Goal: Task Accomplishment & Management: Use online tool/utility

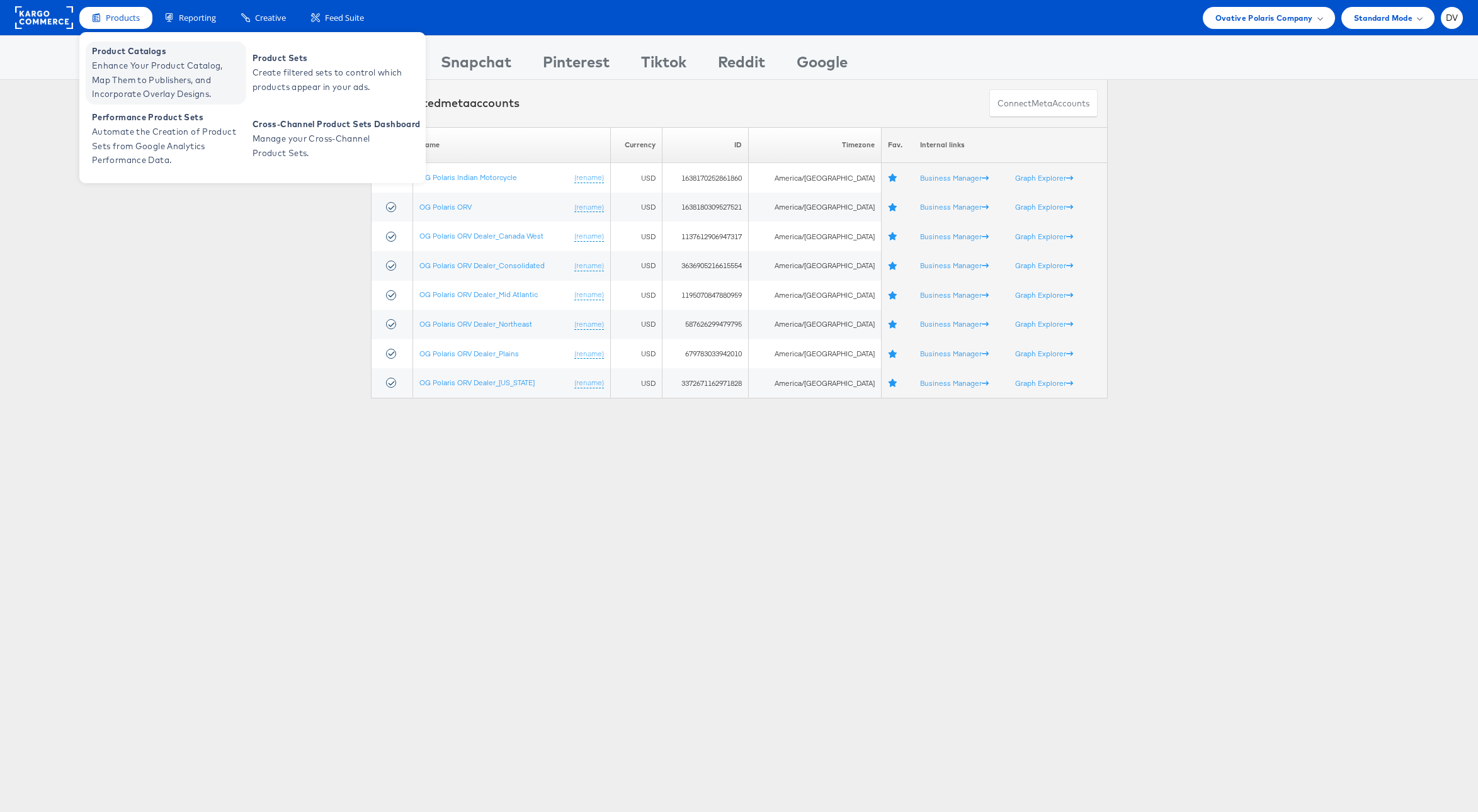
click at [121, 63] on span "Enhance Your Product Catalog, Map Them to Publishers, and Incorporate Overlay D…" at bounding box center [167, 79] width 151 height 43
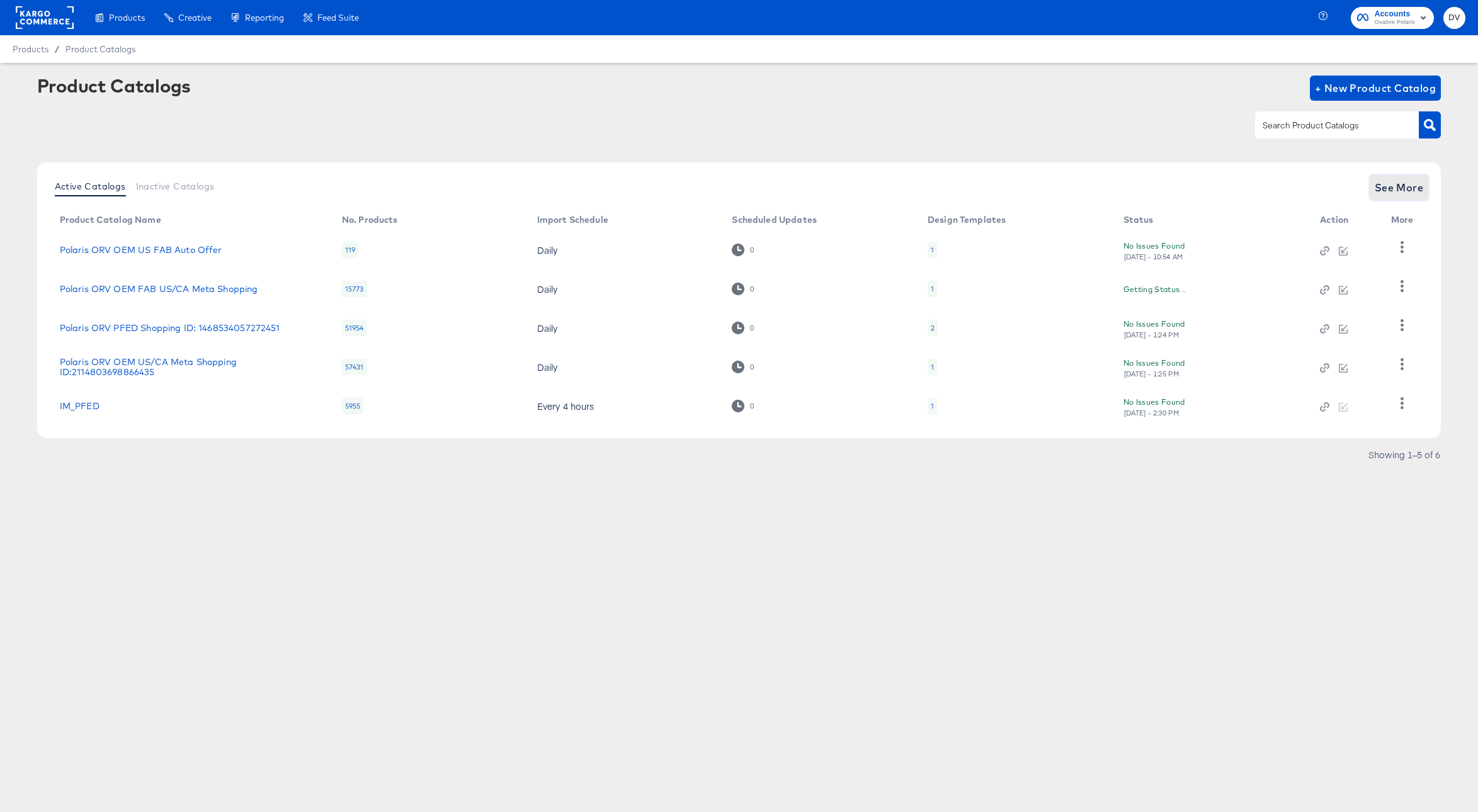
click at [1385, 183] on span "See More" at bounding box center [1400, 188] width 49 height 18
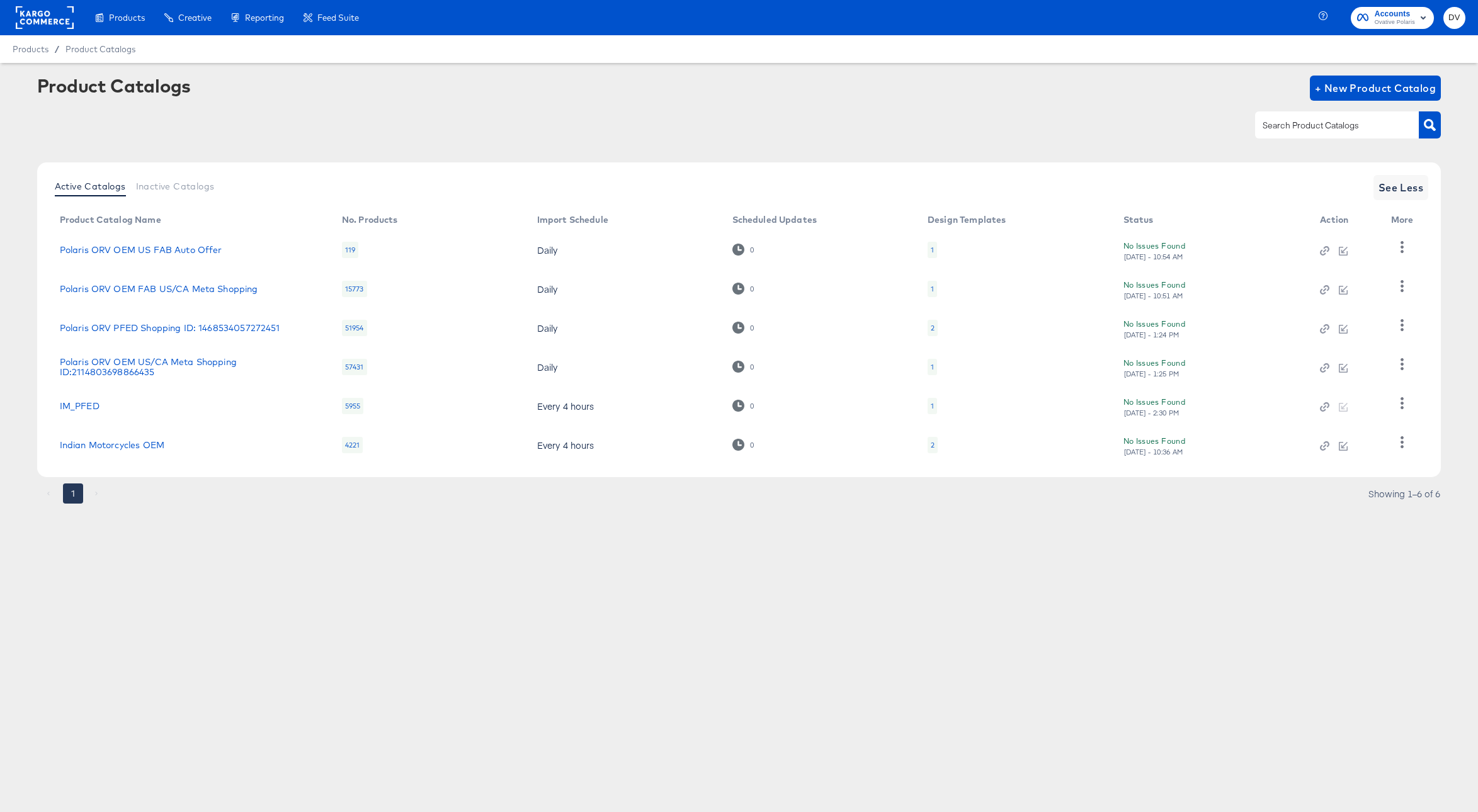
click at [51, 14] on rect at bounding box center [45, 18] width 58 height 23
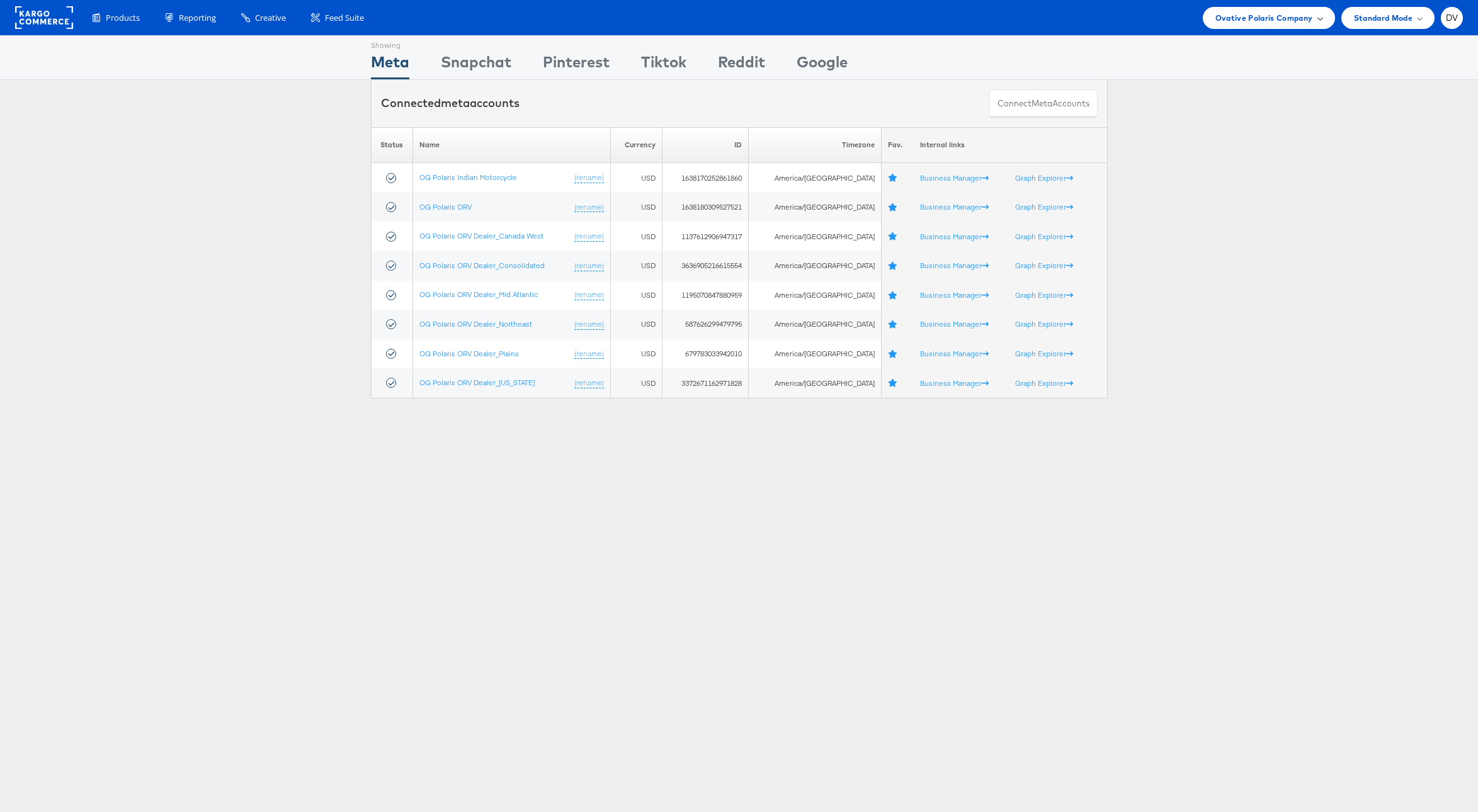
click at [1280, 17] on span "Ovative Polaris Company" at bounding box center [1264, 18] width 98 height 13
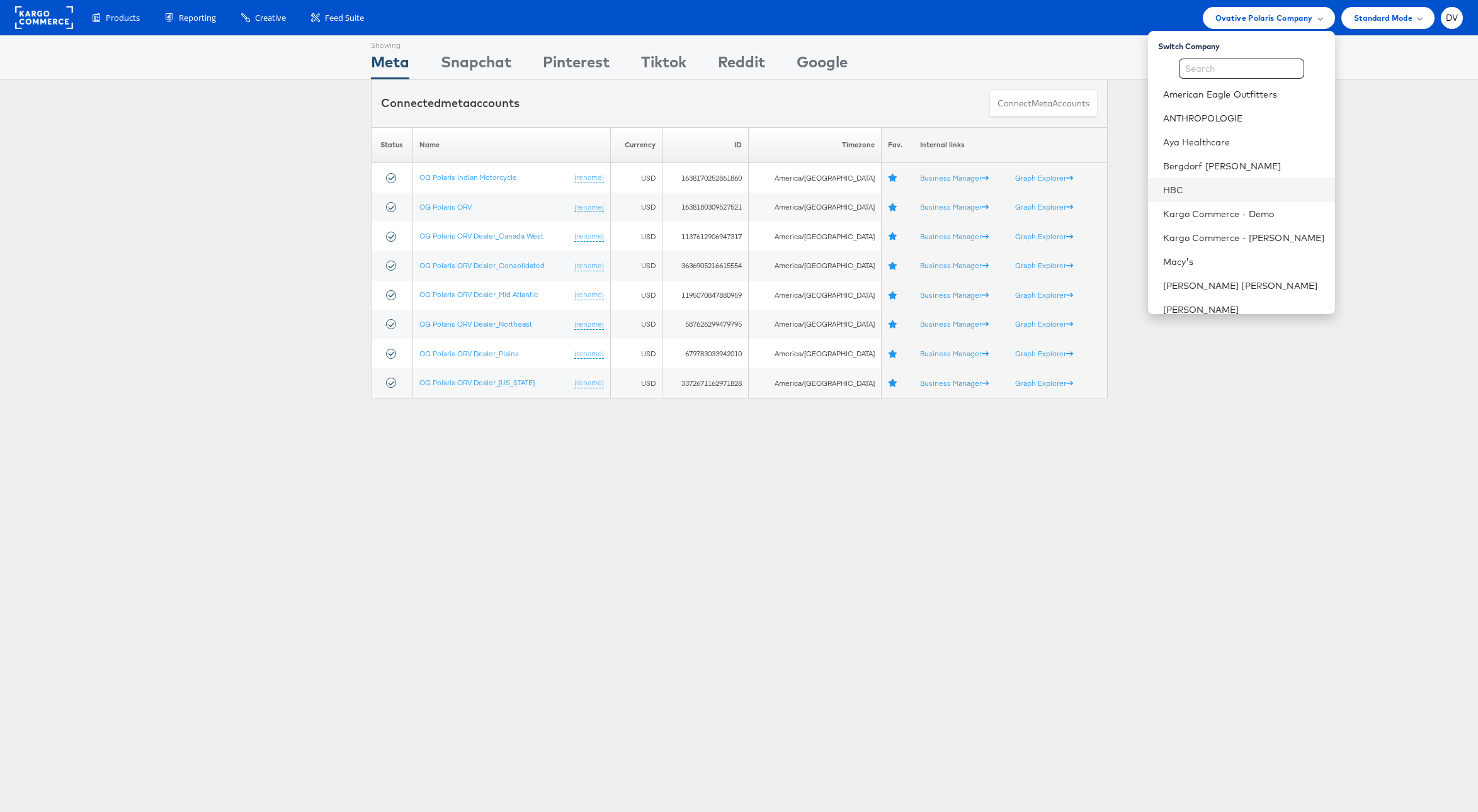
click at [1233, 178] on li "HBC" at bounding box center [1242, 190] width 187 height 24
click at [1194, 194] on link "HBC" at bounding box center [1244, 190] width 162 height 12
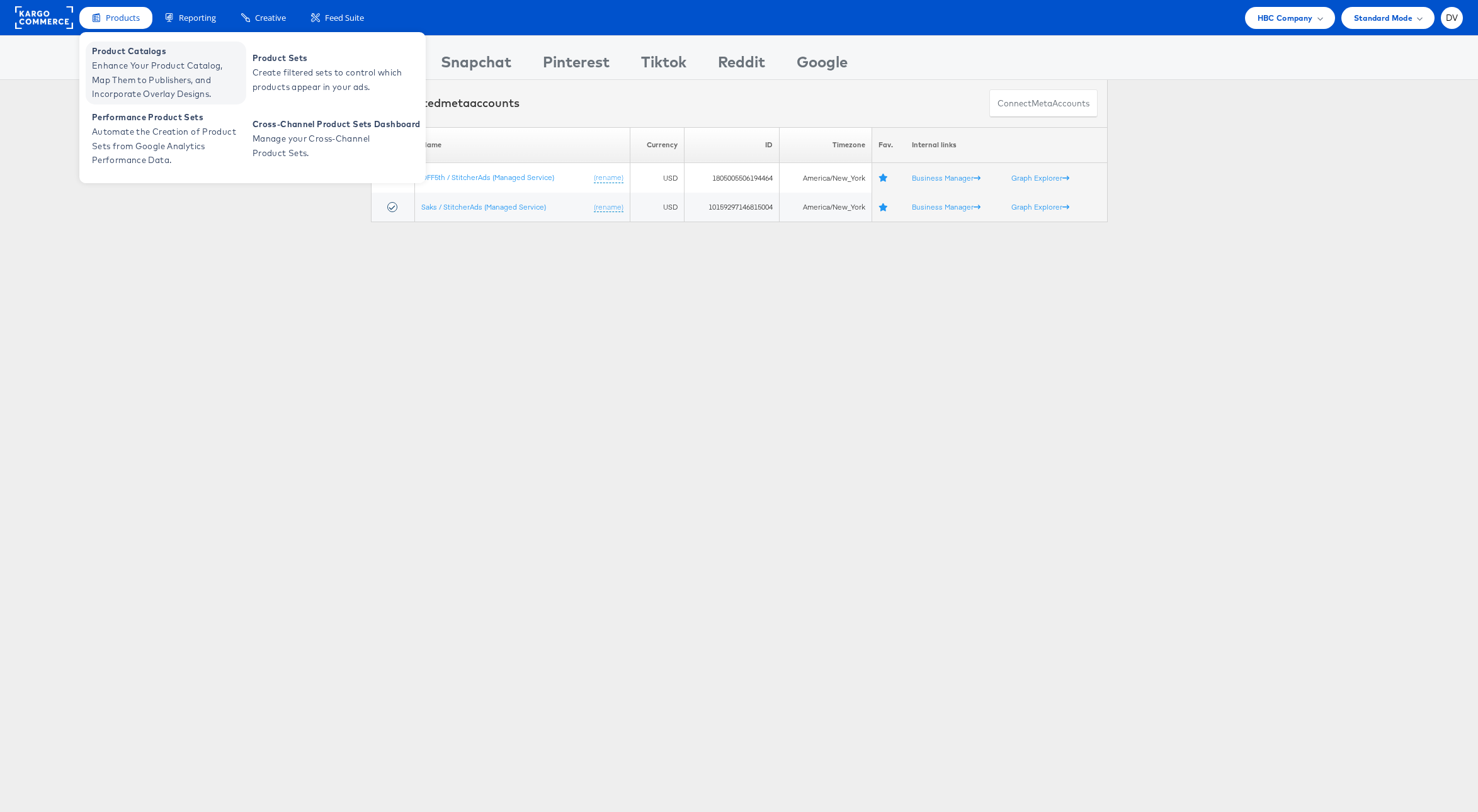
click at [143, 66] on span "Enhance Your Product Catalog, Map Them to Publishers, and Incorporate Overlay D…" at bounding box center [167, 79] width 151 height 43
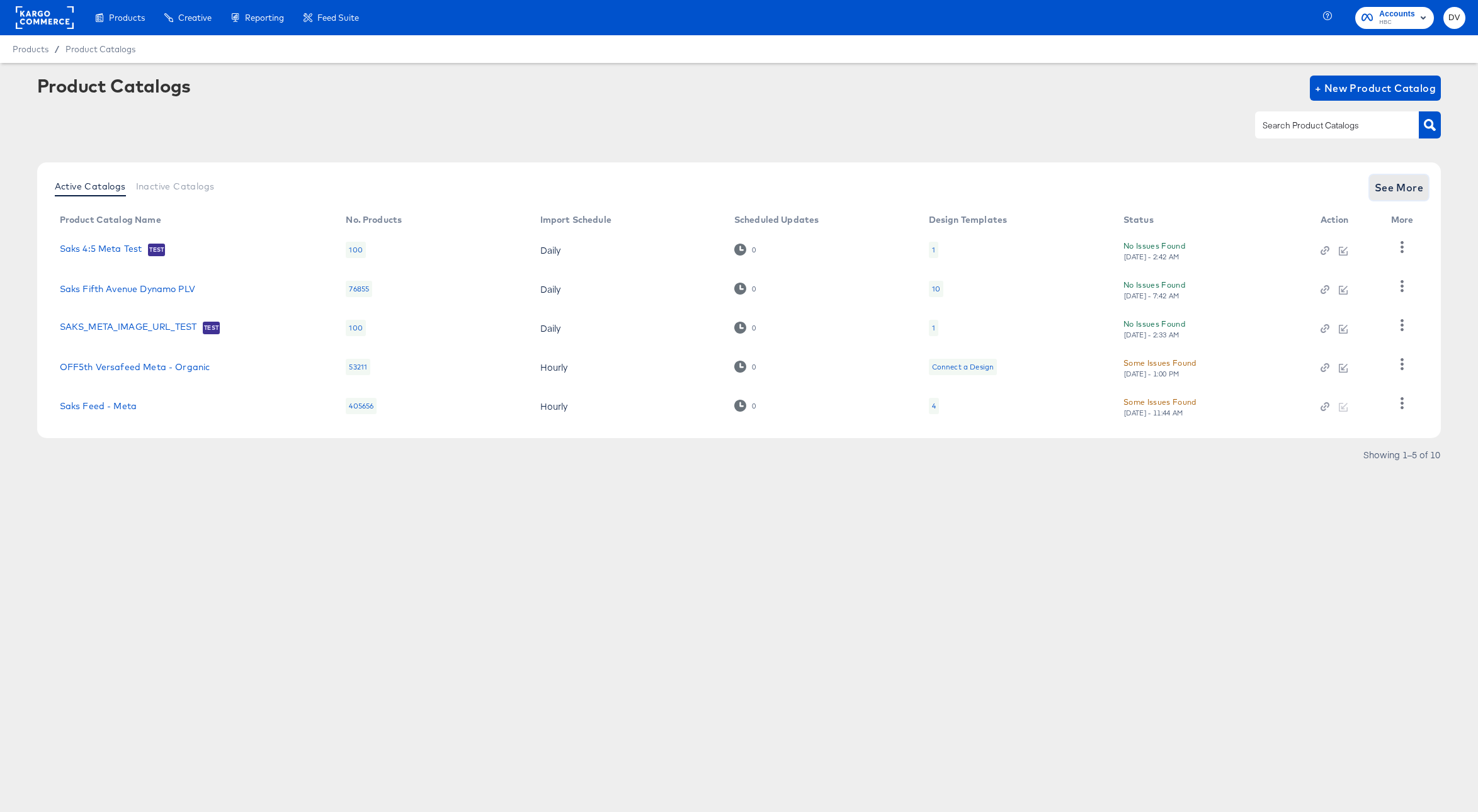
click at [1393, 193] on span "See More" at bounding box center [1400, 188] width 49 height 18
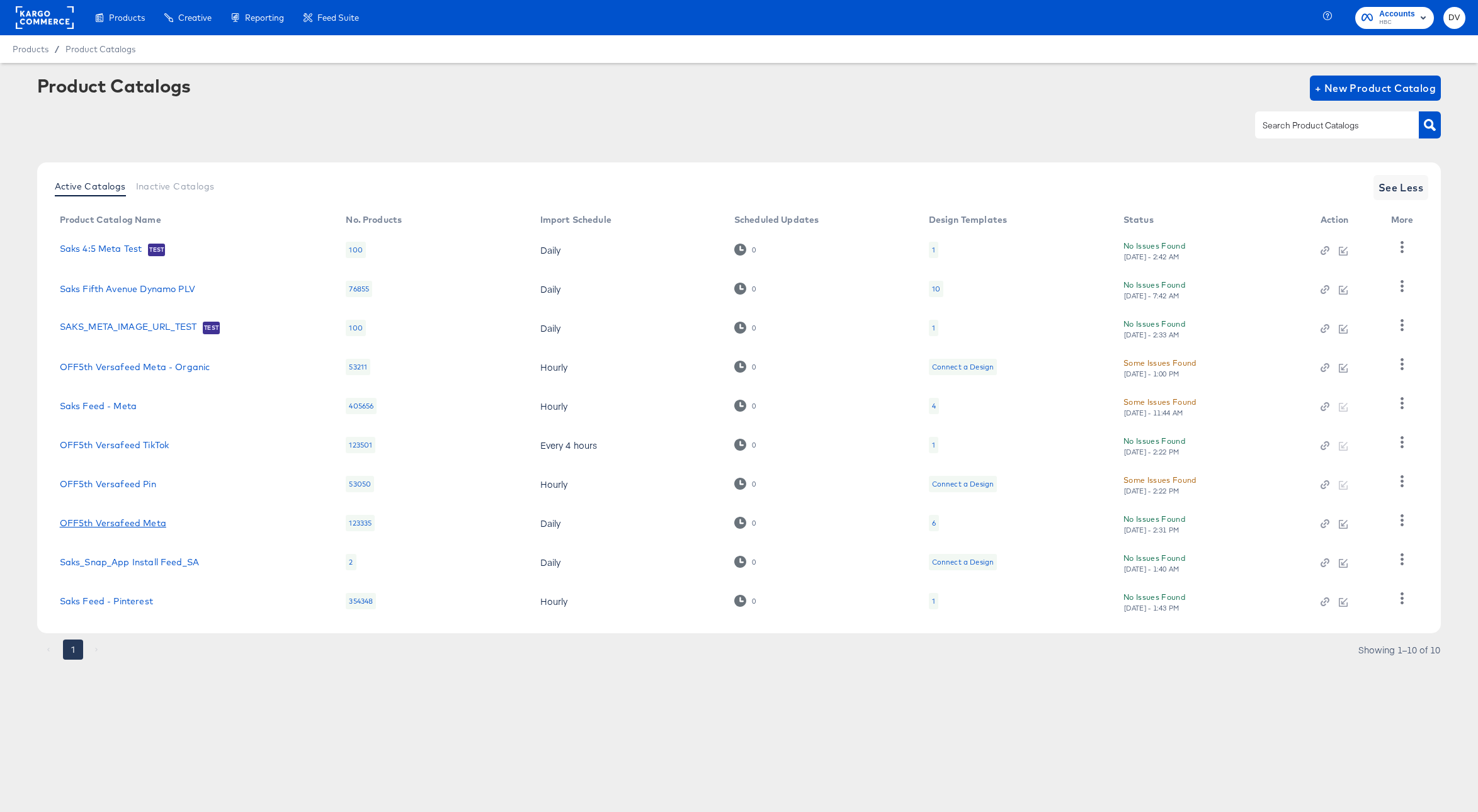
click at [153, 528] on link "OFF5th Versafeed Meta" at bounding box center [113, 523] width 107 height 10
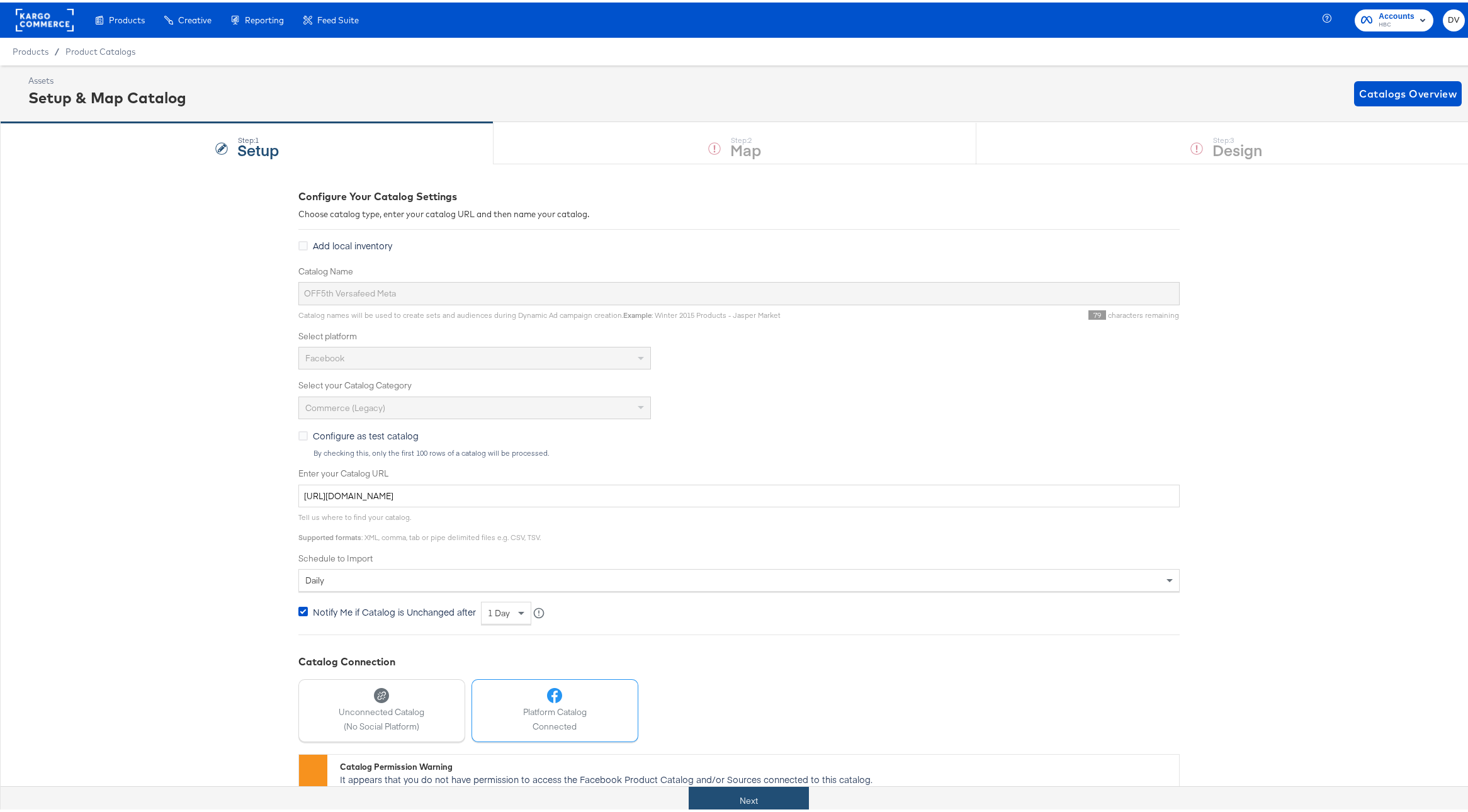
click at [764, 790] on button "Next" at bounding box center [749, 799] width 120 height 28
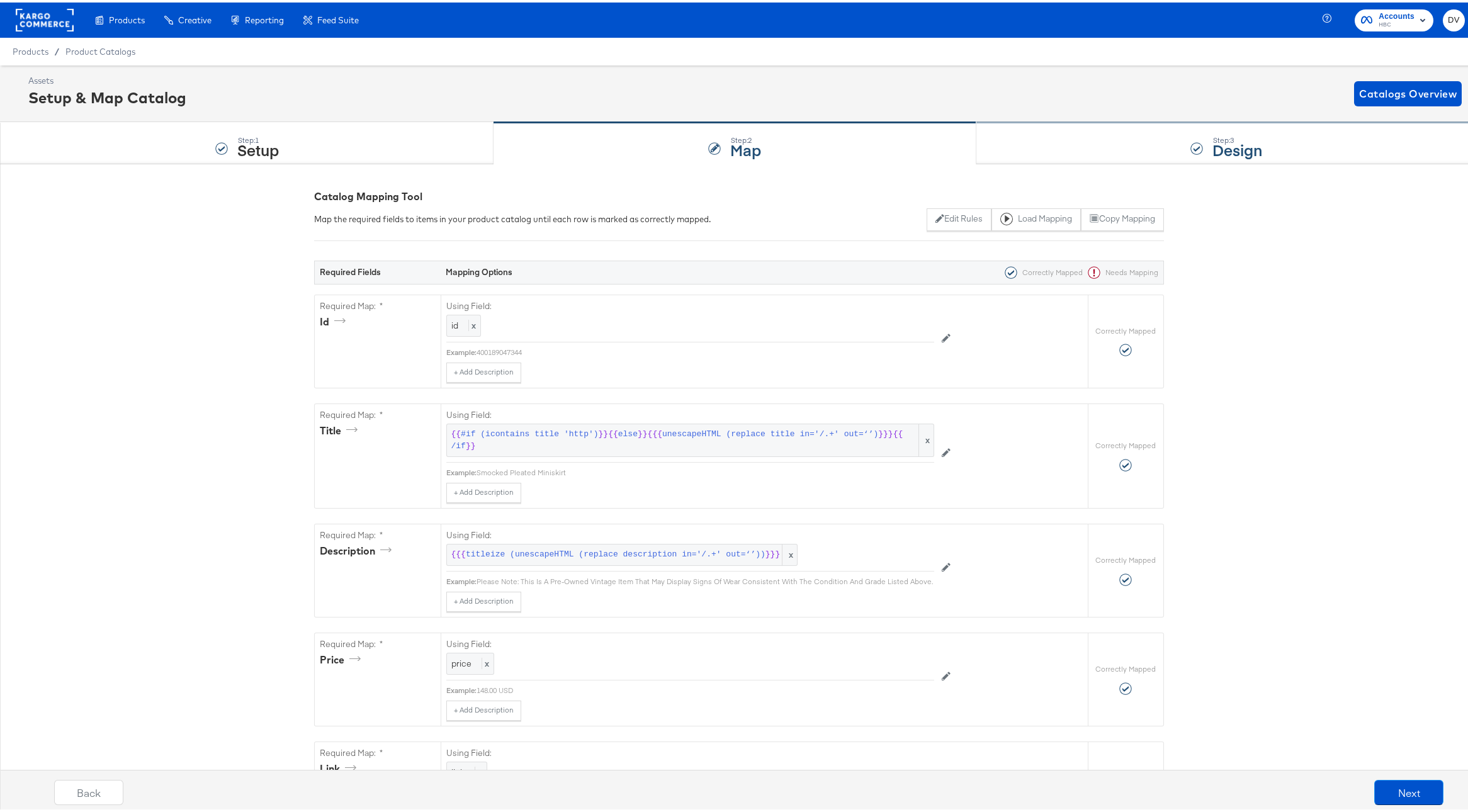
click at [1051, 143] on div "Step: 3 Design" at bounding box center [1227, 140] width 501 height 41
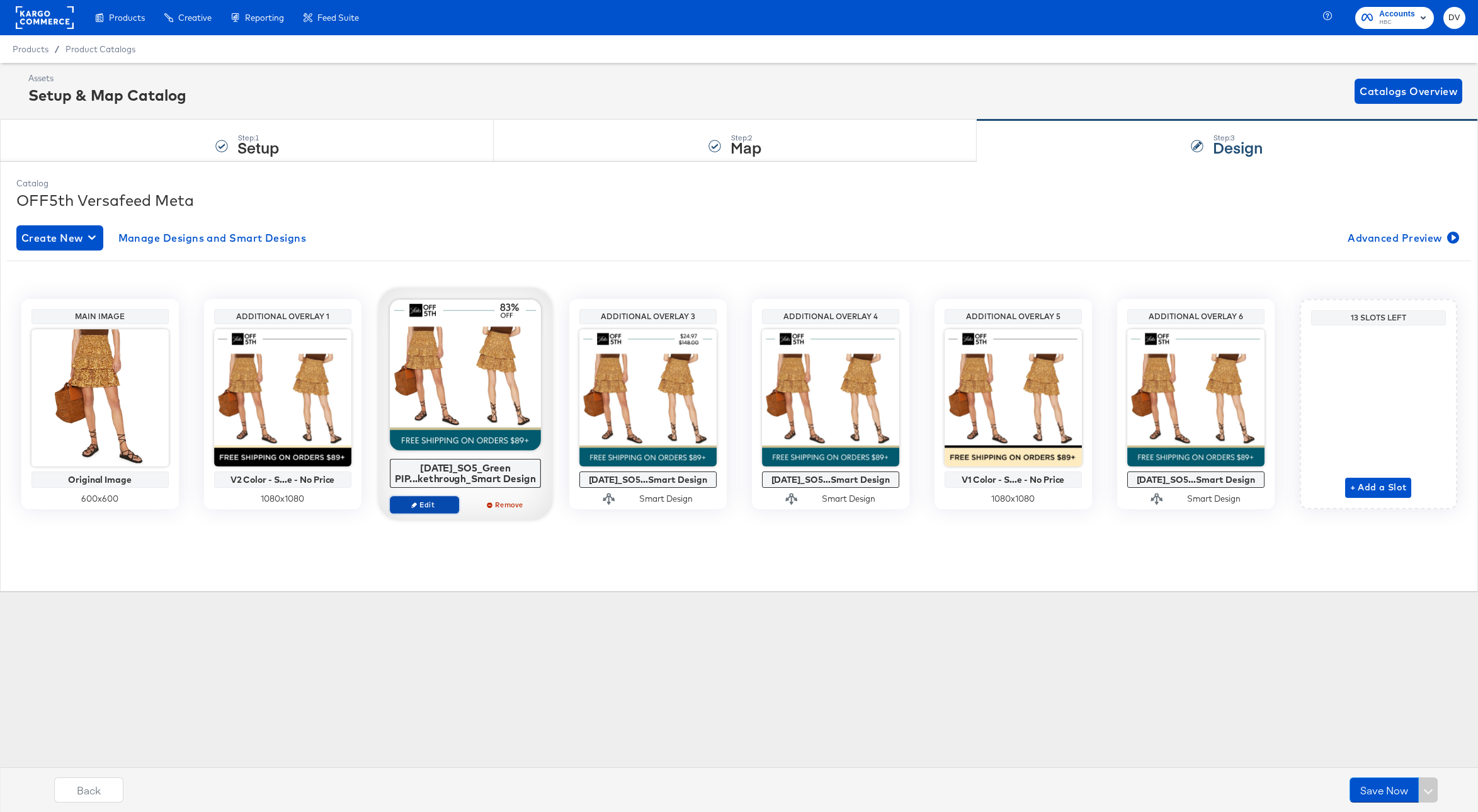
click at [422, 506] on span "Edit" at bounding box center [424, 504] width 58 height 10
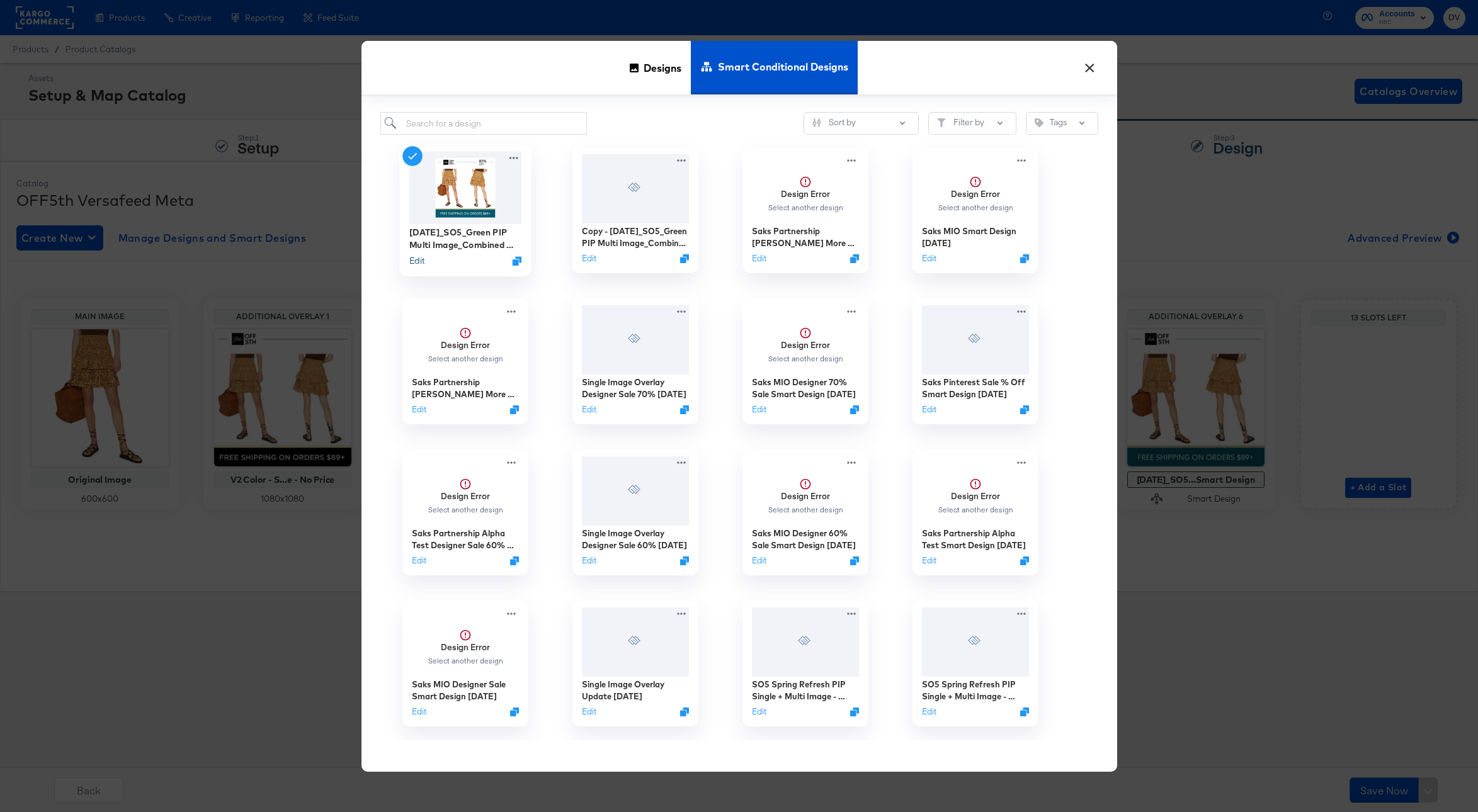
click at [413, 261] on button "Edit" at bounding box center [415, 261] width 15 height 12
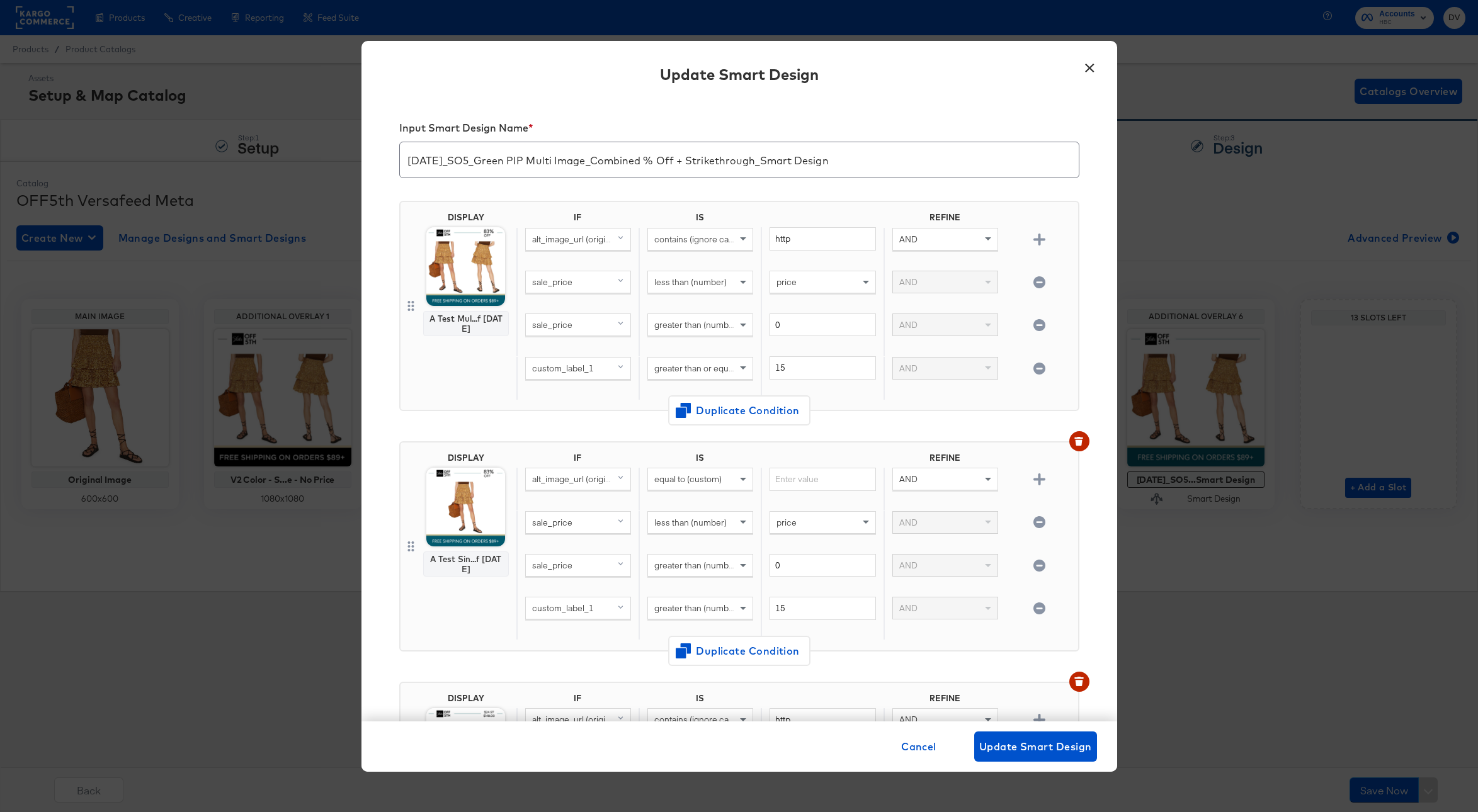
click at [1086, 66] on button "×" at bounding box center [1090, 65] width 23 height 23
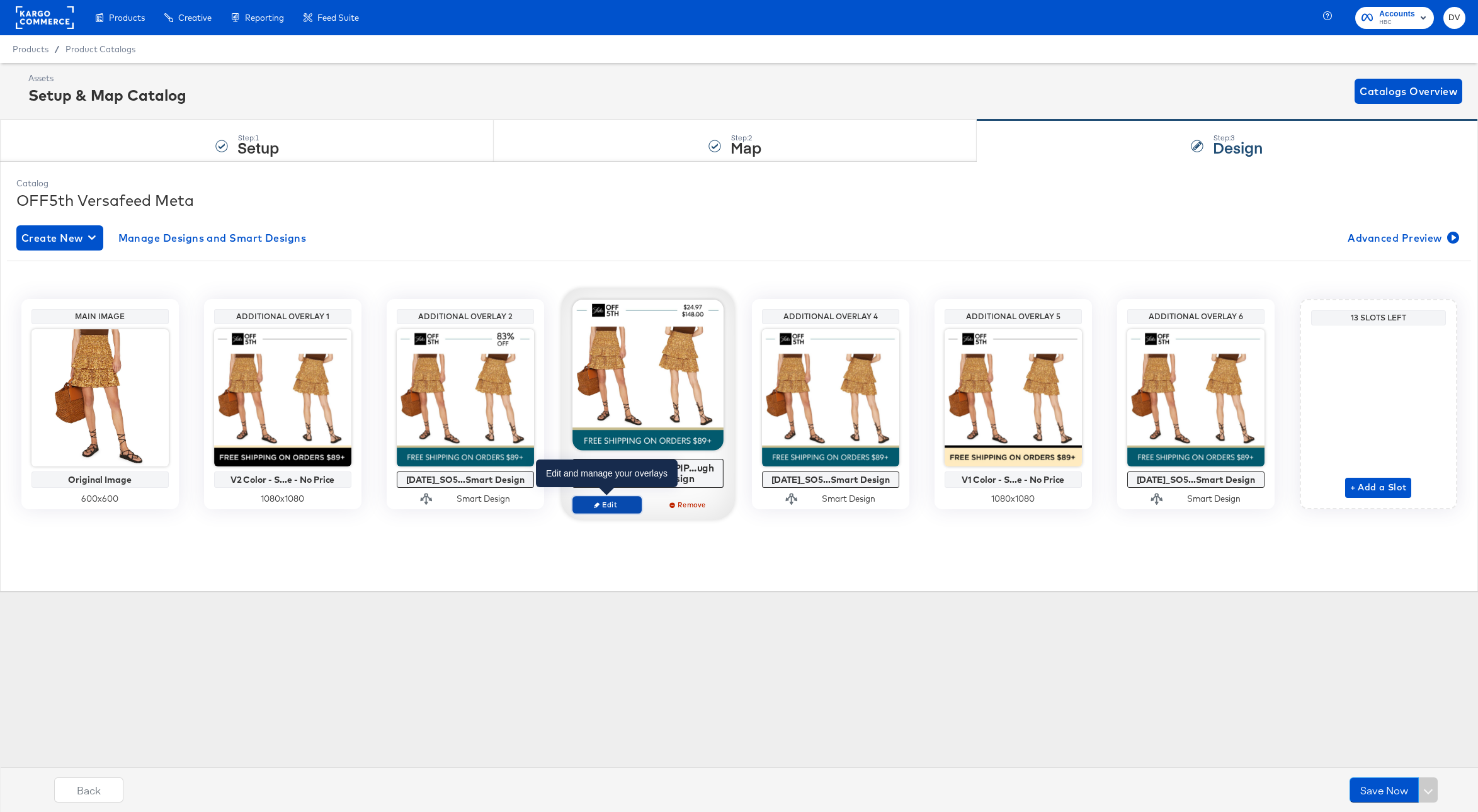
click at [618, 503] on span "Edit" at bounding box center [607, 504] width 58 height 10
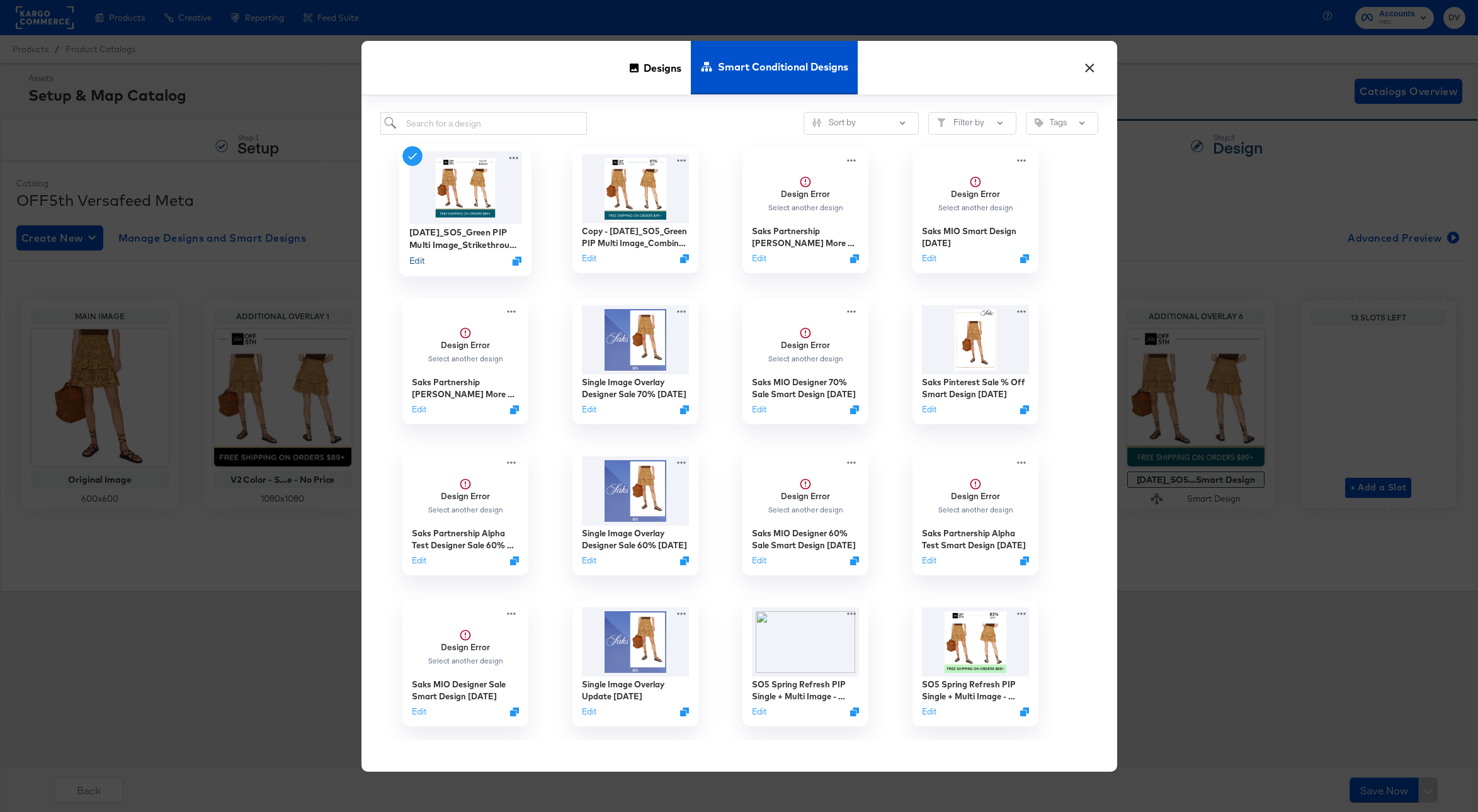
click at [422, 262] on button "Edit" at bounding box center [415, 261] width 15 height 12
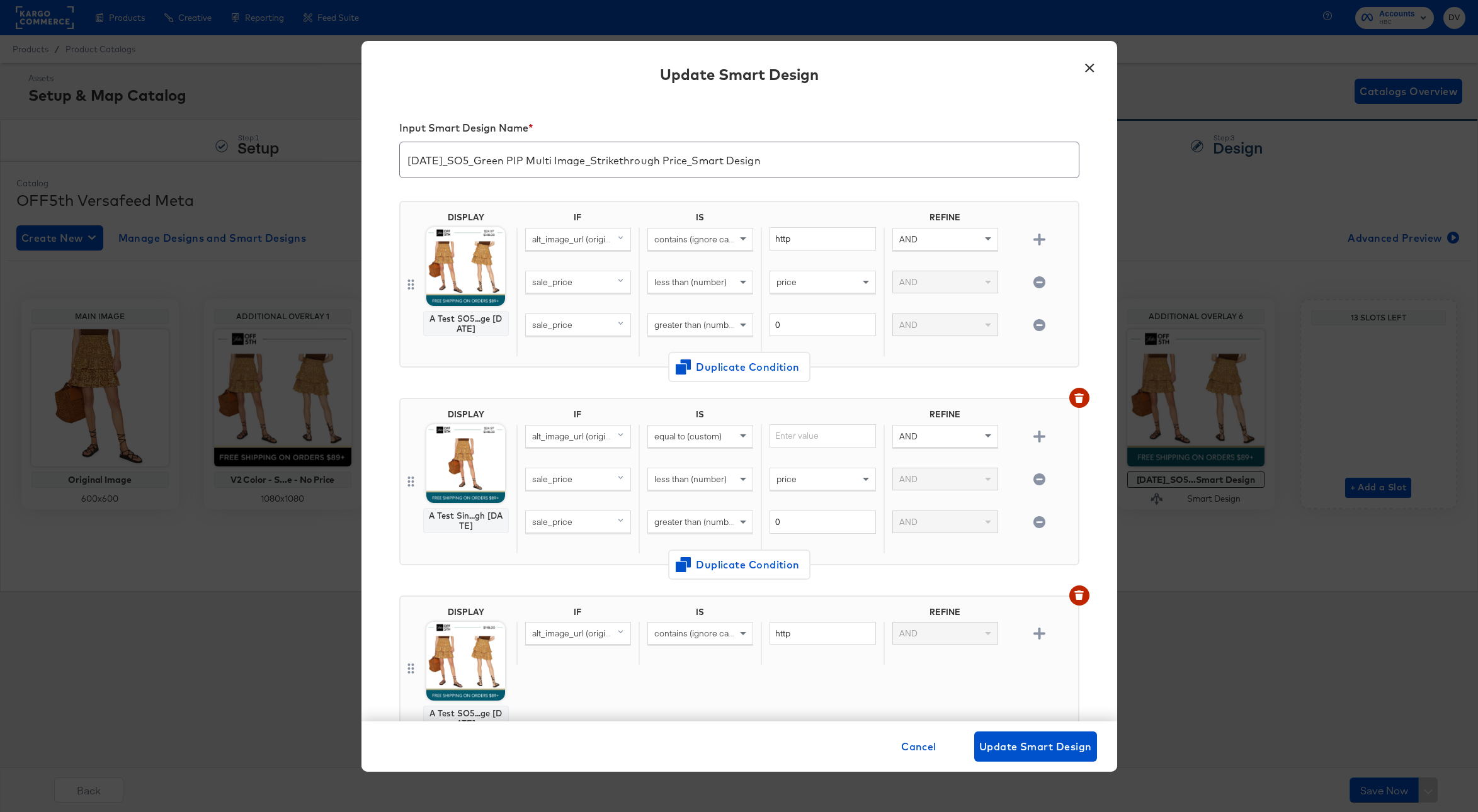
click at [1083, 69] on button "×" at bounding box center [1090, 65] width 23 height 23
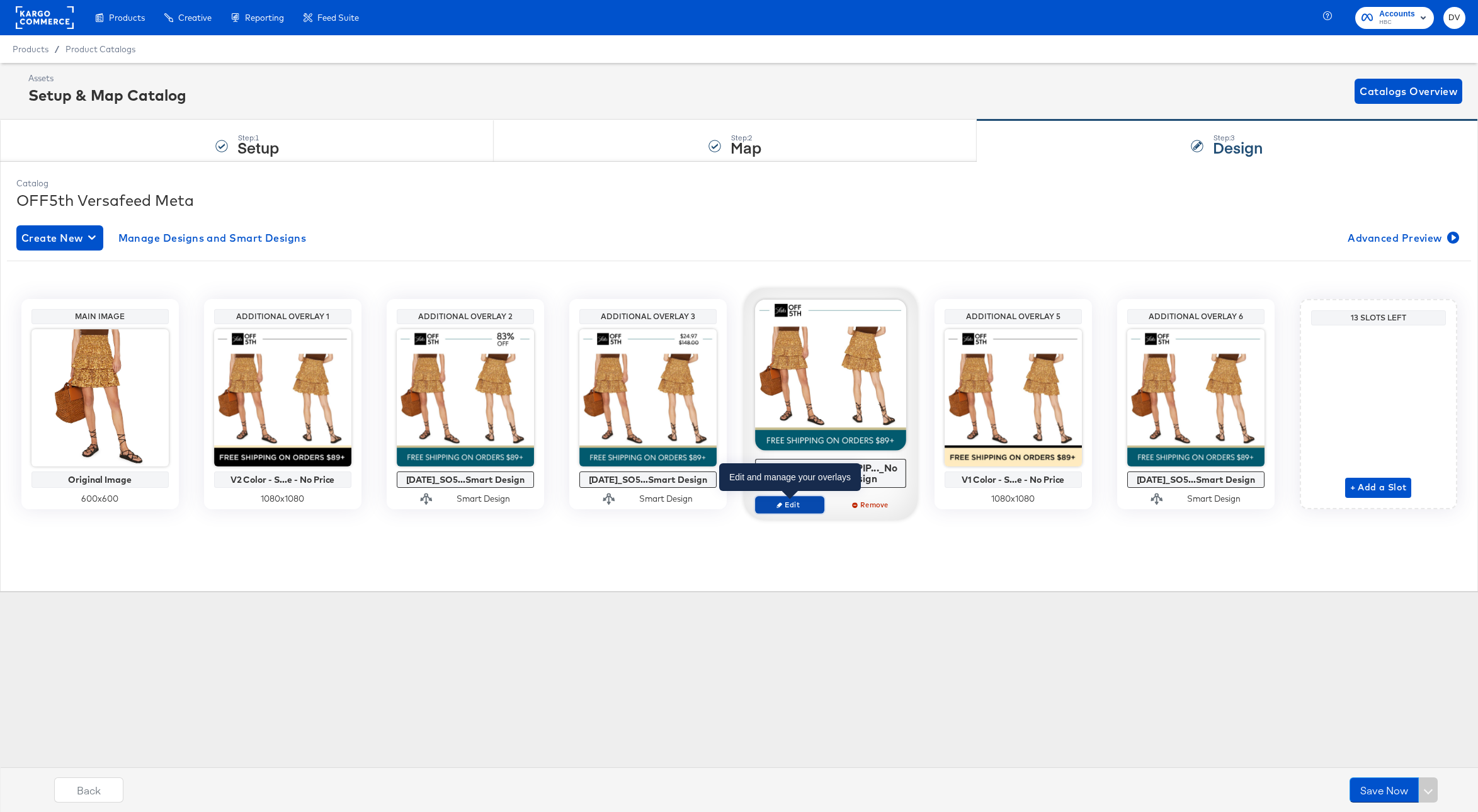
click at [783, 503] on span "Edit" at bounding box center [789, 504] width 58 height 10
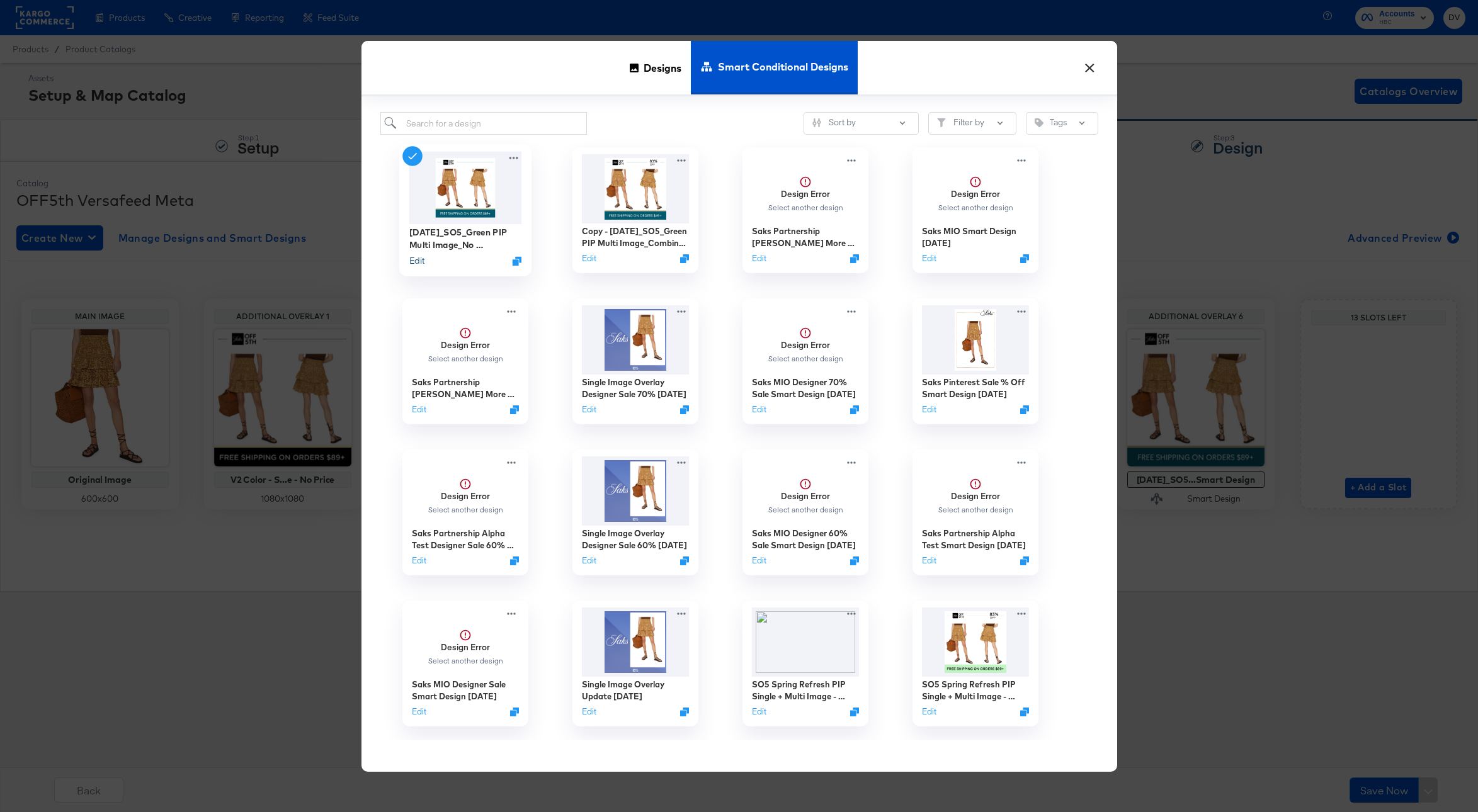
click at [420, 258] on button "Edit" at bounding box center [415, 261] width 15 height 12
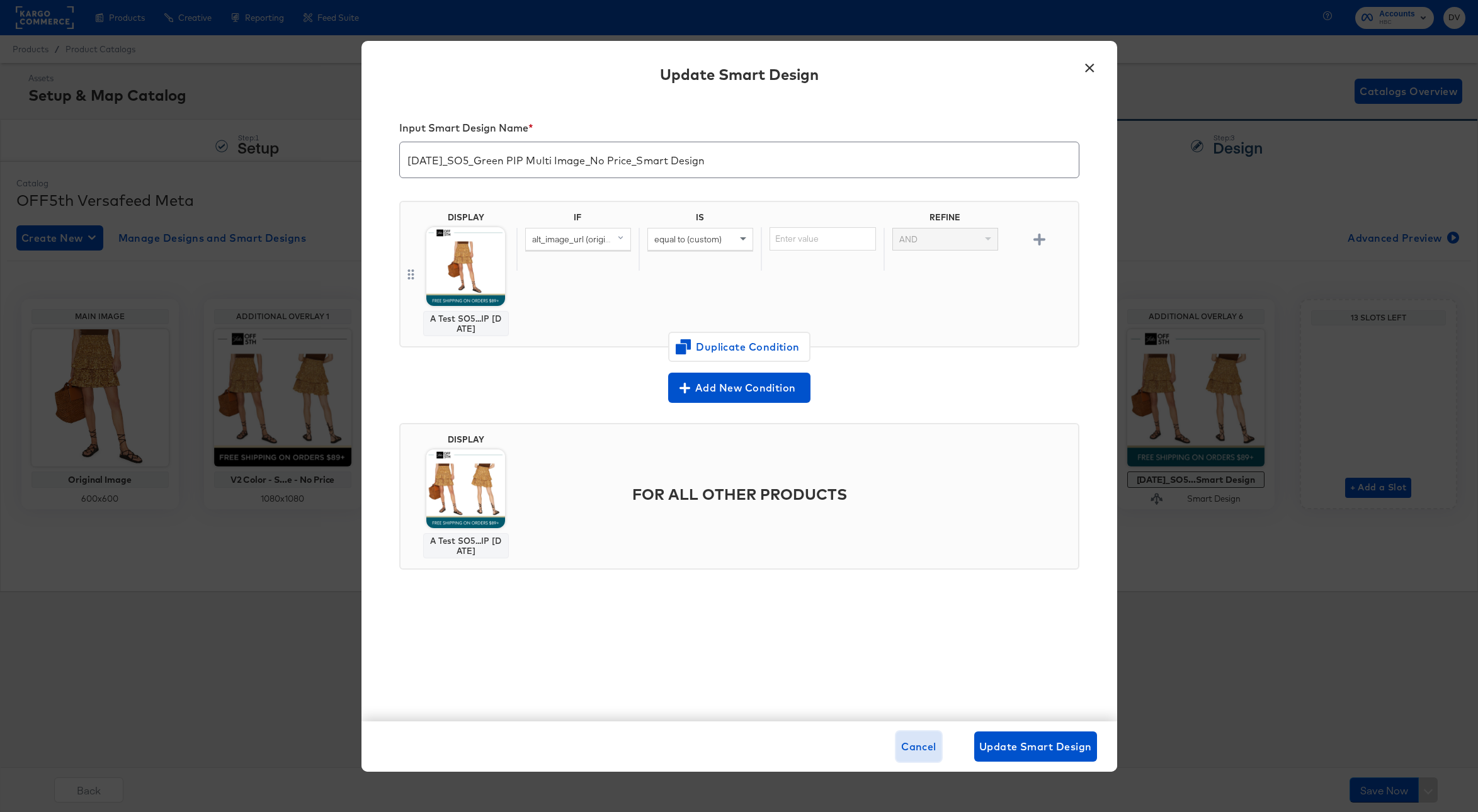
click at [924, 748] on span "Cancel" at bounding box center [919, 747] width 35 height 18
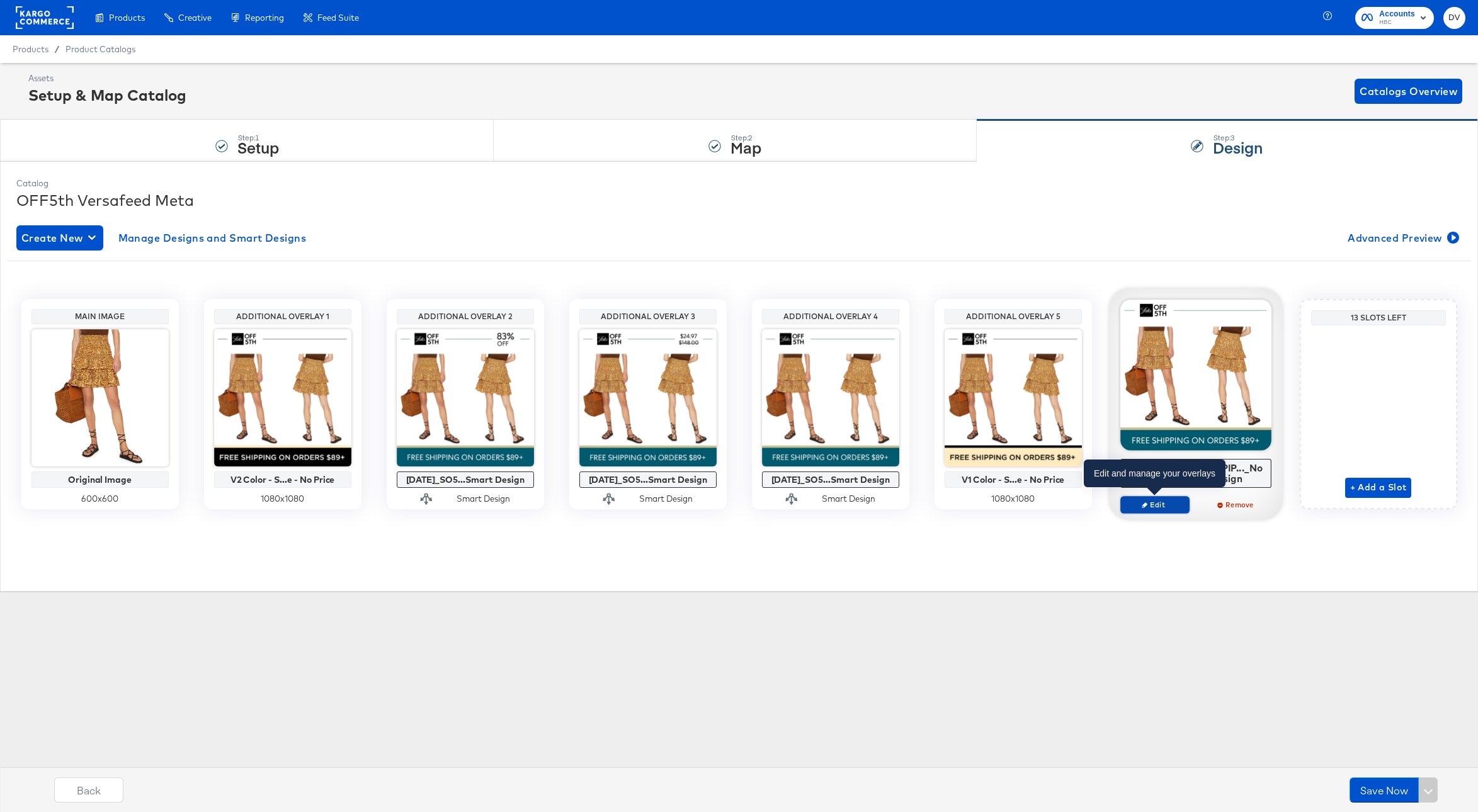
click at [1173, 500] on span "Edit" at bounding box center [1154, 504] width 58 height 10
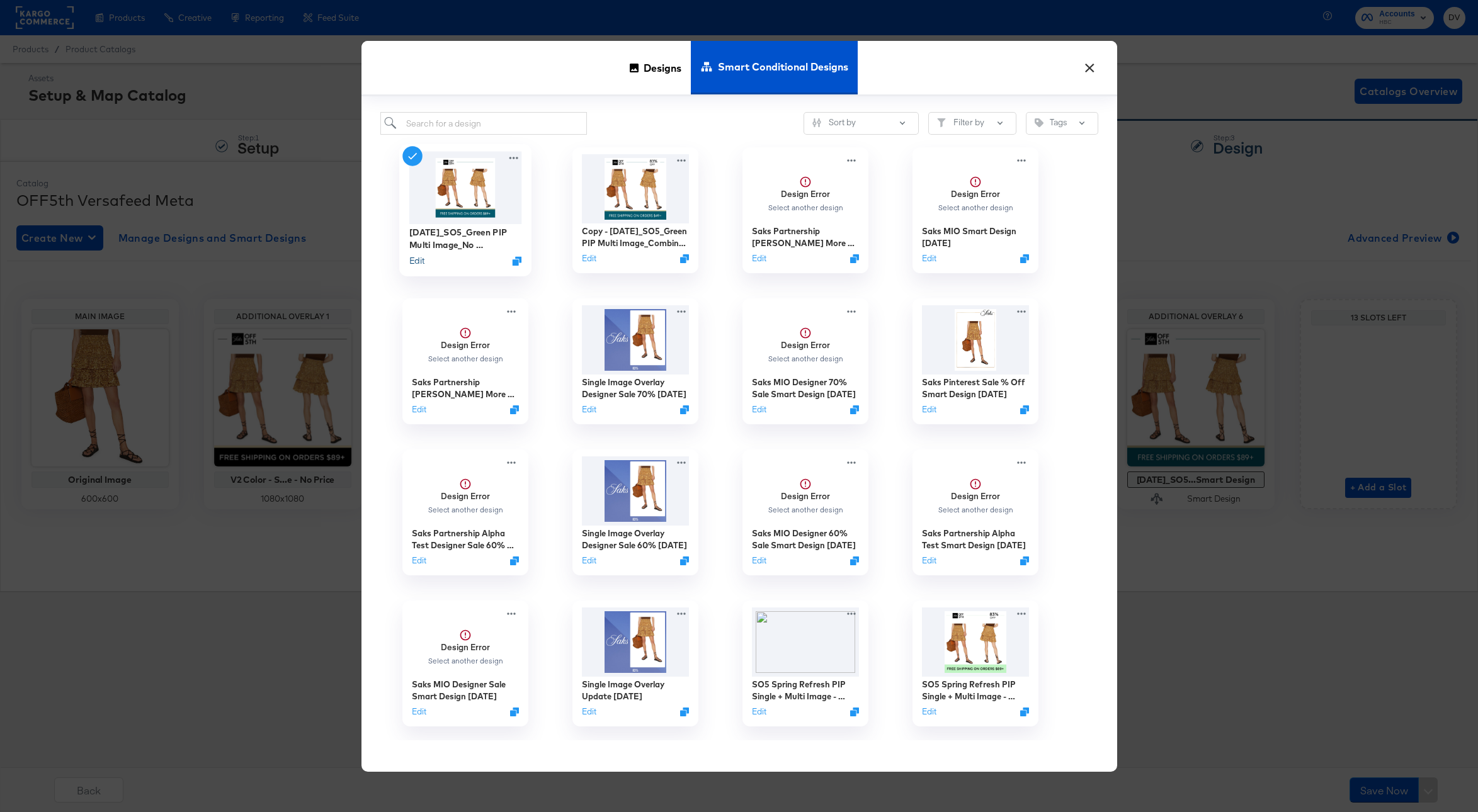
click at [419, 258] on button "Edit" at bounding box center [415, 261] width 15 height 12
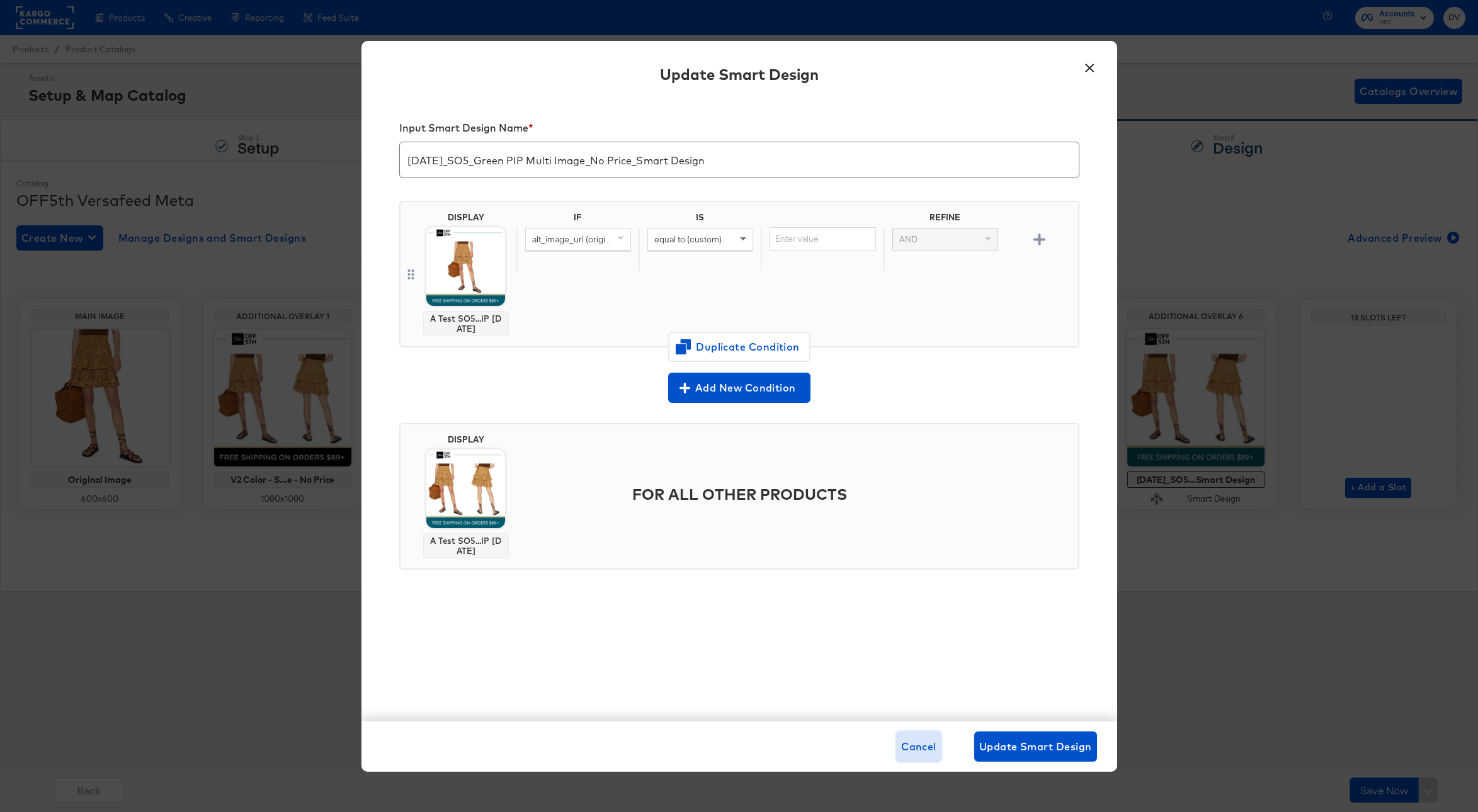
click at [904, 741] on span "Cancel" at bounding box center [919, 747] width 35 height 18
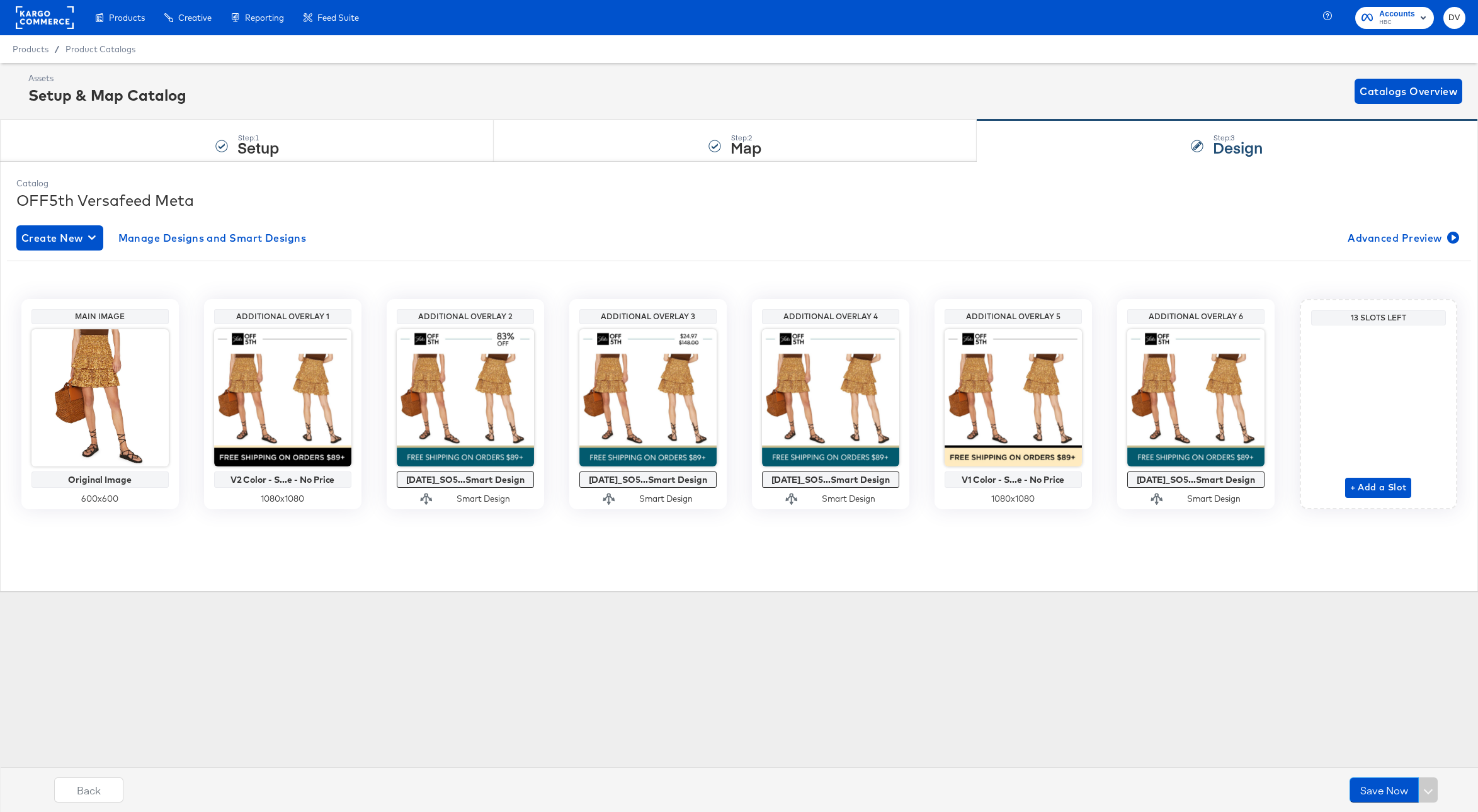
click at [743, 655] on div "Products Creative Reporting Feed Suite Accounts HBC DV Products / Product Catal…" at bounding box center [739, 406] width 1478 height 812
click at [324, 155] on div "Step: 1 Setup" at bounding box center [247, 140] width 494 height 41
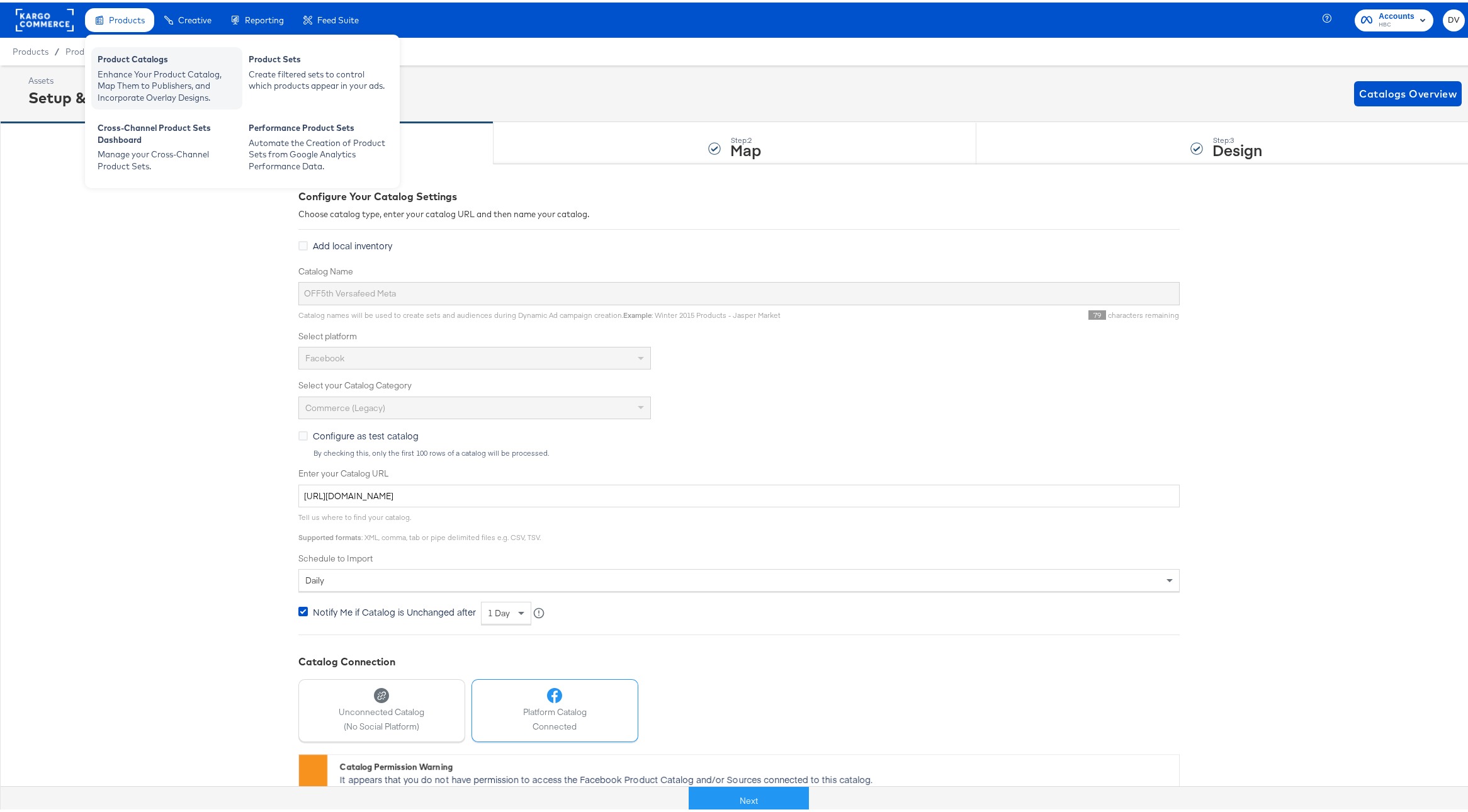
click at [129, 49] on div "Product Catalogs Enhance Your Product Catalog, Map Them to Publishers, and Inco…" at bounding box center [167, 76] width 151 height 63
click at [138, 70] on div "Enhance Your Product Catalog, Map Them to Publishers, and Incorporate Overlay D…" at bounding box center [167, 84] width 138 height 35
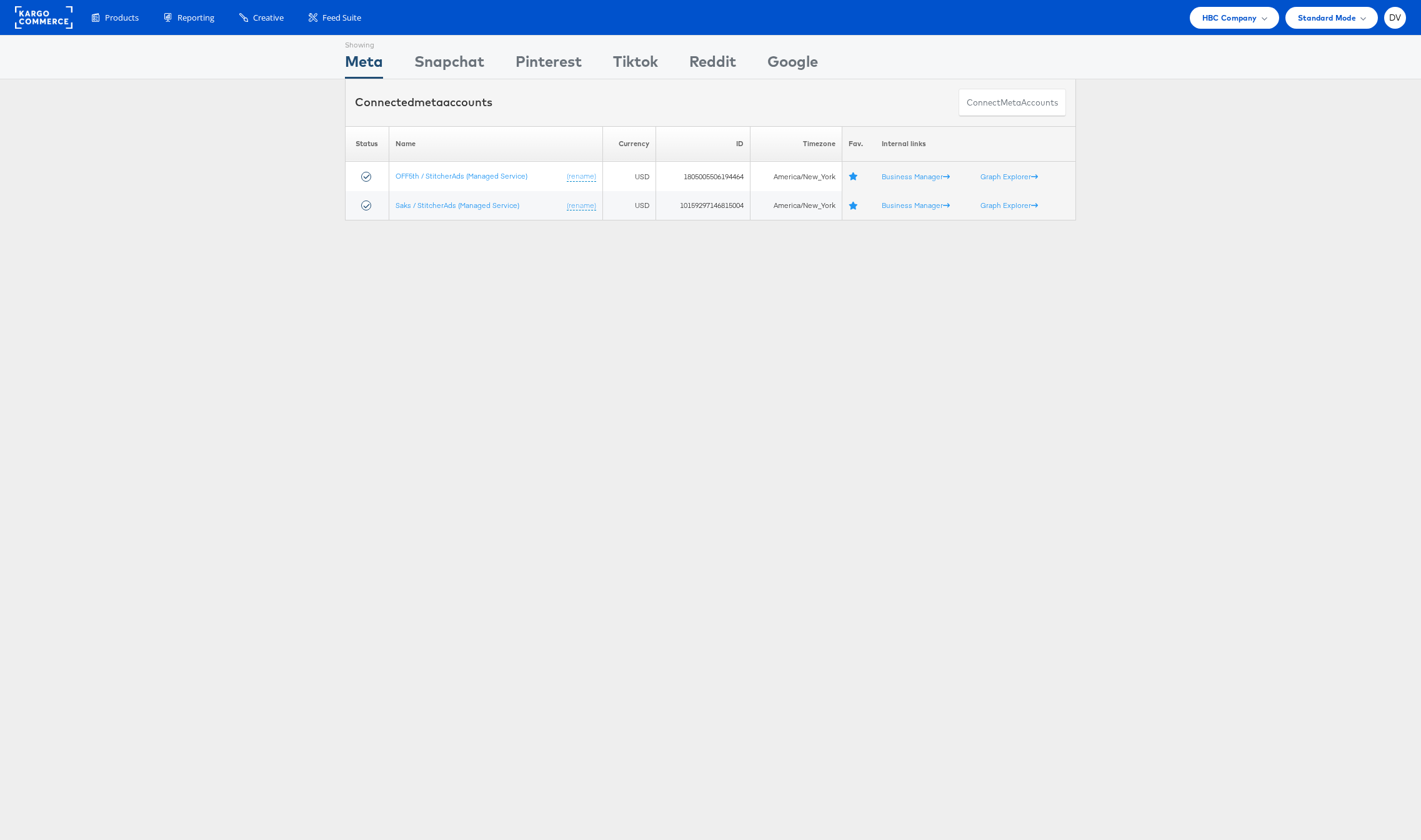
click at [276, 454] on div "Showing Meta Showing [GEOGRAPHIC_DATA] Showing Pinterest Showing Tiktok Showing…" at bounding box center [710, 347] width 1421 height 625
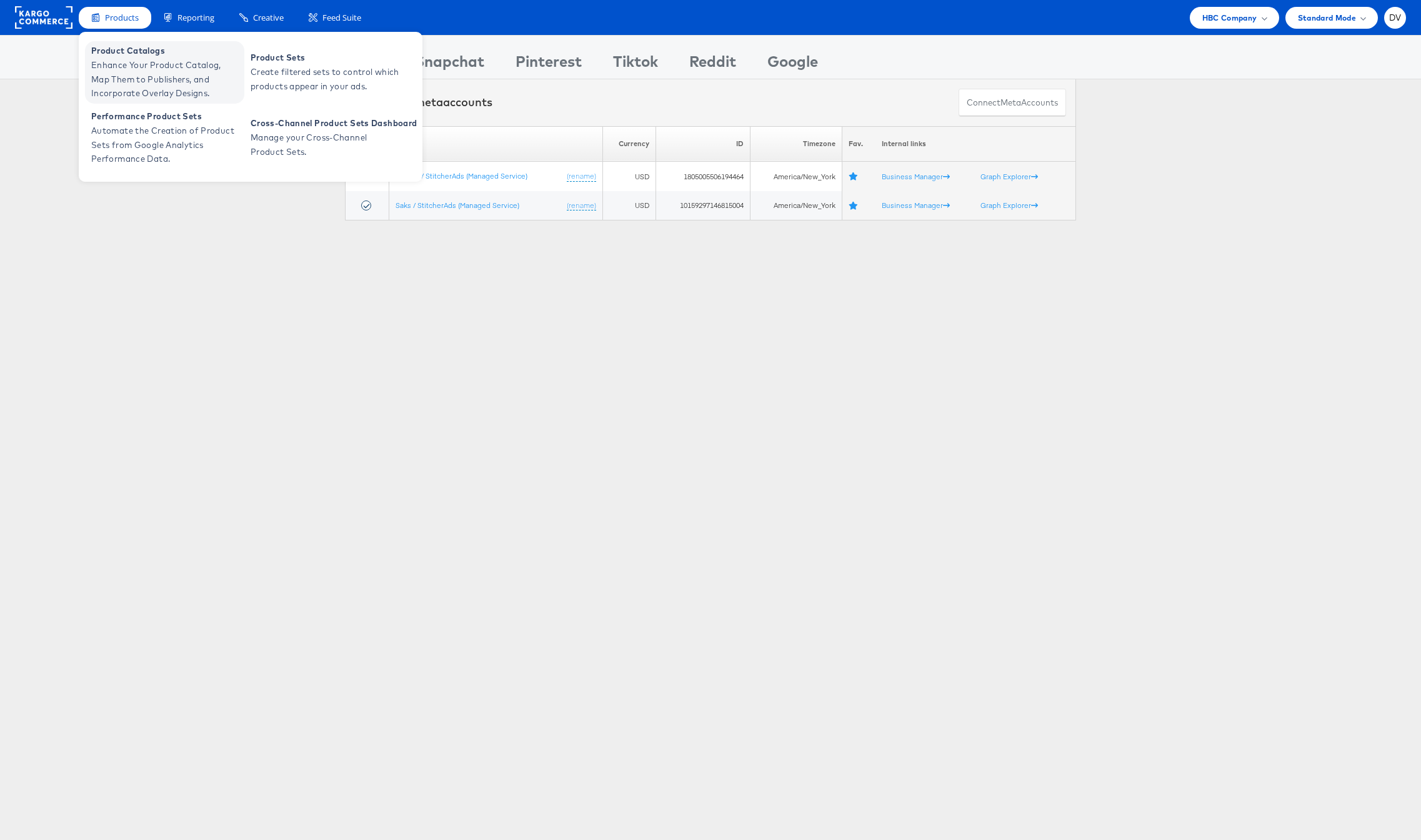
click at [119, 60] on span "Enhance Your Product Catalog, Map Them to Publishers, and Incorporate Overlay D…" at bounding box center [165, 79] width 150 height 43
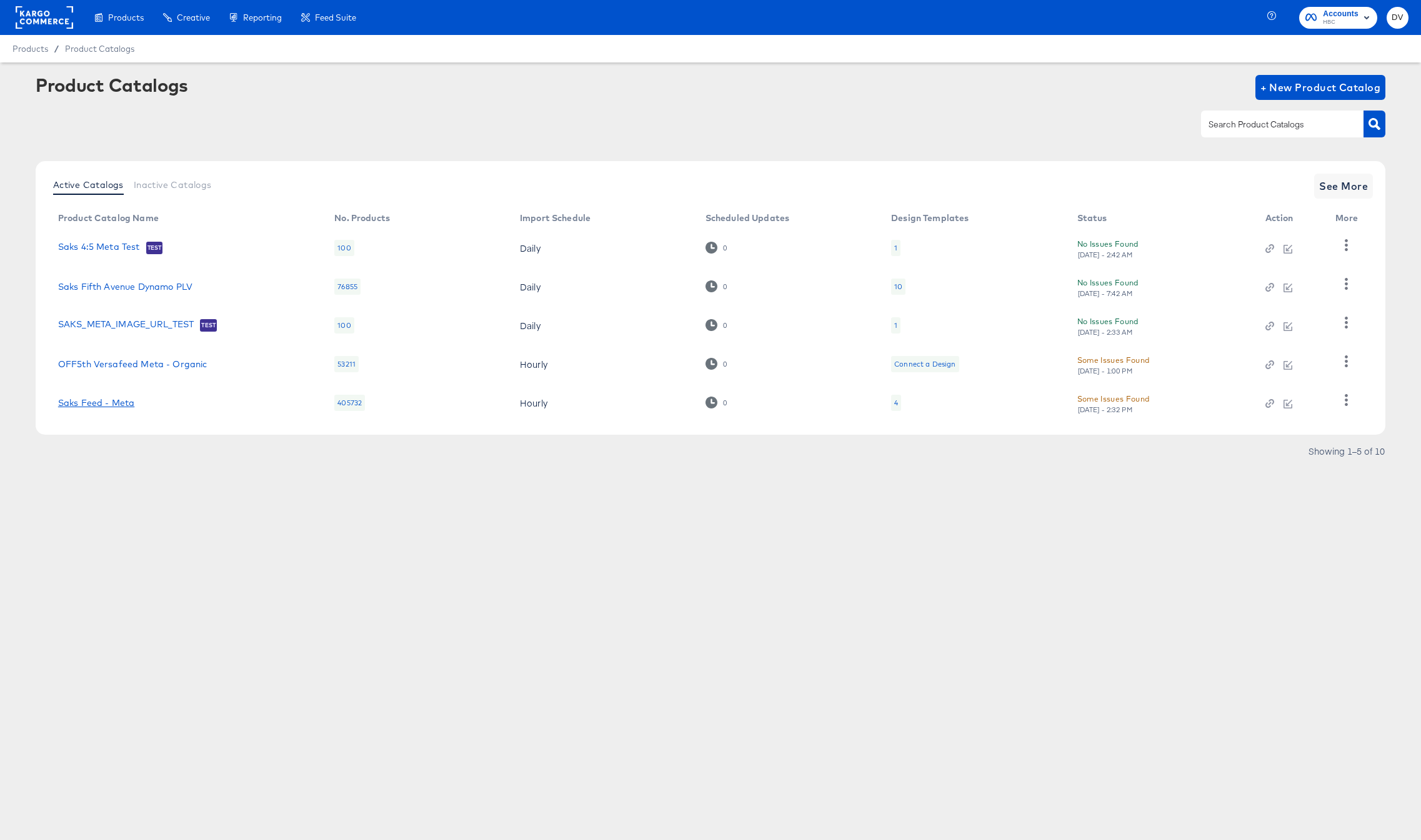
click at [88, 398] on link "Saks Feed - Meta" at bounding box center [95, 402] width 76 height 10
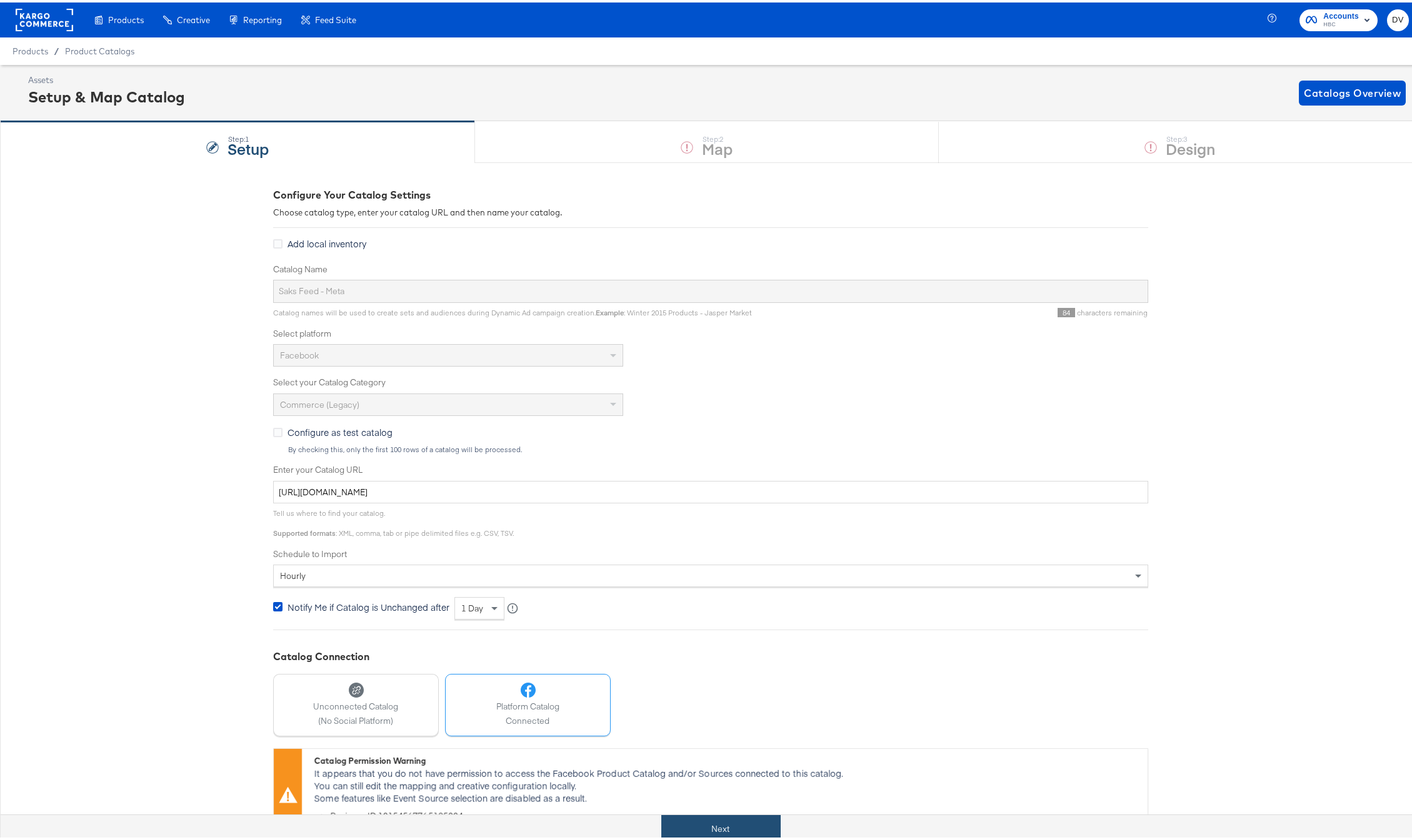
click at [687, 819] on button "Next" at bounding box center [720, 827] width 119 height 28
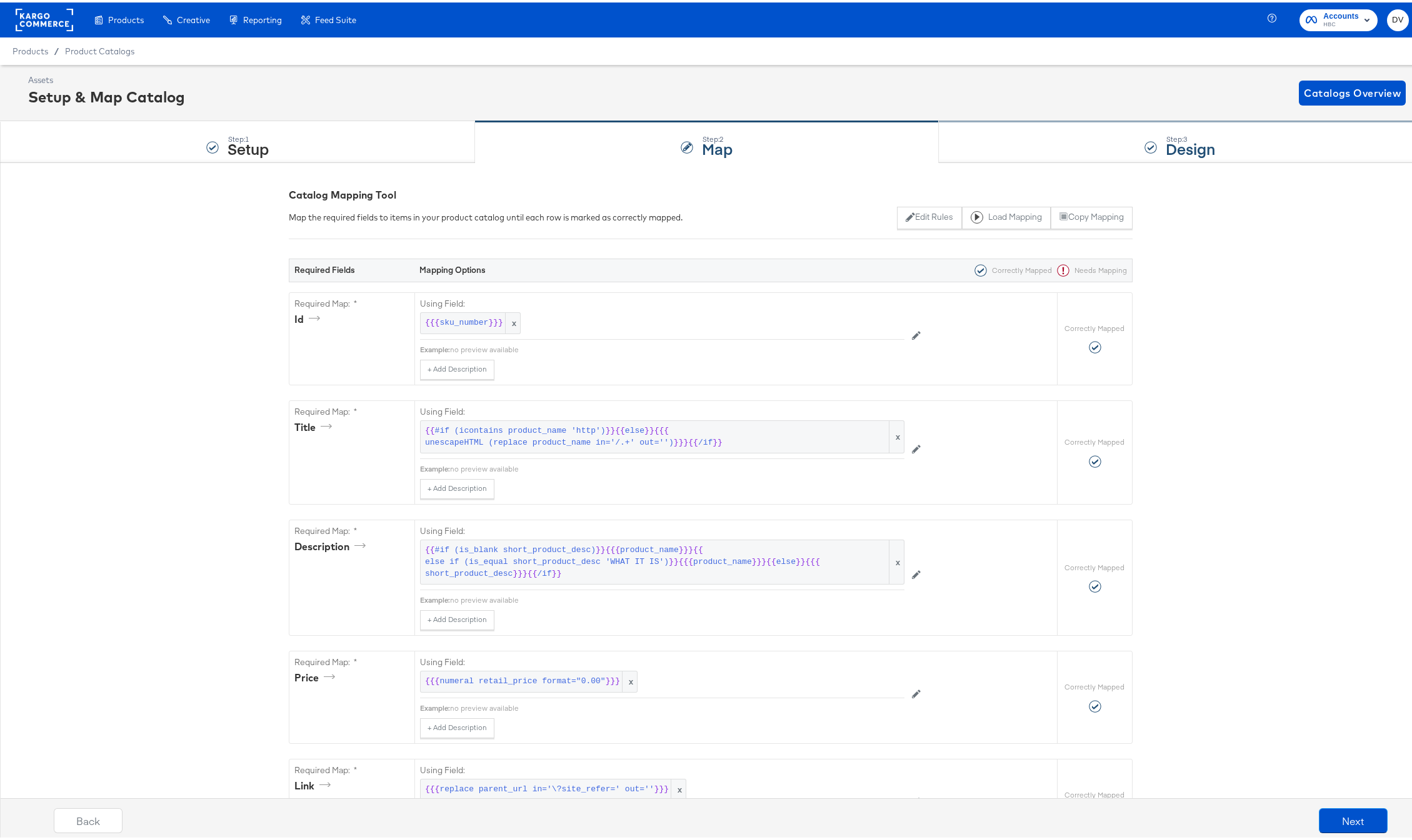
click at [980, 137] on div "Step: 3 Design" at bounding box center [1180, 139] width 482 height 41
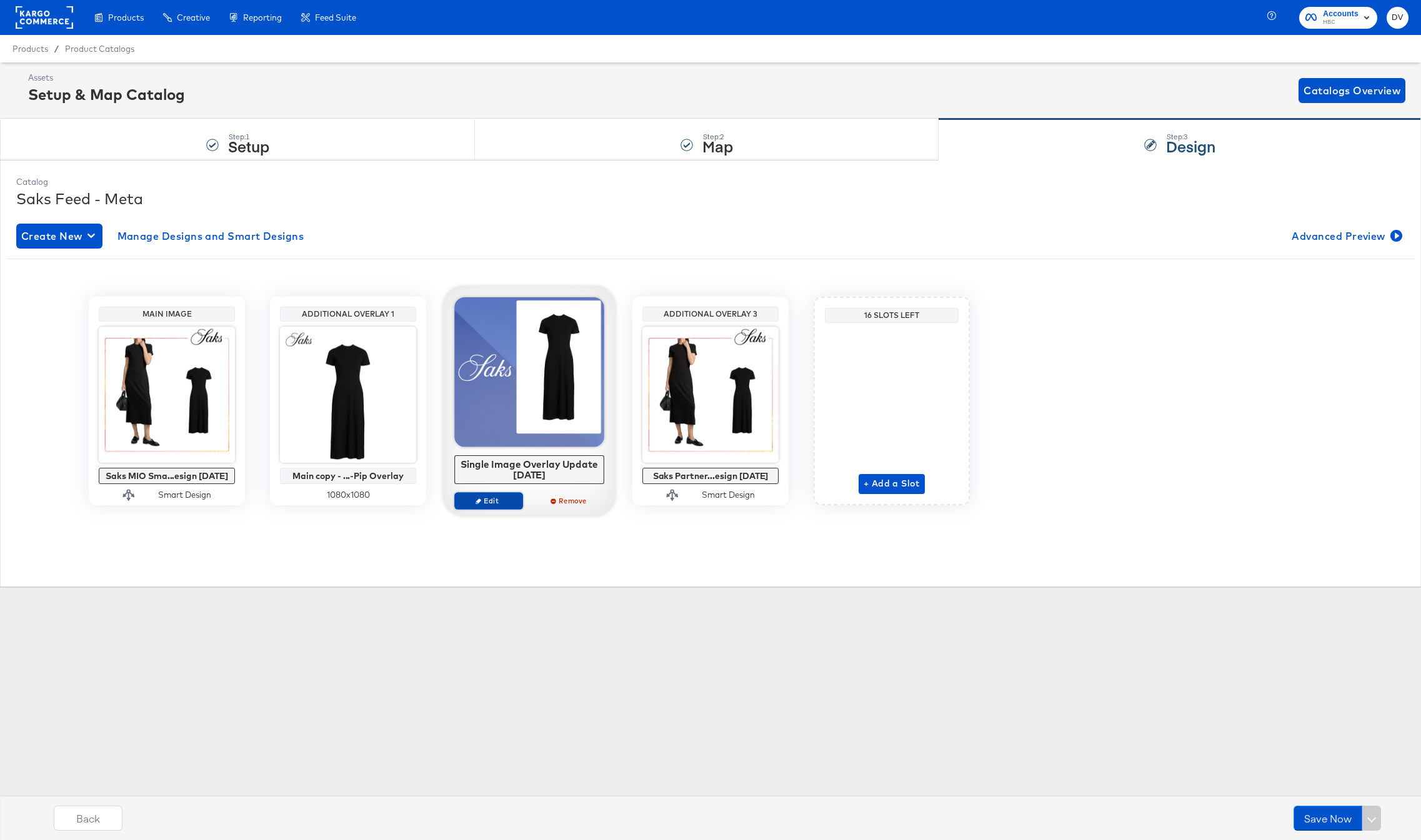
click at [486, 501] on span "Edit" at bounding box center [489, 500] width 58 height 10
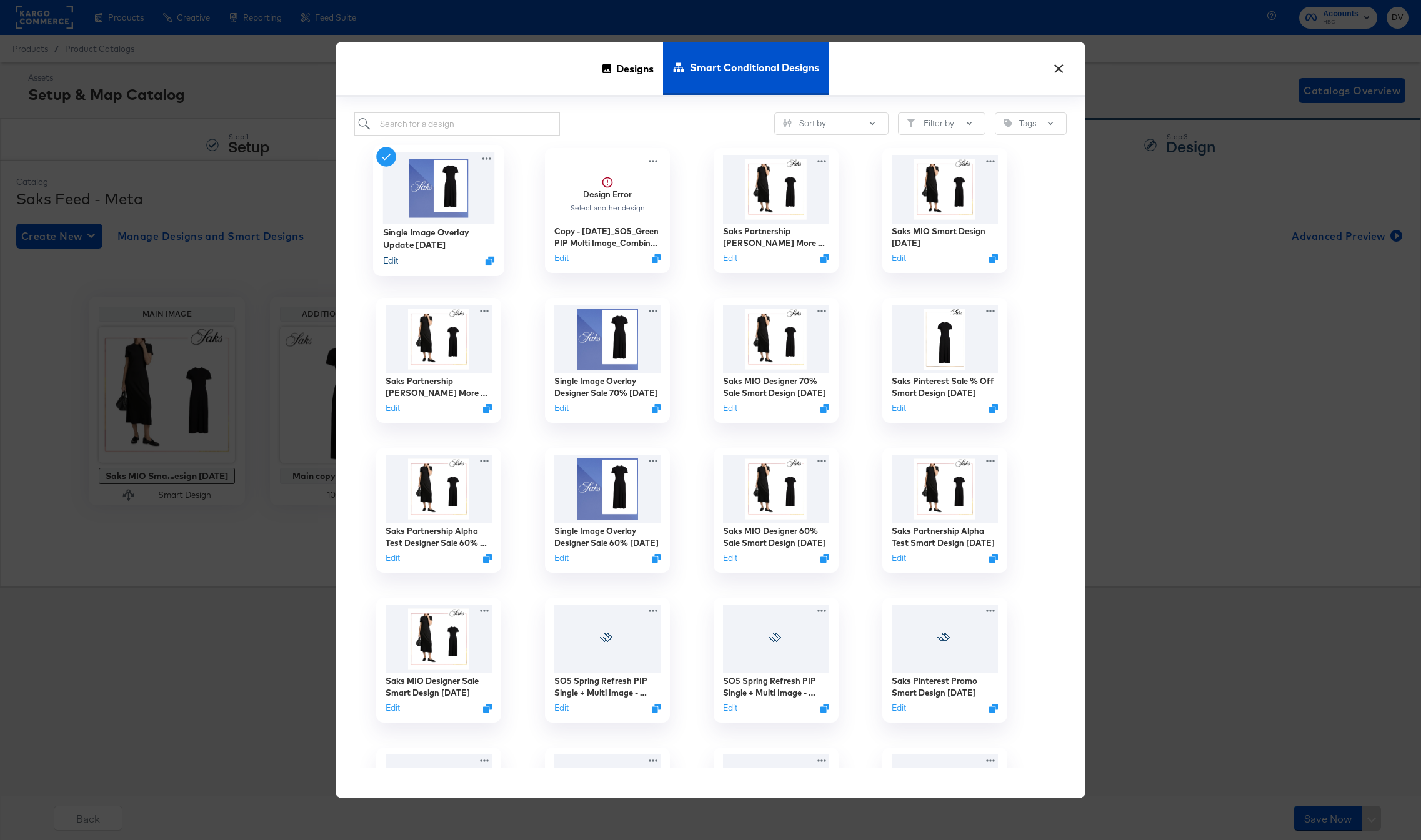
click at [388, 261] on button "Edit" at bounding box center [390, 261] width 15 height 12
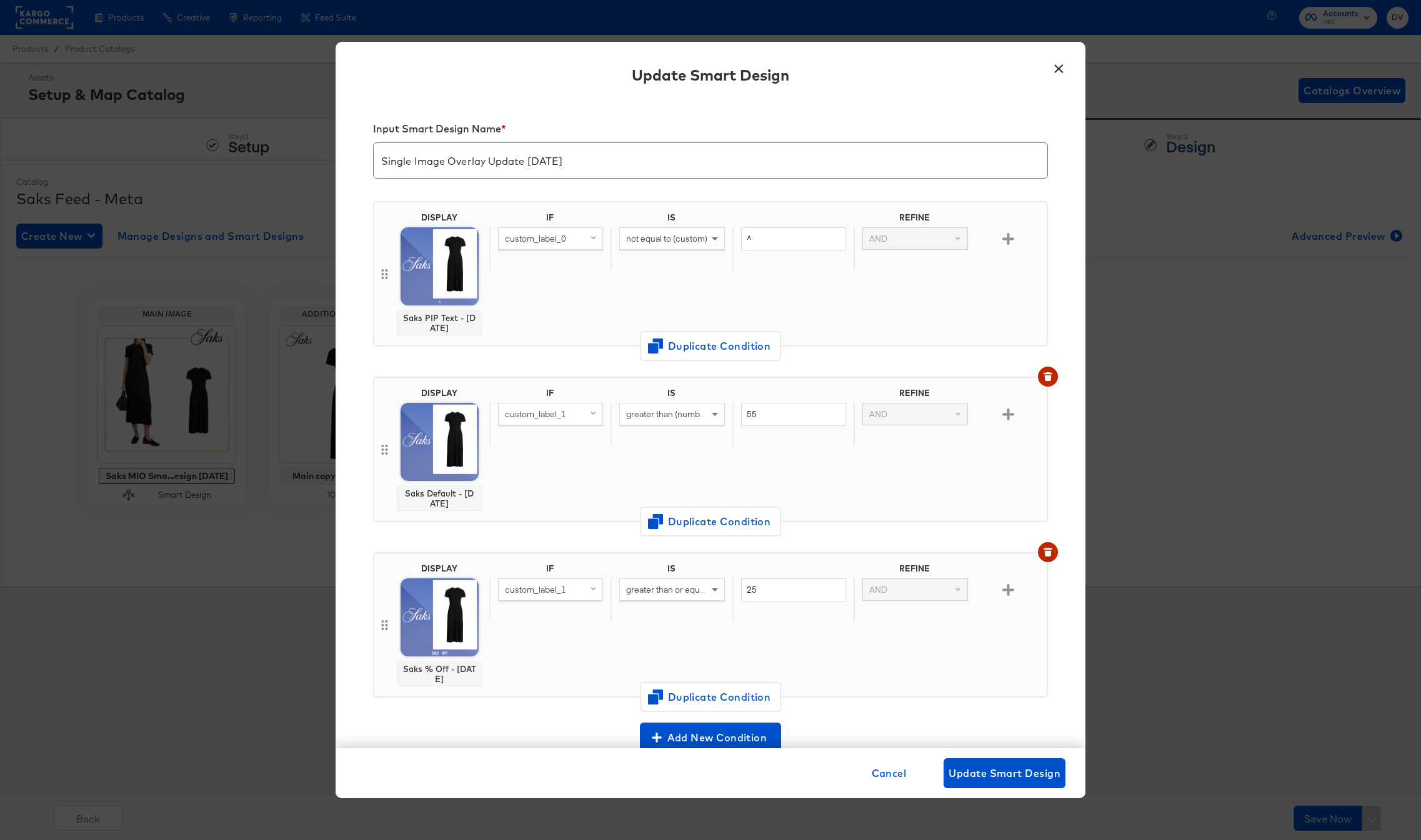
click at [430, 318] on div "Saks PIP Text - 4.22.25" at bounding box center [439, 323] width 74 height 20
copy div "Saks PIP Text - 4.22.25"
click at [423, 491] on div "Saks Default - 4.22.25" at bounding box center [439, 498] width 74 height 20
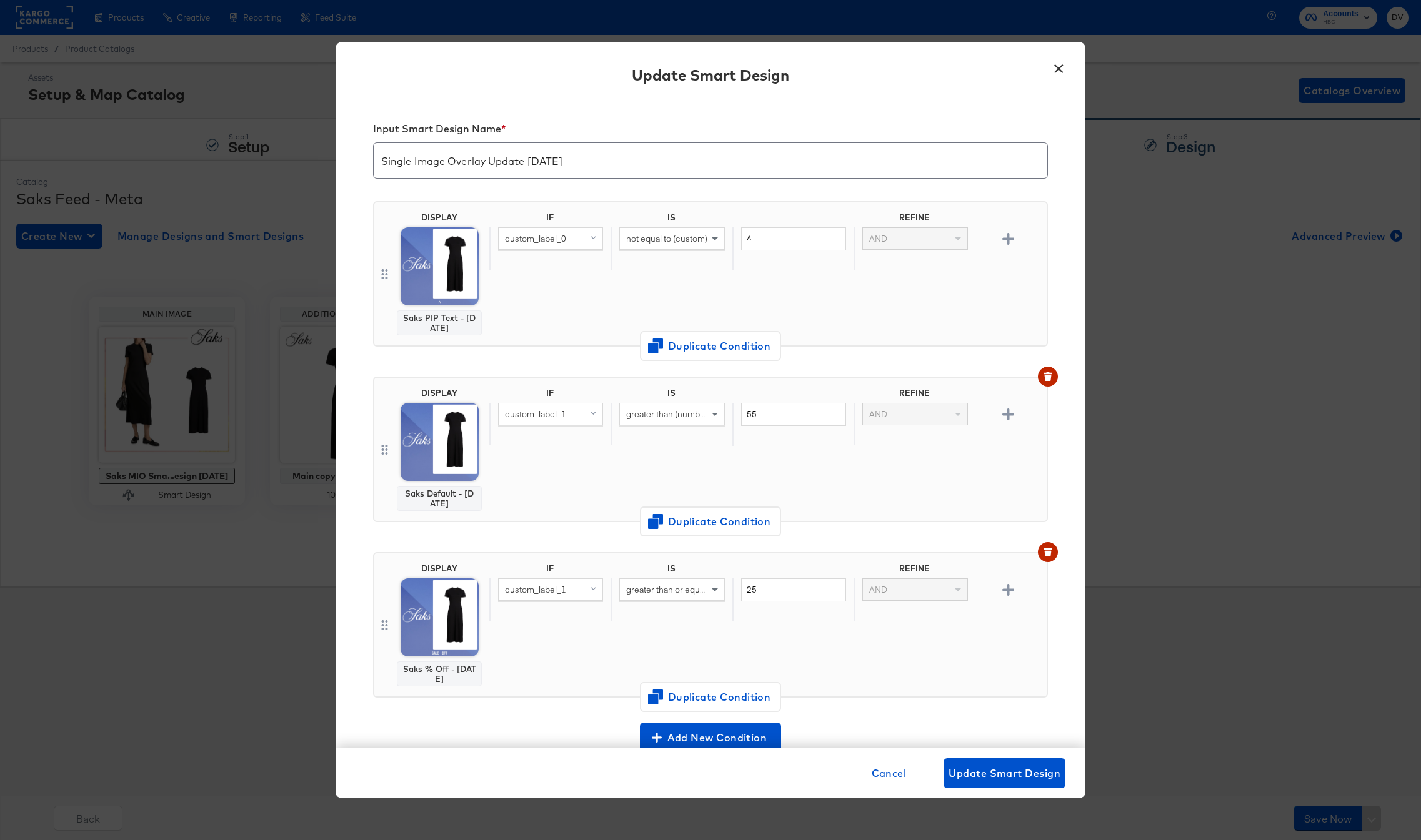
click at [423, 491] on div "Saks Default - 4.22.25" at bounding box center [439, 498] width 74 height 20
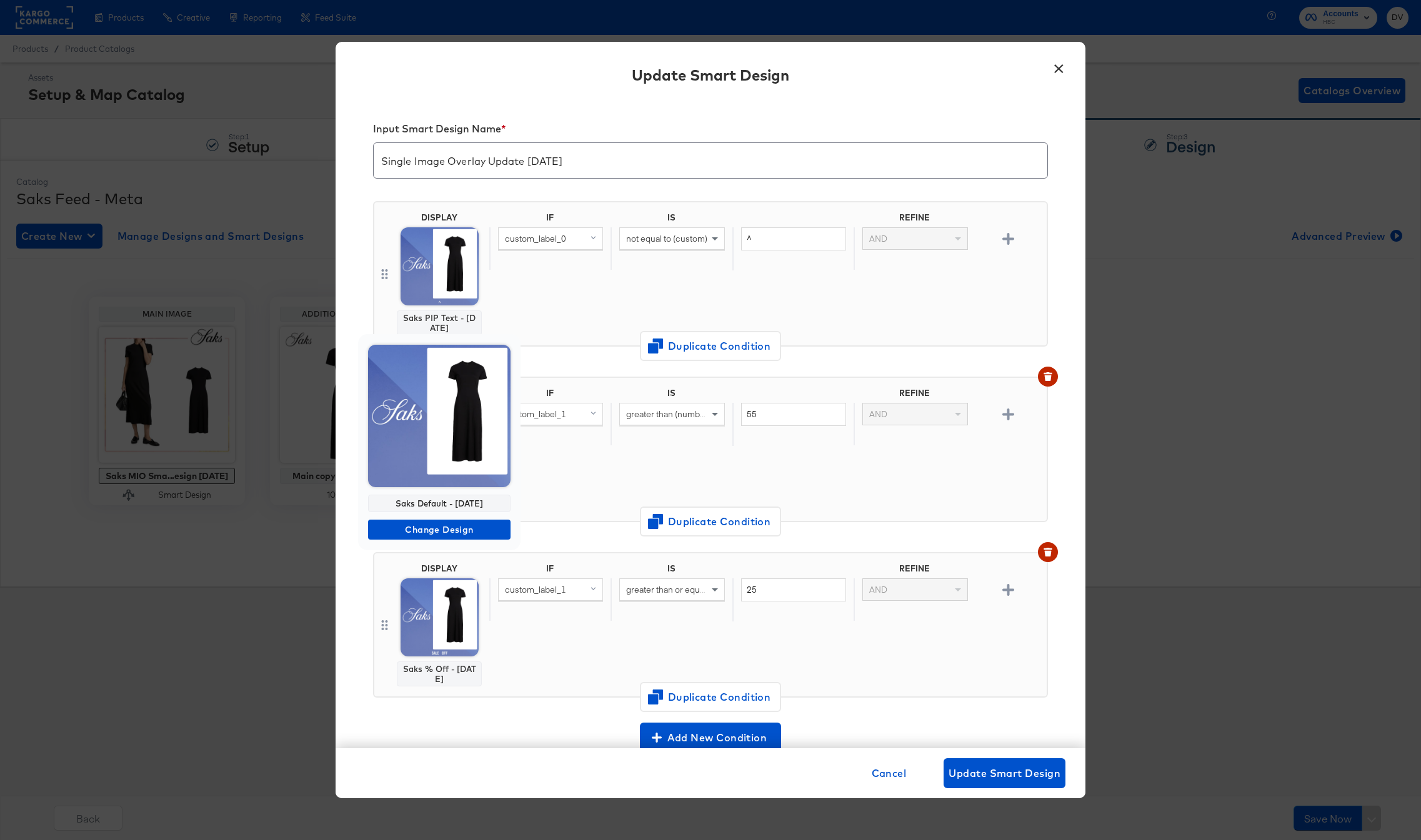
click at [434, 500] on div "Saks Default - 4.22.25" at bounding box center [439, 504] width 143 height 18
copy div "Saks Default - 4.22.25"
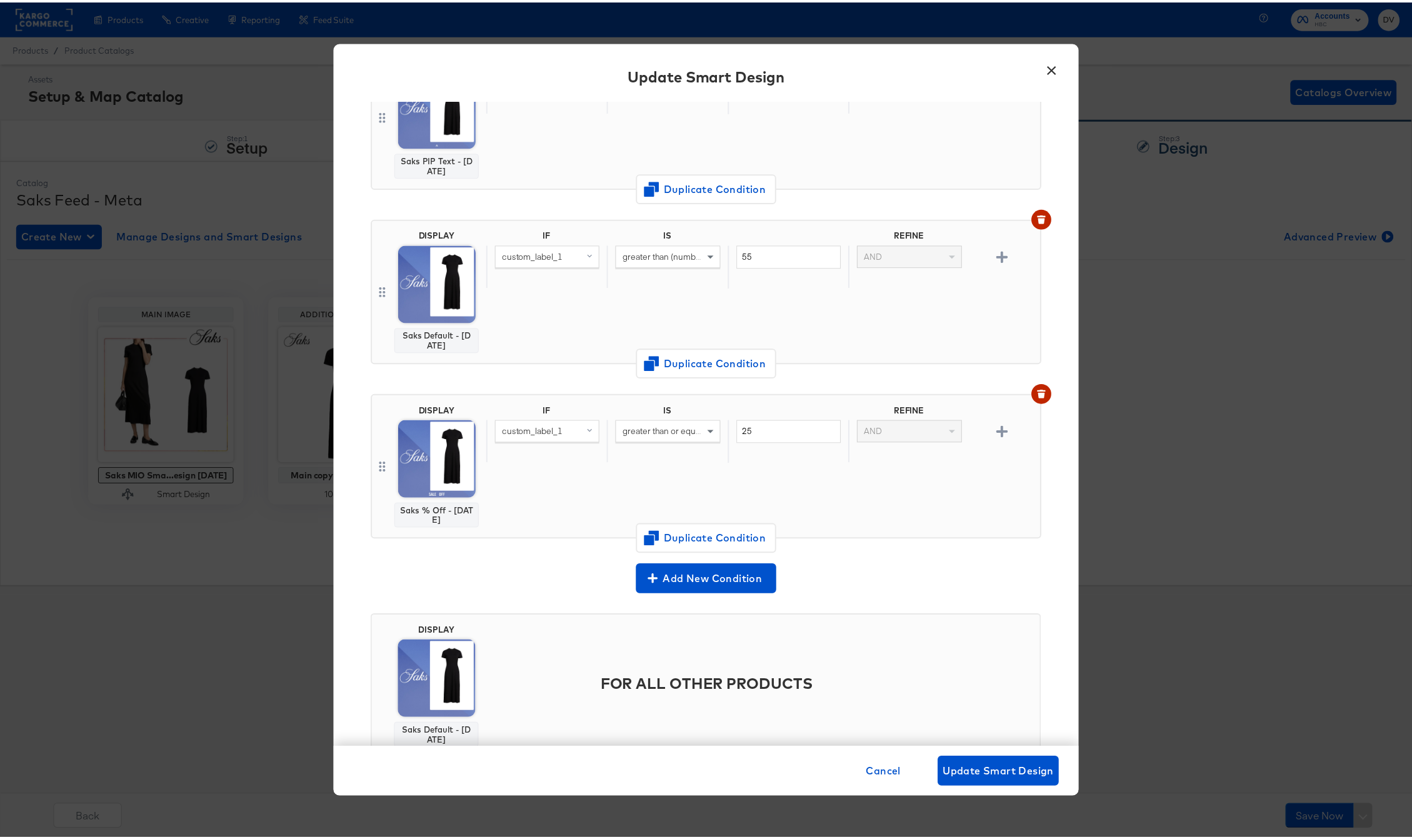
scroll to position [202, 0]
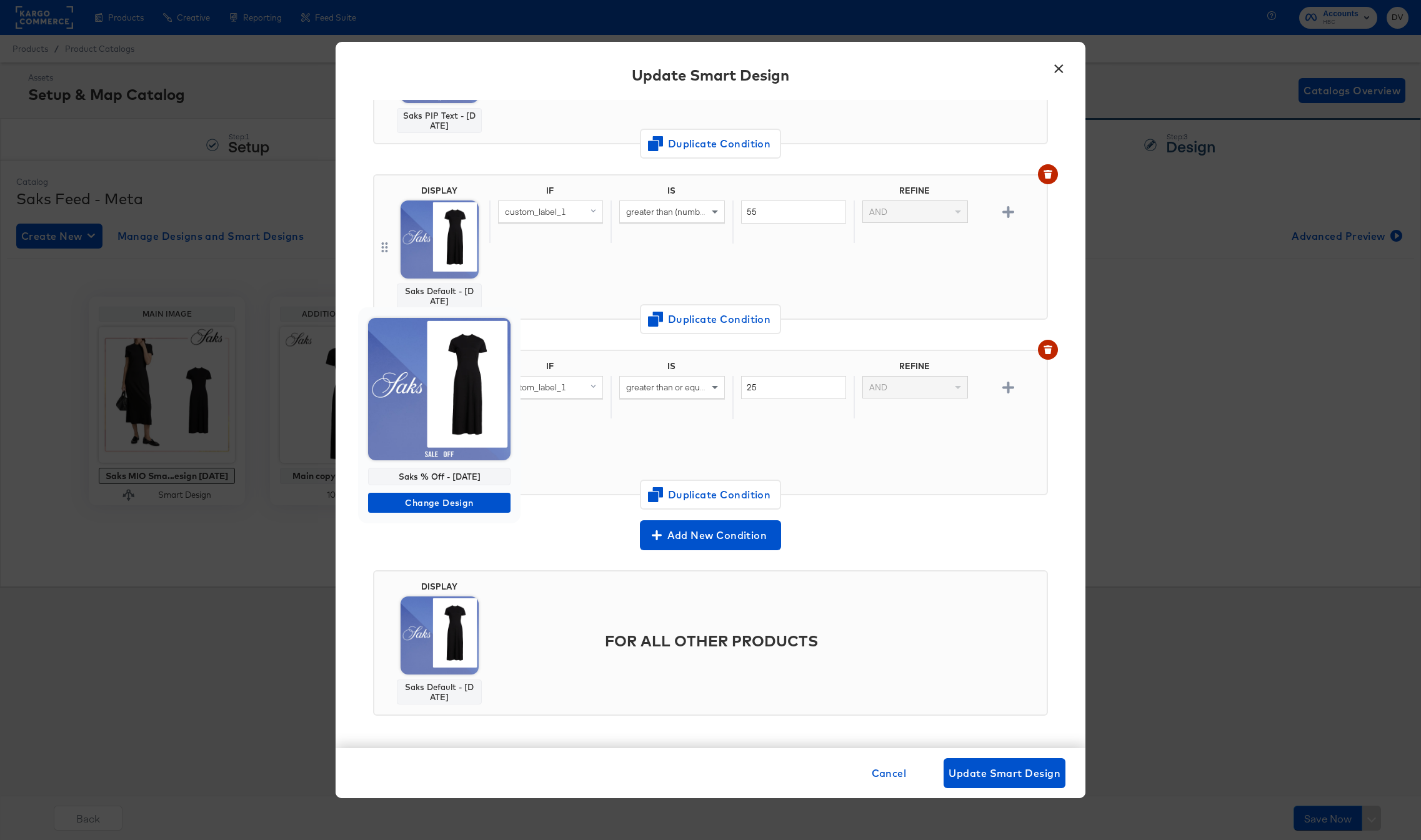
click at [454, 472] on div "Saks % Off - 4.22.25" at bounding box center [439, 477] width 143 height 18
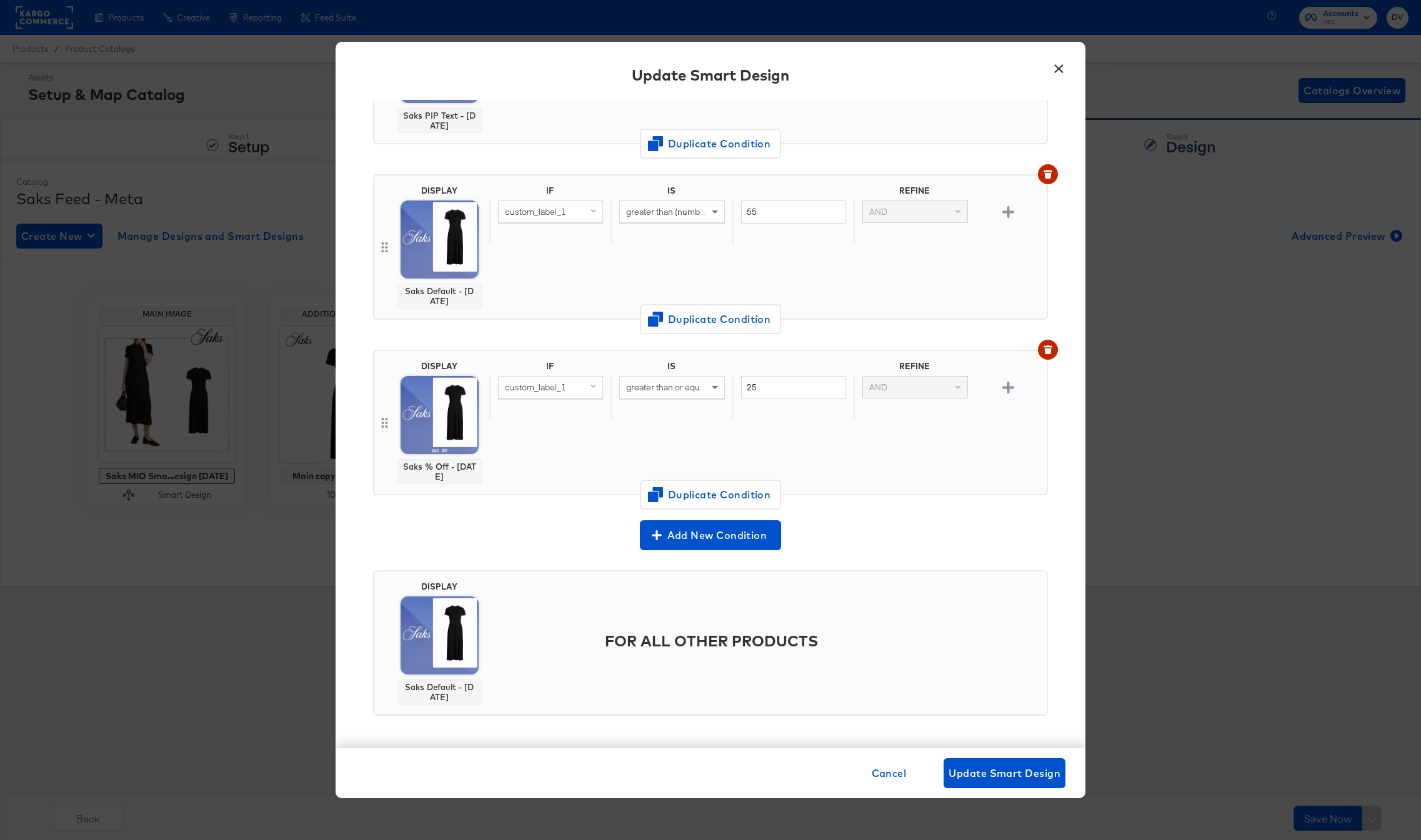
copy div "Saks % Off - 4.22.25"
click at [884, 774] on span "Cancel" at bounding box center [889, 774] width 35 height 18
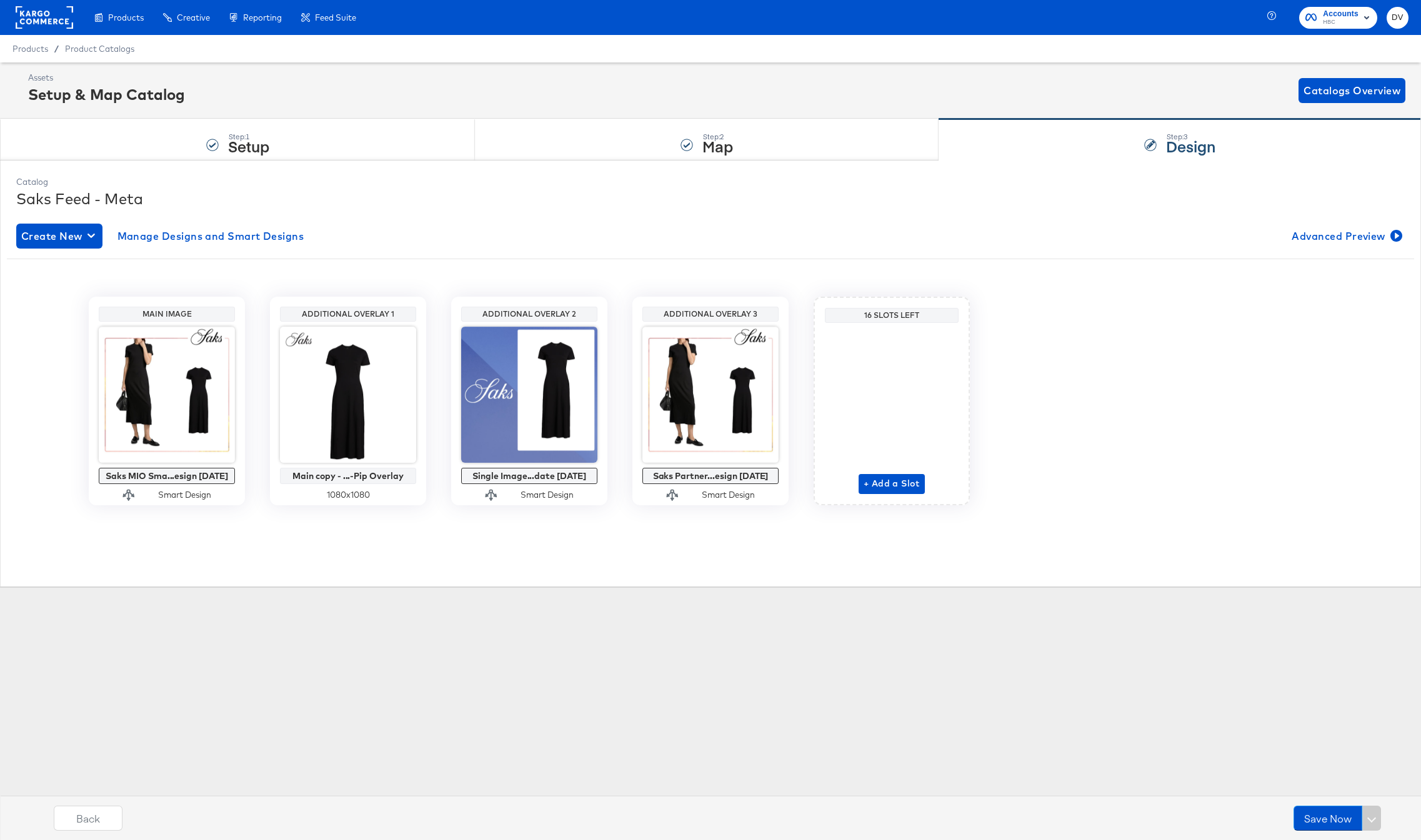
click at [751, 722] on div "Products Products Product Catalogs Enhance Your Product Catalog, Map Them to Pu…" at bounding box center [710, 420] width 1421 height 840
click at [458, 208] on div "Saks Feed - Meta" at bounding box center [710, 199] width 1389 height 21
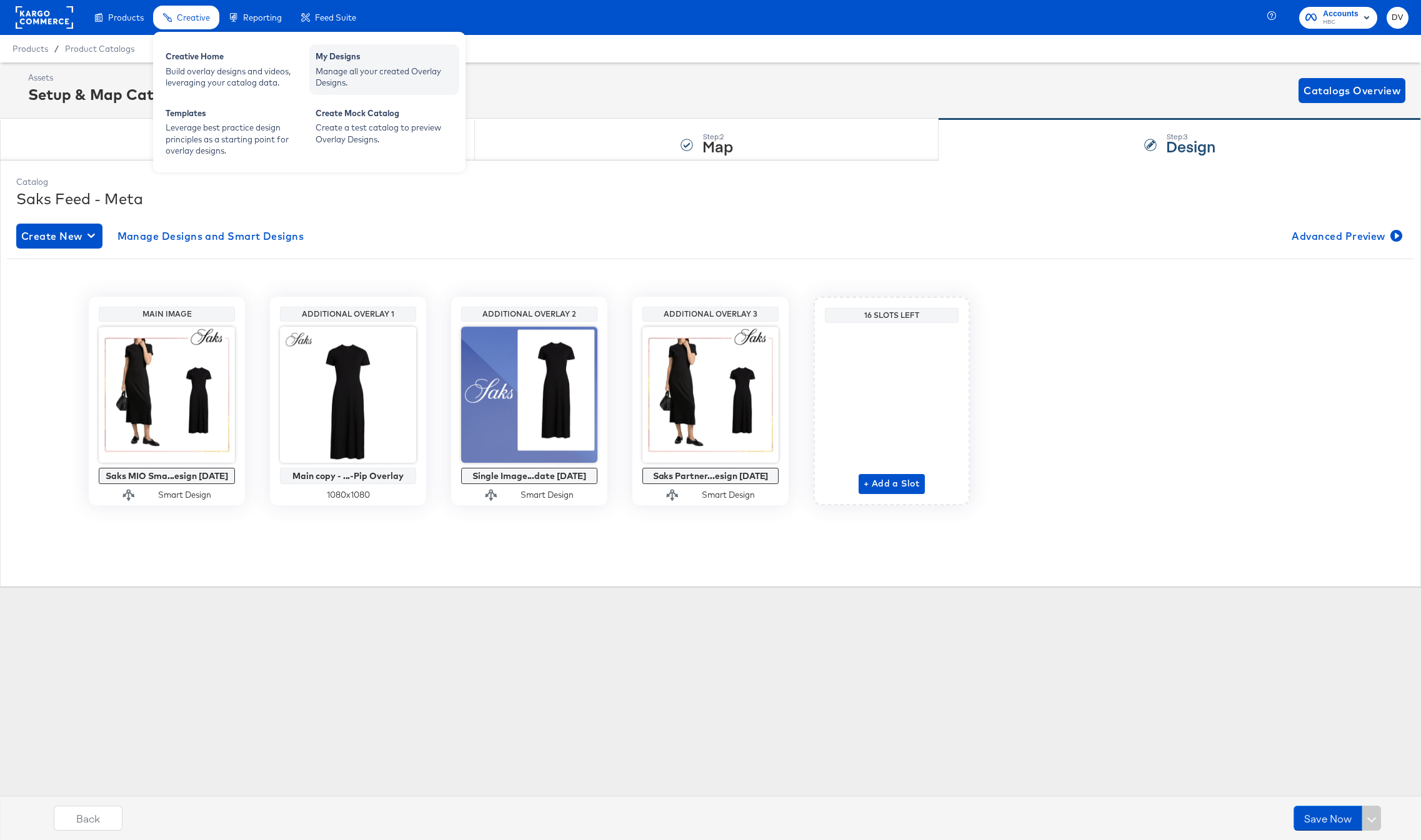
click at [330, 60] on div "My Designs" at bounding box center [384, 58] width 137 height 15
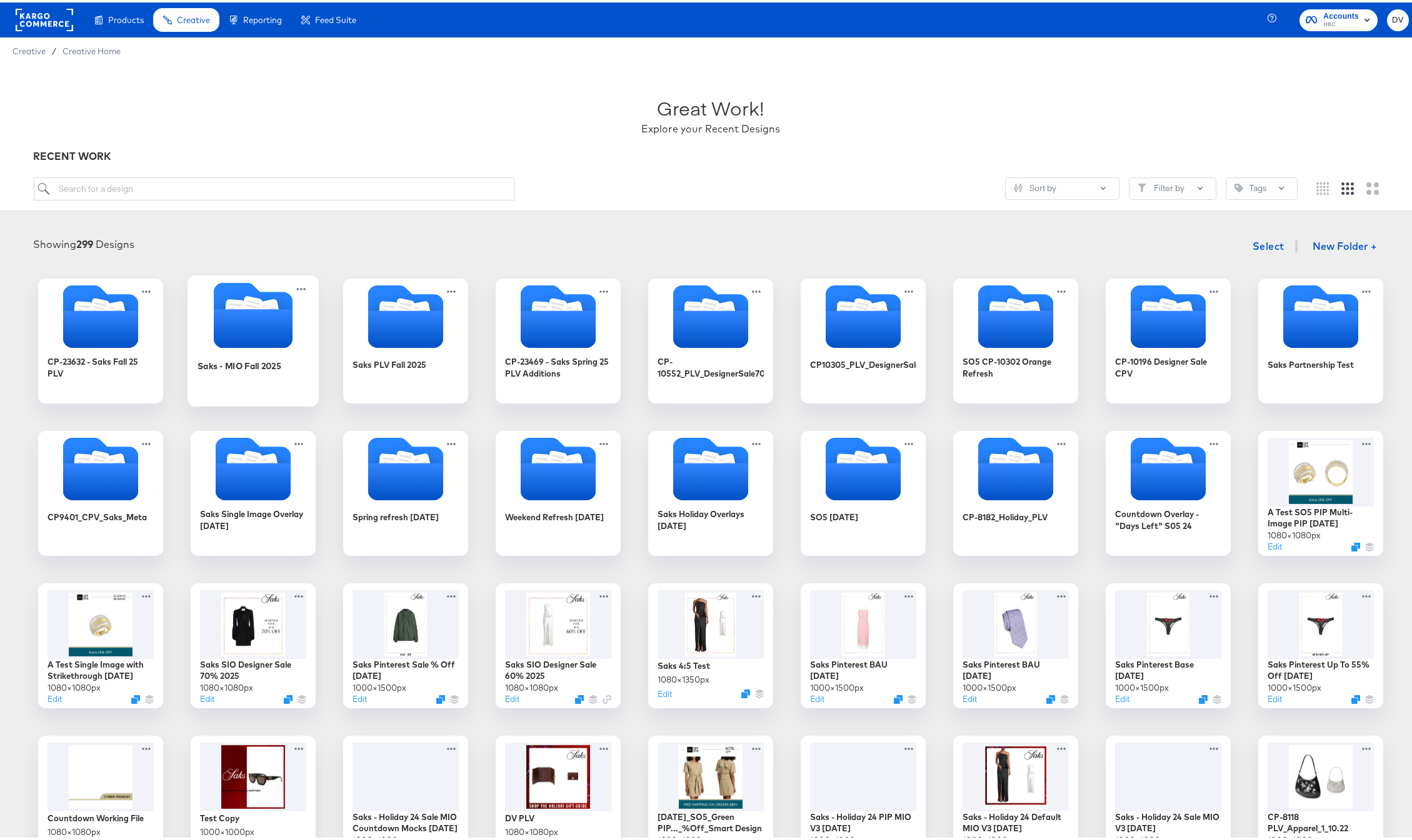
click at [218, 328] on icon "Folder" at bounding box center [253, 326] width 79 height 38
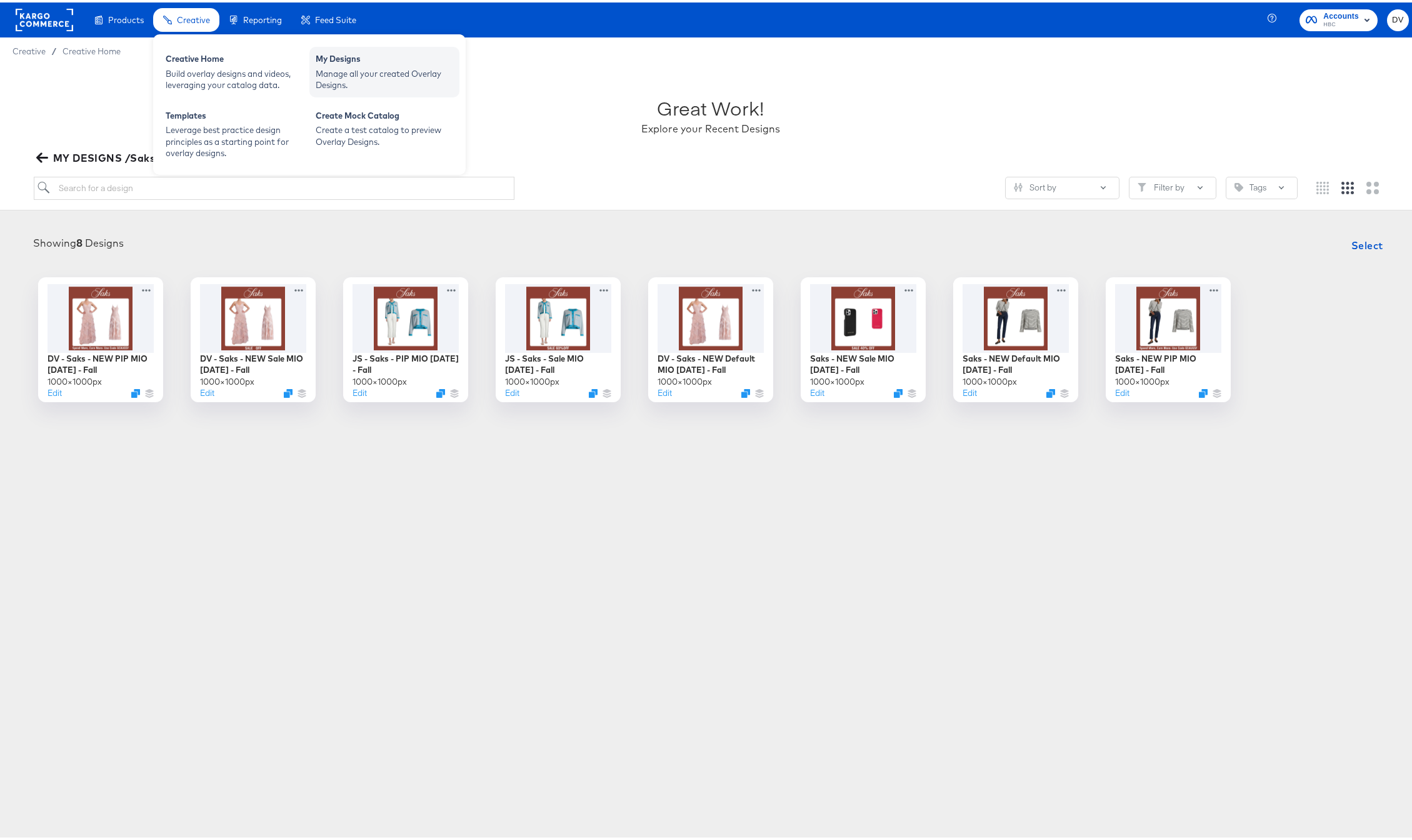
click at [328, 58] on div "My Designs" at bounding box center [384, 58] width 137 height 15
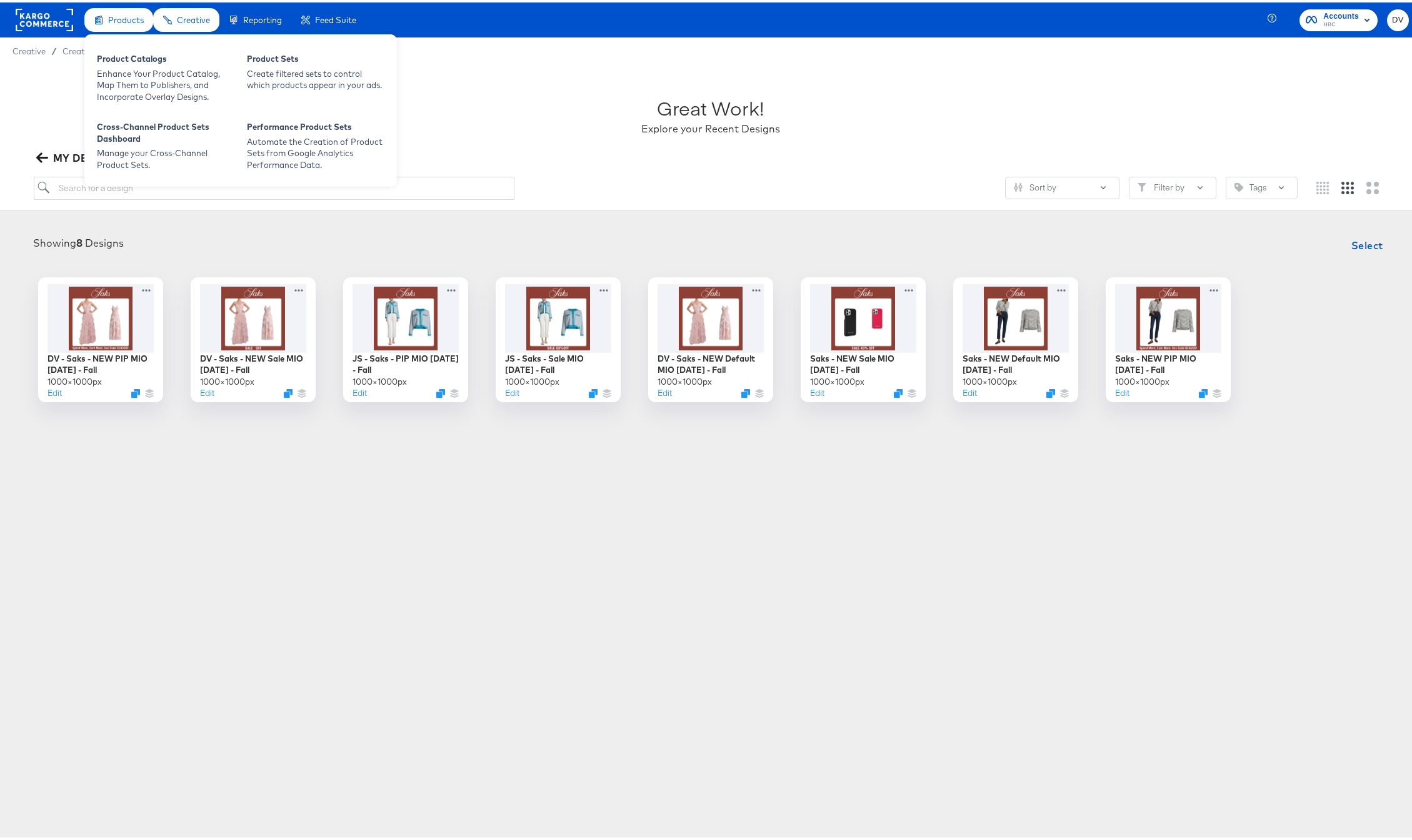
click at [117, 21] on span "Products" at bounding box center [126, 17] width 36 height 10
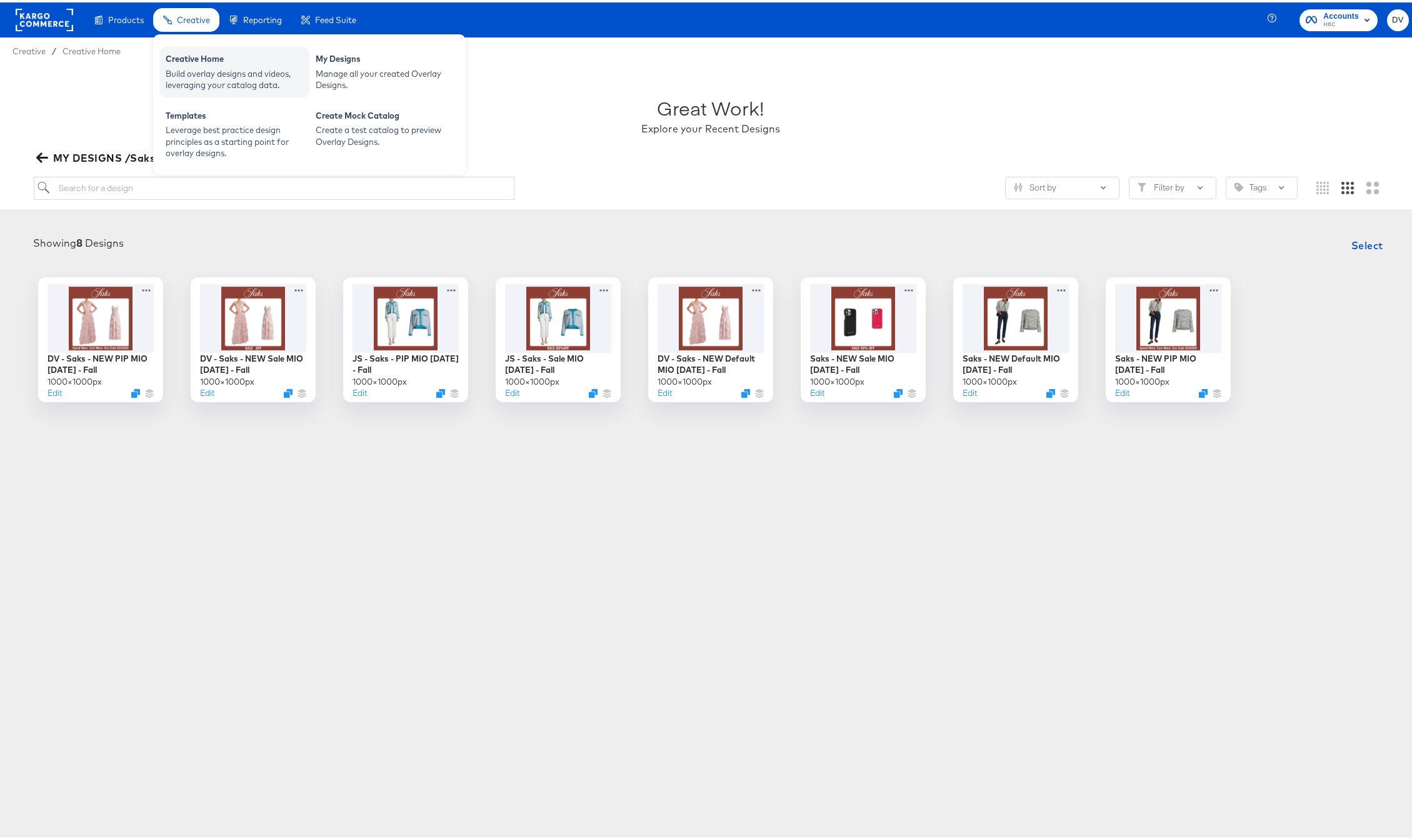
click at [242, 62] on div "Creative Home" at bounding box center [234, 58] width 137 height 15
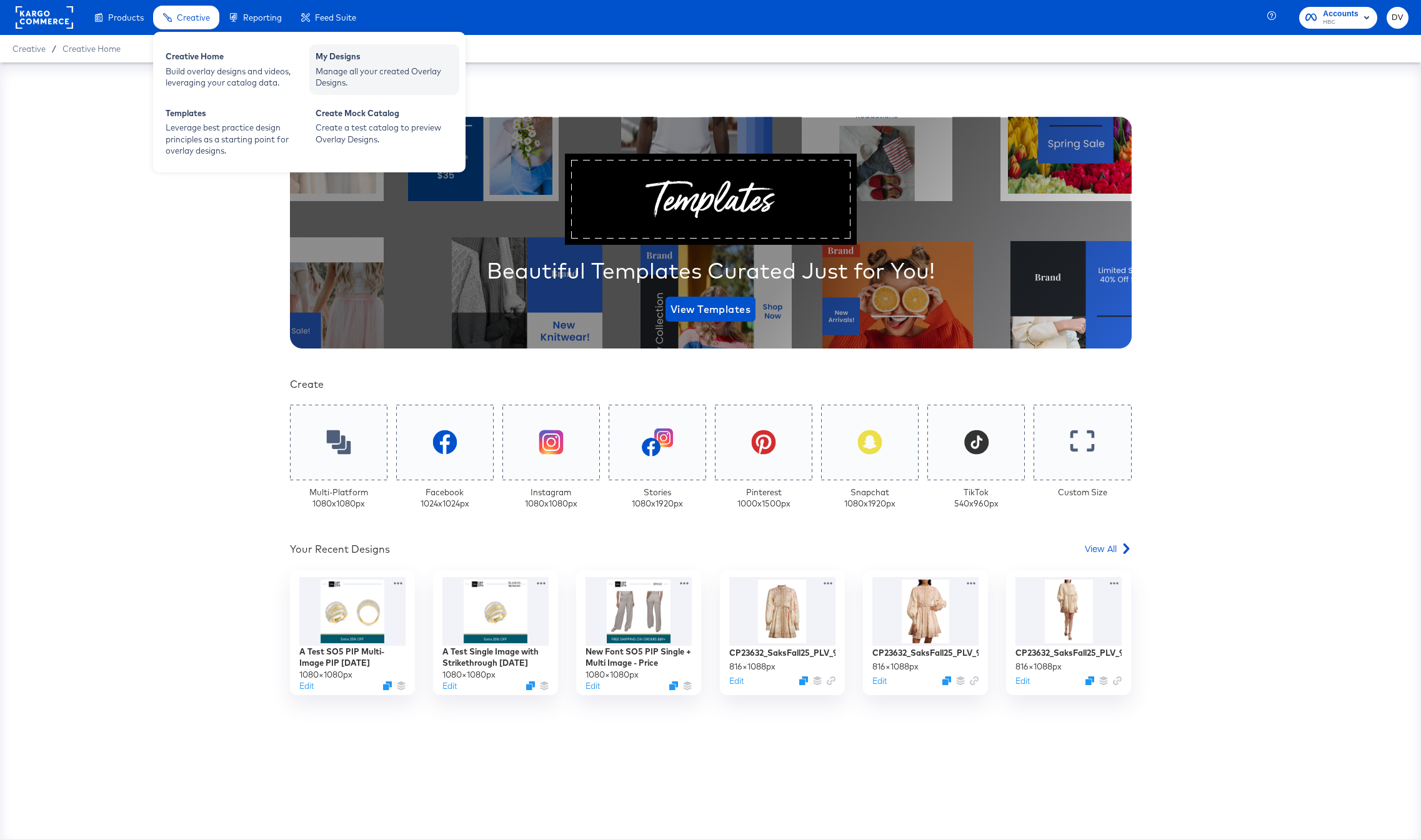
click at [340, 71] on div "Manage all your created Overlay Designs." at bounding box center [384, 77] width 137 height 23
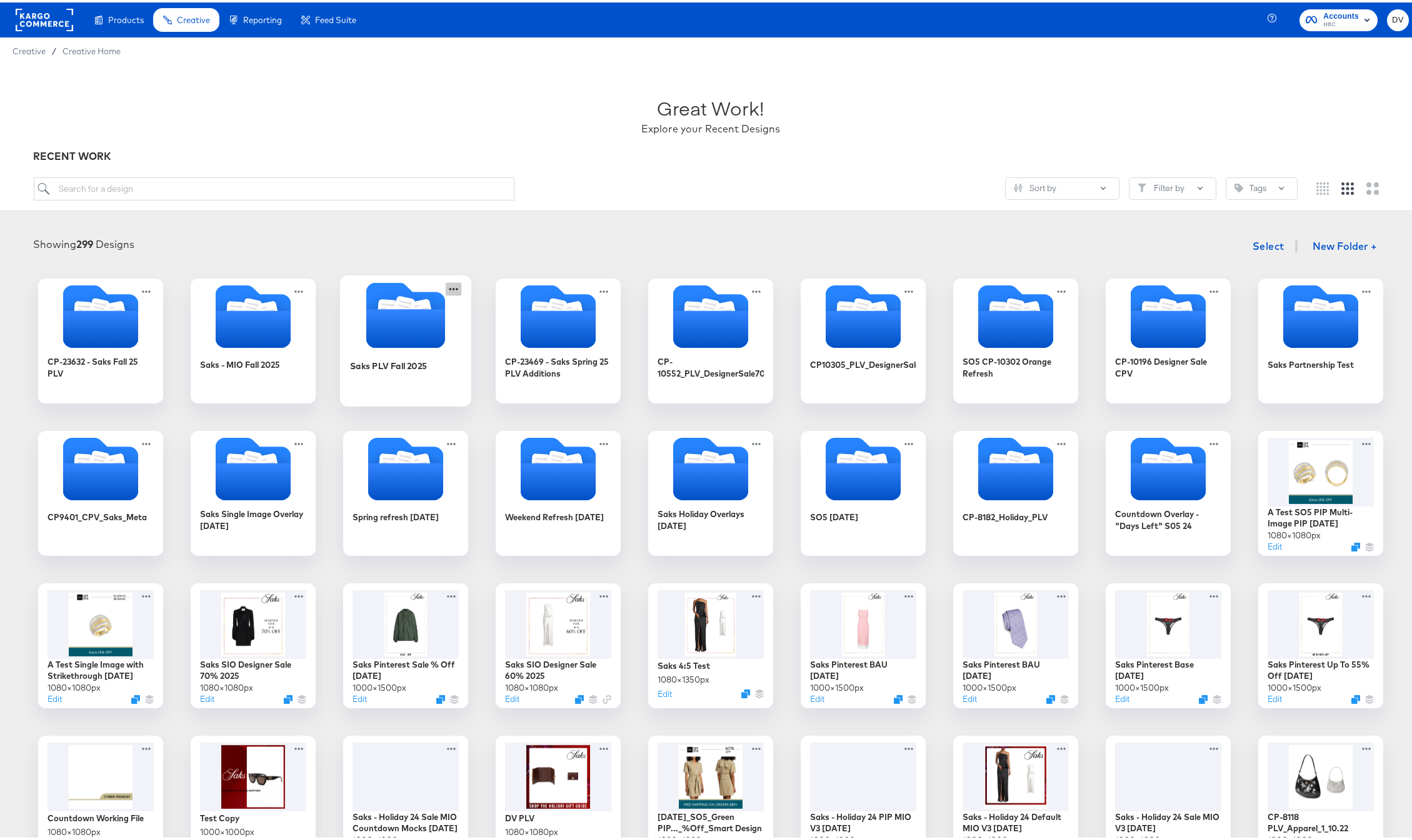
click at [448, 285] on icon at bounding box center [453, 286] width 16 height 13
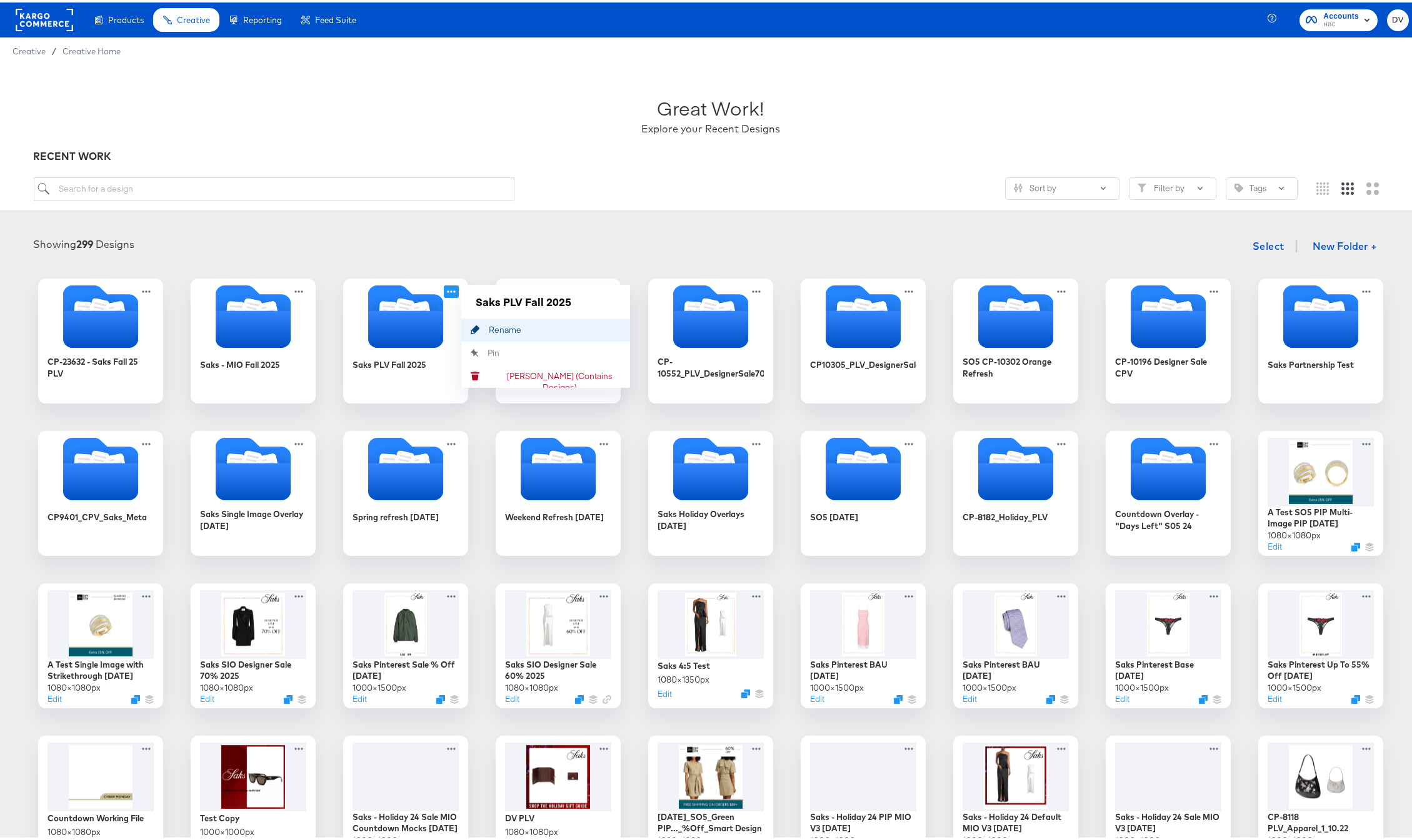
click at [476, 328] on icon "Rename" at bounding box center [474, 327] width 27 height 9
drag, startPoint x: 576, startPoint y: 302, endPoint x: 500, endPoint y: 300, distance: 76.0
click at [500, 300] on input "Saks PLV Fall 2025" at bounding box center [545, 299] width 150 height 25
type input "Saks - SIO Fall 2025"
click at [532, 264] on div "Showing 299 Designs Select New Folder + CP-23632 - Saks Fall 25 PLV Saks - MIO …" at bounding box center [710, 696] width 1396 height 932
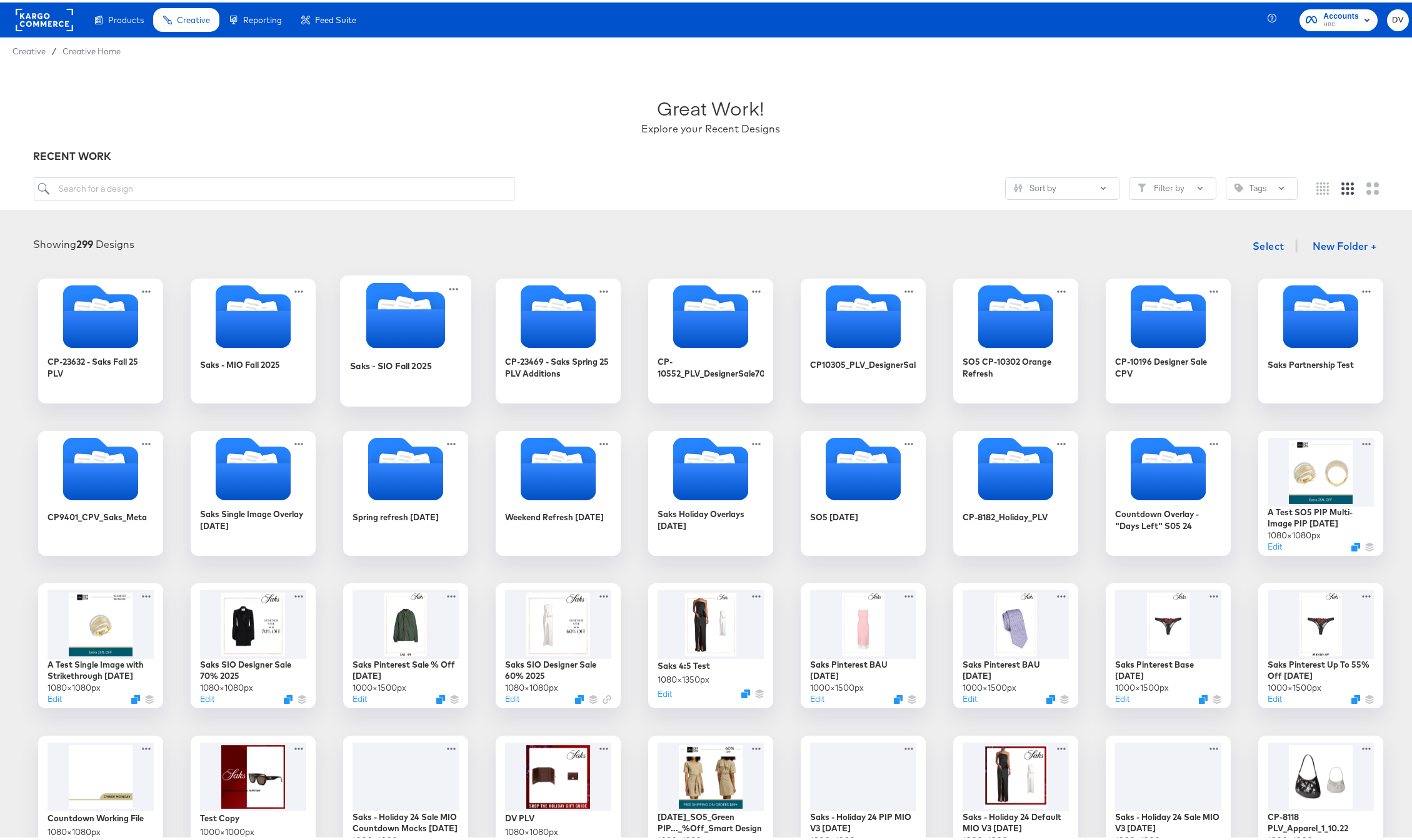
click at [426, 308] on icon "Folder" at bounding box center [405, 326] width 79 height 38
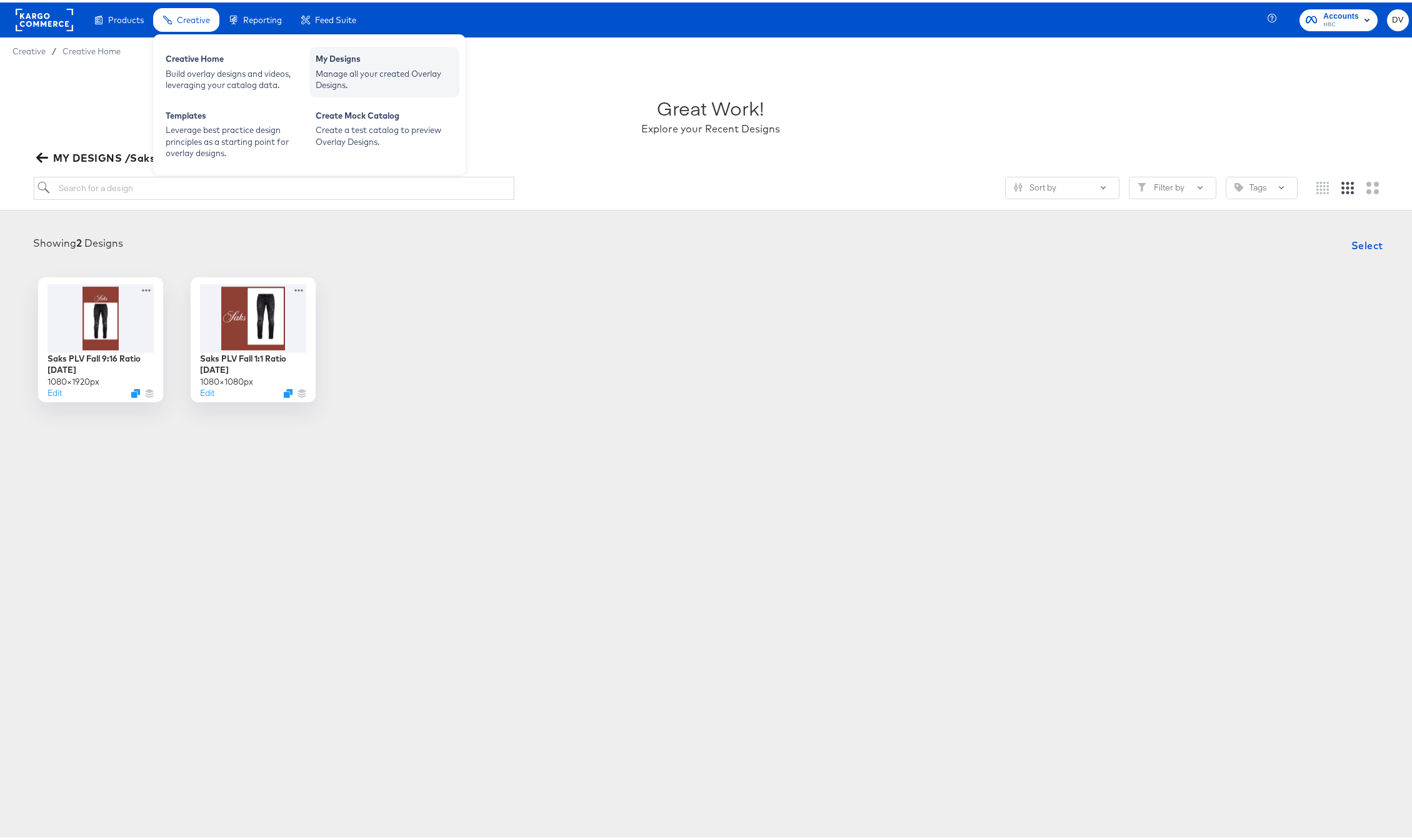
click at [401, 80] on div "Manage all your created Overlay Designs." at bounding box center [384, 77] width 137 height 23
click at [193, 60] on div "Creative Home" at bounding box center [234, 58] width 137 height 15
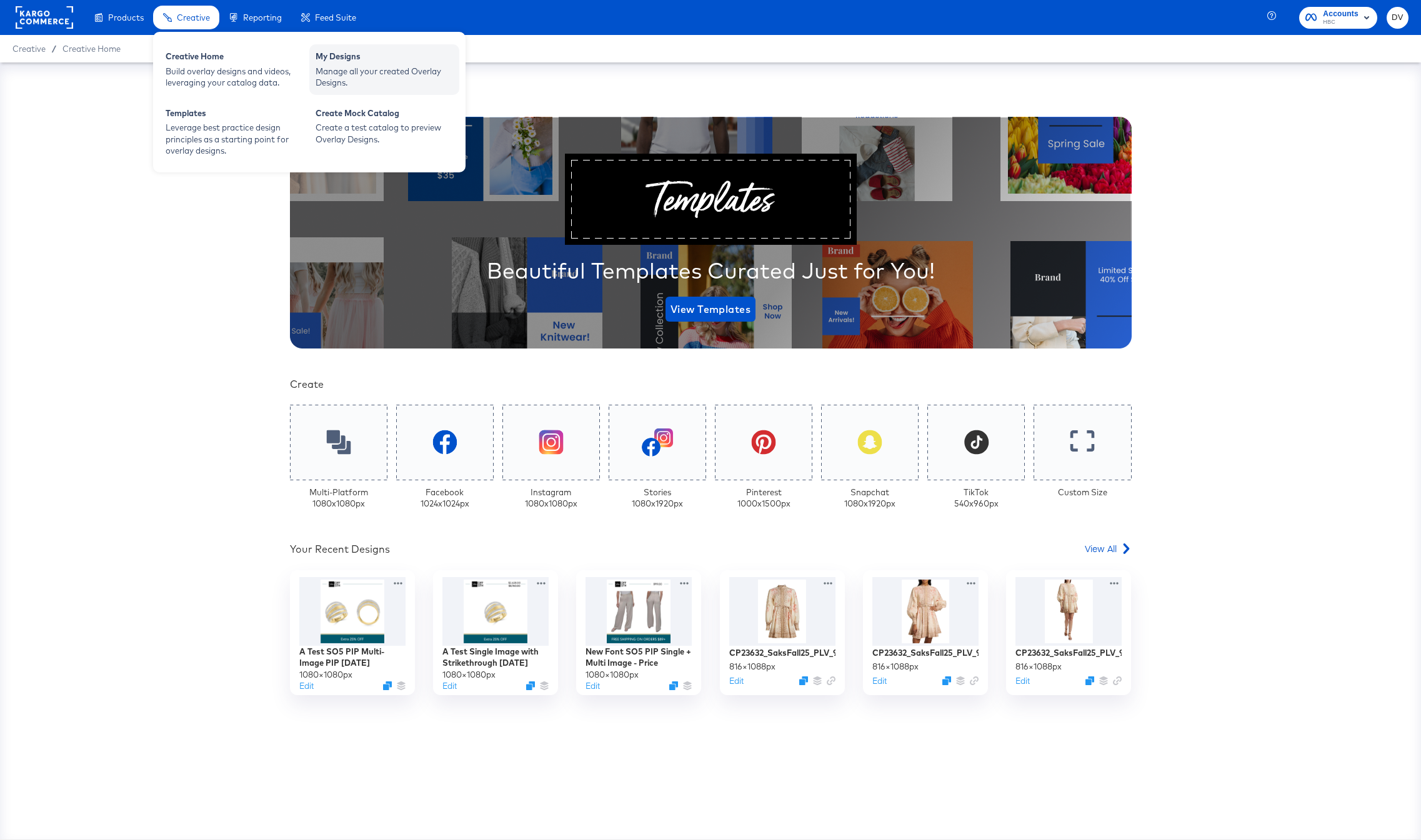
click at [341, 69] on div "Manage all your created Overlay Designs." at bounding box center [384, 77] width 137 height 23
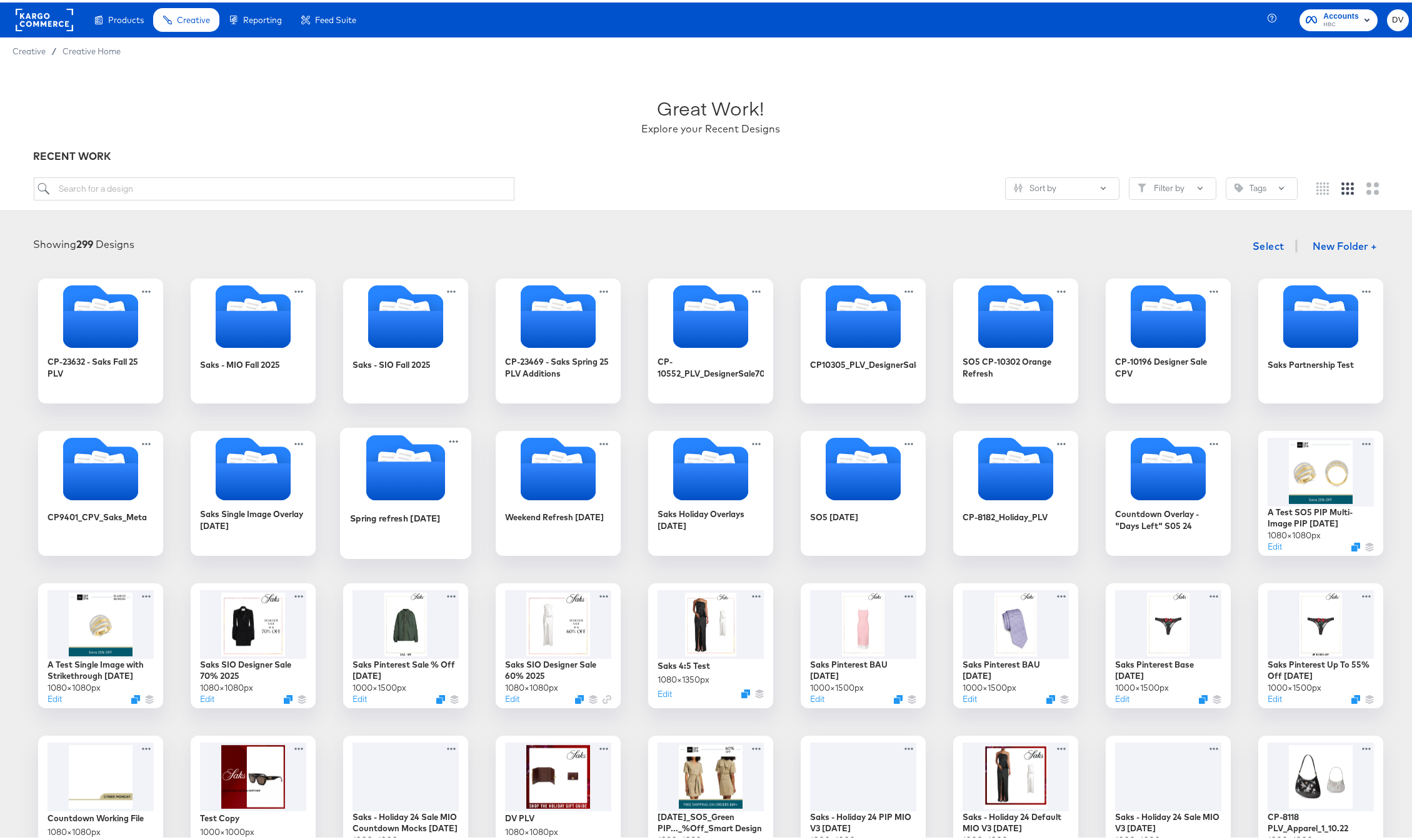
click at [432, 473] on icon "Folder" at bounding box center [405, 479] width 79 height 38
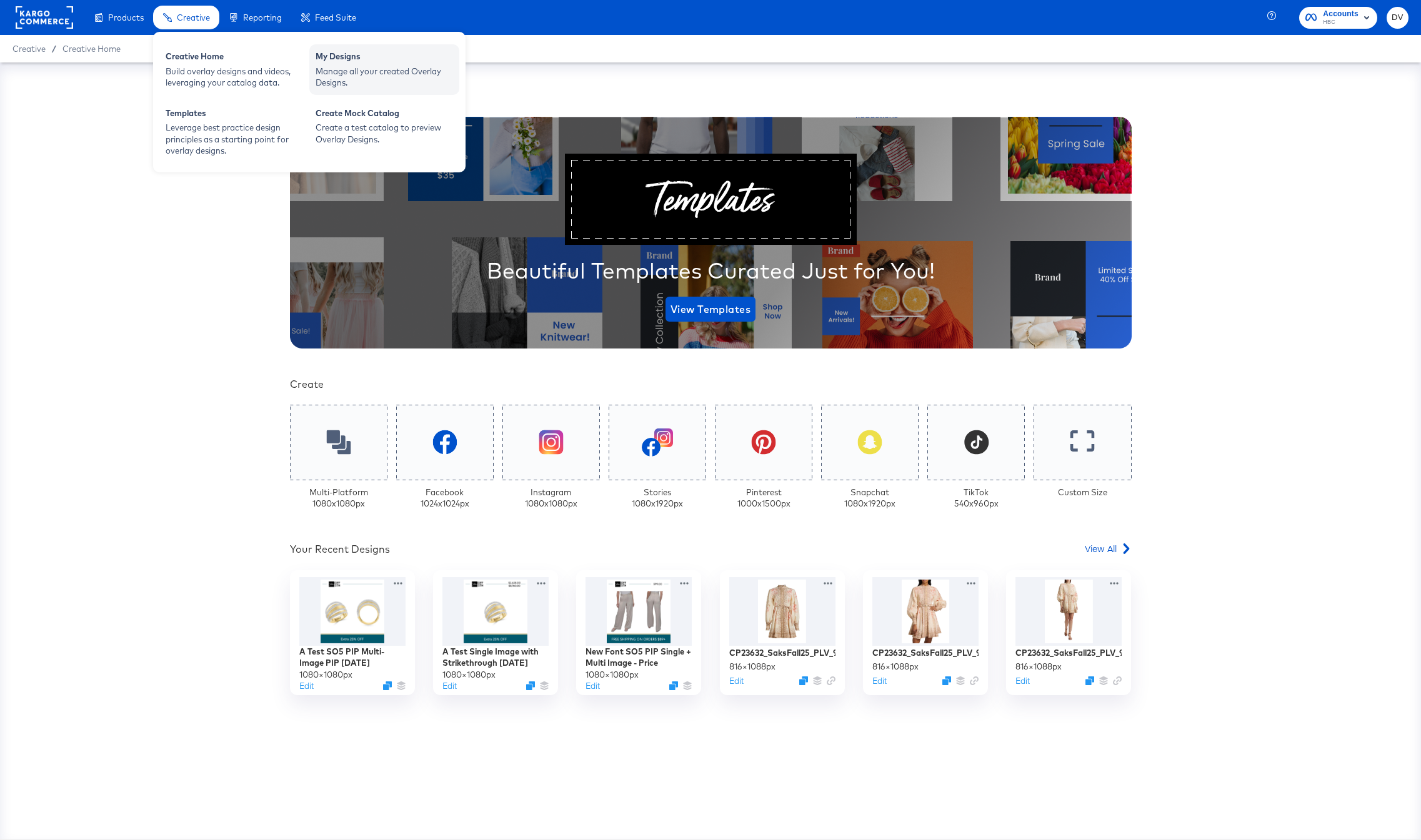
click at [344, 76] on div "Manage all your created Overlay Designs." at bounding box center [384, 77] width 137 height 23
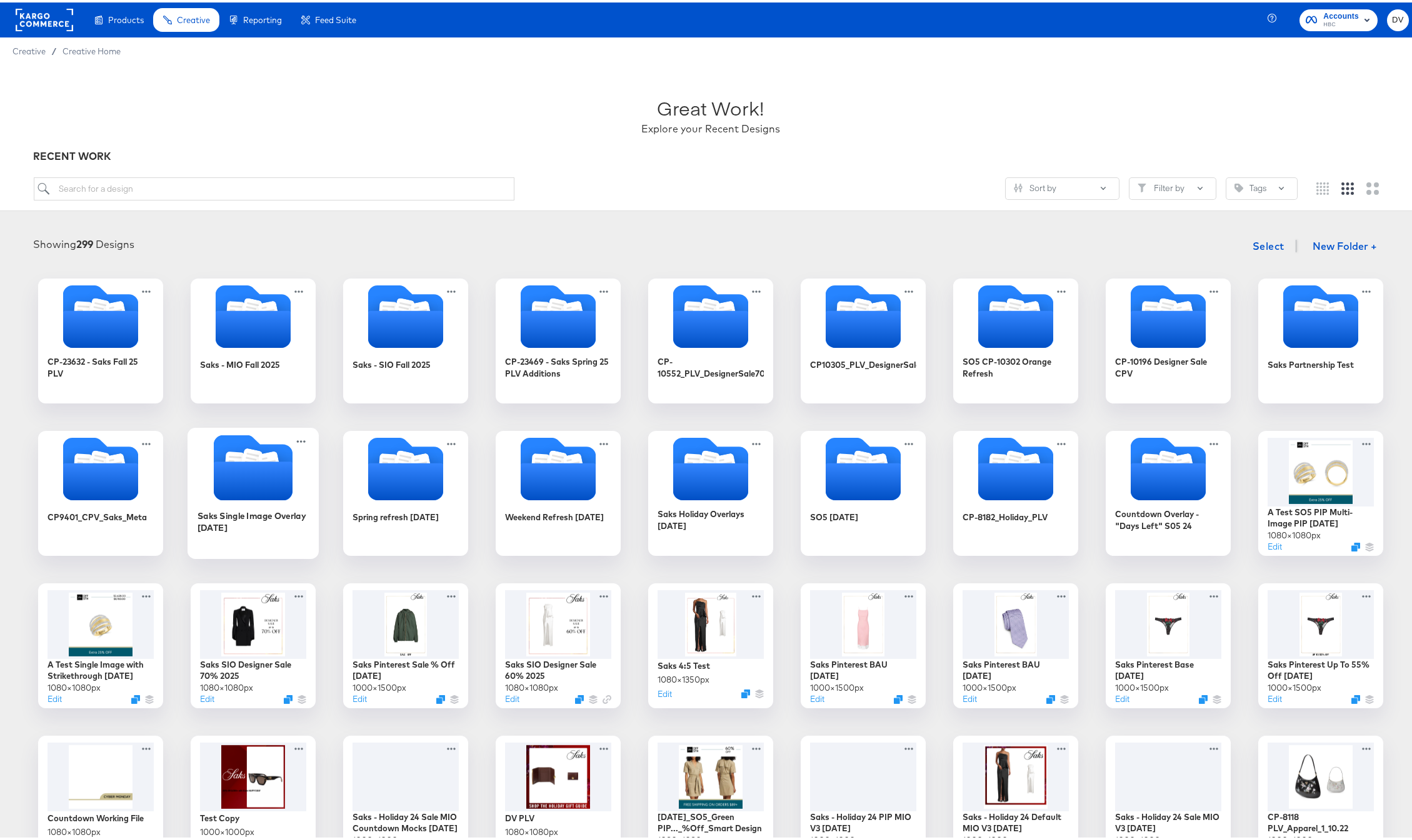
click at [264, 462] on icon "Folder" at bounding box center [253, 479] width 79 height 38
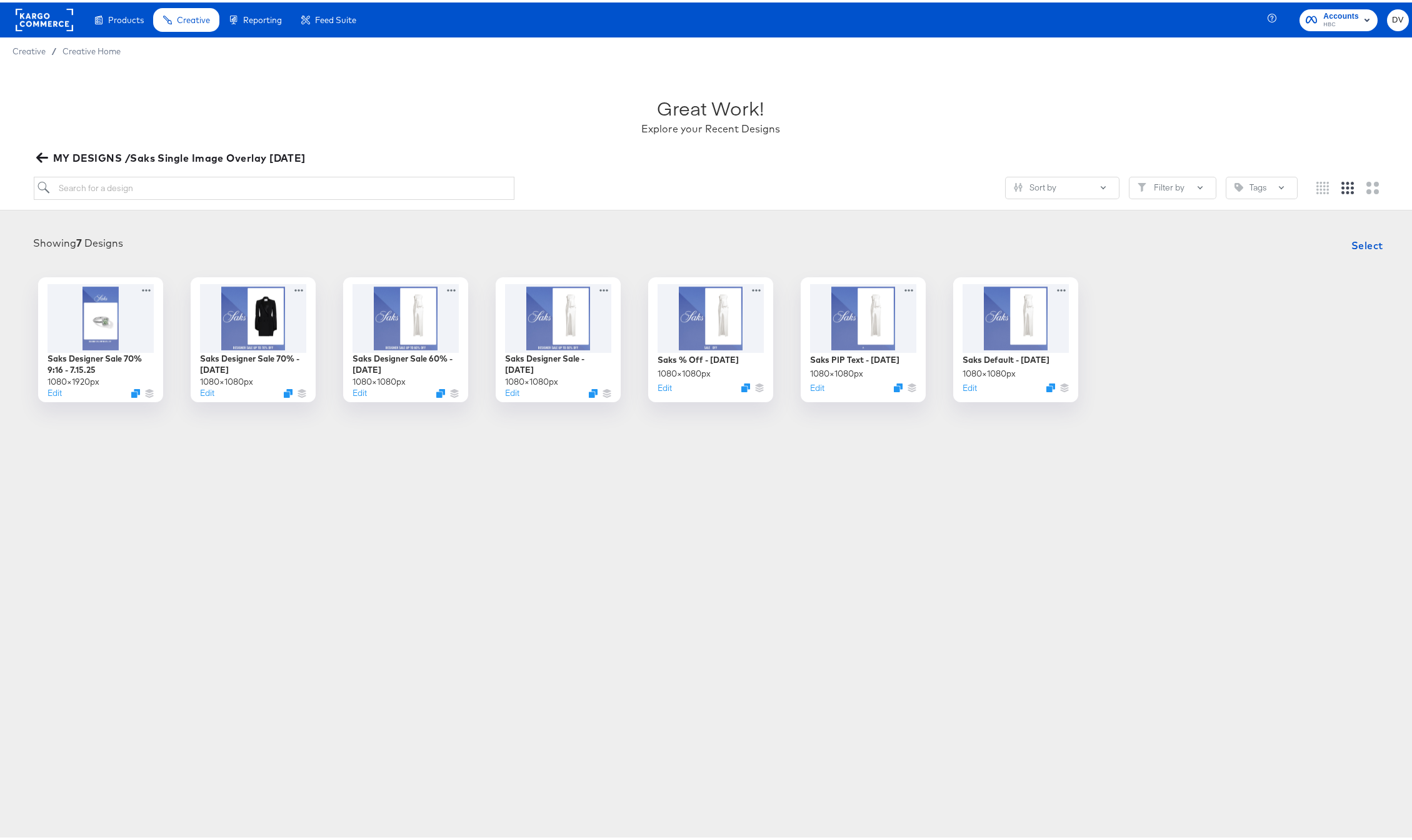
click at [355, 506] on div "Products Products Product Catalogs Enhance Your Product Catalog, Map Them to Pu…" at bounding box center [711, 420] width 1422 height 840
click at [52, 395] on button "Edit" at bounding box center [52, 394] width 15 height 12
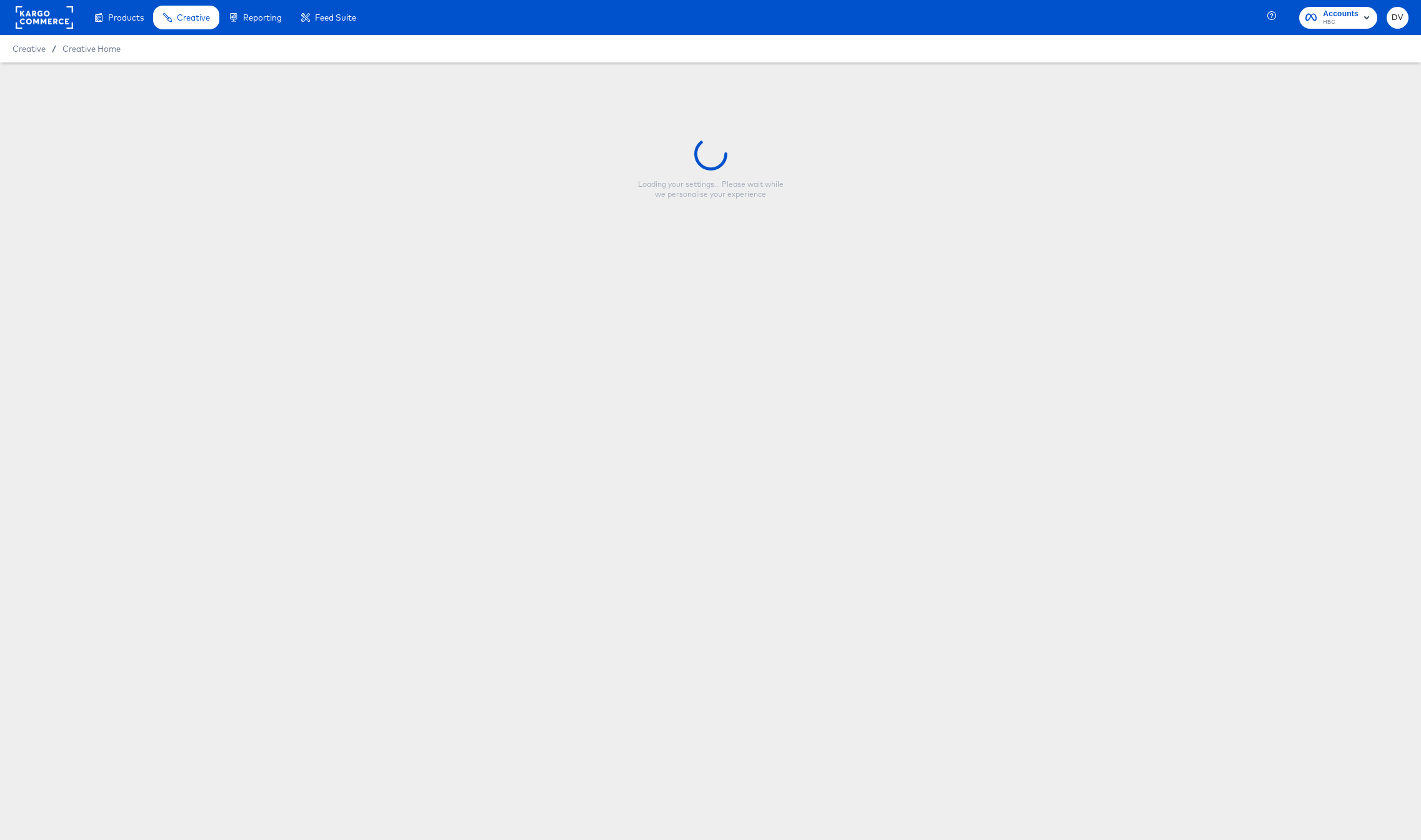
type input "Saks Designer Sale 70% 9:16 - 7.15.25"
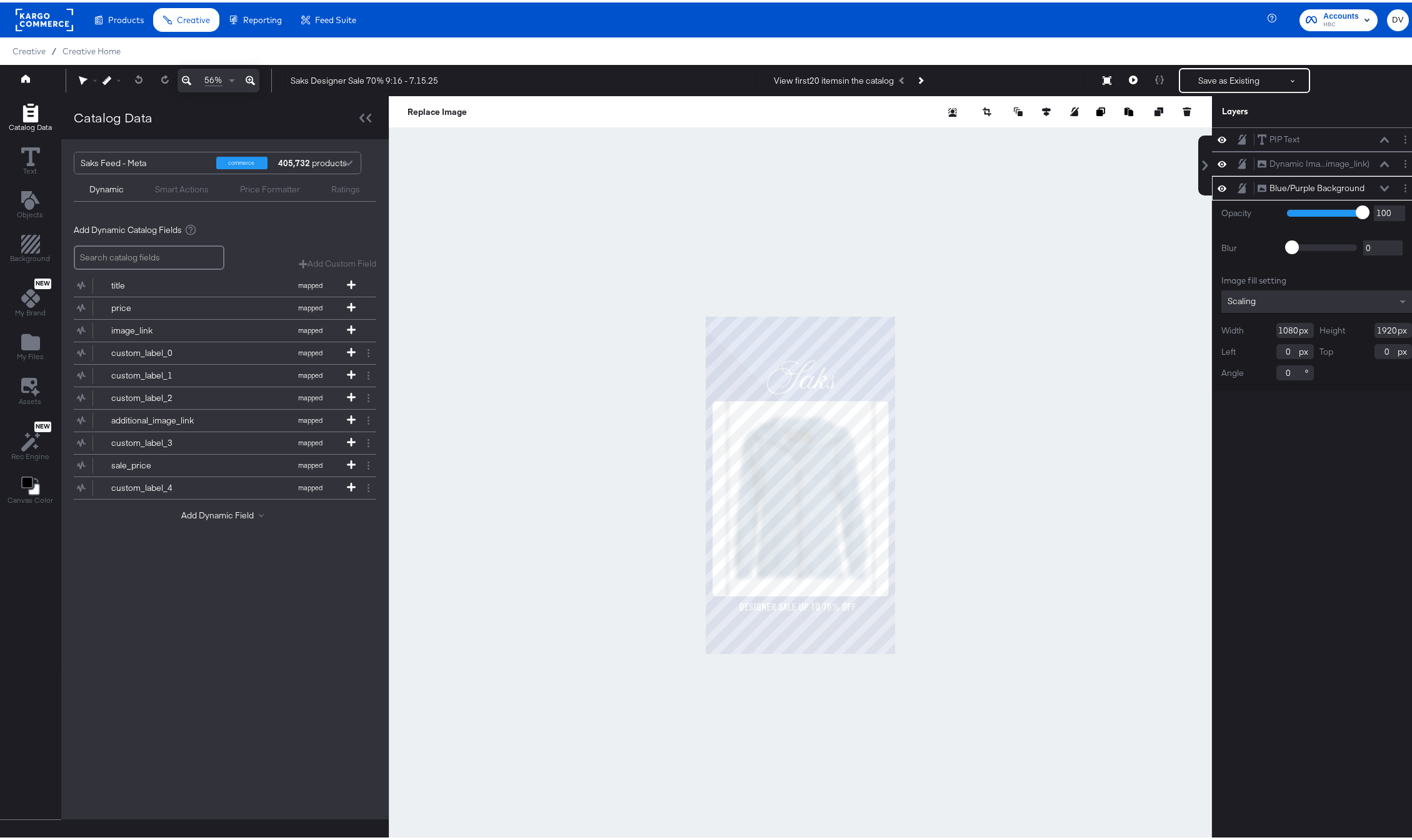
click at [592, 535] on div at bounding box center [800, 483] width 823 height 779
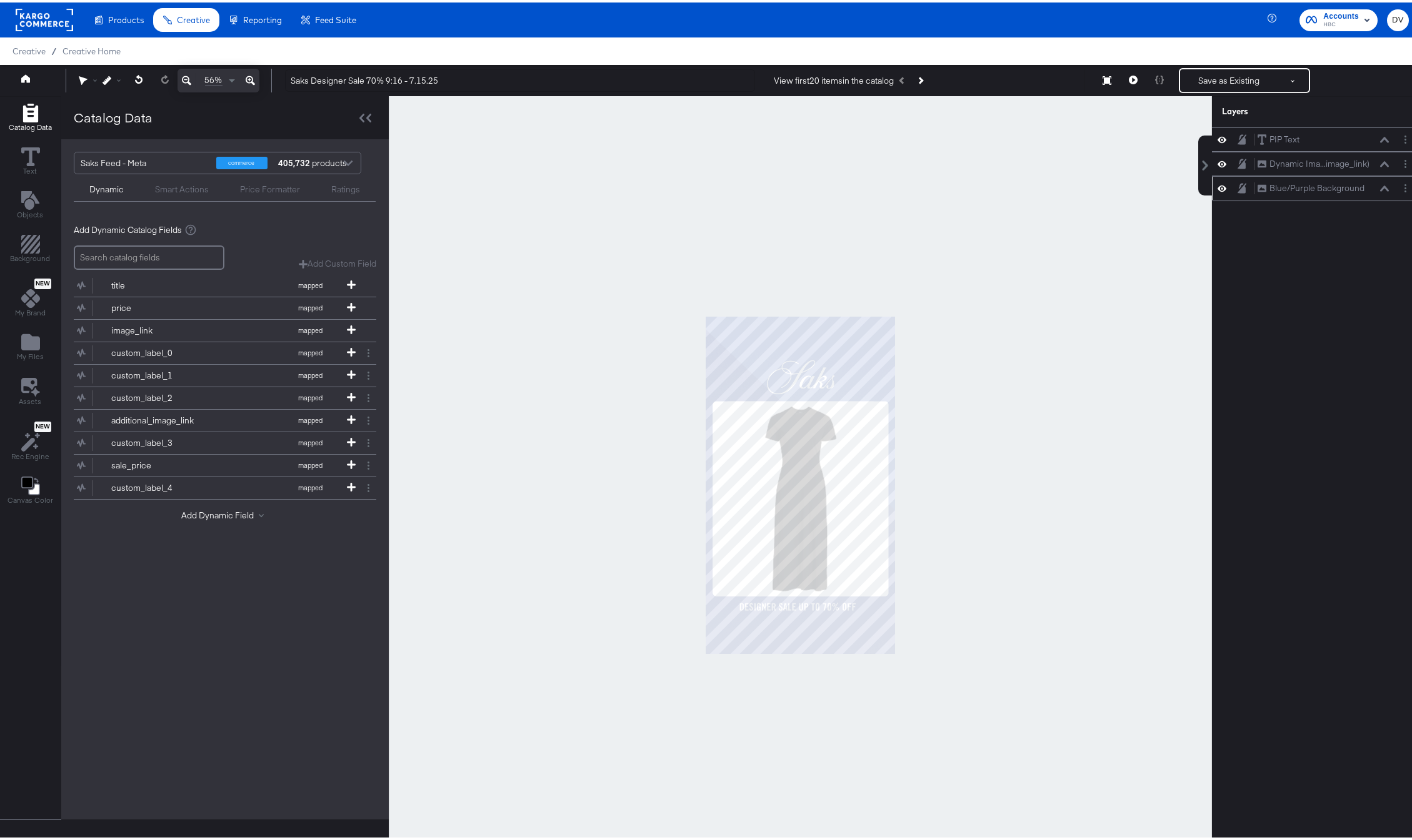
click at [1380, 187] on icon at bounding box center [1385, 186] width 9 height 5
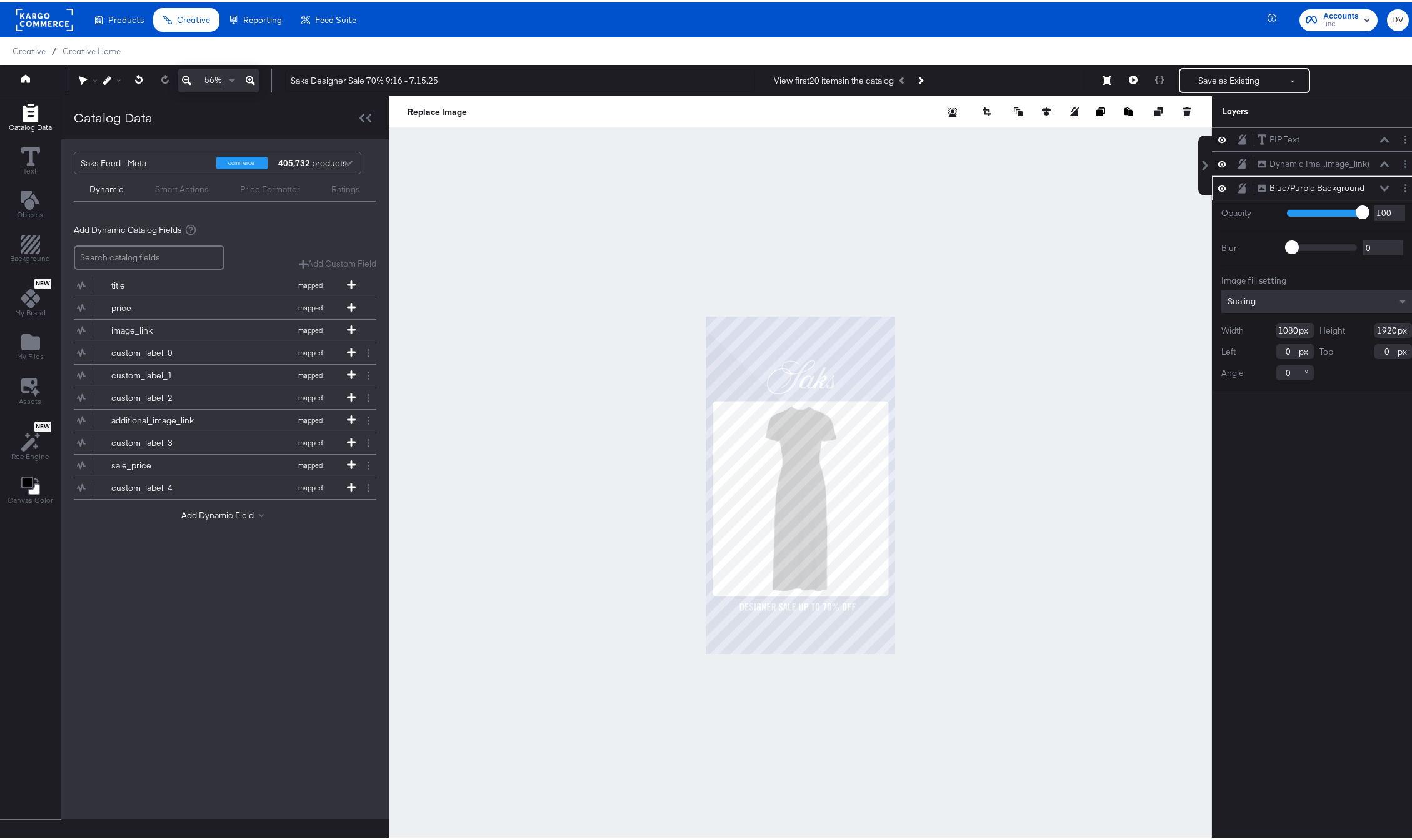
click at [1380, 187] on icon at bounding box center [1385, 186] width 9 height 6
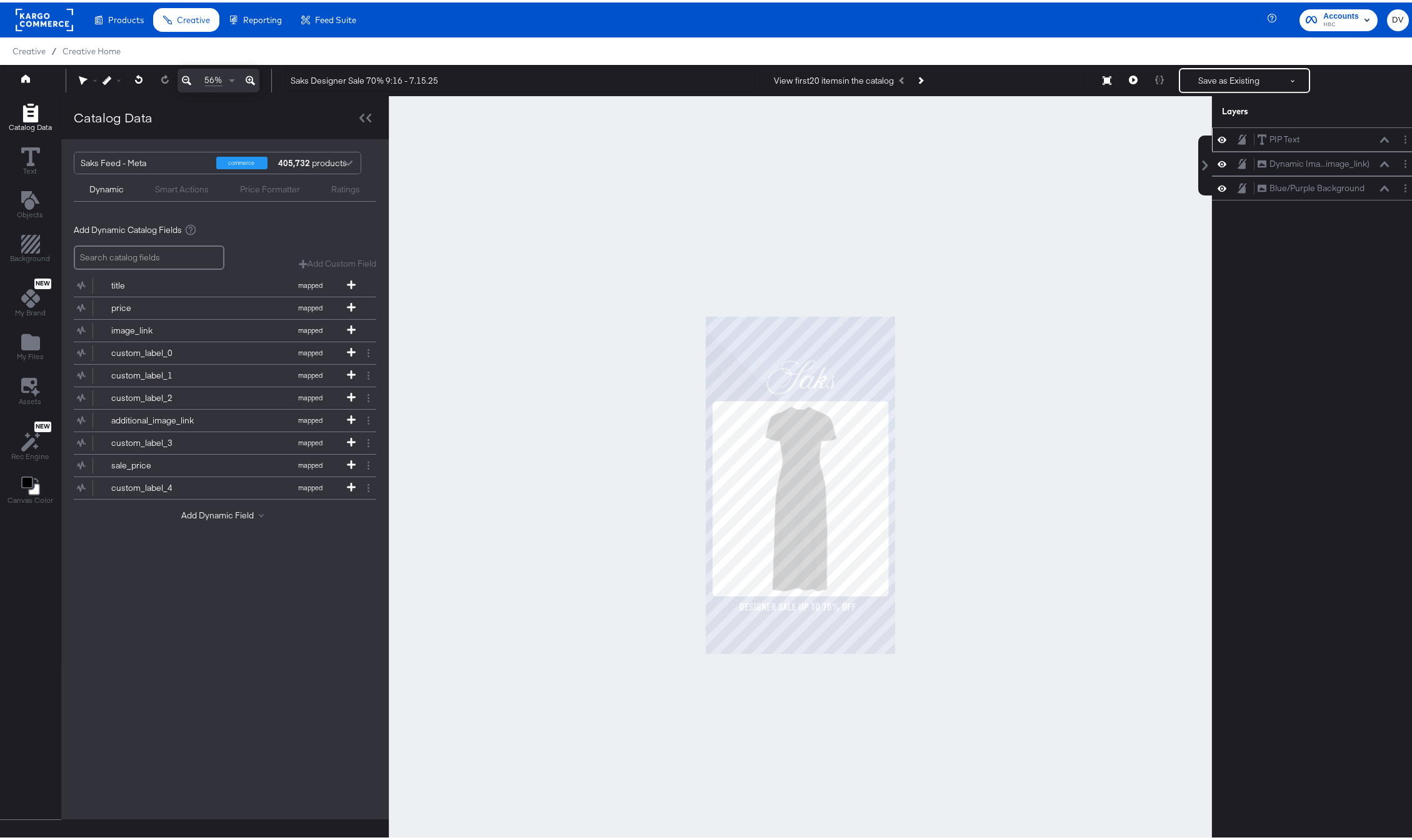
click at [1380, 135] on icon at bounding box center [1385, 137] width 9 height 6
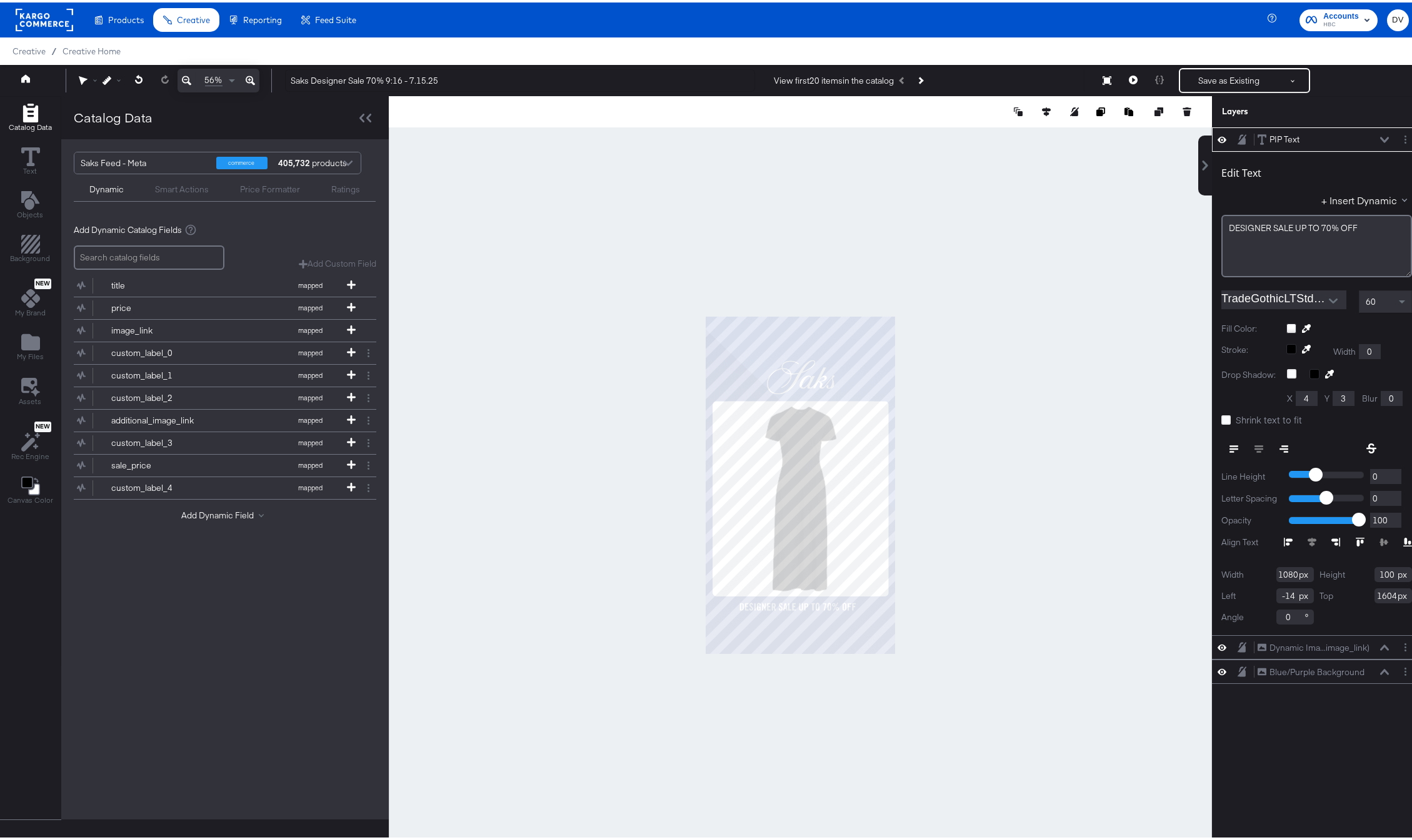
click at [1380, 135] on icon at bounding box center [1385, 137] width 9 height 5
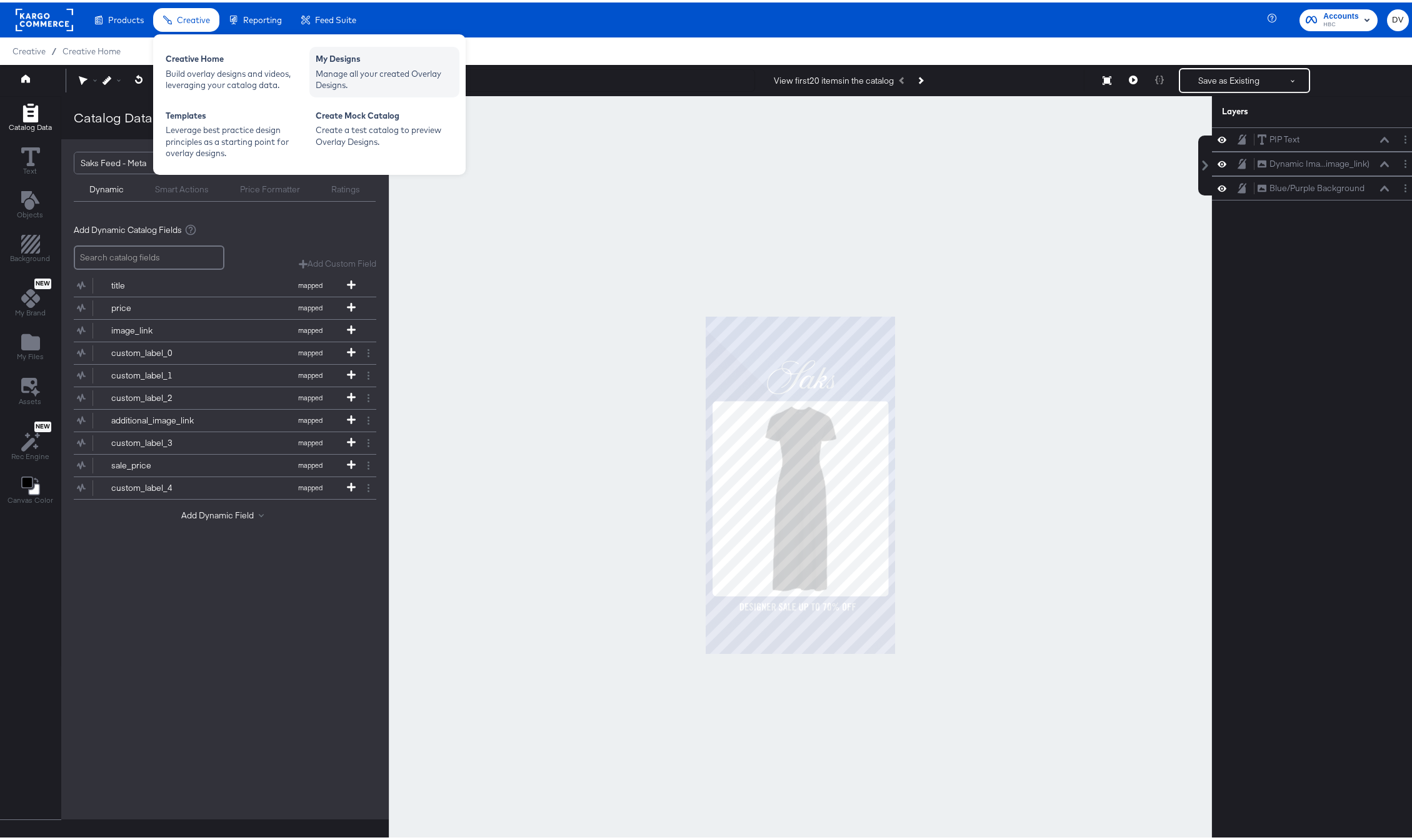
click at [357, 66] on div "Manage all your created Overlay Designs." at bounding box center [384, 77] width 137 height 23
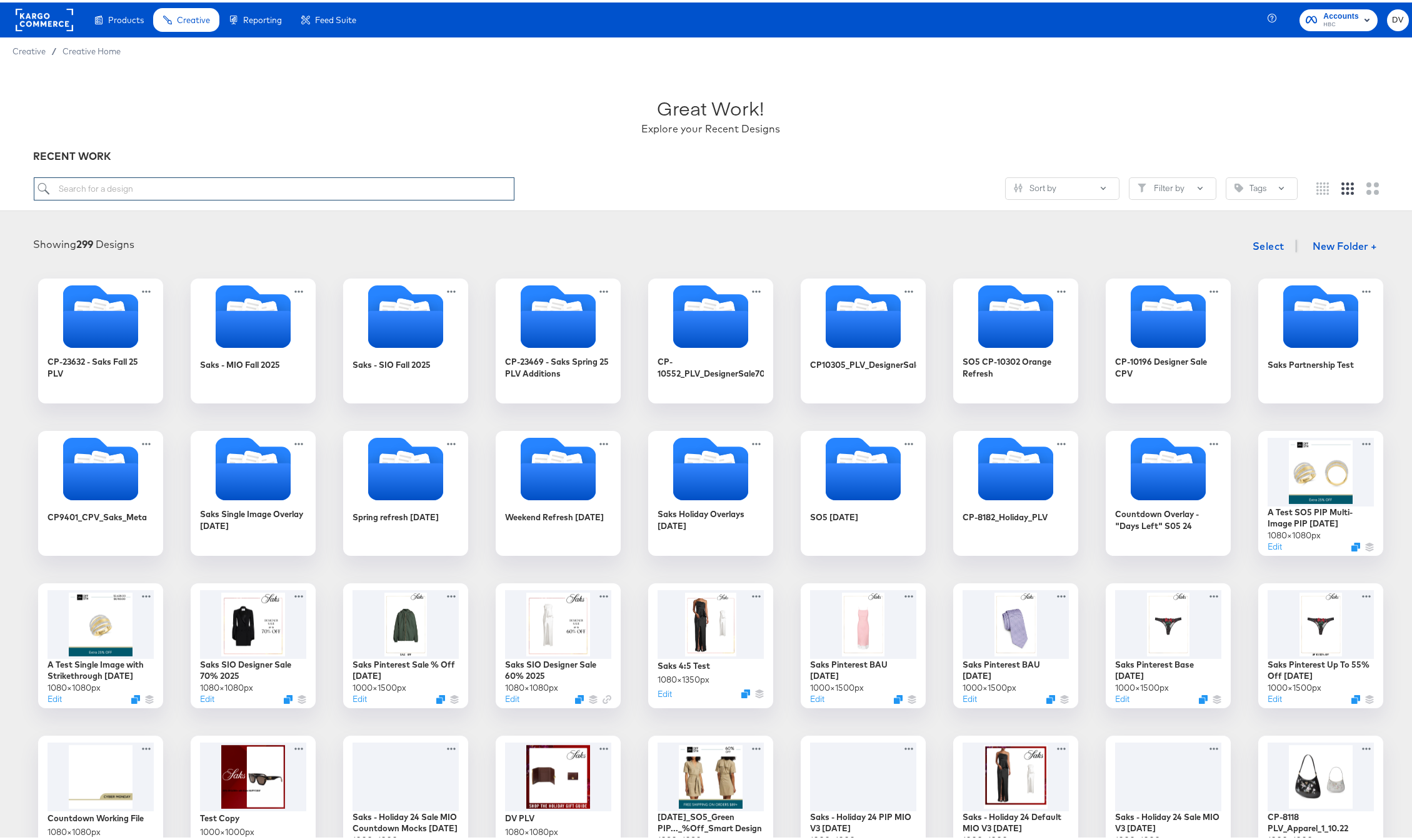
click at [312, 184] on input "search" at bounding box center [275, 186] width 481 height 23
paste input "Saks PIP Text - 4.22.25"
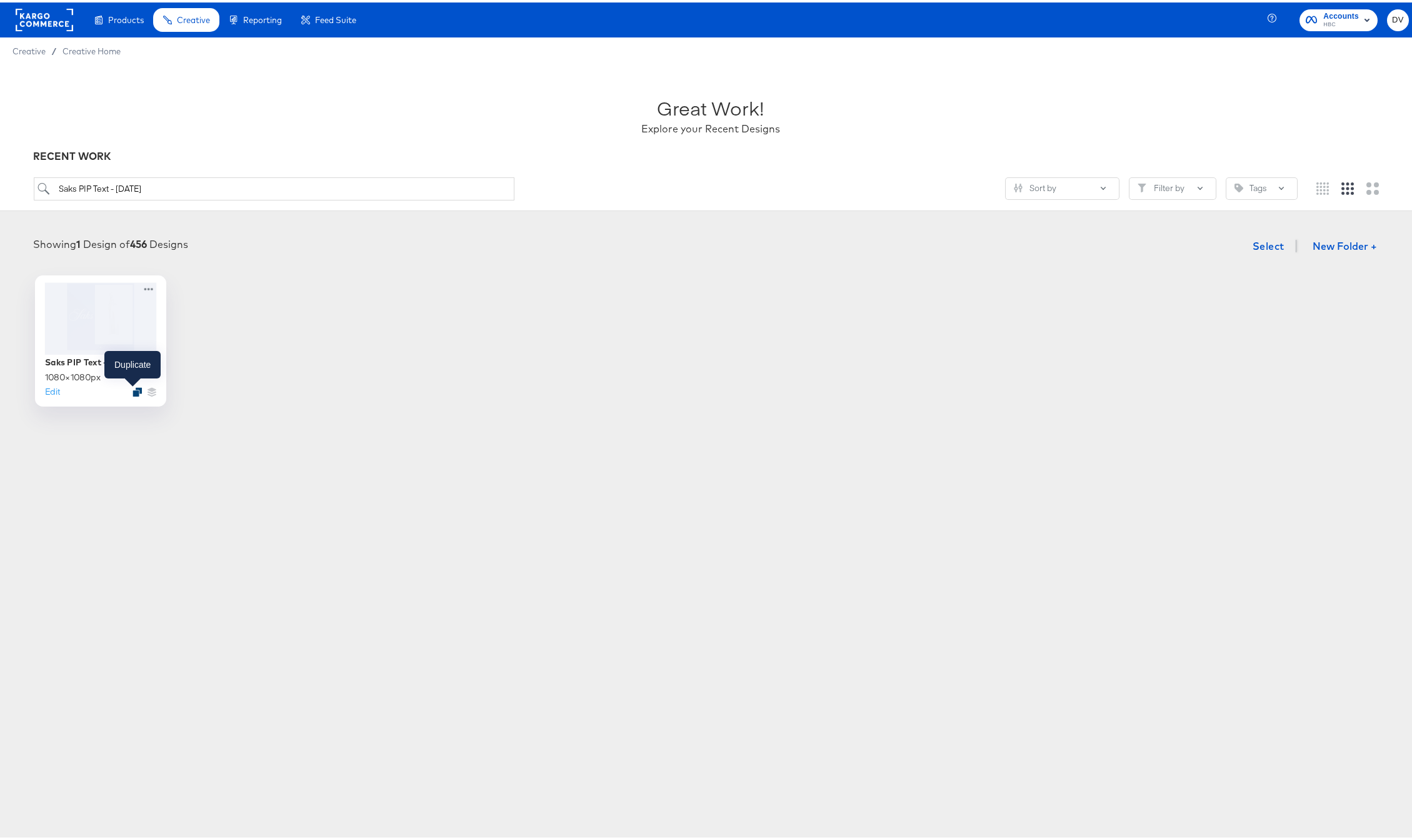
click at [132, 388] on icon "Duplicate" at bounding box center [137, 389] width 10 height 10
click at [143, 285] on icon at bounding box center [149, 286] width 16 height 13
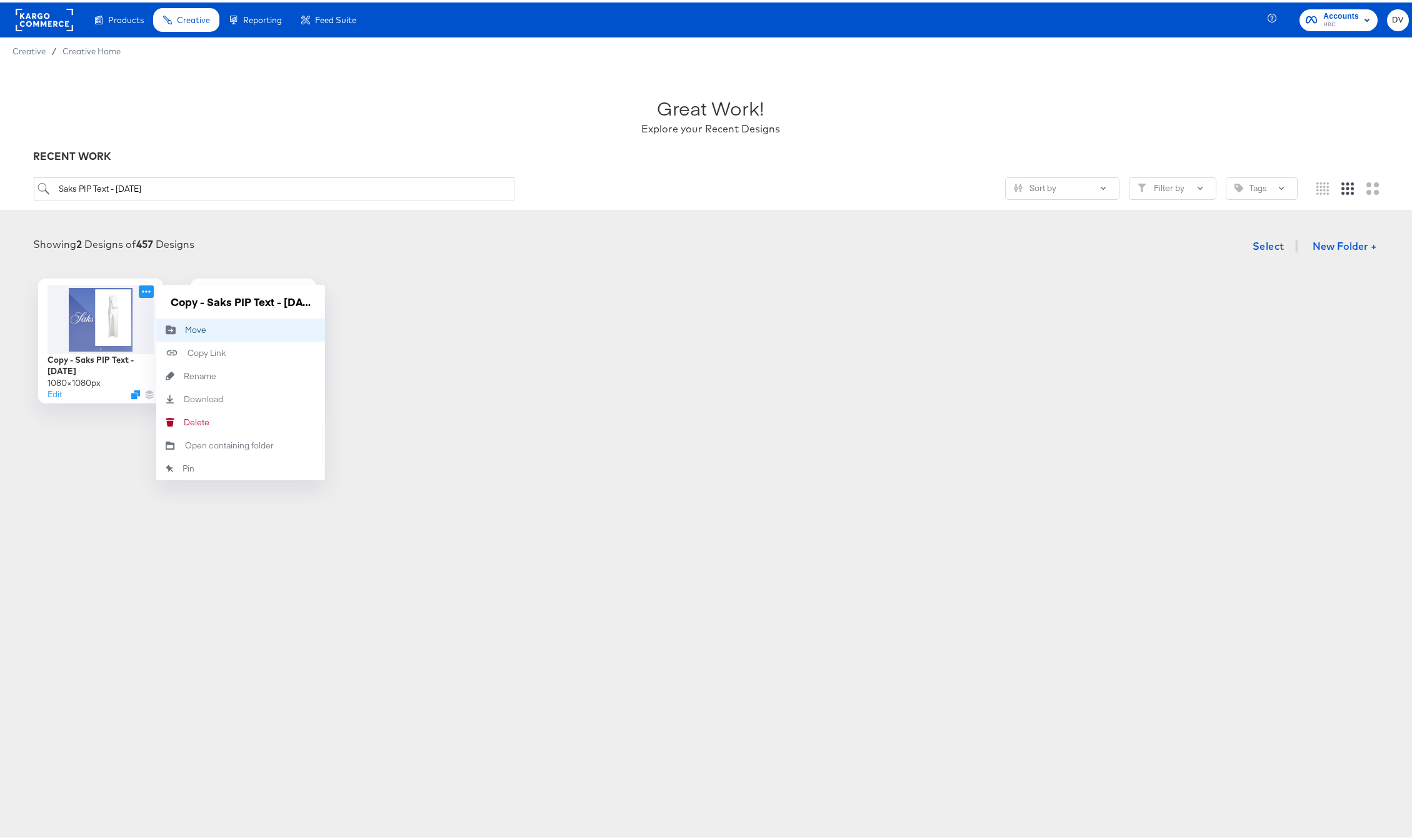
click at [177, 326] on icon "Move to folder" at bounding box center [171, 326] width 29 height 10
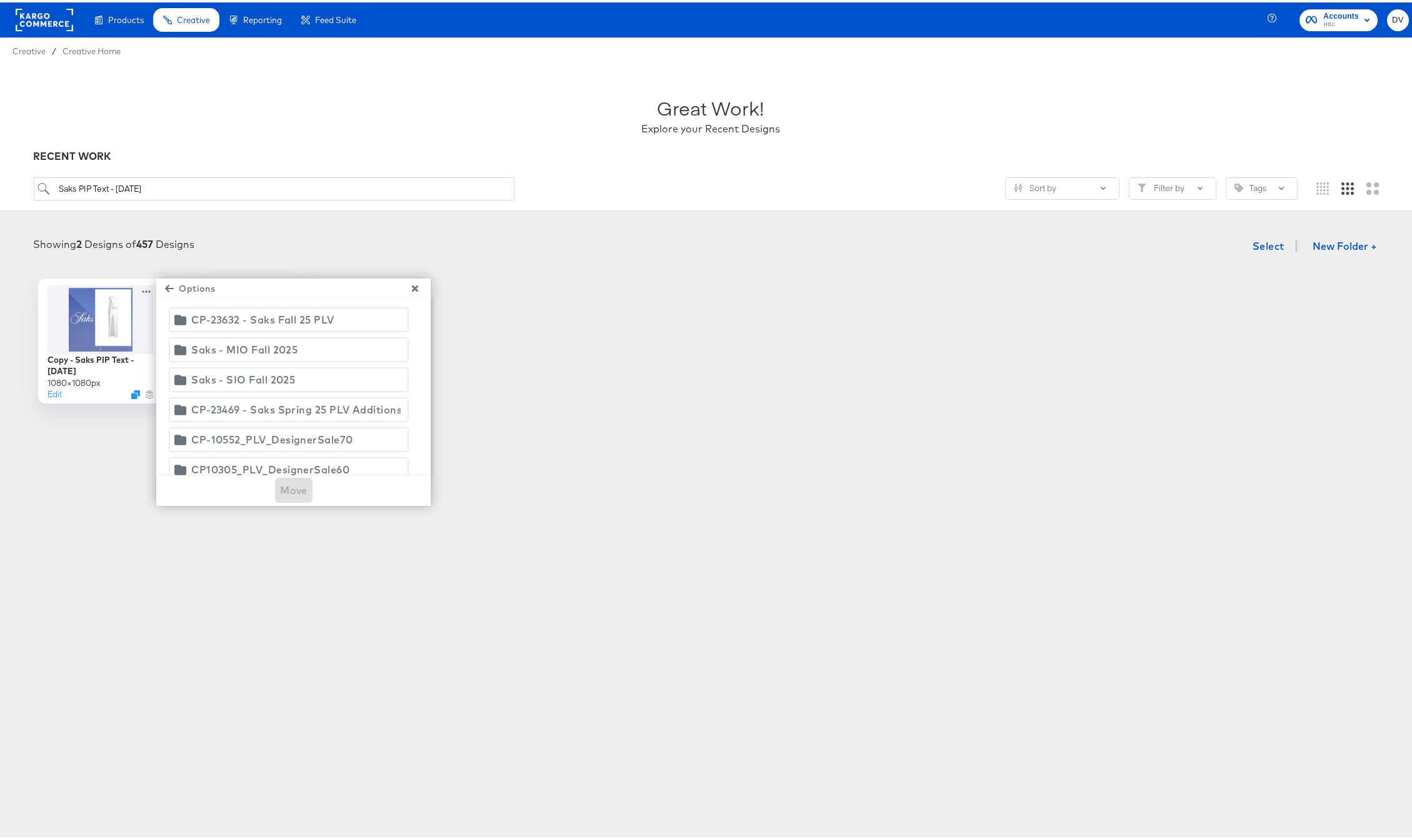
click at [239, 376] on div "Saks - SIO Fall 2025" at bounding box center [243, 377] width 104 height 18
click at [298, 494] on span "Move" at bounding box center [293, 488] width 27 height 18
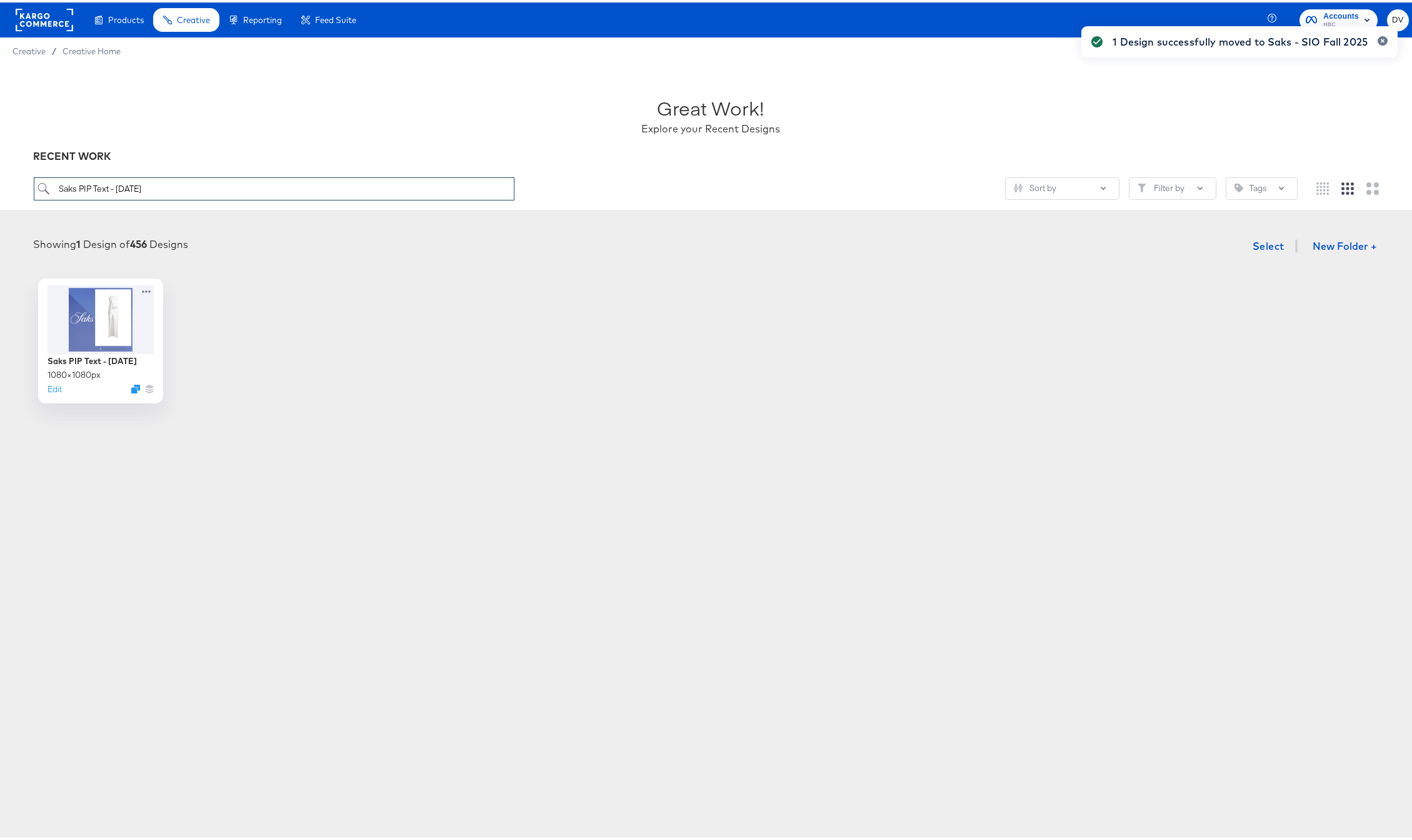
click at [206, 183] on input "Saks PIP Text - 4.22.25" at bounding box center [275, 186] width 481 height 23
paste input "Defaul"
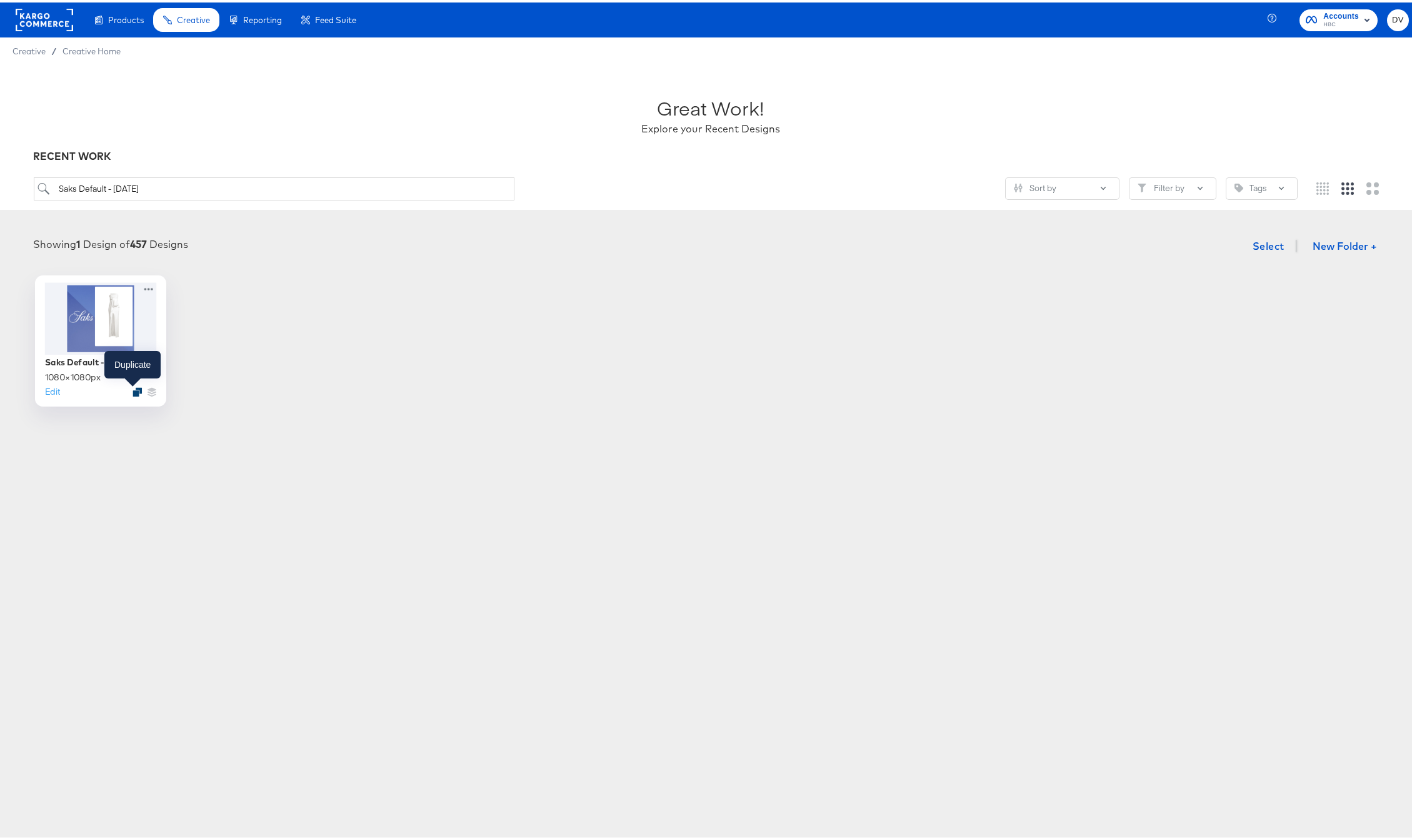
click at [132, 388] on icon "Duplicate" at bounding box center [137, 389] width 10 height 10
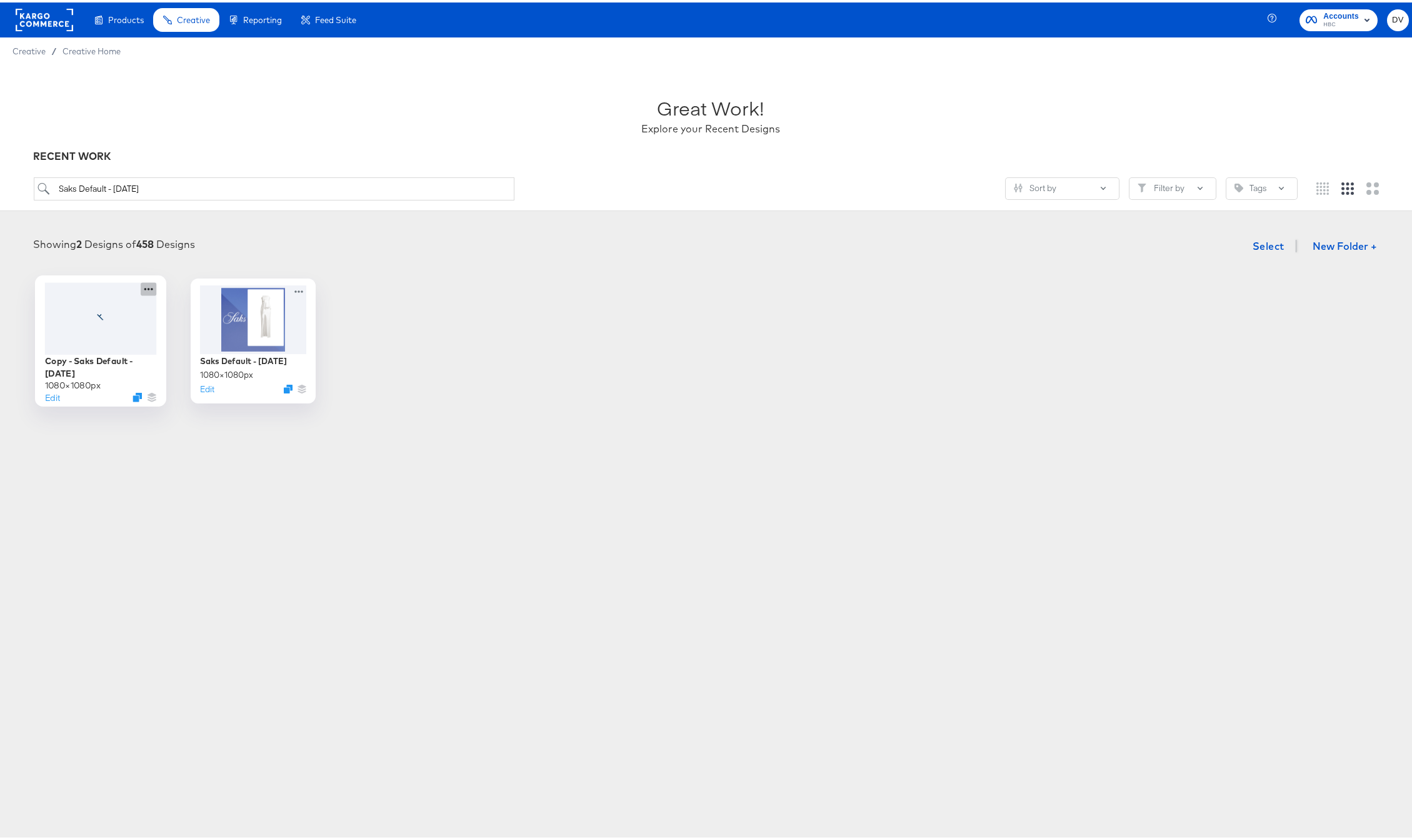
click at [143, 288] on icon at bounding box center [149, 286] width 16 height 13
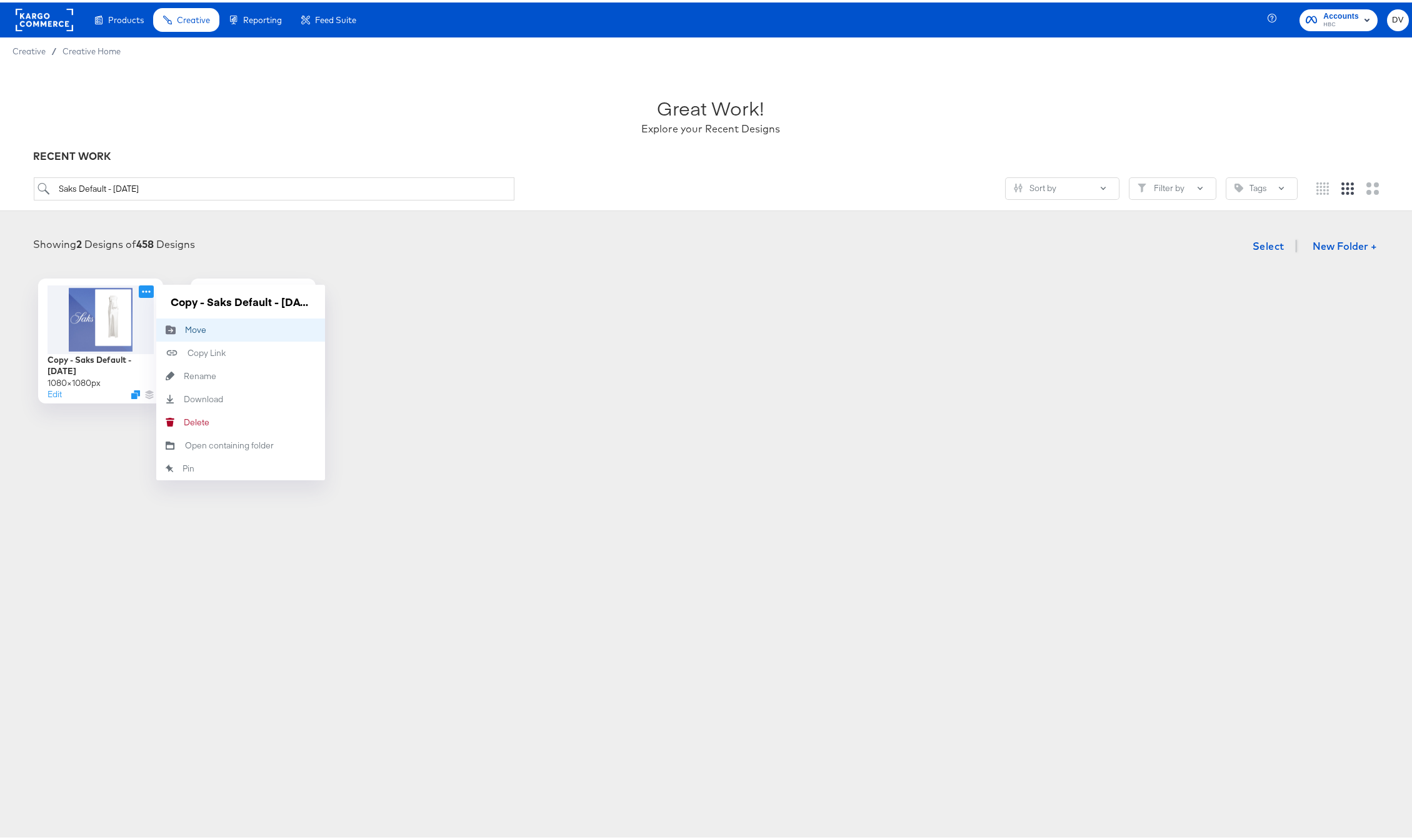
click at [185, 327] on div "Move Move" at bounding box center [185, 327] width 0 height 0
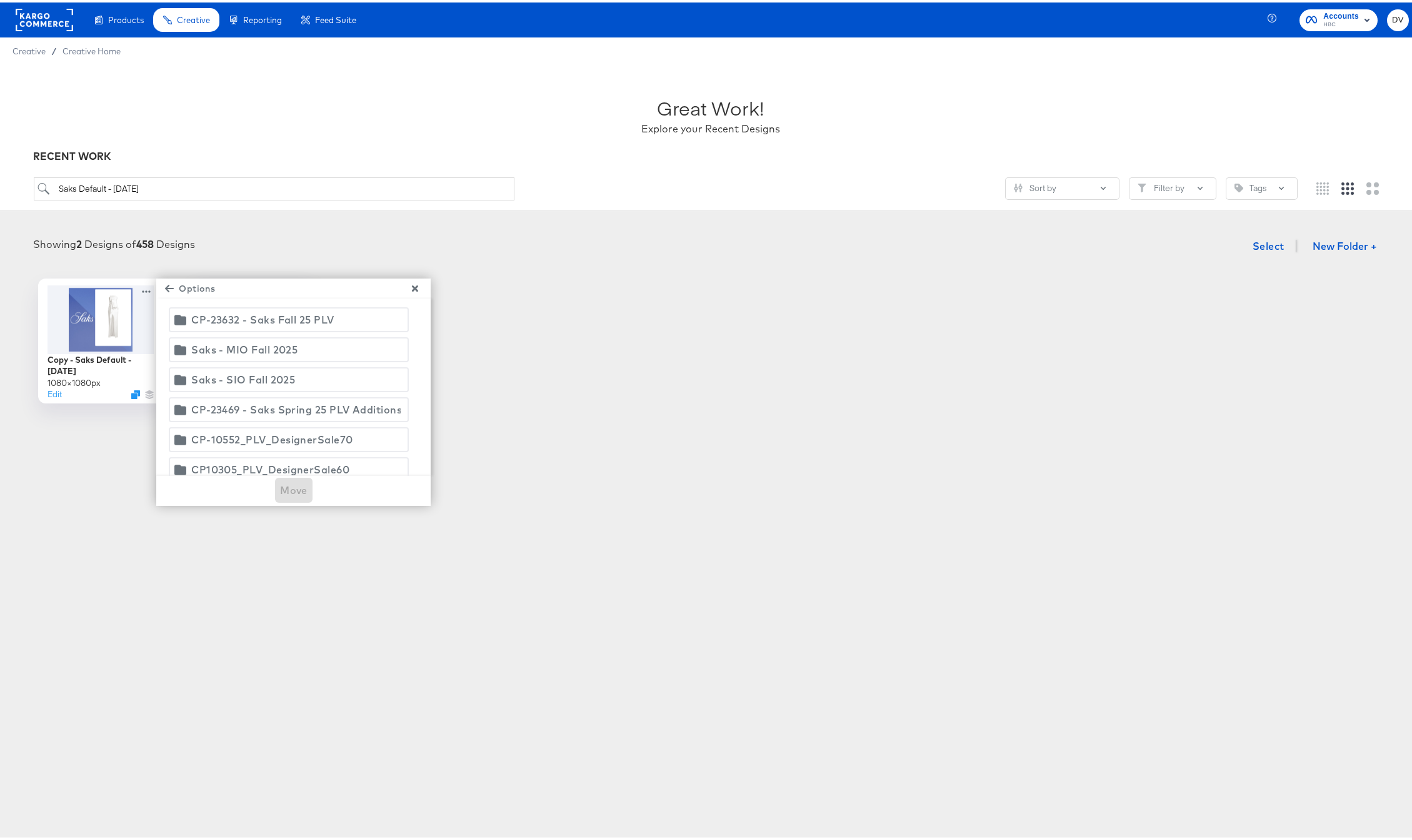
click at [235, 374] on div "Saks - SIO Fall 2025" at bounding box center [243, 377] width 104 height 18
click at [296, 493] on span "Move" at bounding box center [293, 488] width 27 height 18
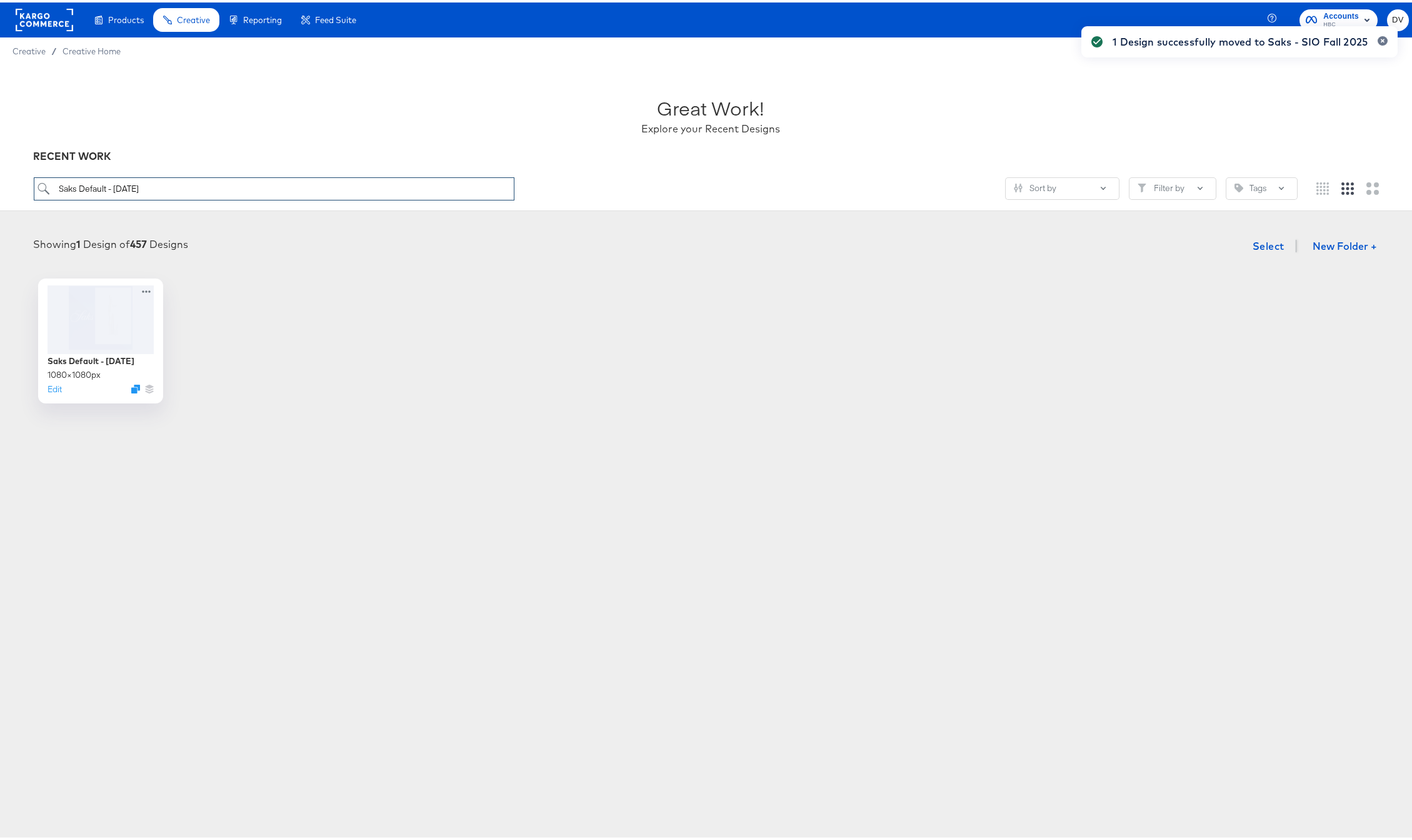
click at [229, 192] on input "Saks Default - 4.22.25" at bounding box center [275, 186] width 481 height 23
paste input "% Off"
type input "Saks % Off - 4.22.25"
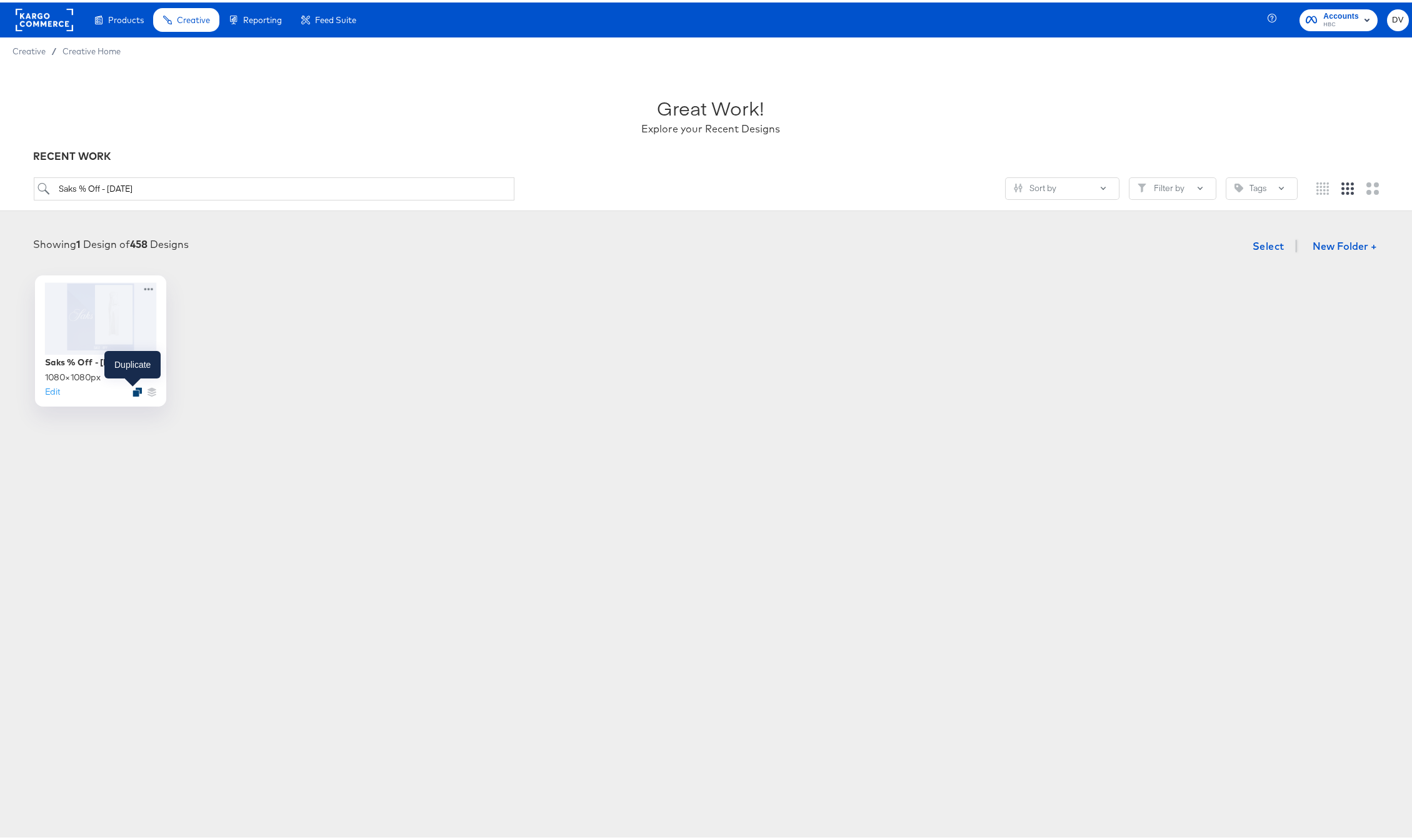
click at [132, 386] on icon "Duplicate" at bounding box center [137, 389] width 10 height 10
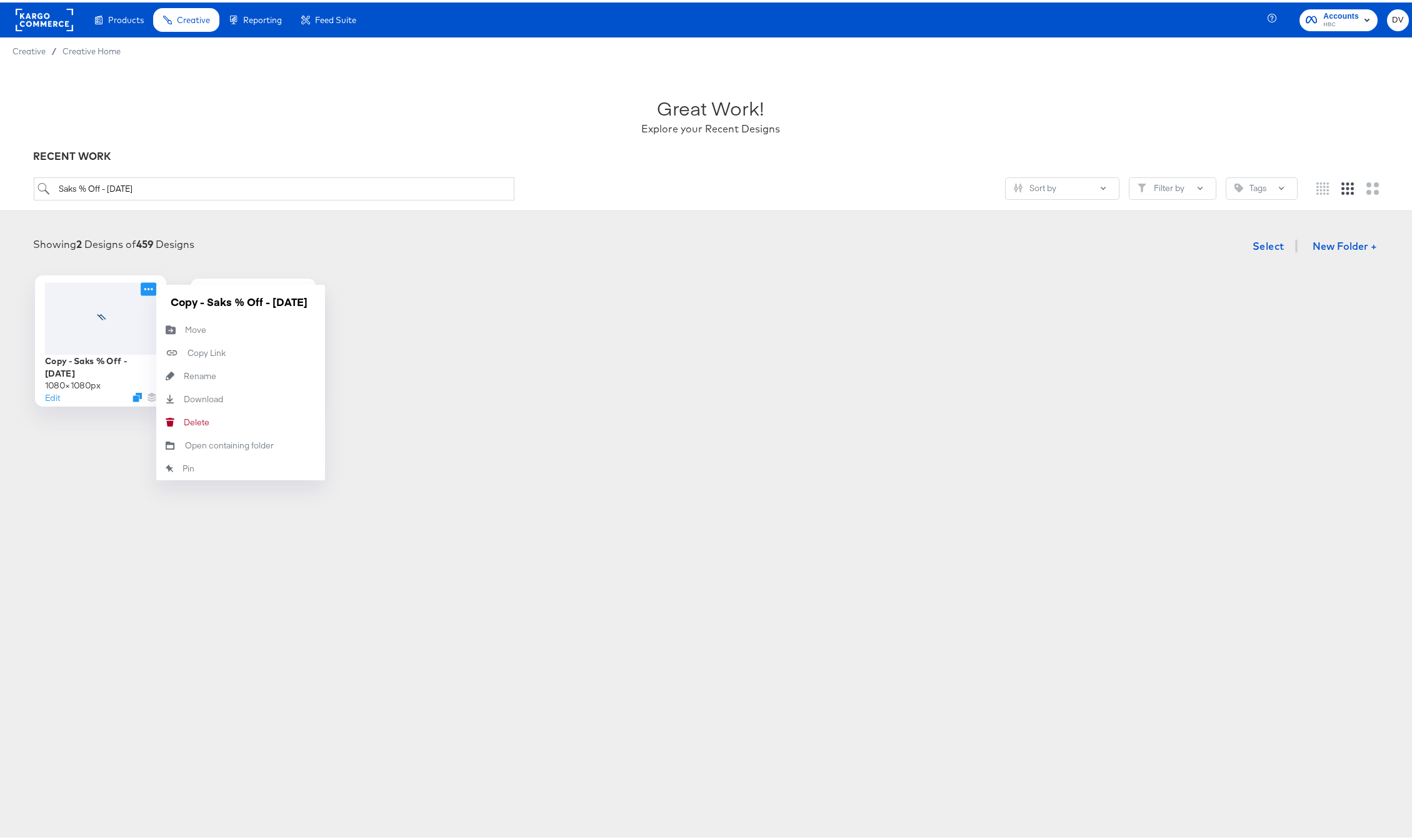
click at [143, 285] on icon at bounding box center [149, 286] width 16 height 13
click at [201, 326] on button "Move Move" at bounding box center [241, 327] width 169 height 23
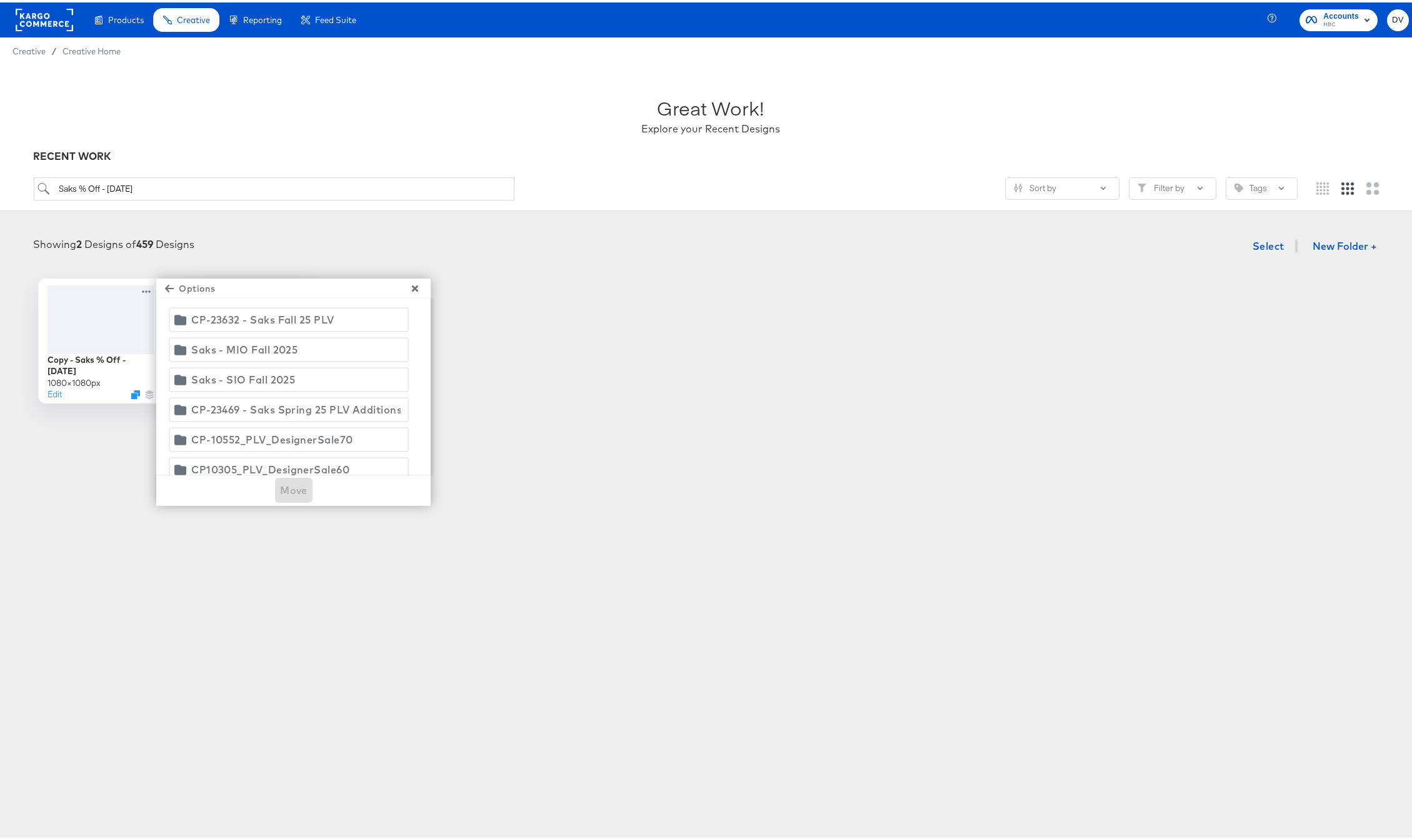
click at [235, 377] on div "Saks - SIO Fall 2025" at bounding box center [243, 377] width 104 height 18
click at [292, 492] on span "Move" at bounding box center [293, 488] width 27 height 18
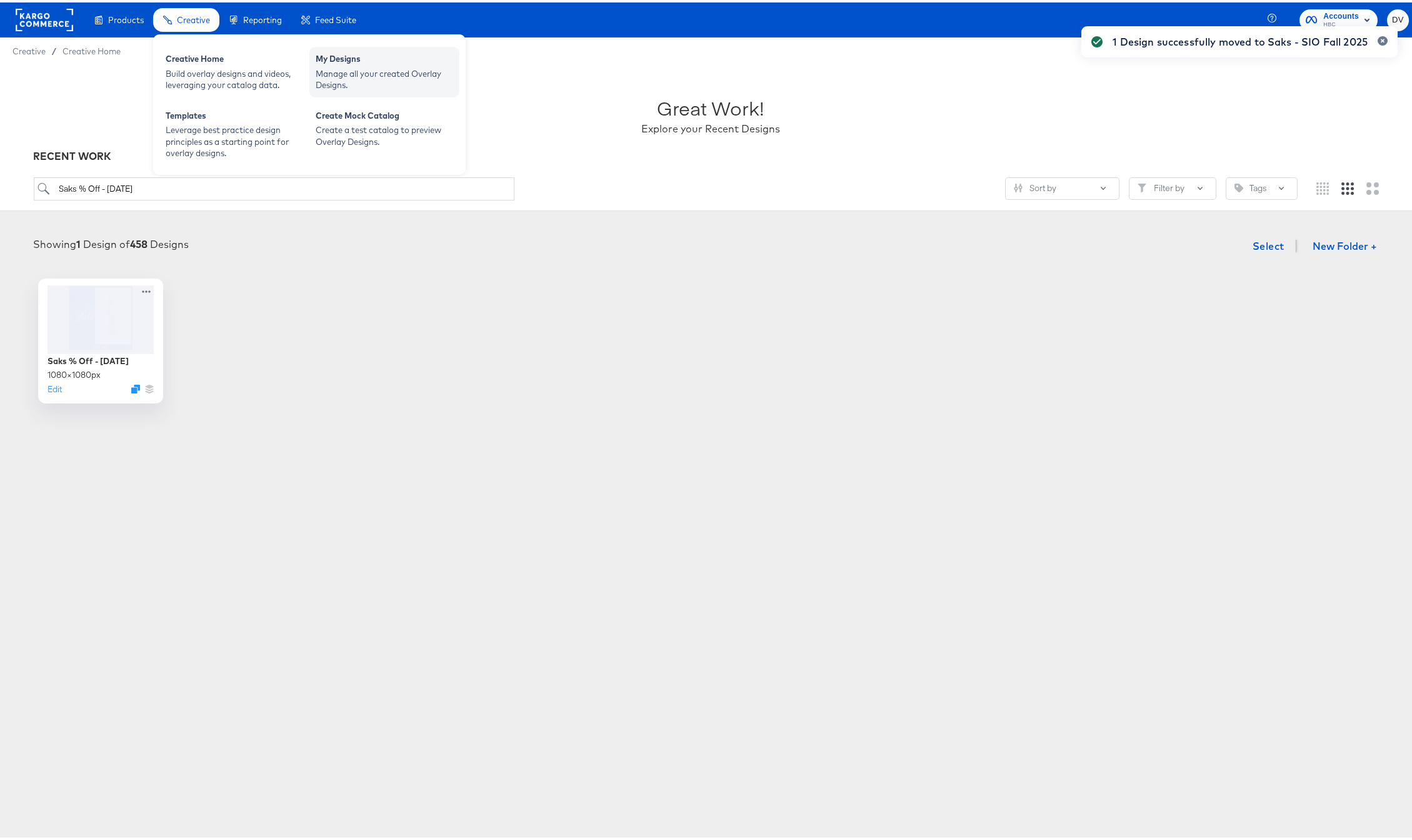
click at [344, 64] on div "My Designs" at bounding box center [384, 58] width 137 height 15
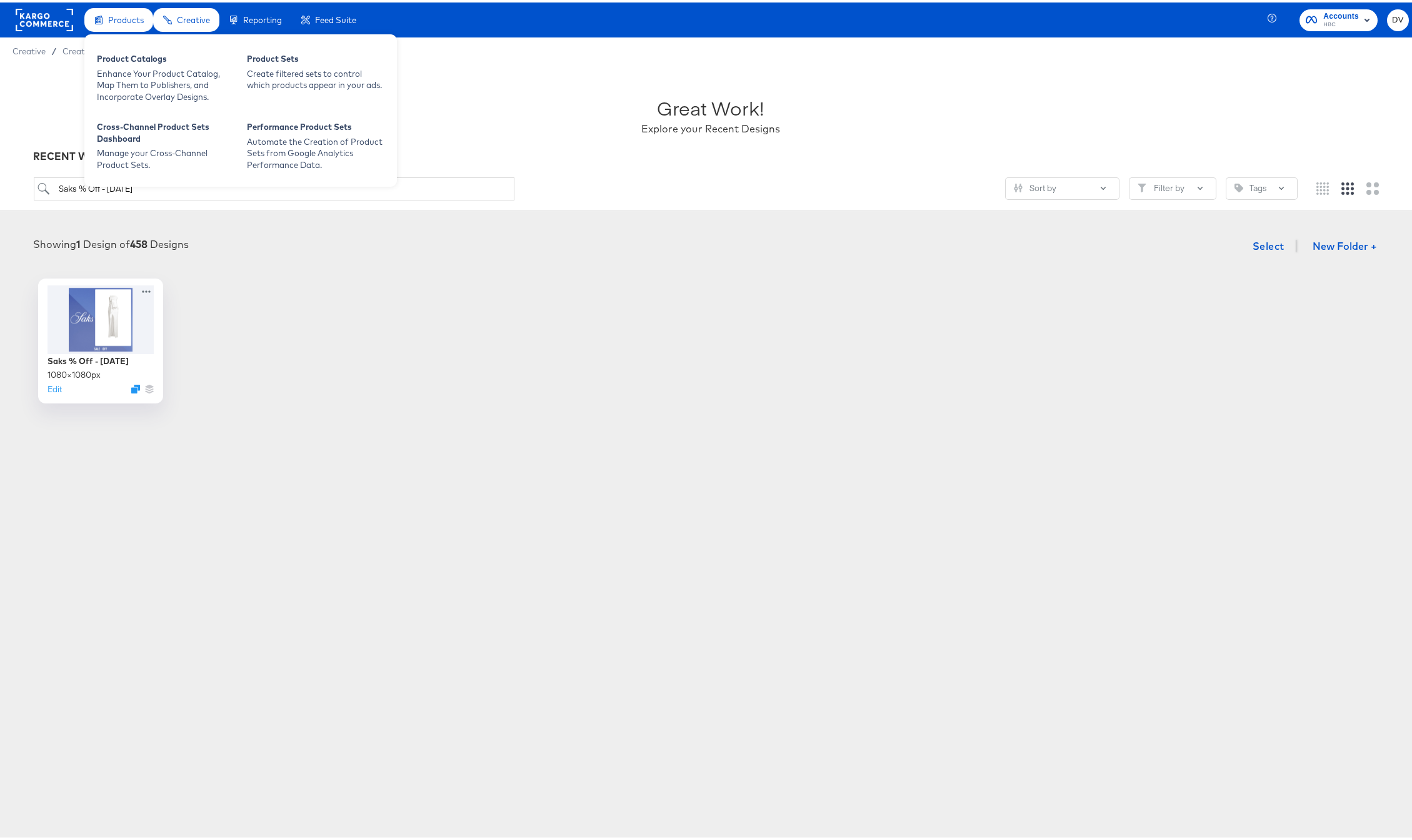
click at [117, 29] on div "Products Product Catalogs Enhance Your Product Catalog, Map Them to Publishers,…" at bounding box center [240, 107] width 313 height 156
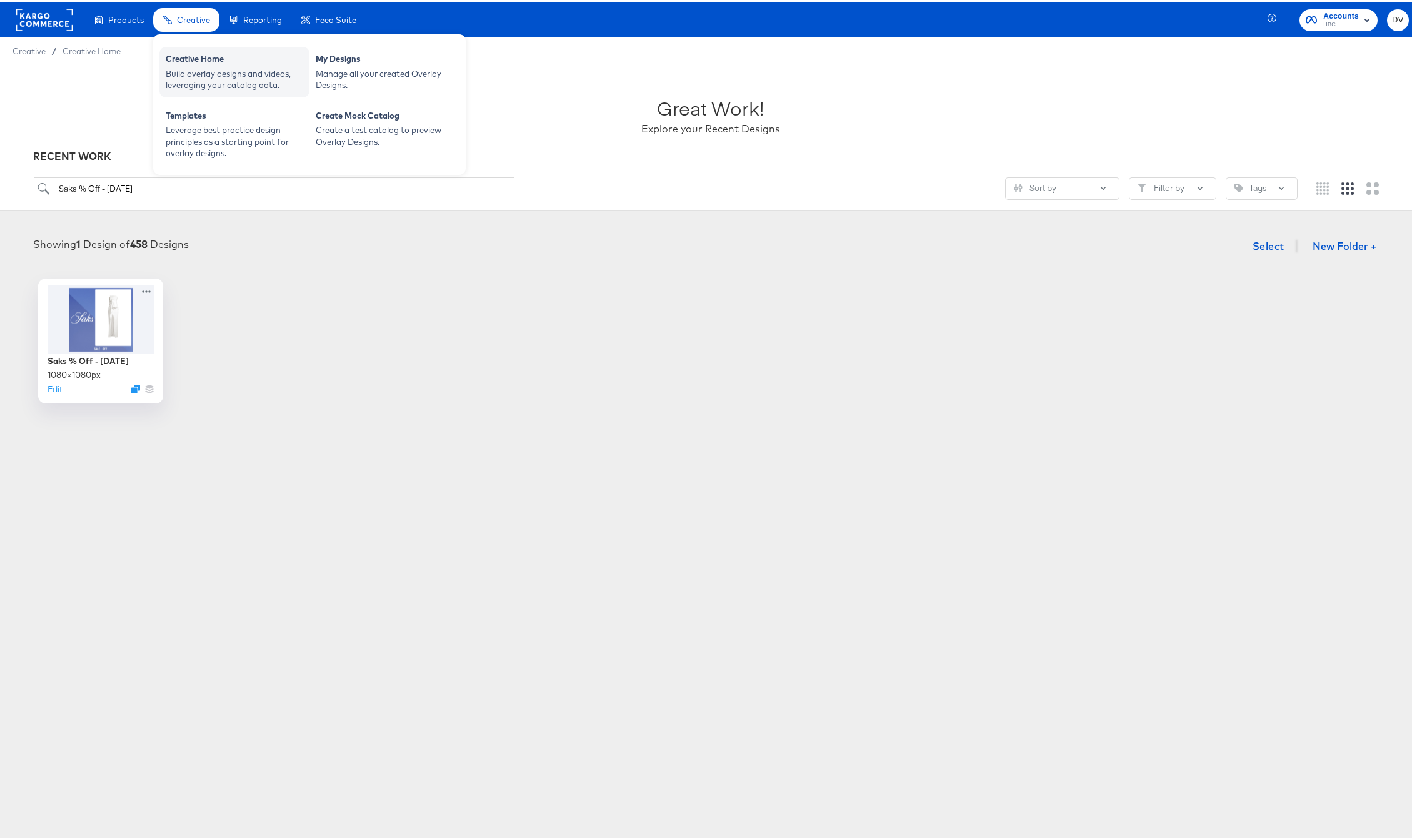
click at [183, 52] on div "Creative Home" at bounding box center [234, 58] width 137 height 15
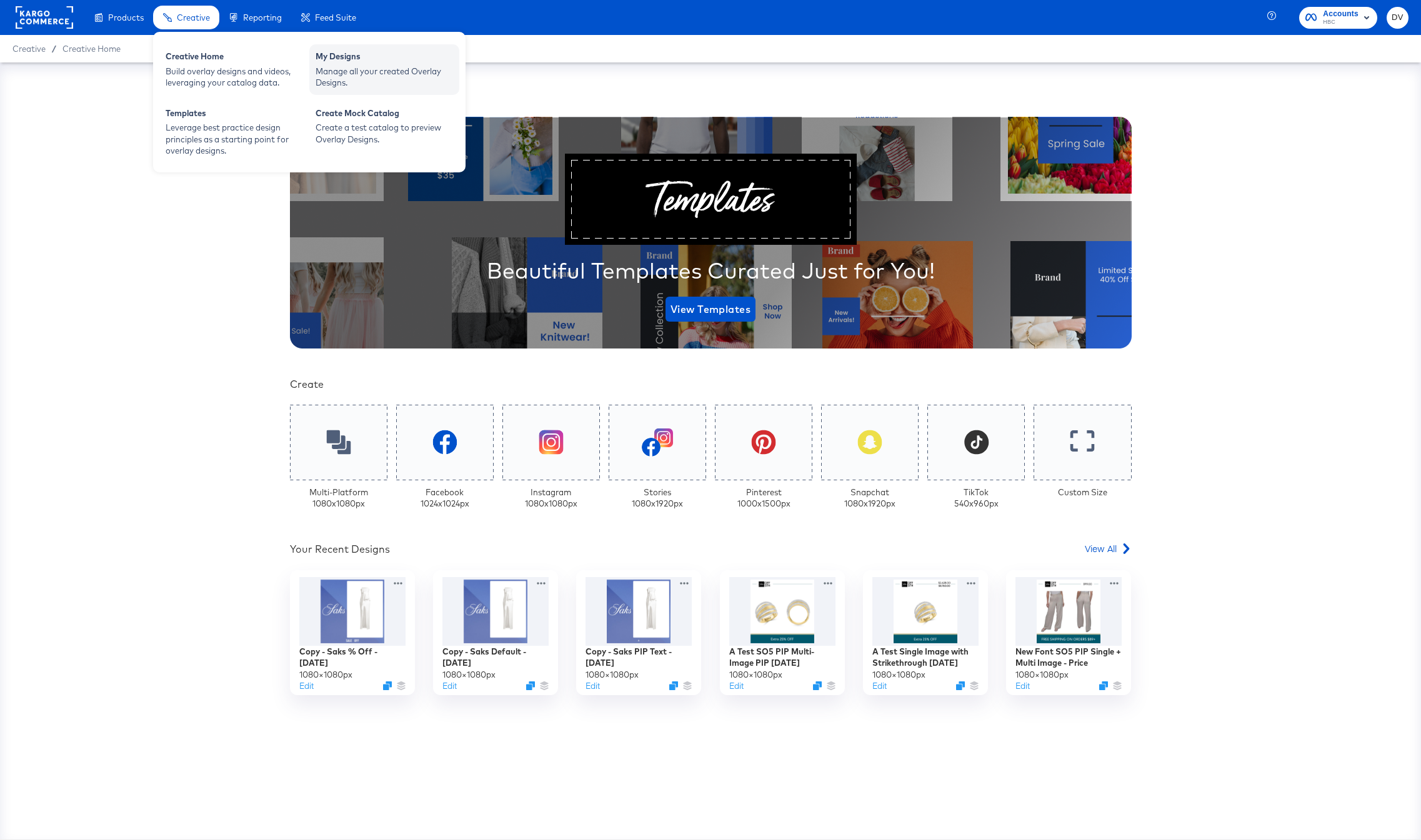
click at [320, 71] on div "Manage all your created Overlay Designs." at bounding box center [384, 77] width 137 height 23
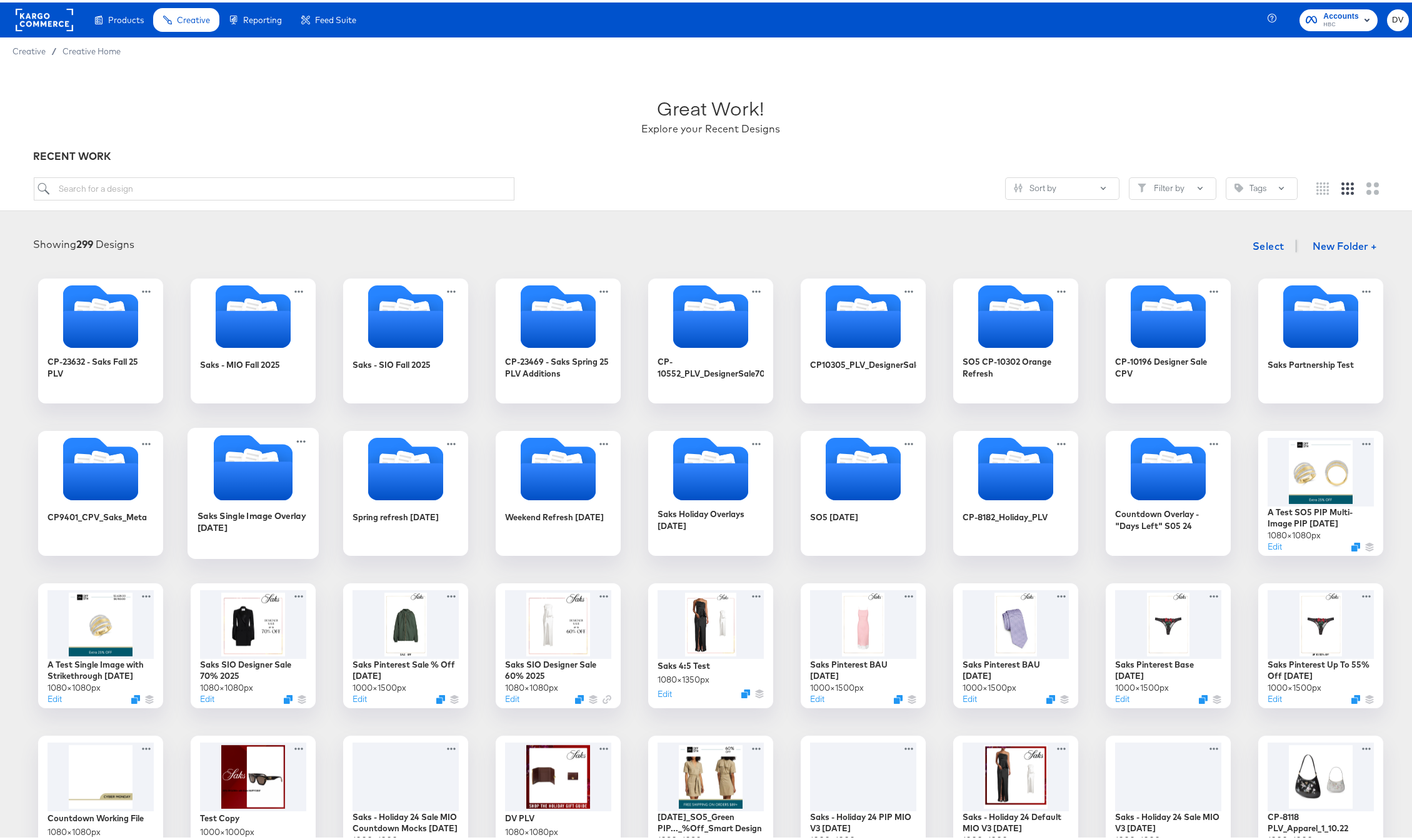
click at [251, 483] on icon "Folder" at bounding box center [253, 479] width 79 height 38
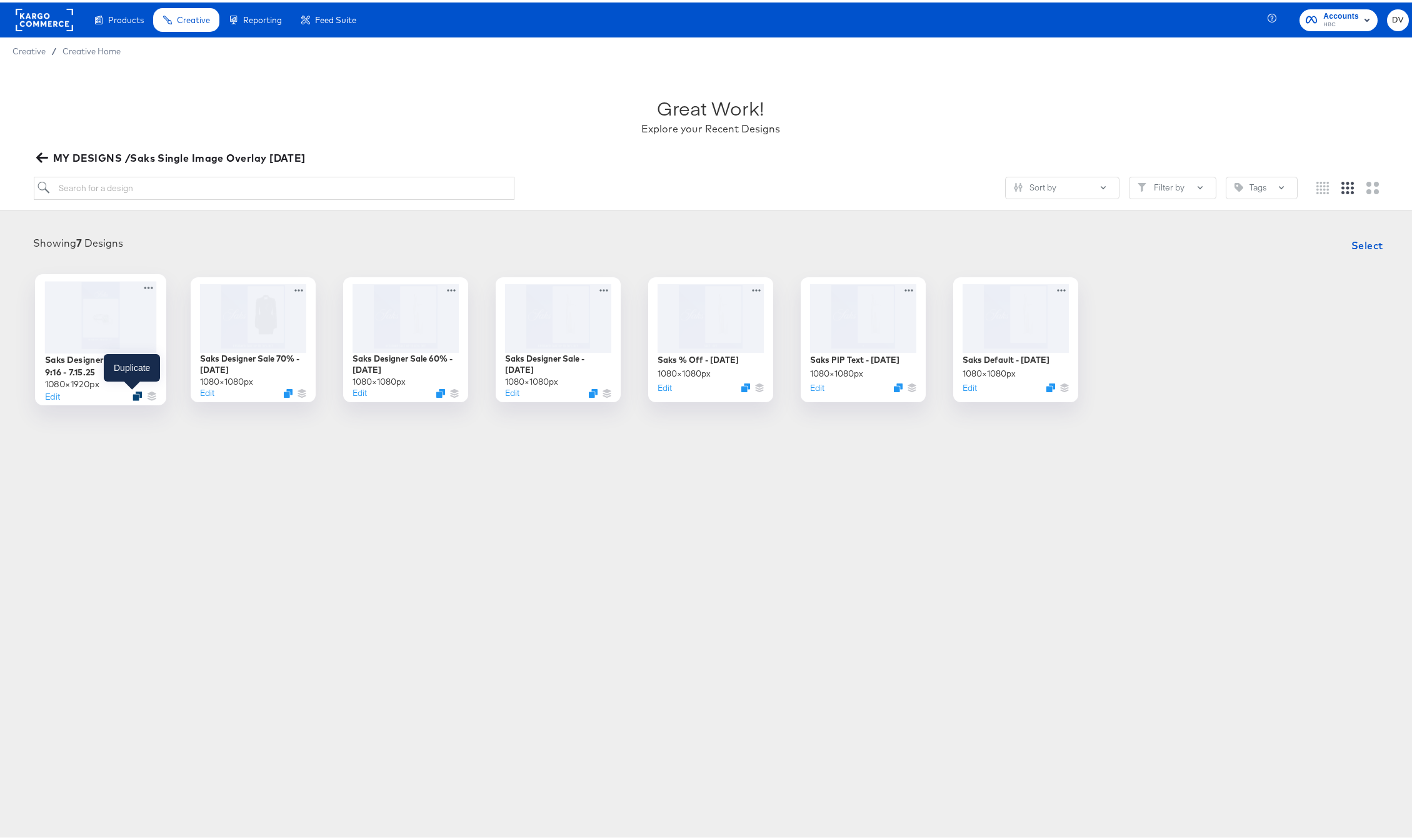
click at [132, 395] on icon "Duplicate" at bounding box center [137, 393] width 10 height 10
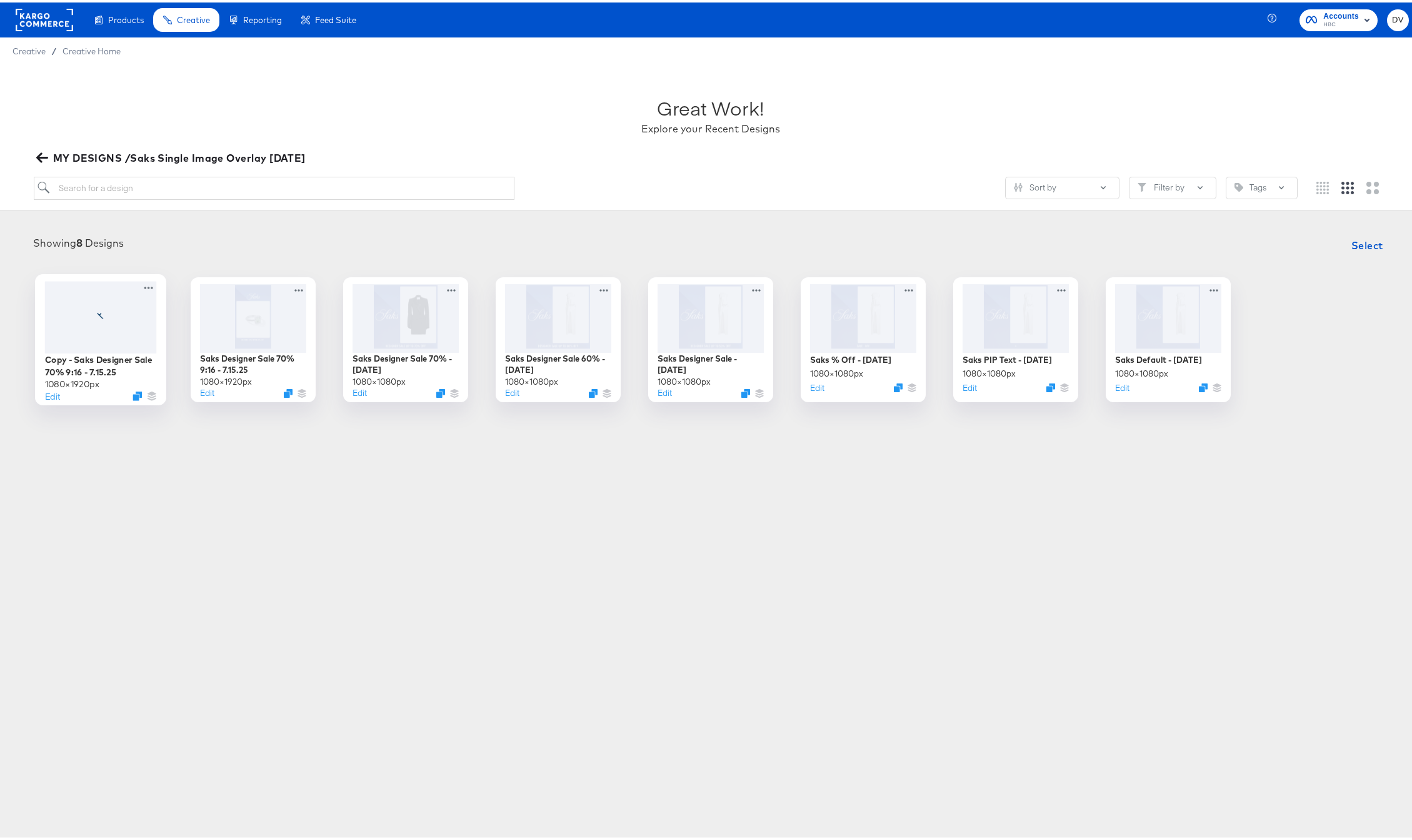
click at [148, 274] on div "Copy - Saks Designer Sale 70% 9:16 - 7.15.25 1080 × 1920 px Edit" at bounding box center [101, 338] width 131 height 131
click at [144, 285] on icon at bounding box center [149, 284] width 16 height 13
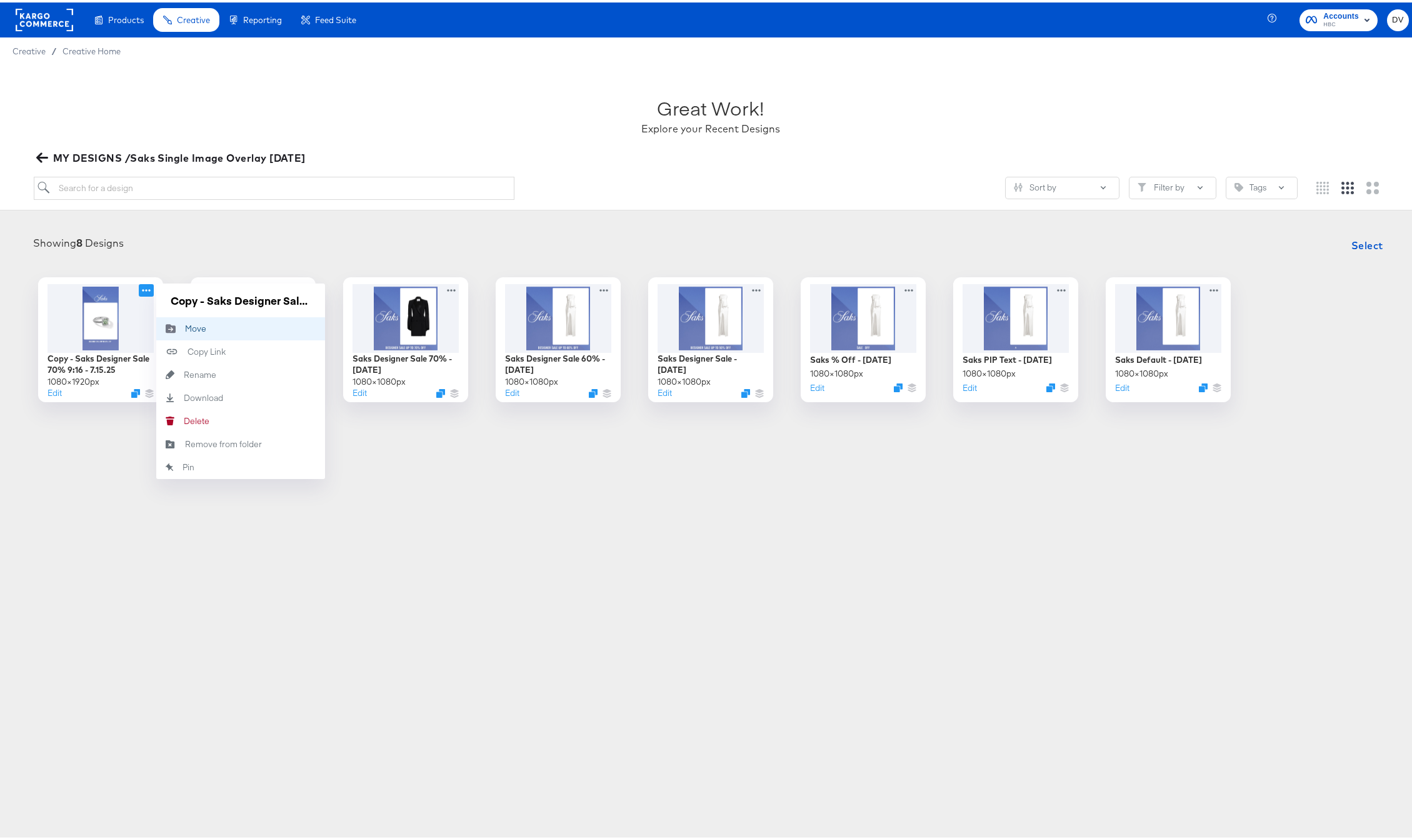
click at [185, 326] on div "Move Move" at bounding box center [185, 326] width 0 height 0
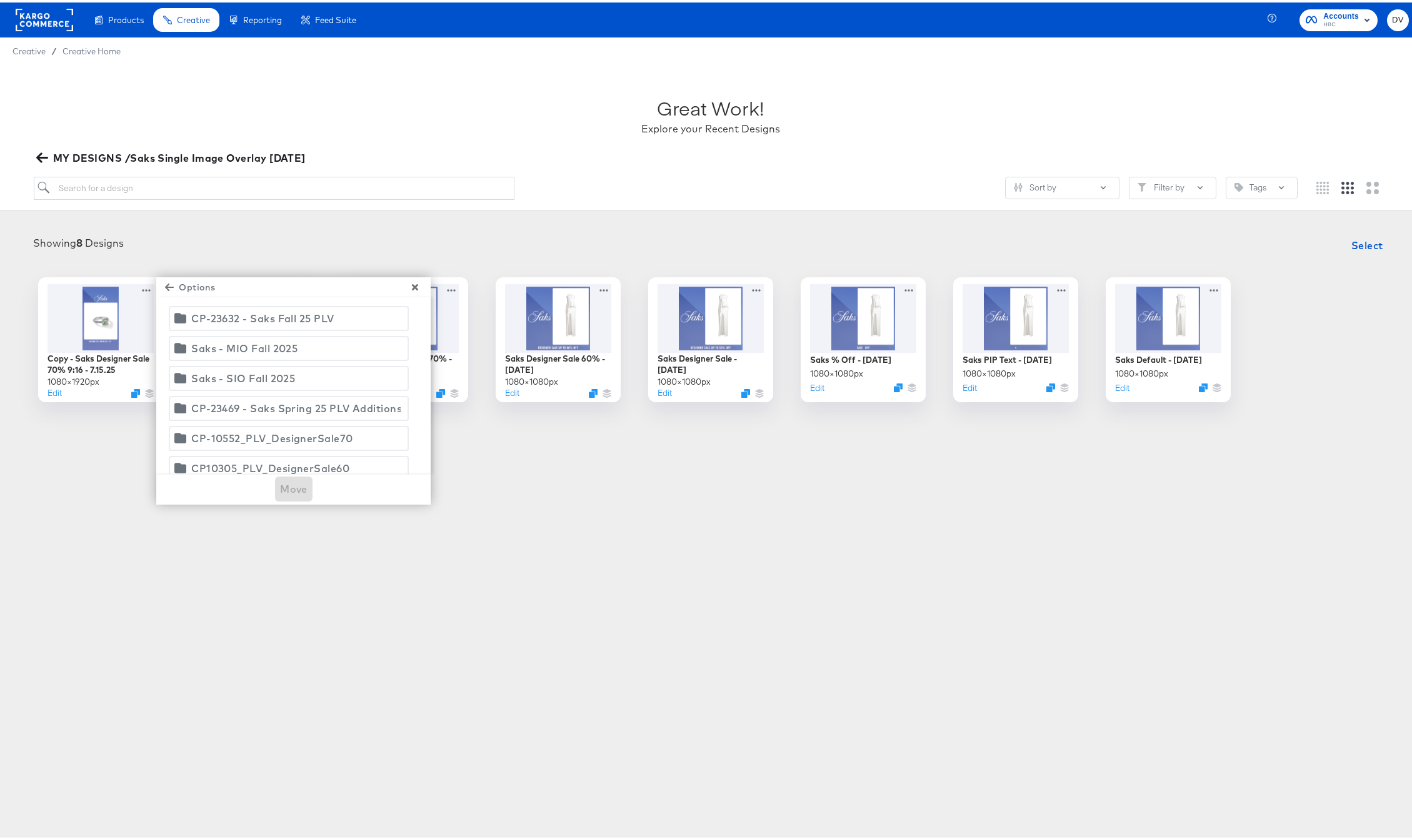
click at [233, 373] on div "Saks - SIO Fall 2025" at bounding box center [243, 376] width 104 height 18
click at [294, 491] on span "Move" at bounding box center [293, 486] width 27 height 18
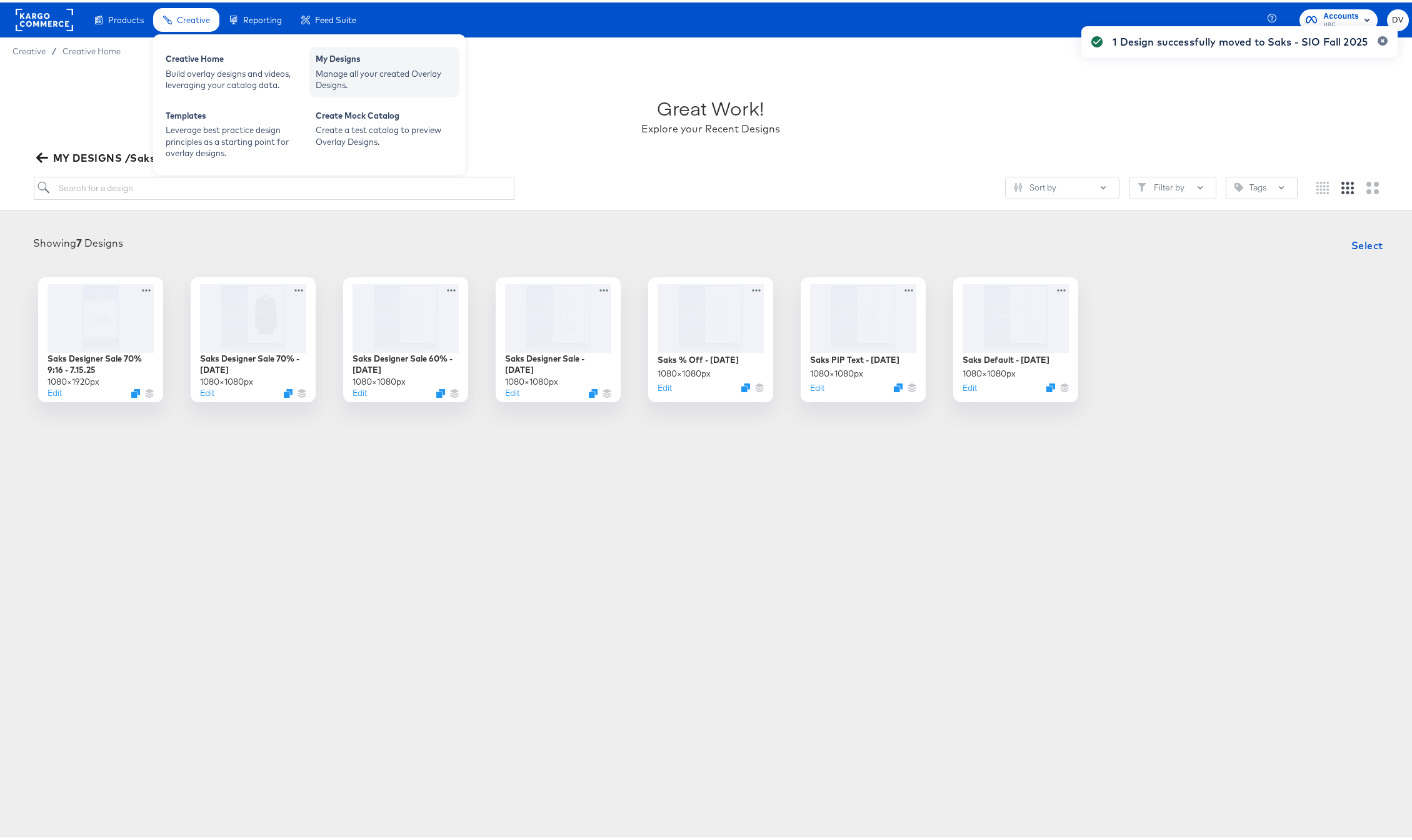
click at [355, 62] on div "My Designs" at bounding box center [384, 58] width 137 height 15
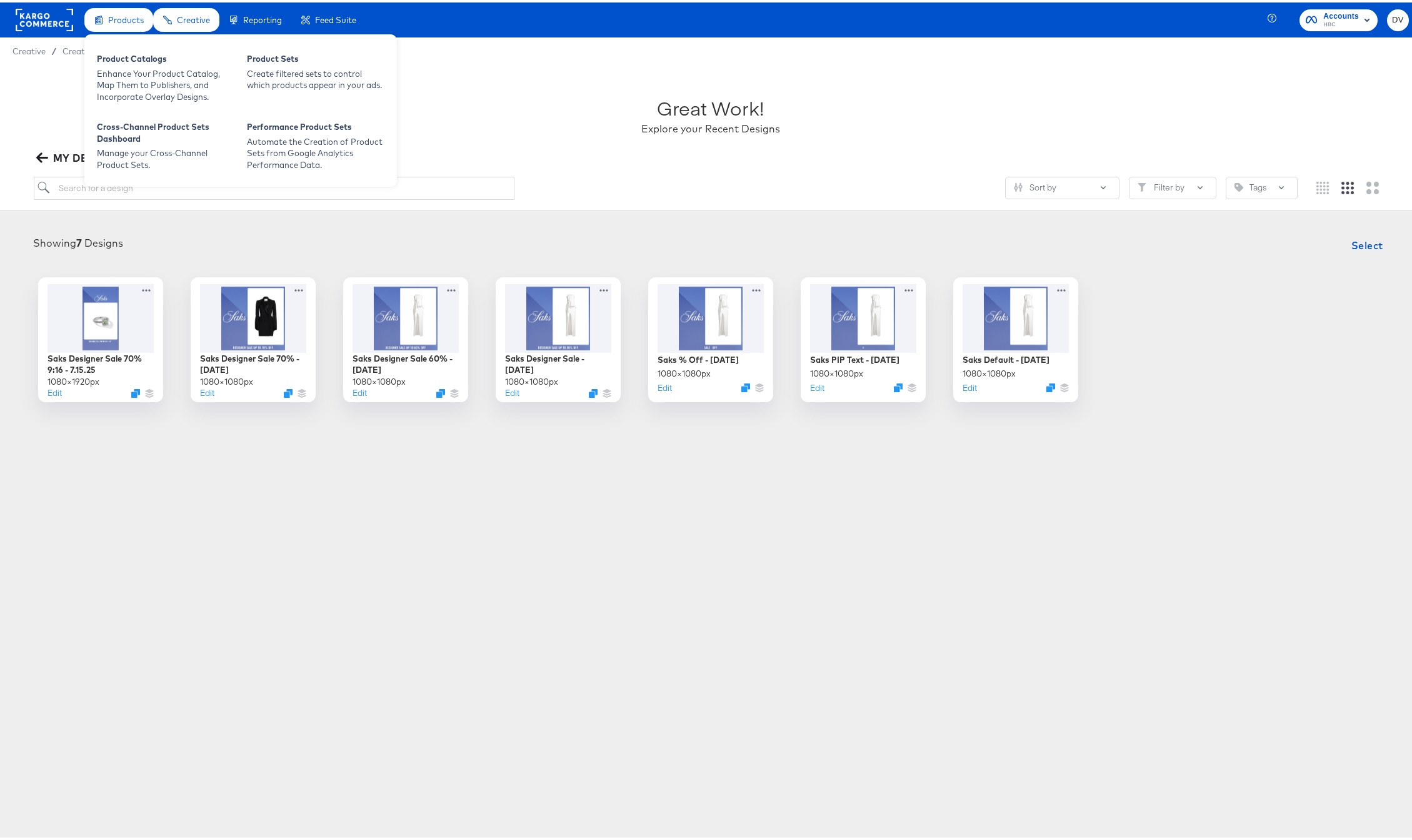
click at [119, 18] on span "Products" at bounding box center [126, 17] width 36 height 10
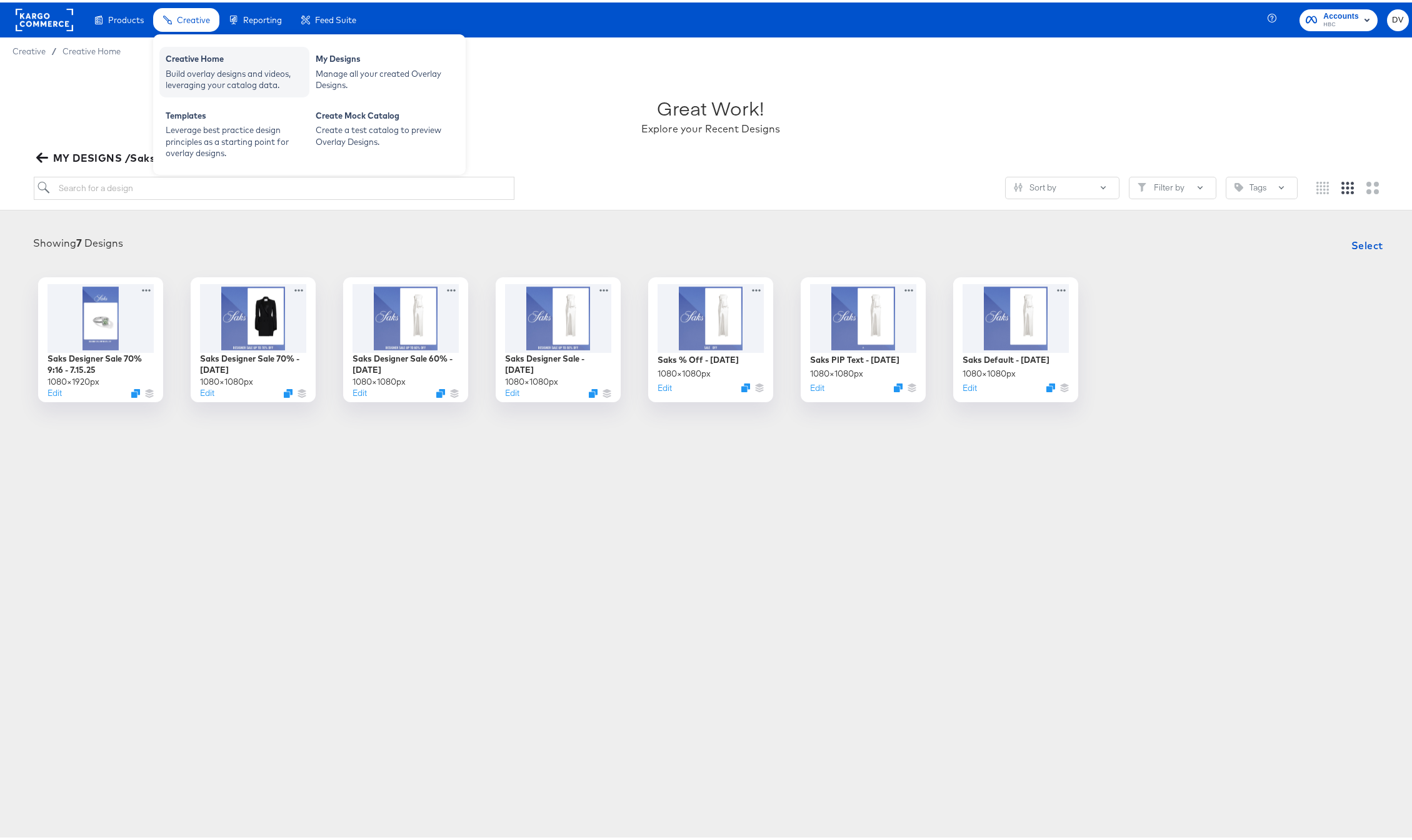
click at [198, 74] on div "Build overlay designs and videos, leveraging your catalog data." at bounding box center [234, 77] width 137 height 23
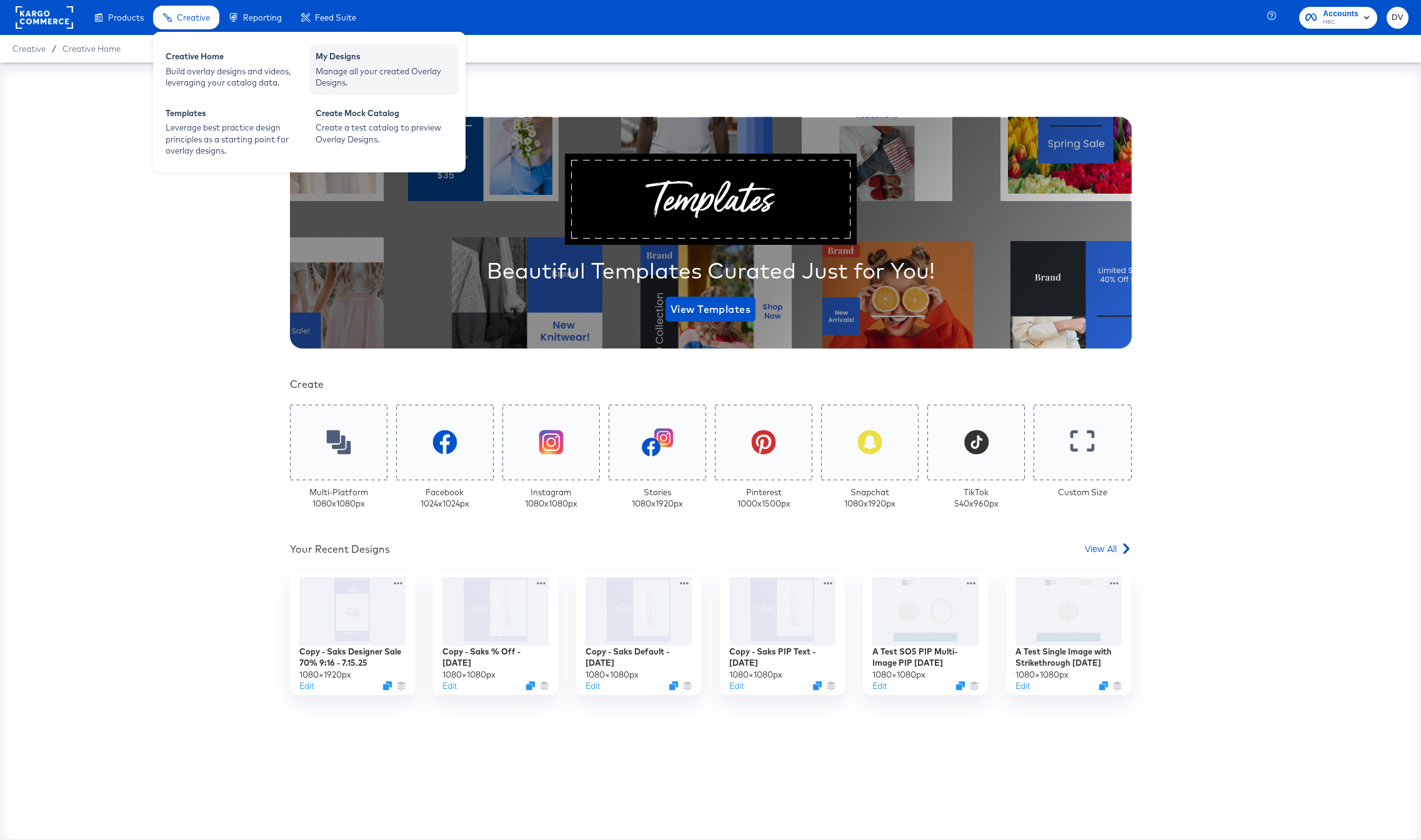
click at [333, 57] on div "My Designs" at bounding box center [384, 58] width 137 height 15
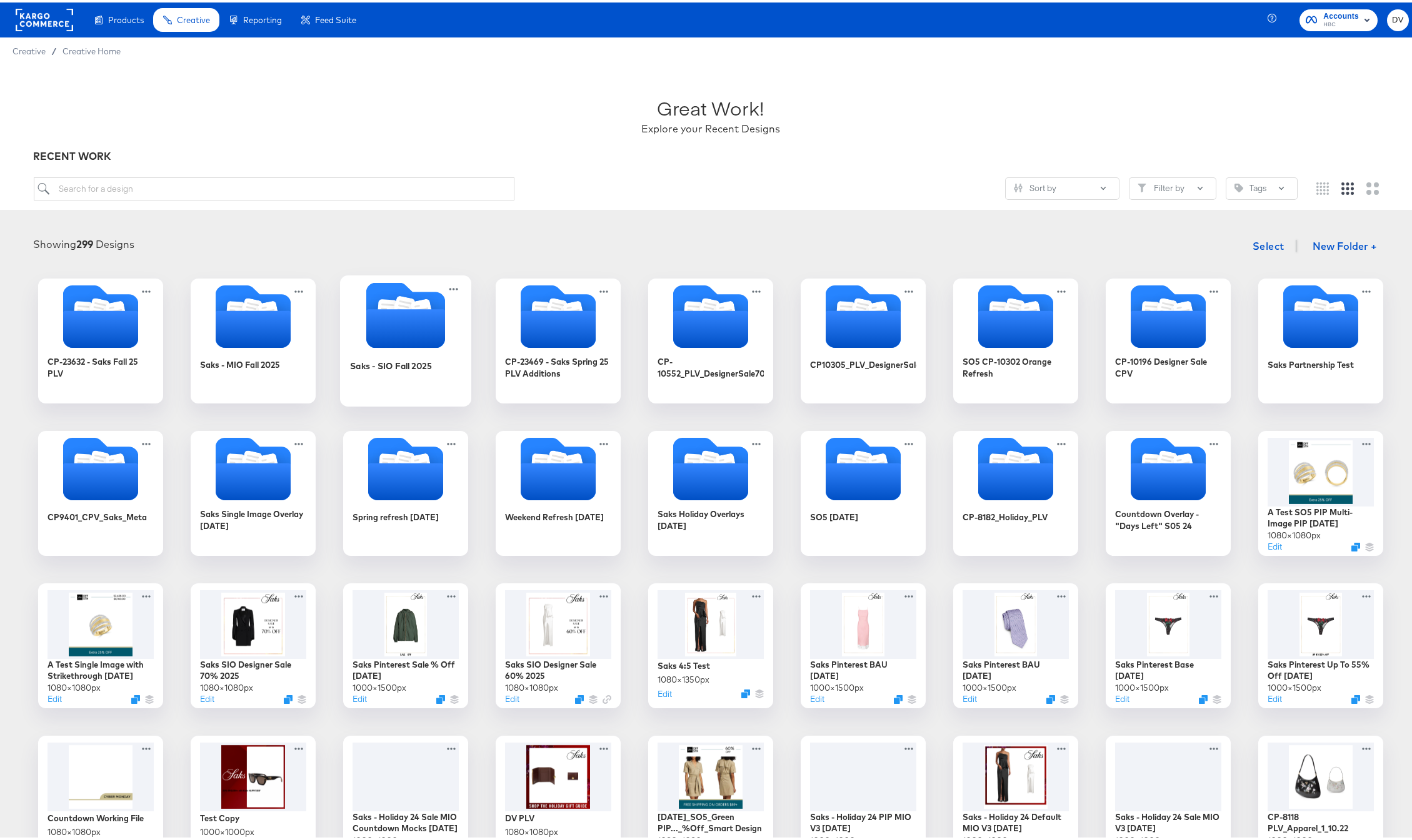
click at [355, 302] on icon "Folder" at bounding box center [405, 312] width 131 height 66
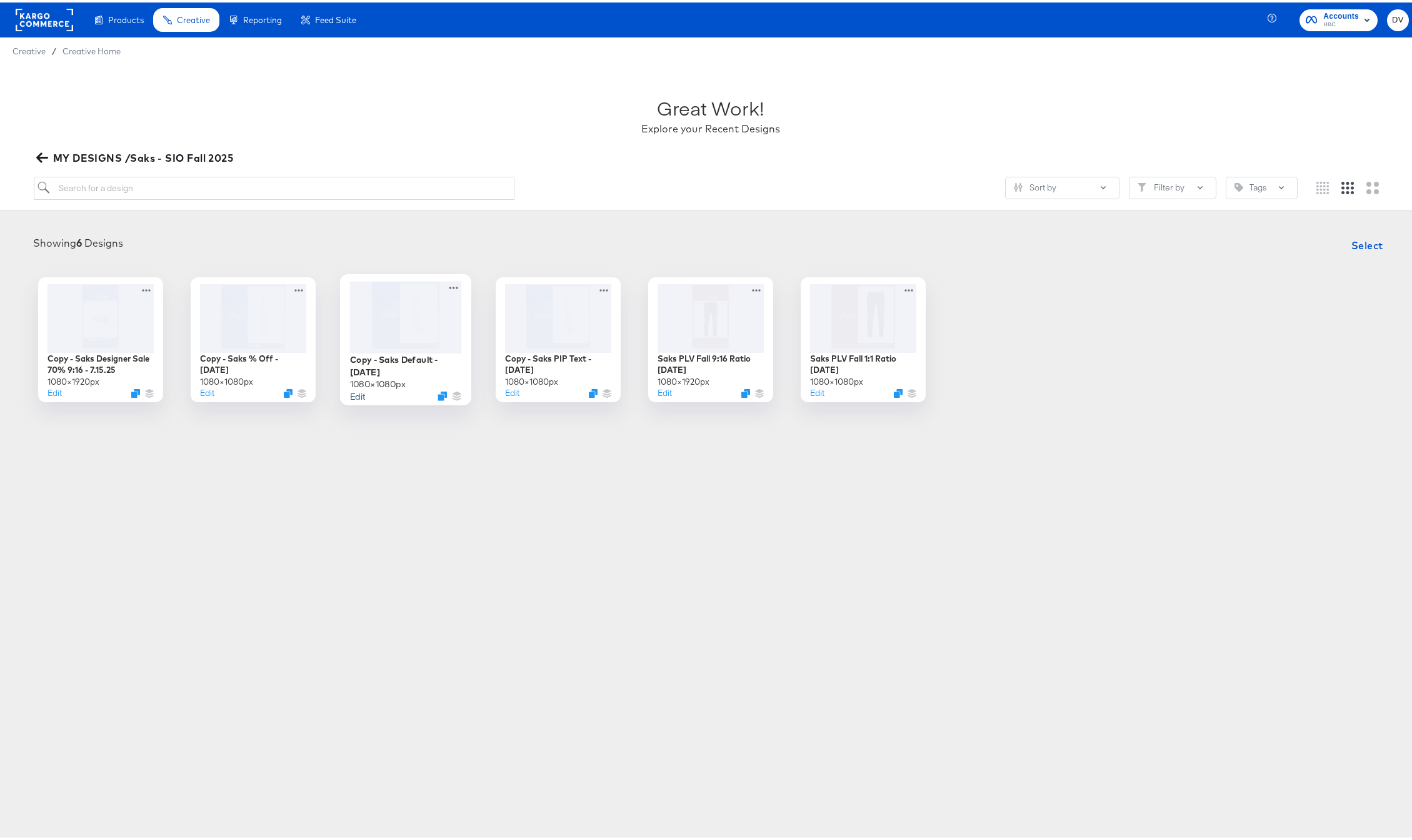
click at [356, 393] on button "Edit" at bounding box center [357, 394] width 15 height 12
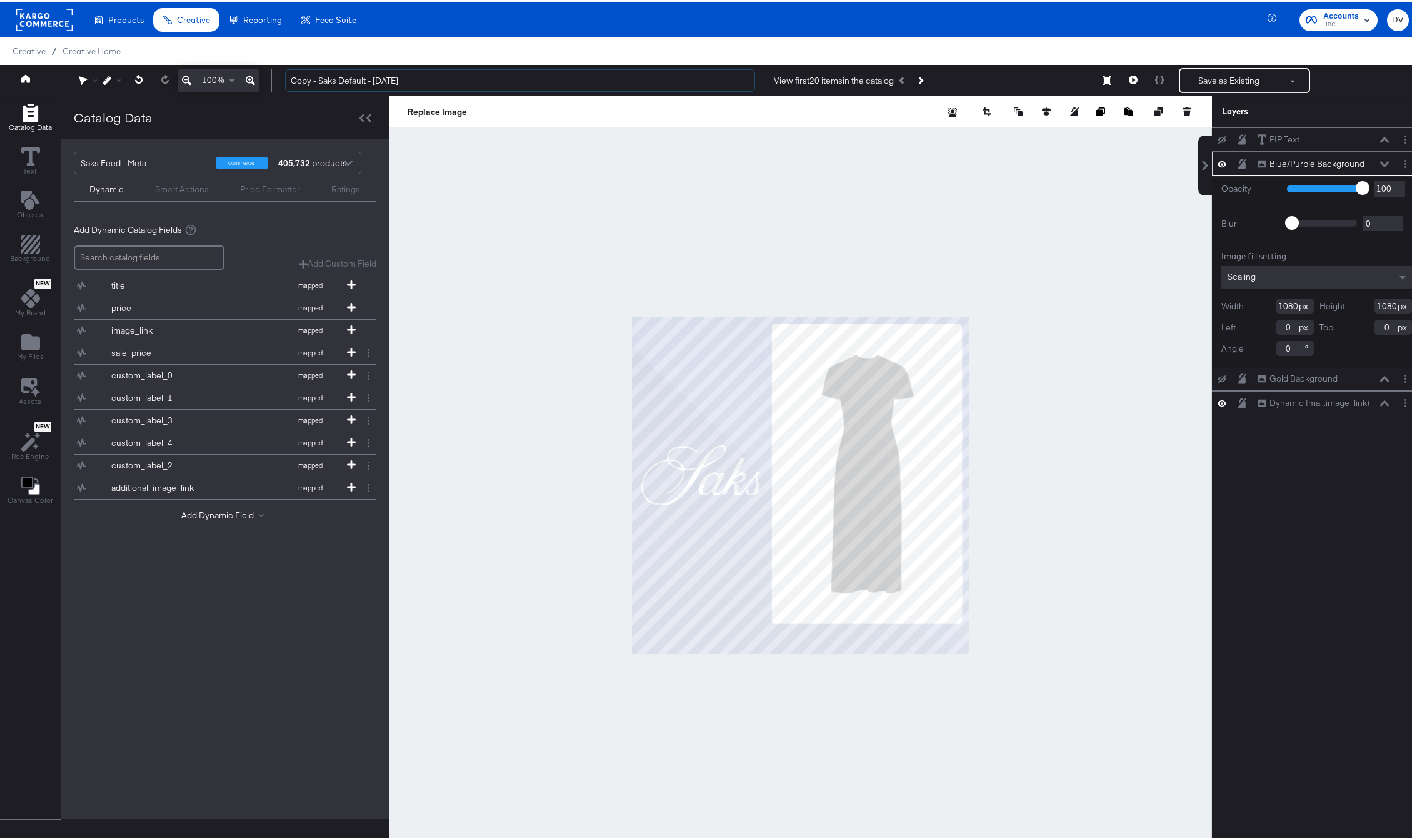
drag, startPoint x: 319, startPoint y: 79, endPoint x: 265, endPoint y: 82, distance: 54.1
click at [265, 82] on div "100% Copy - Saks Default - 4.22.25 View first 20 items in the catalog Save as E…" at bounding box center [711, 78] width 1422 height 32
drag, startPoint x: 380, startPoint y: 80, endPoint x: 346, endPoint y: 78, distance: 34.1
click at [346, 78] on input "Saks Default - 4.22.25" at bounding box center [520, 78] width 470 height 23
click at [311, 78] on input "Saks Default - 4.22.25" at bounding box center [520, 78] width 470 height 23
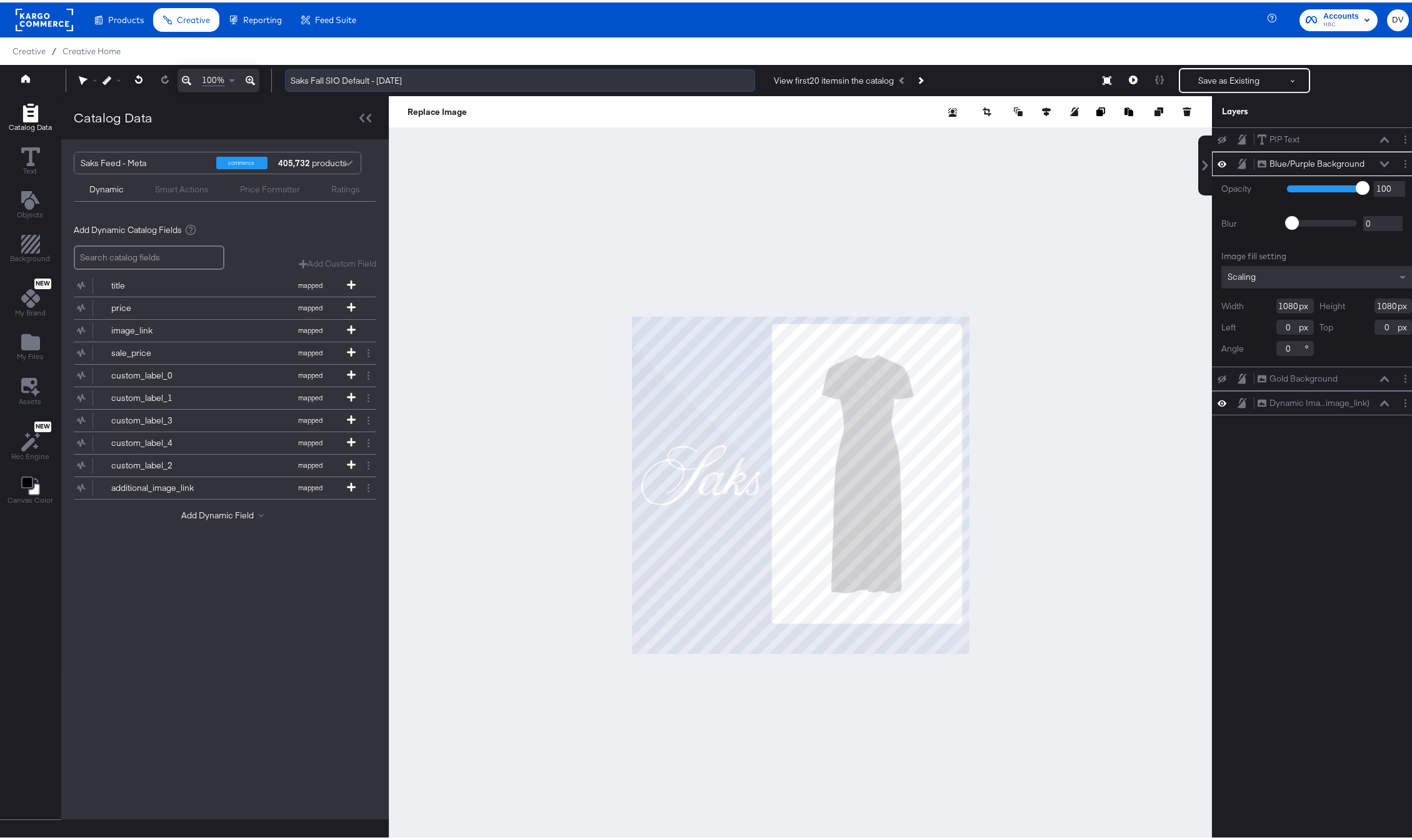
click at [385, 76] on input "Saks Fall SIO Default - 4.22.25" at bounding box center [520, 78] width 470 height 23
click at [373, 74] on input "Saks Fall SIO Default - 9.4.25" at bounding box center [520, 78] width 470 height 23
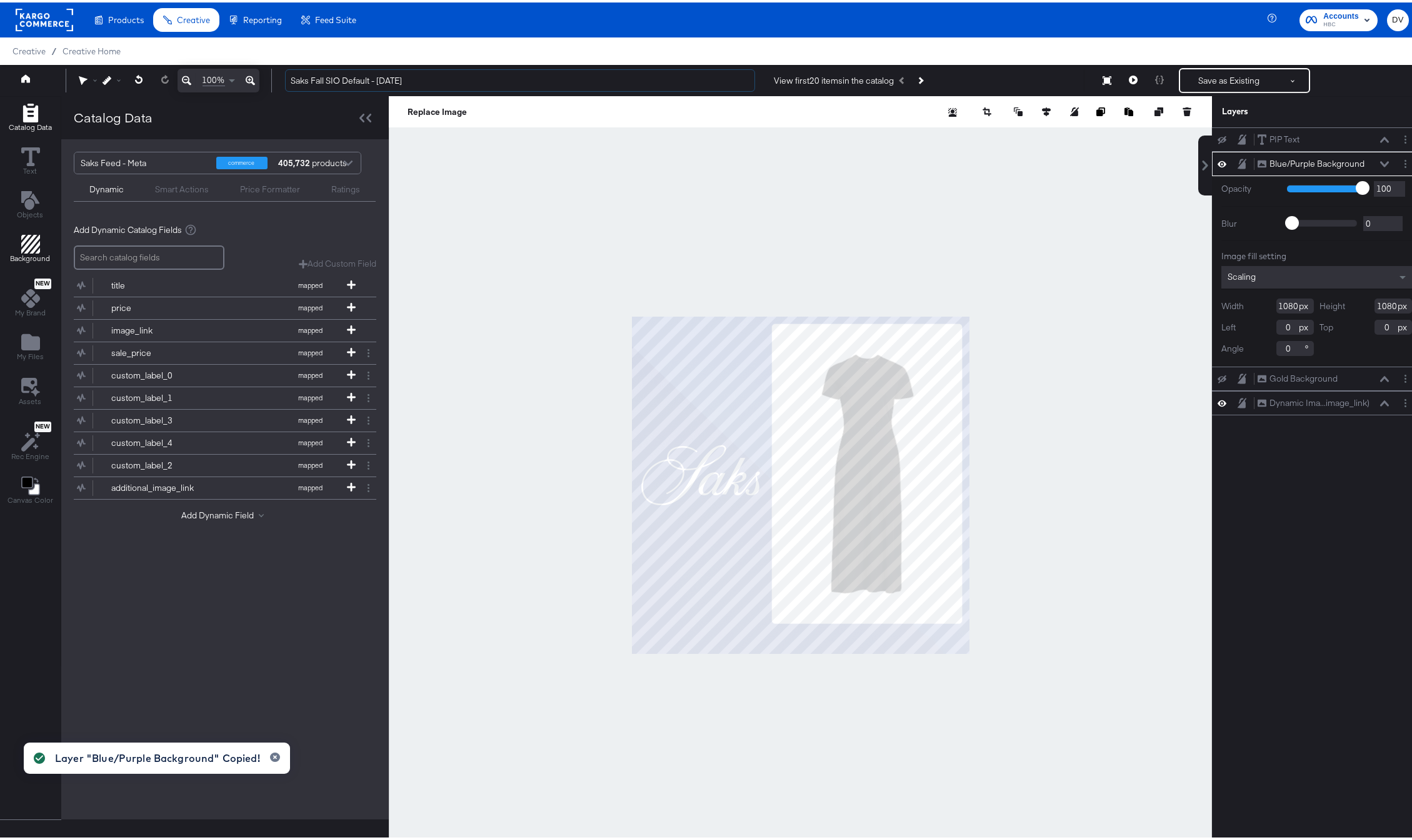
type input "Saks Fall SIO Default - 9.4.25"
click at [495, 74] on input "Saks Fall SIO Default - 9.4.25" at bounding box center [520, 78] width 470 height 23
click at [1380, 161] on button at bounding box center [1384, 162] width 10 height 8
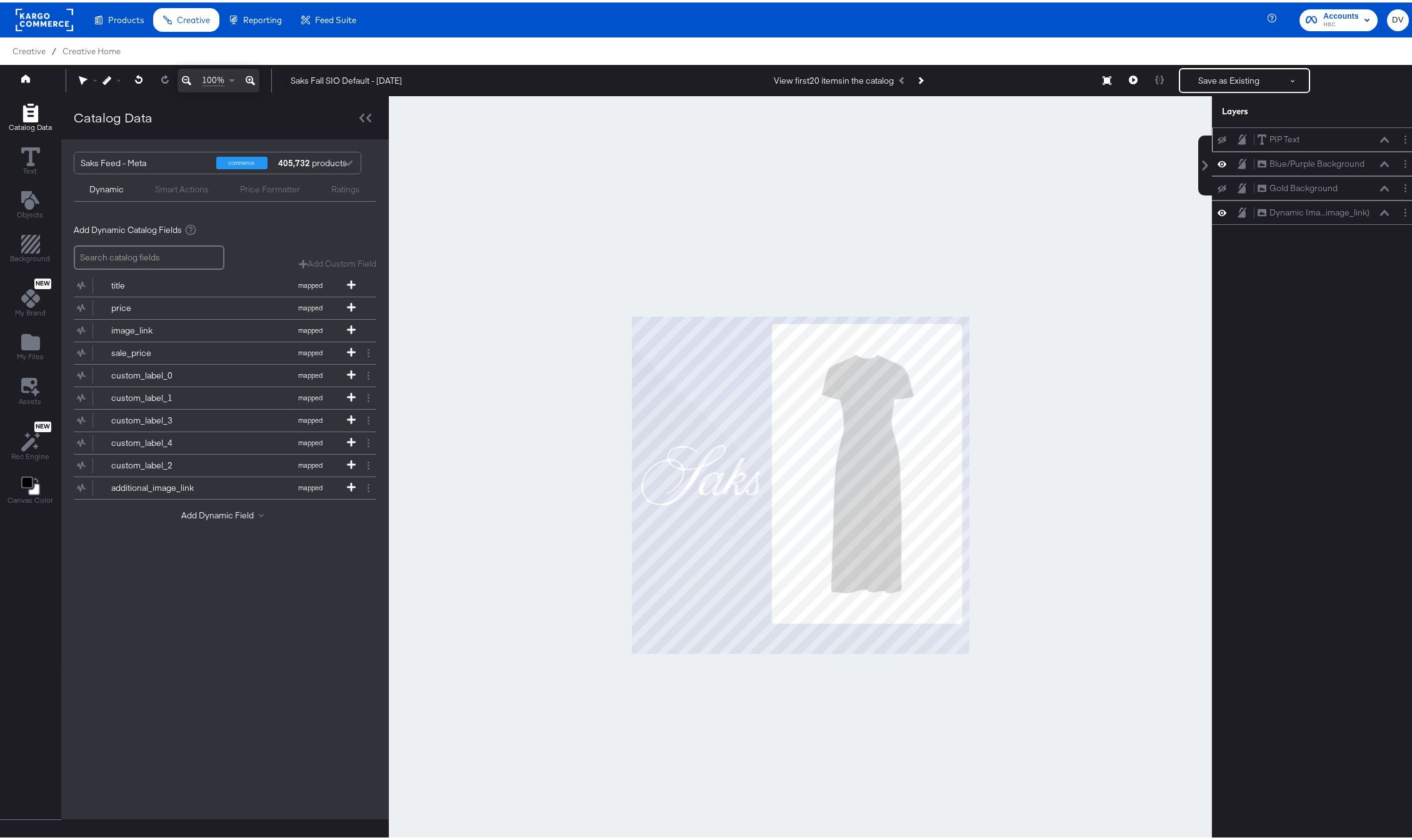
click at [1218, 136] on icon at bounding box center [1222, 137] width 9 height 8
click at [1218, 136] on icon at bounding box center [1222, 137] width 9 height 10
click at [1214, 178] on div "Gold Background Gold Background" at bounding box center [1317, 186] width 209 height 24
click at [1217, 182] on button at bounding box center [1221, 186] width 10 height 10
click at [1218, 182] on icon at bounding box center [1222, 186] width 9 height 10
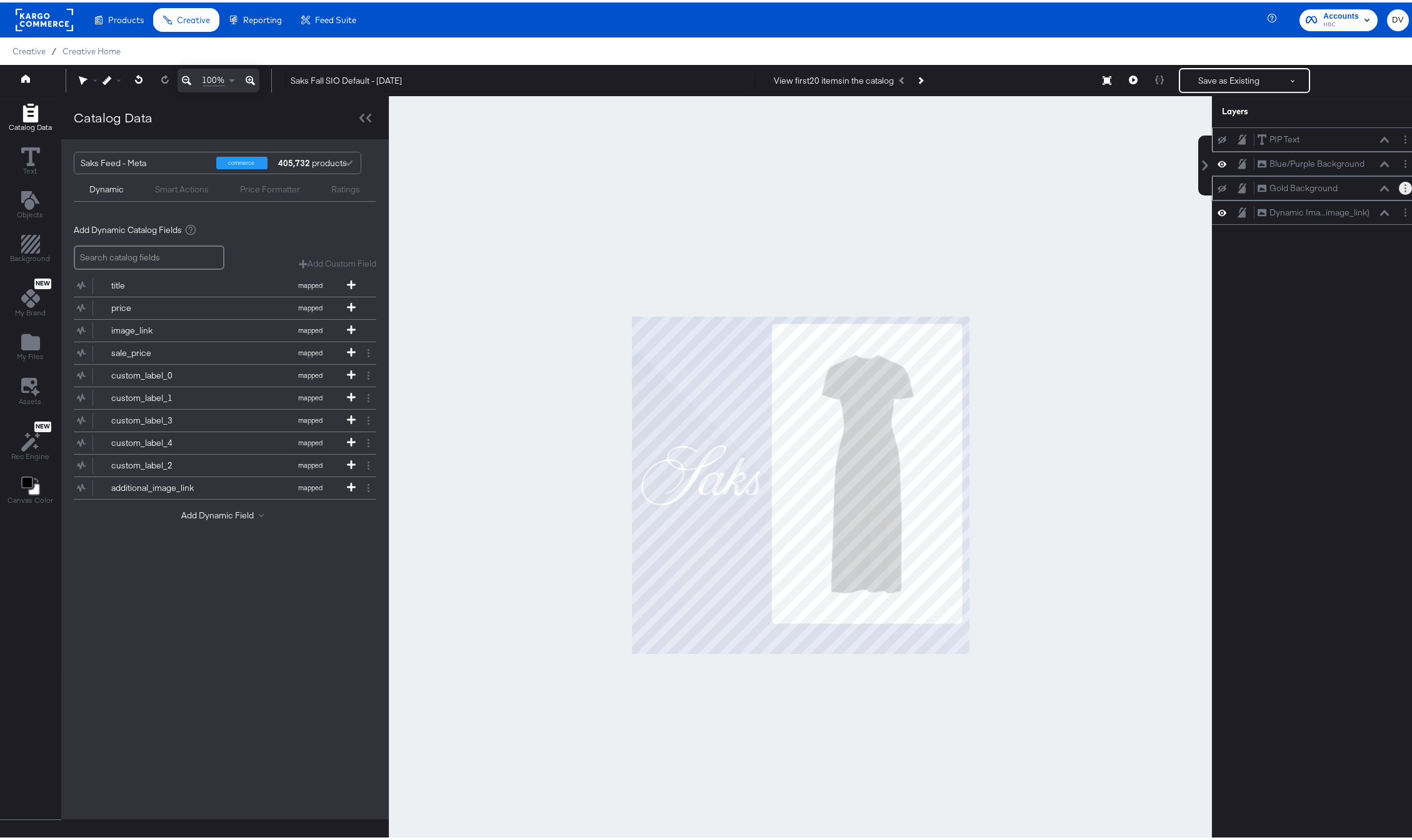
click at [1399, 186] on button "Layer Options" at bounding box center [1405, 186] width 13 height 13
click at [1297, 270] on button "Delete" at bounding box center [1306, 276] width 27 height 13
click at [1218, 158] on icon at bounding box center [1222, 162] width 9 height 10
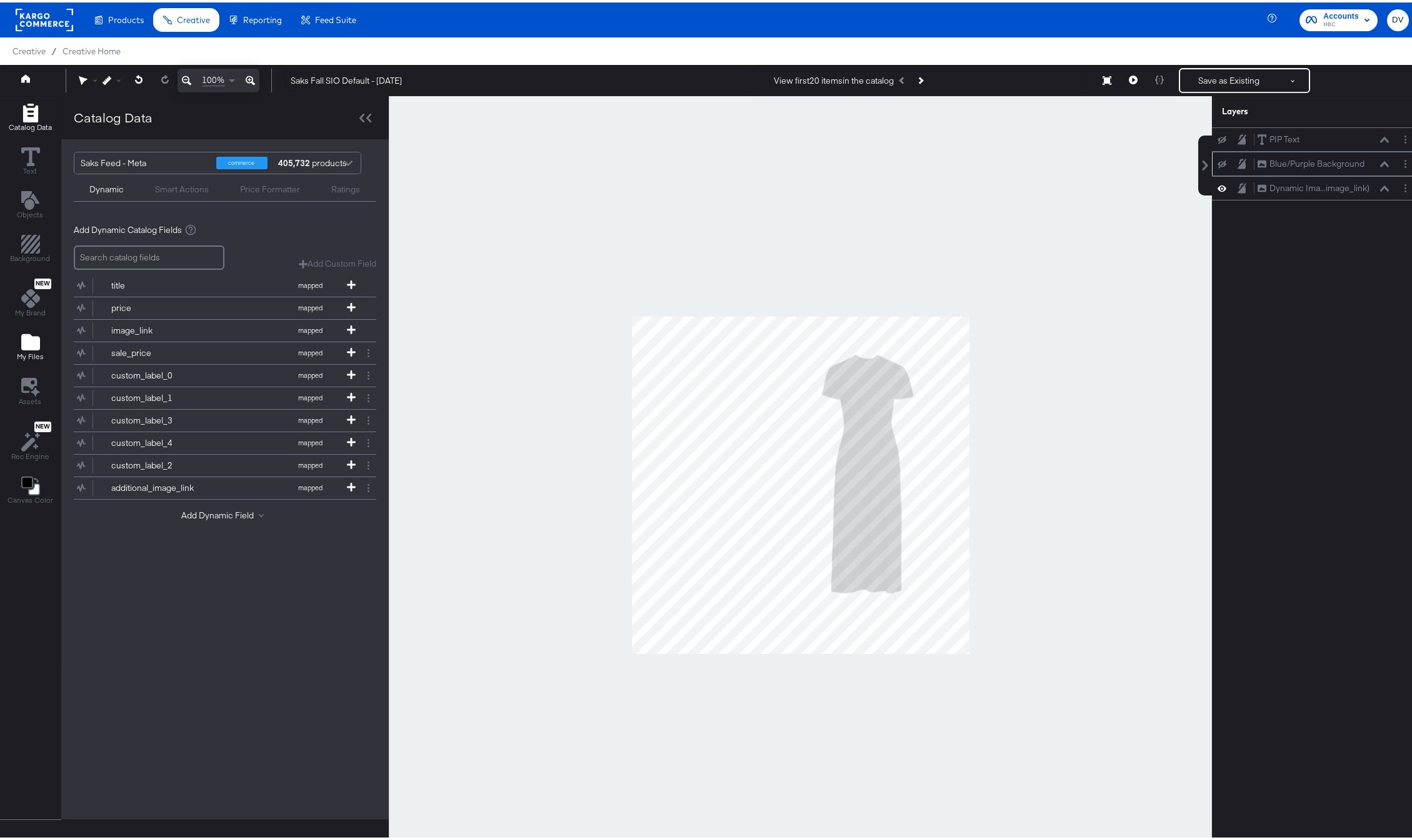
click at [34, 340] on icon "Add Files" at bounding box center [30, 340] width 18 height 17
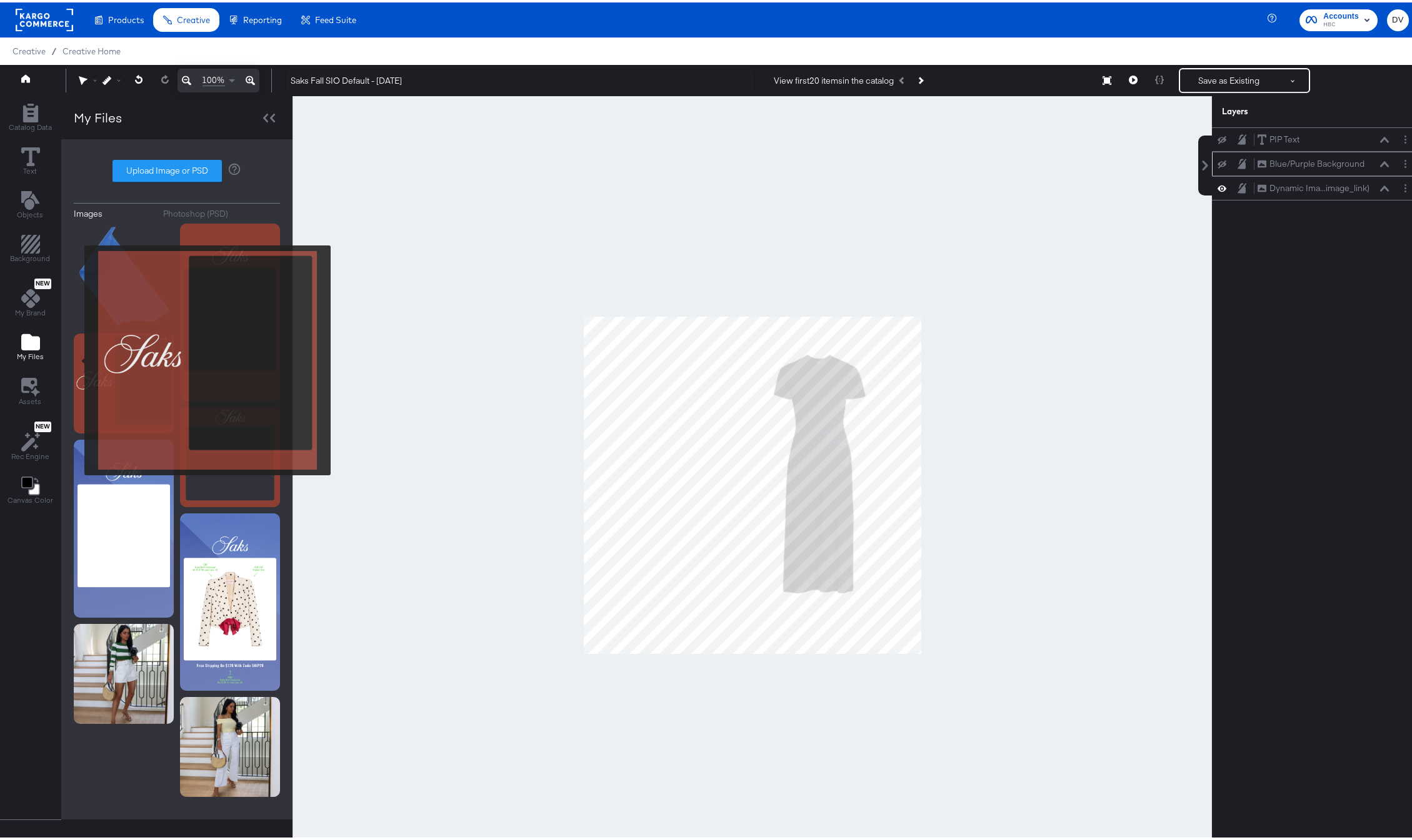
click at [76, 358] on img at bounding box center [123, 381] width 100 height 100
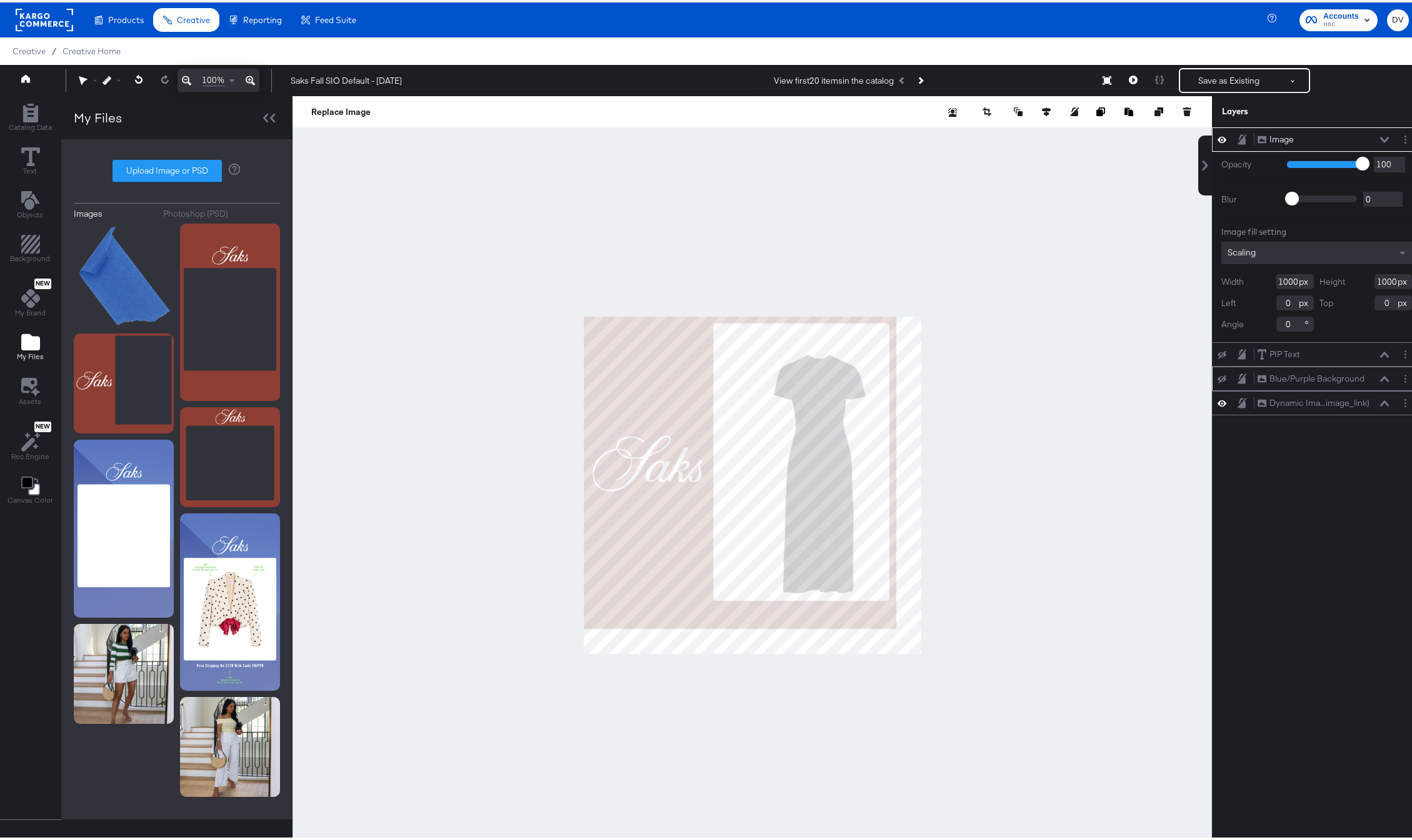
click at [1282, 285] on input "1000" at bounding box center [1295, 279] width 38 height 15
type input "1080"
click at [1374, 278] on input "1000" at bounding box center [1393, 279] width 38 height 15
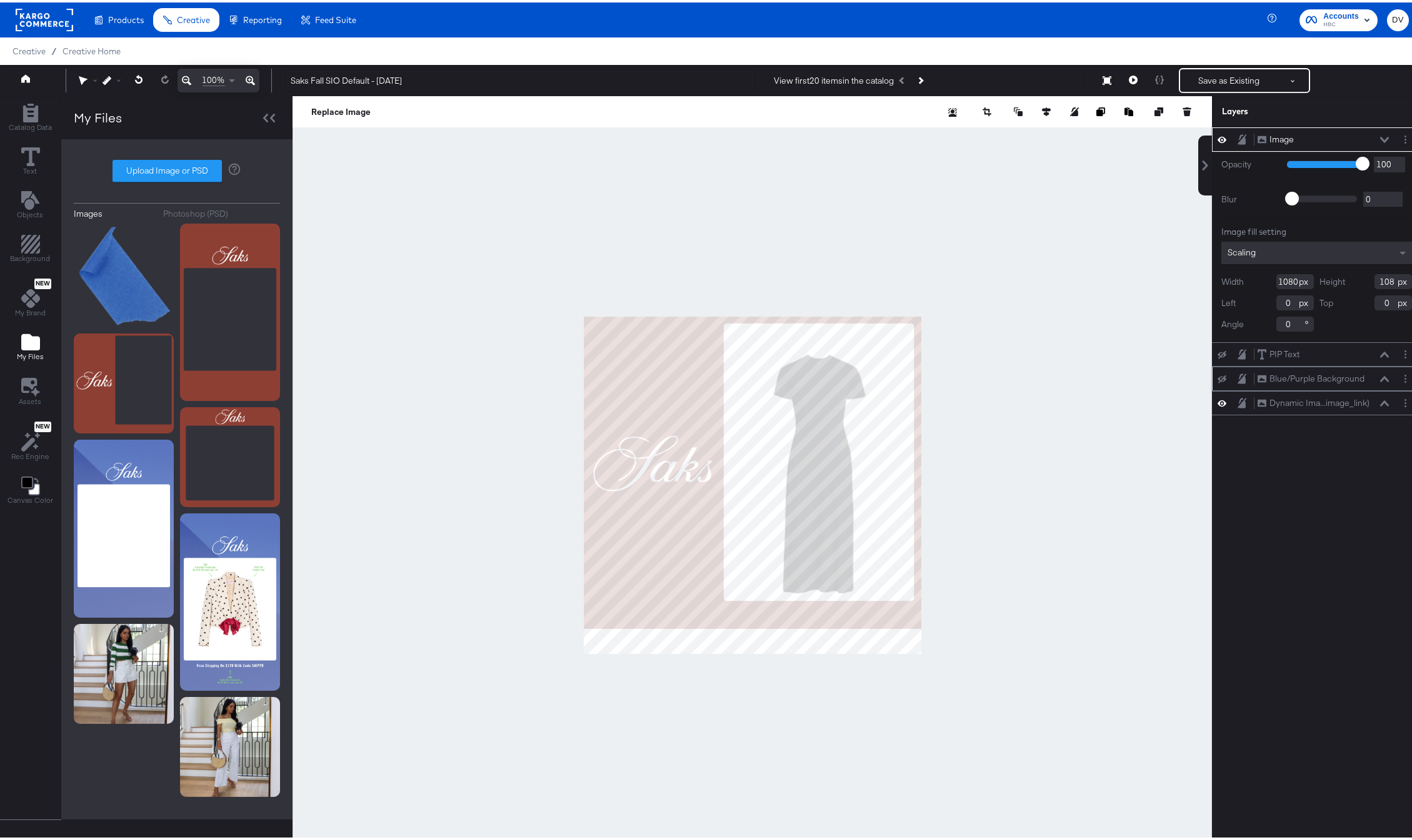
type input "1080"
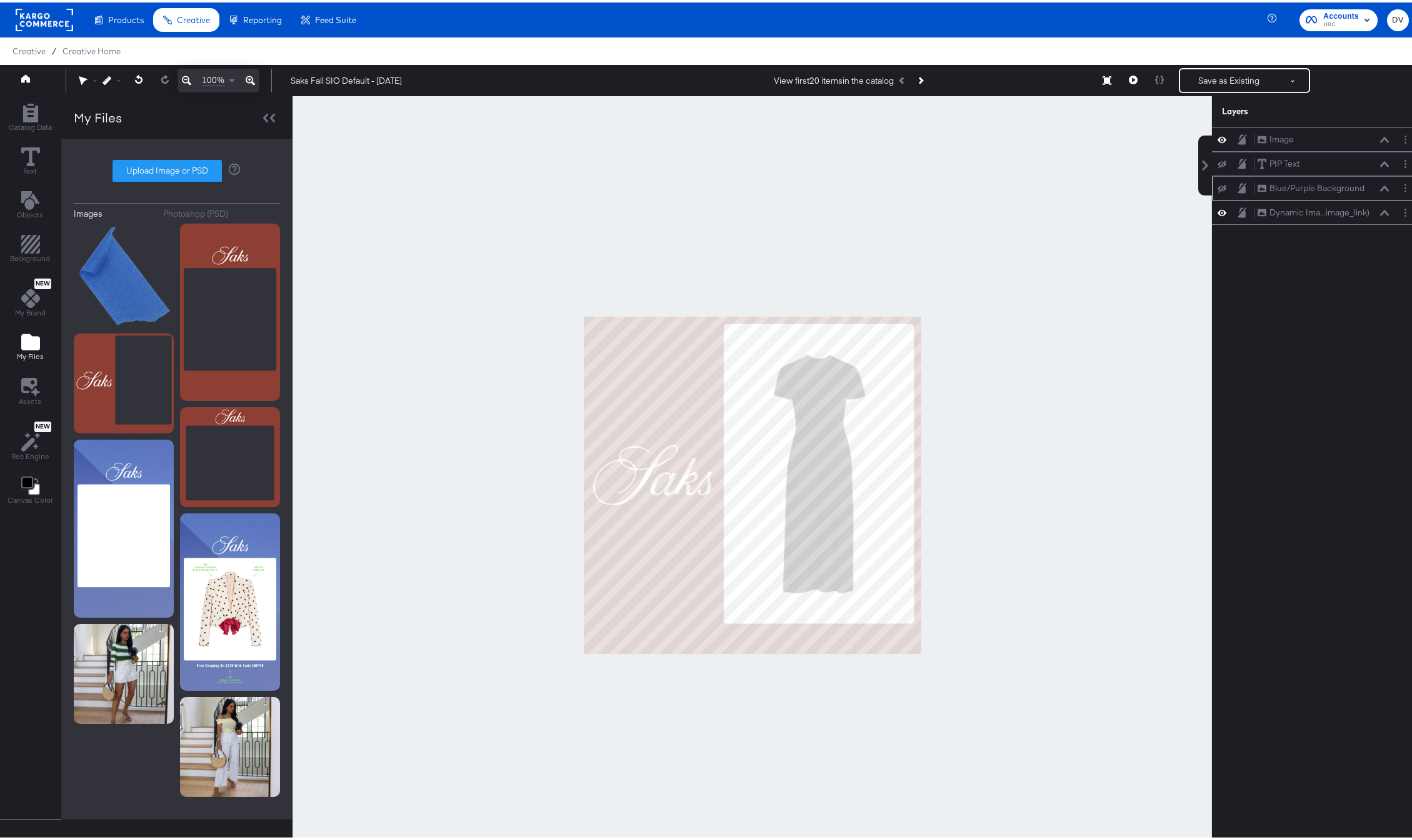
click at [1085, 383] on div at bounding box center [752, 483] width 919 height 779
drag, startPoint x: 1321, startPoint y: 137, endPoint x: 1324, endPoint y: 172, distance: 35.1
click at [1324, 172] on div "Image Image" at bounding box center [1316, 166] width 132 height 13
click at [1399, 158] on button "Layer Options" at bounding box center [1405, 161] width 13 height 13
click at [1310, 200] on button "Rename" at bounding box center [1310, 204] width 34 height 13
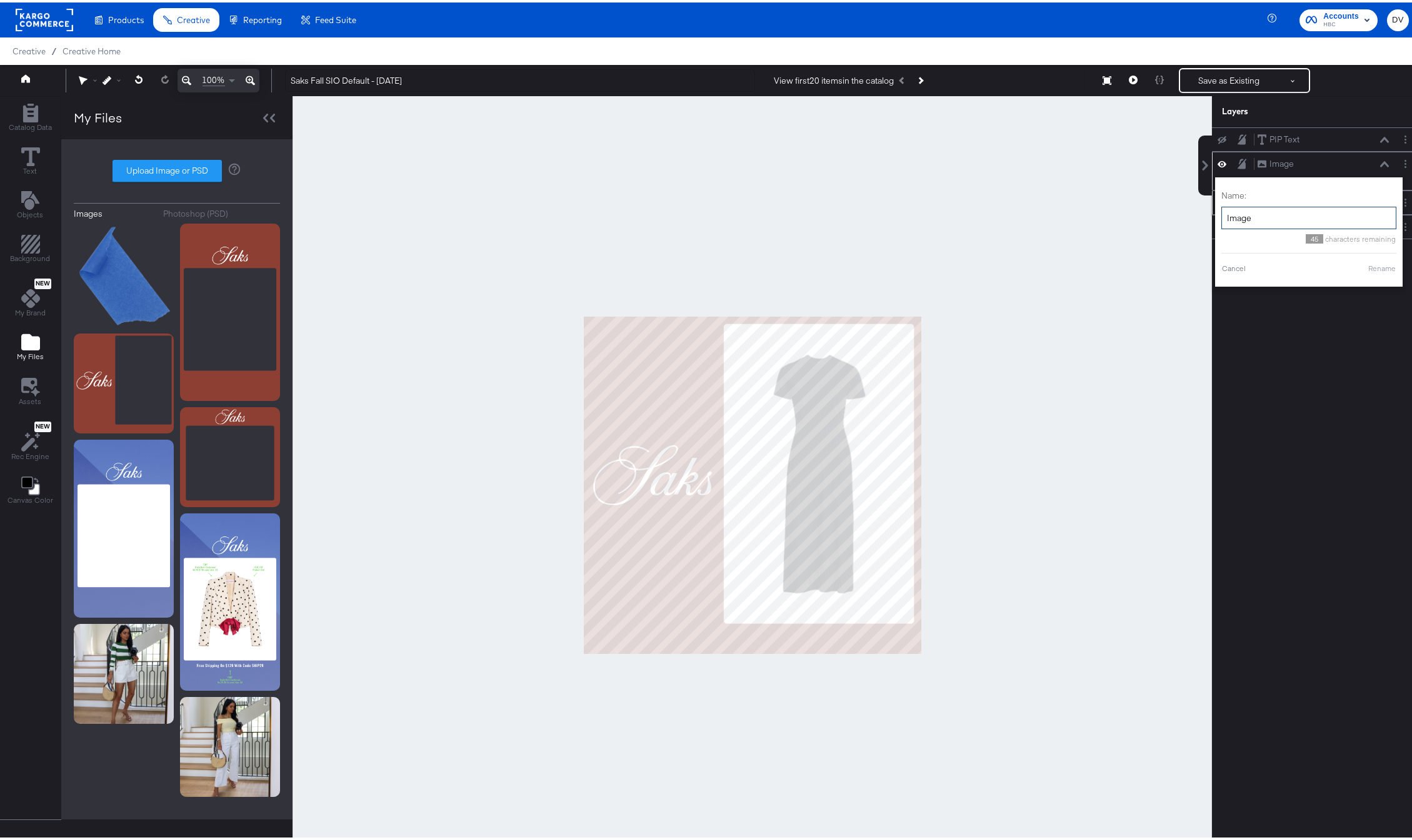
click at [1277, 210] on input "Image" at bounding box center [1309, 215] width 175 height 23
type input "Fall Background"
click at [1357, 262] on button "Rename" at bounding box center [1366, 266] width 29 height 11
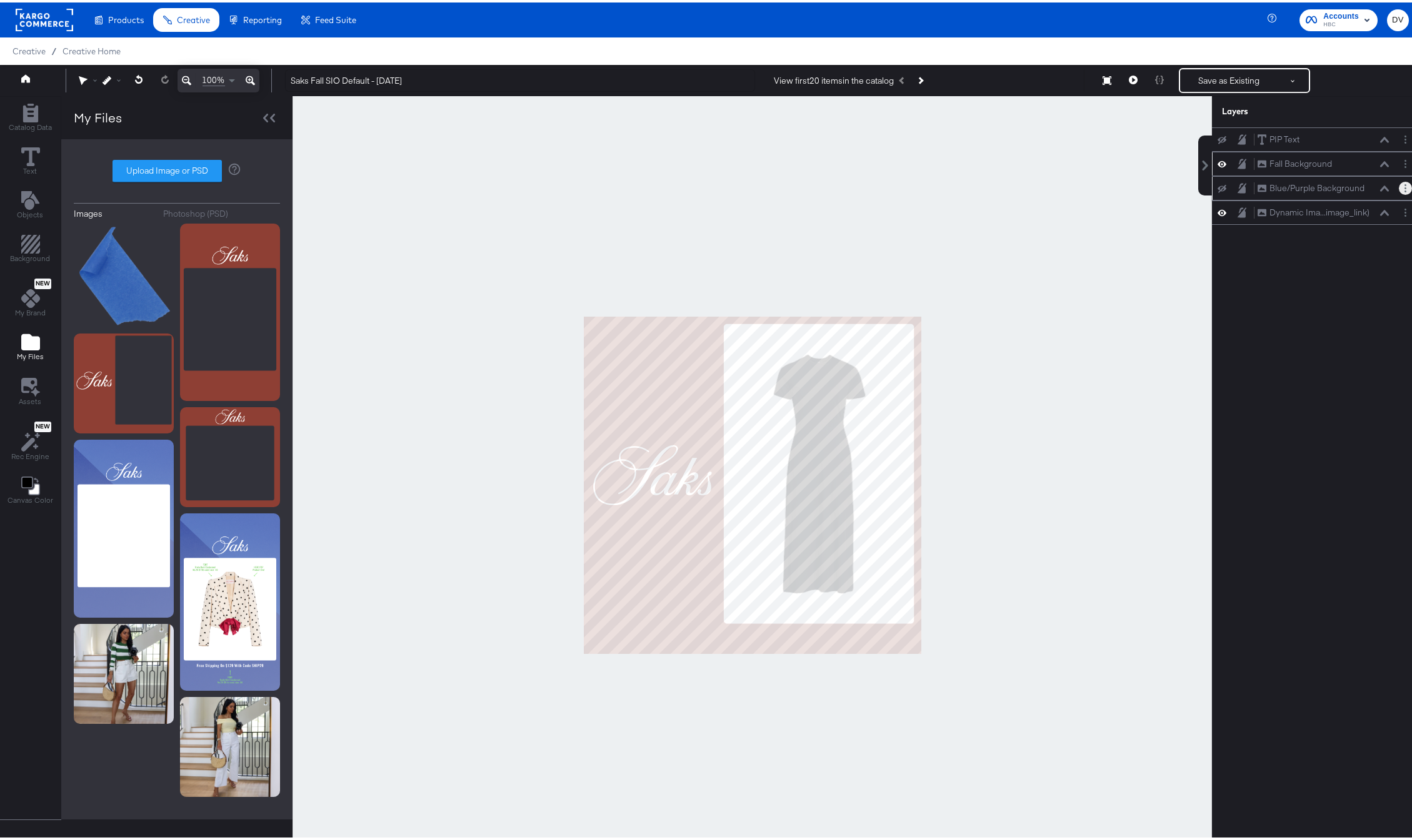
click at [1399, 186] on button "Layer Options" at bounding box center [1405, 186] width 13 height 13
click at [1300, 276] on button "Delete" at bounding box center [1306, 276] width 27 height 13
click at [267, 118] on icon at bounding box center [270, 116] width 12 height 9
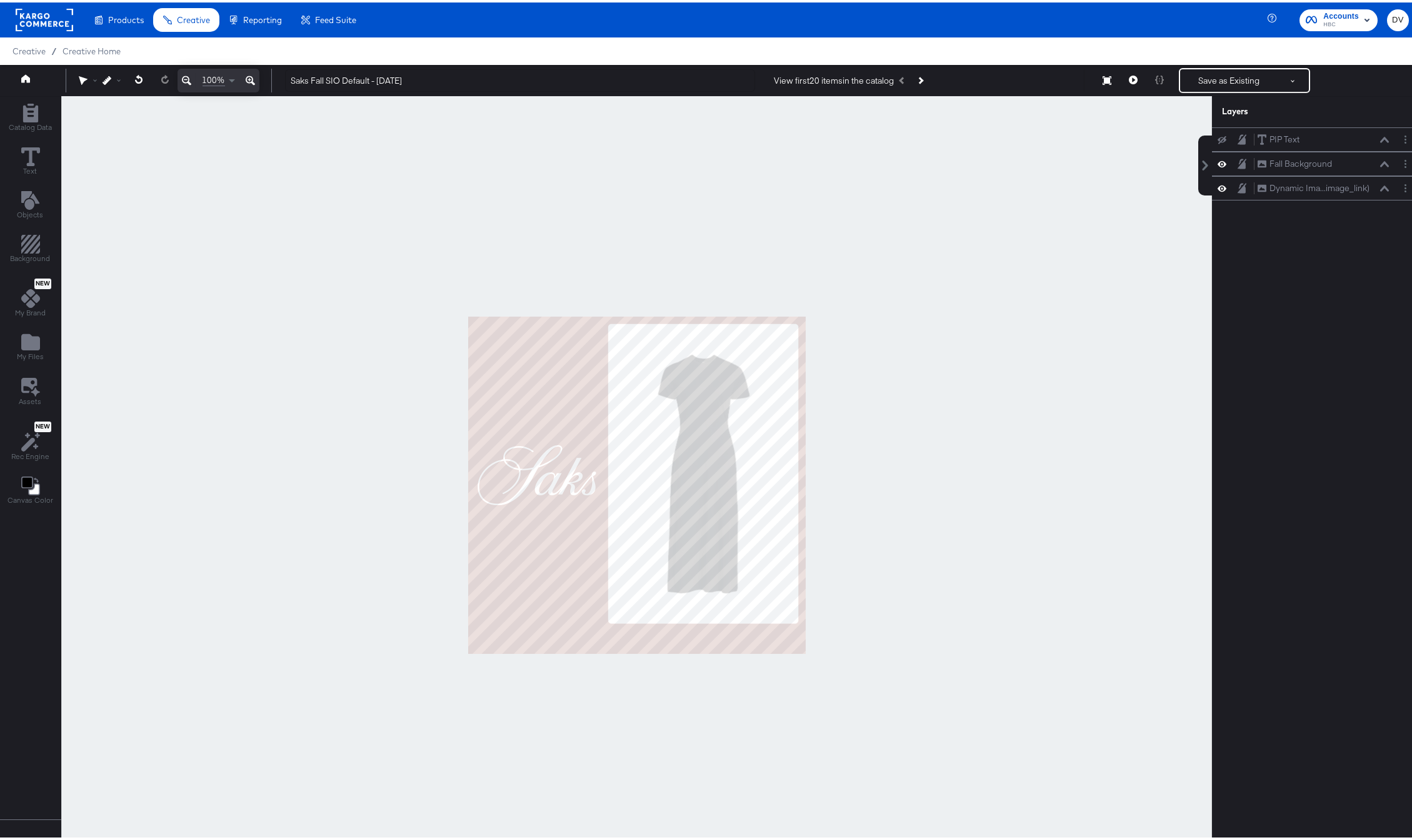
click at [945, 271] on div at bounding box center [636, 483] width 1151 height 779
click at [1199, 83] on button "Save as Existing" at bounding box center [1228, 78] width 97 height 23
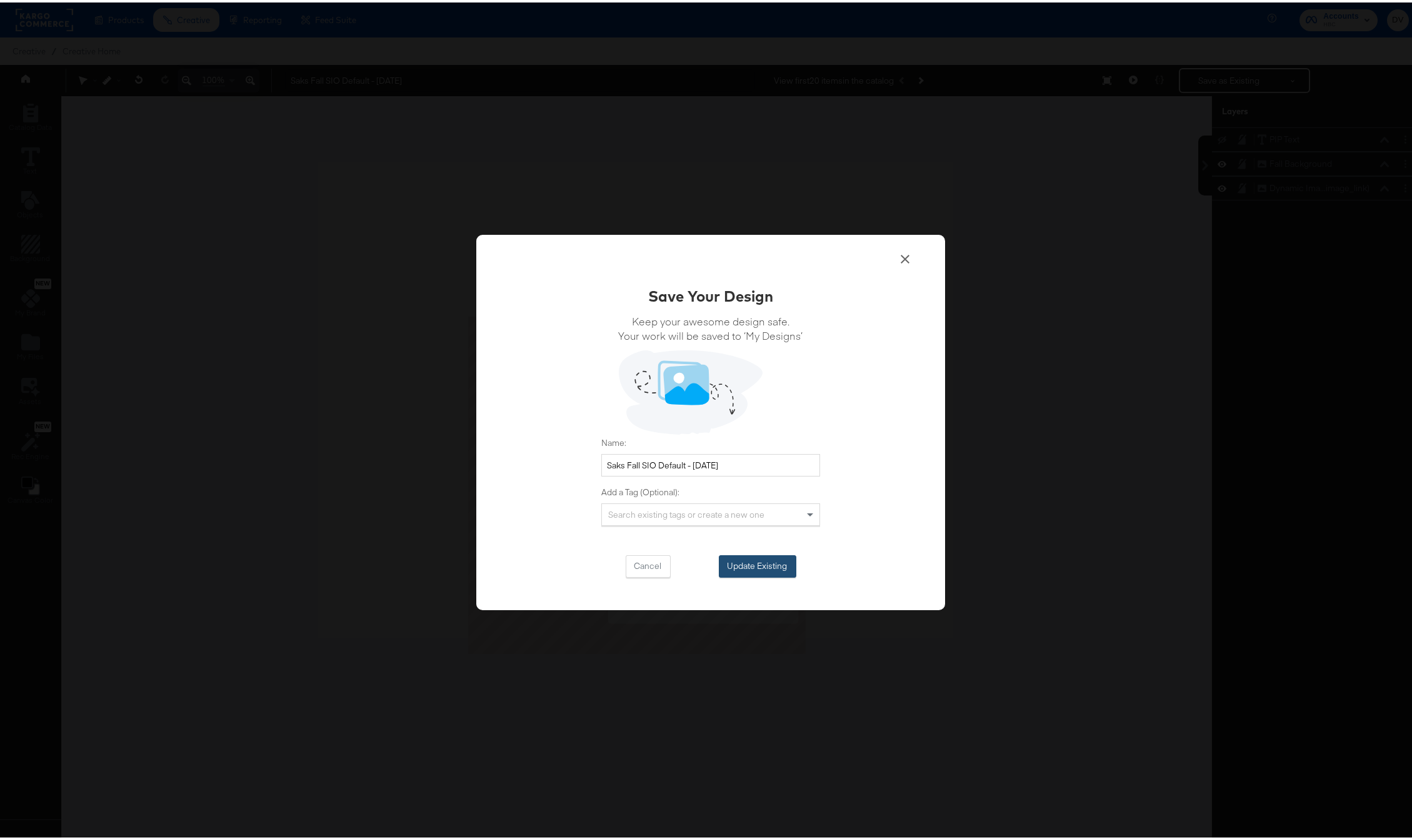
click at [750, 565] on button "Update Existing" at bounding box center [757, 564] width 78 height 23
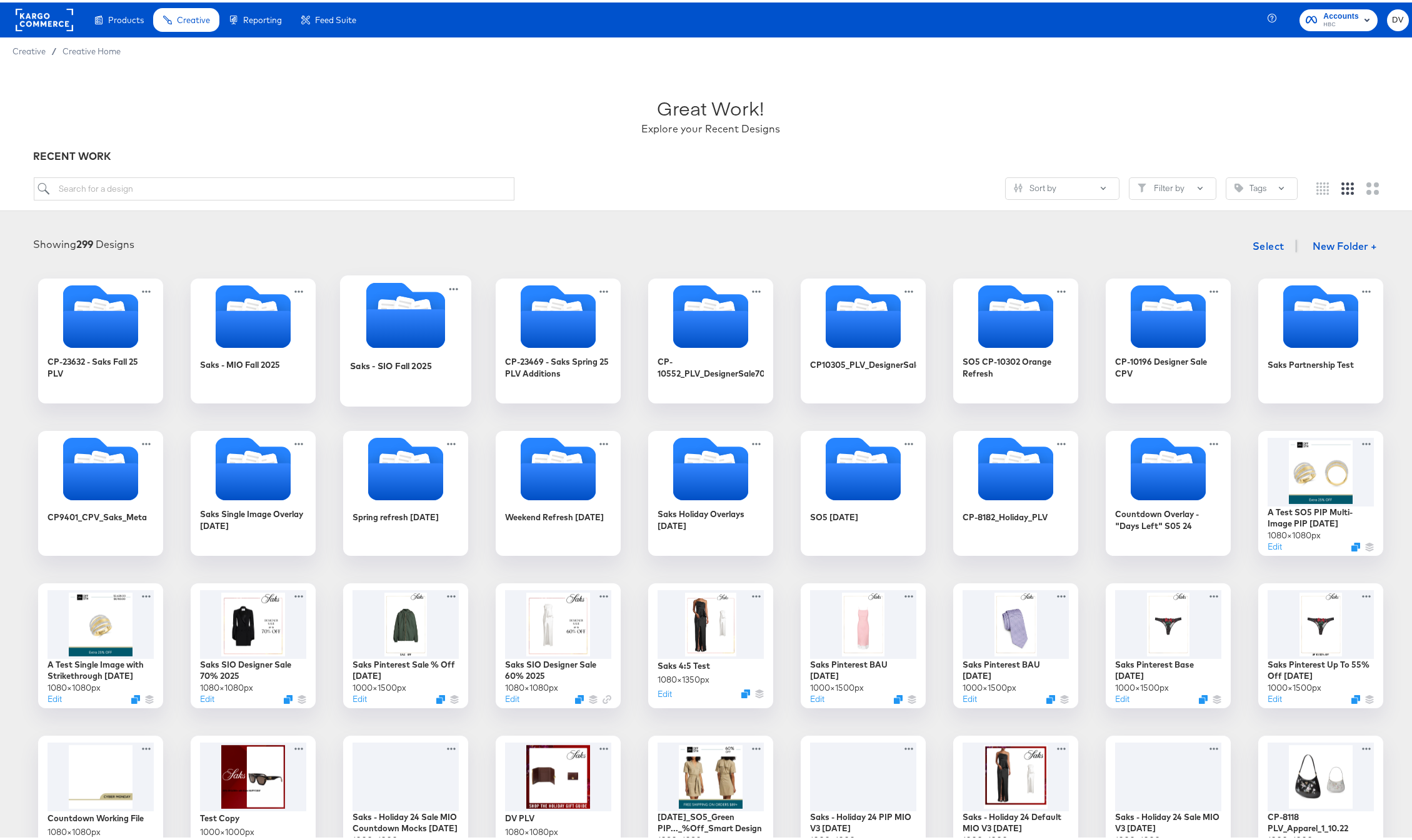
click at [425, 316] on icon "Folder" at bounding box center [405, 326] width 79 height 38
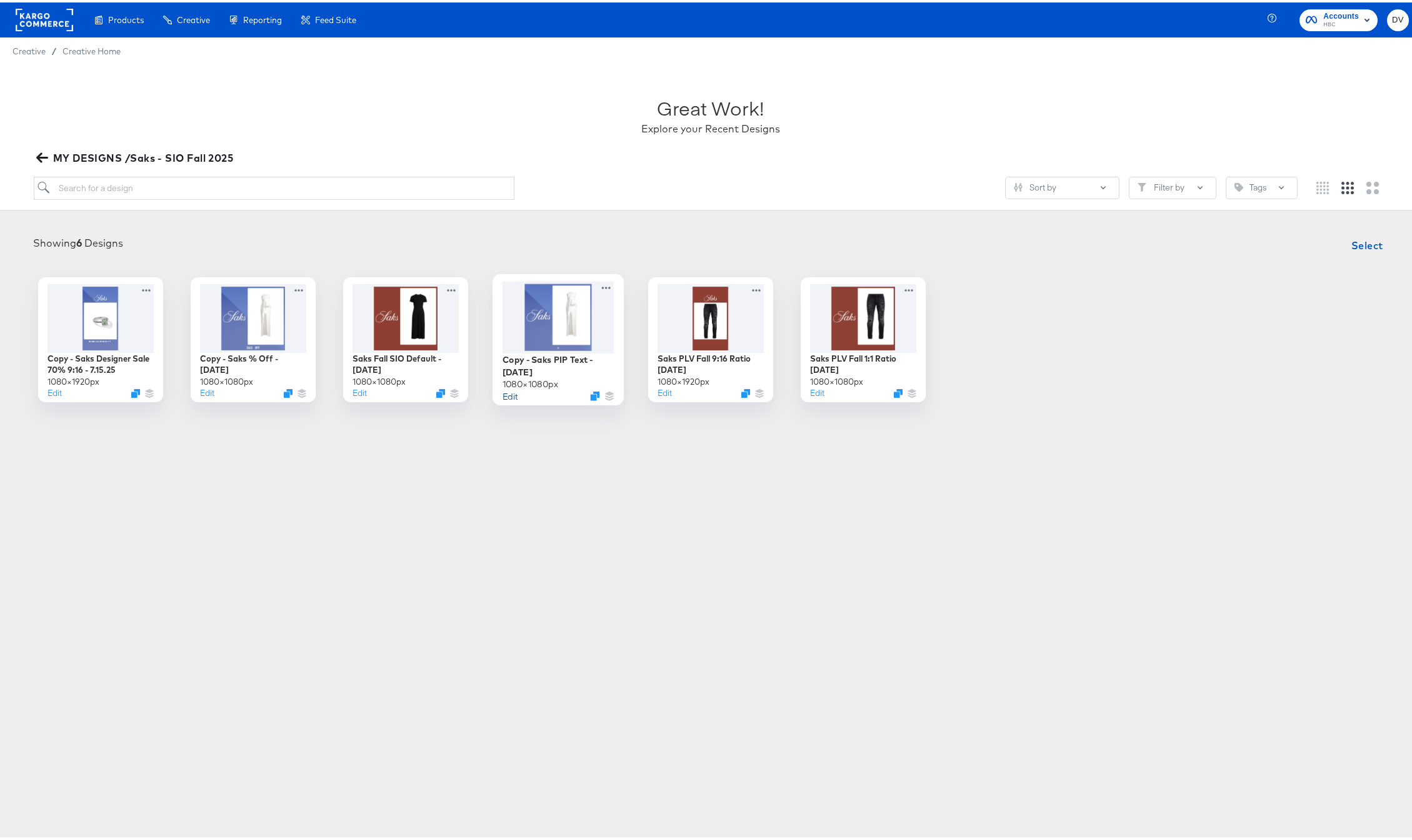
click at [509, 396] on button "Edit" at bounding box center [509, 394] width 15 height 12
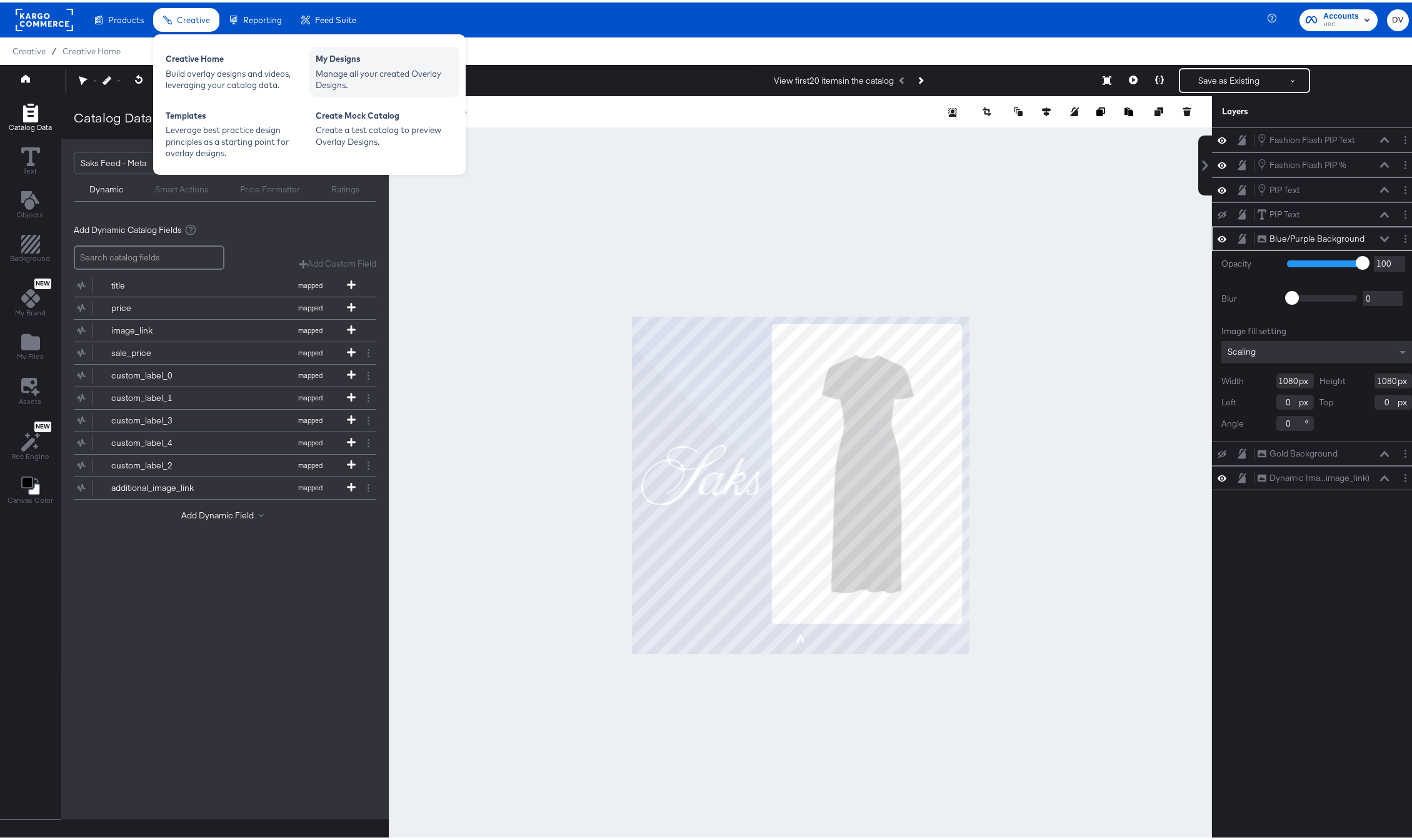
click at [331, 66] on div "Manage all your created Overlay Designs." at bounding box center [384, 77] width 137 height 23
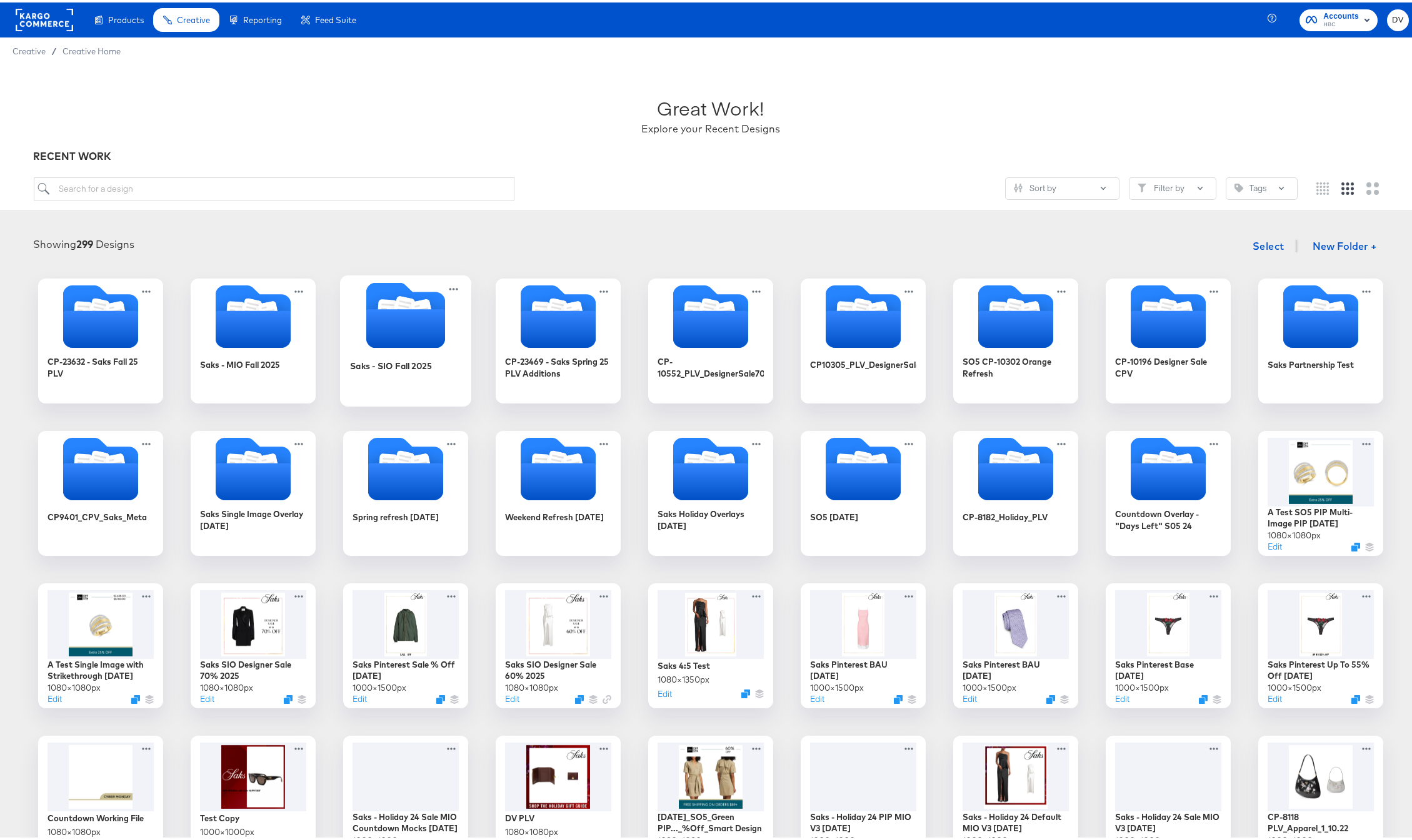
click at [373, 342] on icon "Folder" at bounding box center [405, 326] width 79 height 38
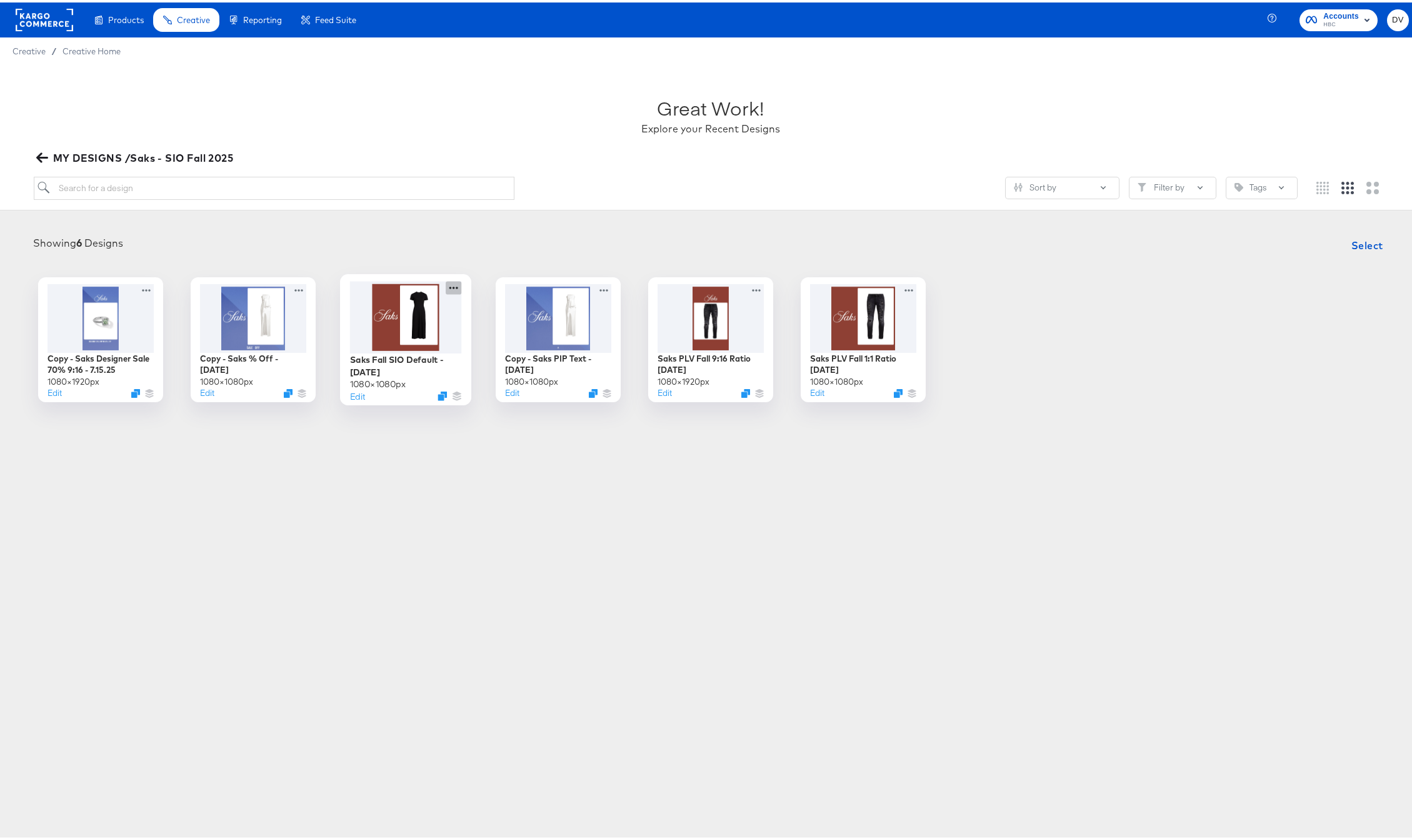
click at [447, 287] on icon at bounding box center [453, 284] width 16 height 13
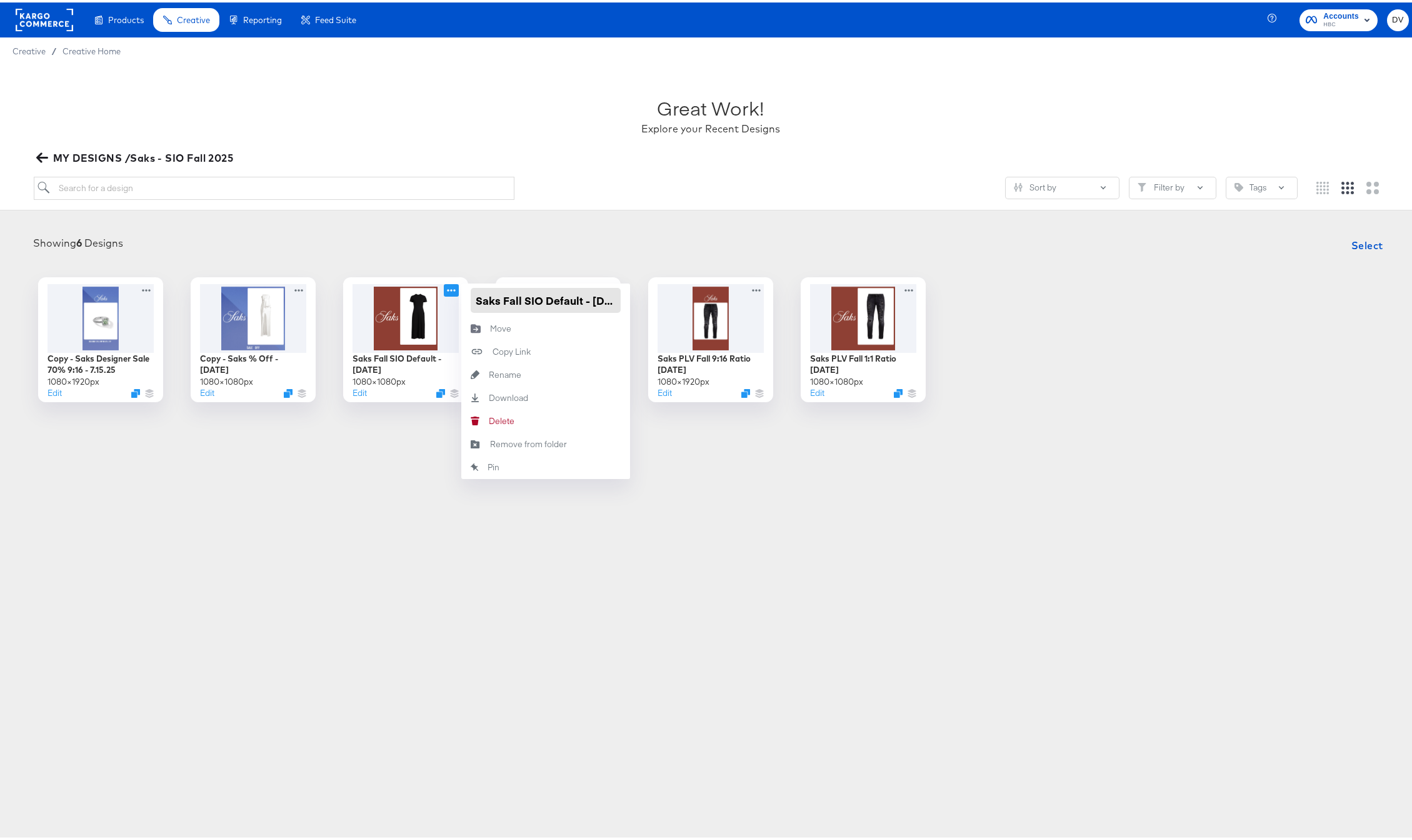
click at [504, 296] on input "Saks Fall SIO Default - [DATE]" at bounding box center [545, 298] width 150 height 25
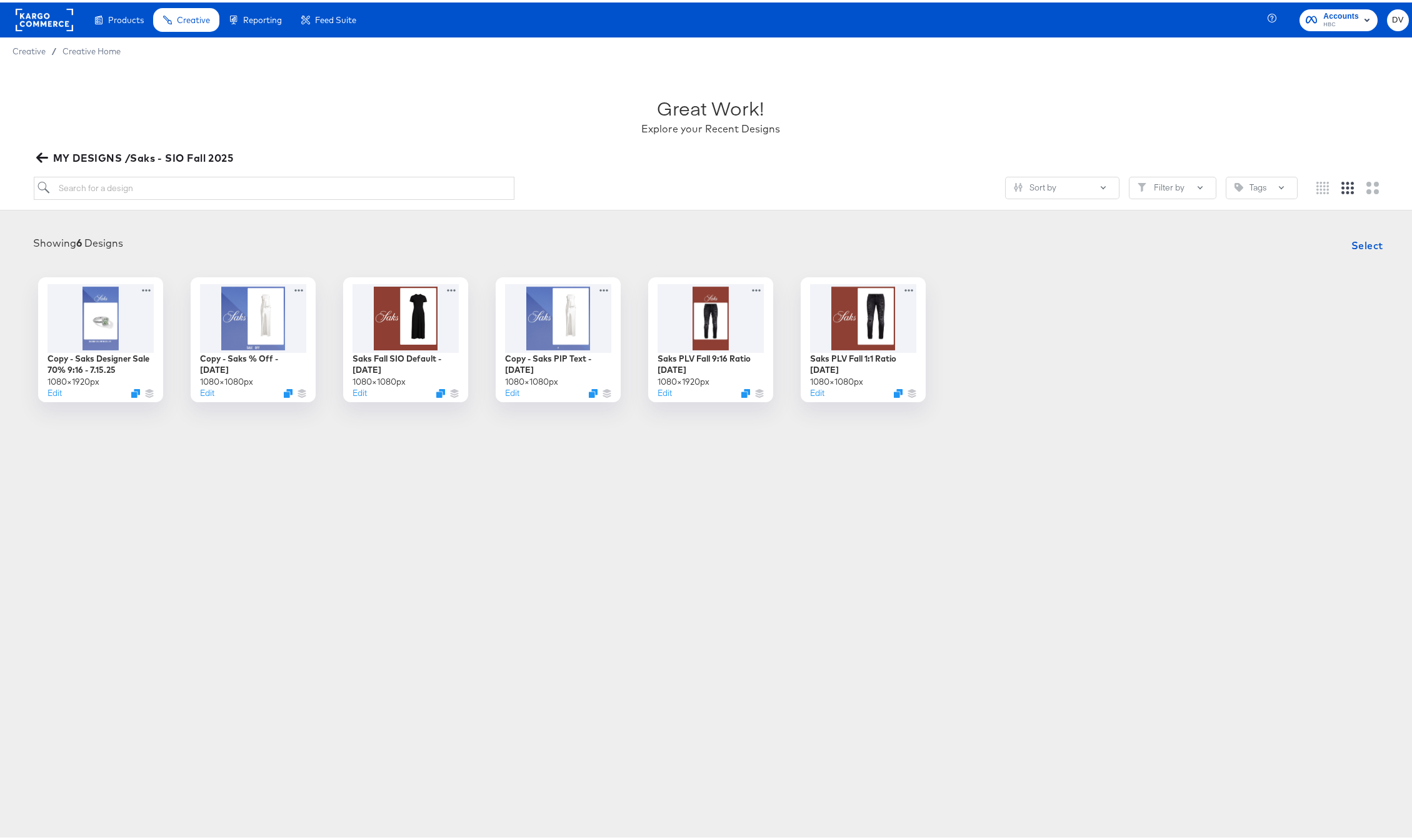
click at [294, 477] on div "Products Creative Reporting Feed Suite Accounts HBC DV Creative / Creative Home…" at bounding box center [711, 420] width 1422 height 840
click at [349, 482] on div "Products Creative Reporting Feed Suite Accounts HBC DV Creative / Creative Home…" at bounding box center [711, 420] width 1422 height 840
click at [509, 393] on button "Edit" at bounding box center [509, 394] width 15 height 12
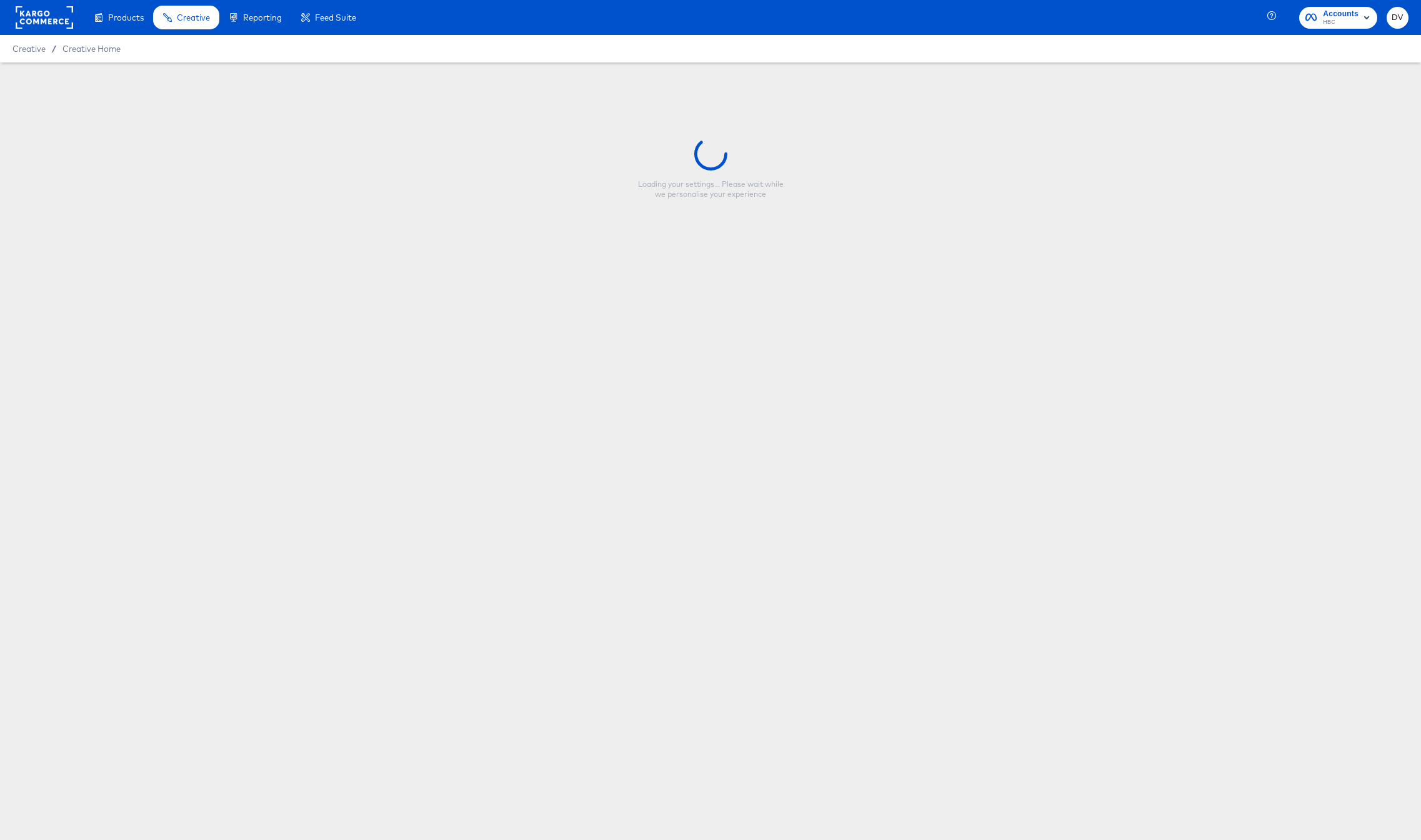
type input "Copy - Saks PIP Text - 4.22.25"
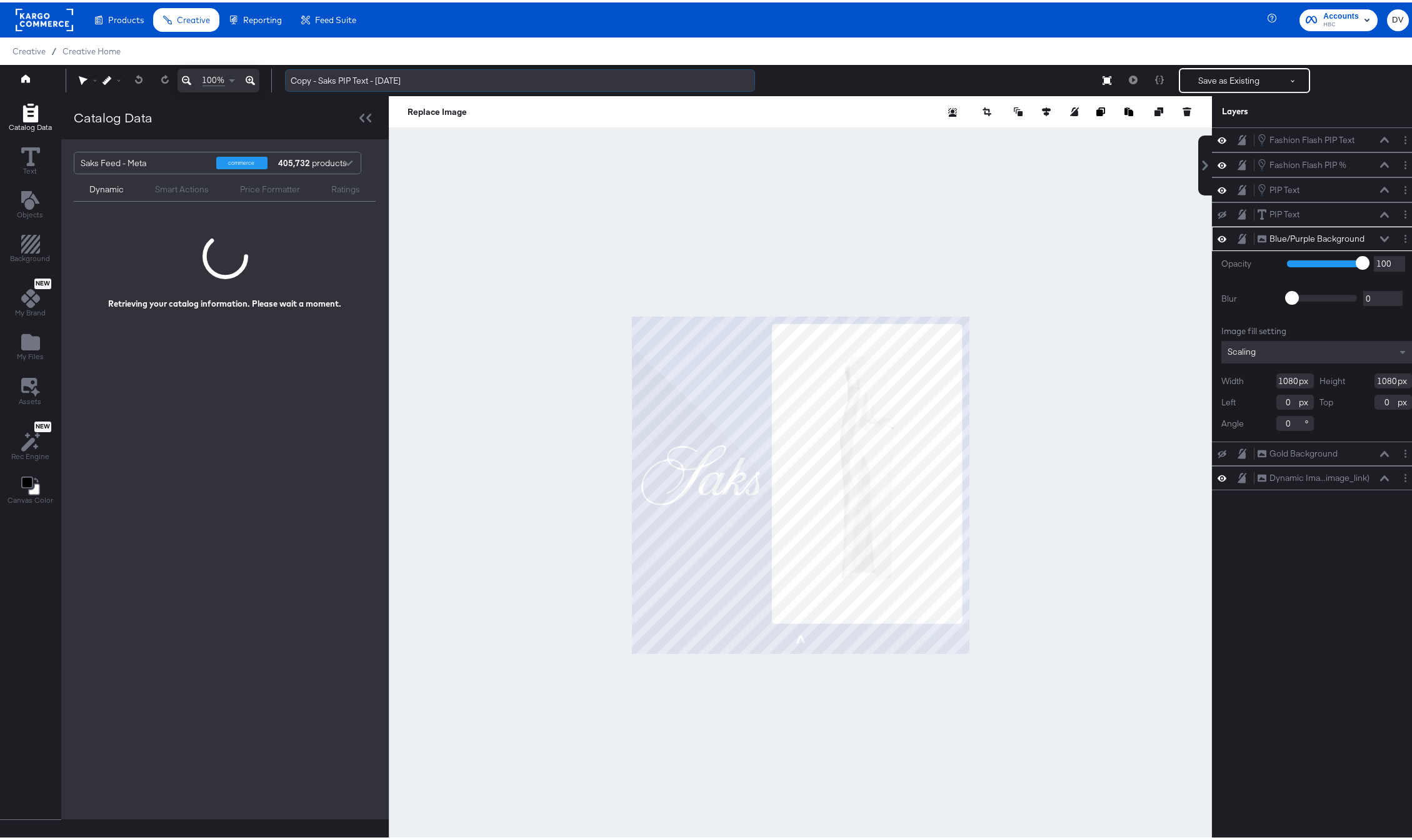
click at [320, 80] on input "Copy - Saks PIP Text - 4.22.25" at bounding box center [520, 78] width 470 height 23
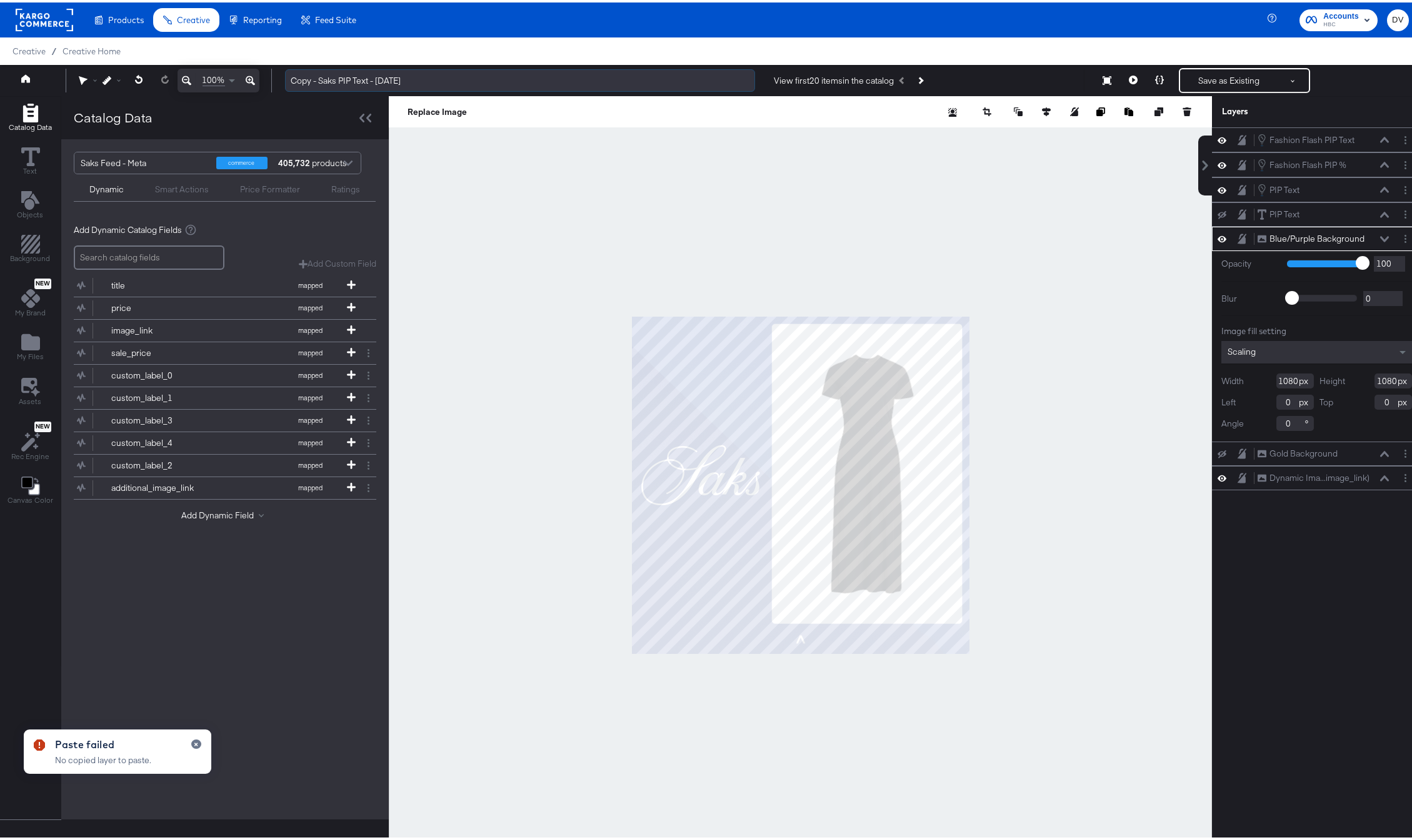
click at [325, 77] on input "Copy - Saks PIP Text - 4.22.25" at bounding box center [520, 78] width 470 height 23
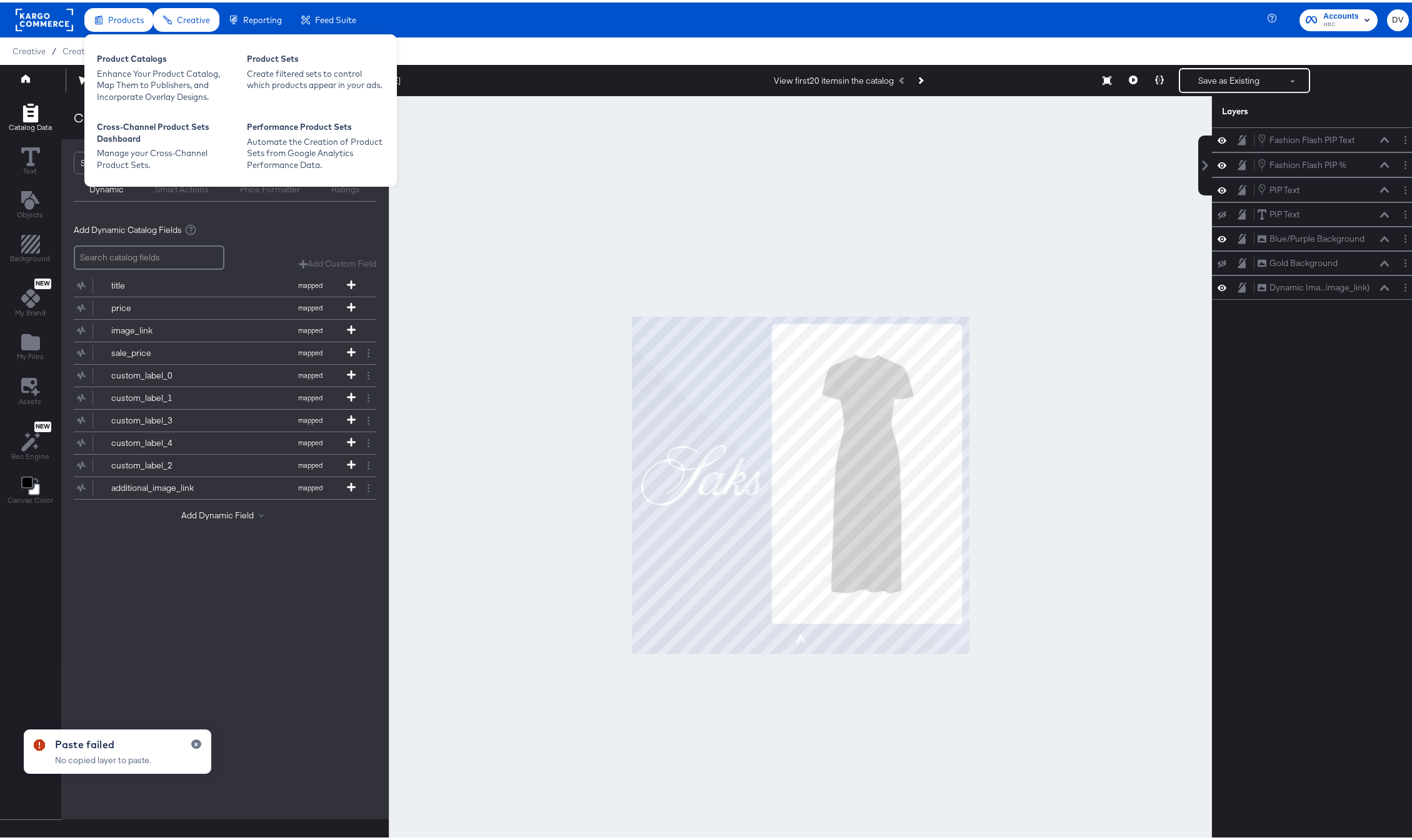
click at [127, 19] on span "Products" at bounding box center [126, 17] width 36 height 10
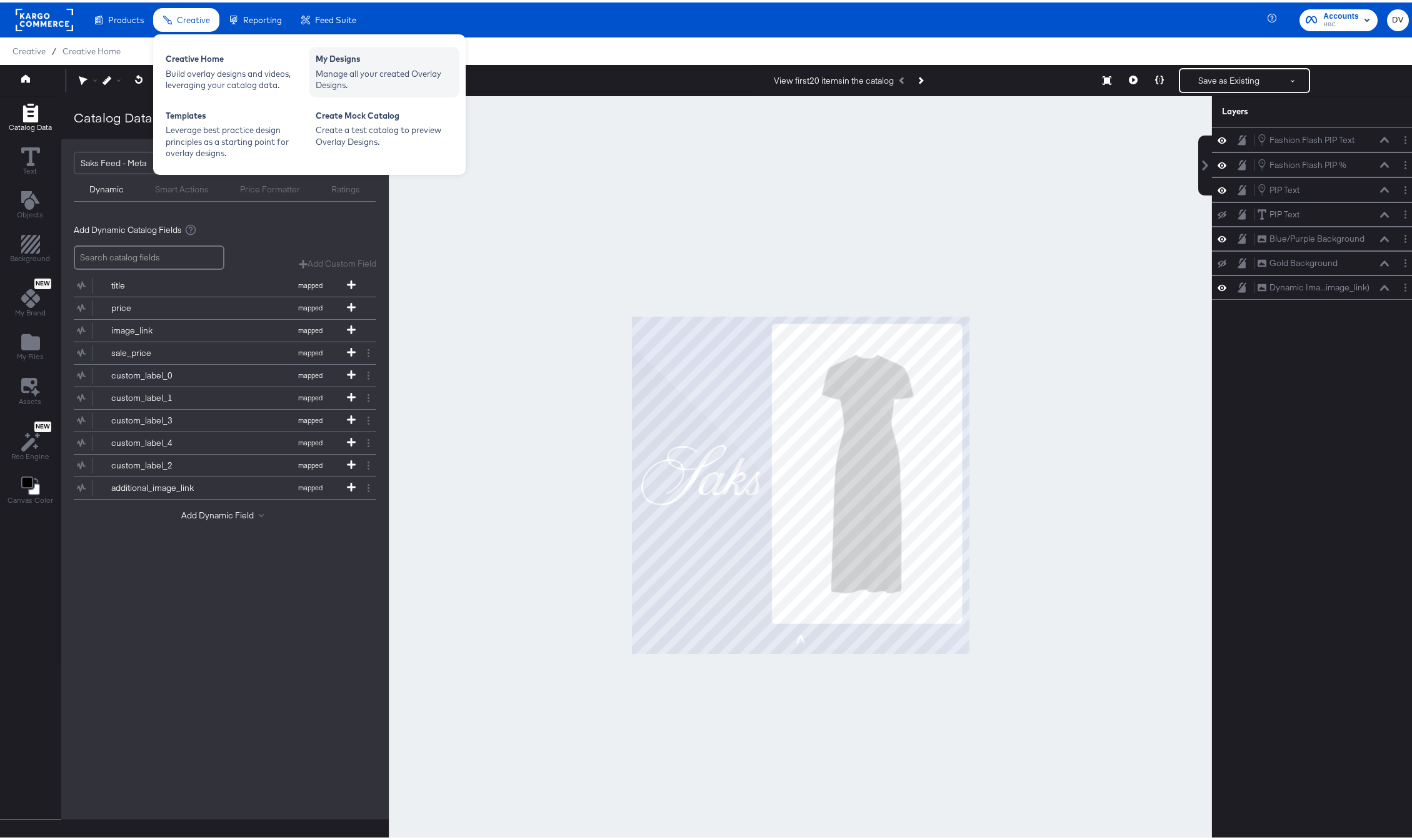
click at [327, 58] on div "My Designs" at bounding box center [384, 58] width 137 height 15
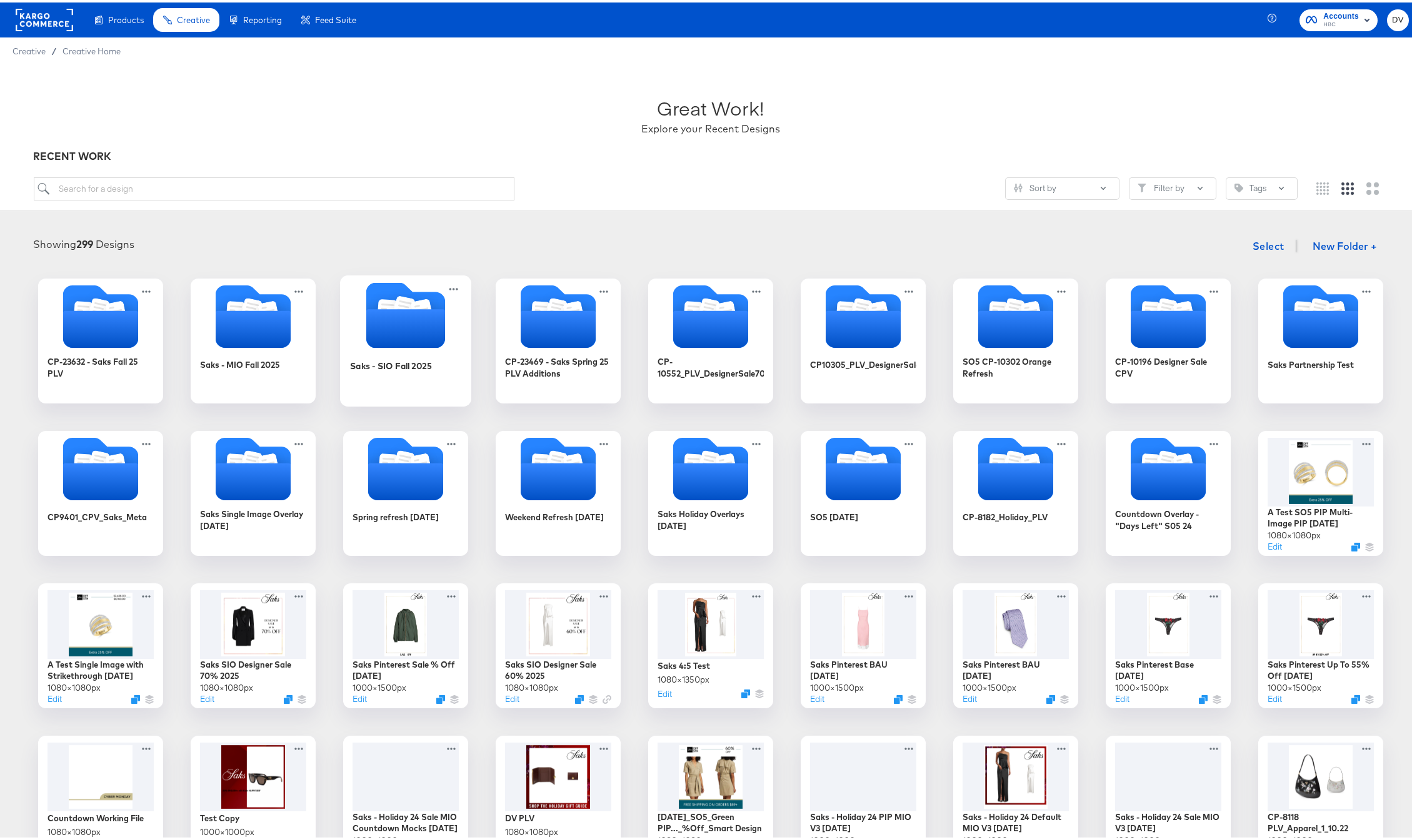
click at [411, 303] on icon "Folder" at bounding box center [422, 309] width 22 height 25
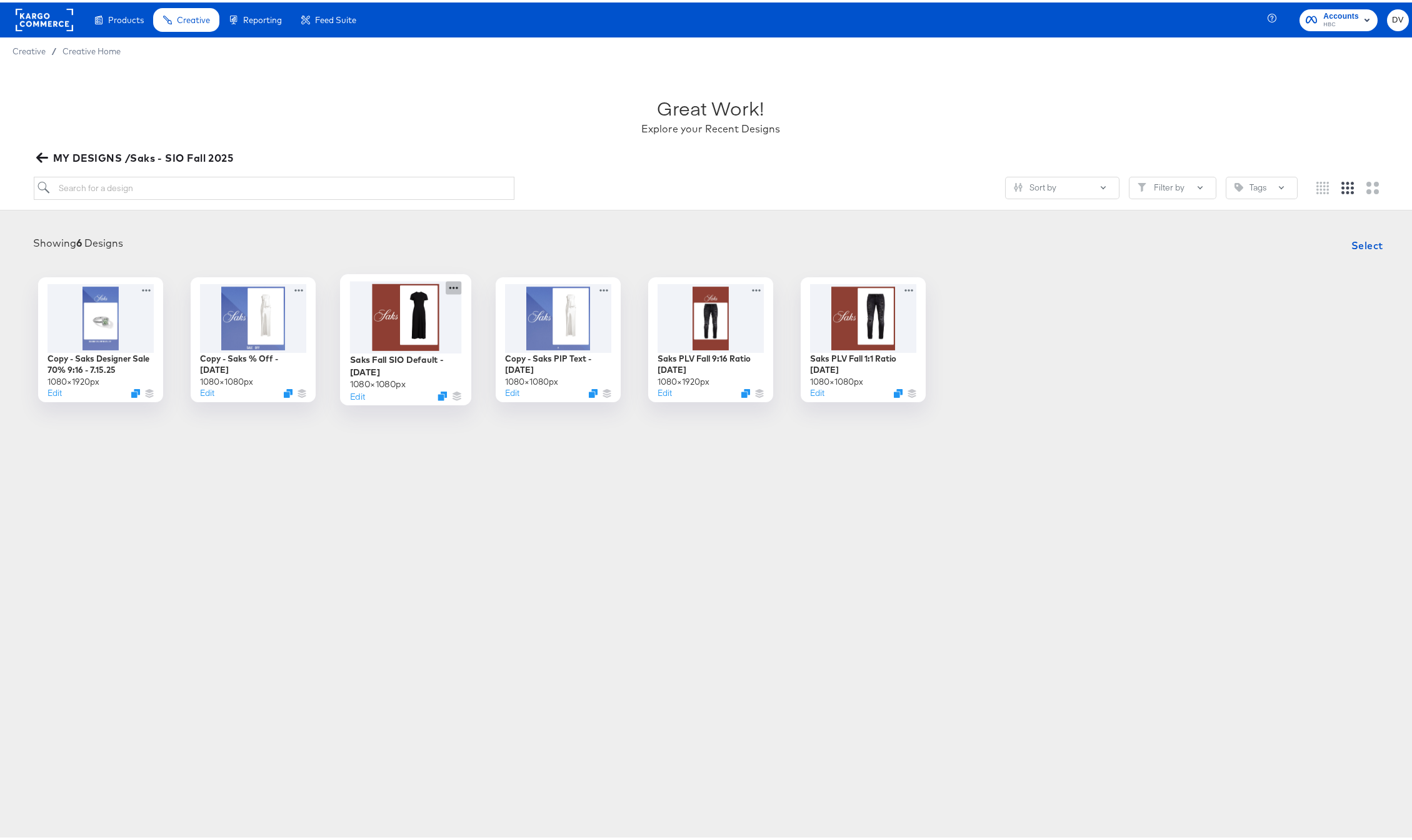
click at [446, 283] on icon at bounding box center [453, 284] width 16 height 13
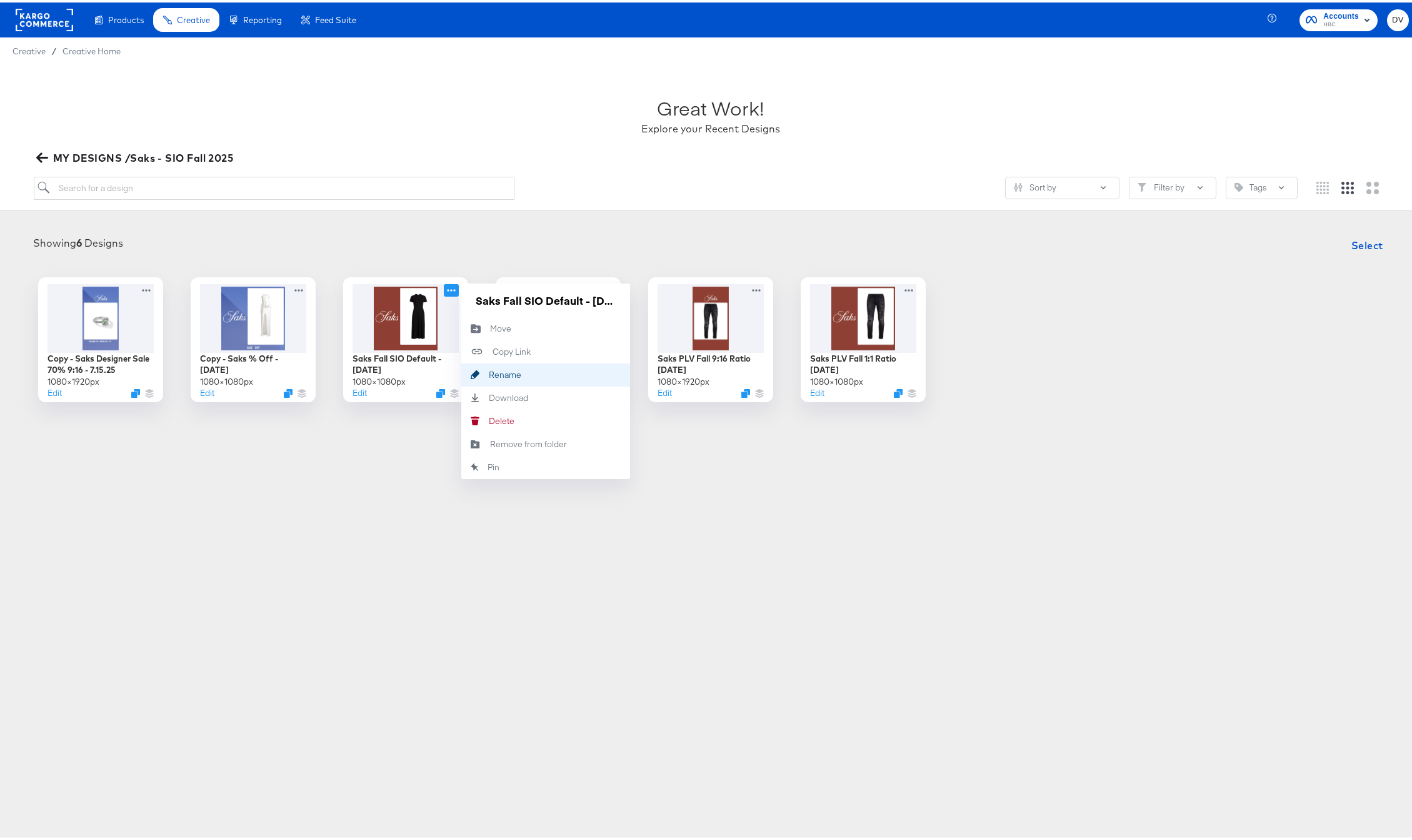
click at [488, 373] on div "Rename Rename" at bounding box center [488, 373] width 0 height 0
click at [535, 300] on input "Saks Fall SIO Default - 9.4.25" at bounding box center [545, 298] width 150 height 25
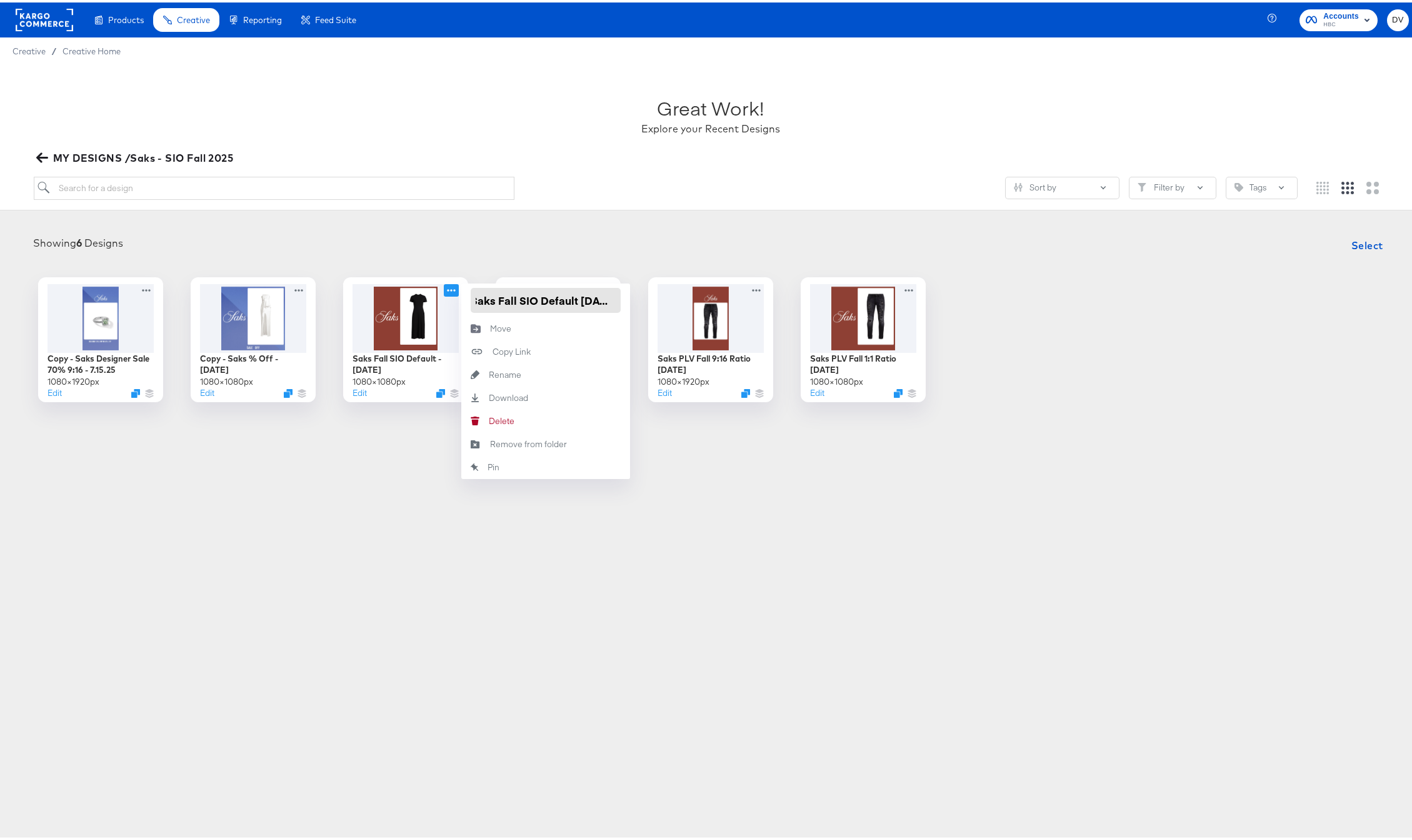
scroll to position [0, 0]
type input "Saks Fall SIO Default [DATE]"
click at [425, 486] on div "Products Creative Reporting Feed Suite Accounts HBC DV Creative / Creative Home…" at bounding box center [711, 420] width 1422 height 840
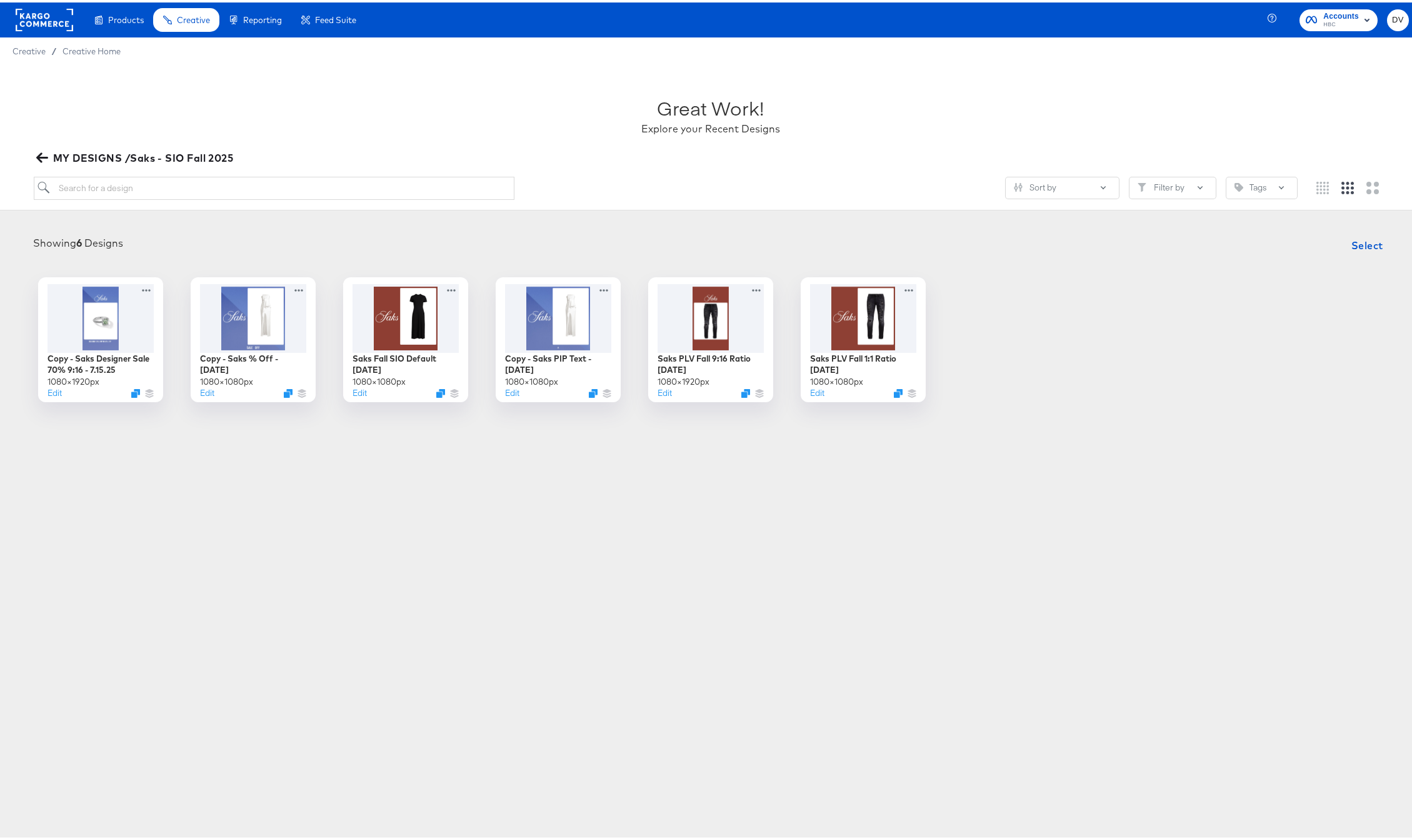
click at [379, 475] on div "Products Creative Reporting Feed Suite Accounts HBC DV Creative / Creative Home…" at bounding box center [711, 420] width 1422 height 840
click at [506, 395] on button "Edit" at bounding box center [509, 394] width 15 height 12
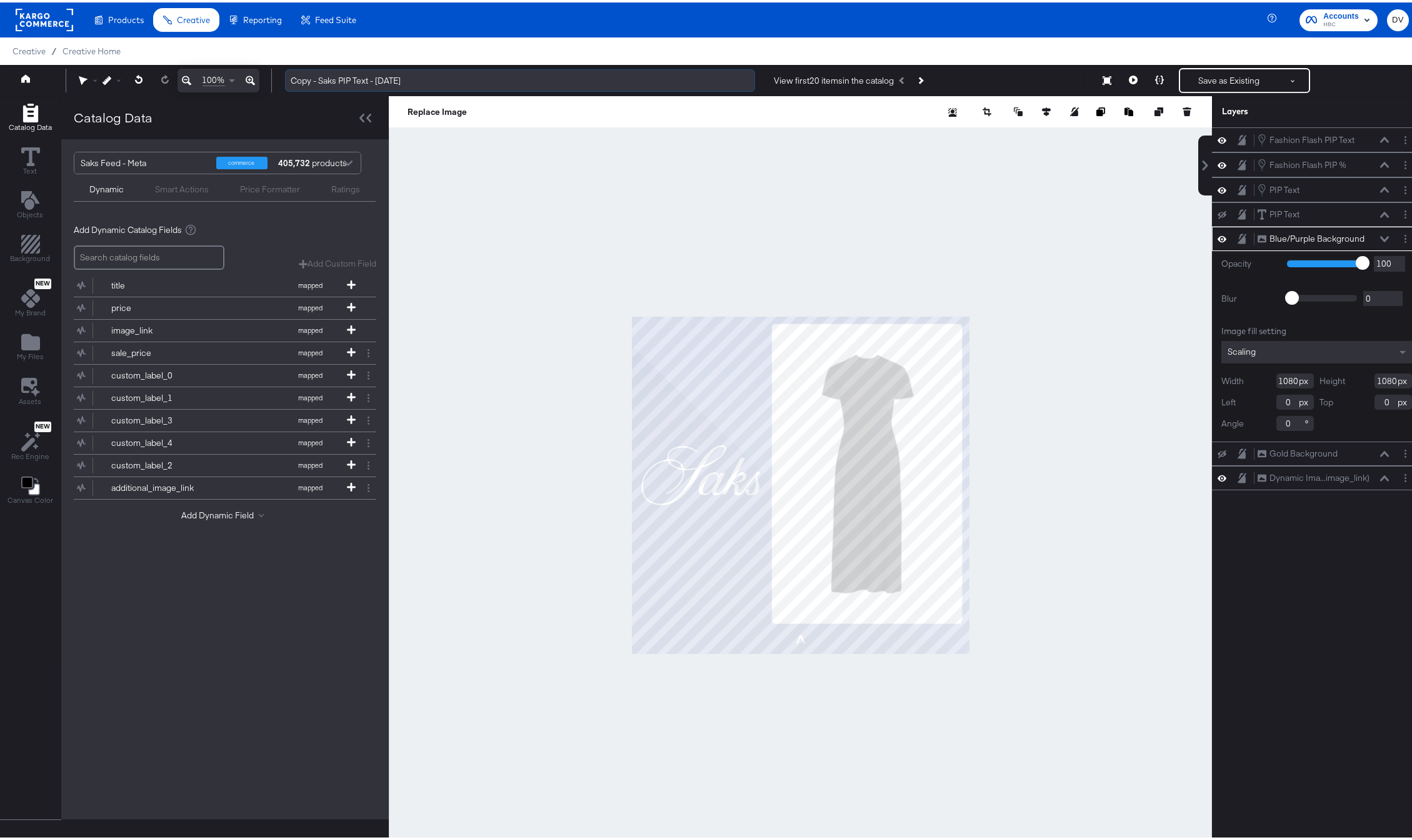
click at [352, 84] on input "Copy - Saks PIP Text - 4.22.25" at bounding box center [520, 78] width 470 height 23
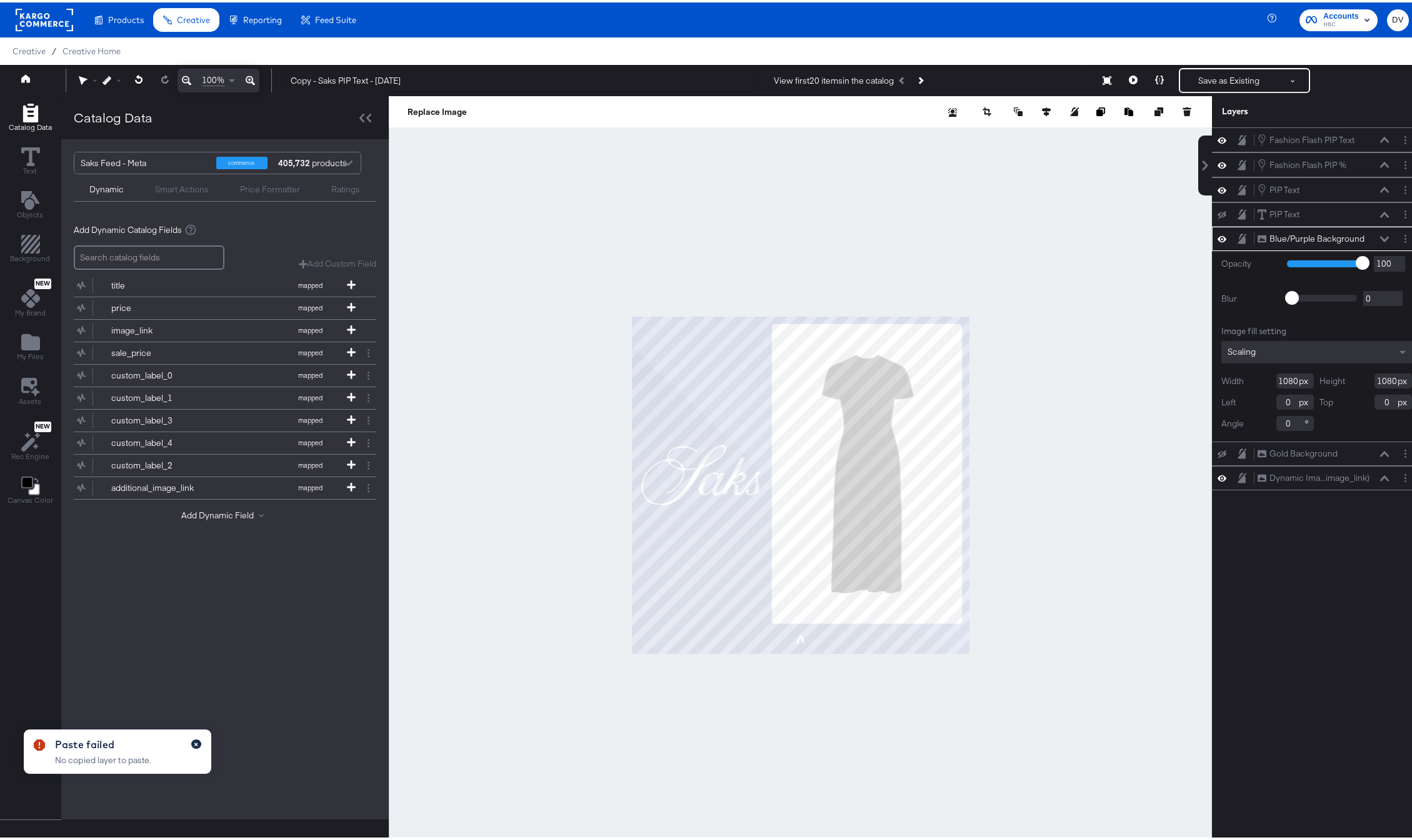
click at [197, 743] on icon "button" at bounding box center [196, 742] width 4 height 4
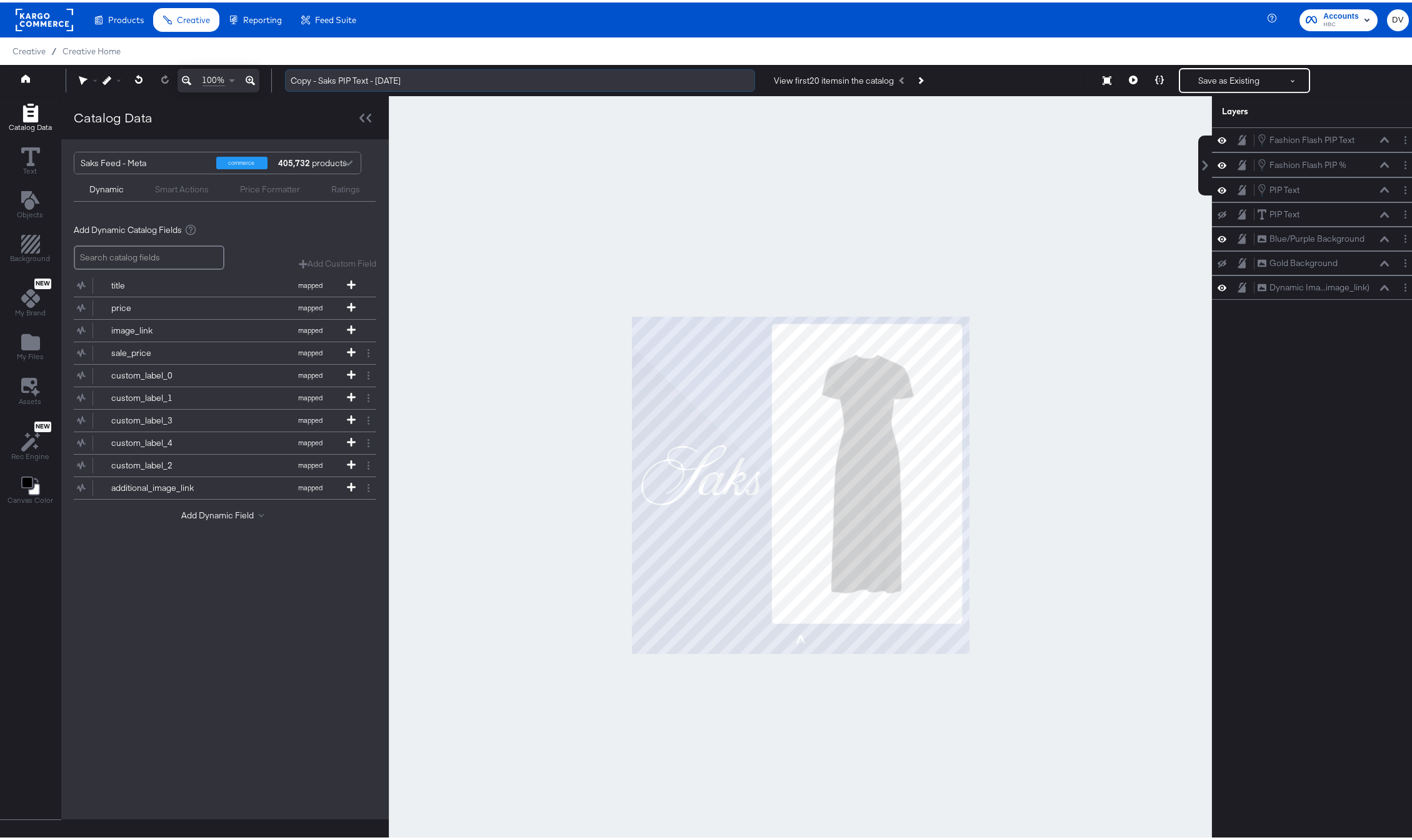
click at [347, 81] on input "Copy - Saks PIP Text - 4.22.25" at bounding box center [520, 78] width 470 height 23
type input "Saks Fall SIO PIP [DATE]"
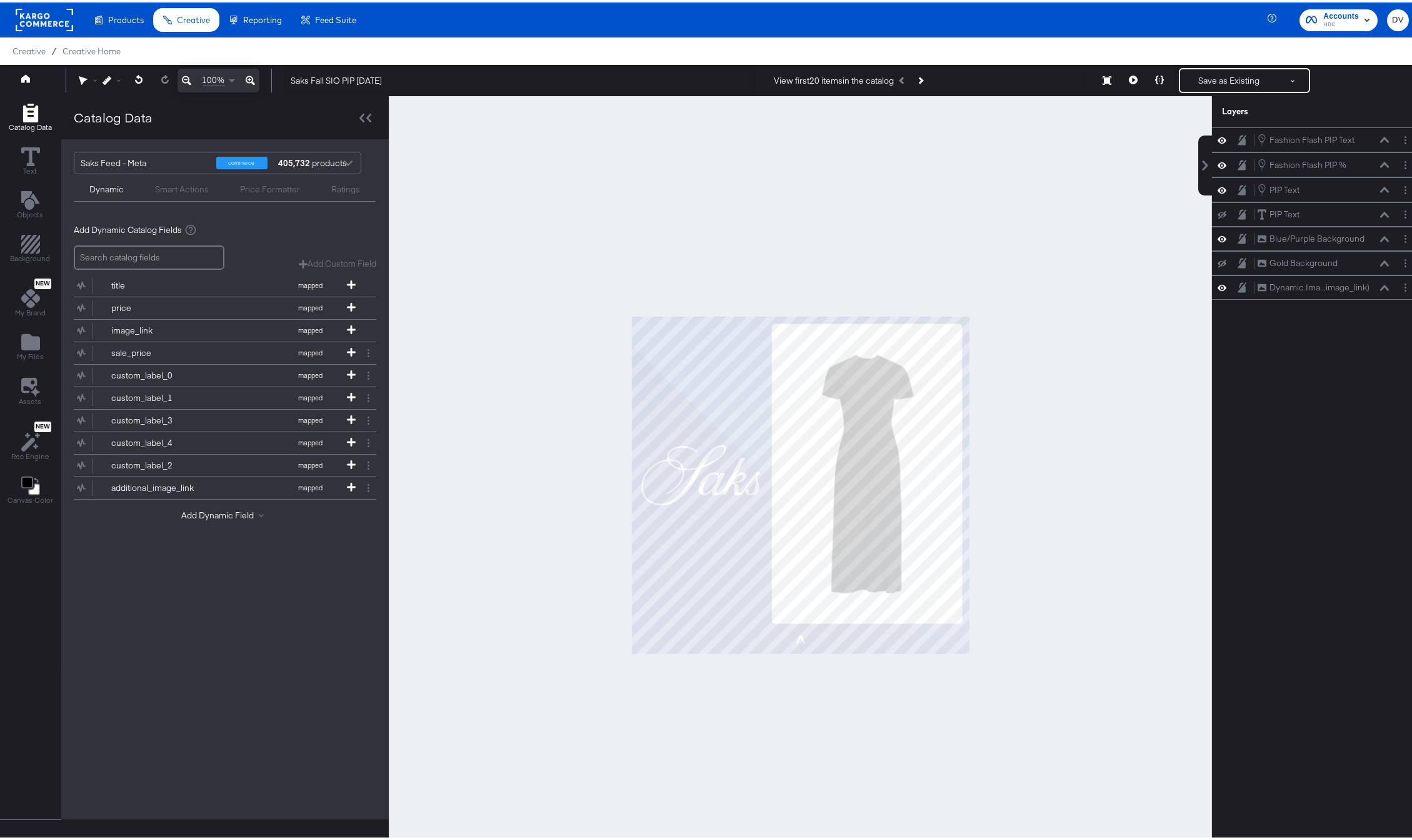
click at [1025, 214] on div at bounding box center [800, 483] width 823 height 779
click at [1399, 259] on button "Layer Options" at bounding box center [1405, 261] width 13 height 13
click at [1293, 346] on button "Delete" at bounding box center [1306, 350] width 27 height 13
click at [1218, 213] on icon at bounding box center [1222, 212] width 9 height 8
click at [1218, 212] on icon at bounding box center [1222, 212] width 9 height 6
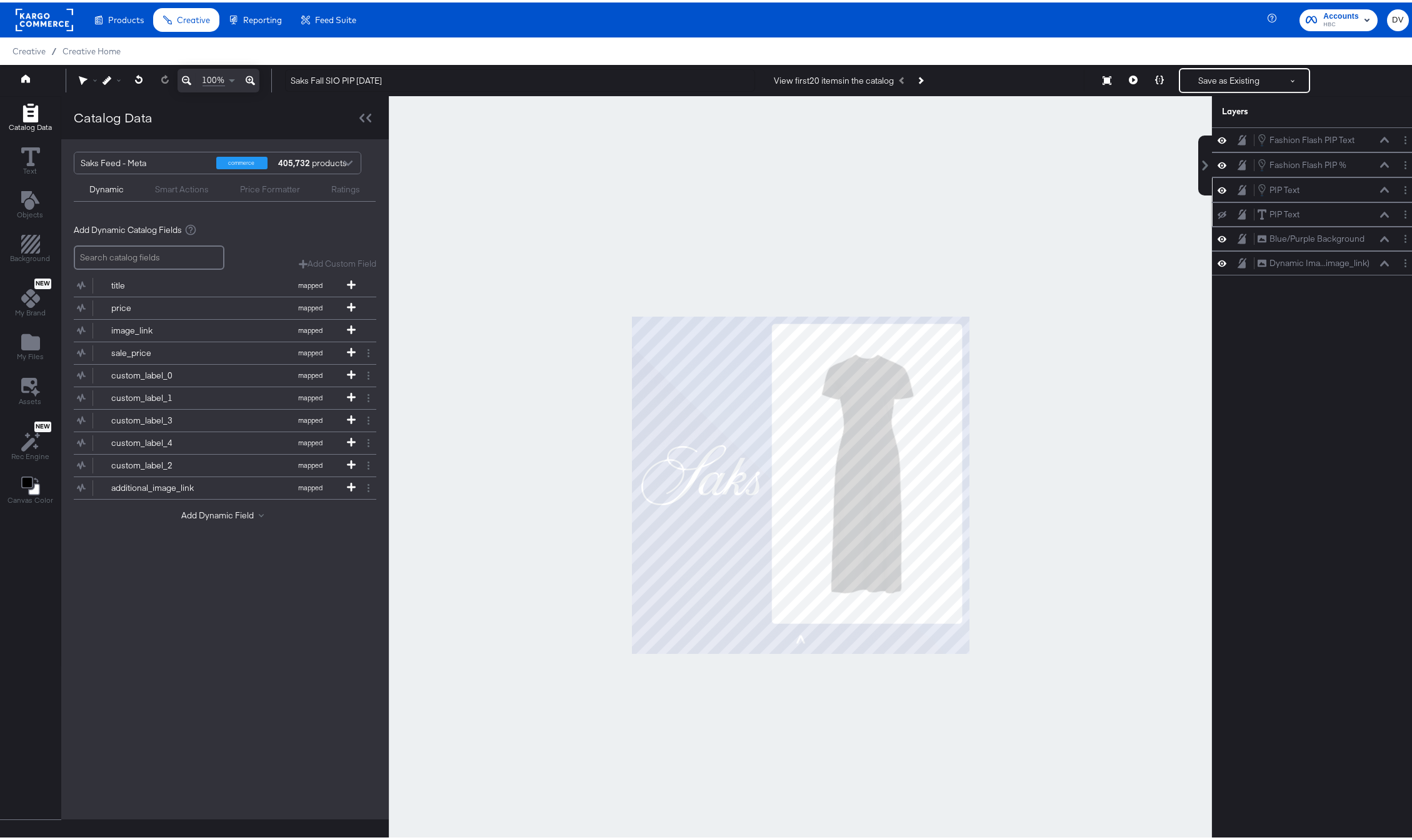
click at [1380, 187] on icon at bounding box center [1385, 187] width 9 height 5
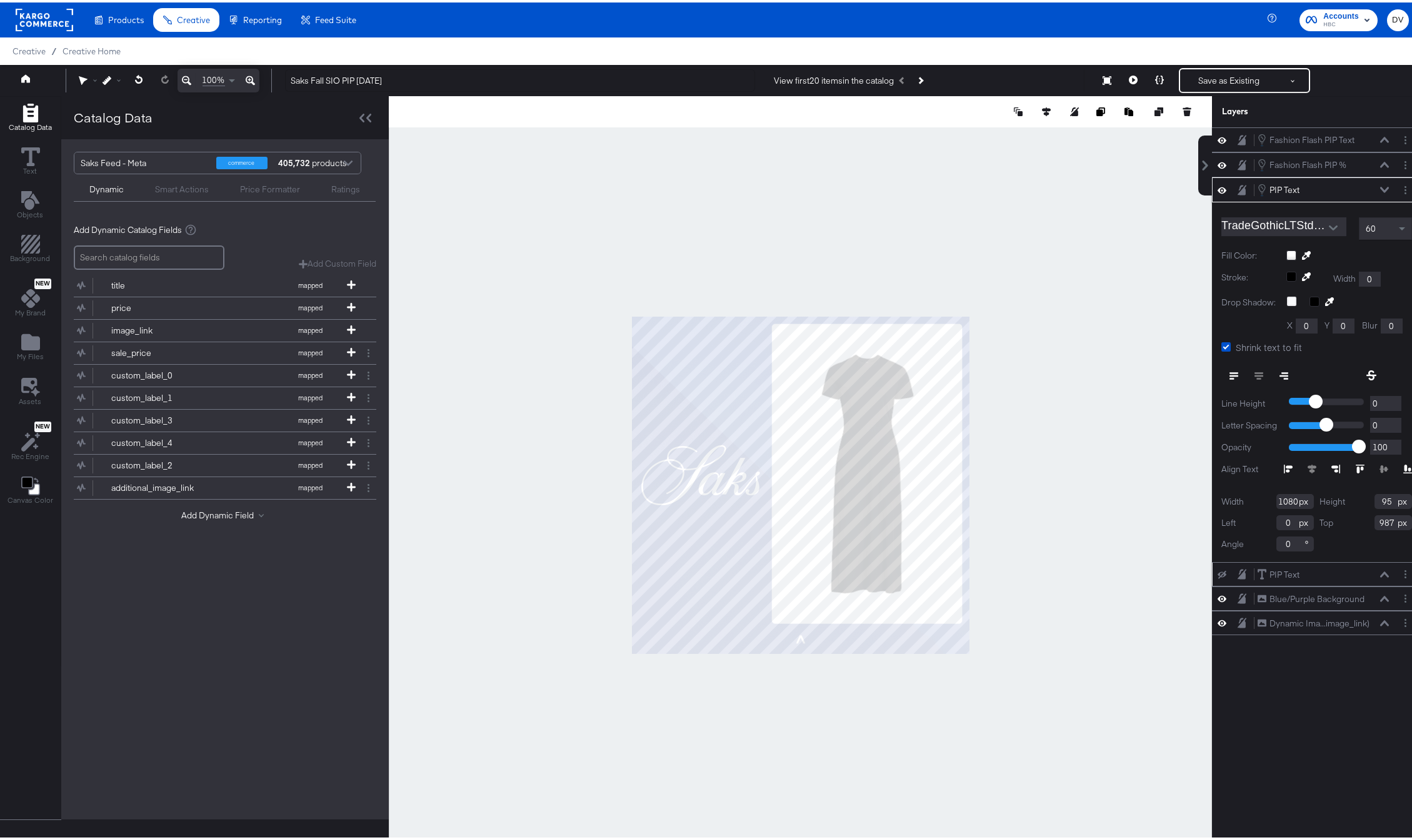
click at [1380, 187] on icon at bounding box center [1385, 187] width 9 height 6
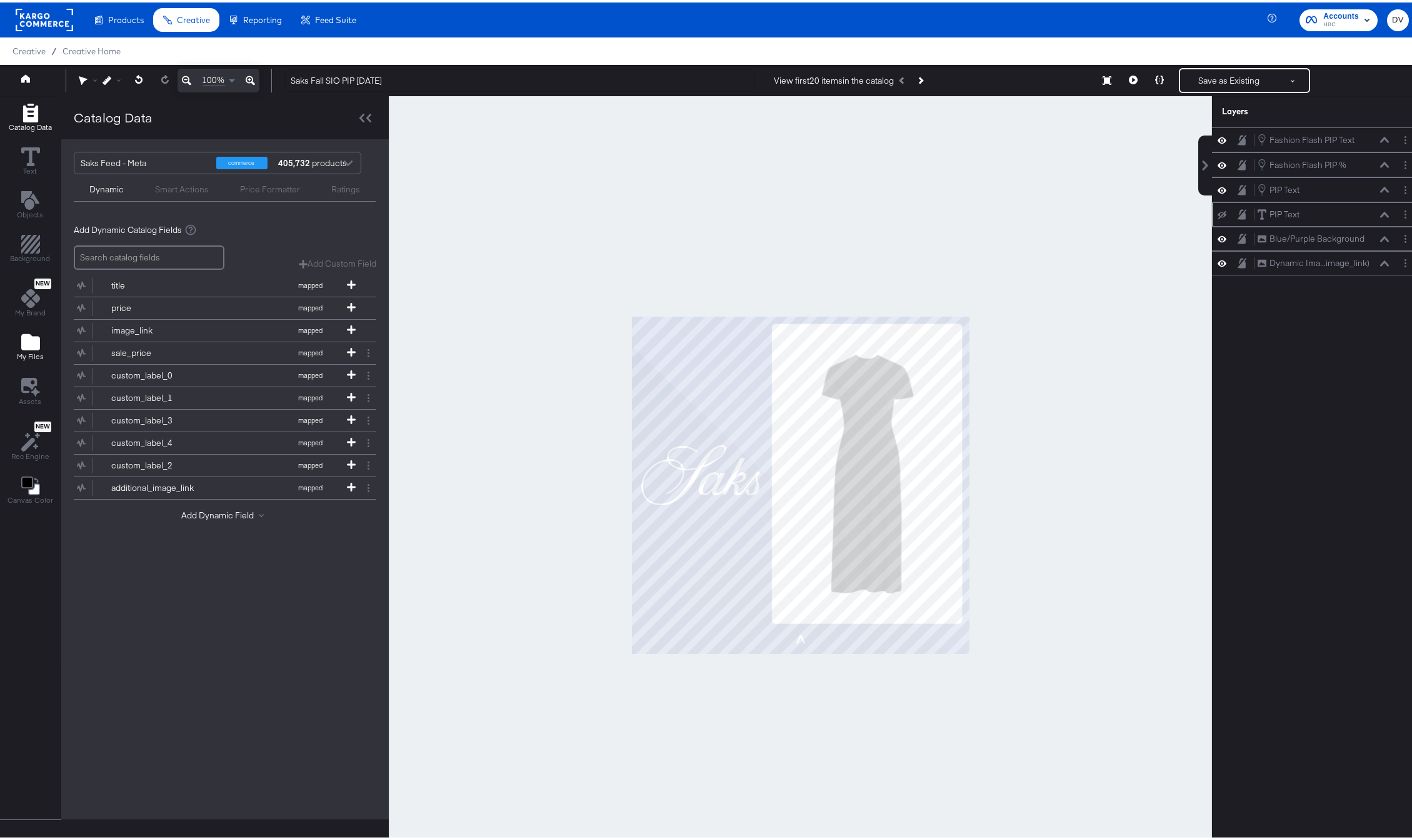
click at [35, 348] on icon "Add Files" at bounding box center [30, 340] width 18 height 17
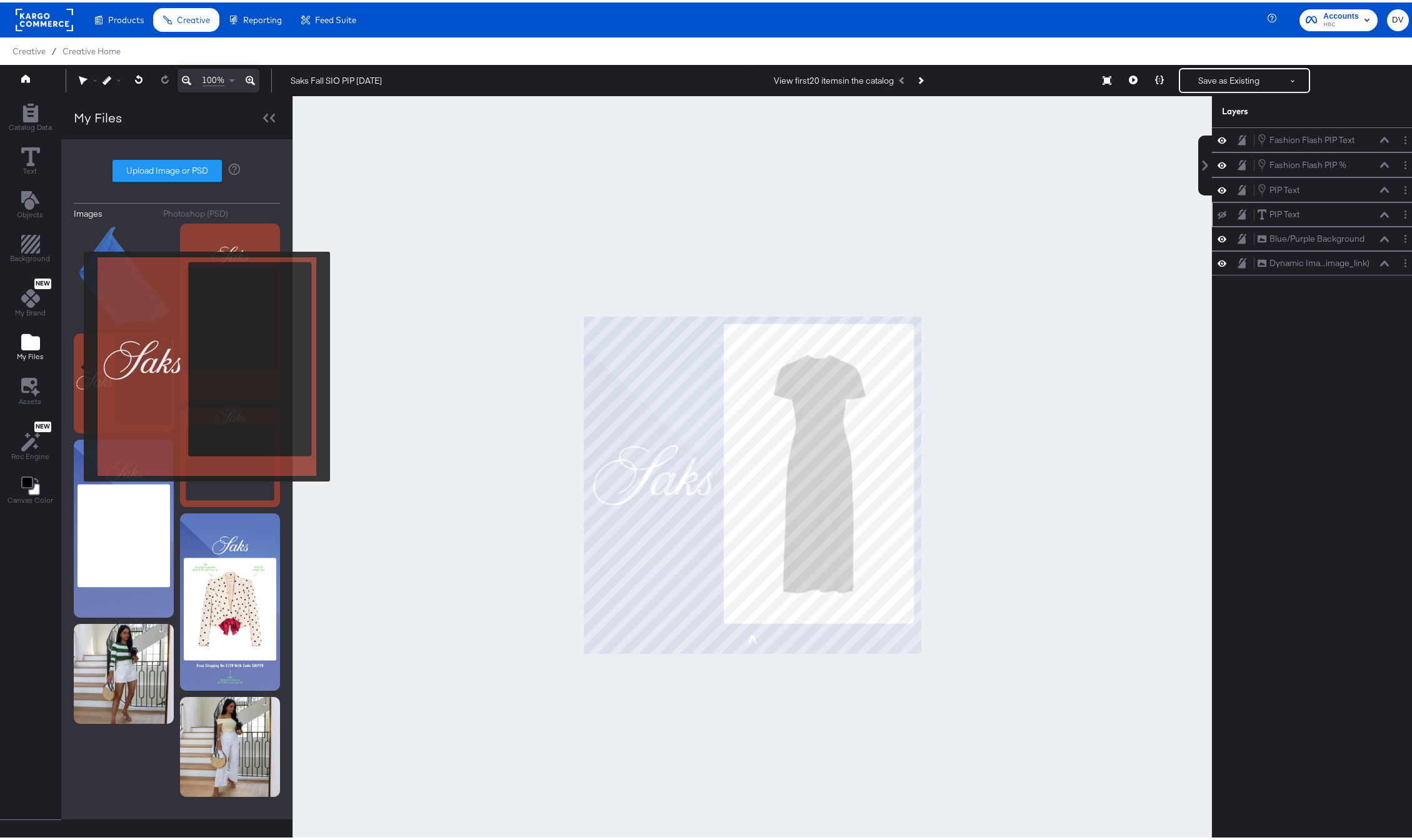
click at [75, 364] on img at bounding box center [123, 381] width 100 height 100
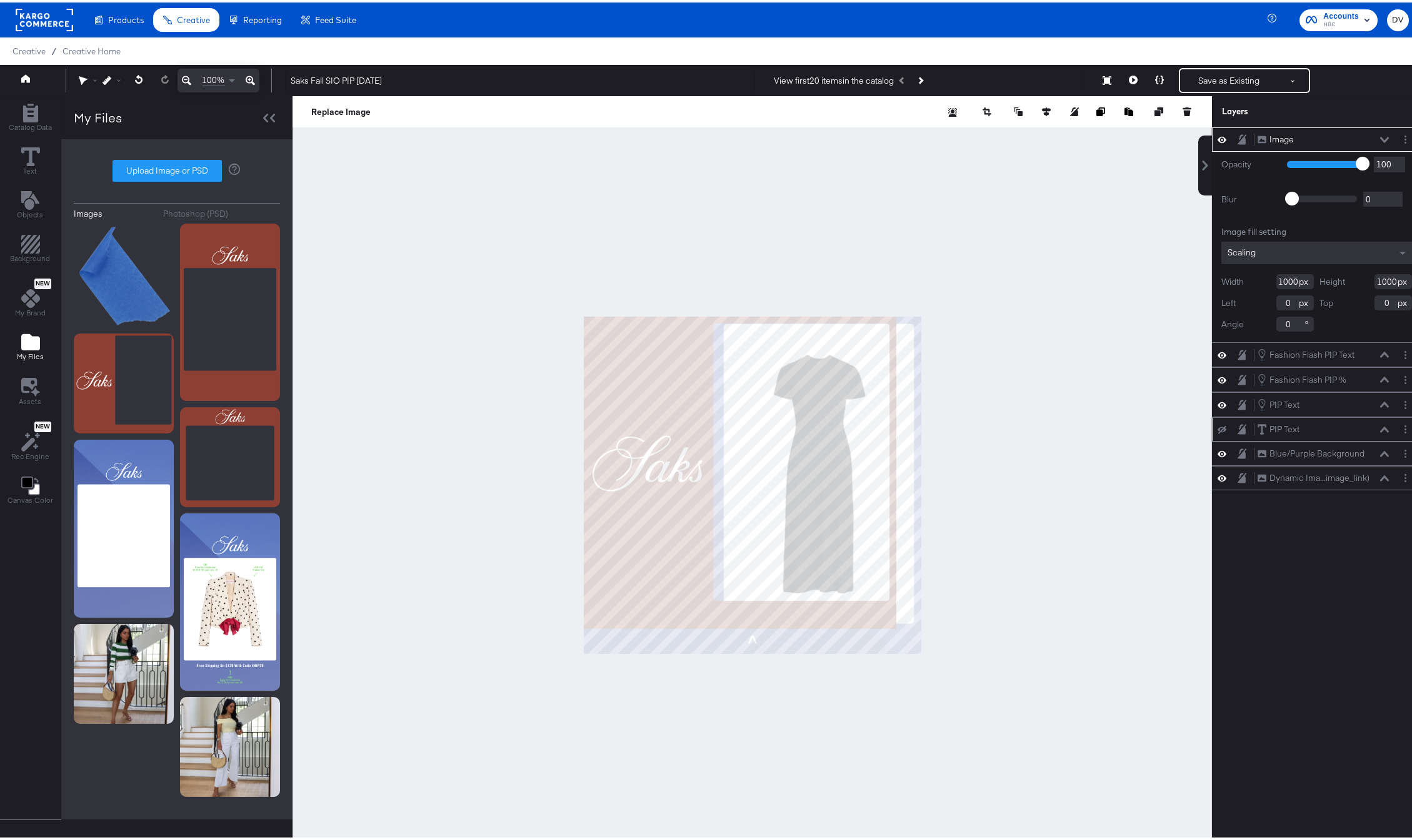
click at [1280, 283] on input "1000" at bounding box center [1295, 279] width 38 height 15
type input "1080"
click at [1374, 284] on input "1000" at bounding box center [1393, 279] width 38 height 15
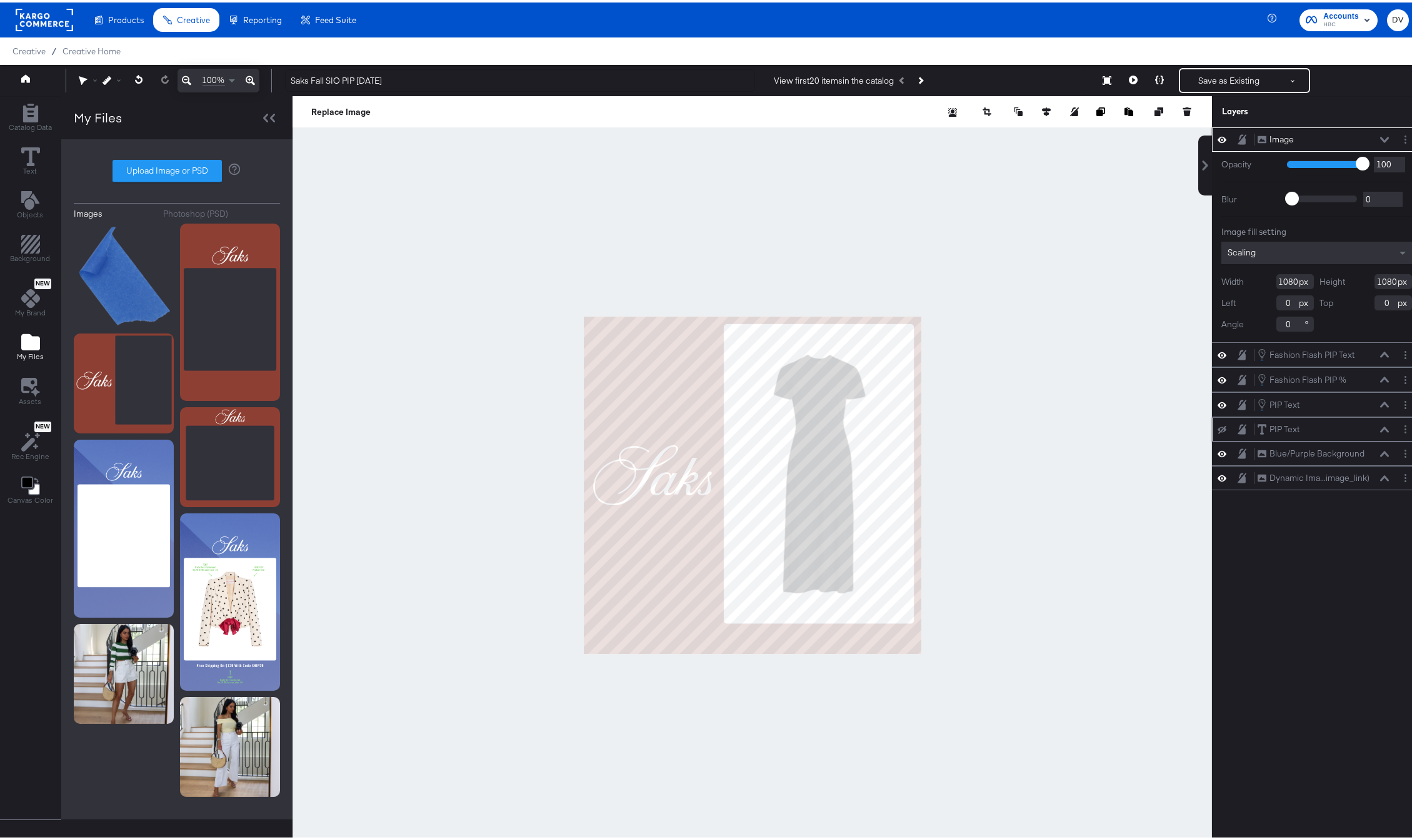
type input "1080"
click at [1380, 136] on icon at bounding box center [1385, 137] width 9 height 5
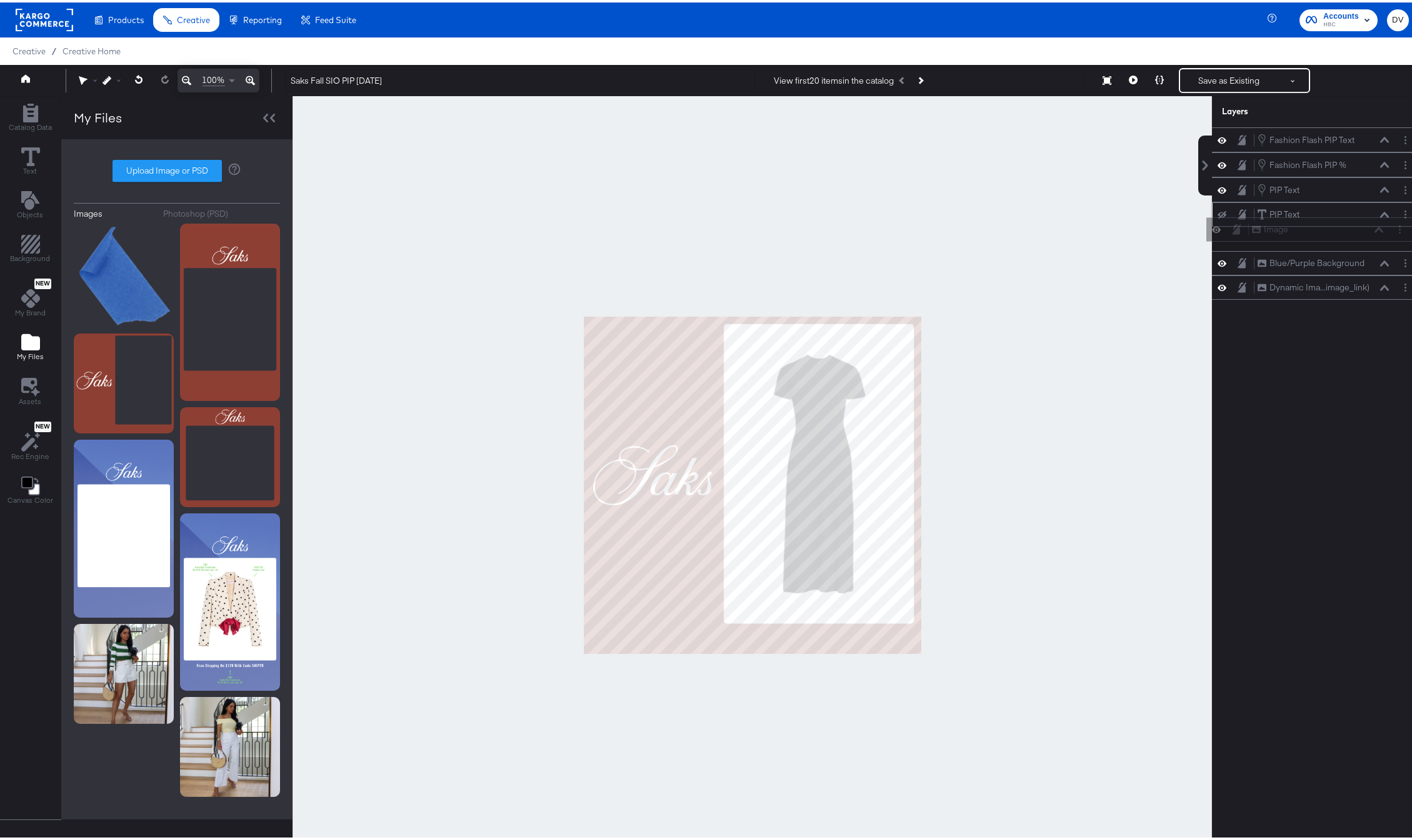
drag, startPoint x: 1331, startPoint y: 136, endPoint x: 1335, endPoint y: 238, distance: 102.1
click at [1335, 238] on div "Image Image Fashion Flash PIP Text Fashion Flash PIP Text Fashion Flash PIP % F…" at bounding box center [1317, 211] width 209 height 172
click at [1399, 234] on button "Layer Options" at bounding box center [1405, 236] width 13 height 13
click at [1307, 276] on button "Rename" at bounding box center [1310, 278] width 34 height 13
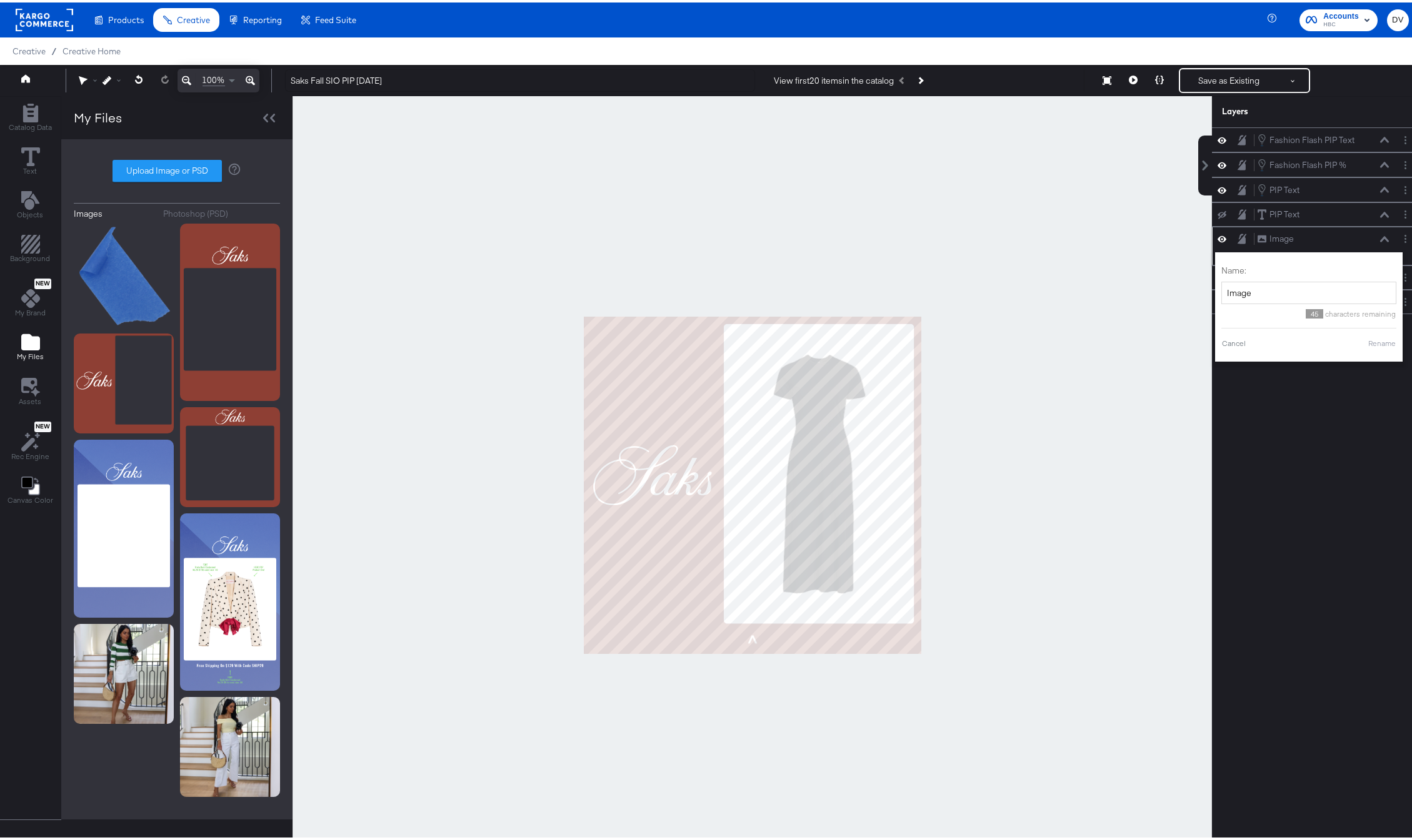
click at [1299, 278] on div "Name: Image" at bounding box center [1309, 282] width 175 height 39
click at [1297, 284] on input "Image" at bounding box center [1309, 290] width 175 height 23
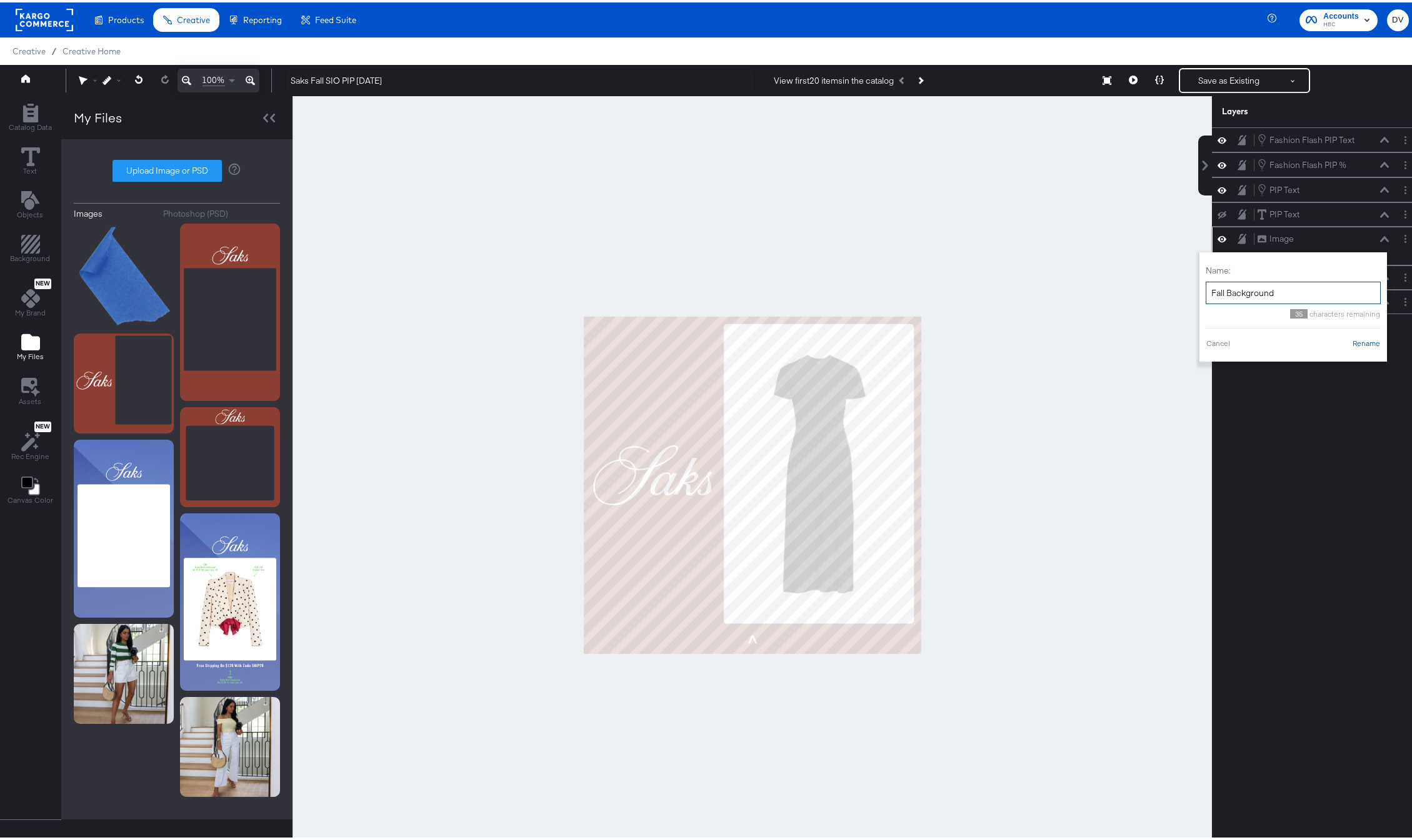
type input "Fall Background"
click at [1352, 340] on button "Rename" at bounding box center [1366, 340] width 29 height 11
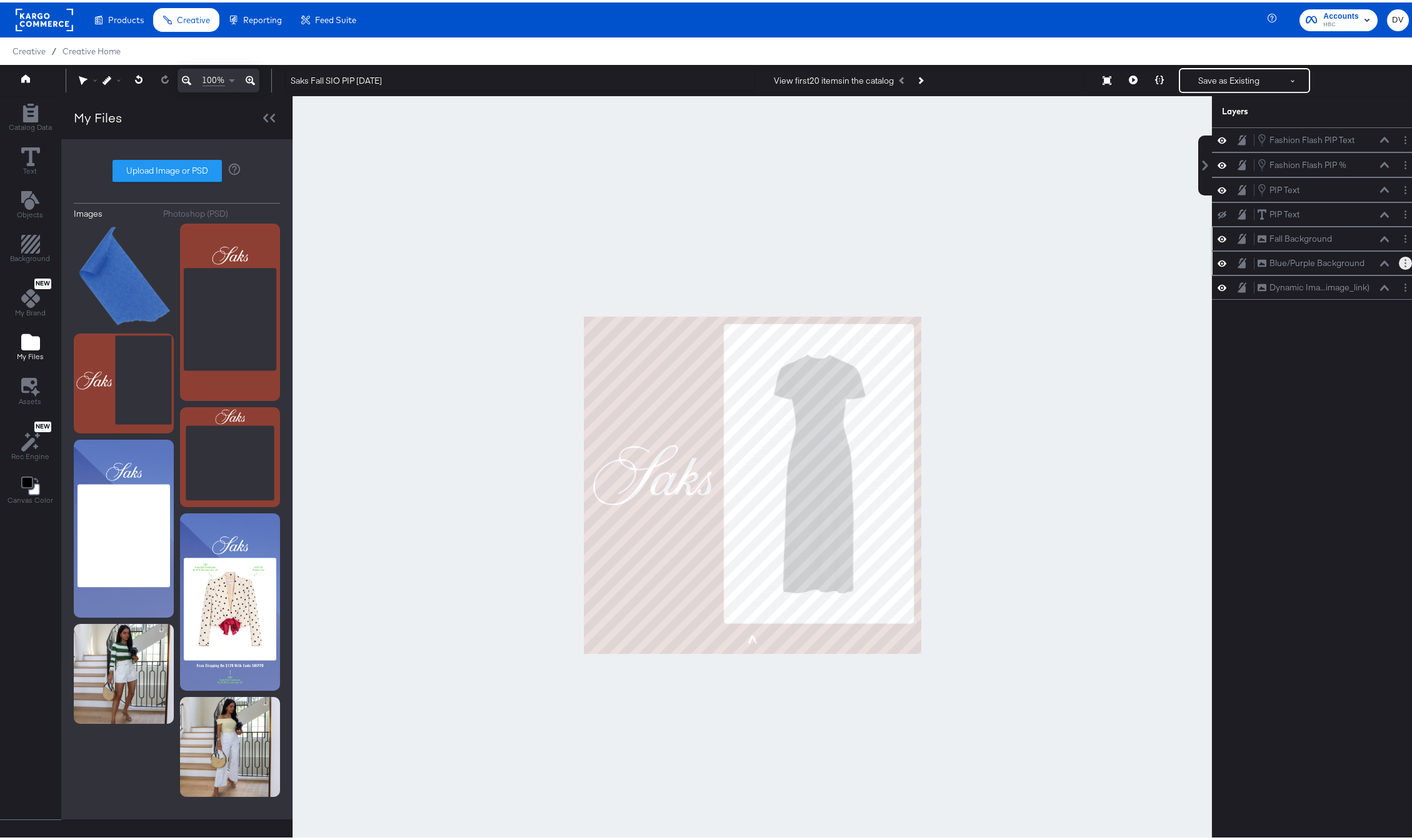
click at [1399, 265] on button "Layer Options" at bounding box center [1405, 261] width 13 height 13
click at [1302, 351] on button "Delete" at bounding box center [1306, 350] width 27 height 13
click at [1129, 75] on icon at bounding box center [1134, 78] width 9 height 9
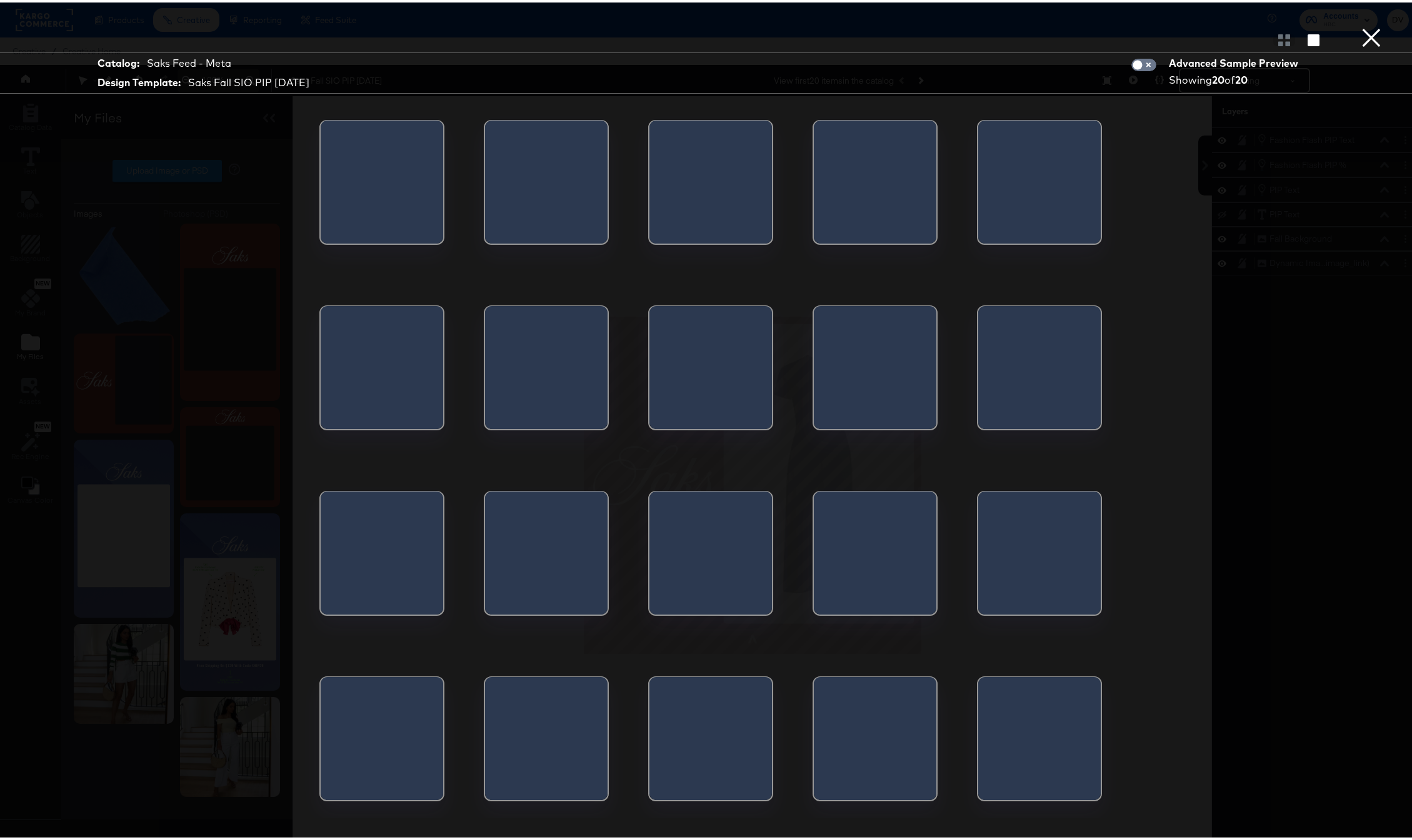
click at [1361, 25] on button "×" at bounding box center [1371, 12] width 25 height 25
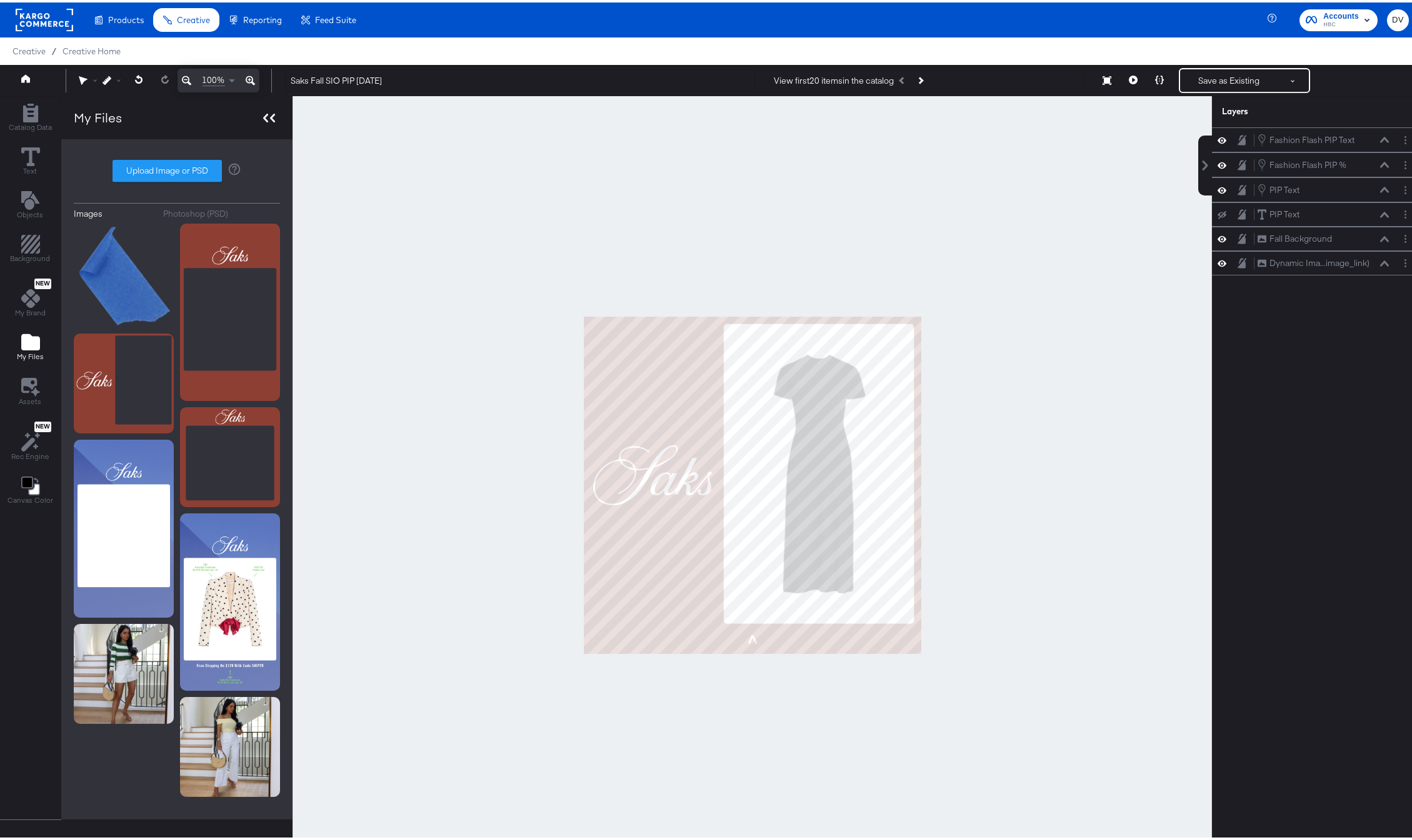
click at [263, 118] on icon at bounding box center [270, 116] width 12 height 9
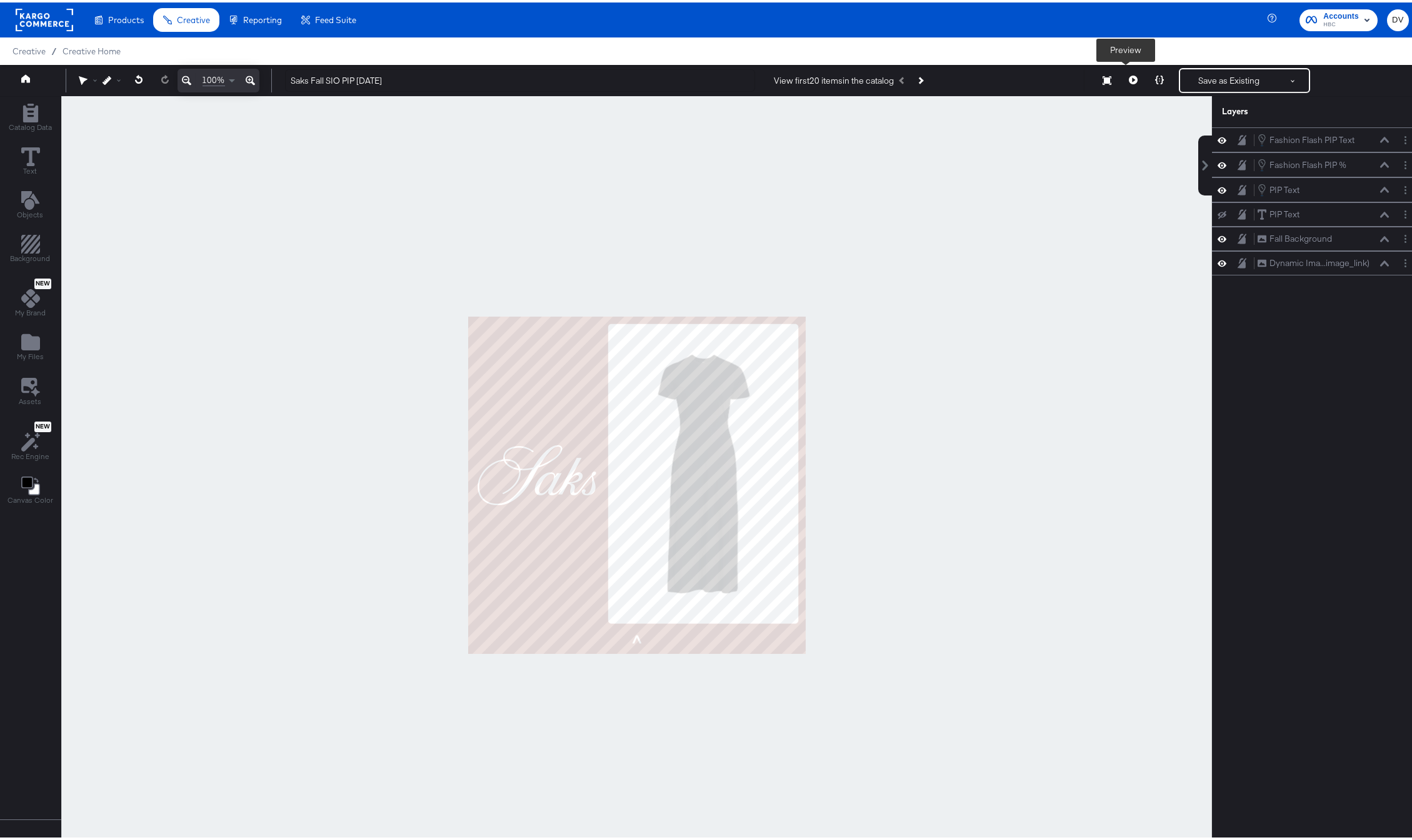
click at [1127, 82] on button at bounding box center [1134, 78] width 26 height 25
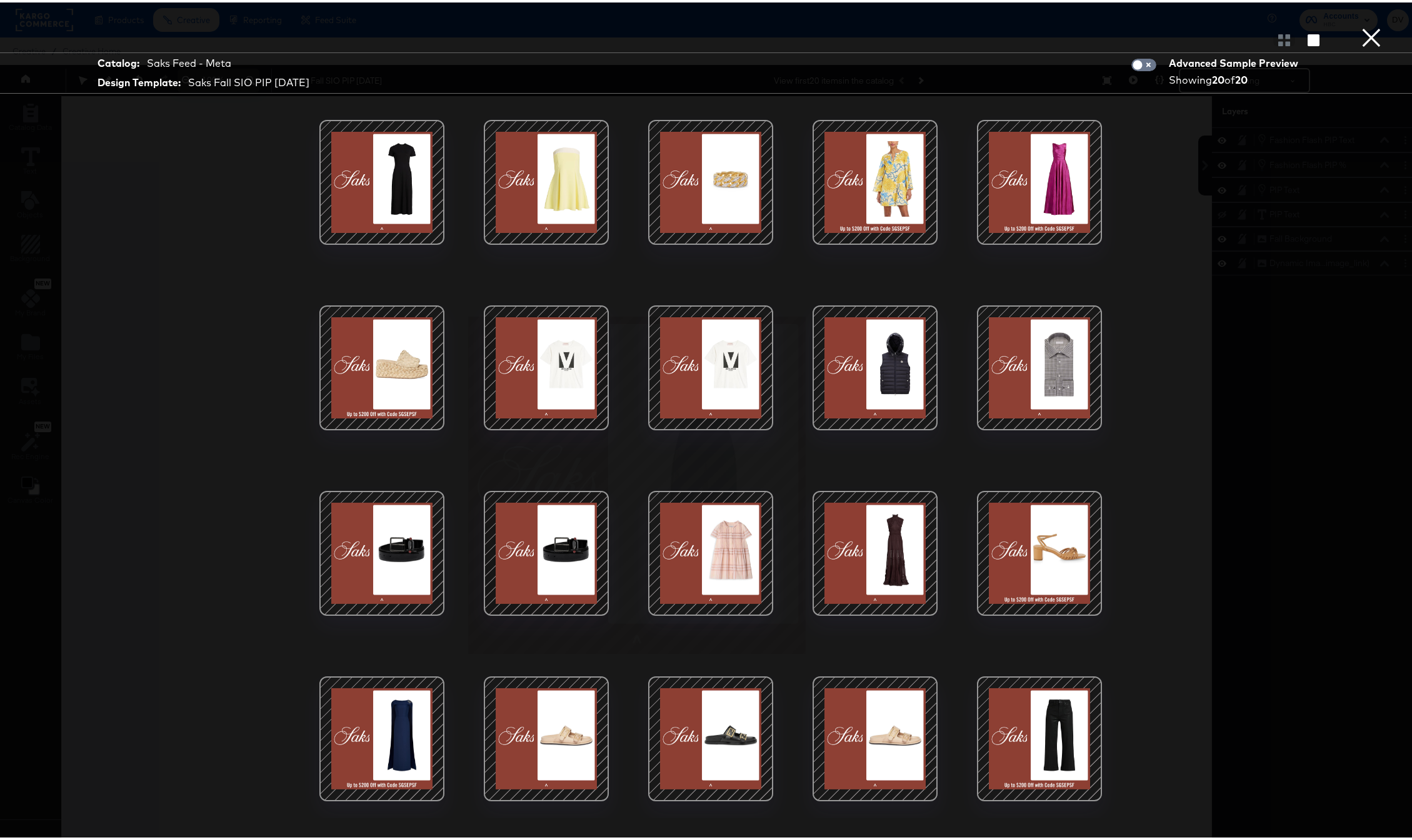
click at [1364, 25] on button "×" at bounding box center [1371, 12] width 25 height 25
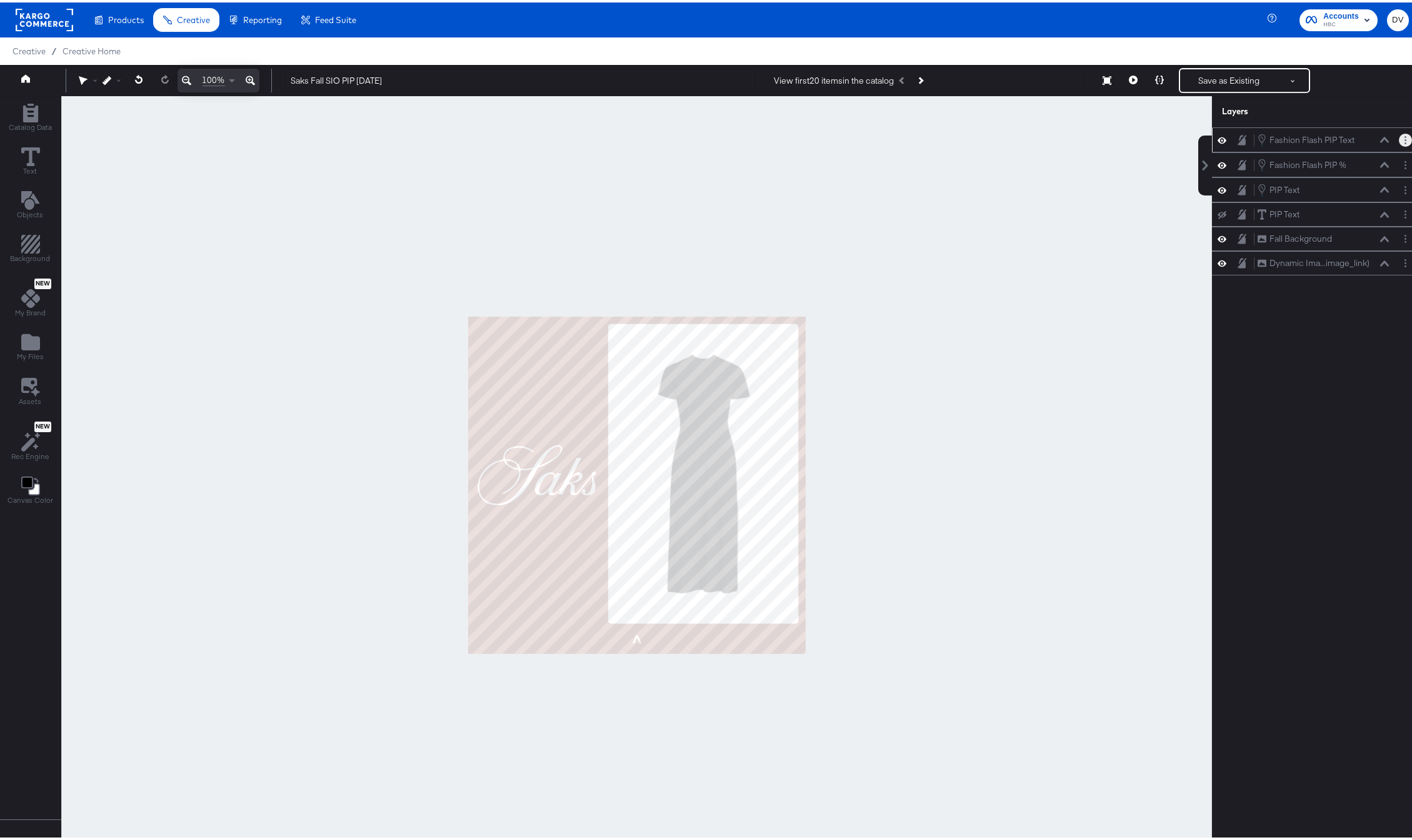
click at [1405, 140] on circle "Layer Options" at bounding box center [1406, 141] width 2 height 2
click at [1322, 182] on button "Edit Smart Layer" at bounding box center [1324, 180] width 63 height 13
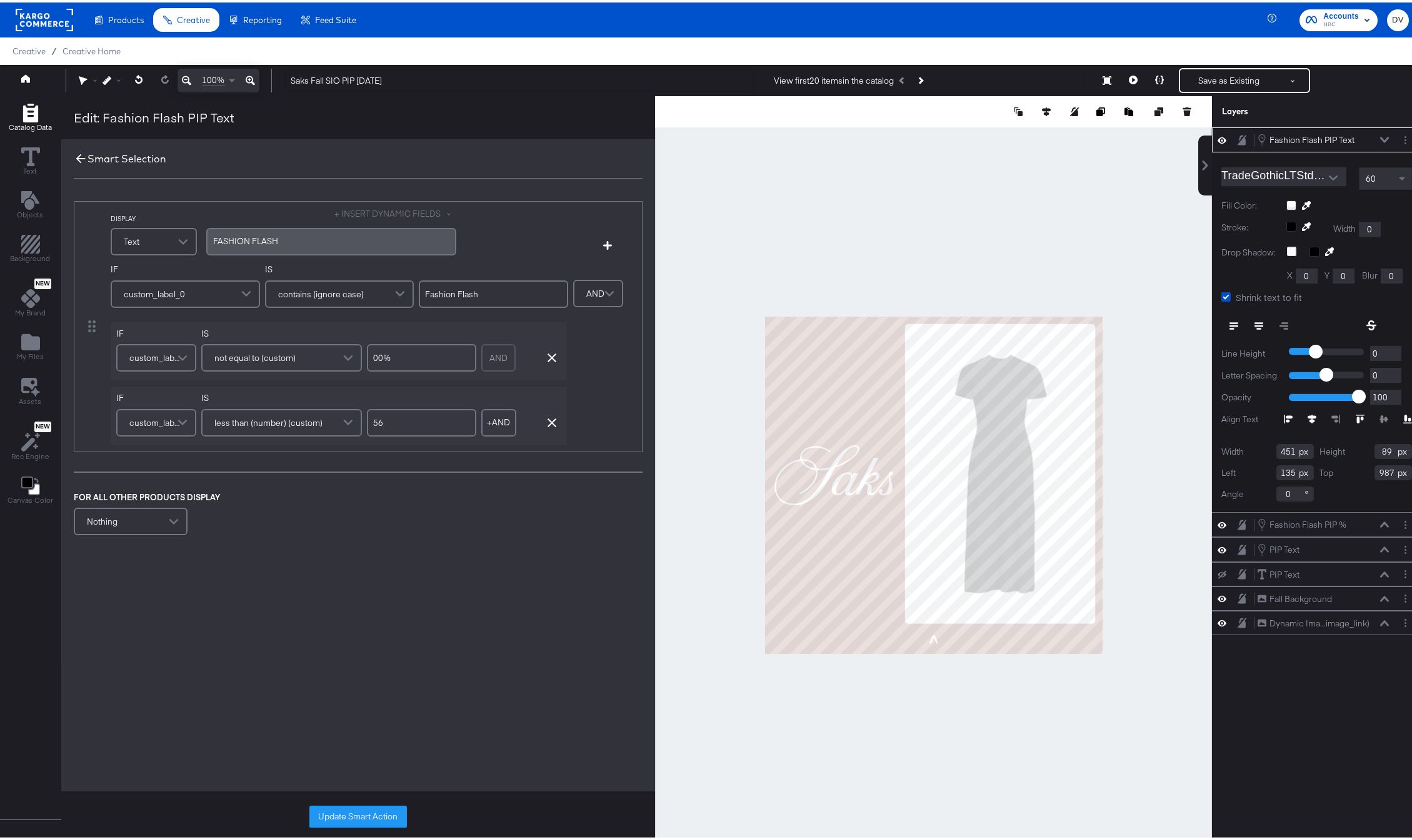
click at [80, 153] on icon at bounding box center [81, 157] width 14 height 14
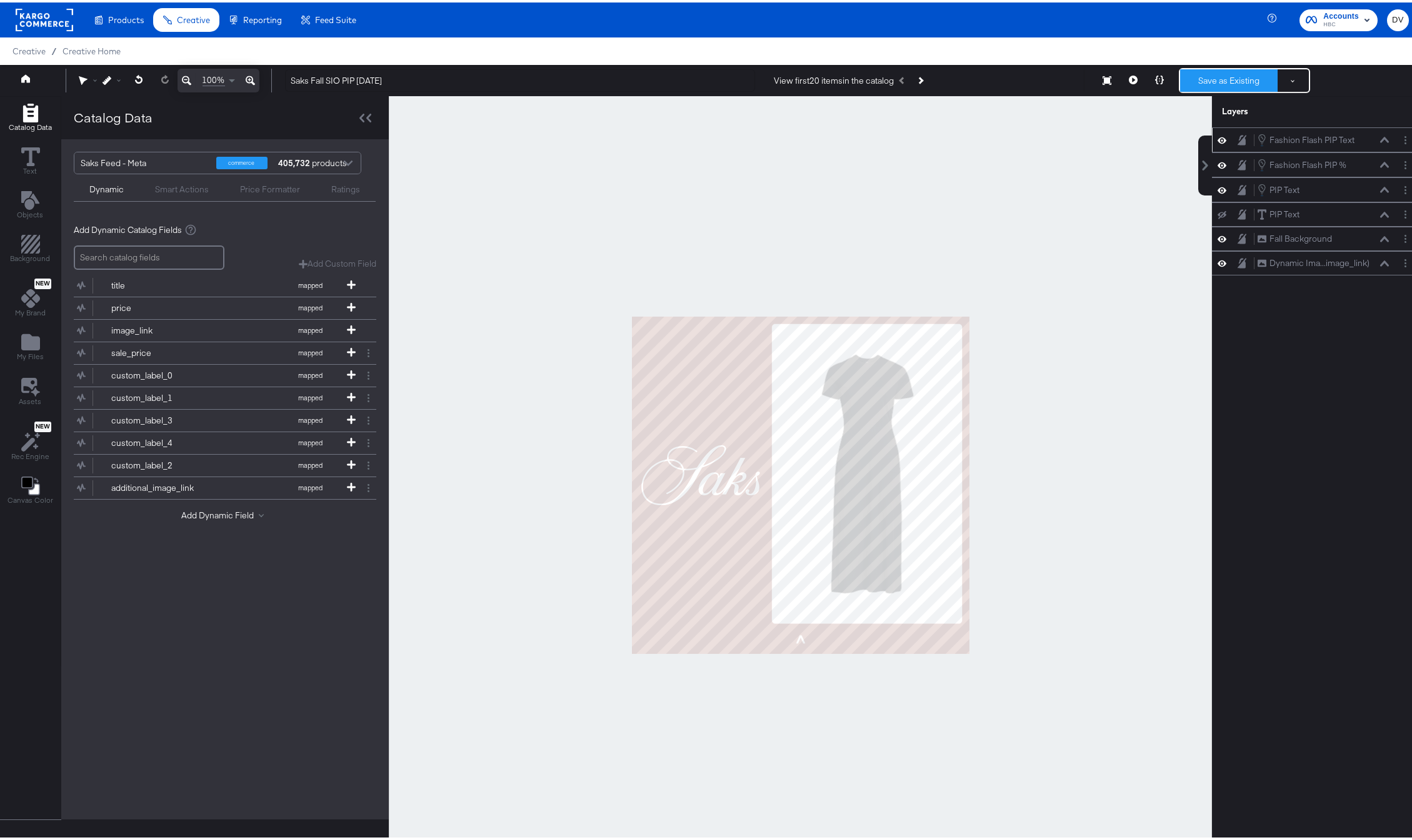
click at [1181, 78] on button "Save as Existing" at bounding box center [1228, 78] width 97 height 23
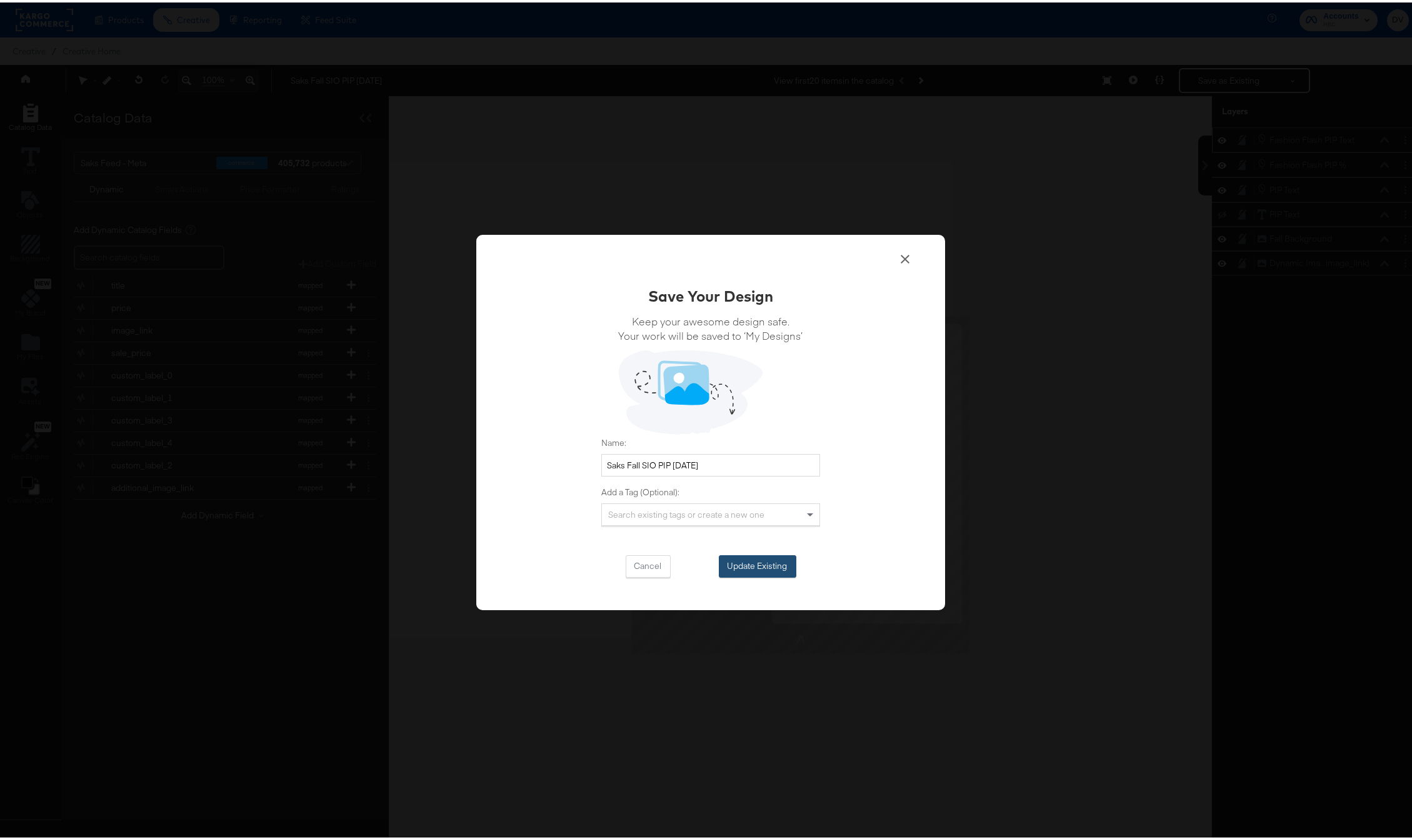
click at [779, 558] on button "Update Existing" at bounding box center [757, 564] width 78 height 23
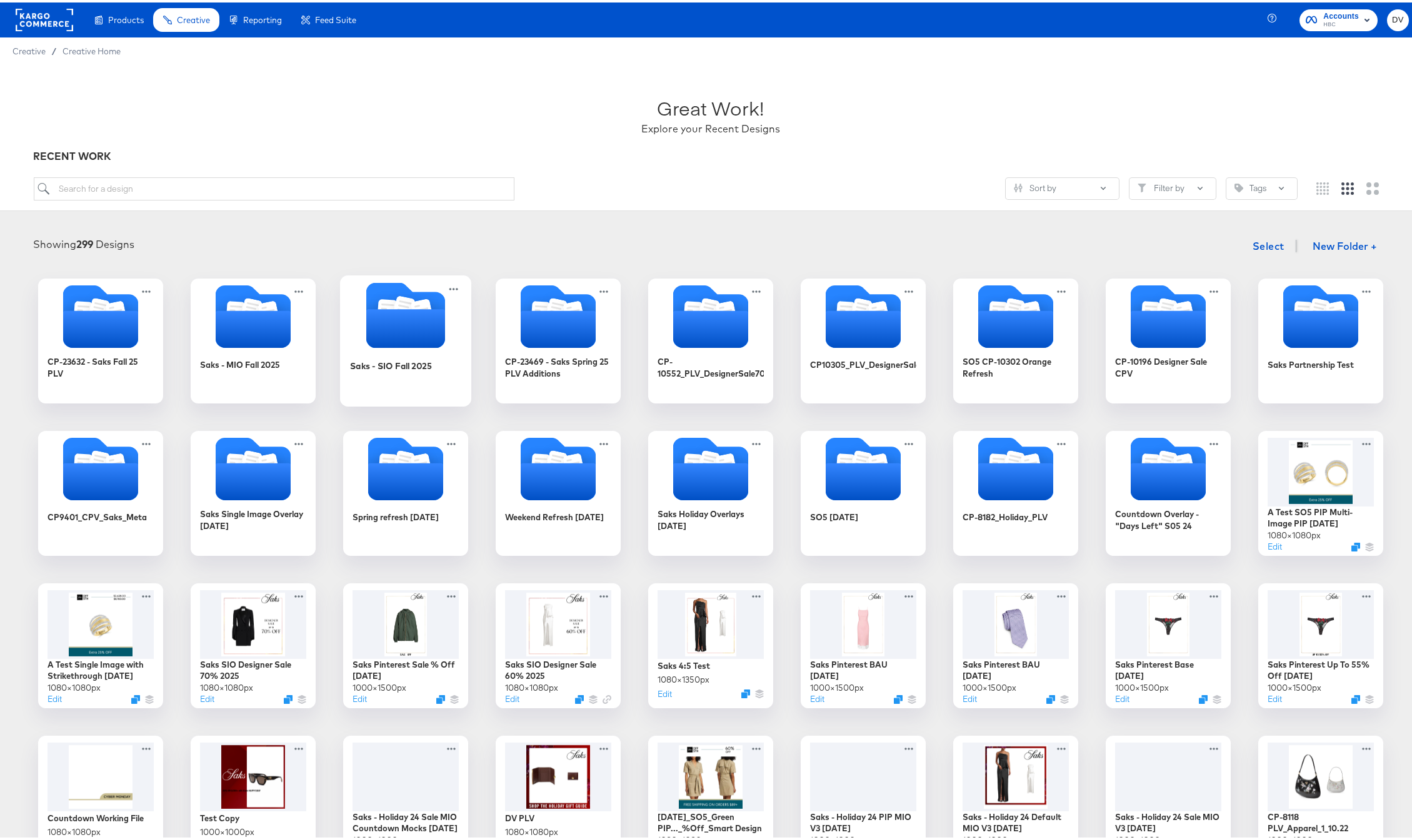
click at [377, 298] on icon "Folder" at bounding box center [387, 308] width 20 height 24
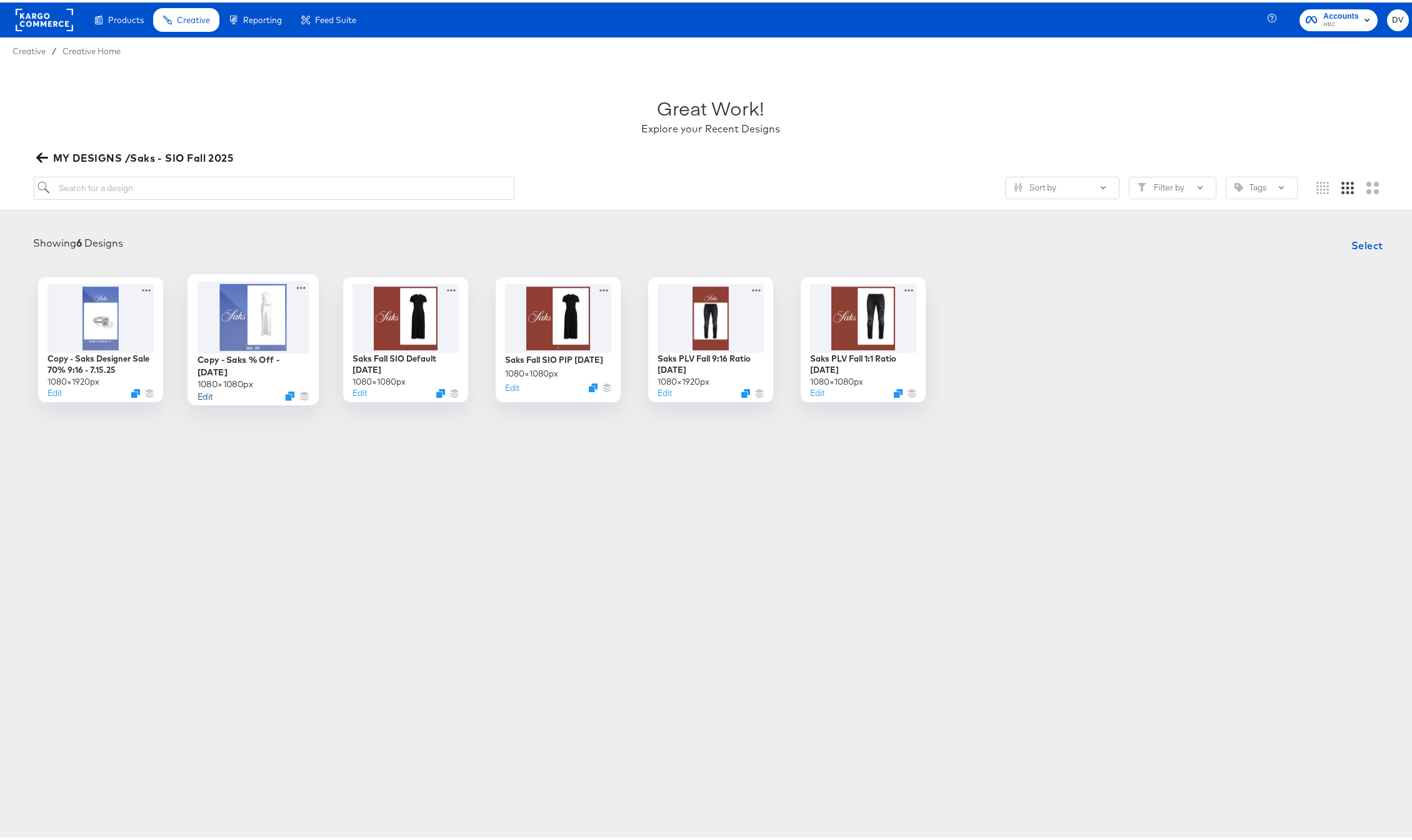
click at [198, 394] on button "Edit" at bounding box center [205, 394] width 15 height 12
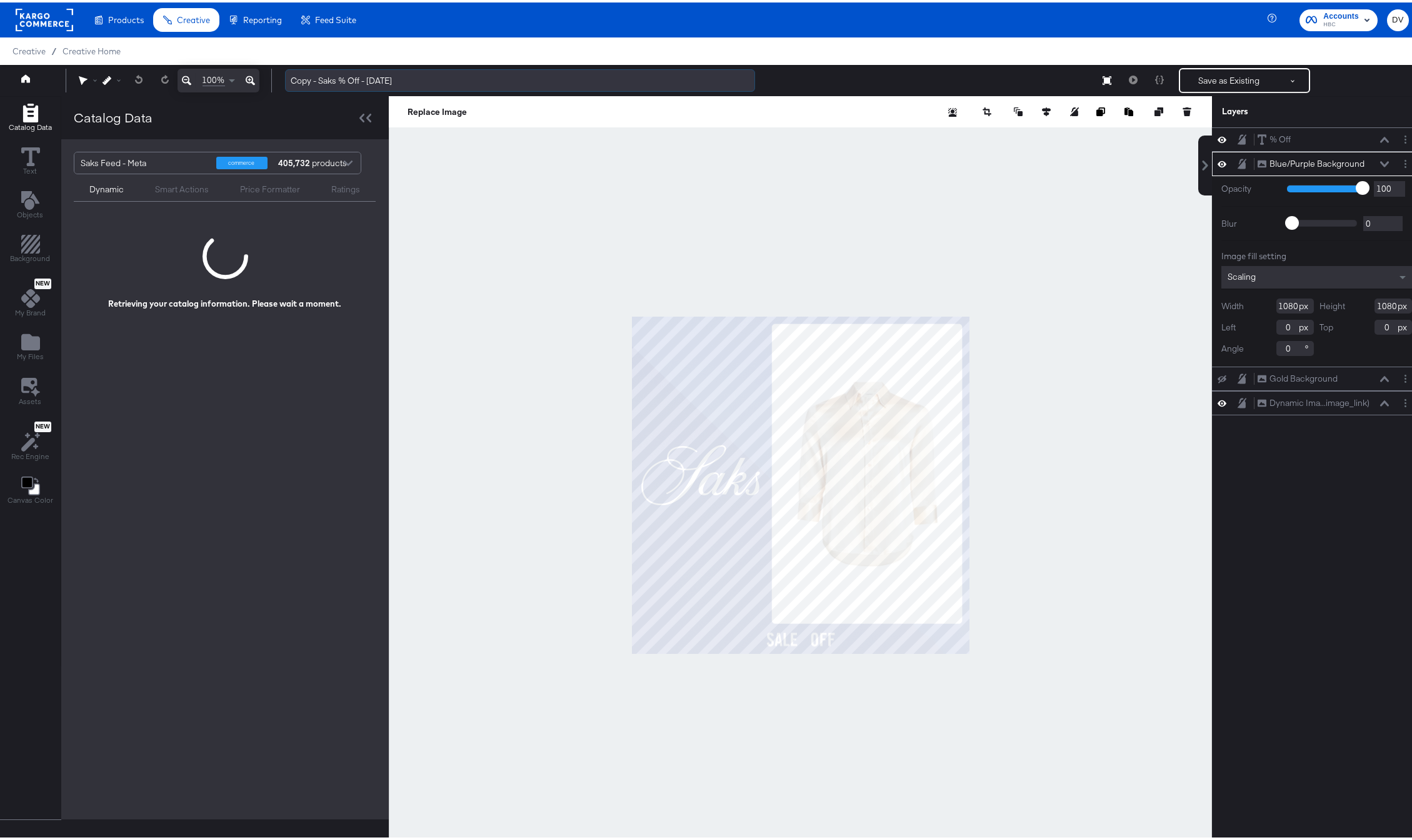
click at [412, 84] on input "Copy - Saks % Off - 4.22.25" at bounding box center [520, 78] width 470 height 23
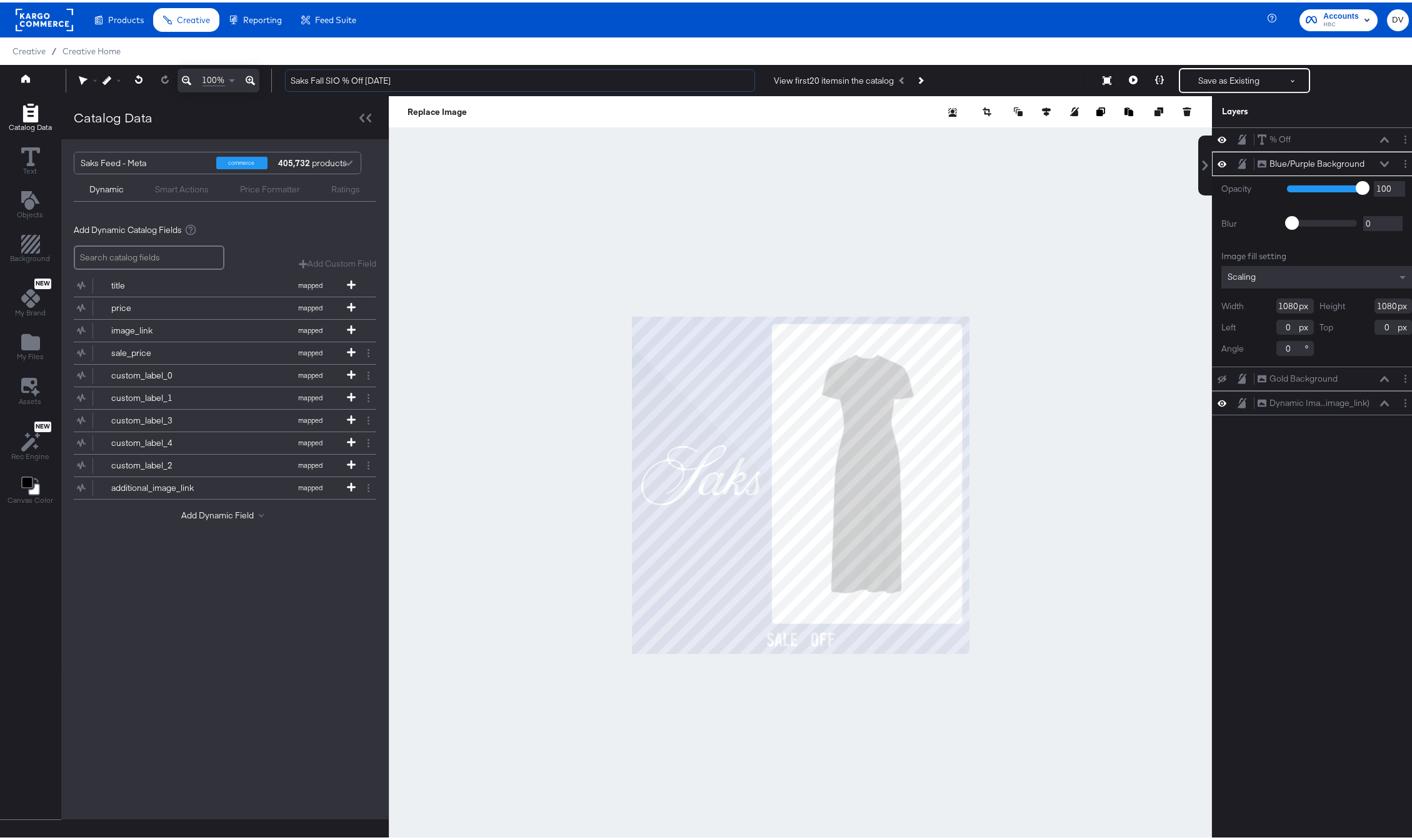
type input "Saks Fall SIO % Off 9.4.25"
click at [1024, 228] on div at bounding box center [800, 483] width 823 height 779
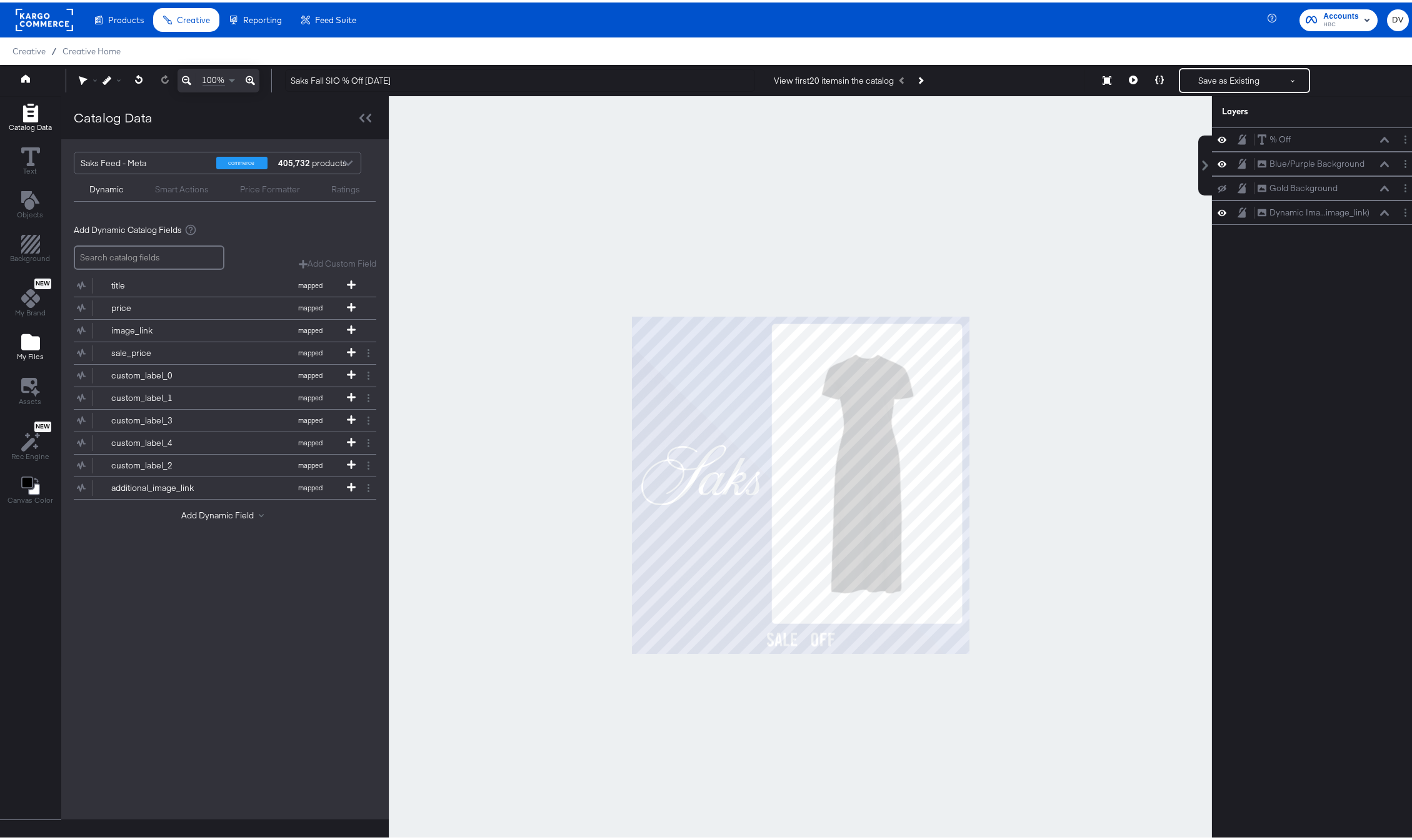
click at [34, 348] on icon "Add Files" at bounding box center [30, 340] width 18 height 18
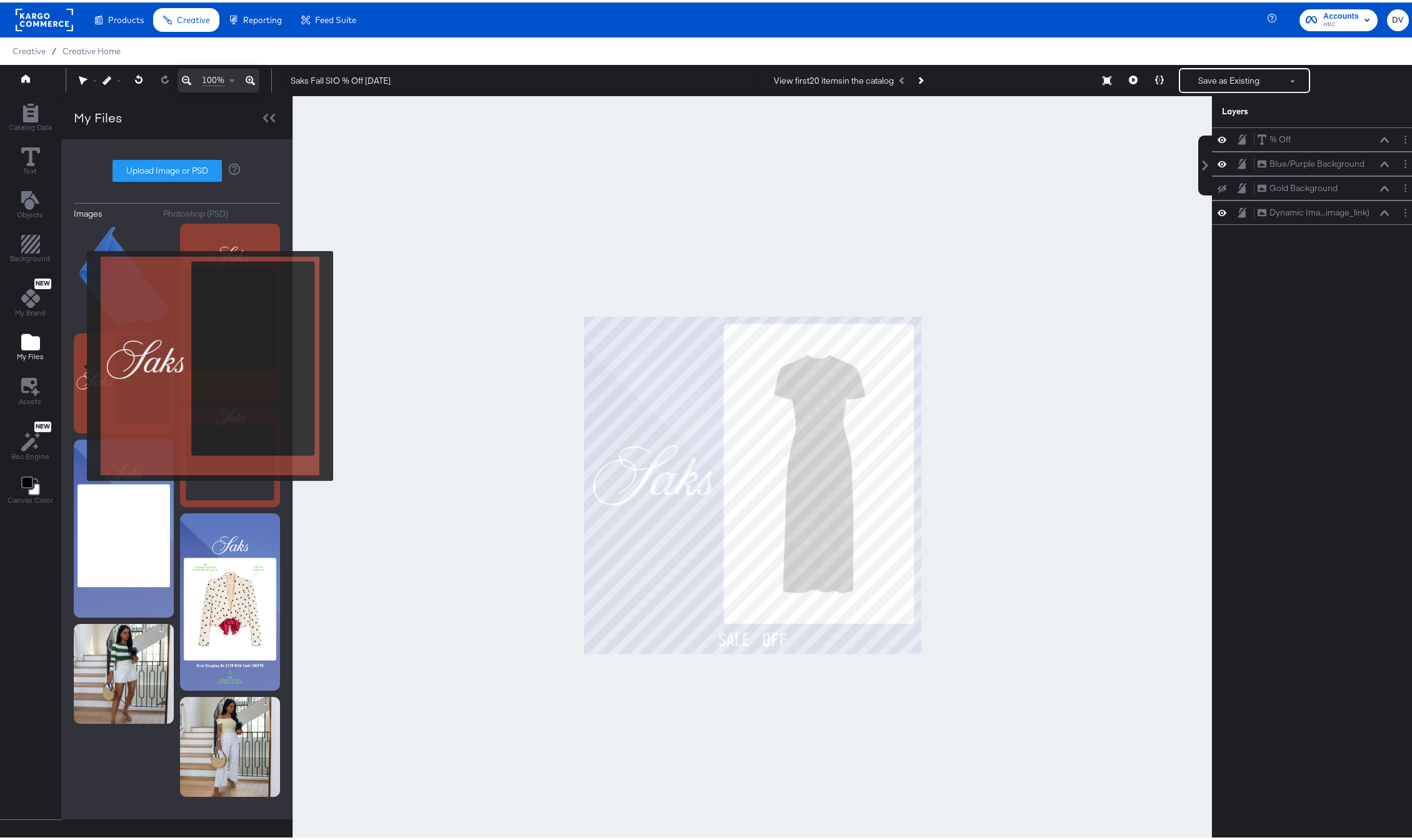
click at [79, 364] on img at bounding box center [123, 381] width 100 height 100
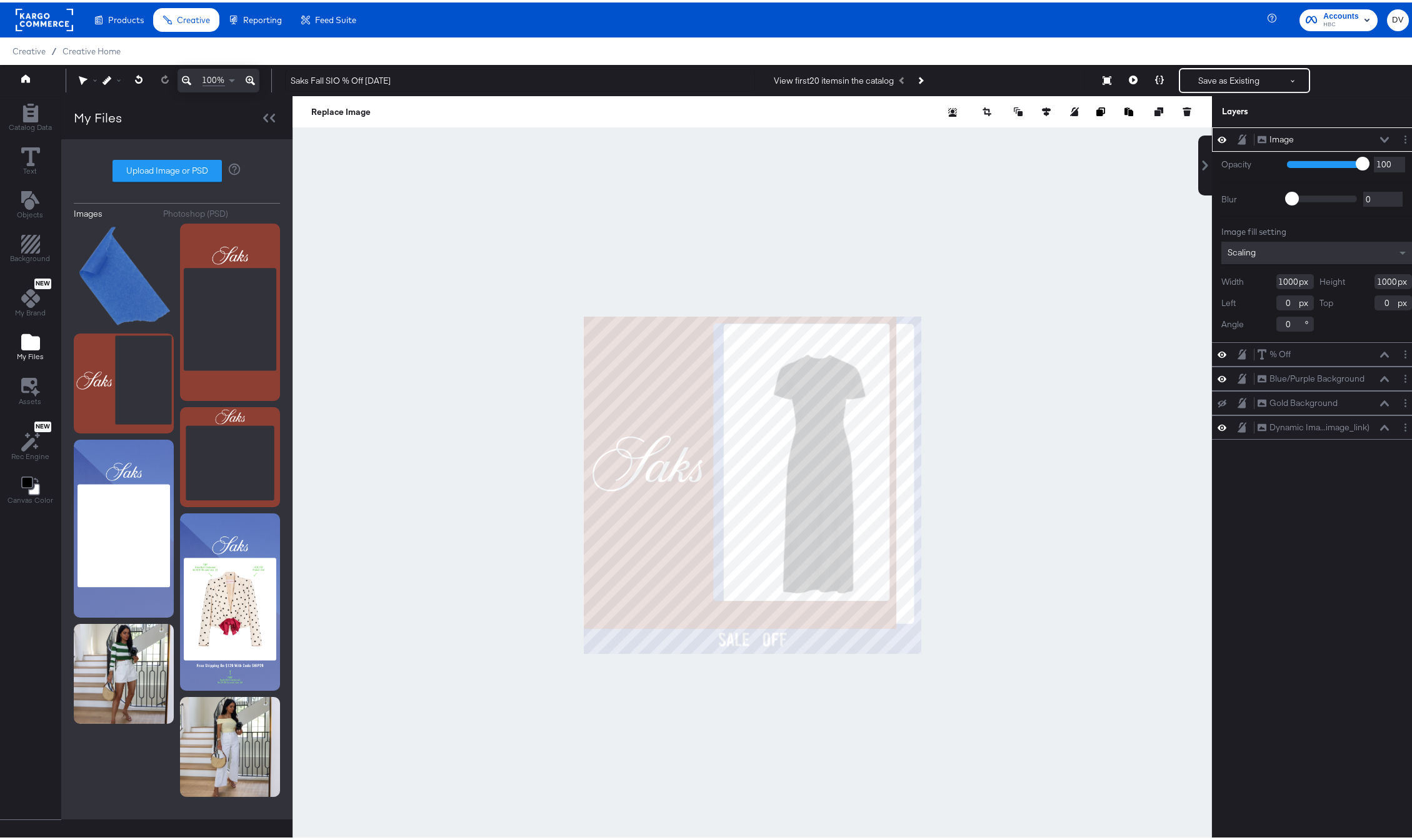
click at [1277, 284] on input "1000" at bounding box center [1295, 279] width 38 height 15
type input "8"
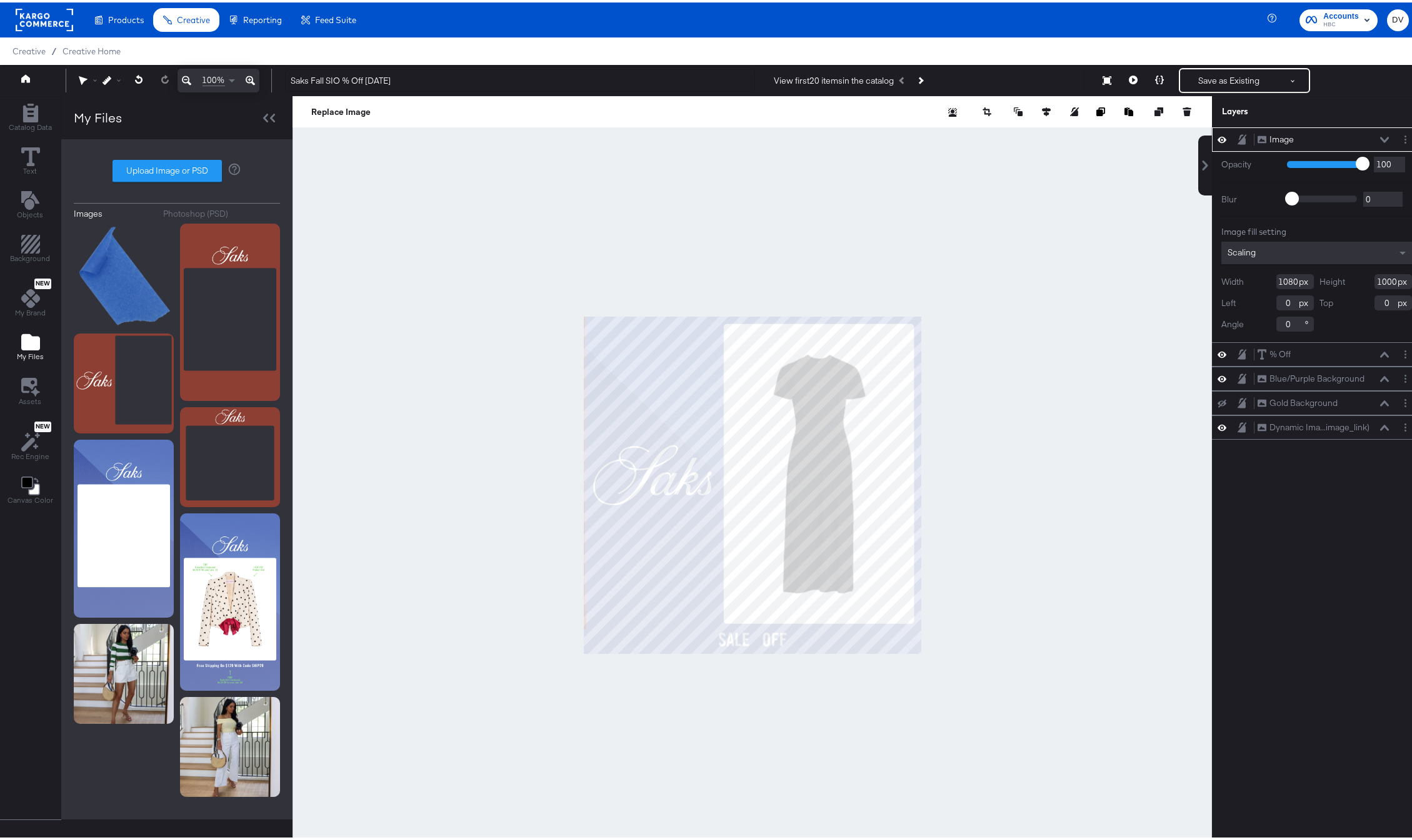
type input "1080"
click at [1387, 283] on input "1000" at bounding box center [1393, 279] width 38 height 15
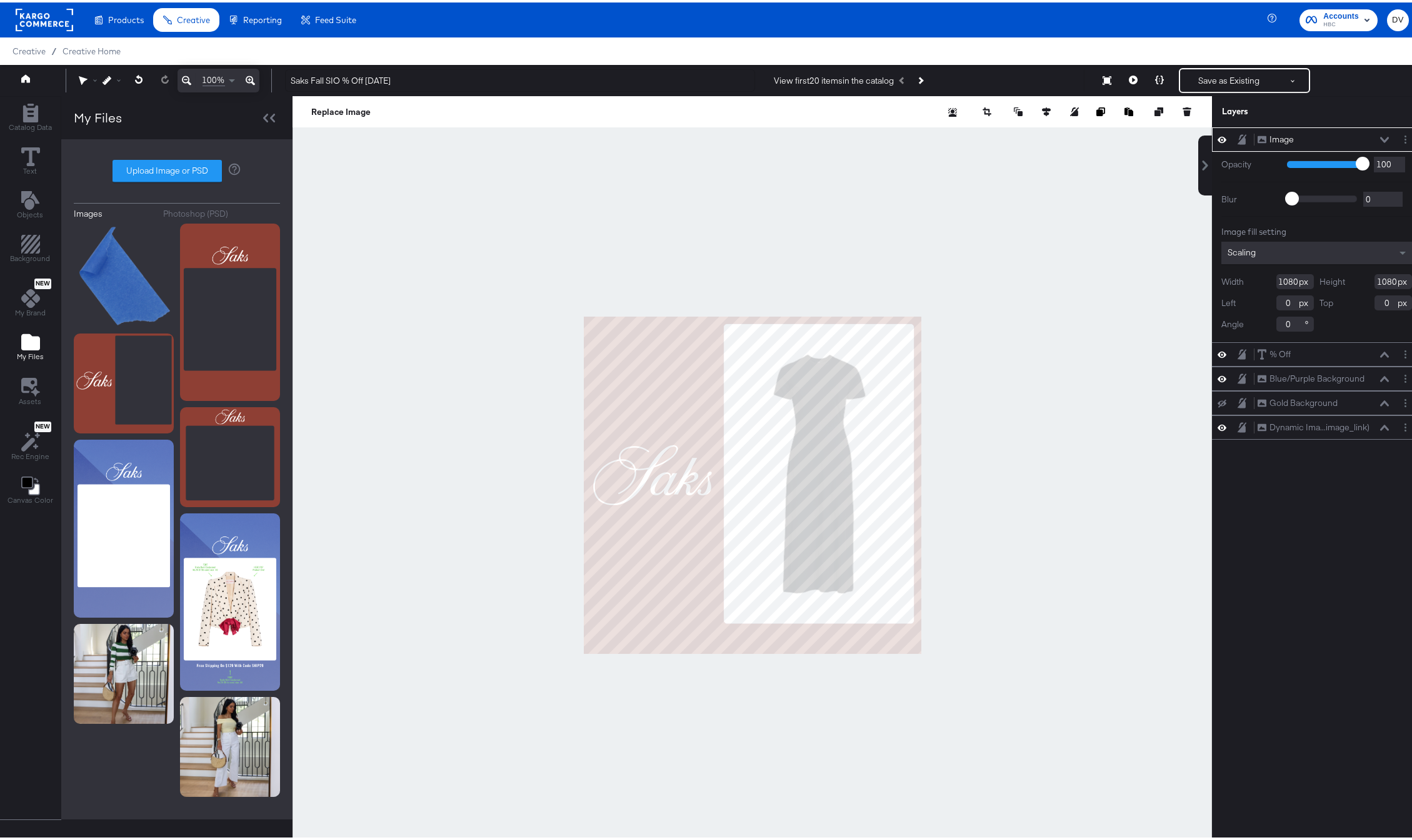
type input "1080"
click at [1380, 136] on icon at bounding box center [1385, 137] width 9 height 5
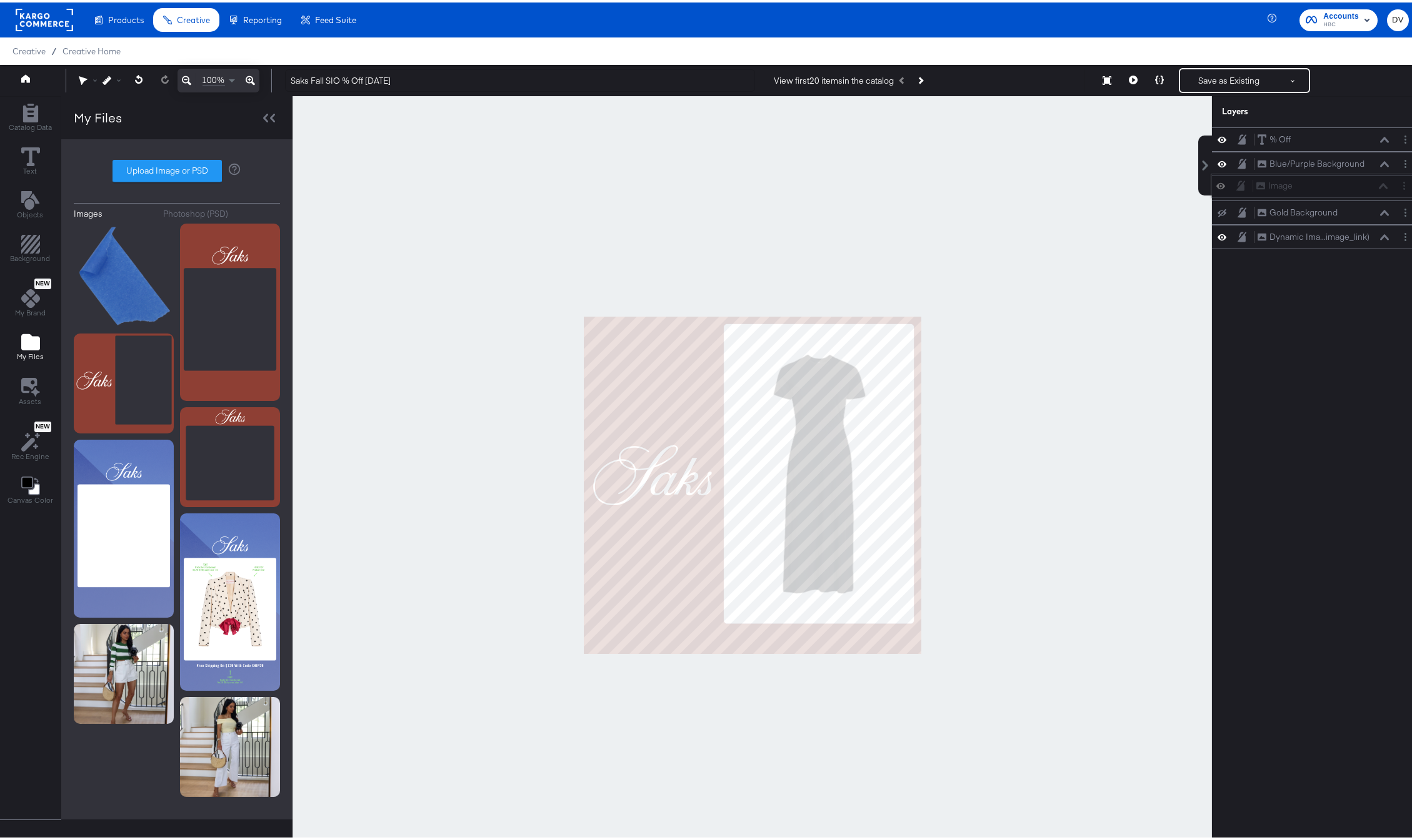
drag, startPoint x: 1327, startPoint y: 151, endPoint x: 1332, endPoint y: 189, distance: 38.3
click at [1332, 189] on div "Image Image" at bounding box center [1322, 183] width 132 height 13
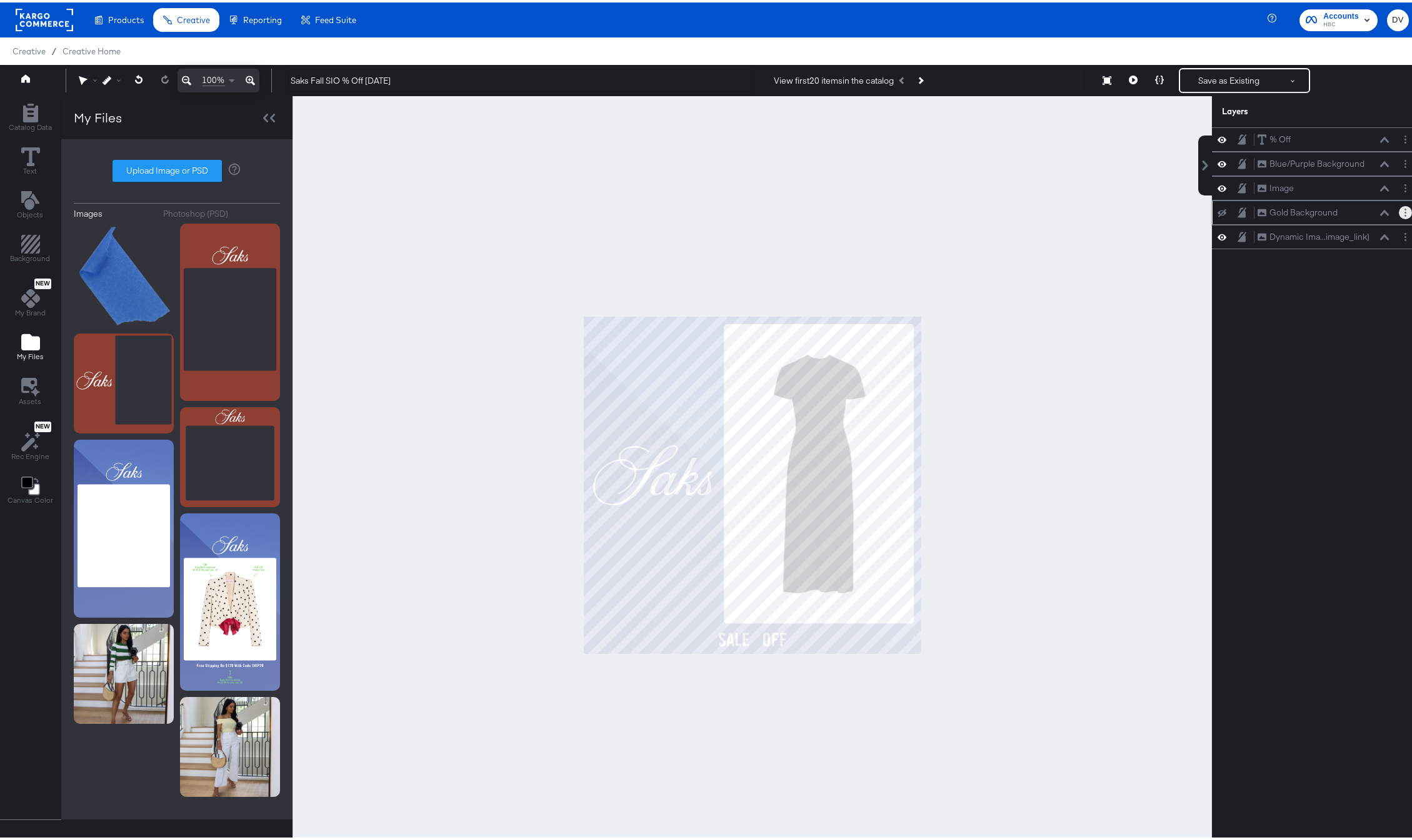
click at [1405, 211] on circle "Layer Options" at bounding box center [1406, 210] width 2 height 2
click at [1298, 296] on button "Delete" at bounding box center [1306, 300] width 27 height 13
click at [1399, 159] on button "Layer Options" at bounding box center [1405, 161] width 13 height 13
click at [1304, 249] on button "Delete" at bounding box center [1306, 251] width 27 height 13
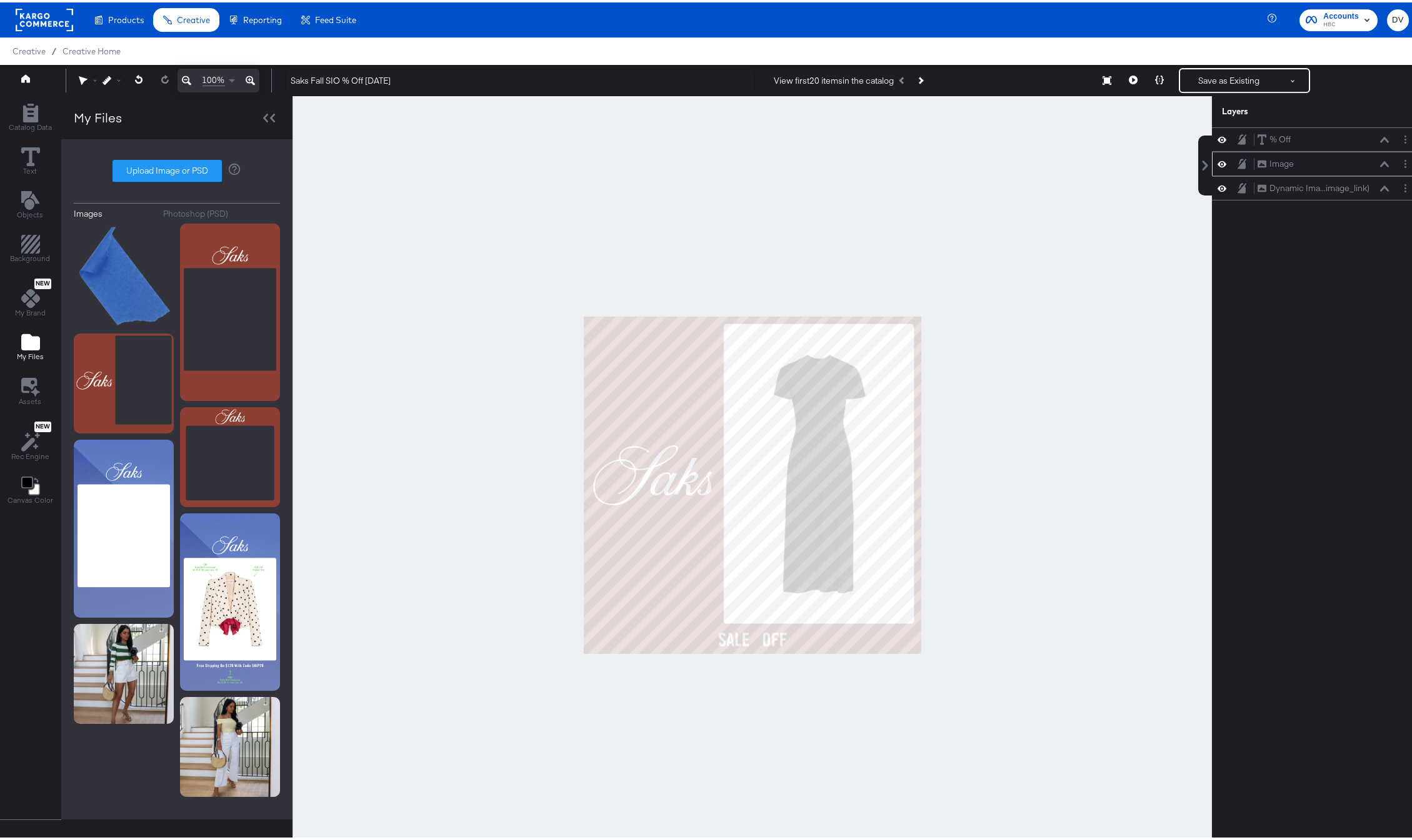
click at [1380, 163] on icon at bounding box center [1385, 161] width 9 height 5
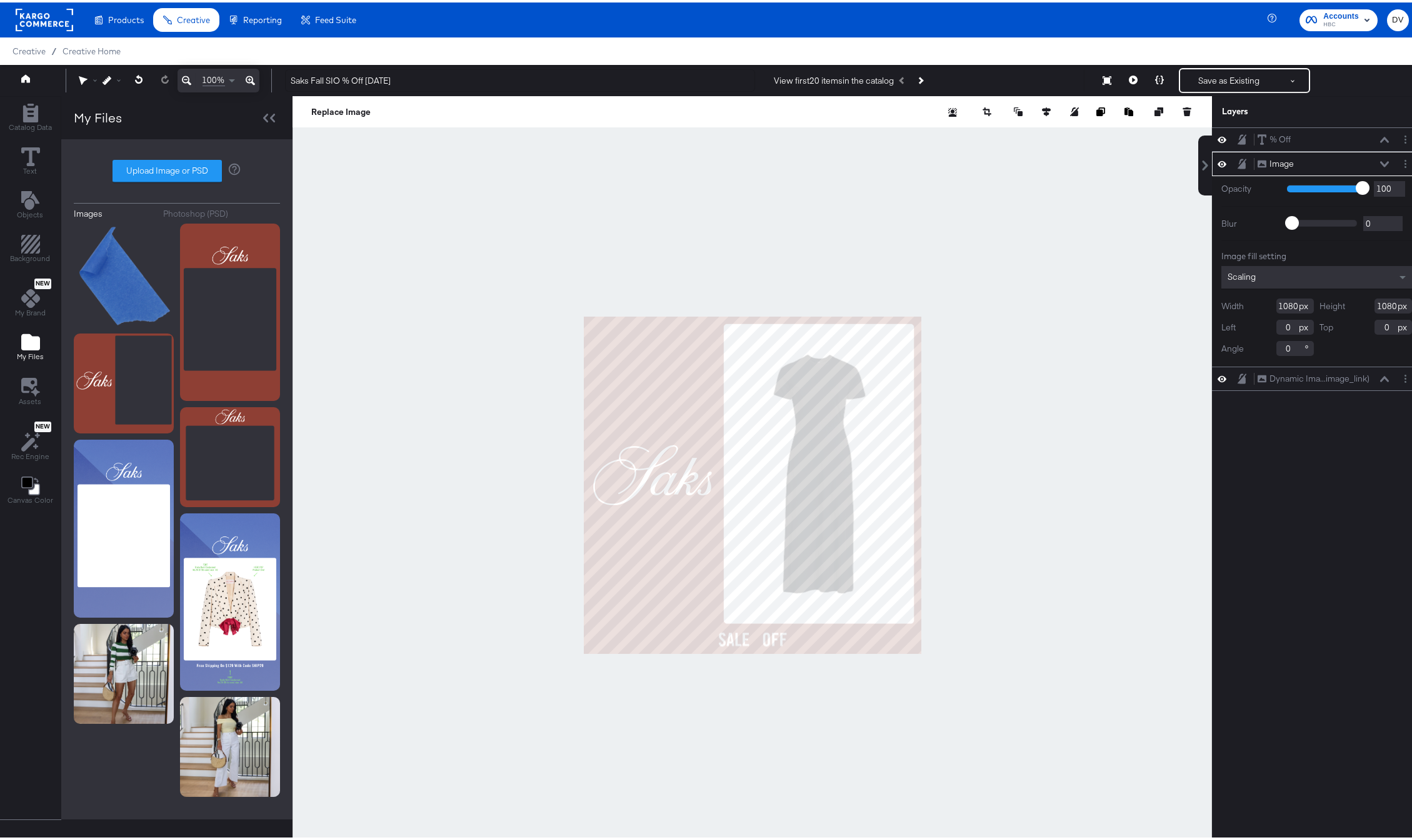
click at [1380, 163] on icon at bounding box center [1385, 161] width 9 height 5
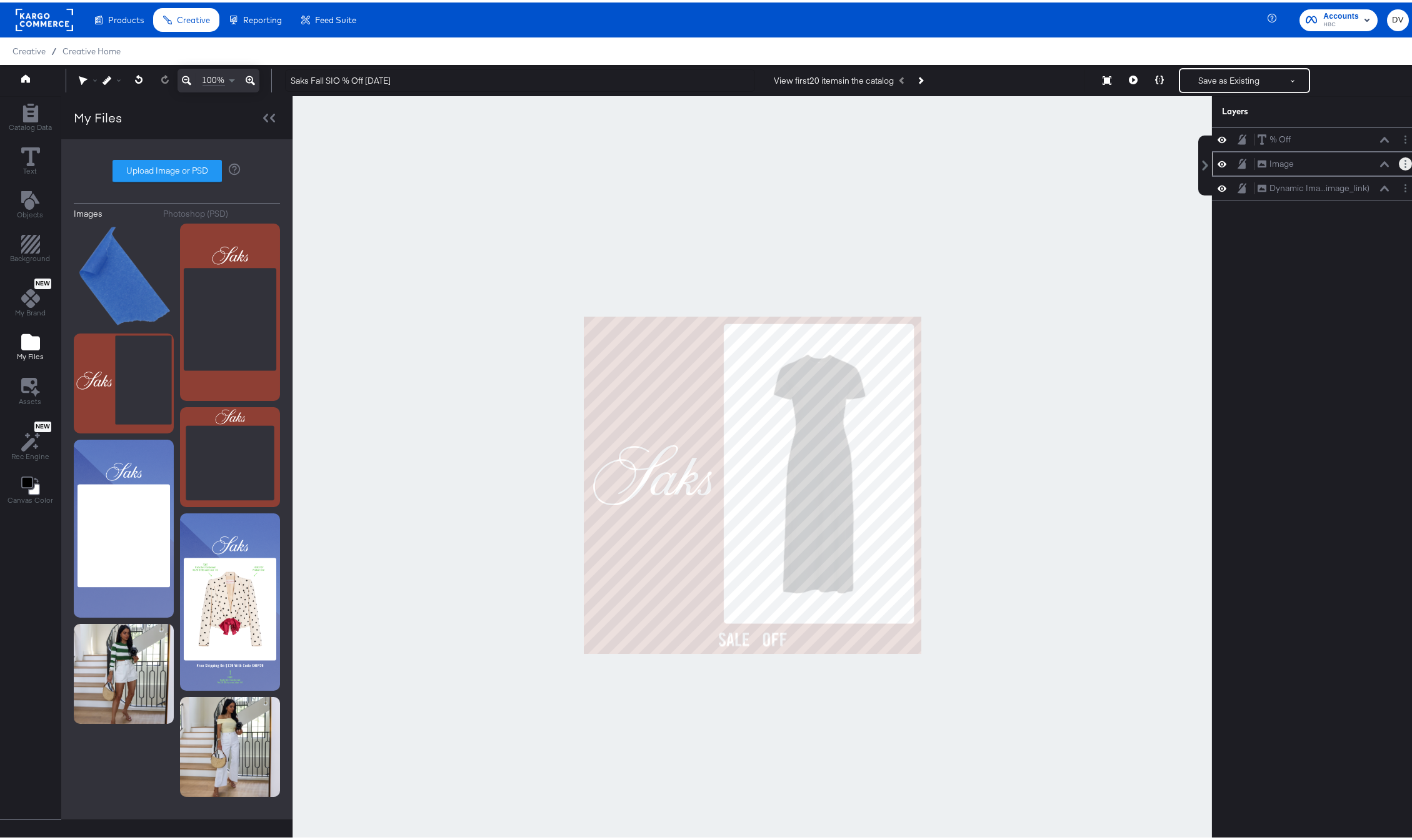
click at [1399, 161] on button "Layer Options" at bounding box center [1405, 161] width 13 height 13
click at [1303, 208] on button "Rename" at bounding box center [1310, 204] width 34 height 13
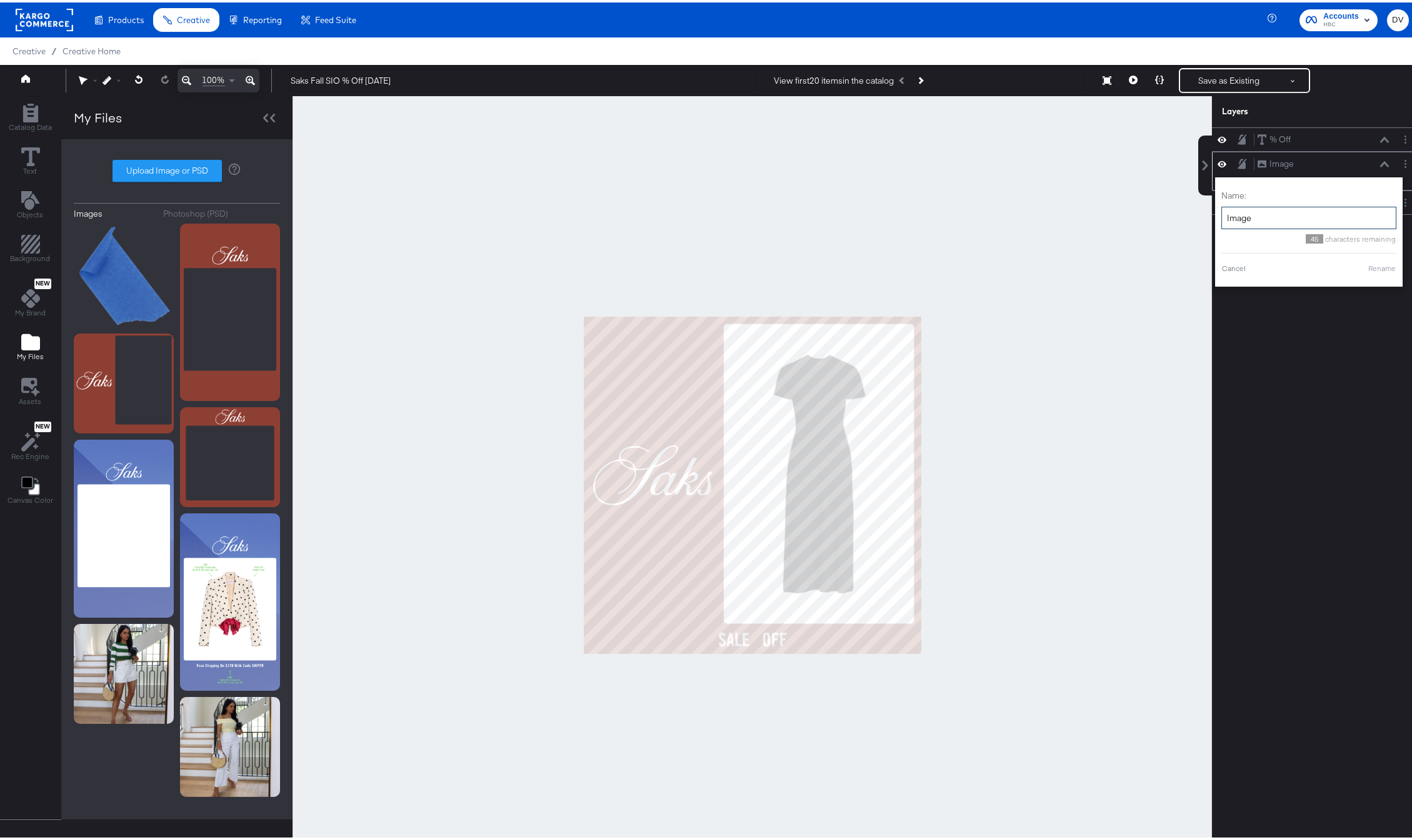
click at [1287, 211] on input "Image" at bounding box center [1309, 215] width 175 height 23
type input "Fall Background"
click at [1352, 265] on button "Rename" at bounding box center [1366, 266] width 29 height 11
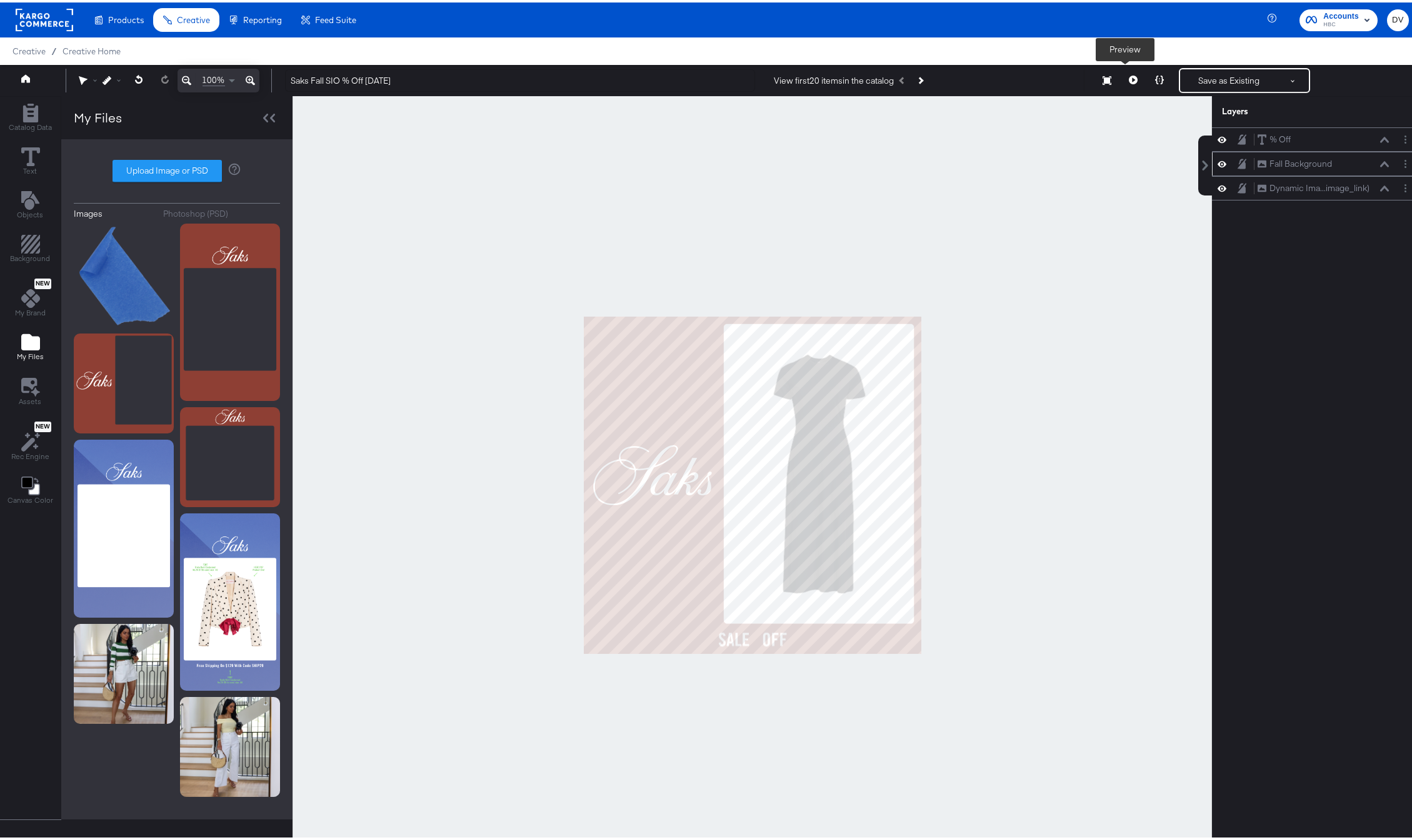
click at [1122, 74] on button at bounding box center [1134, 78] width 26 height 25
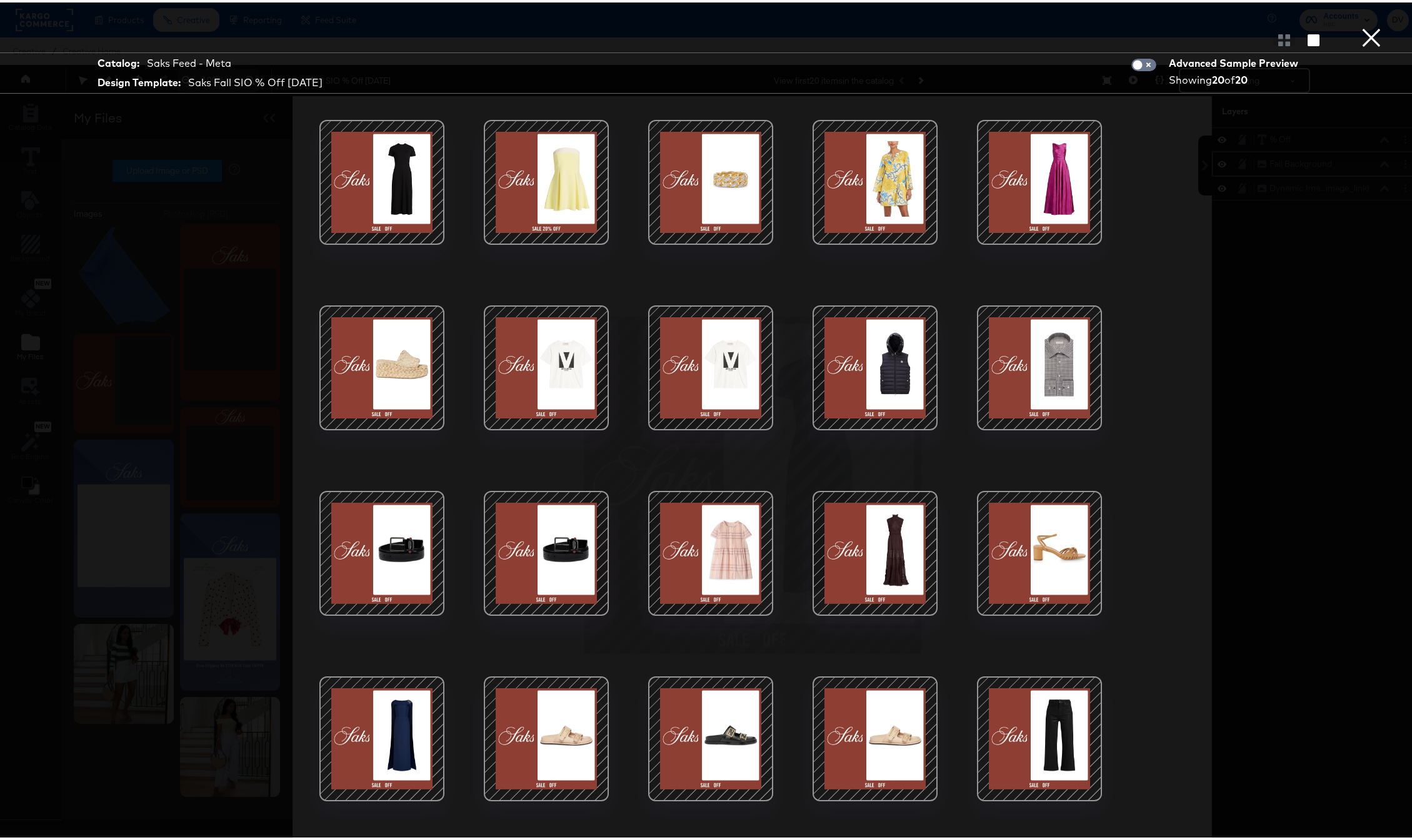
click at [1359, 25] on button "×" at bounding box center [1371, 12] width 25 height 25
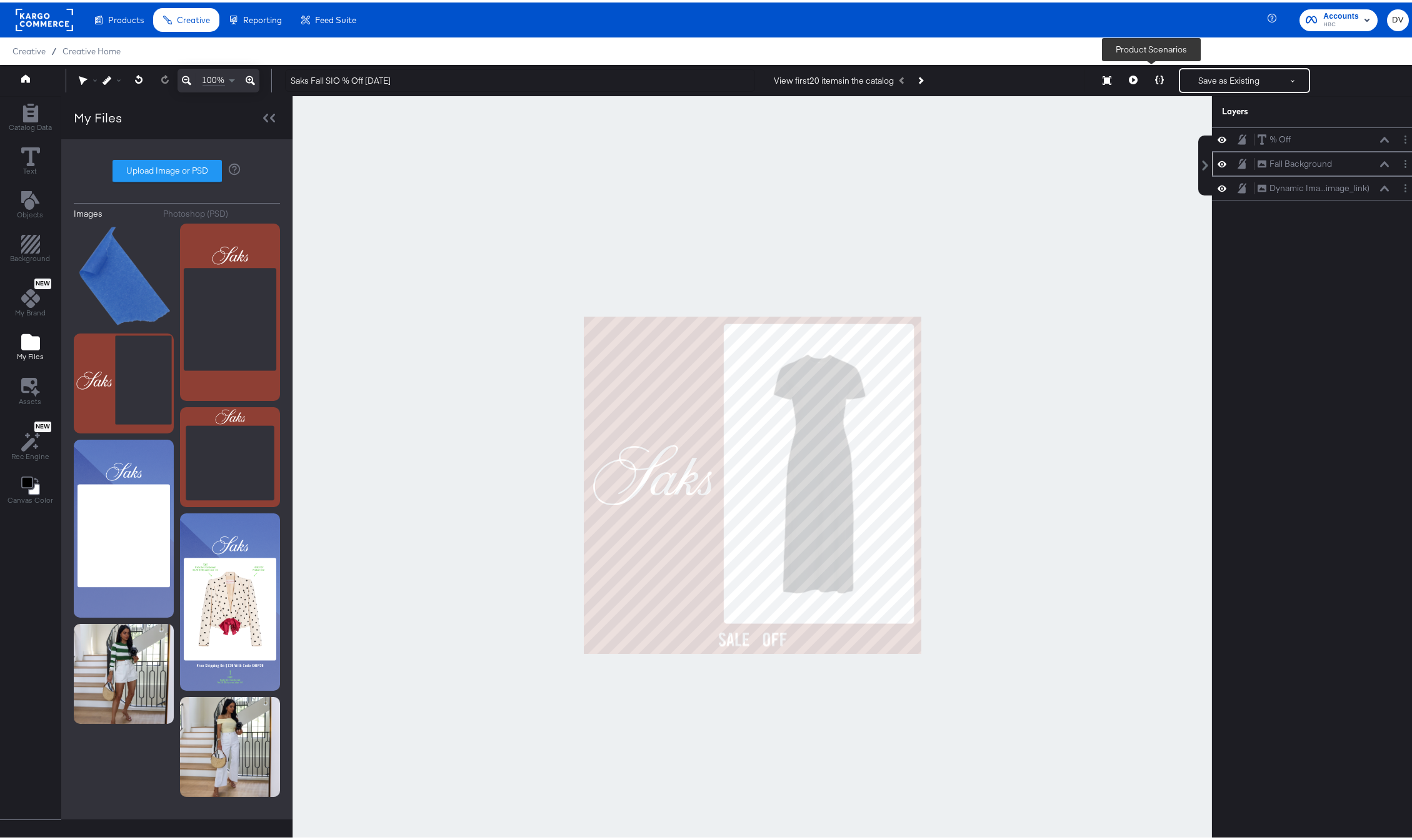
click at [1147, 78] on button at bounding box center [1160, 78] width 26 height 25
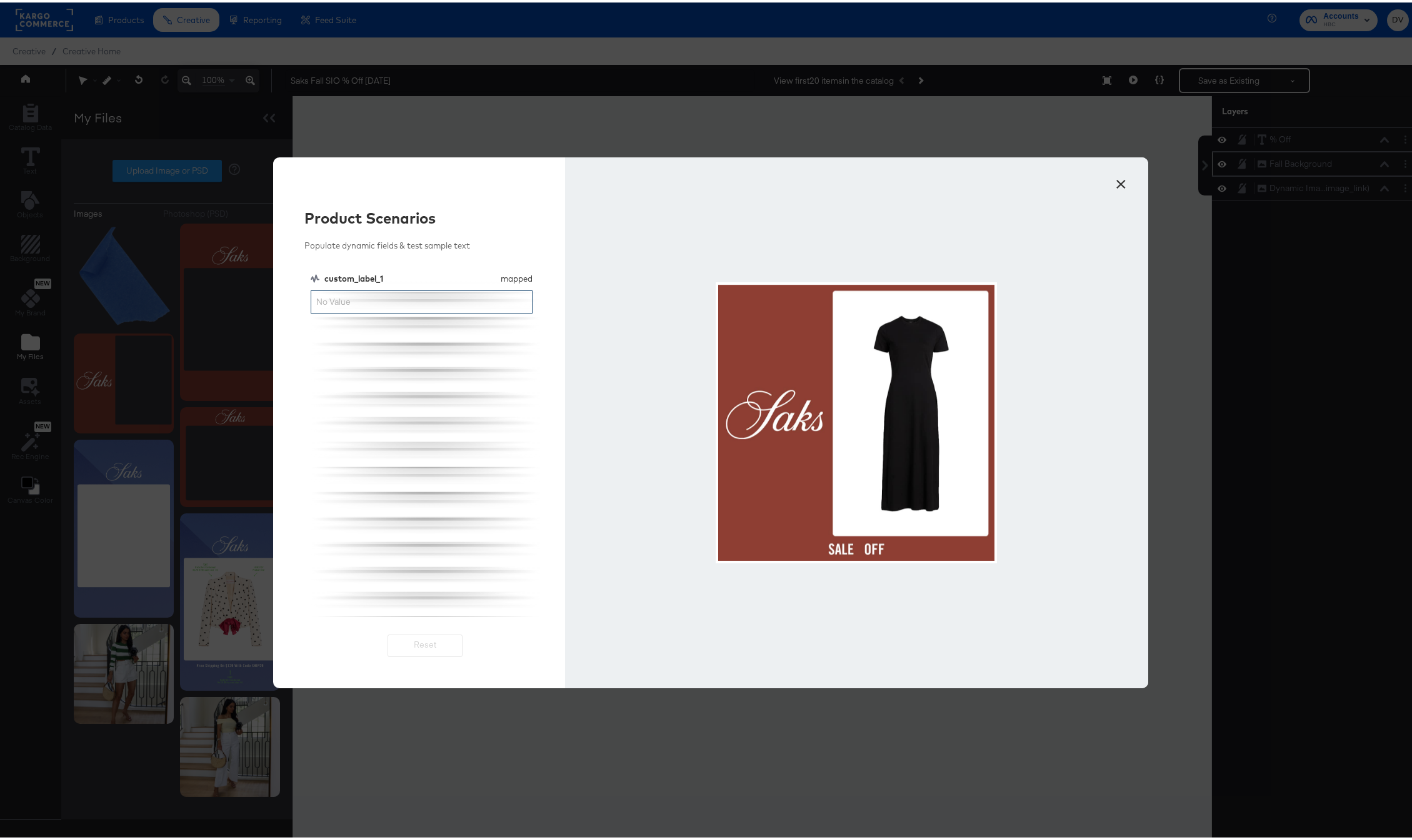
click at [414, 298] on input "custom_label_1" at bounding box center [421, 299] width 221 height 23
type input "40%"
click at [1120, 185] on button "×" at bounding box center [1121, 178] width 23 height 23
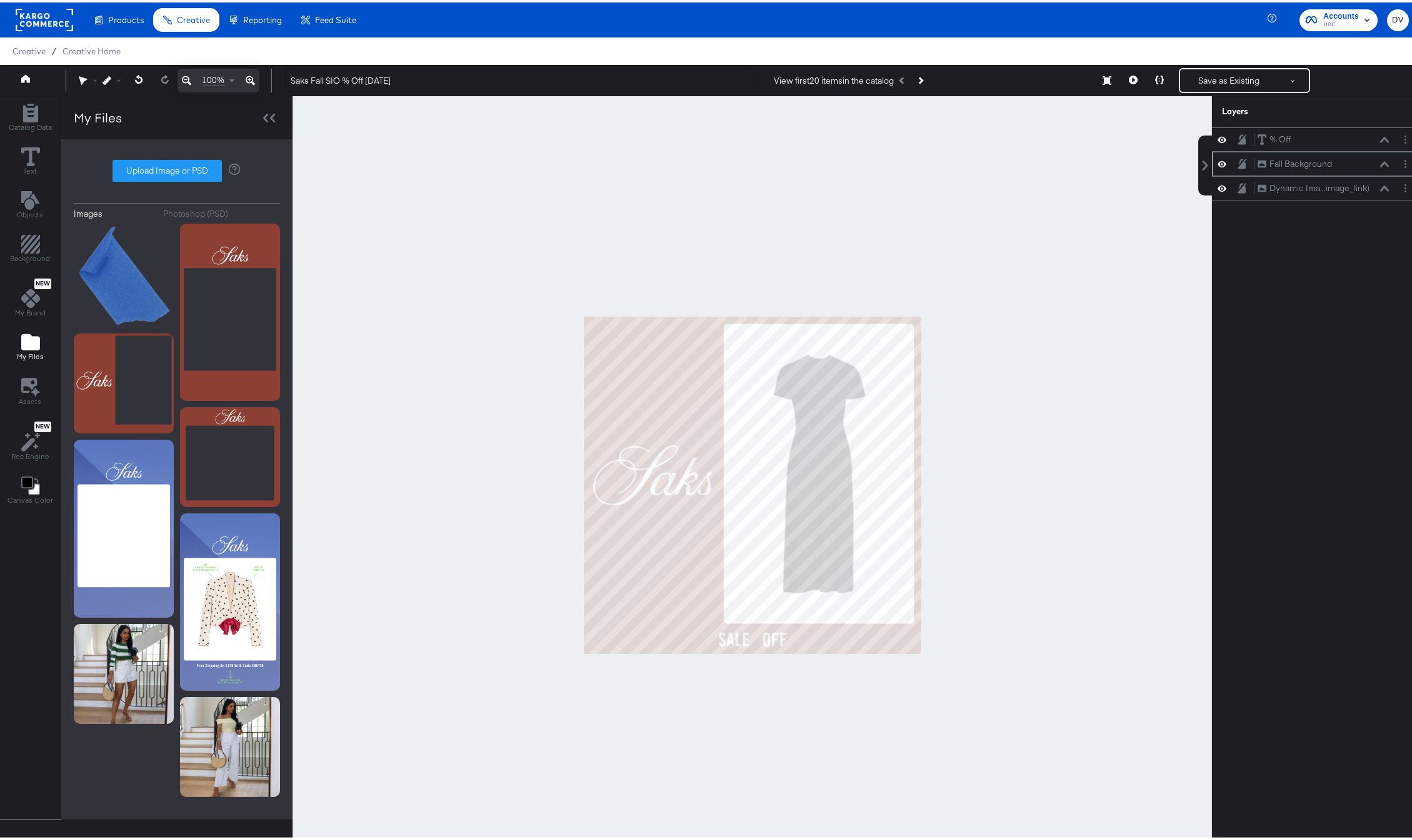
click at [1120, 185] on div at bounding box center [752, 483] width 919 height 779
click at [1180, 80] on button "Save as Existing" at bounding box center [1228, 78] width 97 height 23
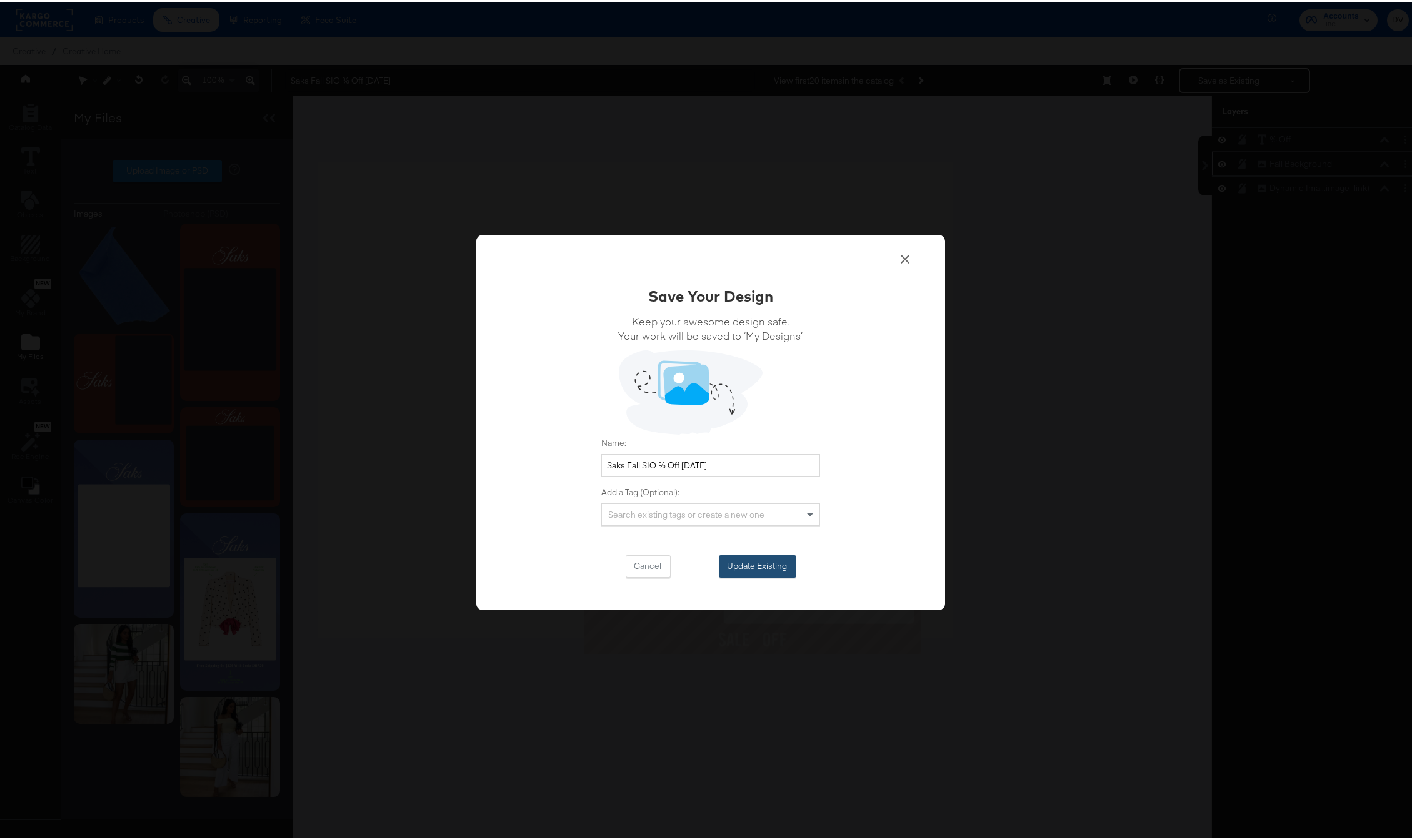
click at [776, 558] on button "Update Existing" at bounding box center [757, 564] width 78 height 23
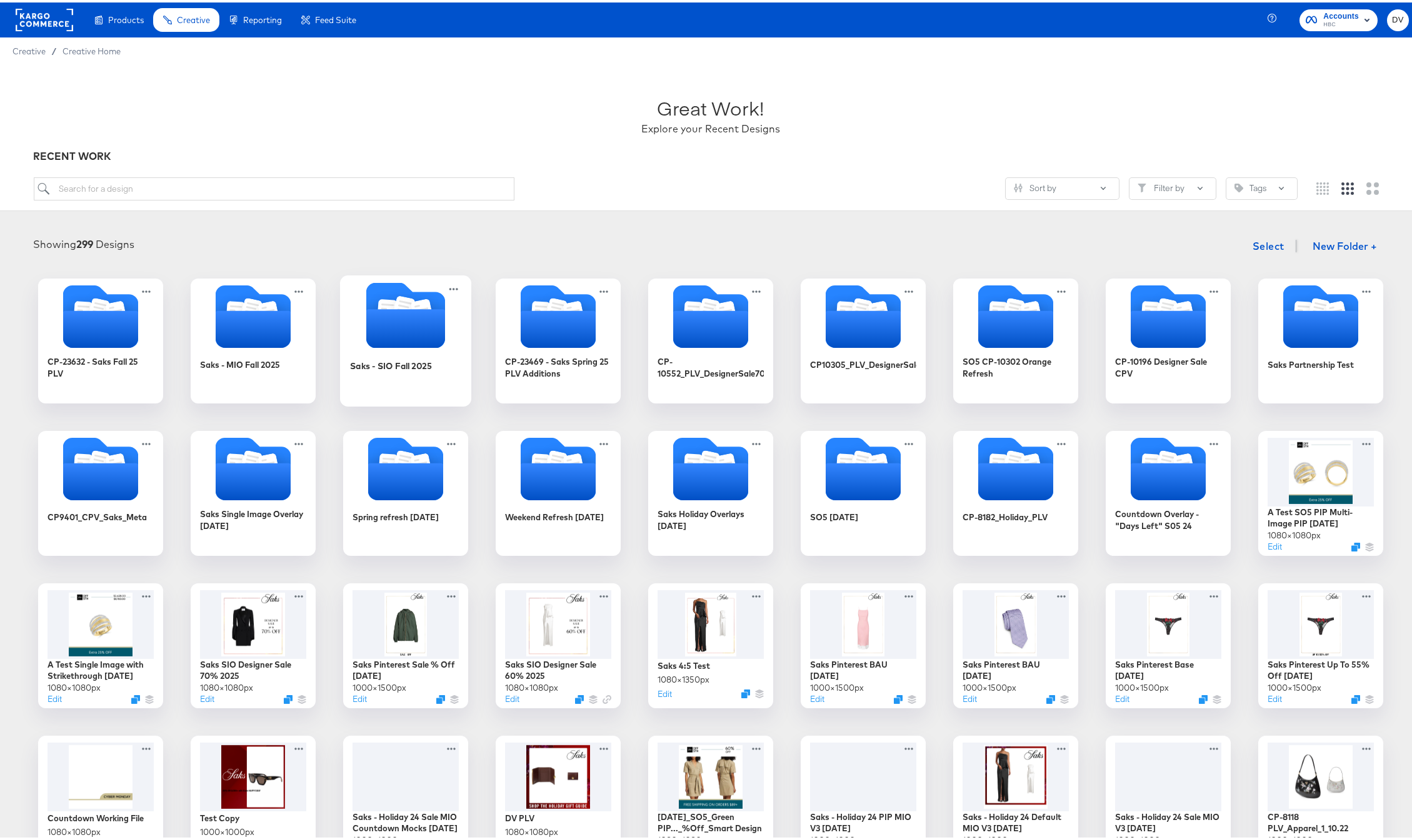
click at [388, 342] on icon "Folder" at bounding box center [405, 326] width 79 height 38
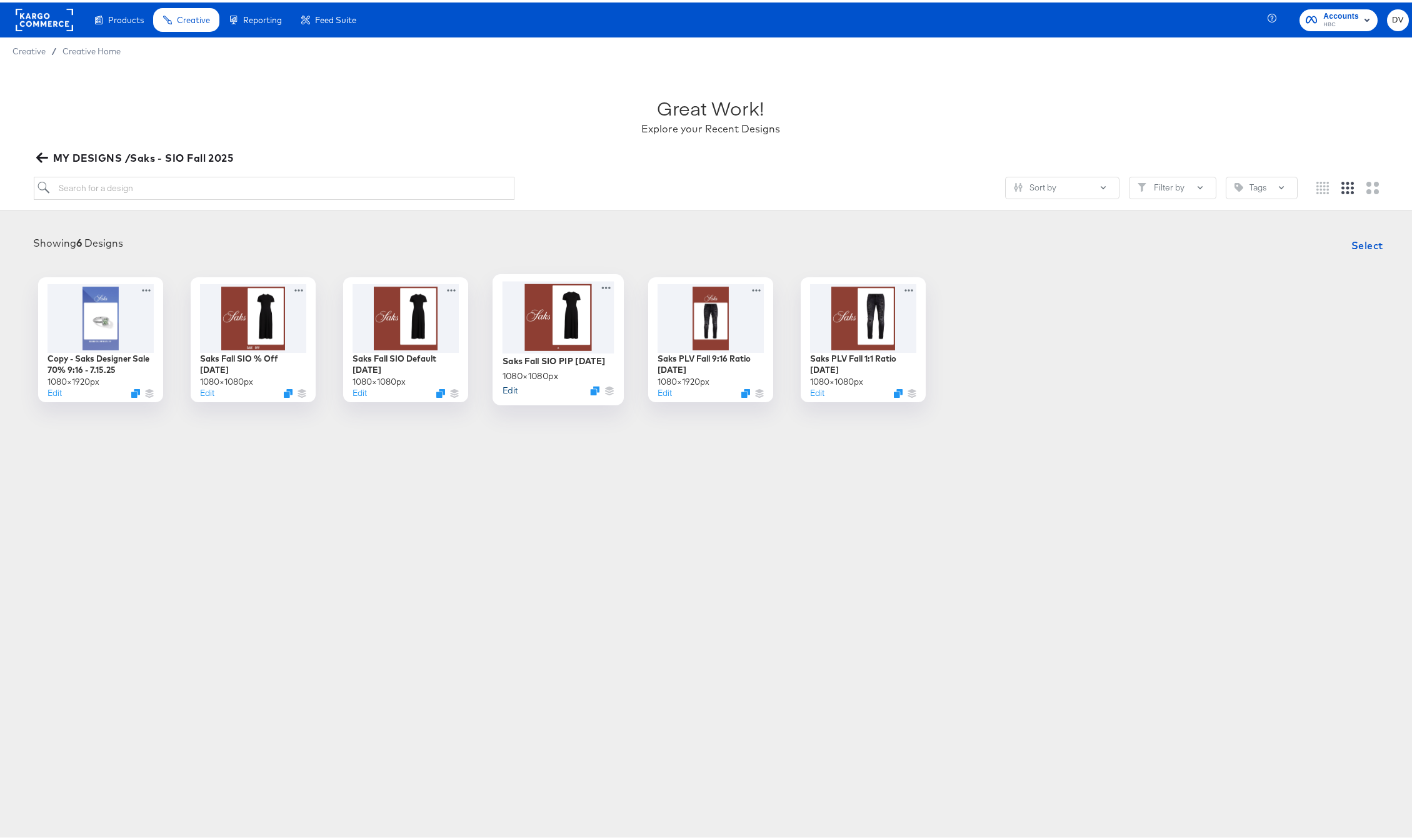
click at [503, 390] on button "Edit" at bounding box center [509, 388] width 15 height 12
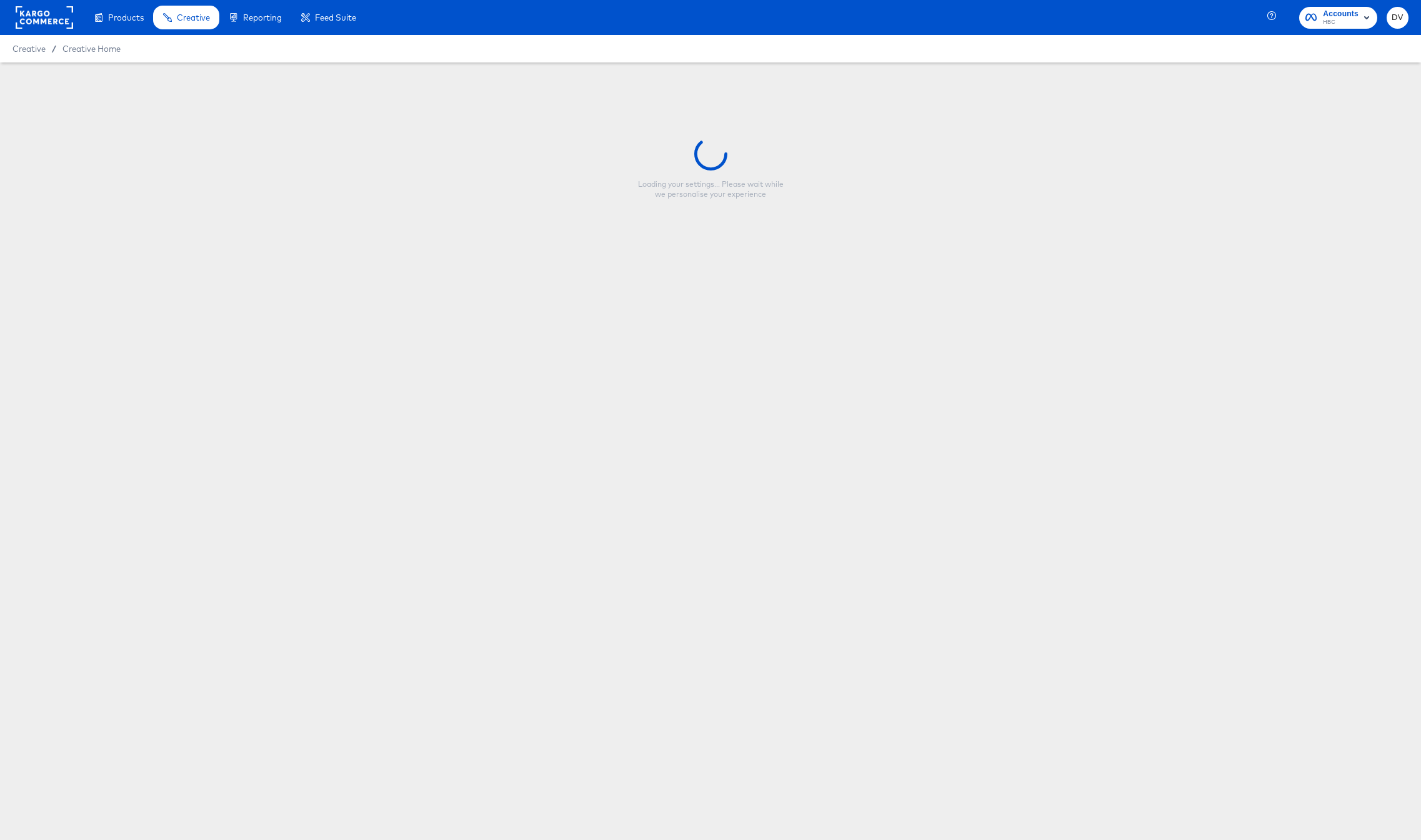
type input "Saks Fall SIO PIP 9.4.25"
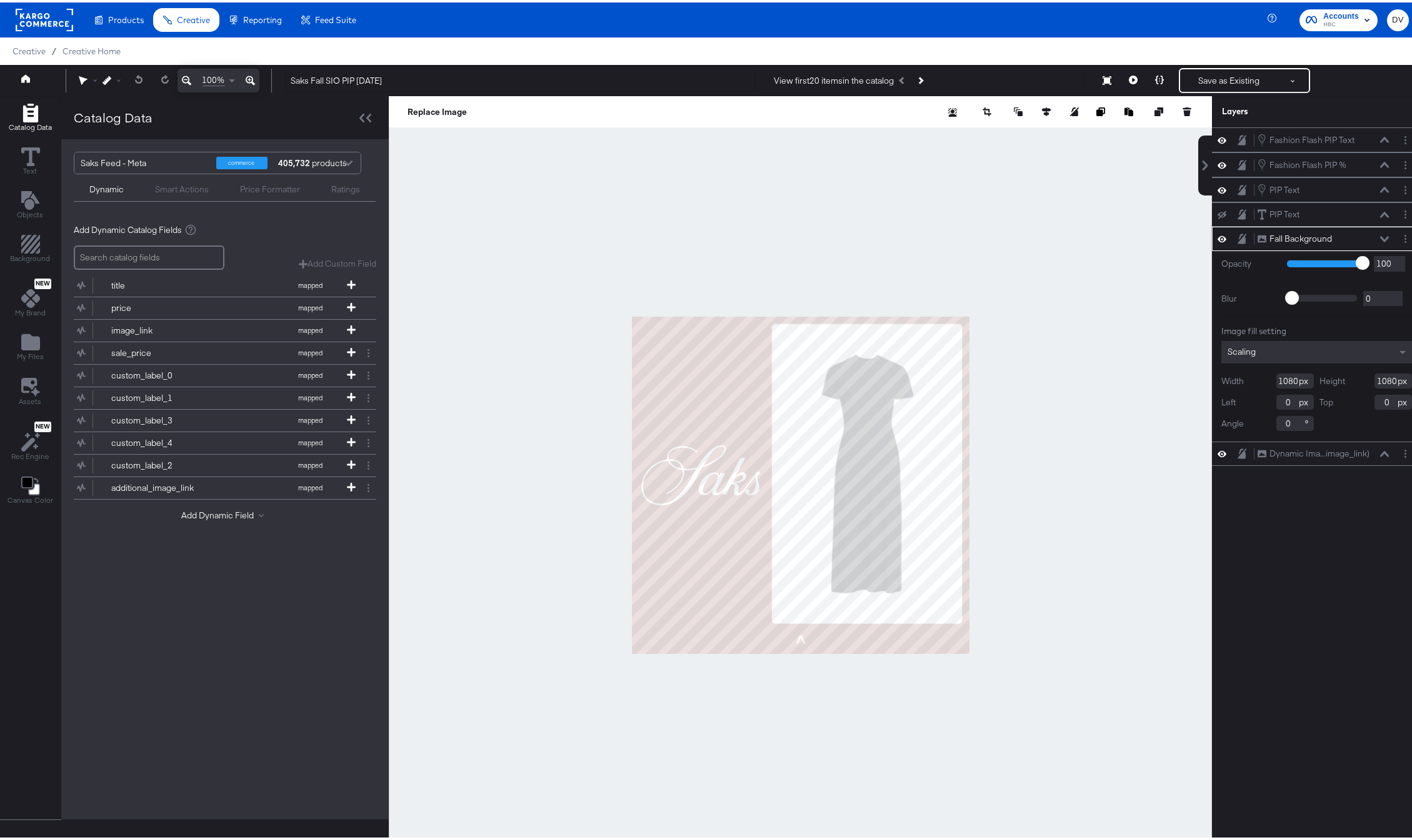
click at [1380, 234] on icon at bounding box center [1385, 236] width 9 height 5
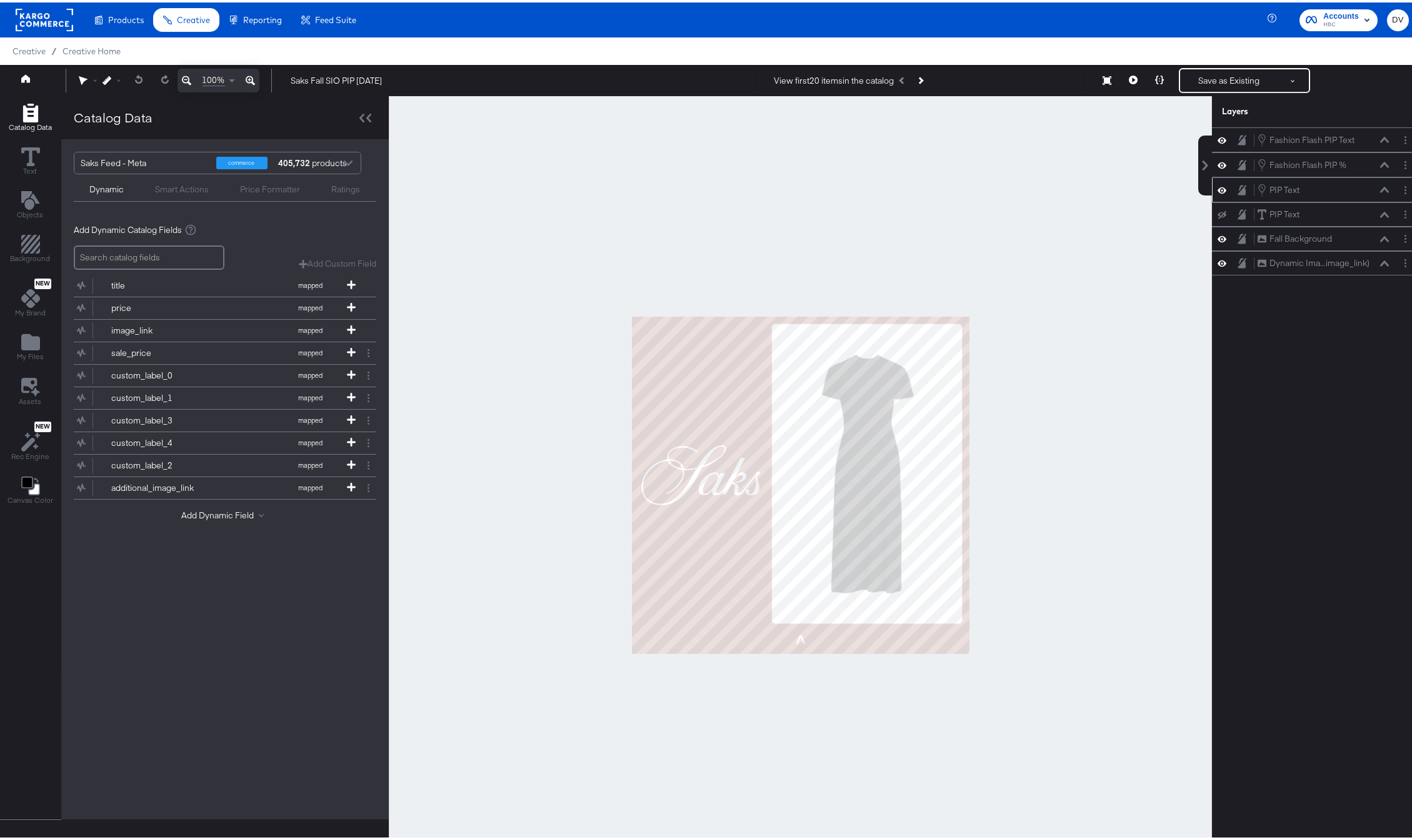
click at [1380, 189] on icon at bounding box center [1385, 187] width 9 height 5
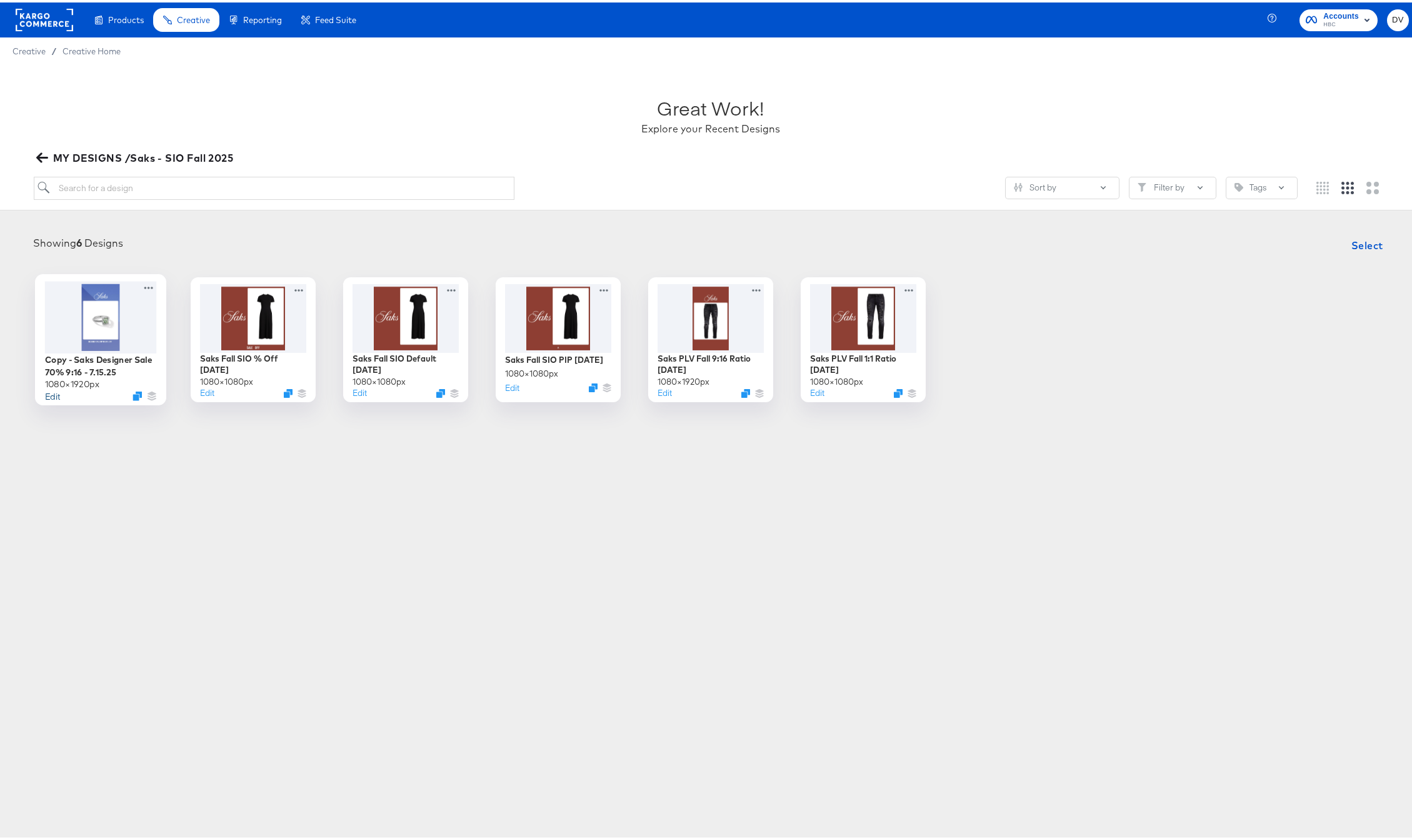
click at [50, 392] on button "Edit" at bounding box center [52, 394] width 15 height 12
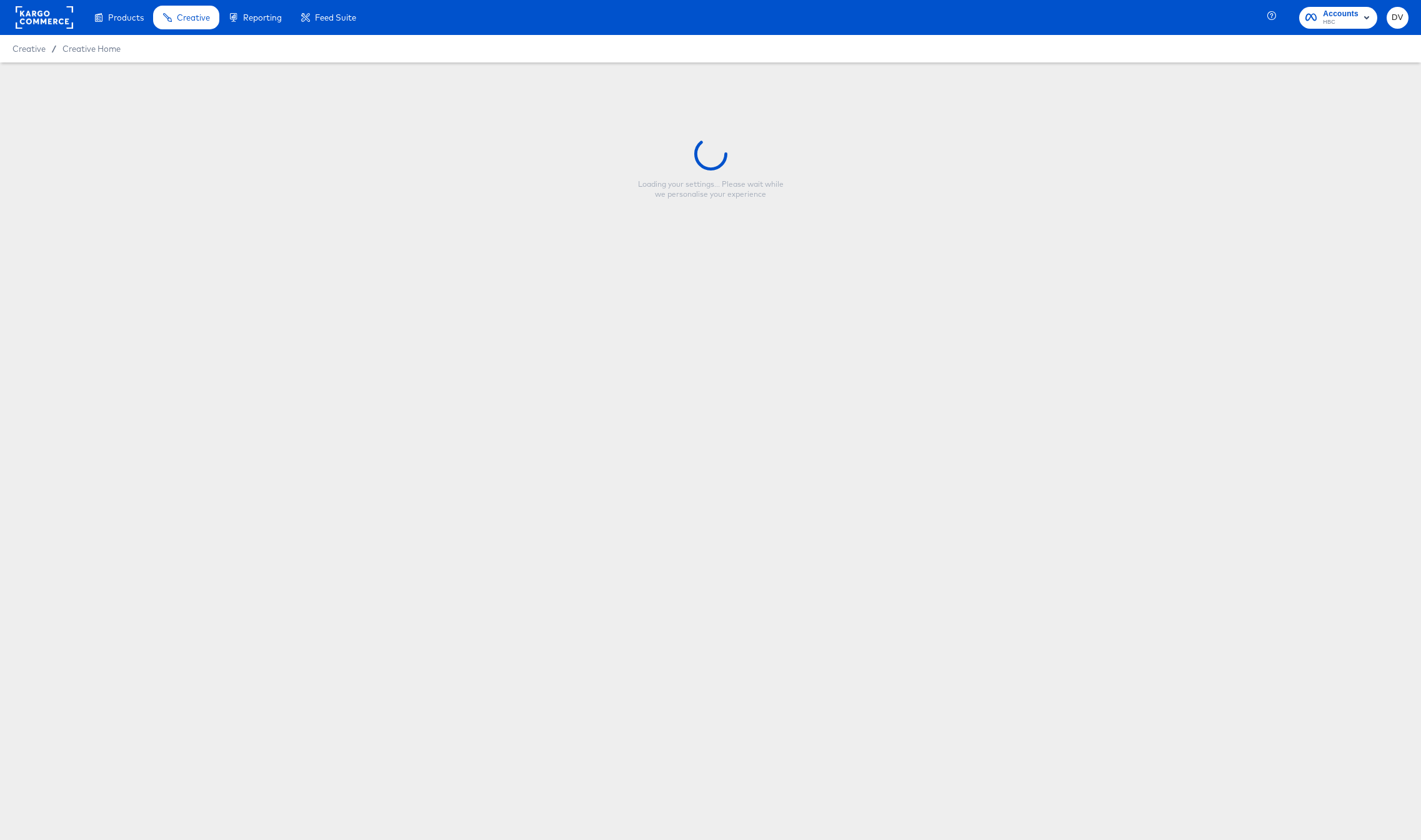
type input "Copy - Saks Designer Sale 70% 9:16 - 7.15.25"
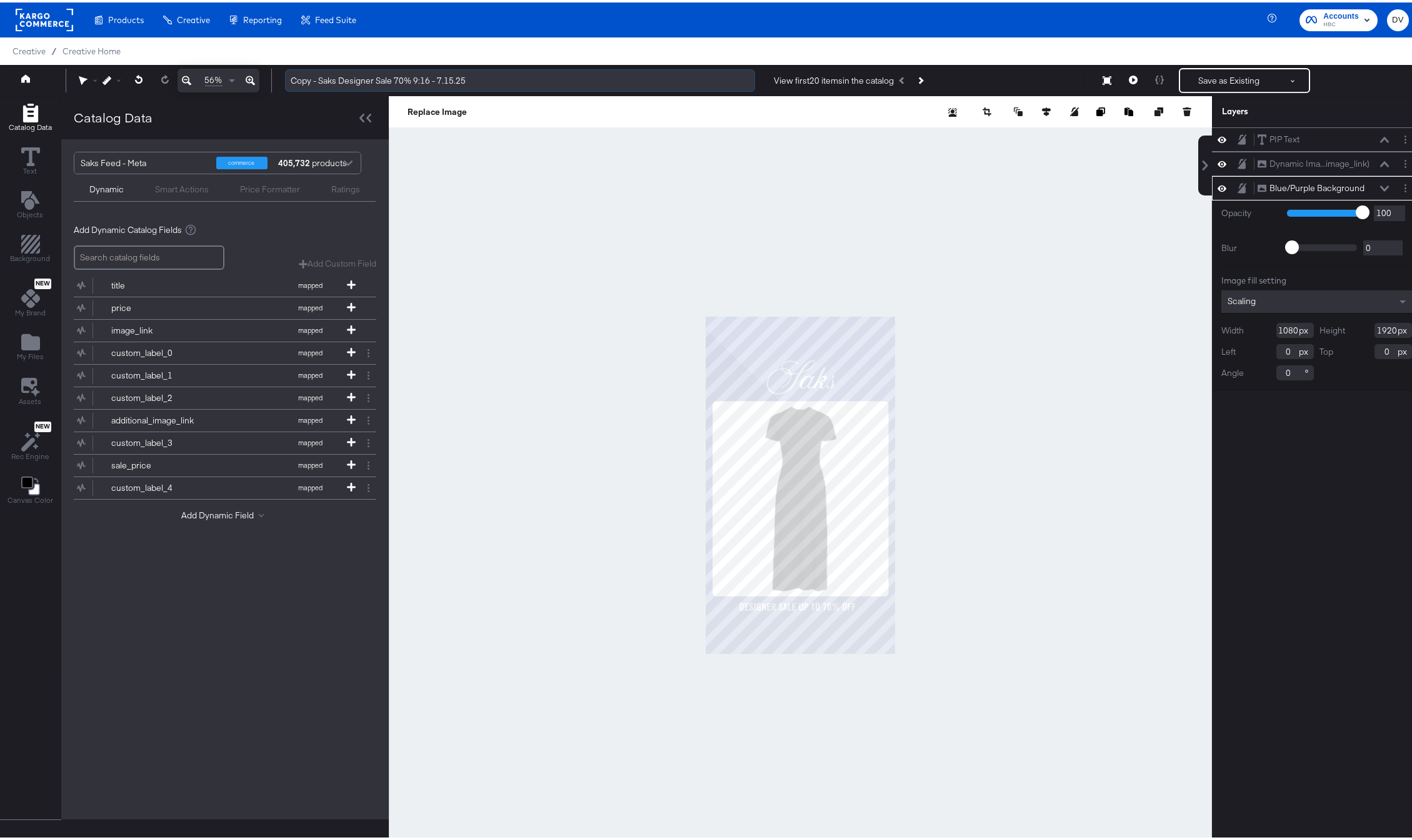
click at [350, 77] on input "Copy - Saks Designer Sale 70% 9:16 - 7.15.25" at bounding box center [520, 78] width 470 height 23
type input "Saks Fall 9:16 SIO PIP Text [DATE]"
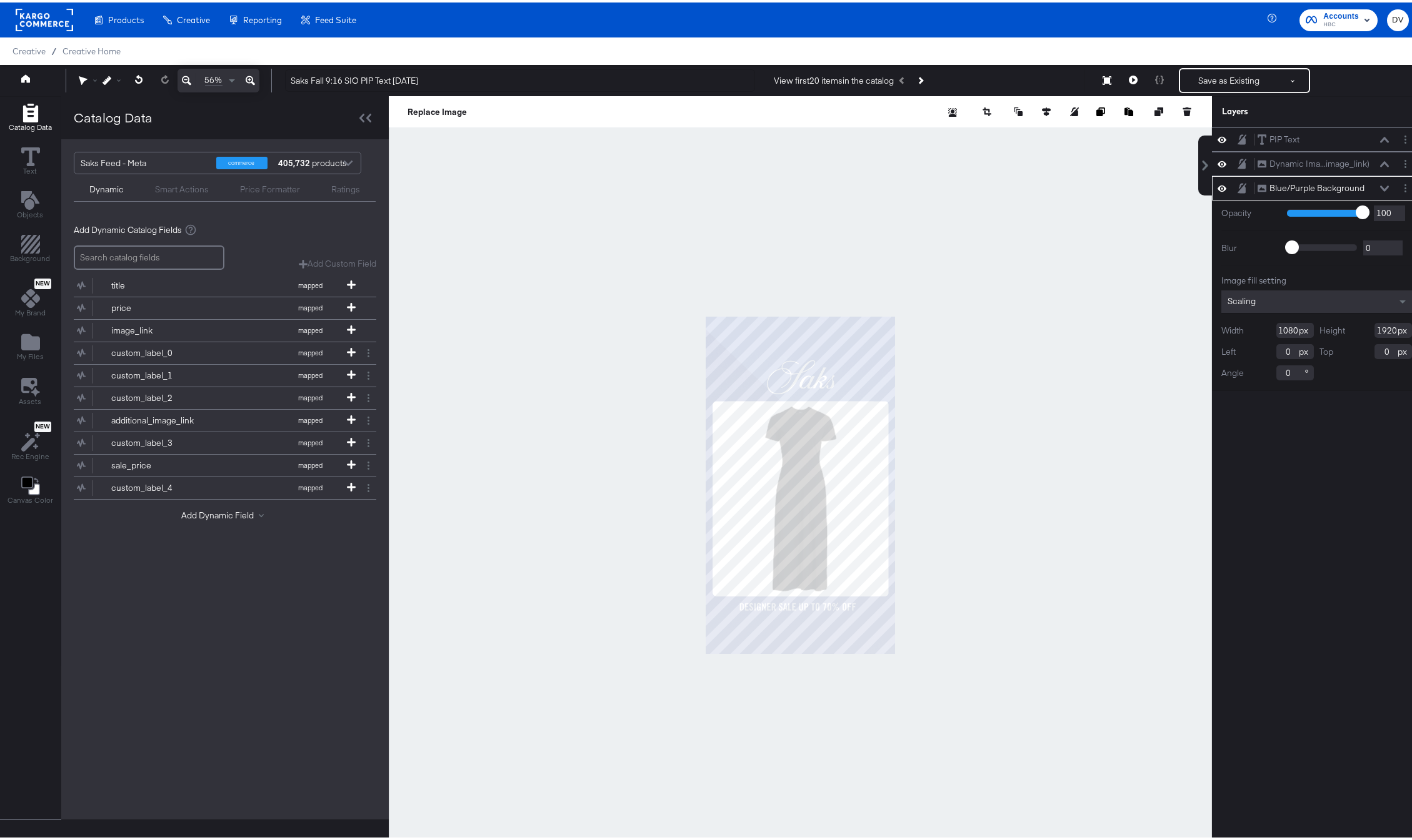
click at [1011, 211] on div at bounding box center [800, 483] width 823 height 779
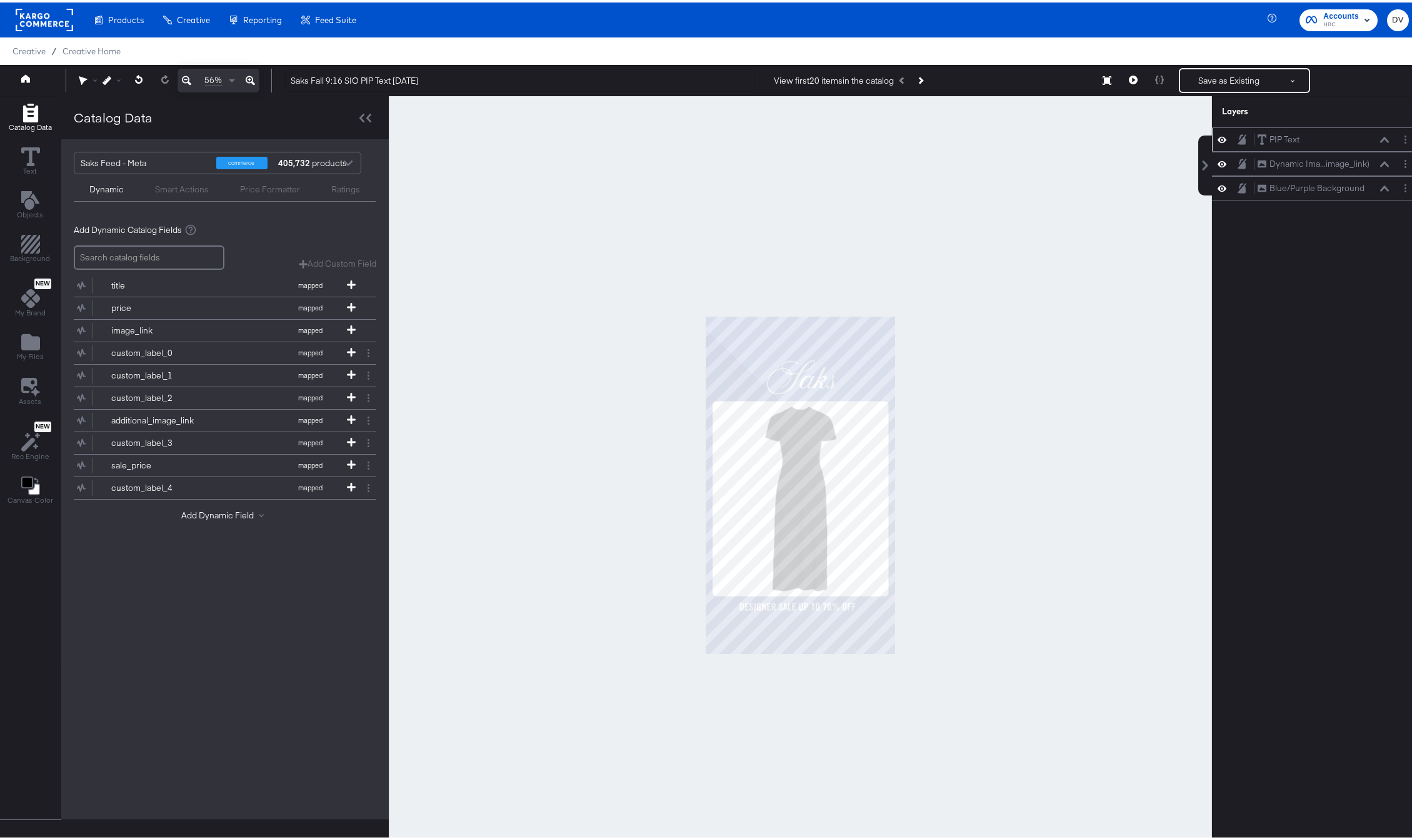
click at [1380, 138] on icon at bounding box center [1385, 137] width 9 height 5
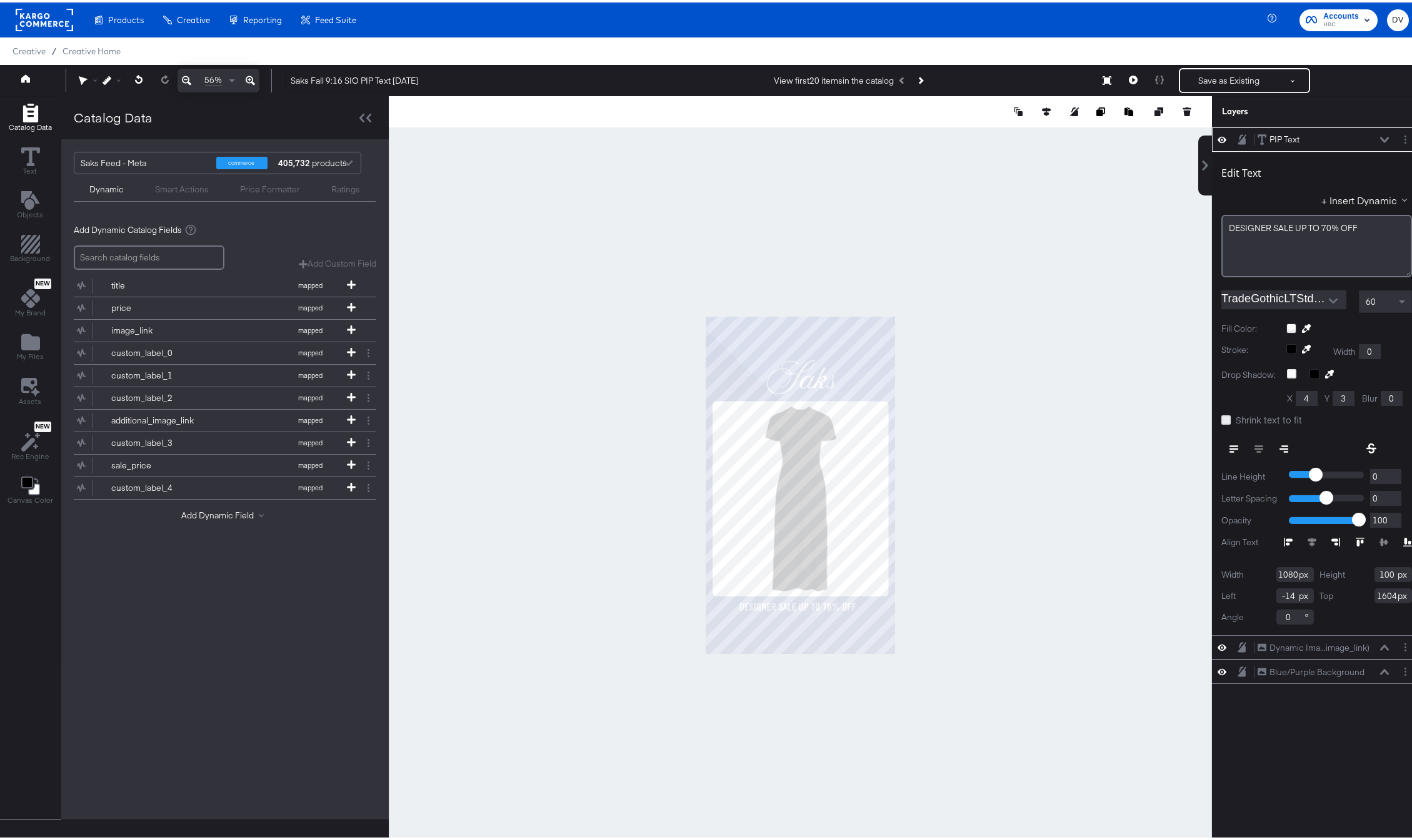
click at [1221, 421] on icon at bounding box center [1226, 417] width 10 height 10
click at [0, 0] on input "Shrink text to fit" at bounding box center [0, 0] width 0 height 0
click at [251, 81] on icon at bounding box center [250, 78] width 10 height 15
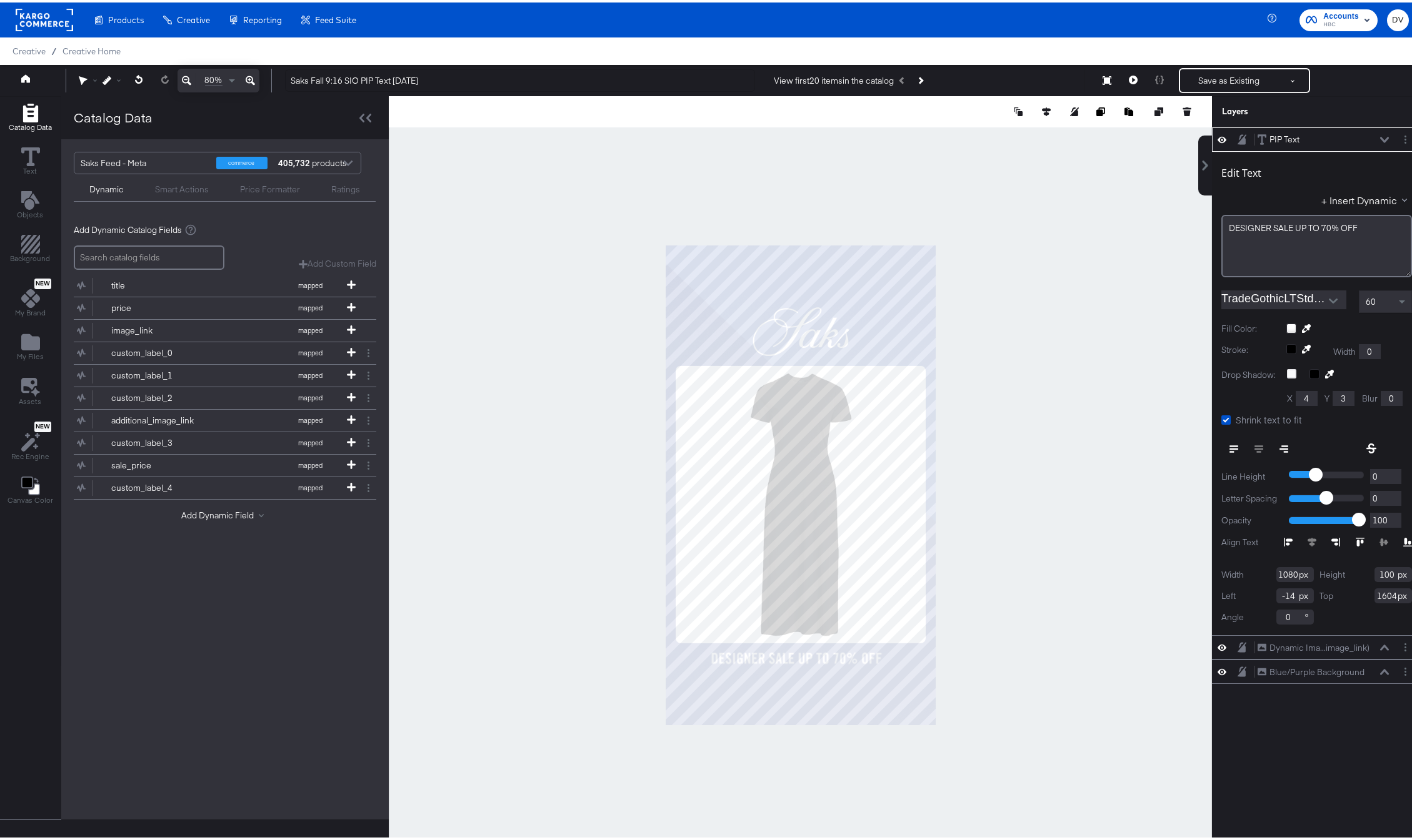
click at [252, 80] on icon at bounding box center [250, 78] width 10 height 10
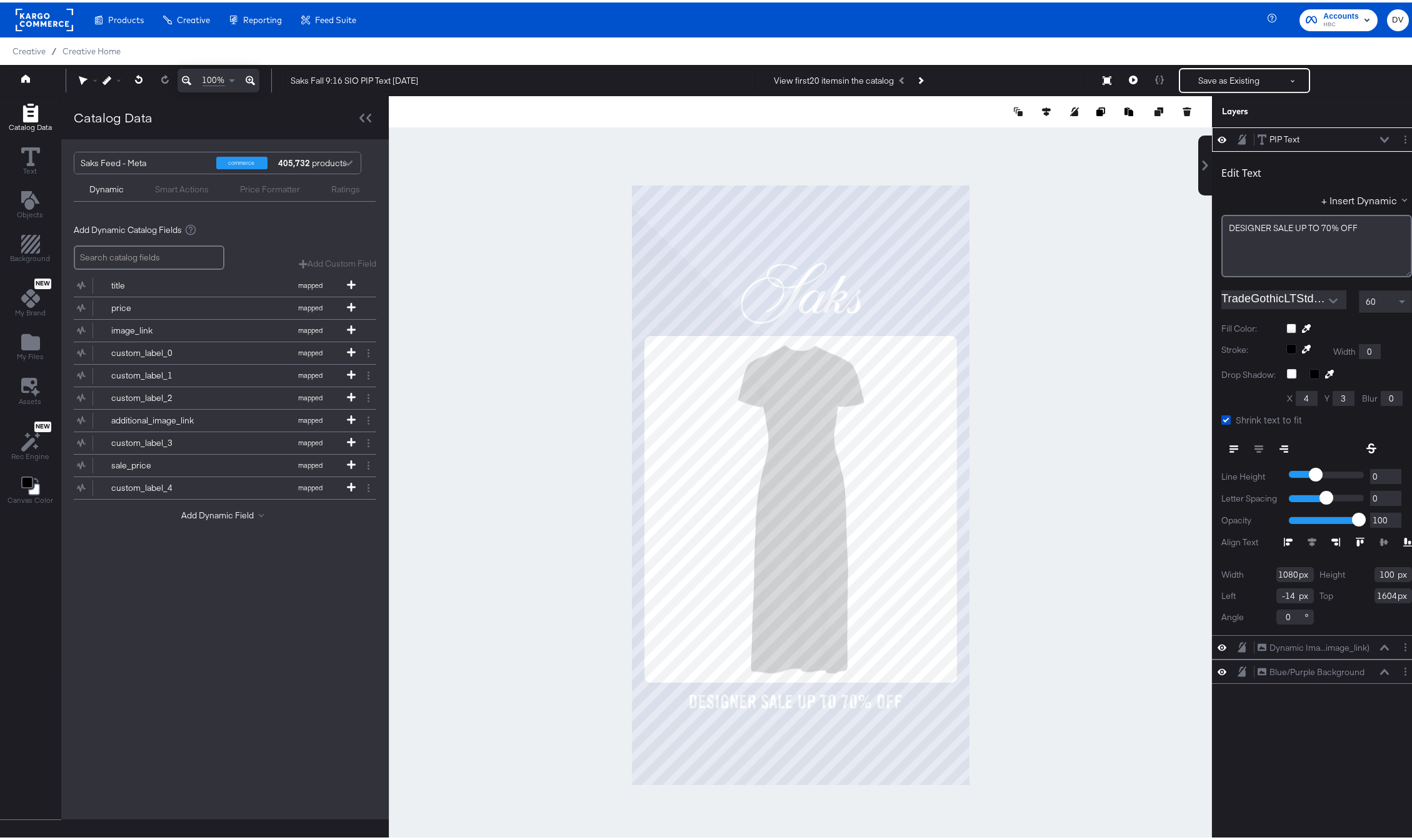
click at [252, 80] on icon at bounding box center [250, 78] width 10 height 10
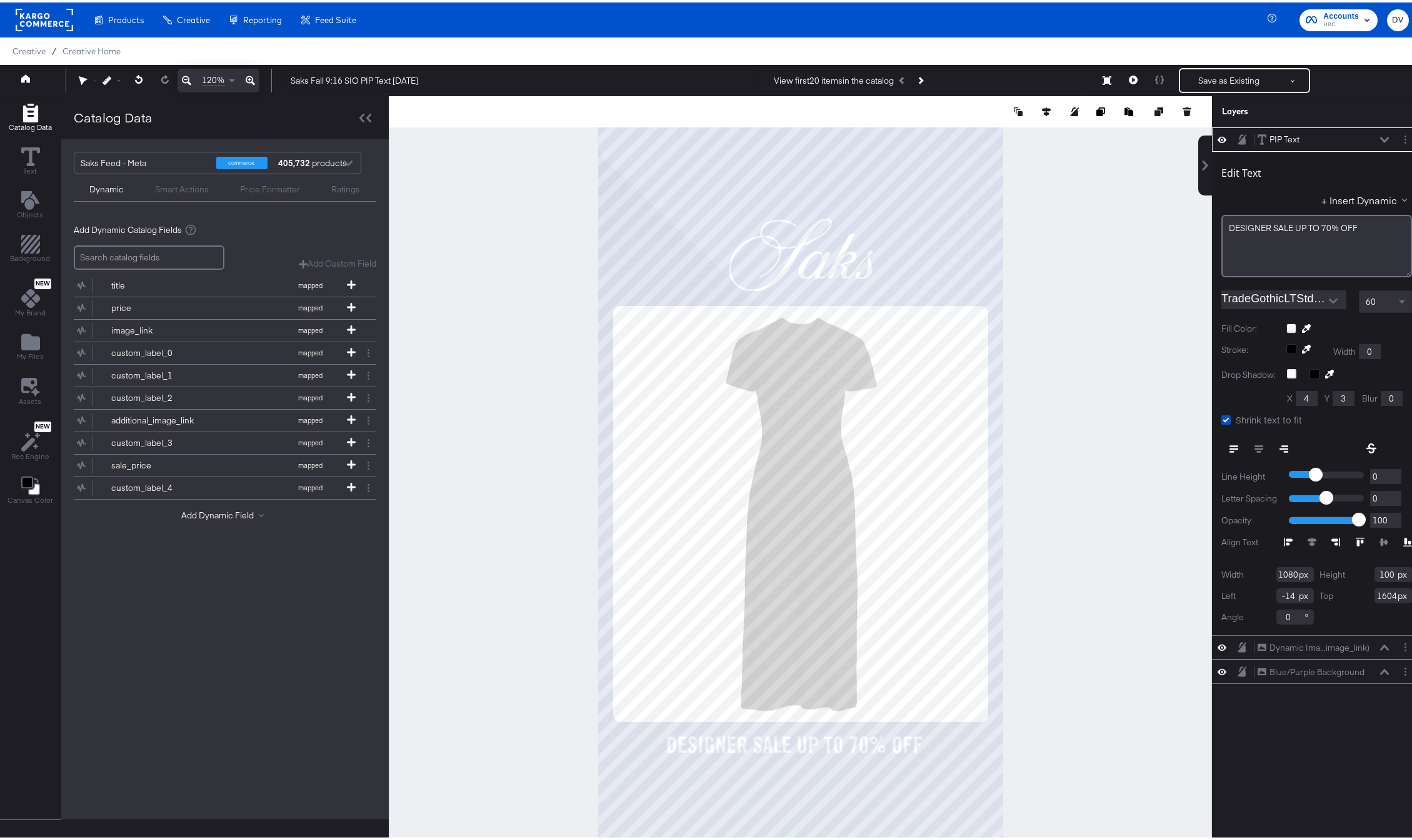
click at [87, 75] on icon at bounding box center [83, 78] width 9 height 9
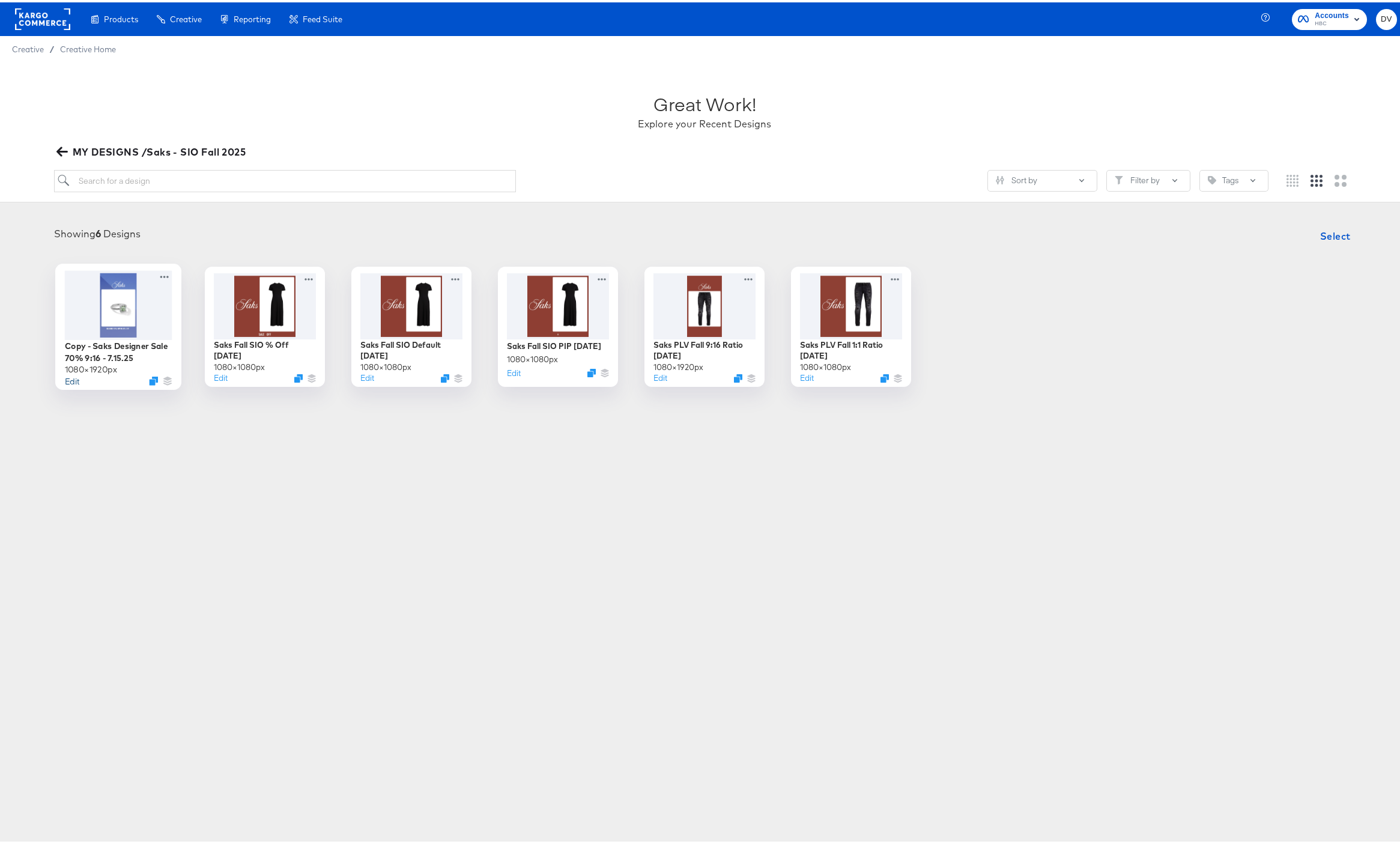
click at [66, 373] on button "Edit" at bounding box center [72, 379] width 14 height 12
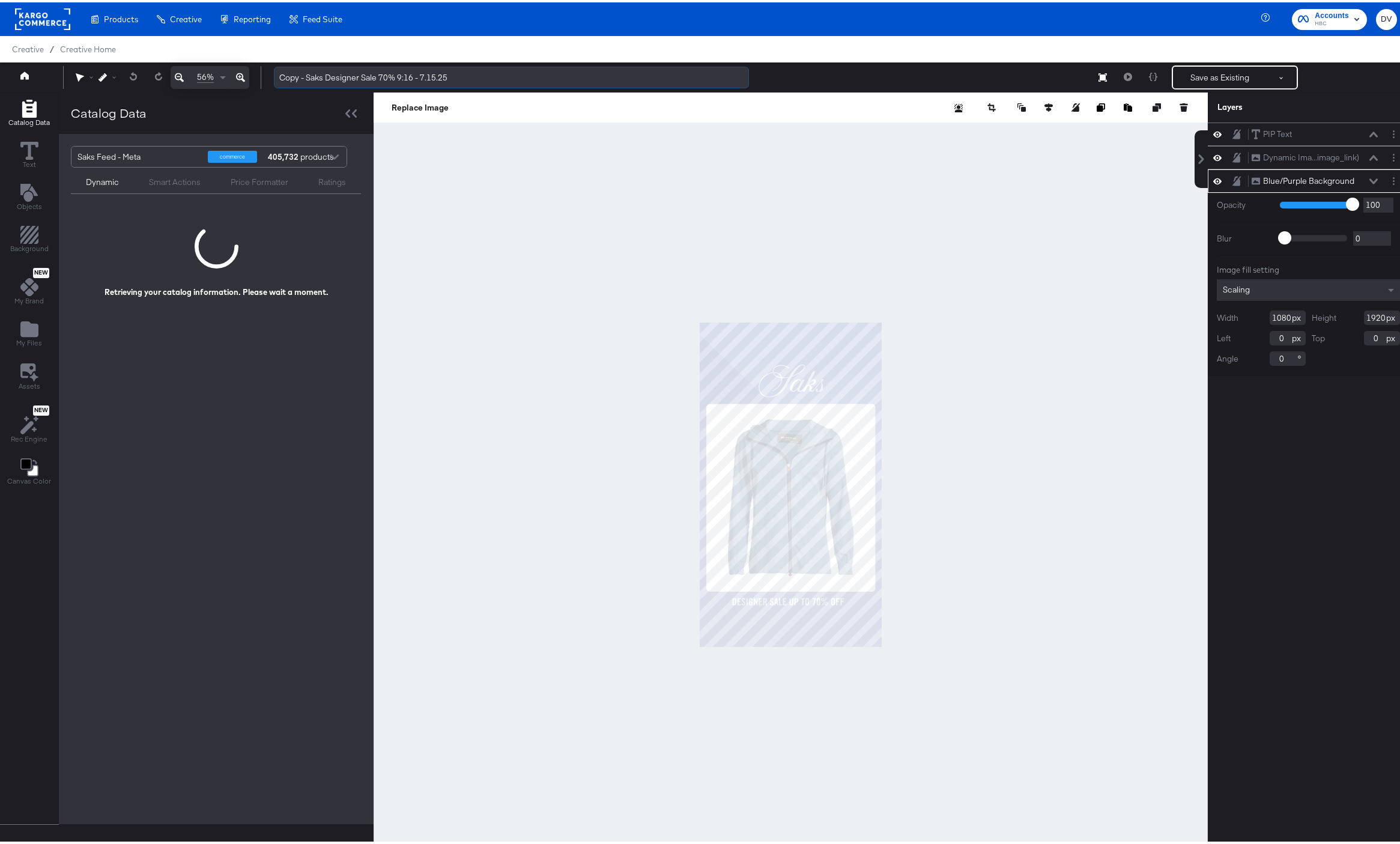
click at [428, 77] on input "Copy - Saks Designer Sale 70% 9:16 - 7.15.25" at bounding box center [512, 75] width 475 height 22
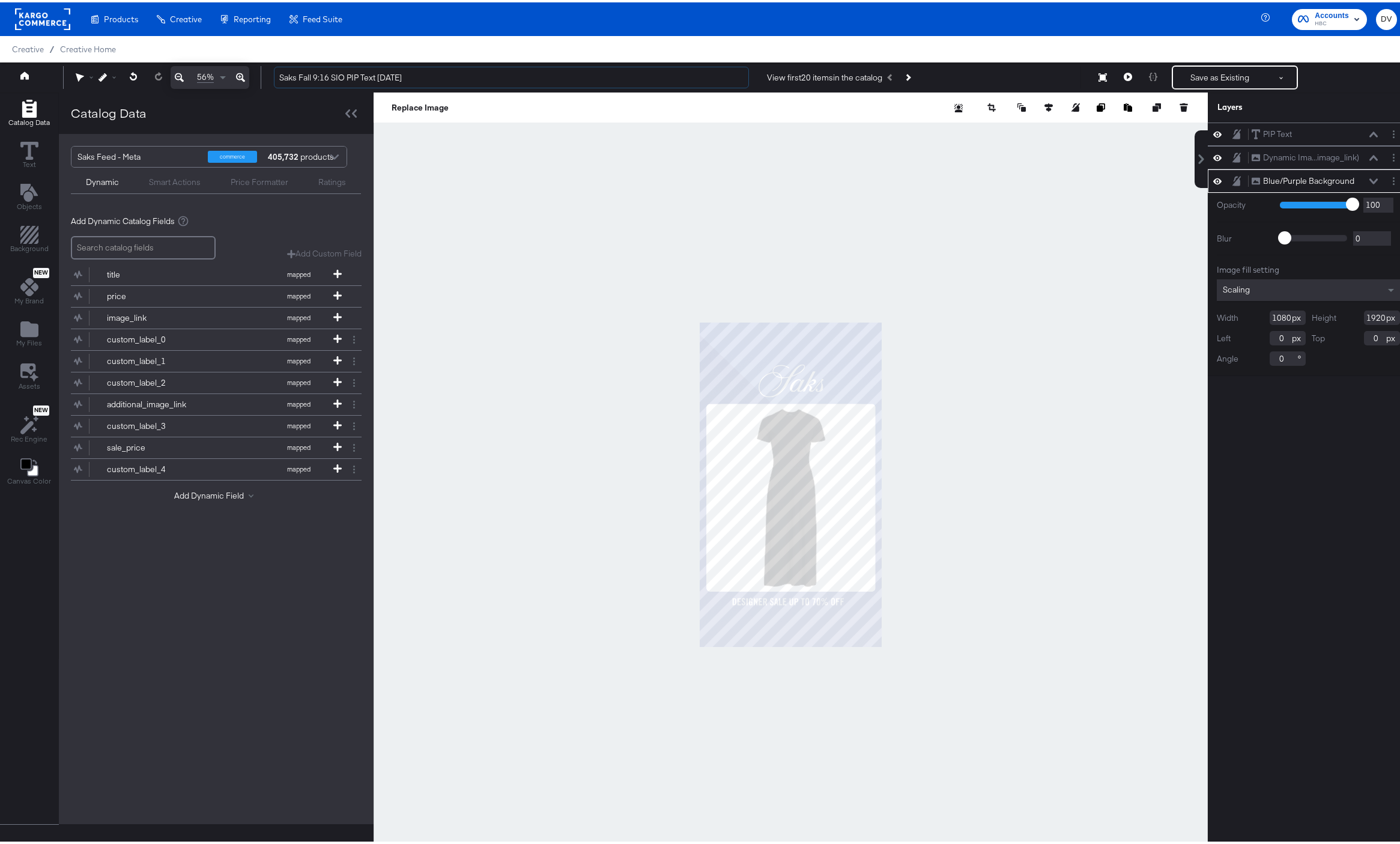
type input "Saks Fall 9:16 SIO PIP Text [DATE]"
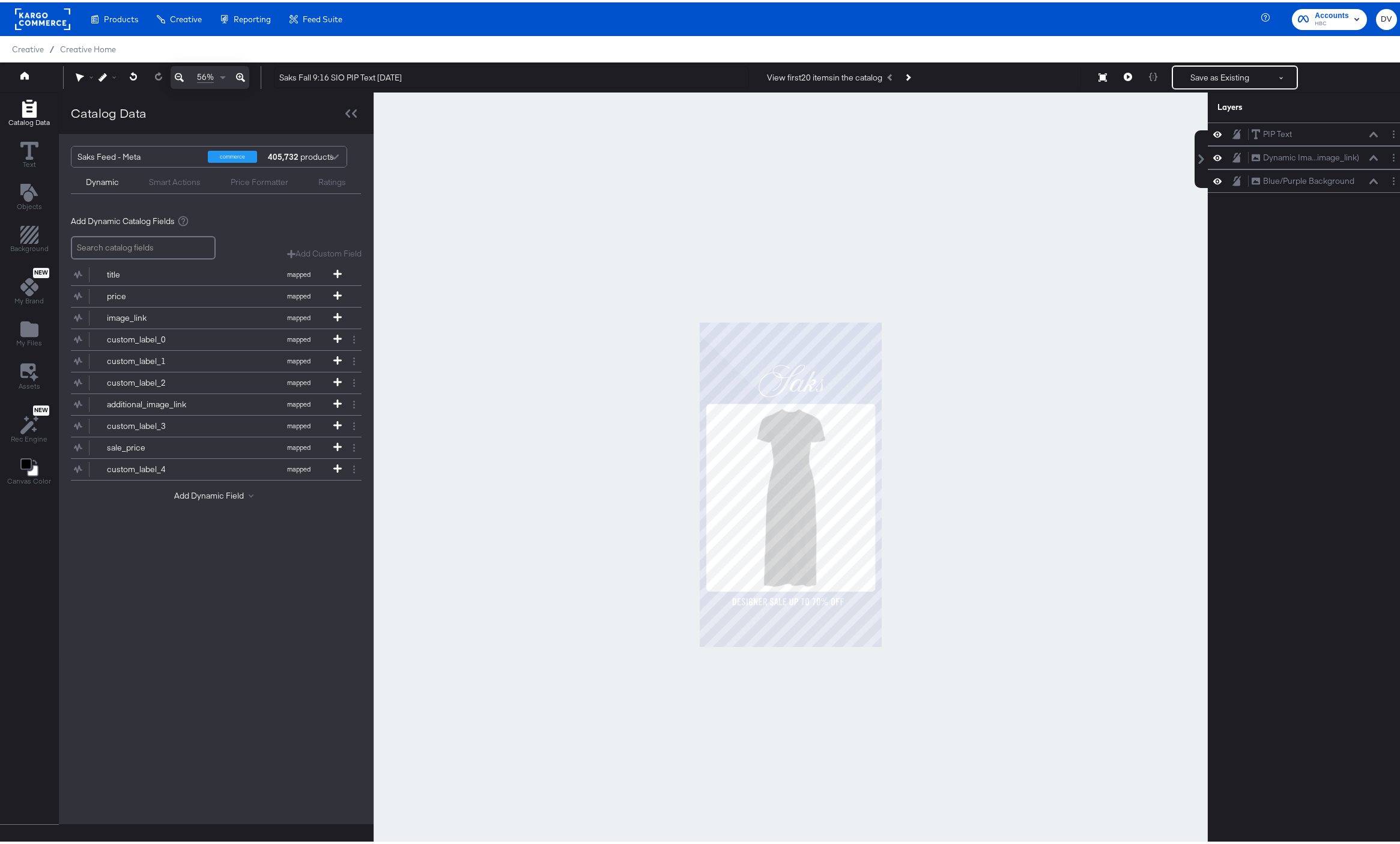
click at [989, 300] on div at bounding box center [791, 482] width 835 height 785
click at [1387, 180] on button "Layer Options" at bounding box center [1393, 178] width 13 height 13
click at [1296, 263] on button "Delete" at bounding box center [1299, 265] width 26 height 13
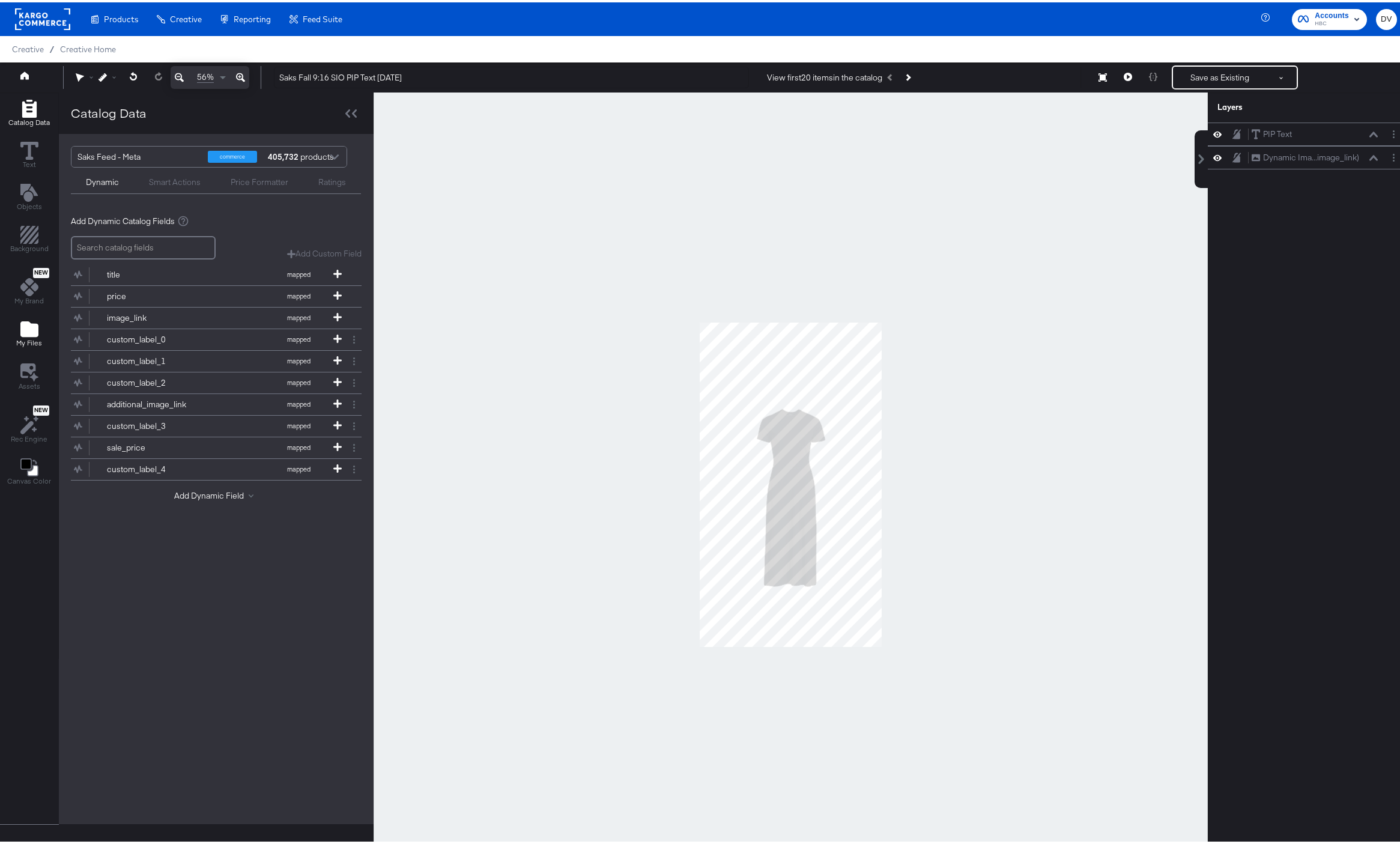
click at [28, 335] on icon "Add Files" at bounding box center [29, 326] width 18 height 18
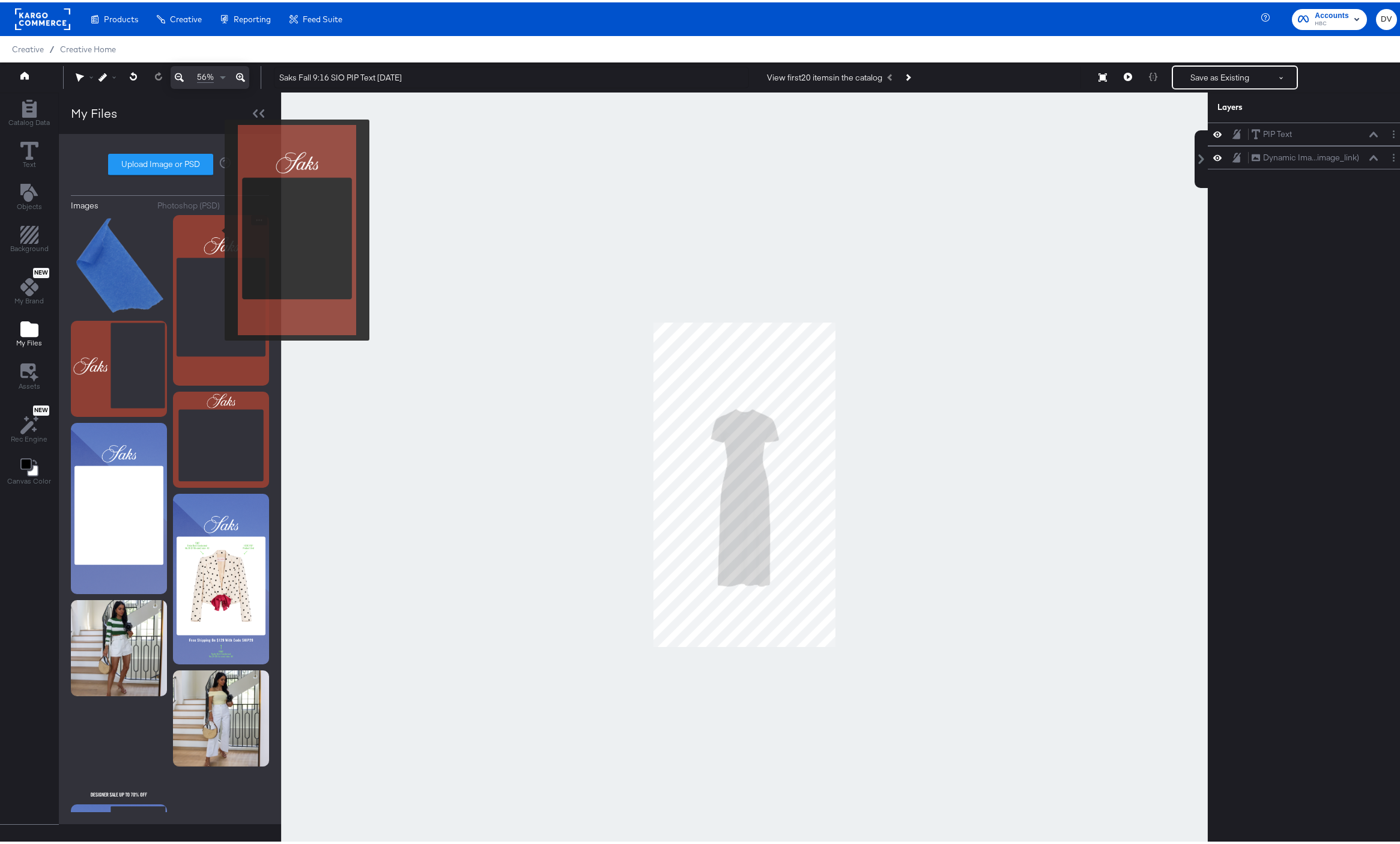
click at [217, 228] on img at bounding box center [221, 298] width 96 height 171
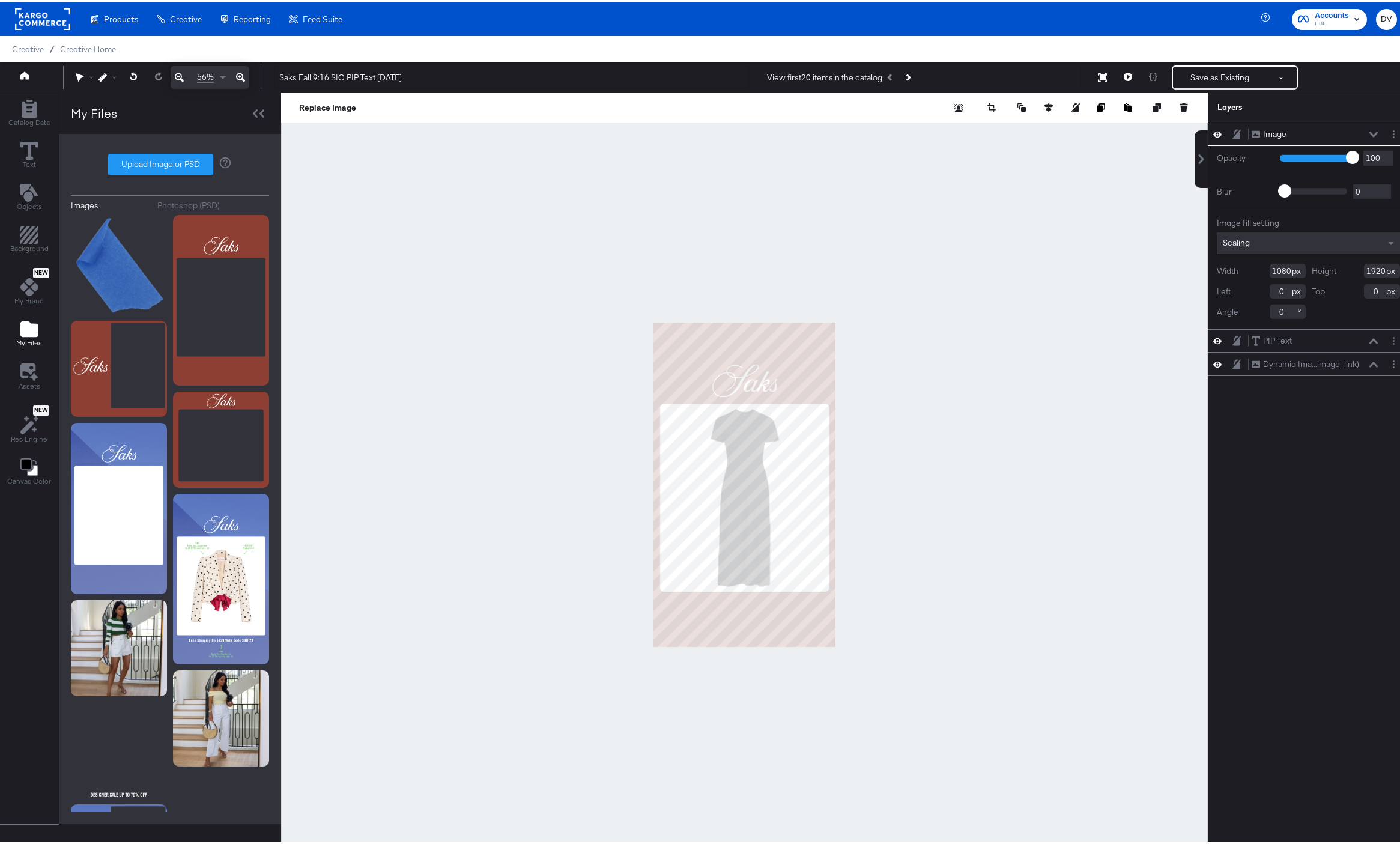
click at [1367, 135] on div "Image Image" at bounding box center [1314, 131] width 127 height 13
click at [1370, 133] on icon at bounding box center [1374, 132] width 8 height 5
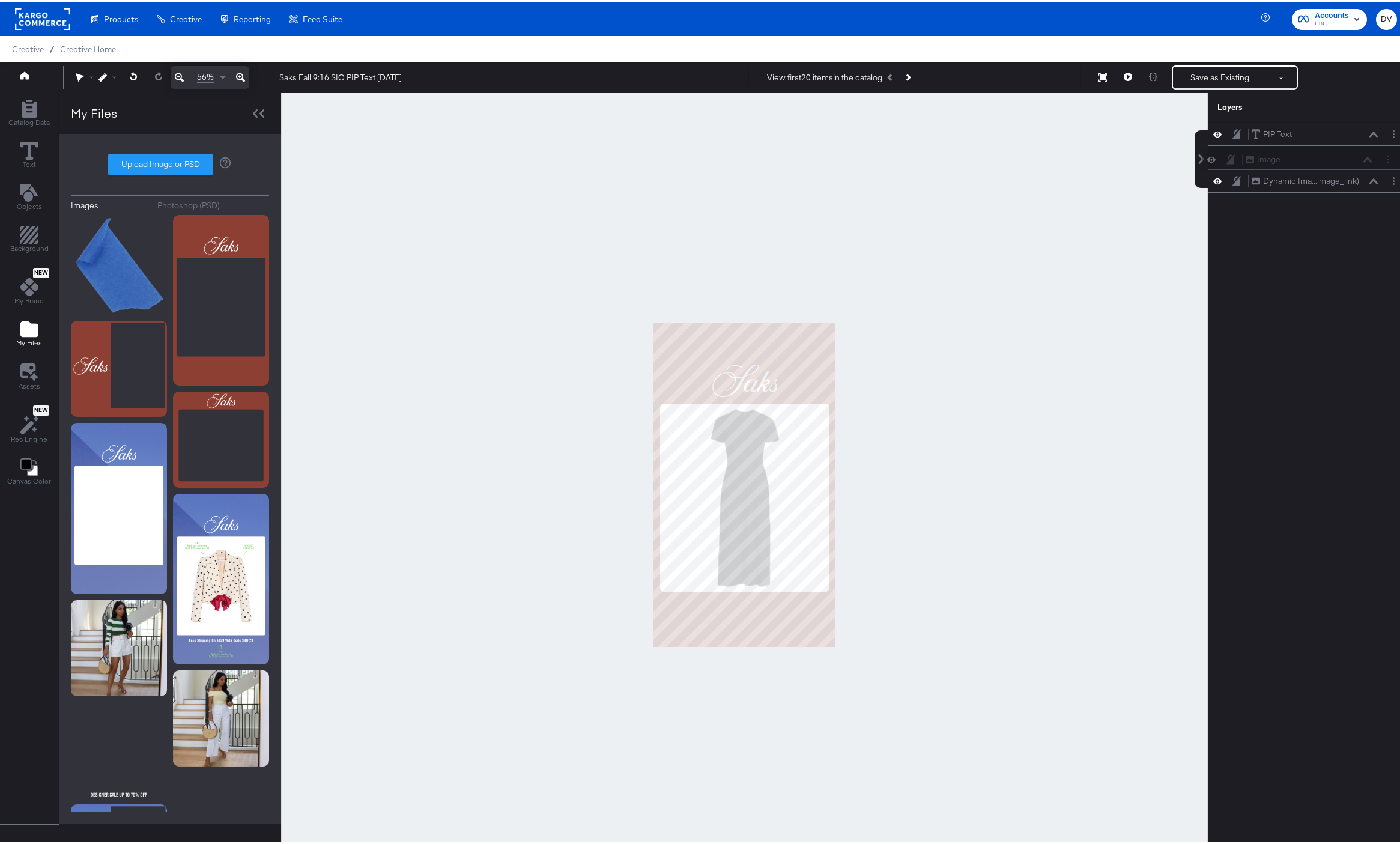
drag, startPoint x: 1331, startPoint y: 133, endPoint x: 1334, endPoint y: 162, distance: 29.2
click at [1334, 162] on div "Image Image PIP Text PIP Text Dynamic Ima...image_link) Dynamic Image (image_li…" at bounding box center [1308, 156] width 201 height 71
click at [1393, 154] on icon "Layer Options" at bounding box center [1394, 155] width 2 height 8
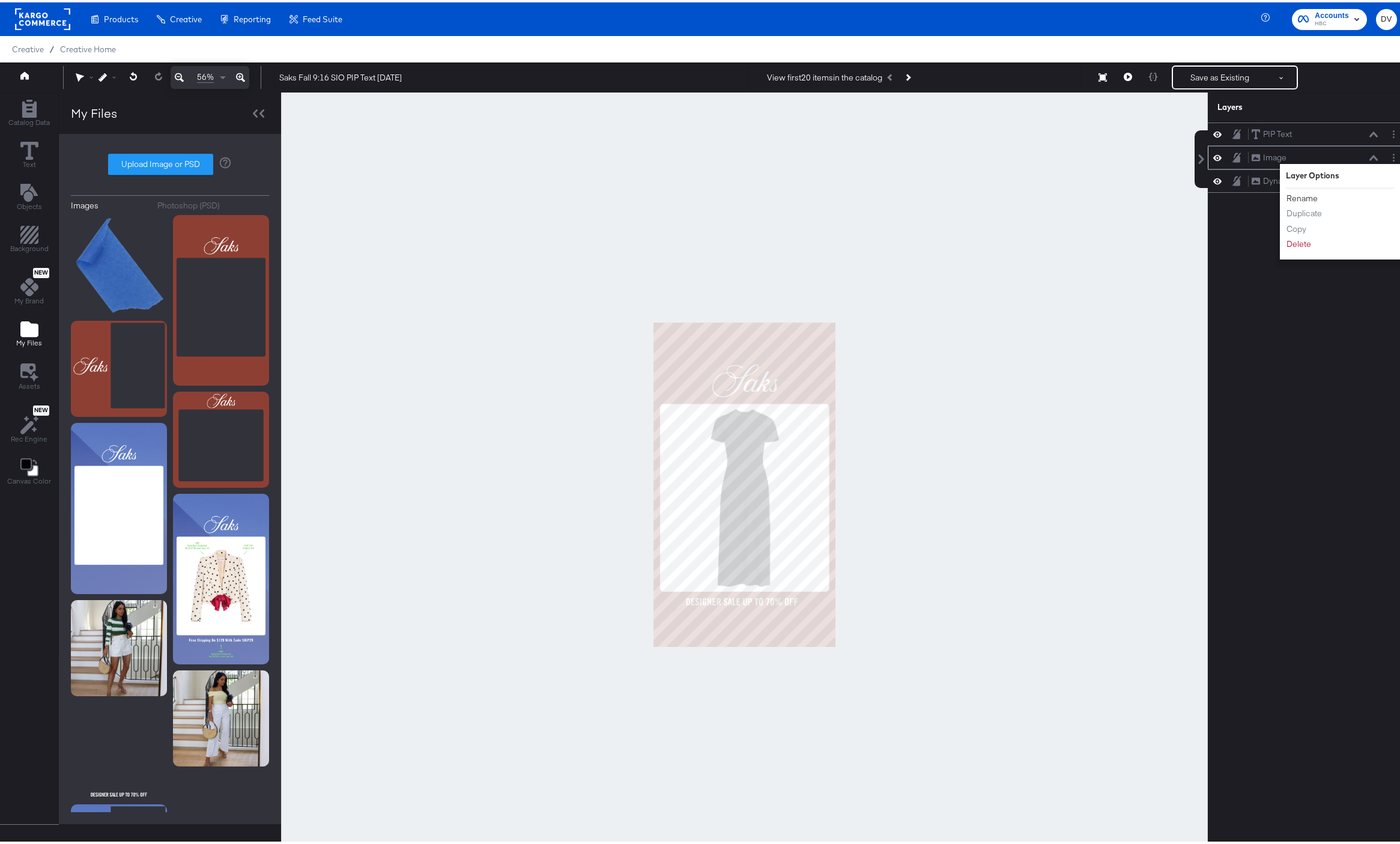
click at [1301, 196] on button "Rename" at bounding box center [1302, 196] width 33 height 13
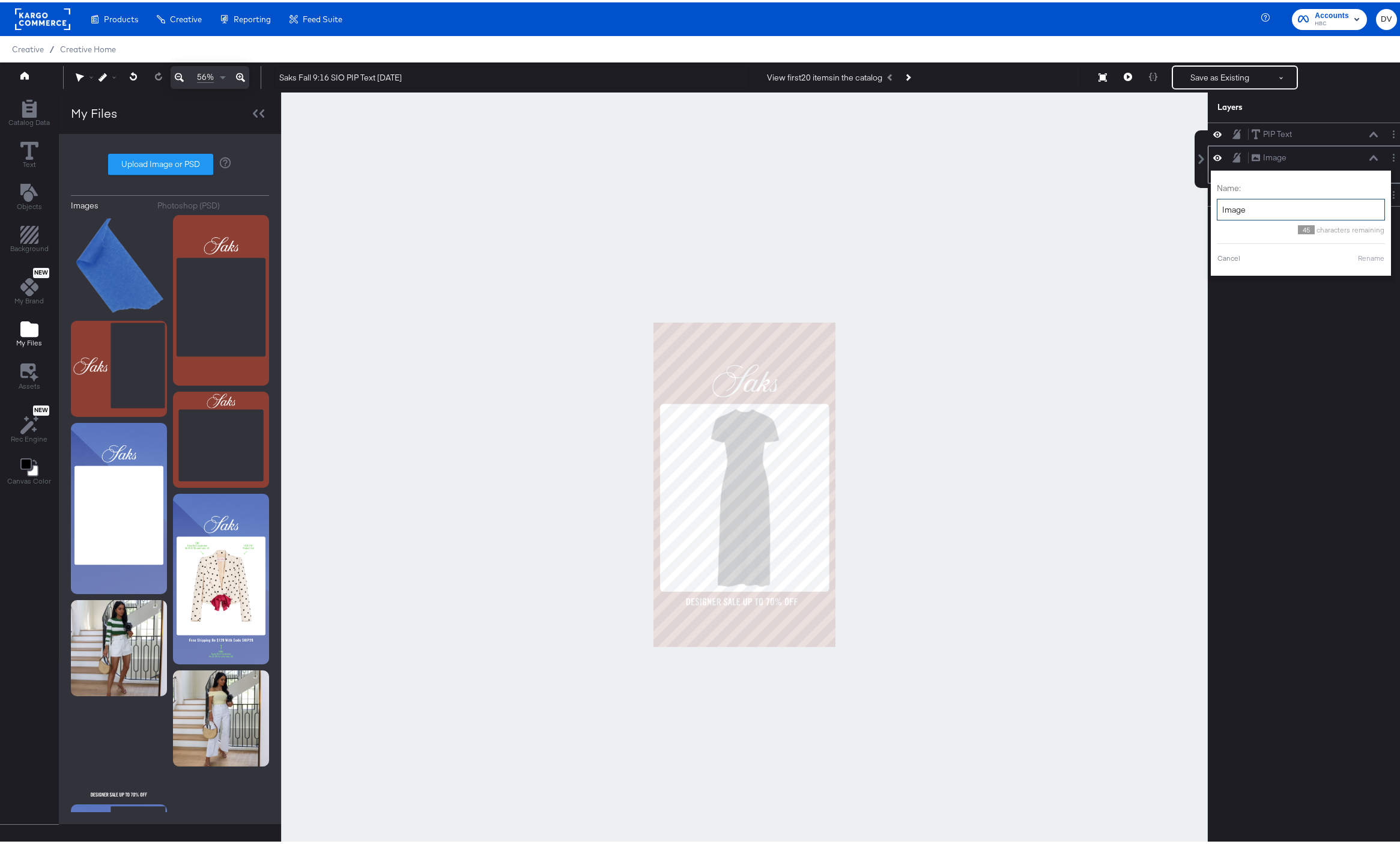
click at [1261, 200] on input "Image" at bounding box center [1302, 207] width 168 height 22
type input "Fall Background"
click at [1343, 255] on button "Rename" at bounding box center [1356, 256] width 28 height 11
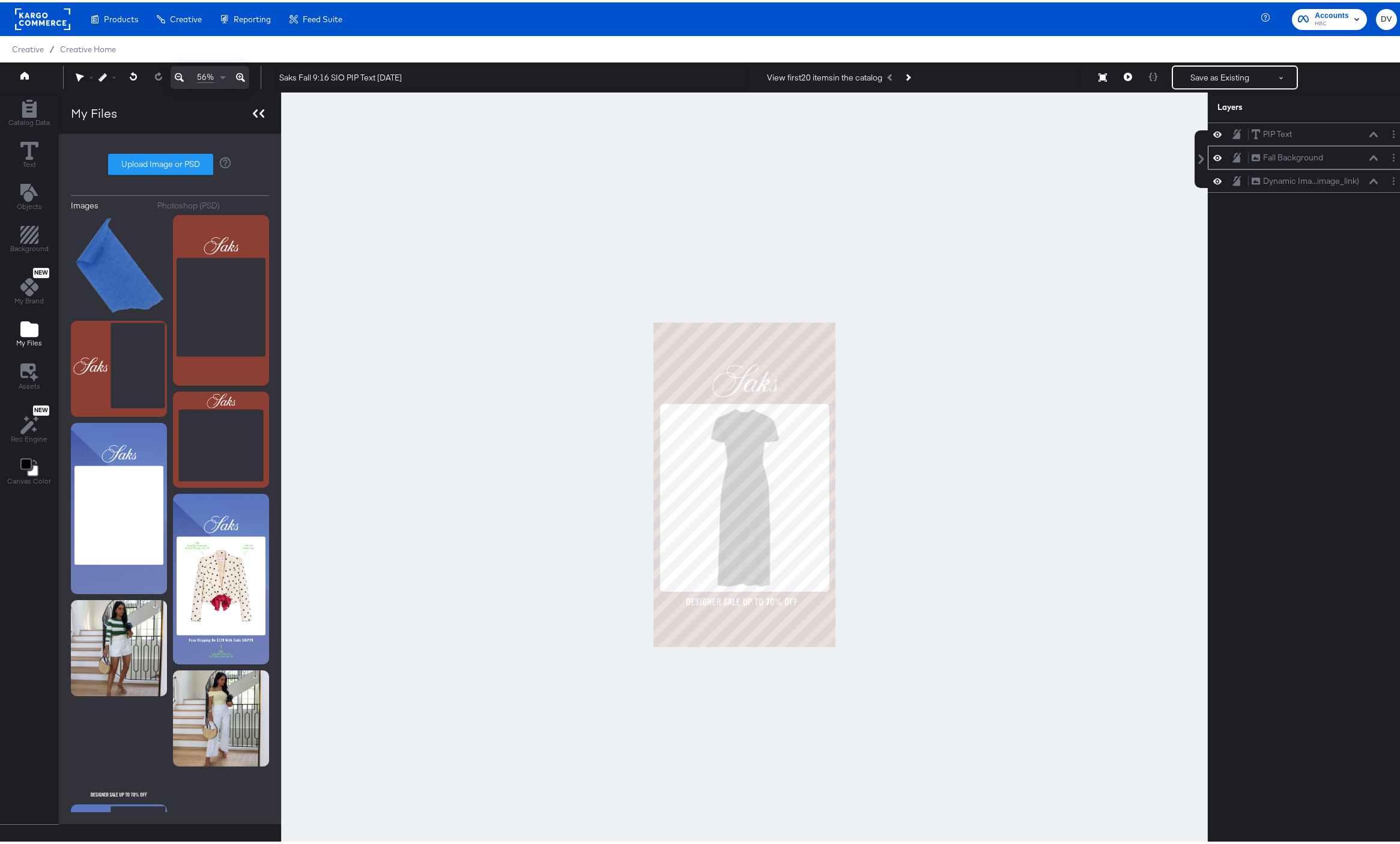
click at [253, 113] on icon at bounding box center [256, 111] width 5 height 8
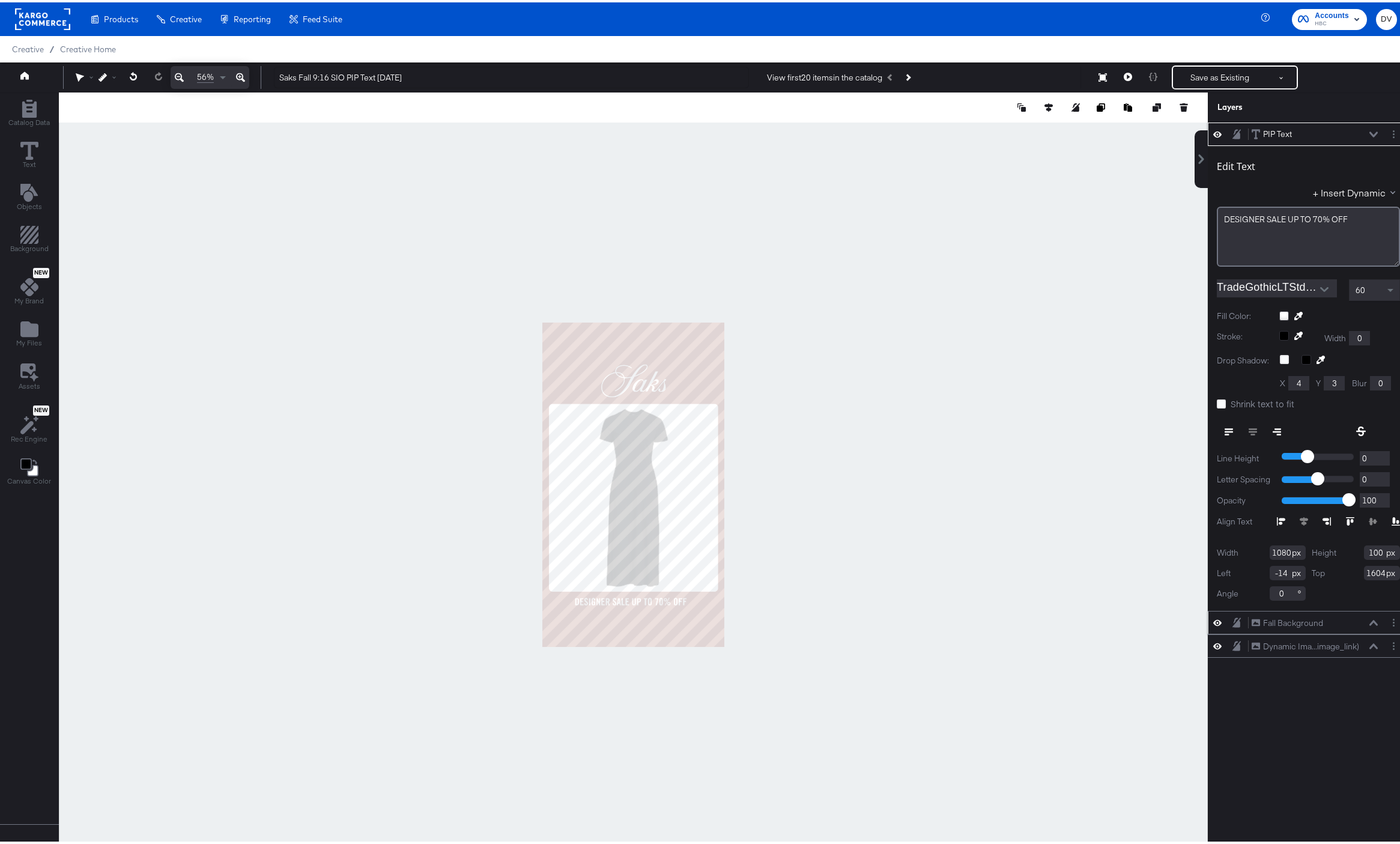
click at [242, 77] on icon at bounding box center [241, 75] width 9 height 9
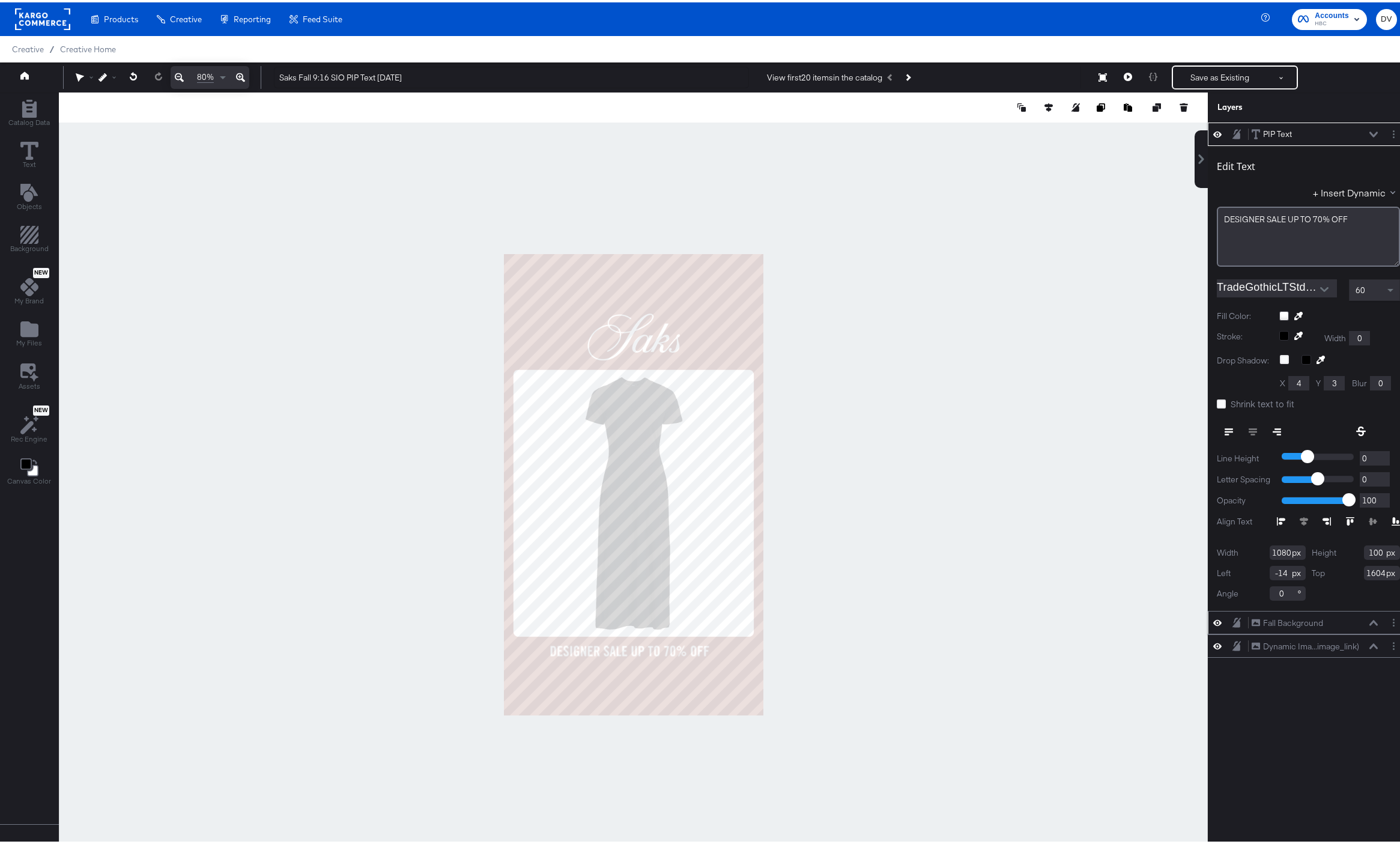
click at [242, 77] on icon at bounding box center [241, 75] width 9 height 9
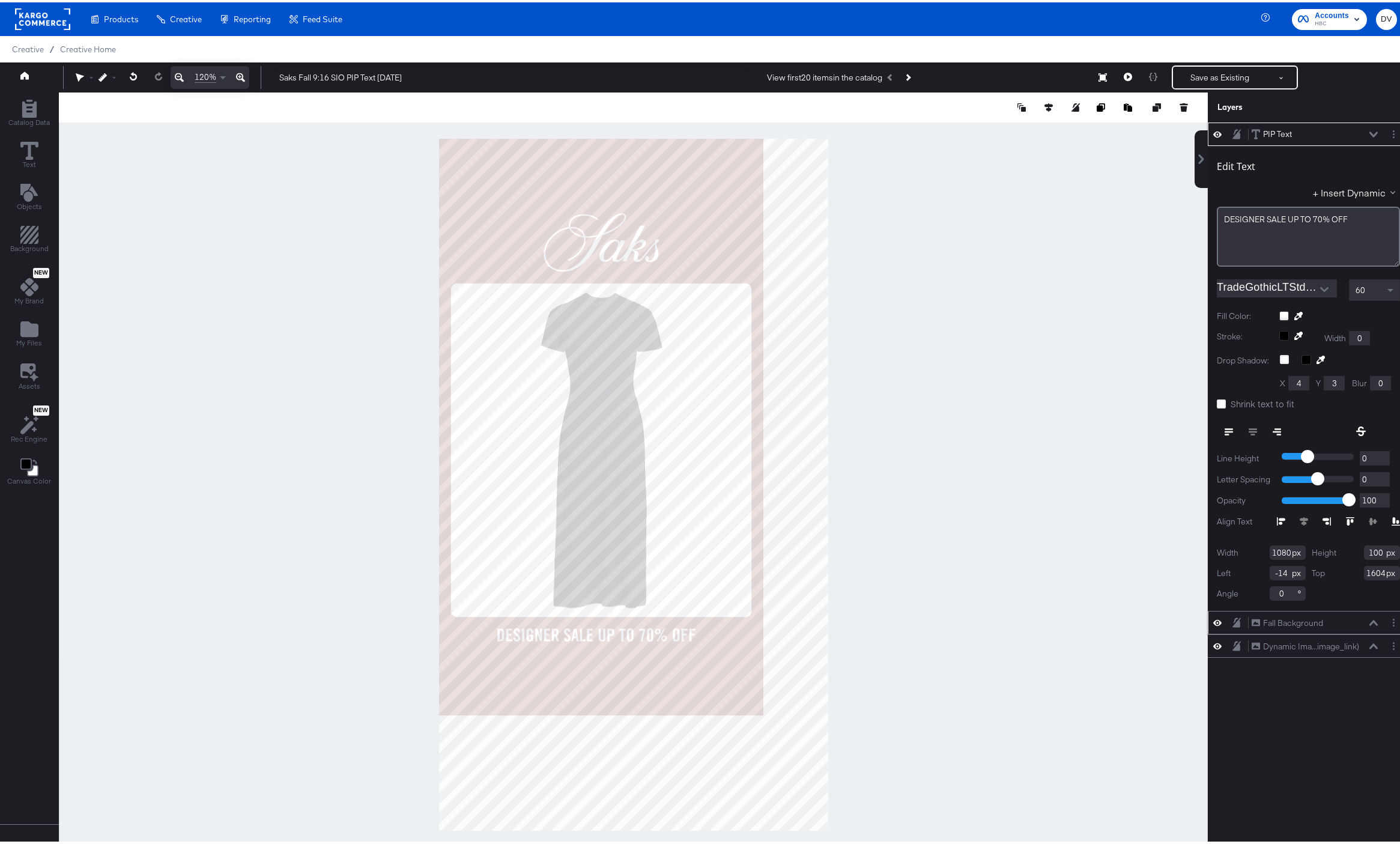
click at [242, 77] on icon at bounding box center [241, 75] width 9 height 9
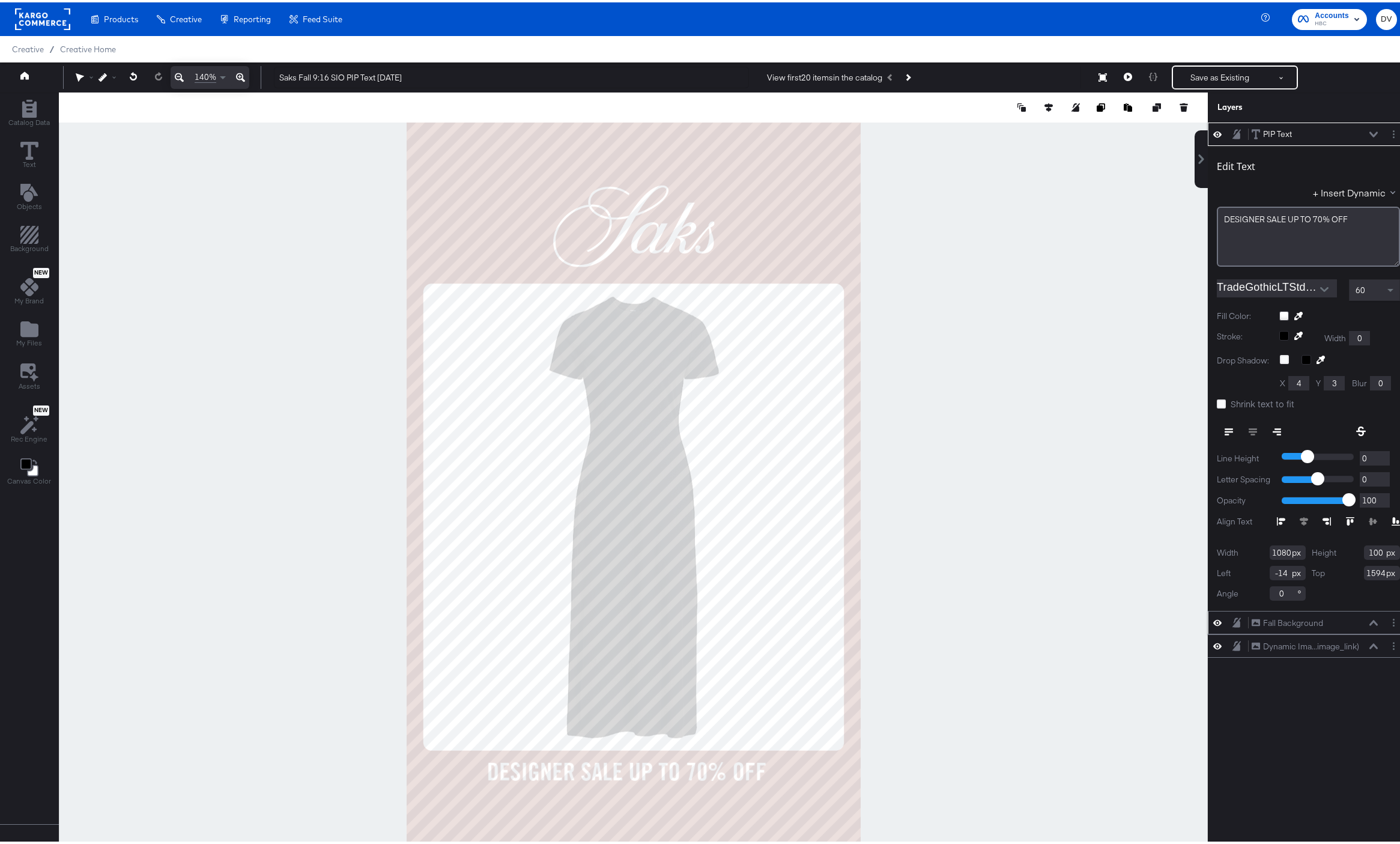
type input "1593"
click at [220, 72] on span at bounding box center [225, 75] width 15 height 22
click at [220, 72] on span at bounding box center [224, 74] width 15 height 20
click at [241, 72] on icon at bounding box center [241, 75] width 9 height 9
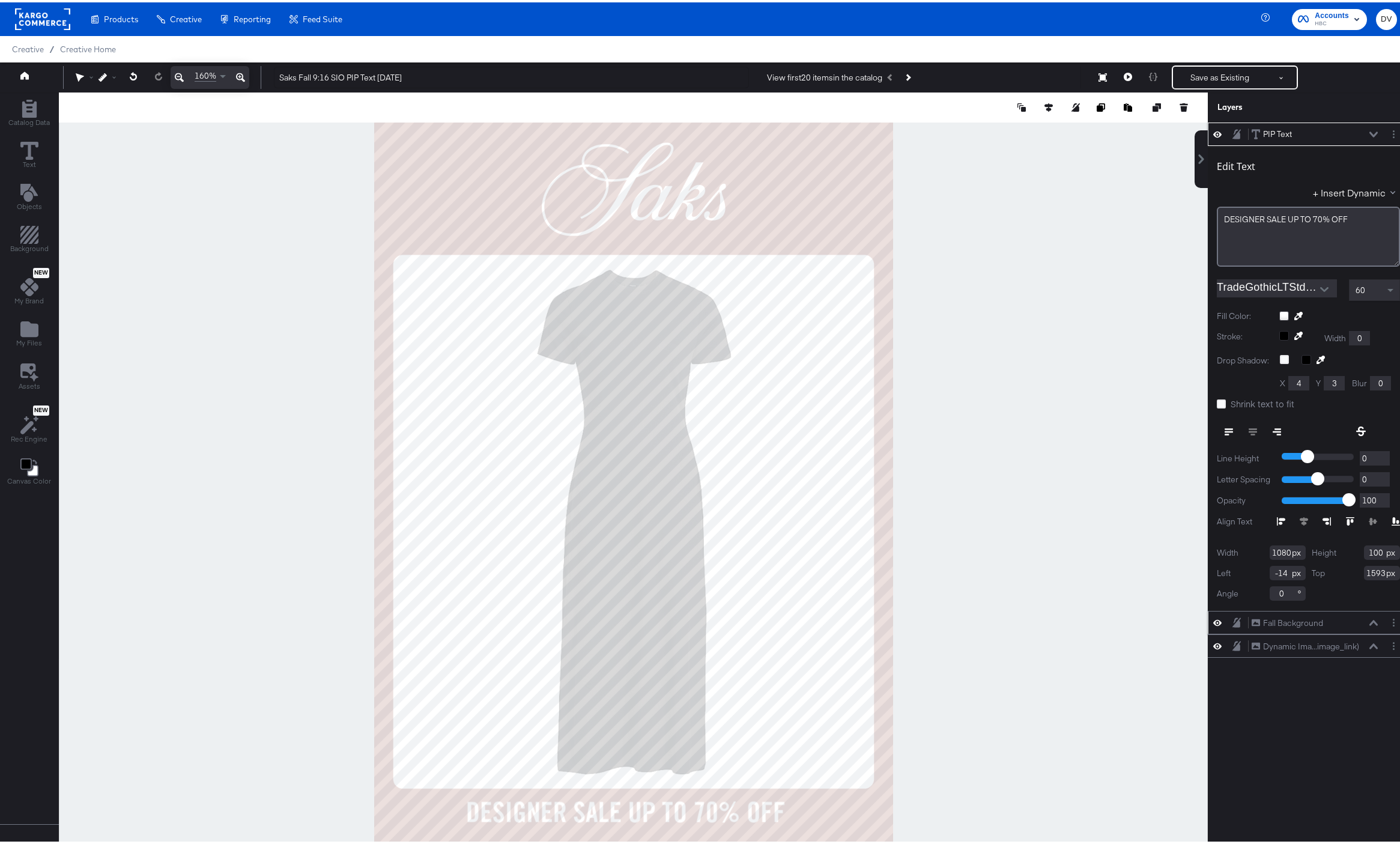
click at [205, 71] on span "160%" at bounding box center [205, 74] width 22 height 12
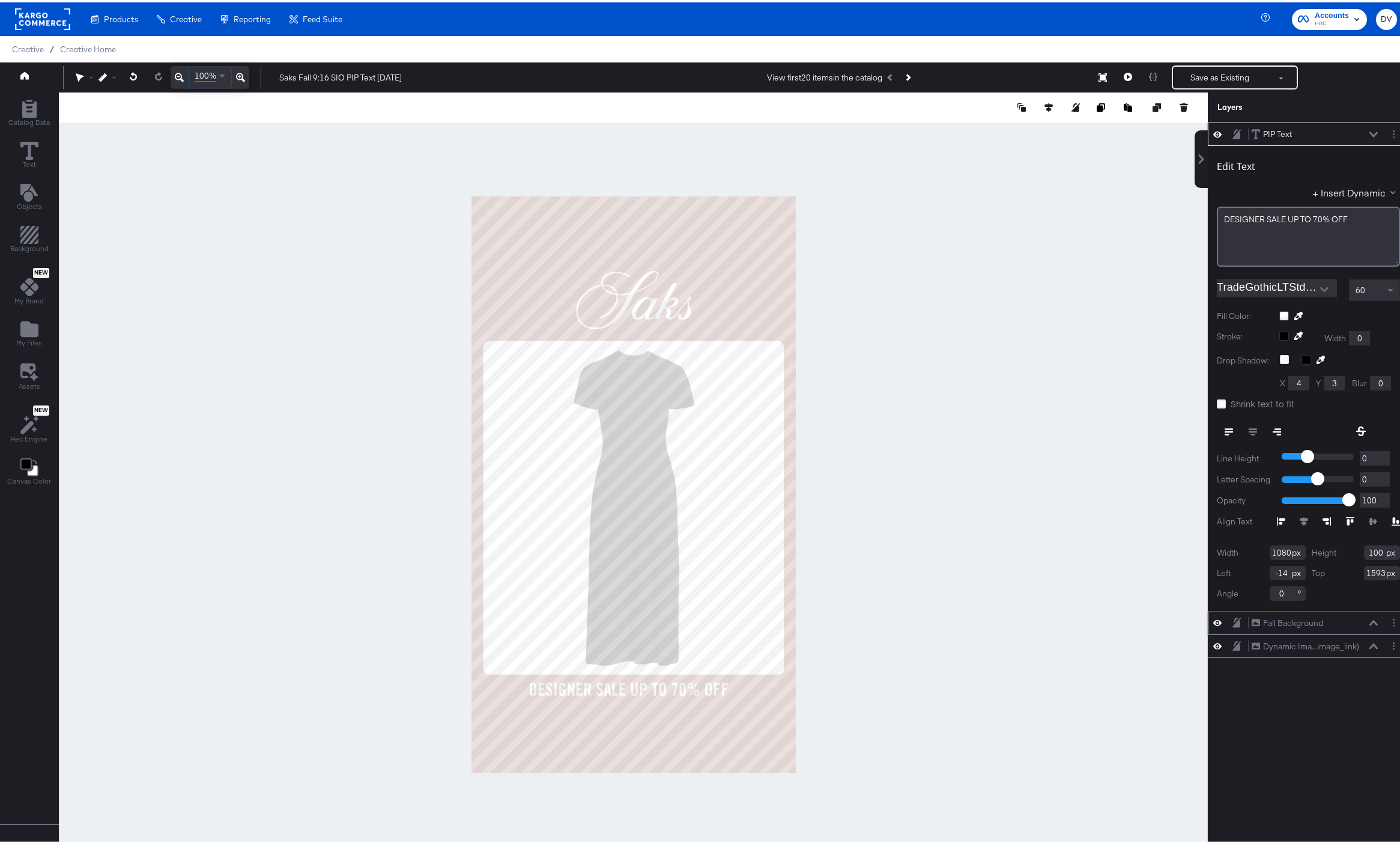
click at [331, 286] on div at bounding box center [634, 482] width 1149 height 785
type input "0"
click at [913, 686] on div at bounding box center [634, 482] width 1149 height 785
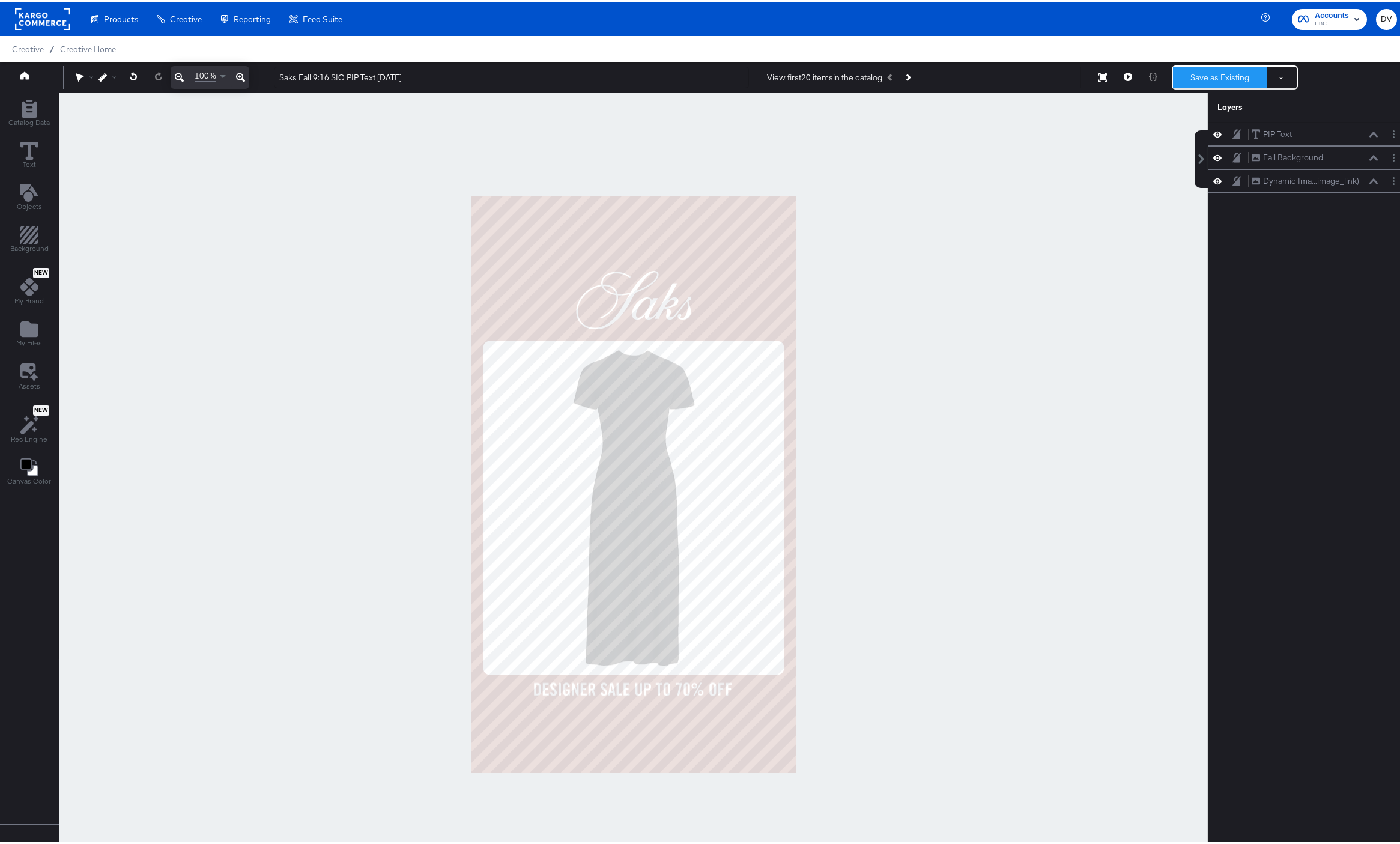
click at [1222, 71] on button "Save as Existing" at bounding box center [1220, 75] width 93 height 22
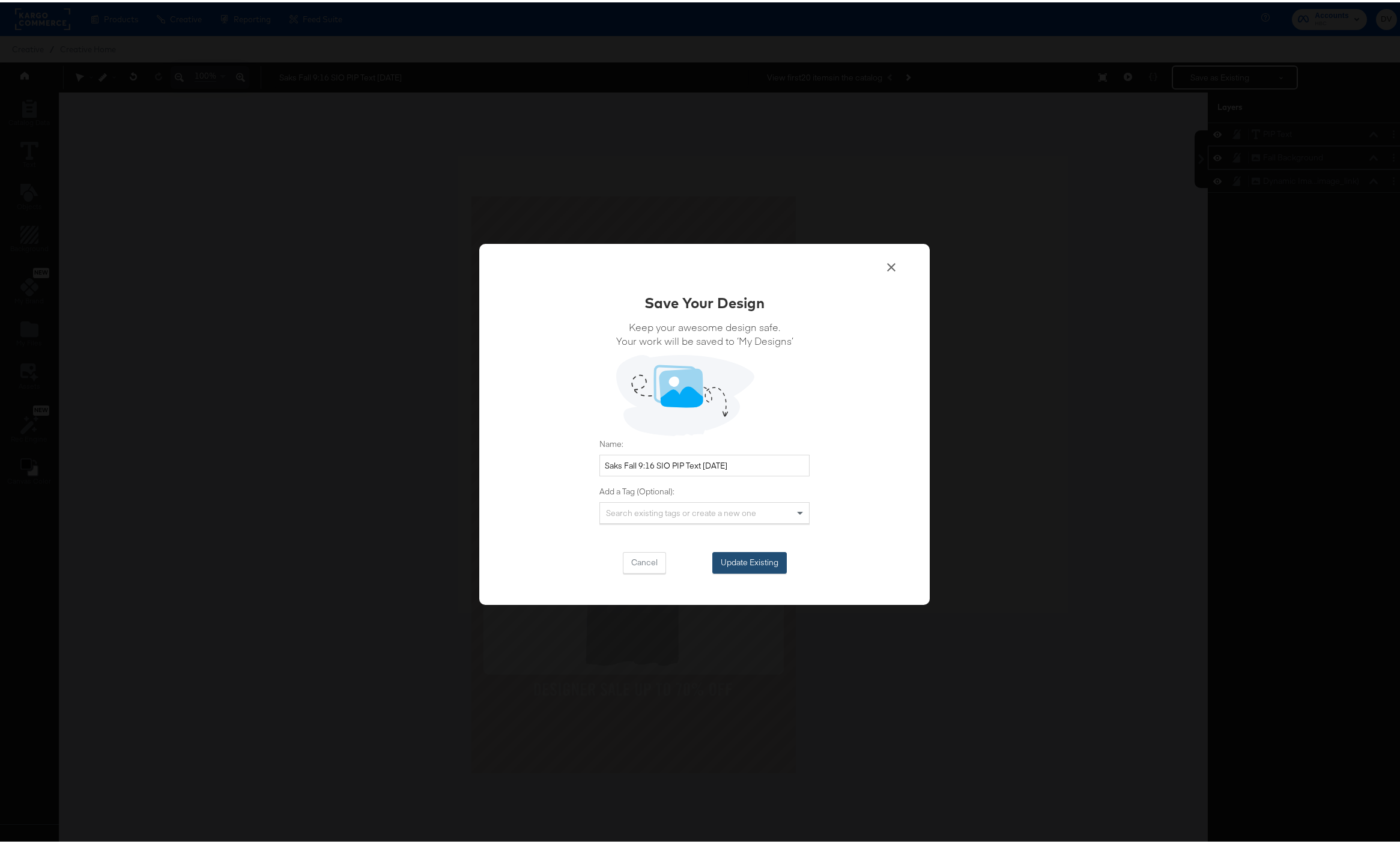
click at [763, 549] on button "Update Existing" at bounding box center [750, 560] width 75 height 22
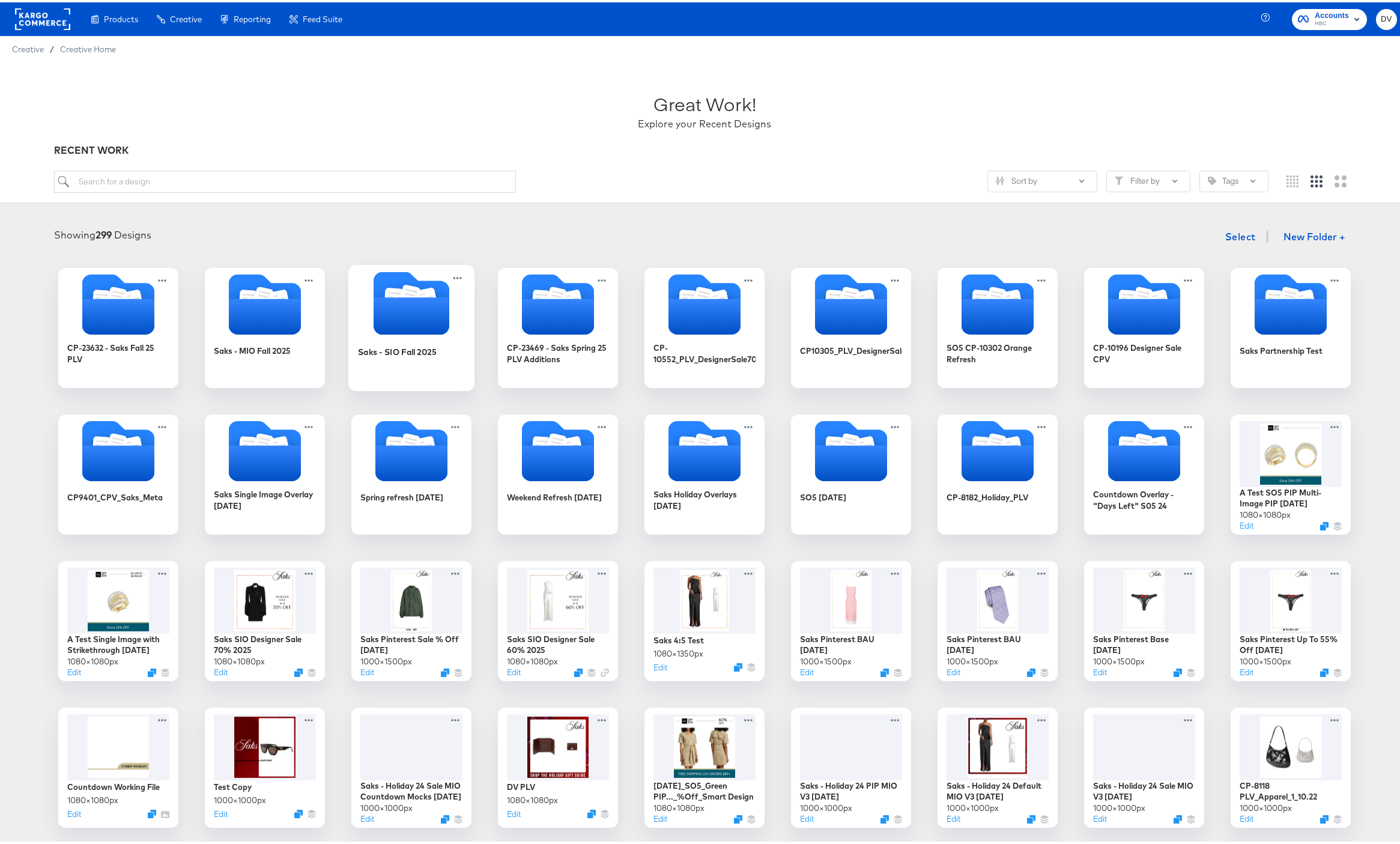
click at [391, 319] on icon "Folder" at bounding box center [411, 314] width 76 height 37
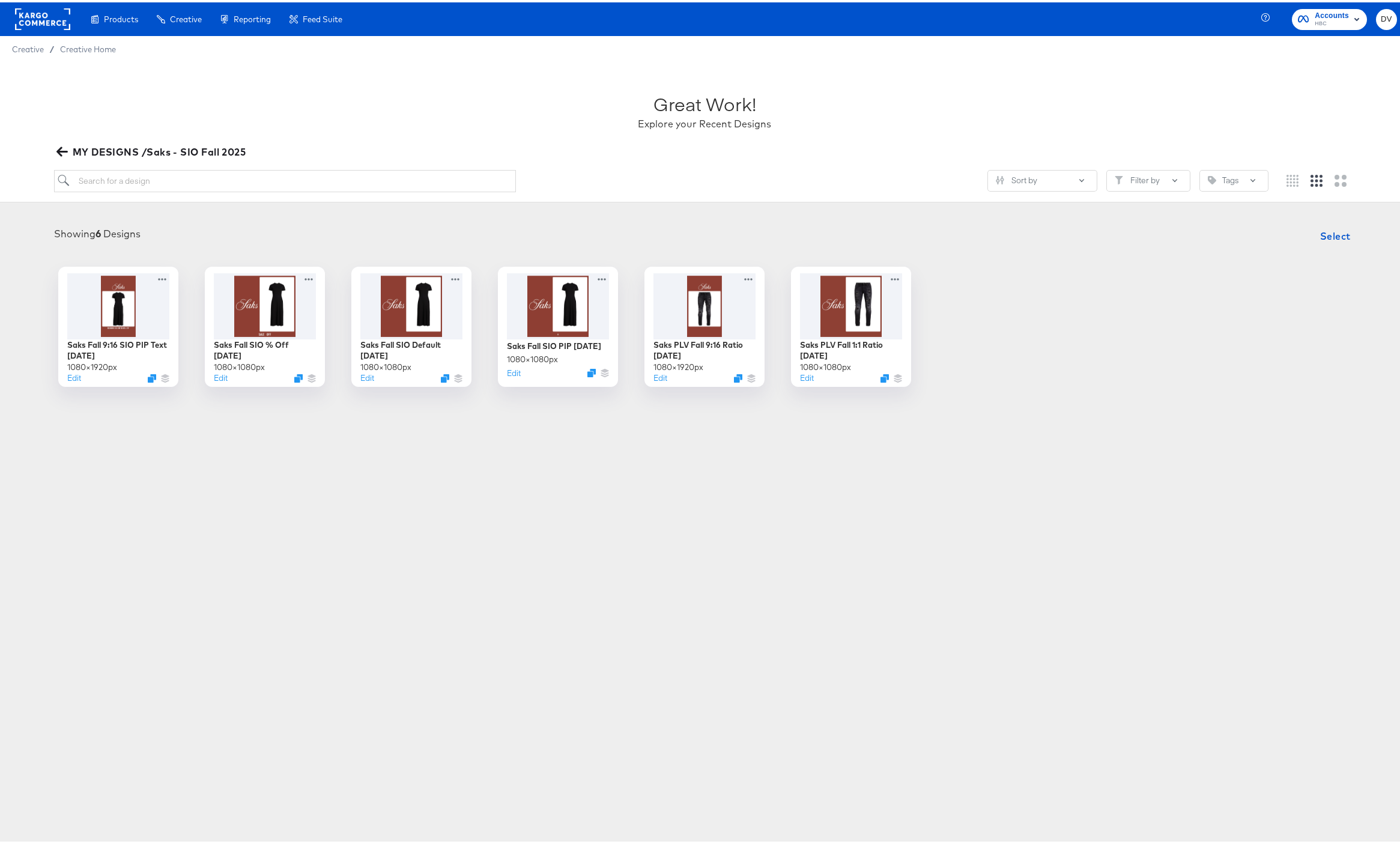
click at [406, 542] on div "Products Products Product Catalogs Enhance Your Product Catalog, Map Them to Pu…" at bounding box center [704, 422] width 1409 height 844
click at [511, 373] on button "Edit" at bounding box center [512, 373] width 14 height 12
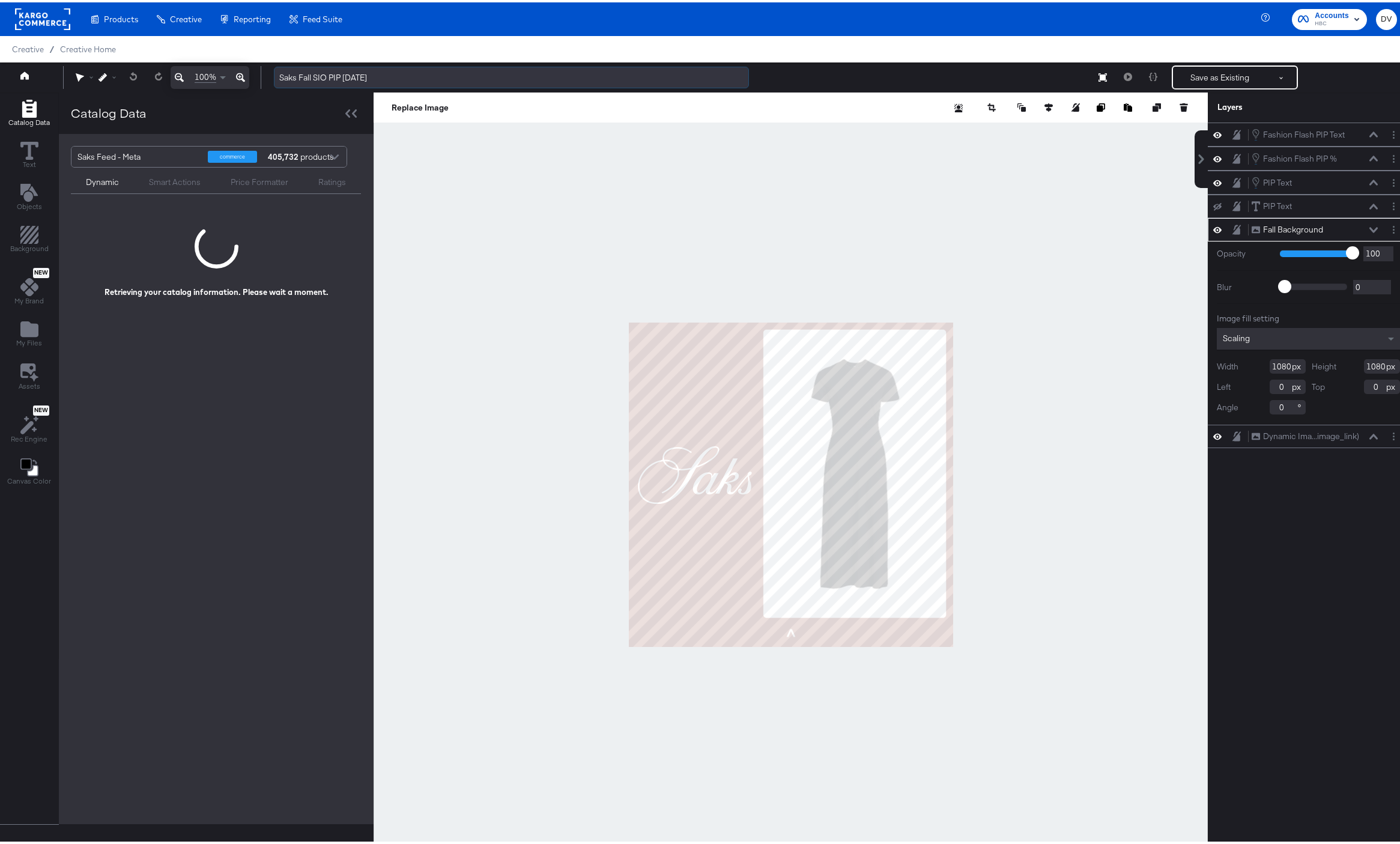
click at [343, 70] on input "Saks Fall SIO PIP 9.4.25" at bounding box center [512, 75] width 475 height 22
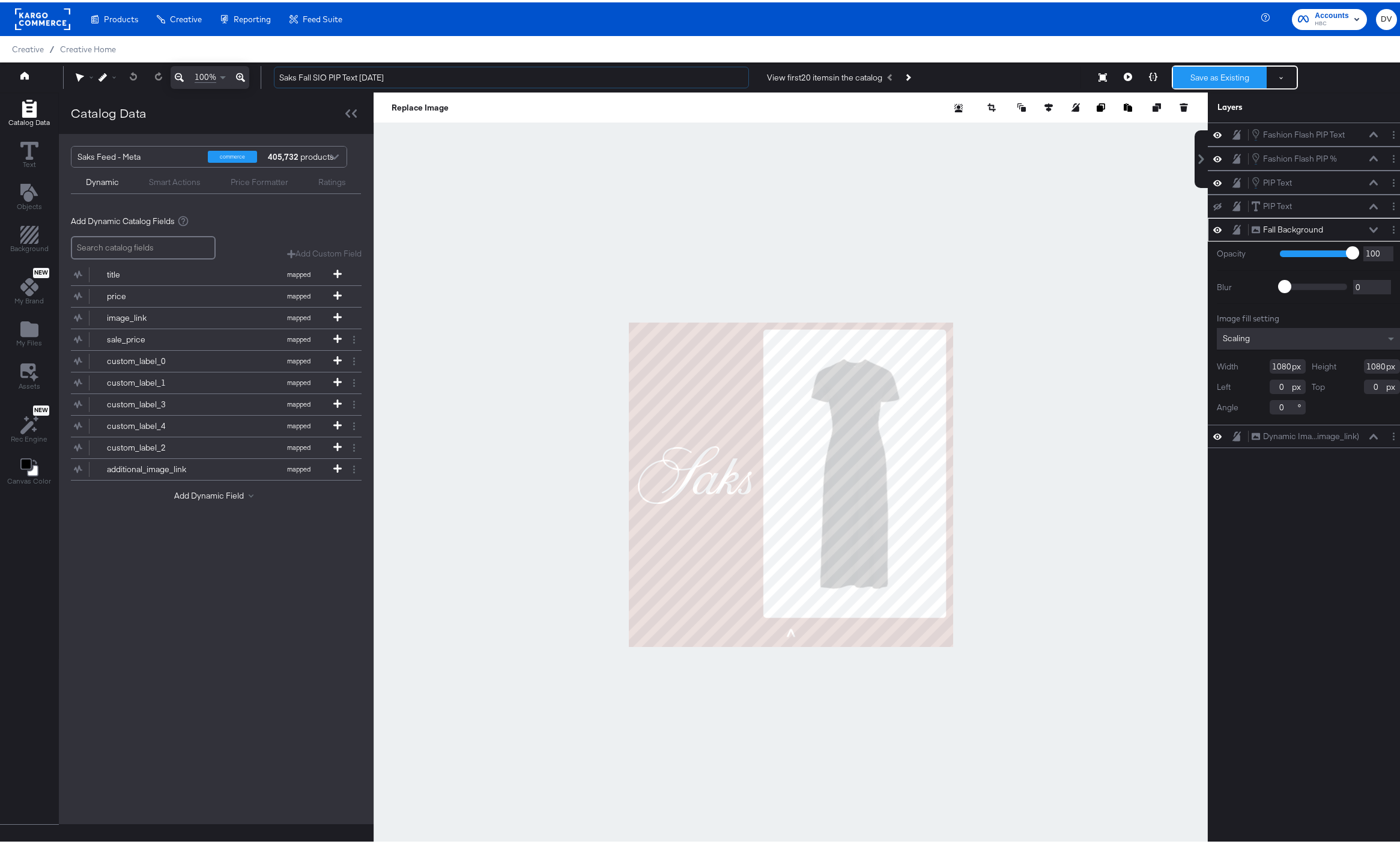
type input "Saks Fall SIO PIP Text 9.4.25"
click at [1205, 72] on button "Save as Existing" at bounding box center [1220, 75] width 93 height 22
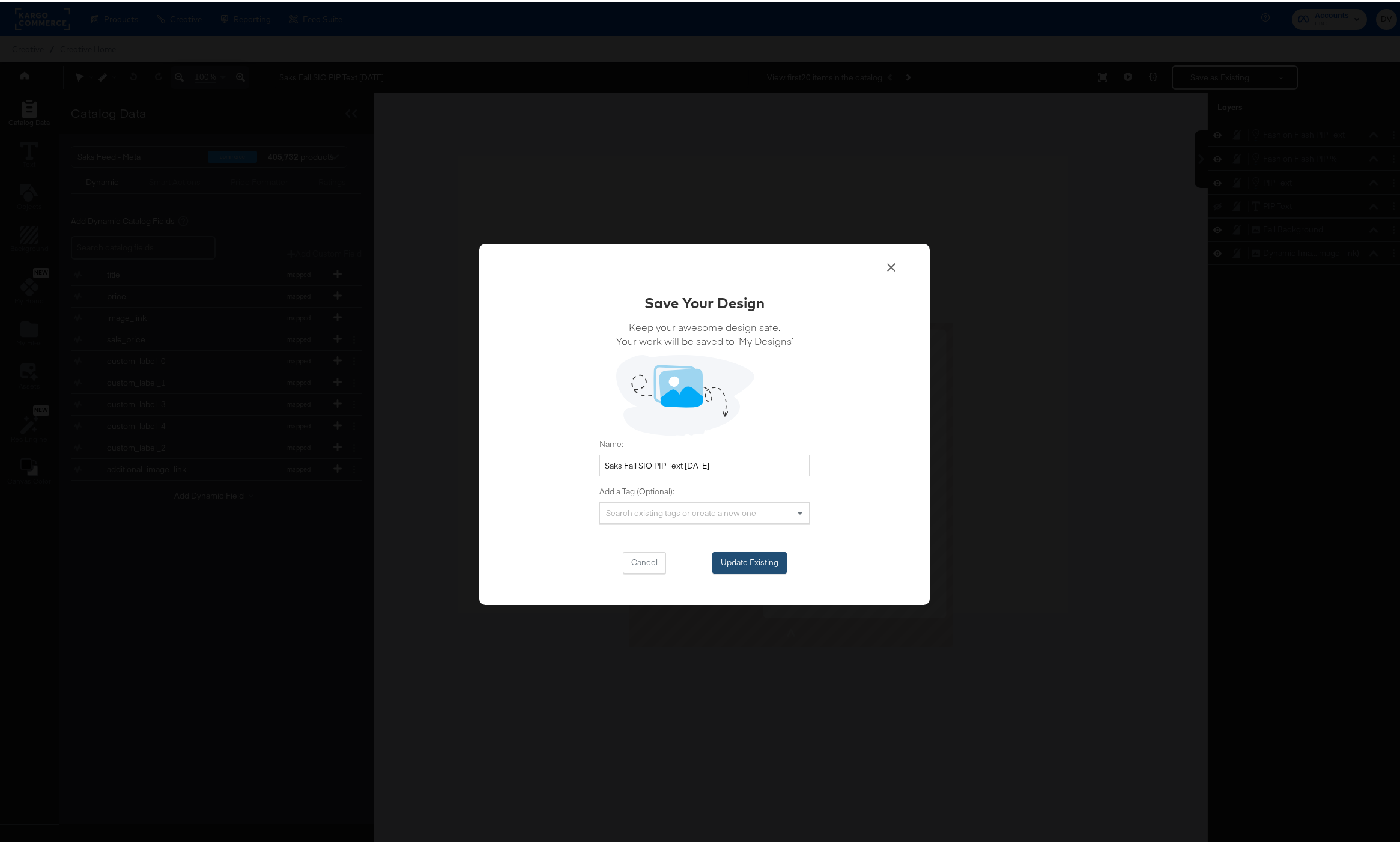
click at [768, 560] on button "Update Existing" at bounding box center [750, 560] width 75 height 22
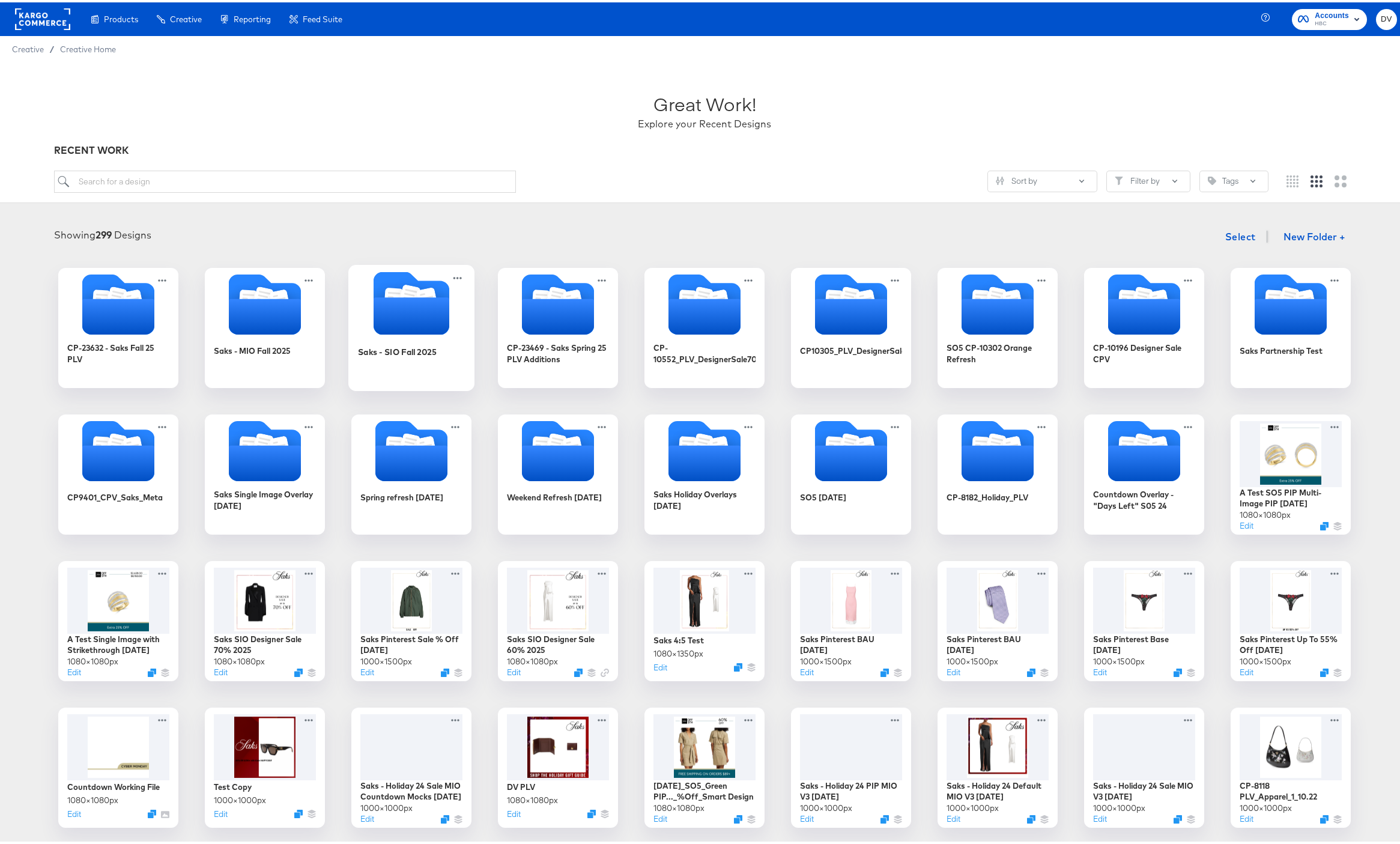
click at [384, 329] on icon "Folder" at bounding box center [411, 314] width 76 height 37
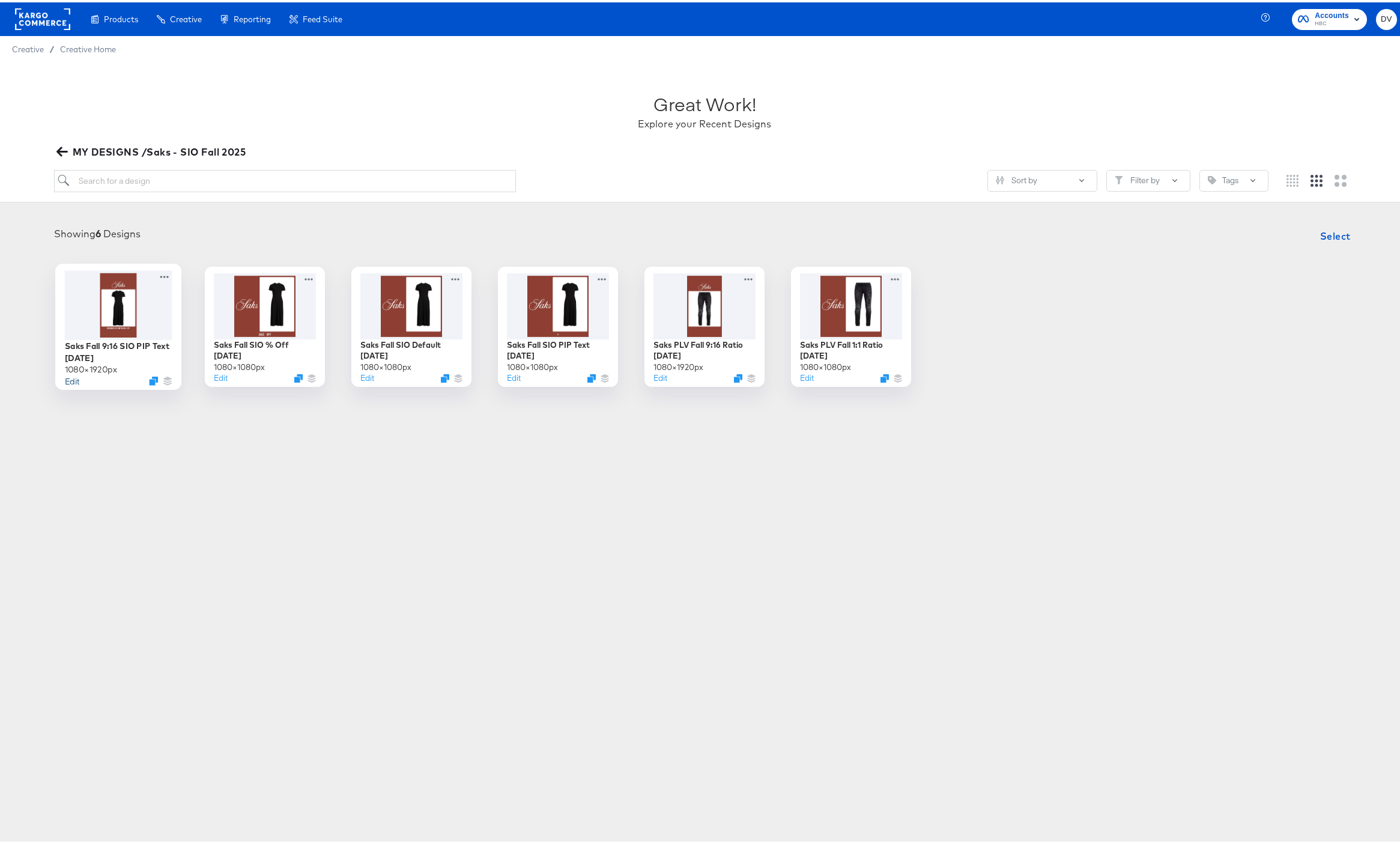
click at [66, 379] on button "Edit" at bounding box center [72, 379] width 14 height 12
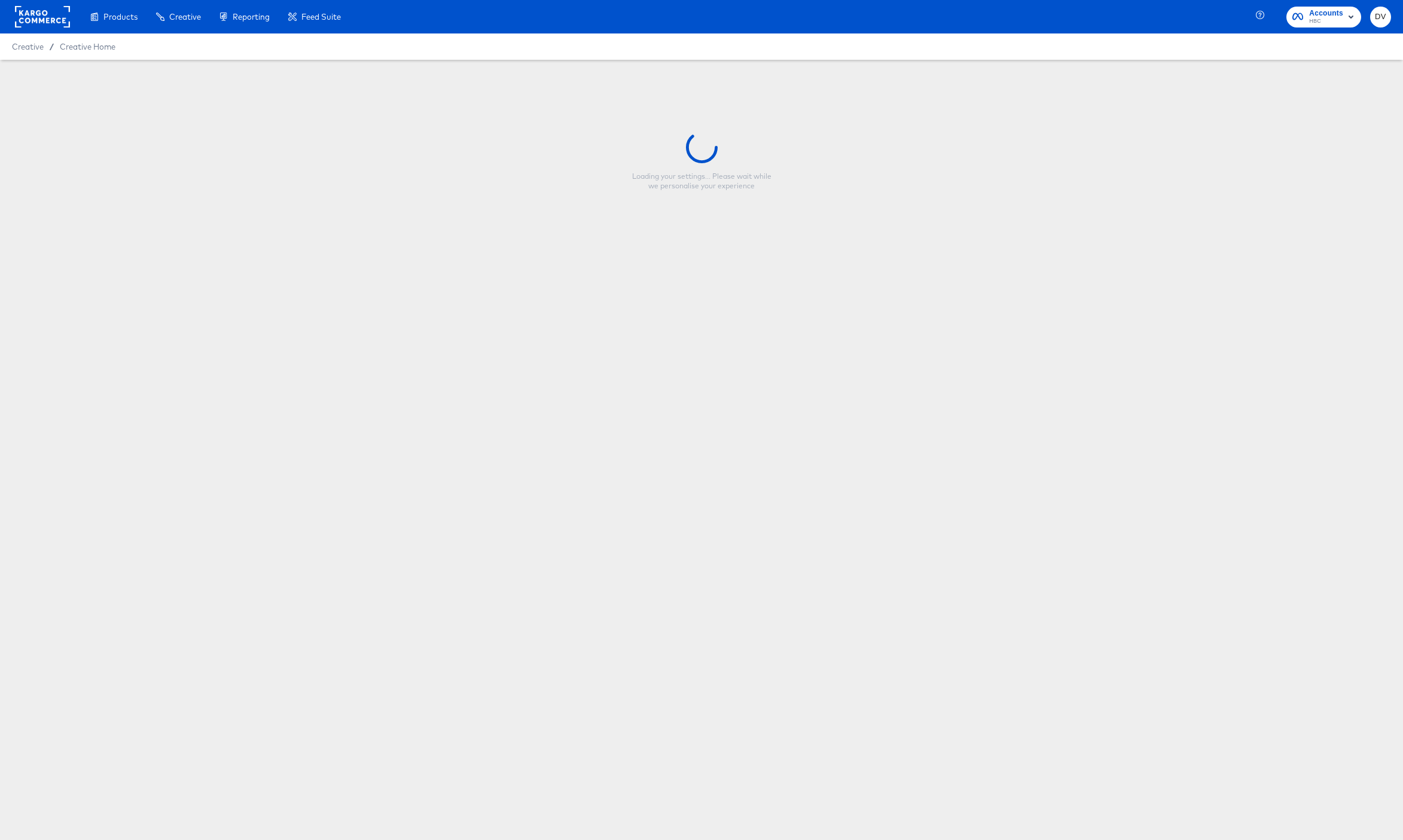
type input "Saks Fall 9:16 SIO PIP Text [DATE]"
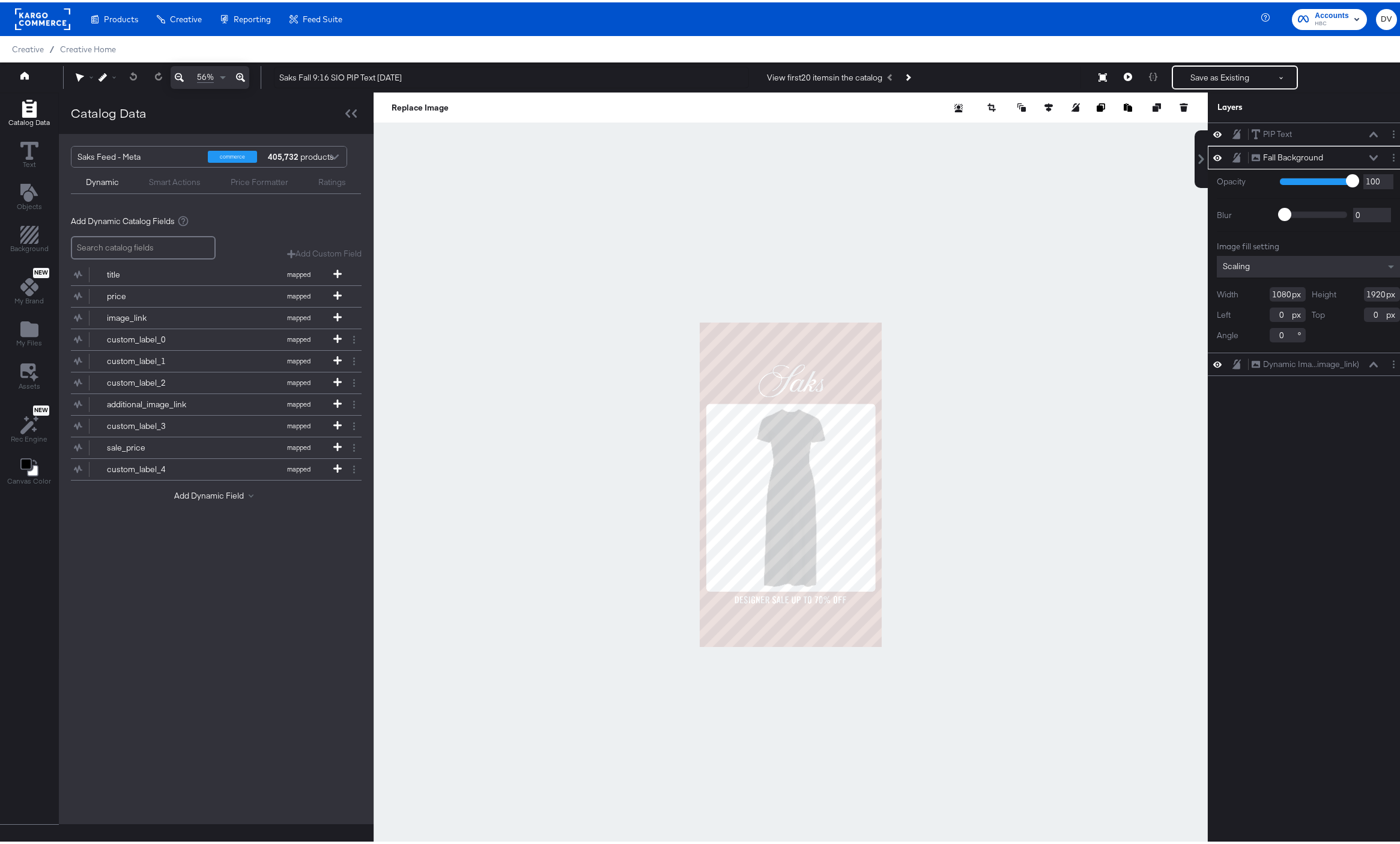
click at [1370, 156] on icon at bounding box center [1374, 155] width 8 height 6
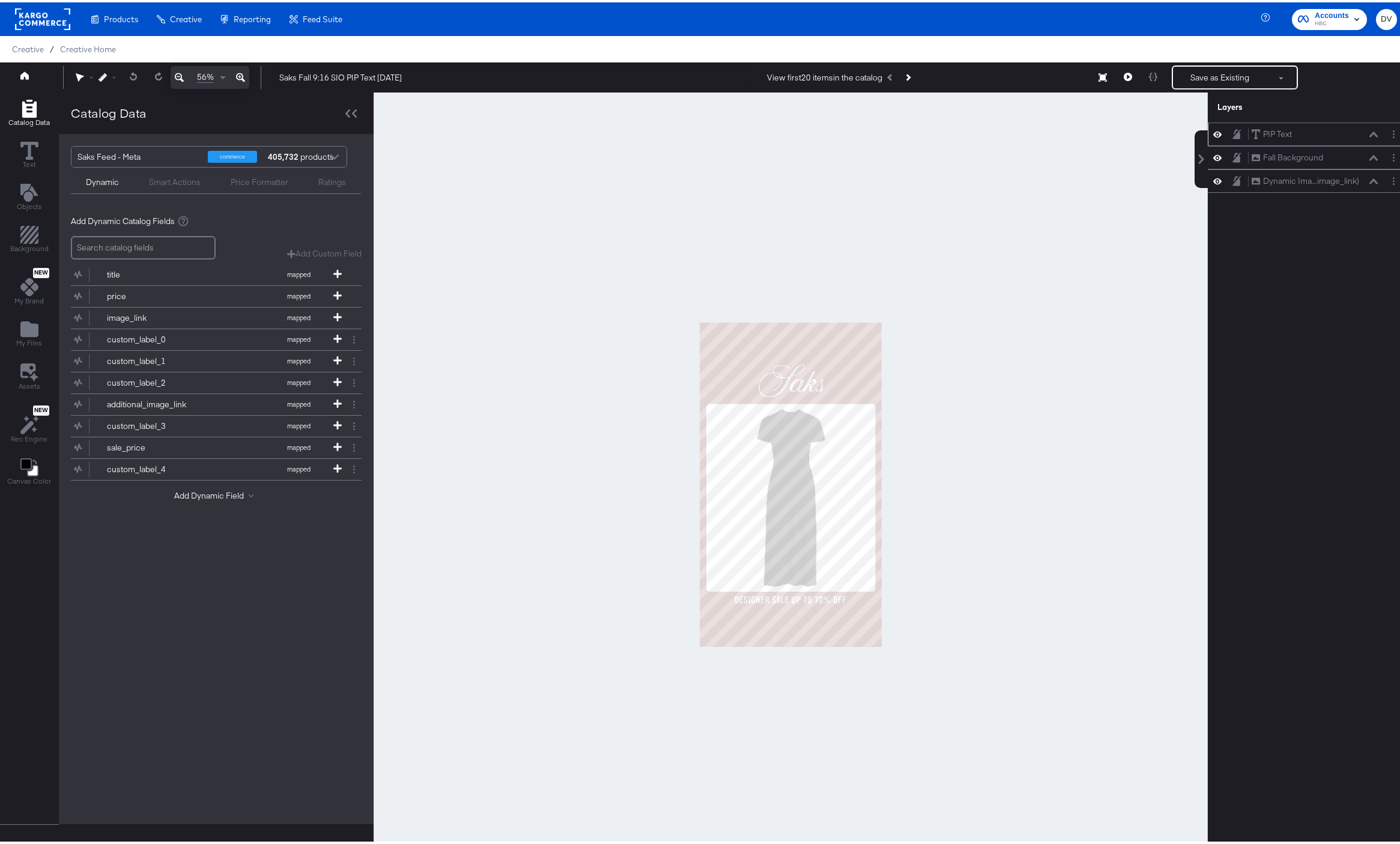
click at [1370, 131] on icon at bounding box center [1374, 132] width 8 height 5
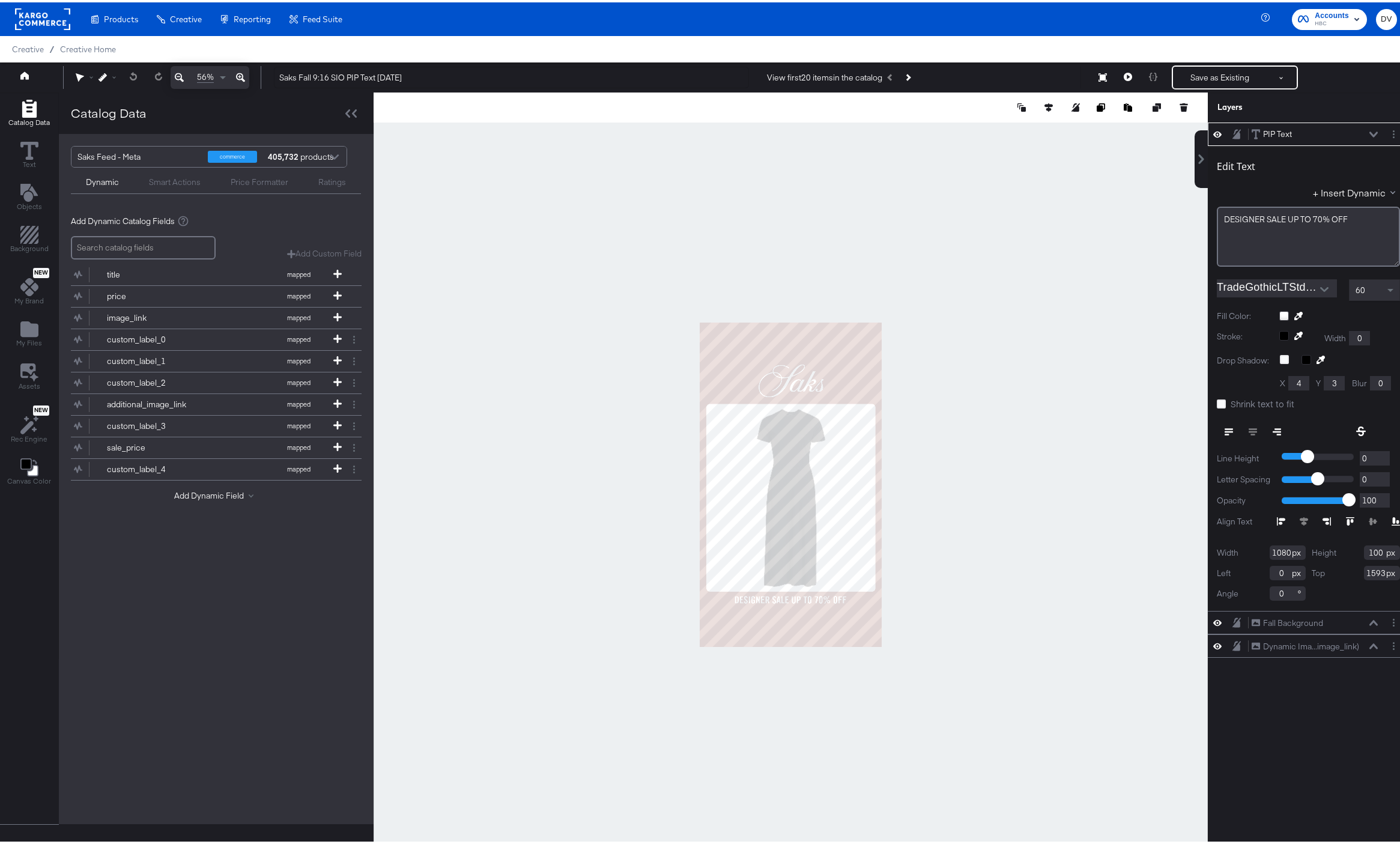
click at [1063, 307] on div at bounding box center [791, 482] width 835 height 785
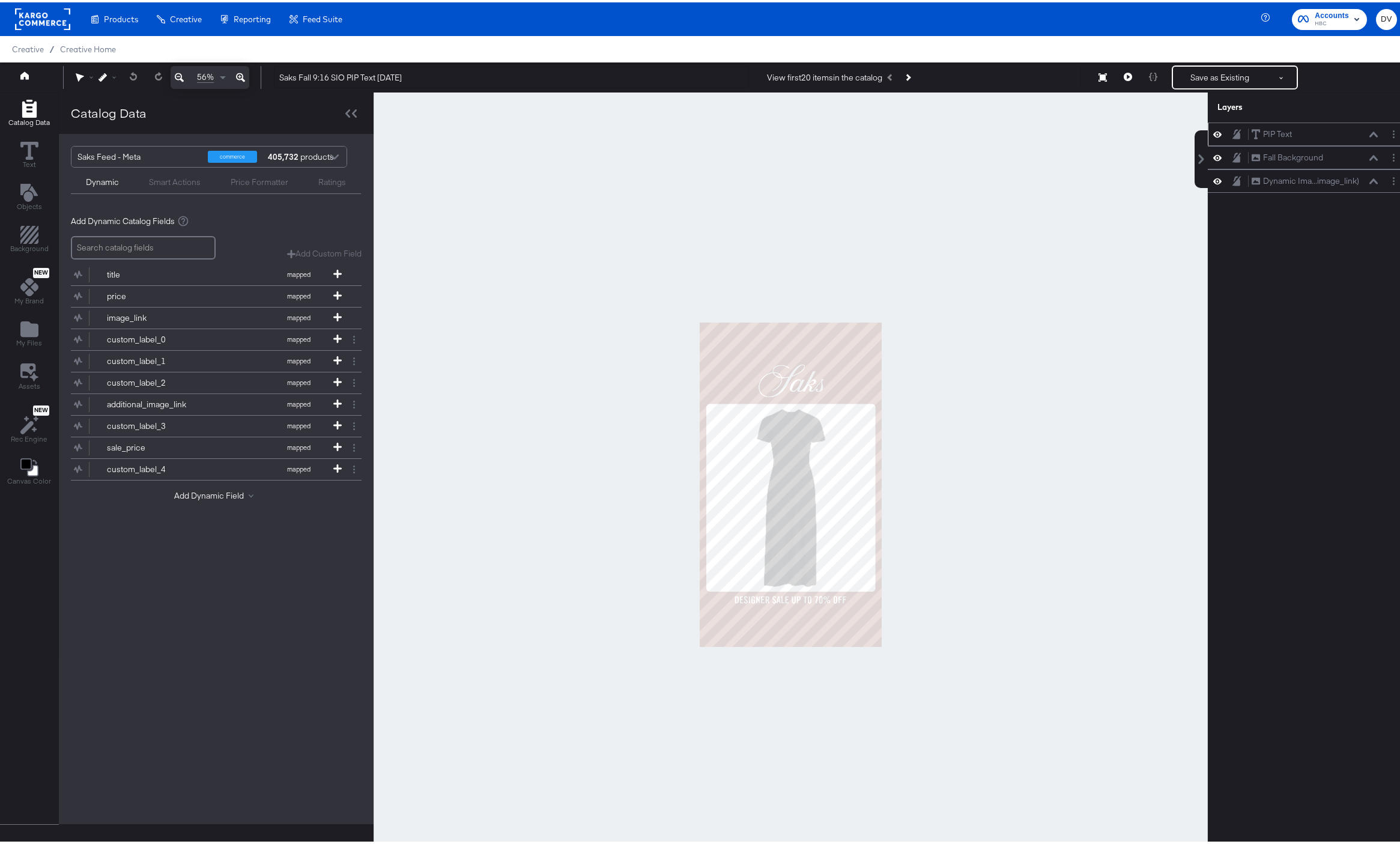
click at [1370, 131] on icon at bounding box center [1374, 132] width 8 height 6
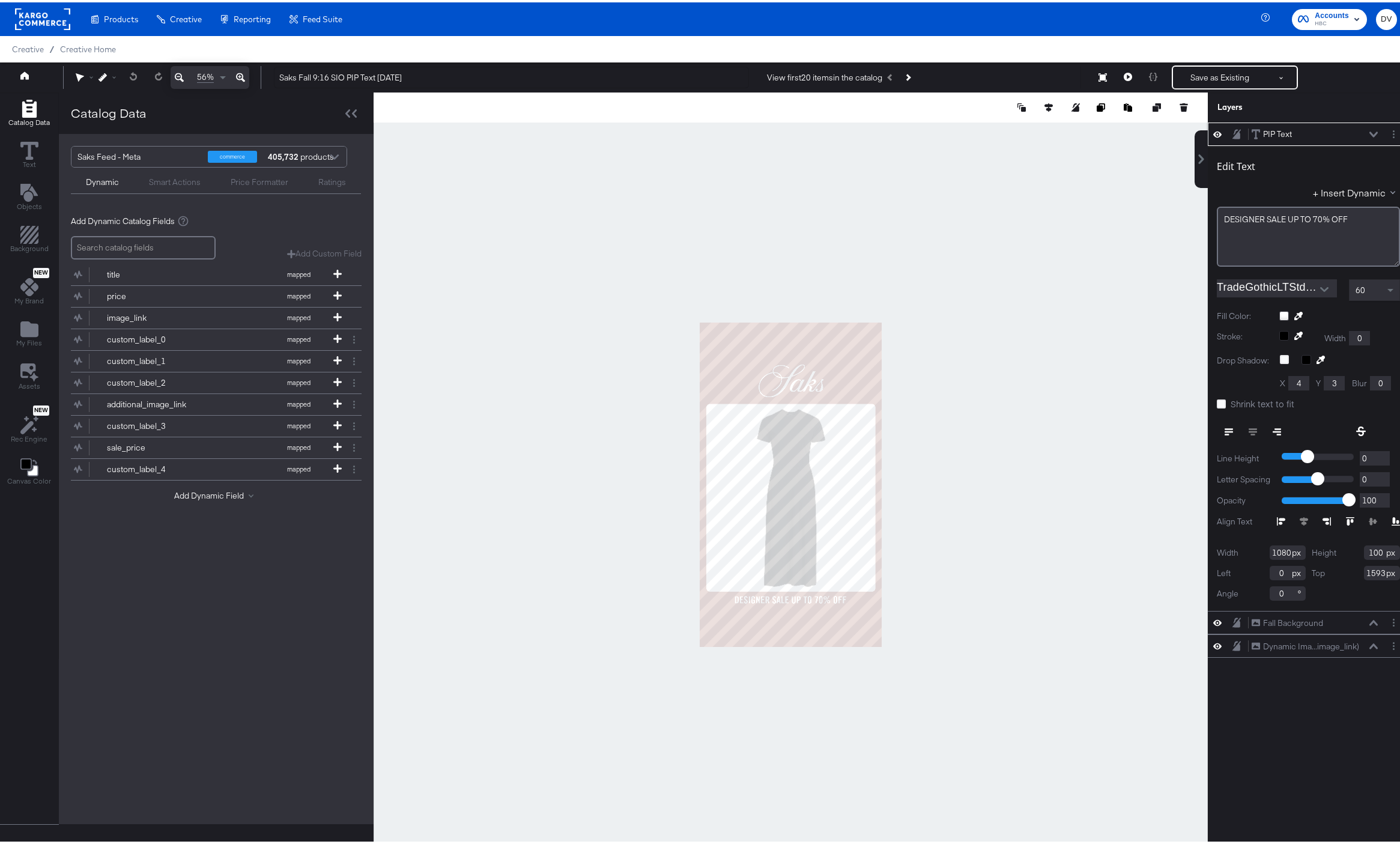
click at [1370, 134] on icon at bounding box center [1374, 132] width 8 height 6
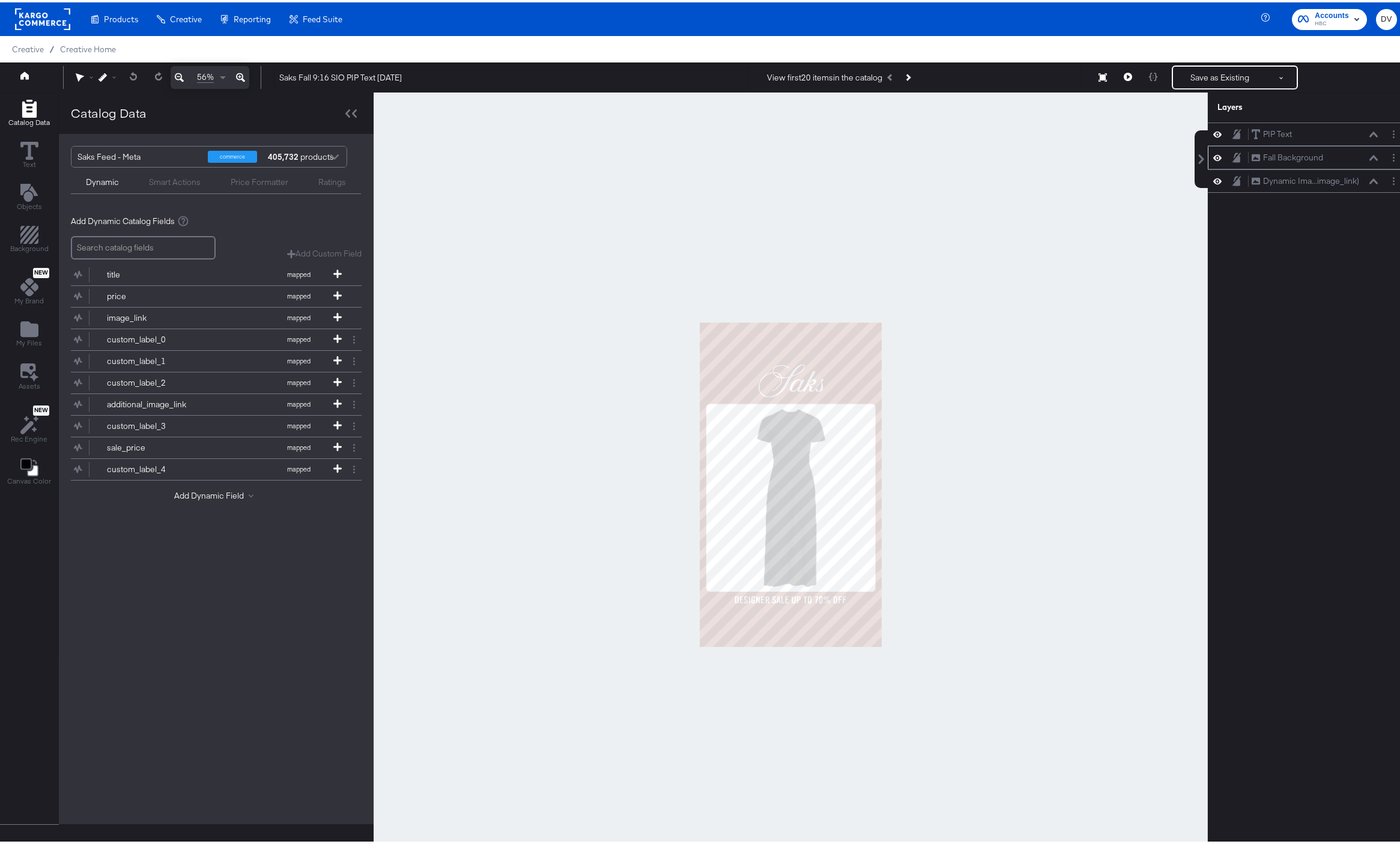
click at [1370, 157] on icon at bounding box center [1374, 155] width 8 height 6
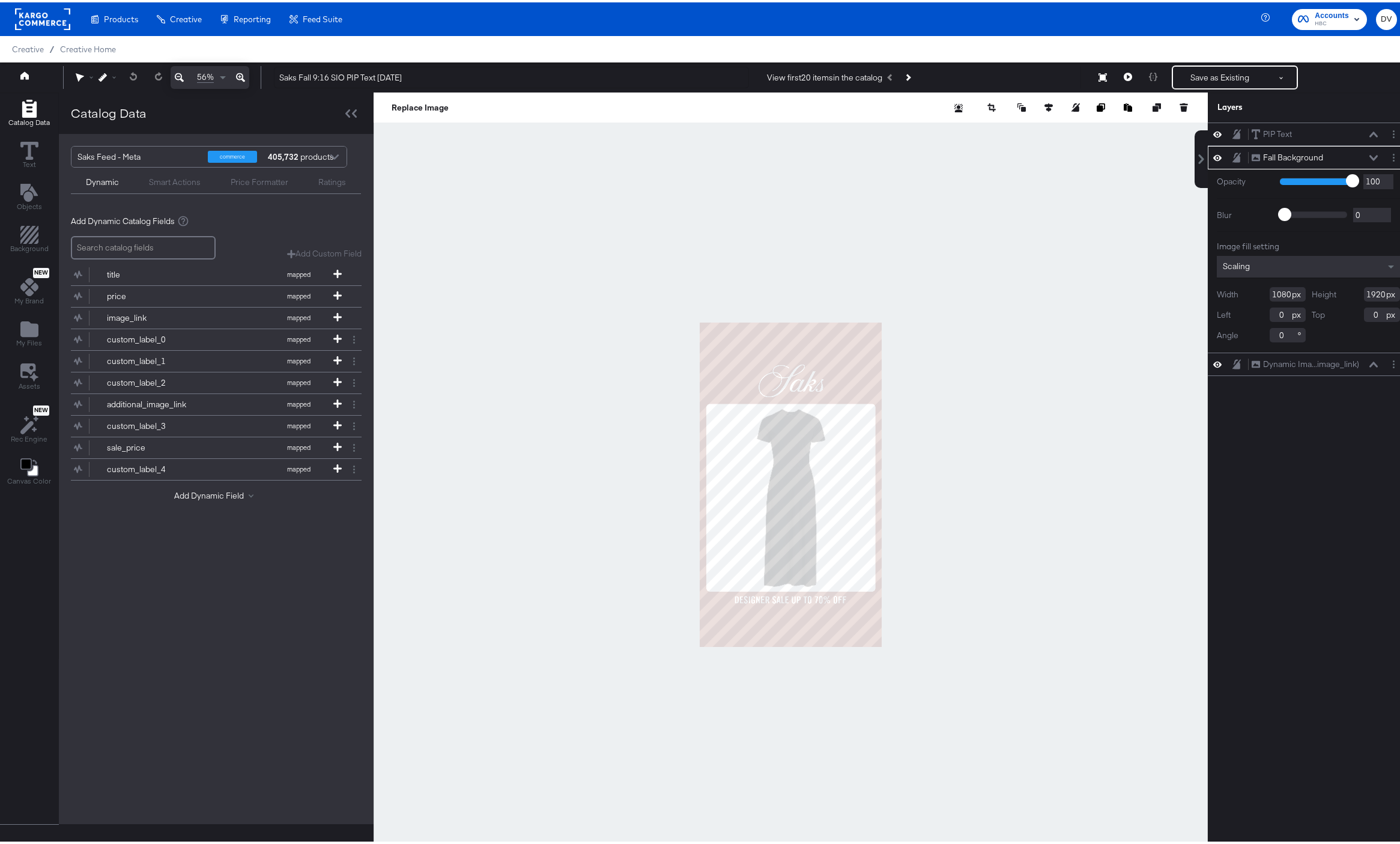
click at [1370, 157] on icon at bounding box center [1374, 155] width 8 height 6
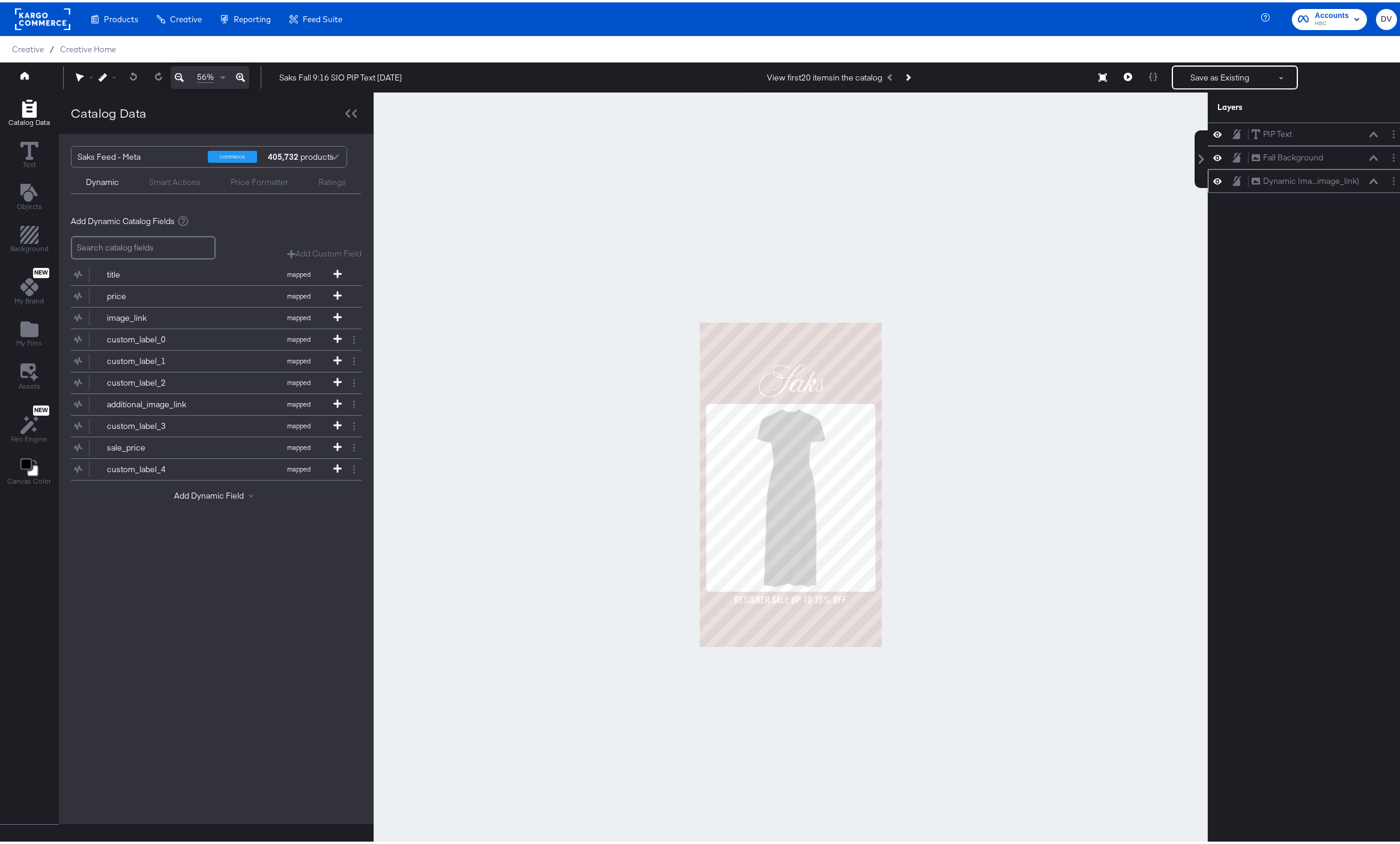
click at [1366, 174] on div "Dynamic Ima...image_link) Dynamic Image (image_link)" at bounding box center [1314, 178] width 127 height 13
click at [1370, 180] on icon at bounding box center [1374, 178] width 8 height 6
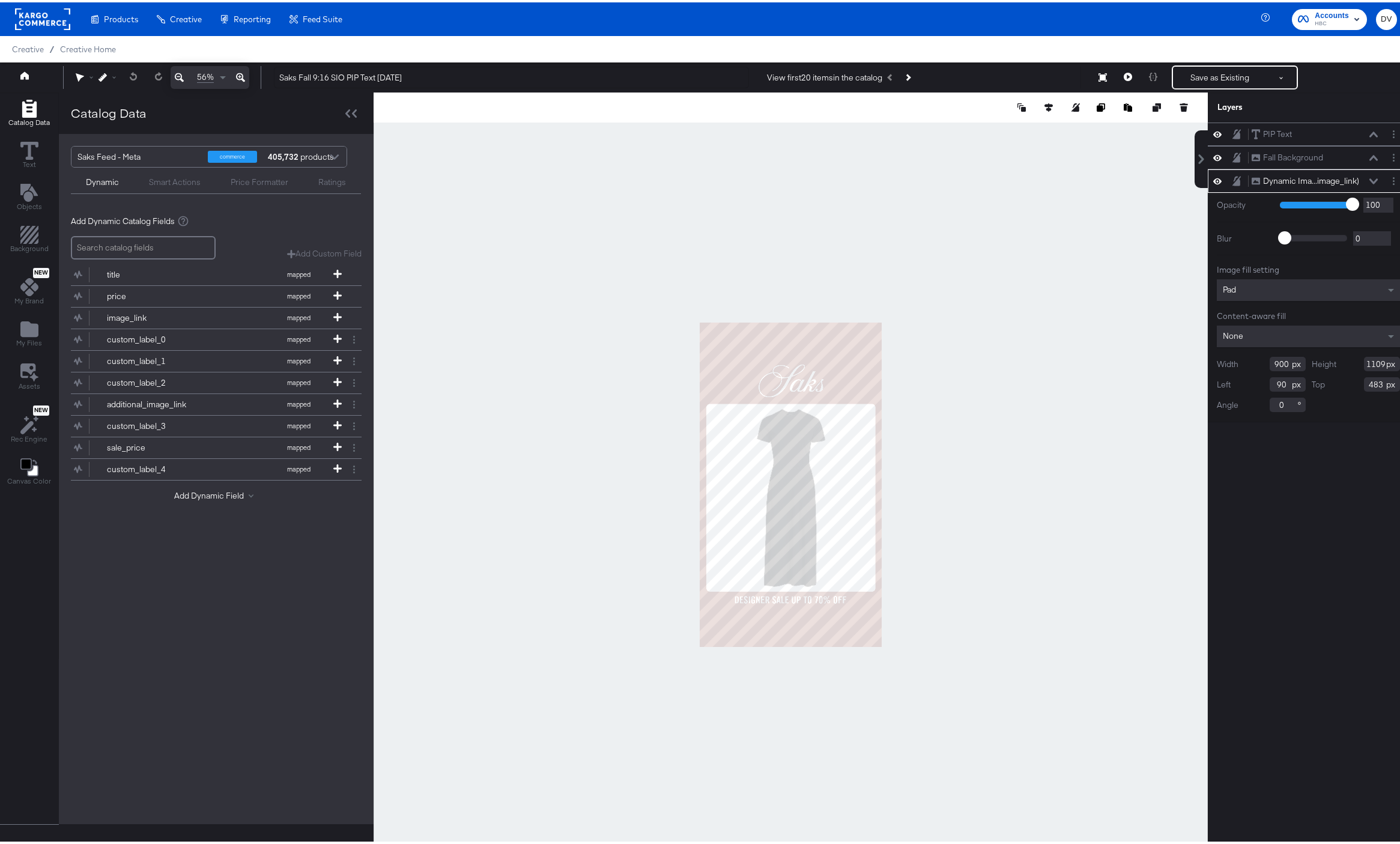
click at [1056, 234] on div at bounding box center [791, 482] width 835 height 785
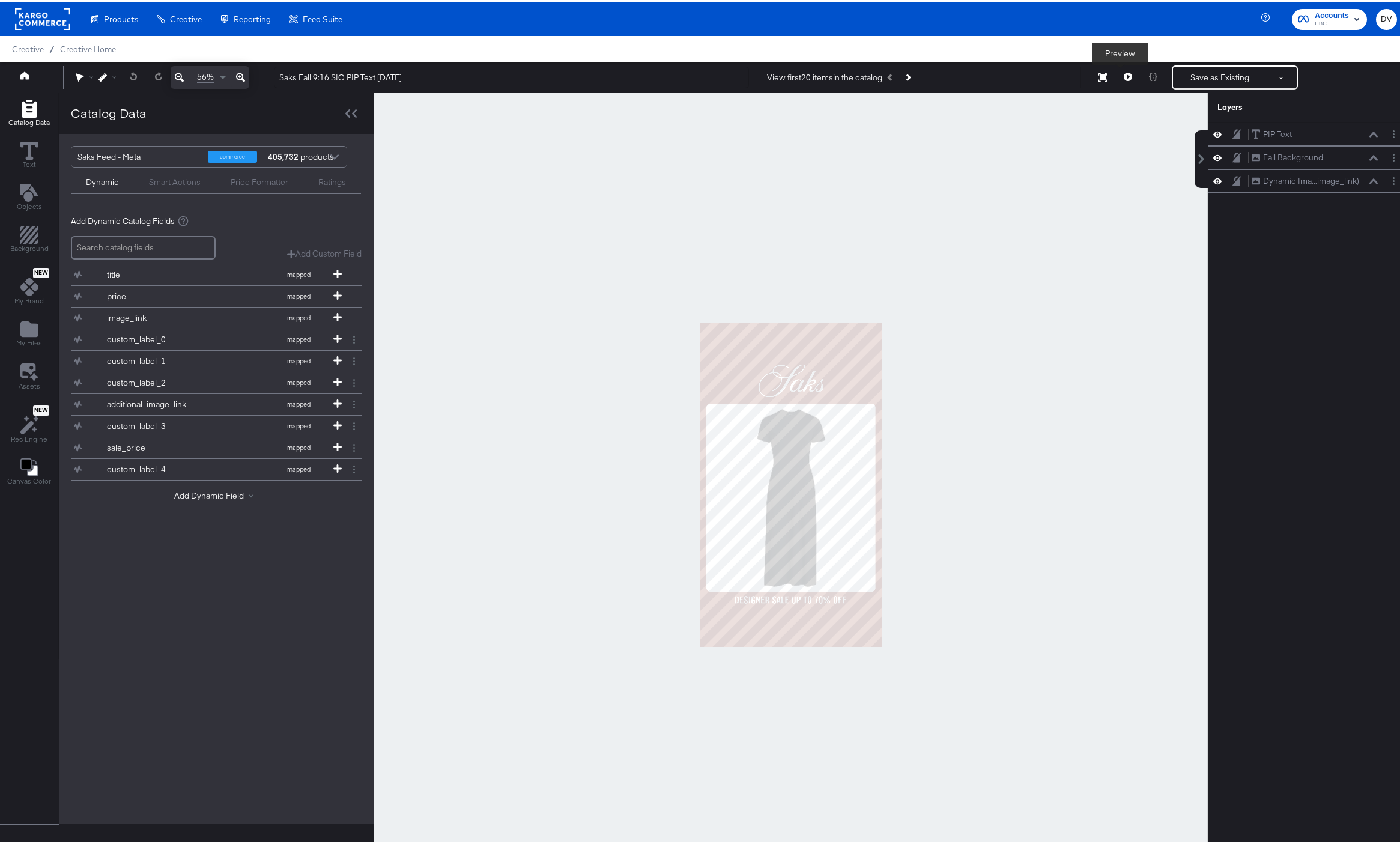
click at [1124, 75] on icon at bounding box center [1128, 75] width 8 height 8
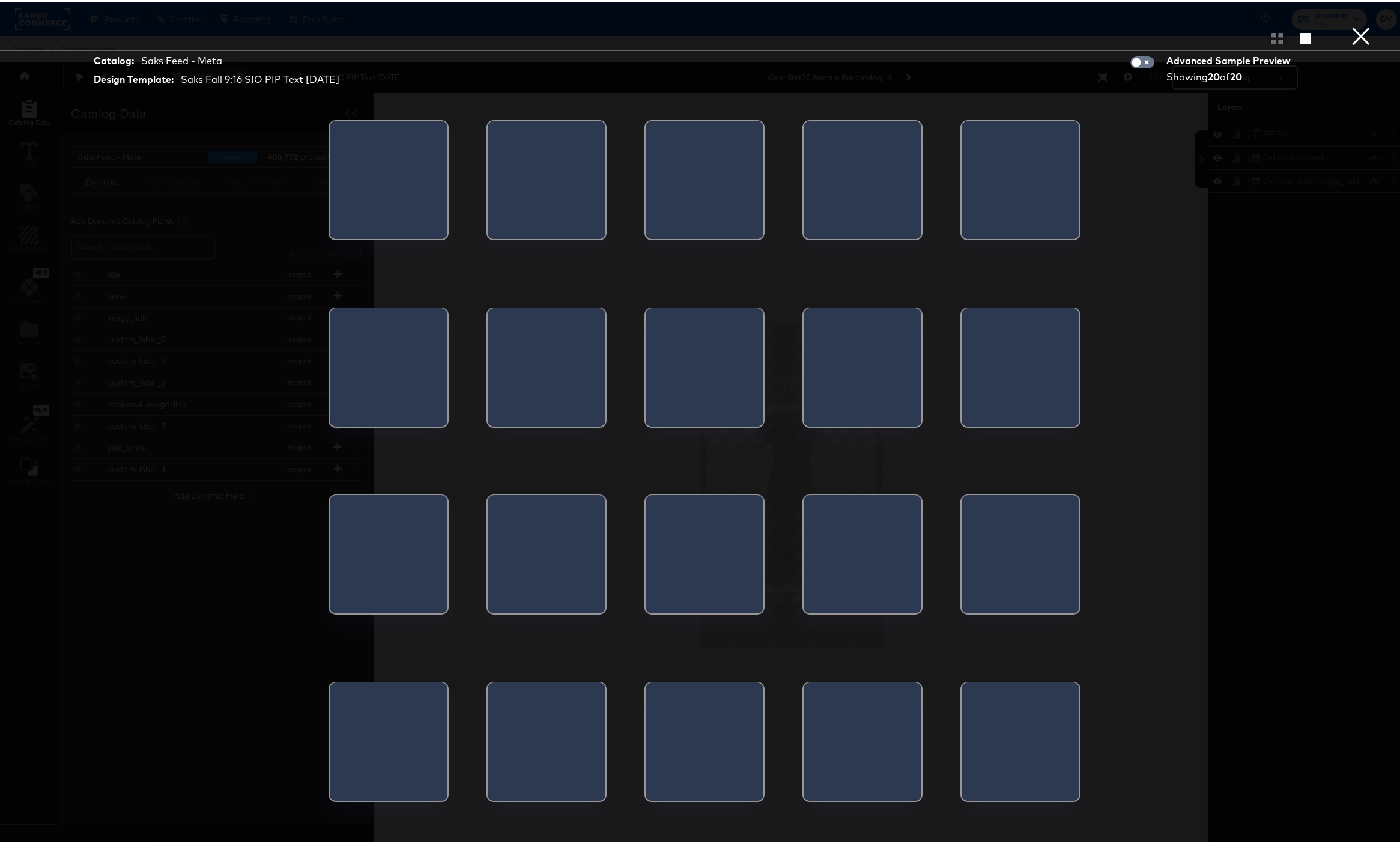
click at [366, 186] on div at bounding box center [389, 182] width 118 height 126
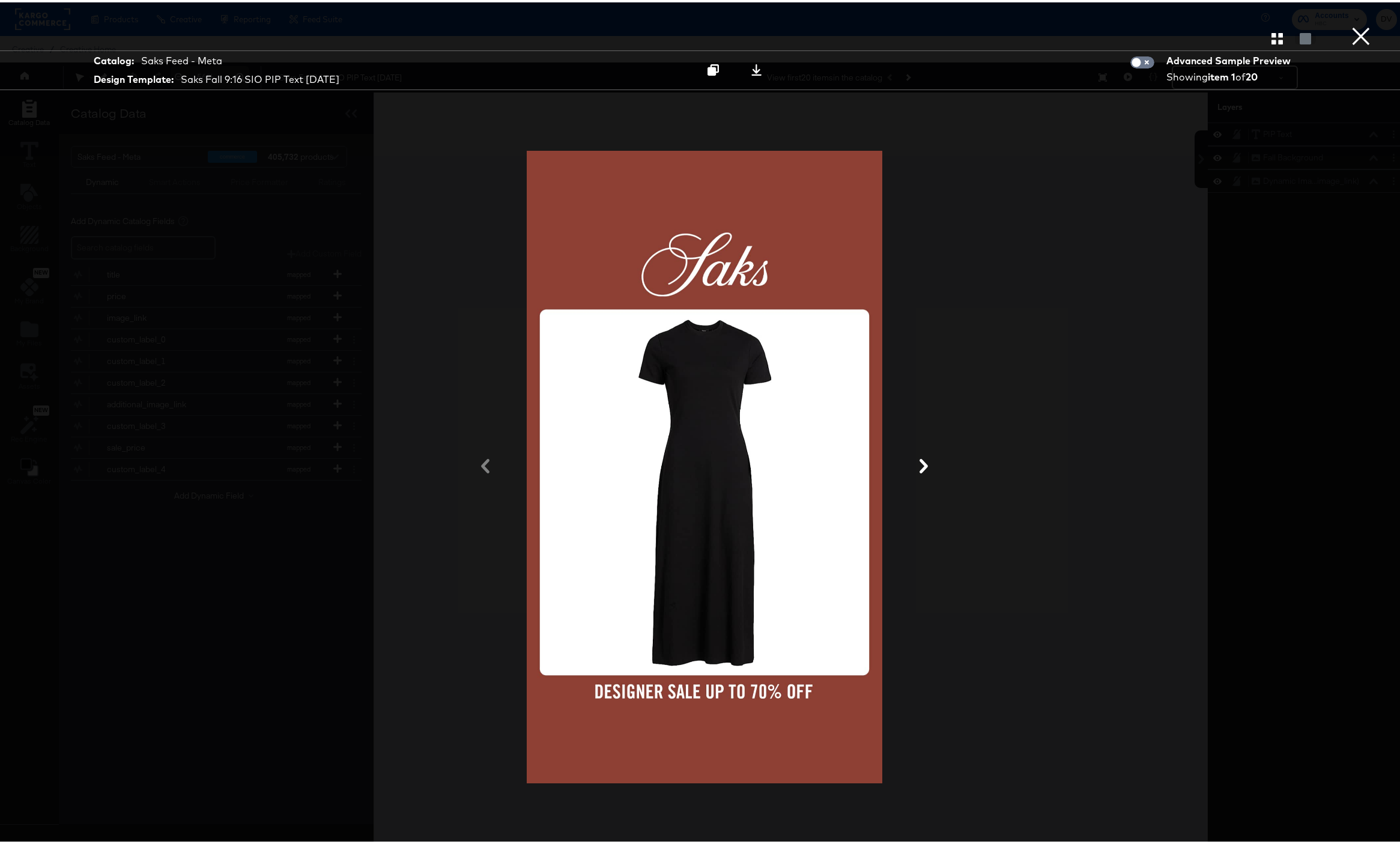
click at [1374, 25] on div at bounding box center [704, 36] width 1409 height 24
click at [1364, 29] on div at bounding box center [704, 36] width 1409 height 24
click at [1355, 24] on button "×" at bounding box center [1361, 12] width 24 height 24
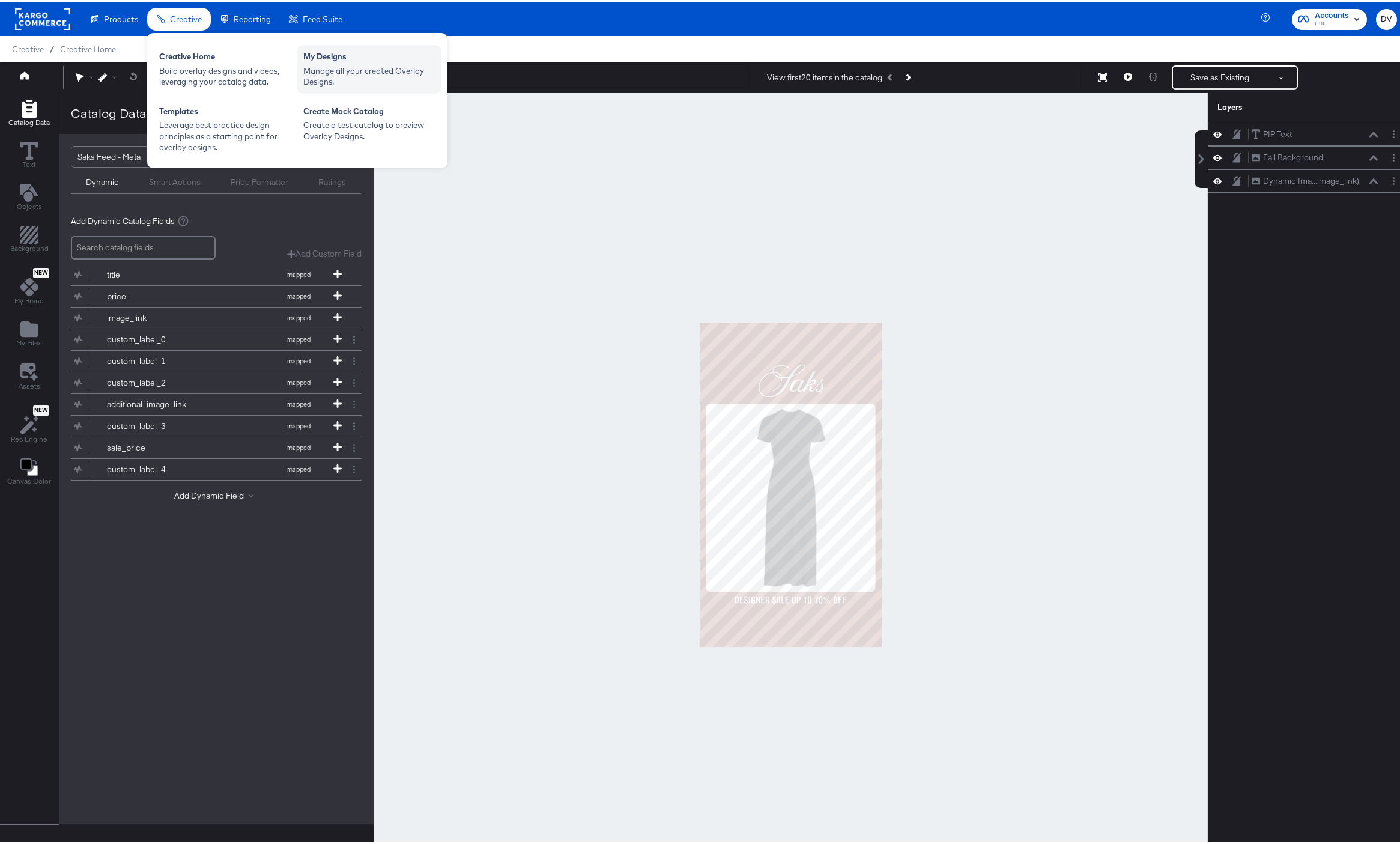
click at [340, 66] on div "Manage all your created Overlay Designs." at bounding box center [369, 74] width 132 height 22
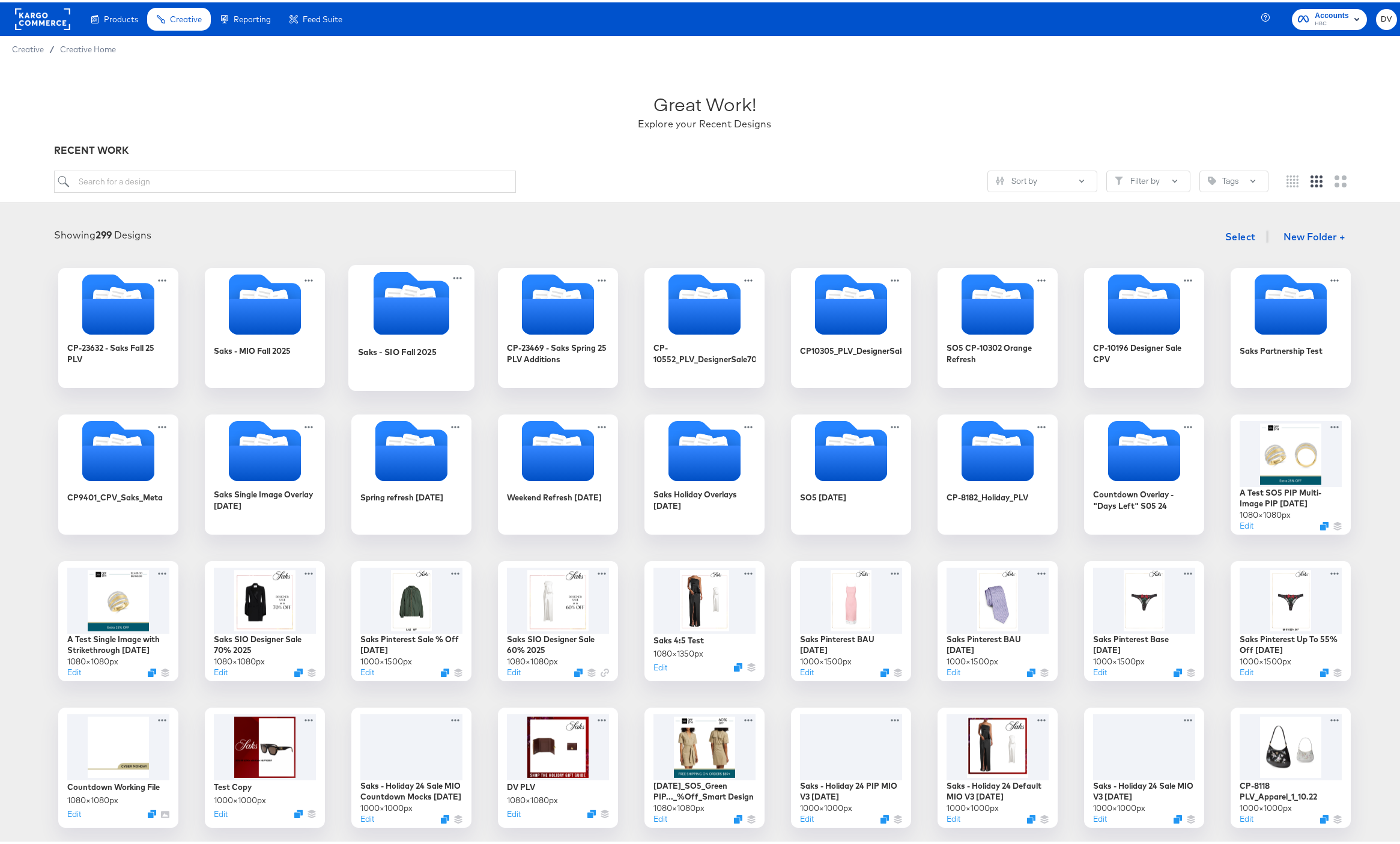
click at [396, 295] on icon "Folder" at bounding box center [411, 314] width 76 height 37
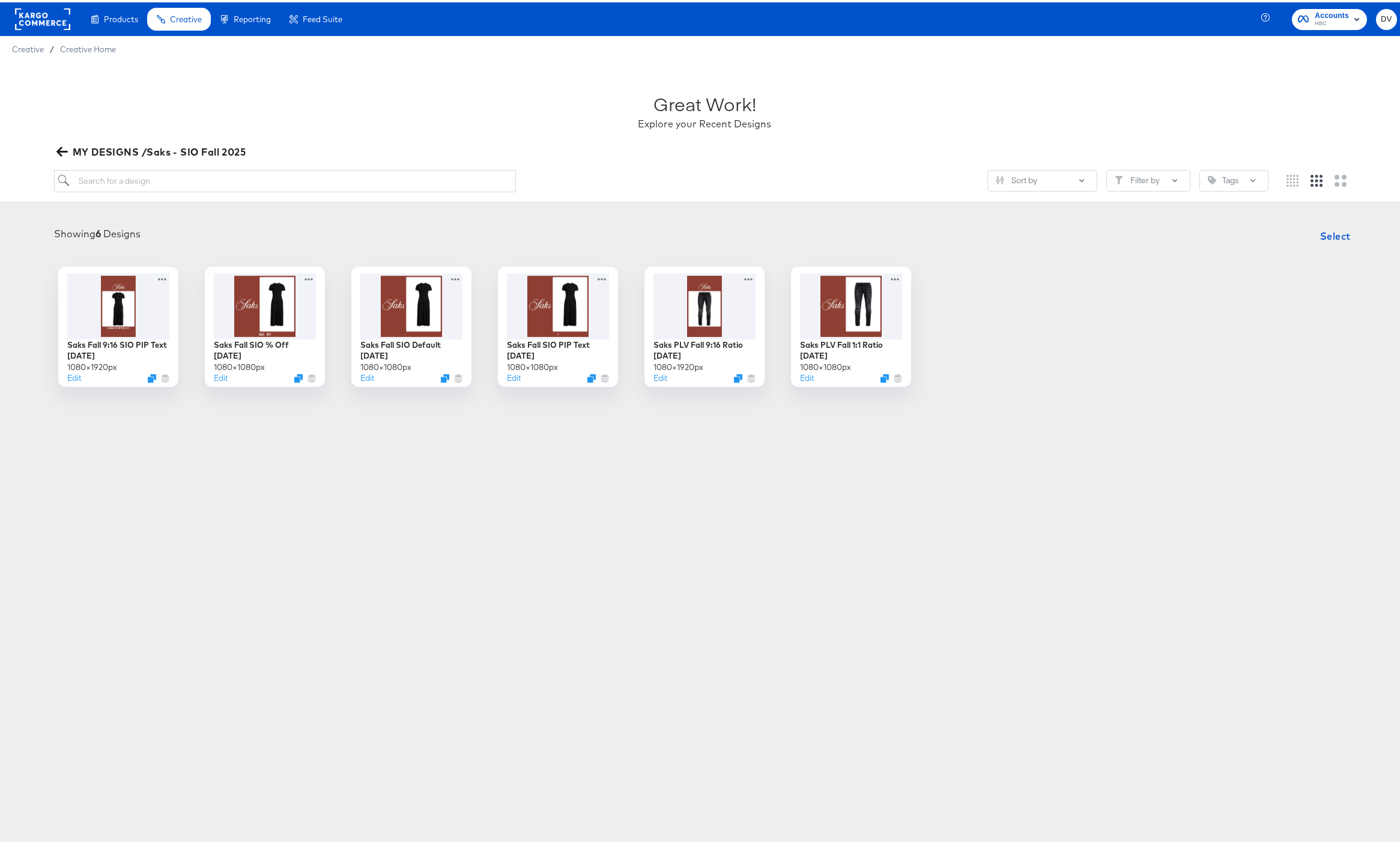
click at [527, 509] on div "Products Creative Reporting Feed Suite Accounts HBC DV Creative / Creative Home…" at bounding box center [704, 422] width 1409 height 844
click at [589, 374] on div at bounding box center [593, 378] width 9 height 9
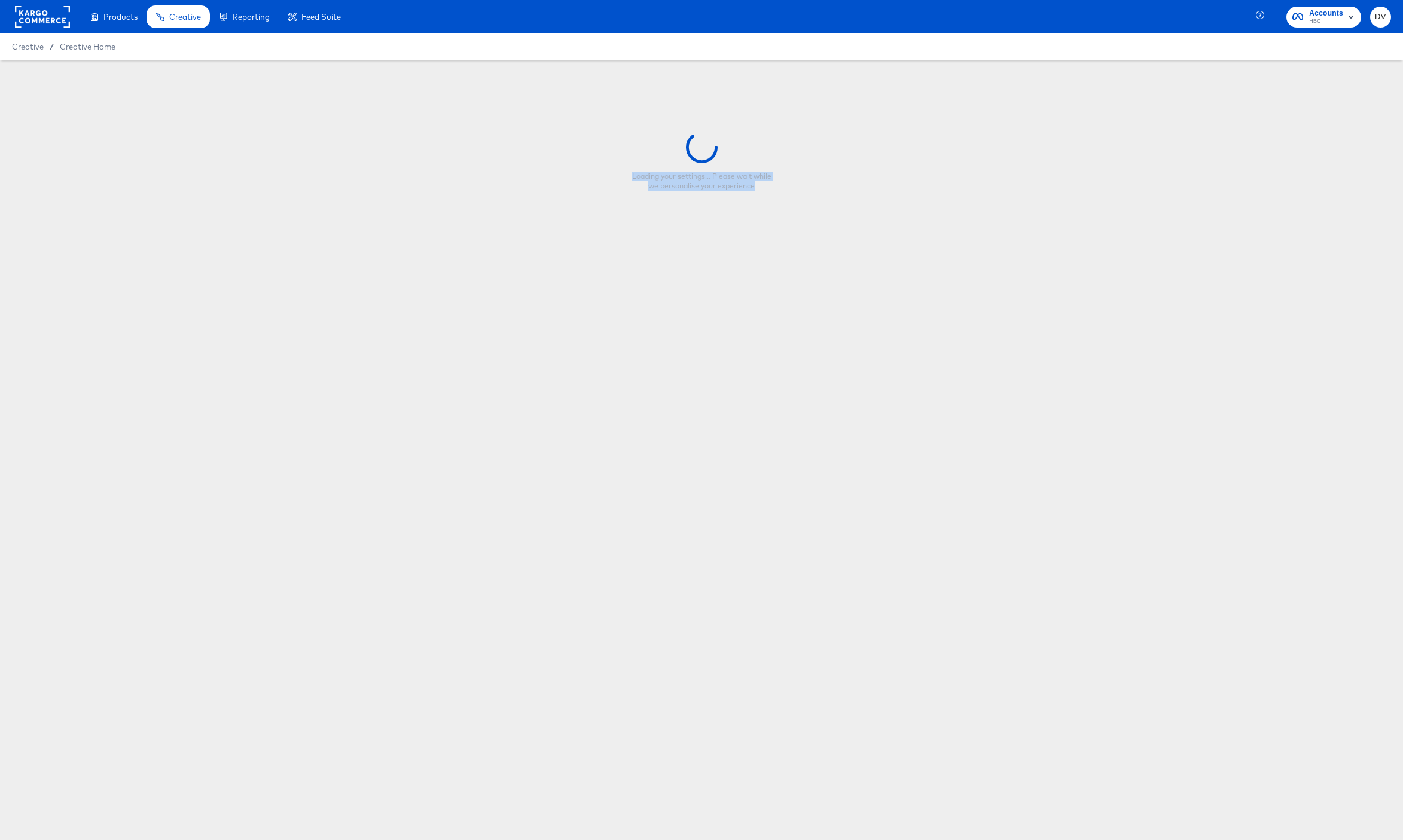
type input "Saks Fall SIO PIP Text [DATE]"
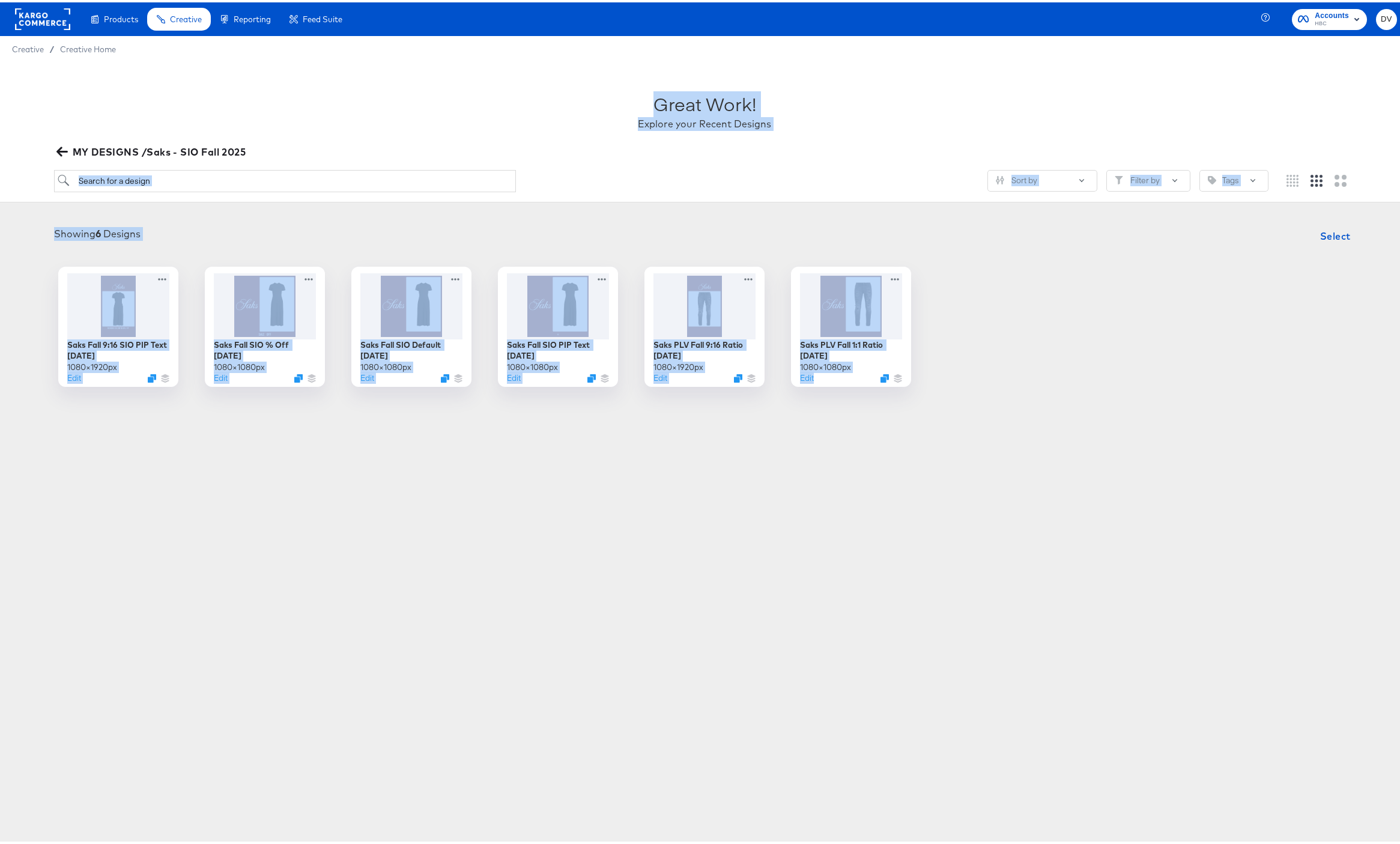
click at [379, 514] on div "Products Creative Reporting Feed Suite Accounts HBC DV Creative / Creative Home…" at bounding box center [704, 422] width 1409 height 844
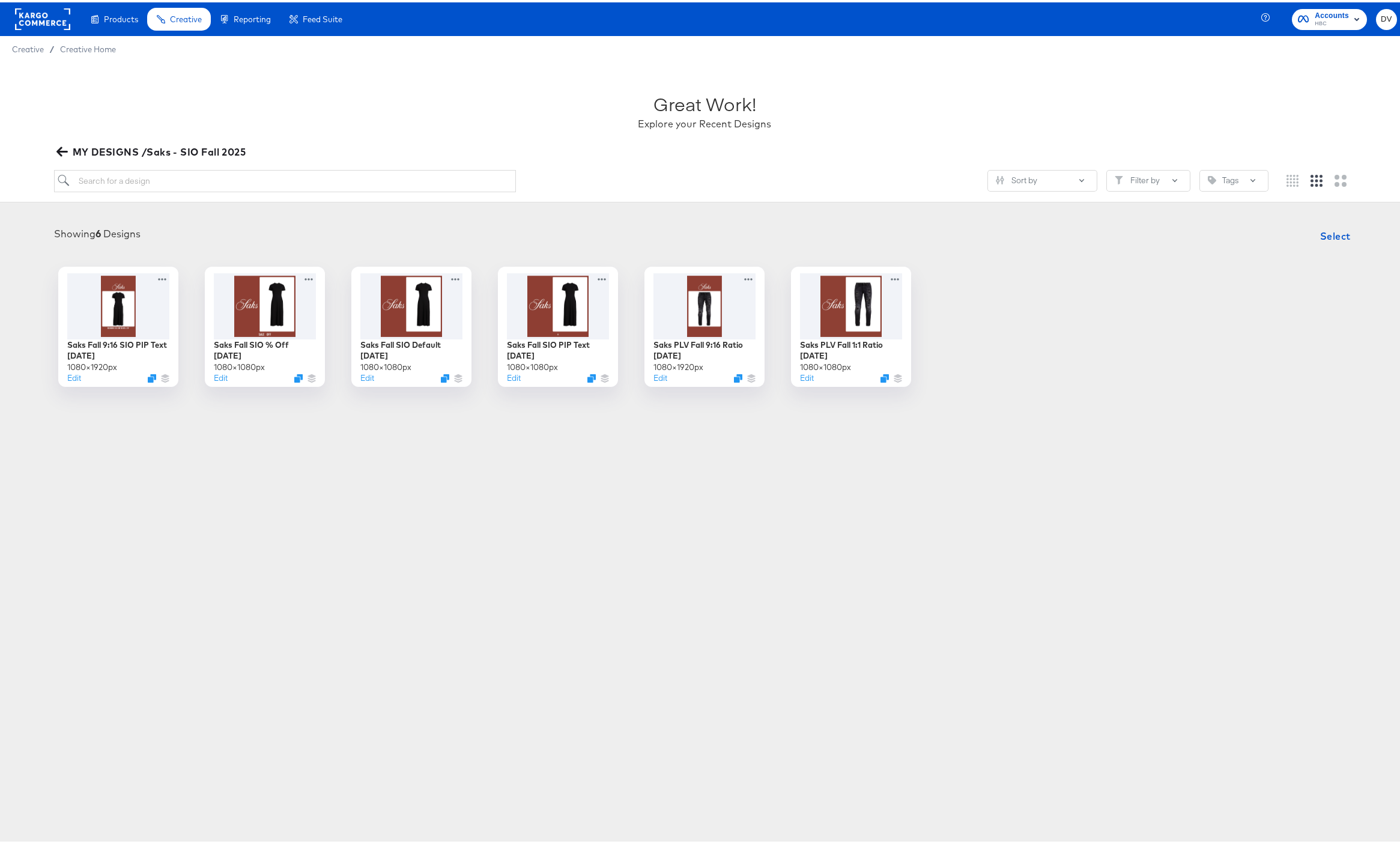
click at [379, 514] on div "Products Creative Reporting Feed Suite Accounts HBC DV Creative / Creative Home…" at bounding box center [704, 422] width 1409 height 844
click at [589, 380] on icon "Duplicate" at bounding box center [593, 378] width 9 height 9
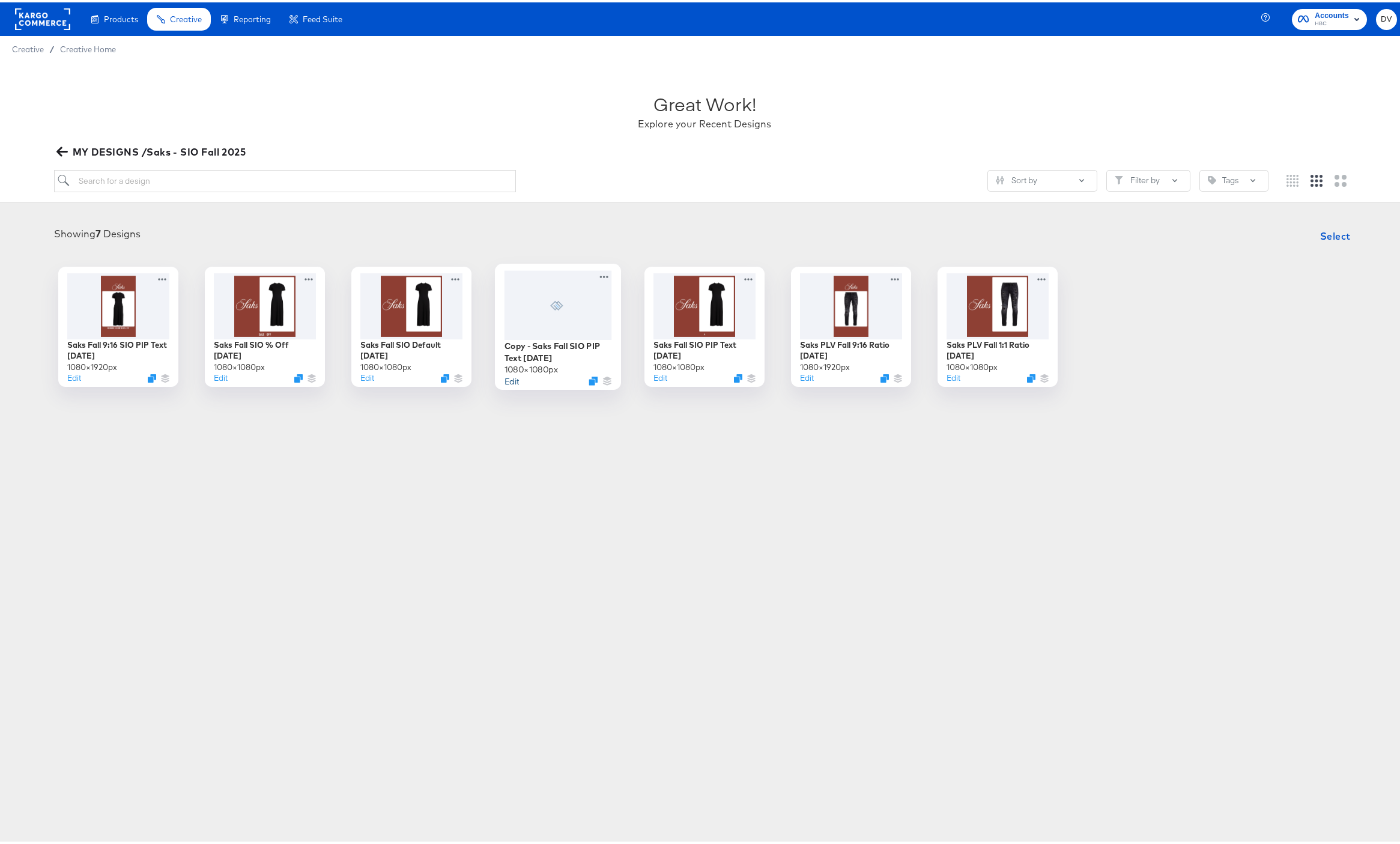
click at [506, 380] on button "Edit" at bounding box center [512, 379] width 14 height 12
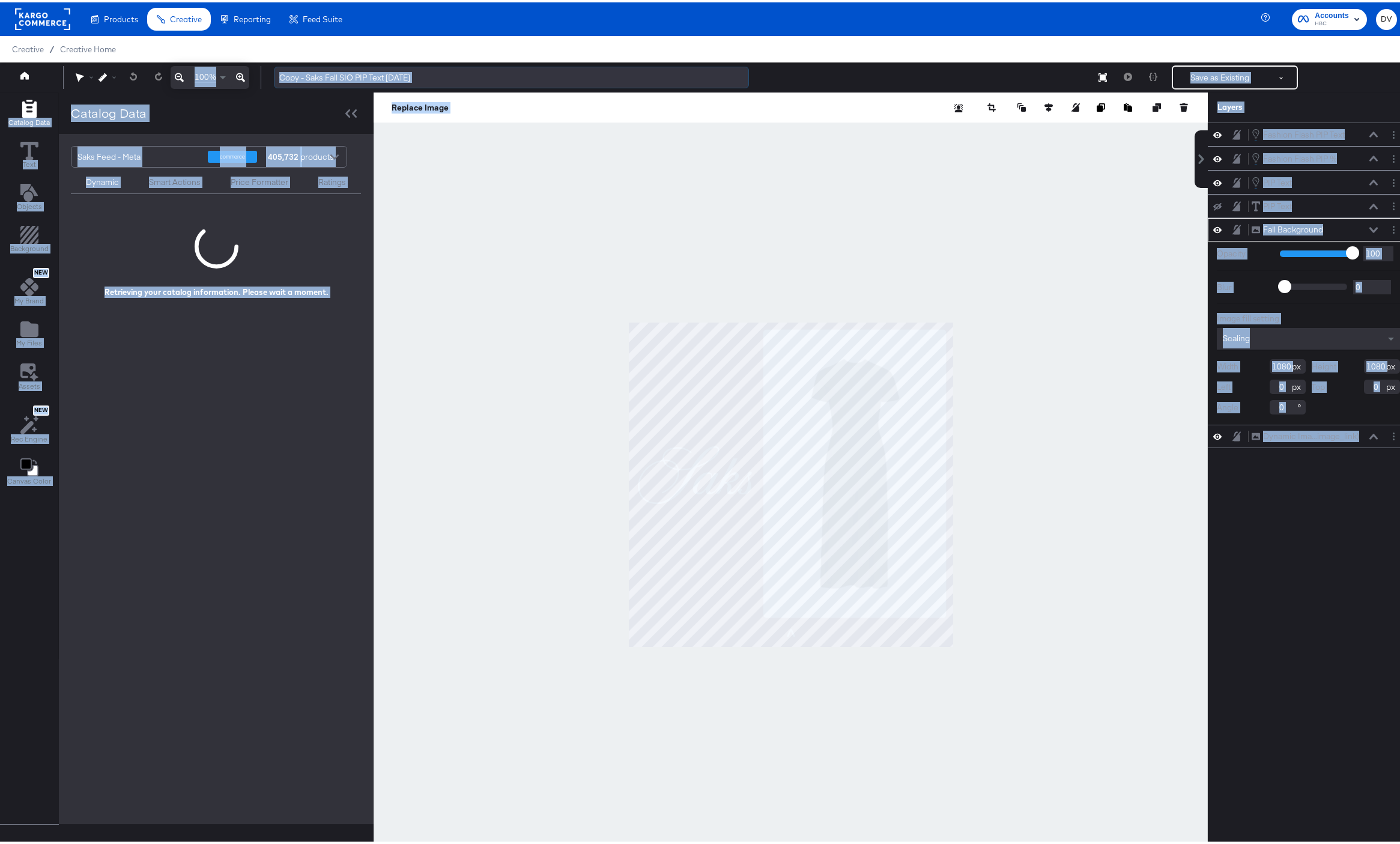
click at [314, 75] on input "Copy - Saks Fall SIO PIP Text 9.4.25" at bounding box center [512, 75] width 475 height 22
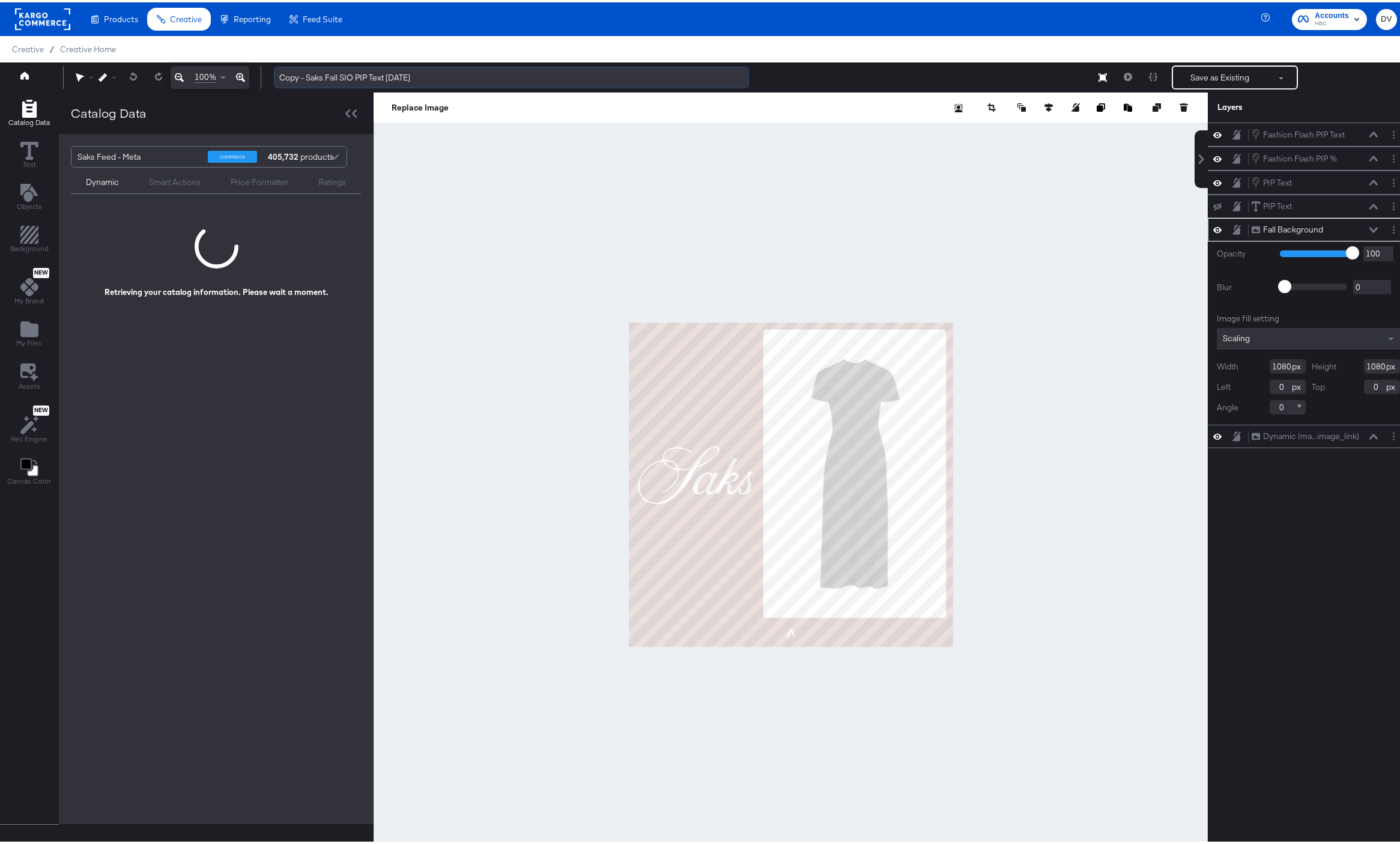
click at [313, 75] on input "Copy - Saks Fall SIO PIP Text 9.4.25" at bounding box center [512, 75] width 475 height 22
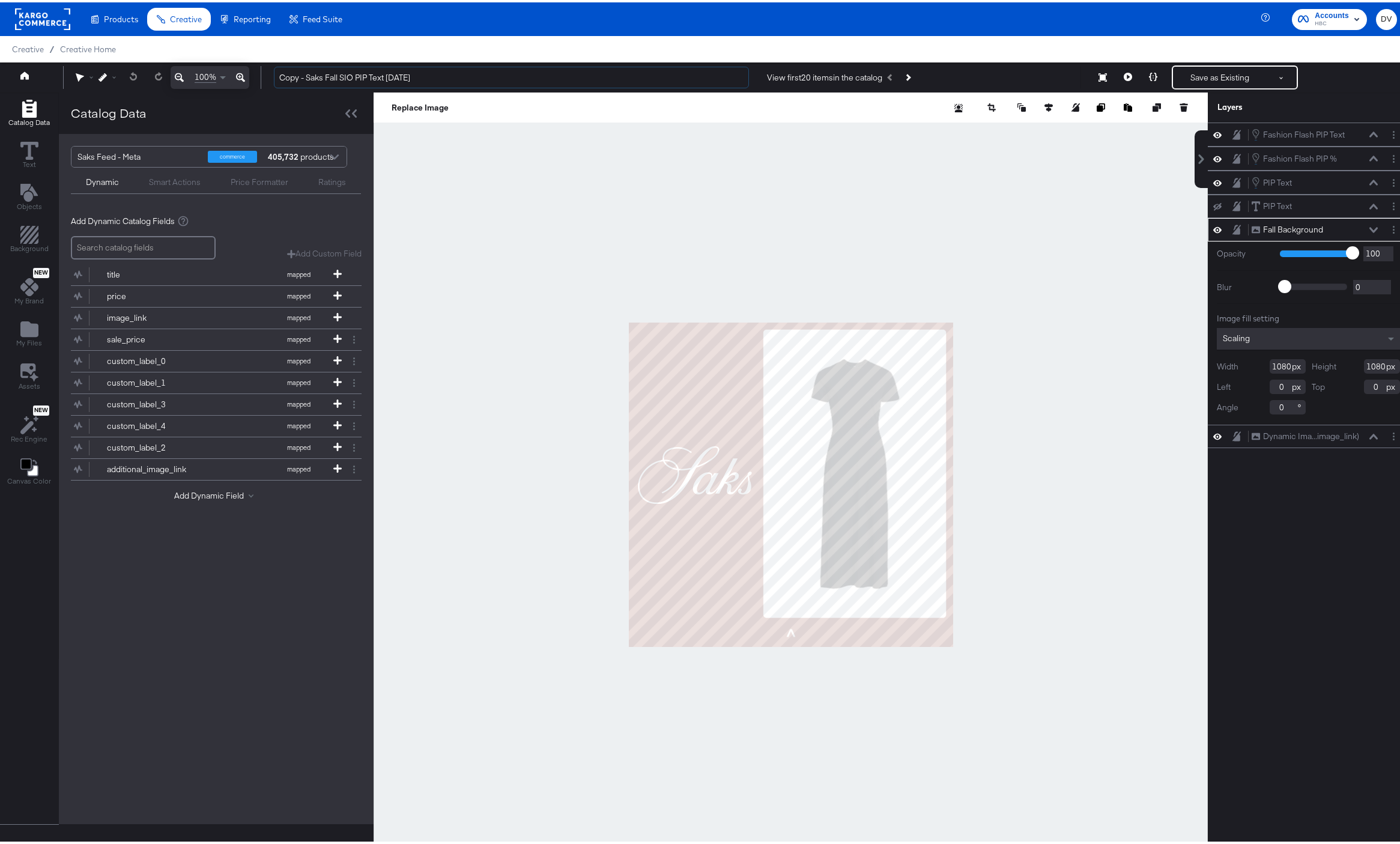
click at [265, 77] on div "Copy - Saks Fall SIO PIP Text 9.4.25 View first 20 items in the catalog Save as…" at bounding box center [830, 75] width 1133 height 24
click at [314, 75] on input "Saks Fall SIO PIP Text [DATE]" at bounding box center [512, 75] width 475 height 22
type input "Saks Fall 9:16 SIO PIP Text [DATE]"
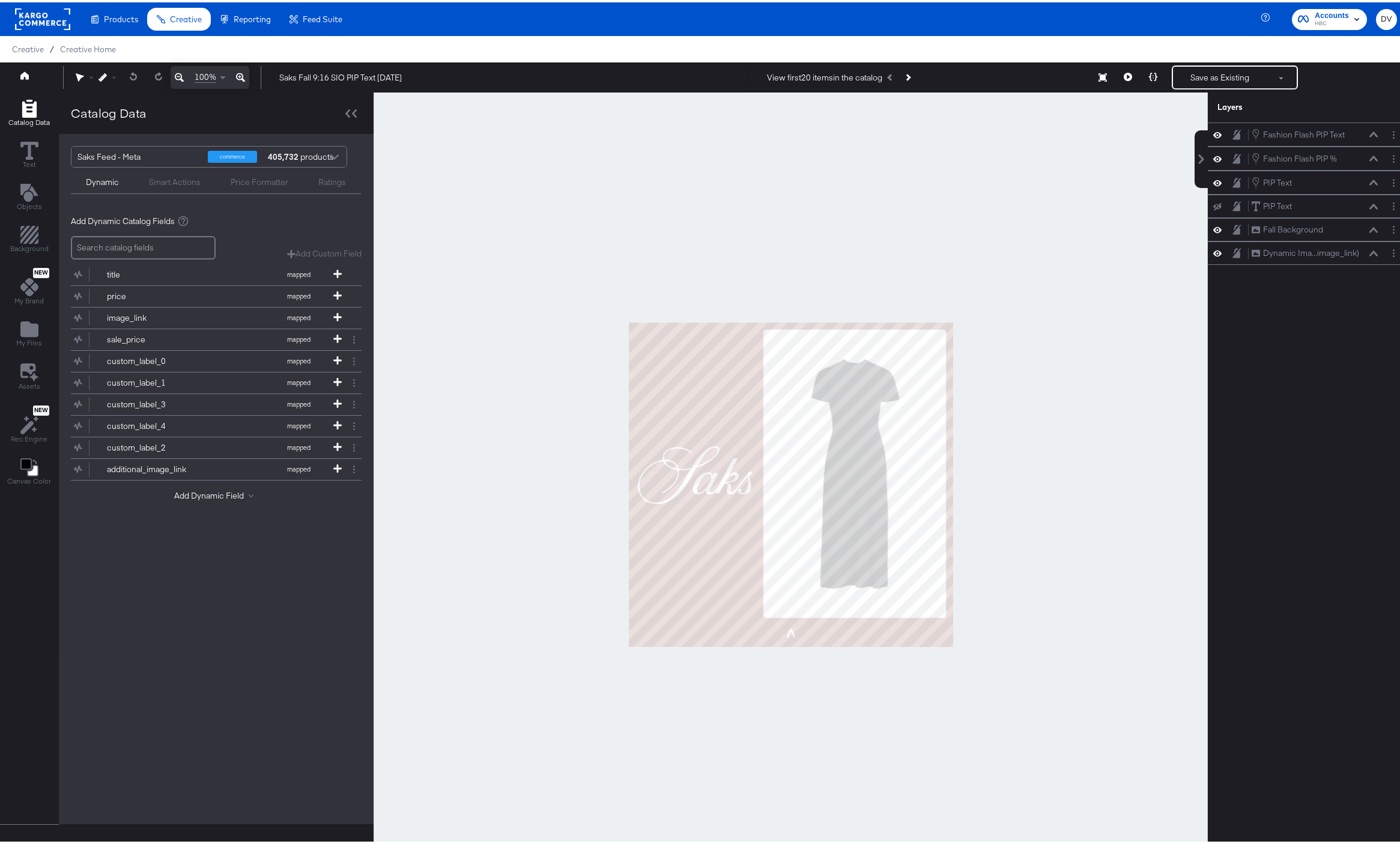
click at [457, 204] on div at bounding box center [791, 482] width 835 height 785
click at [1149, 77] on icon at bounding box center [1153, 75] width 8 height 8
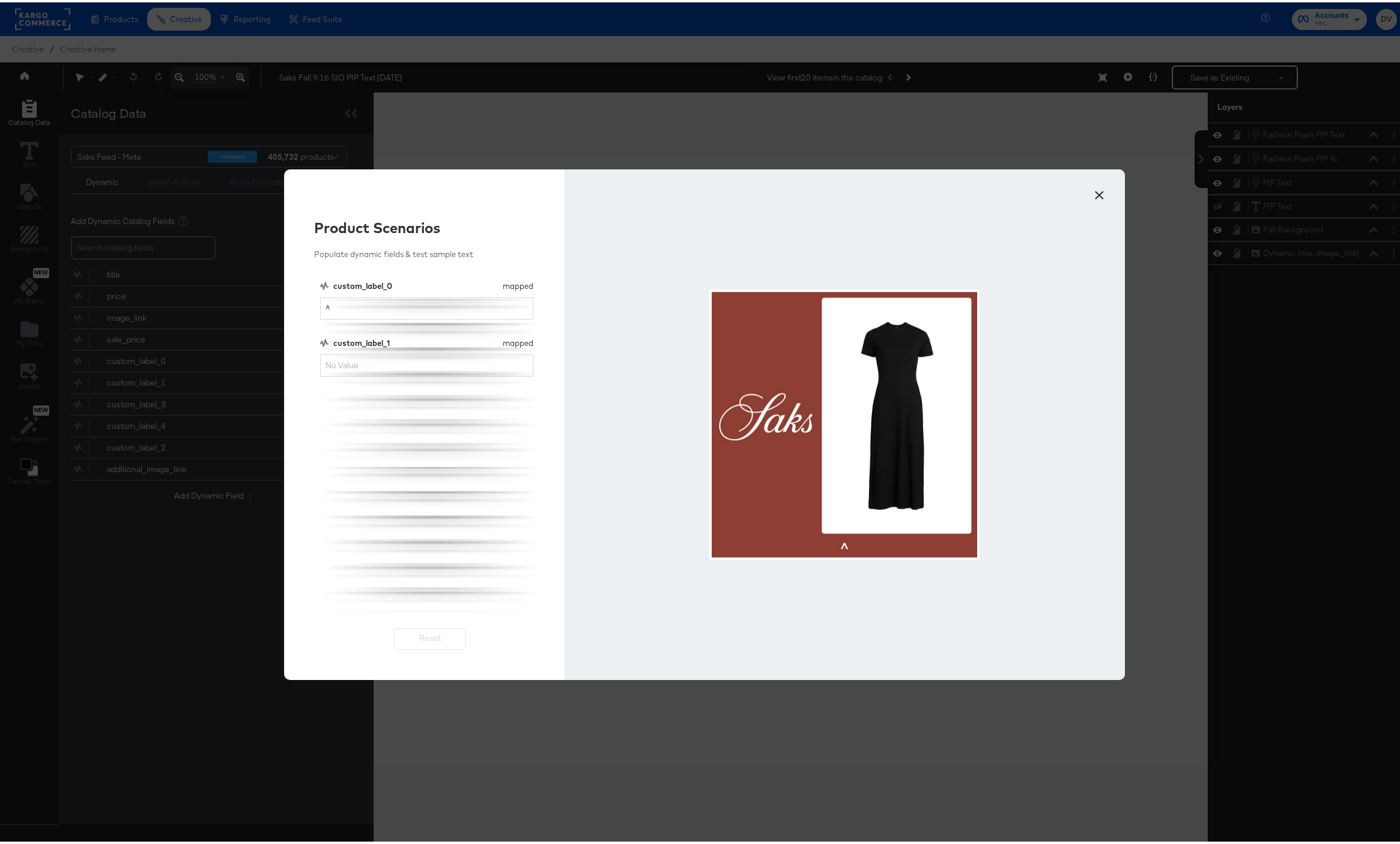
click at [1095, 189] on button "×" at bounding box center [1100, 190] width 22 height 22
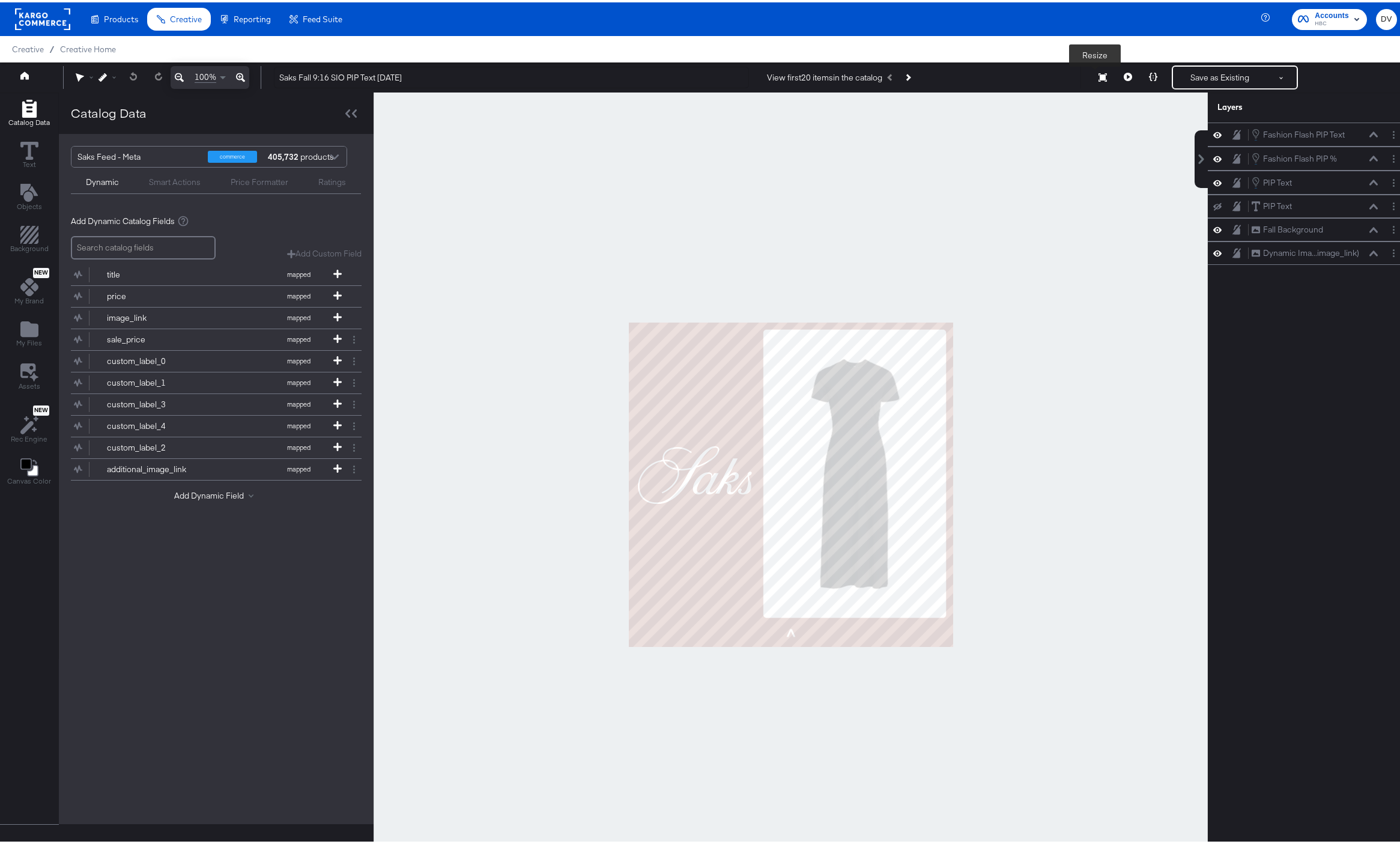
click at [1099, 79] on icon at bounding box center [1103, 75] width 8 height 8
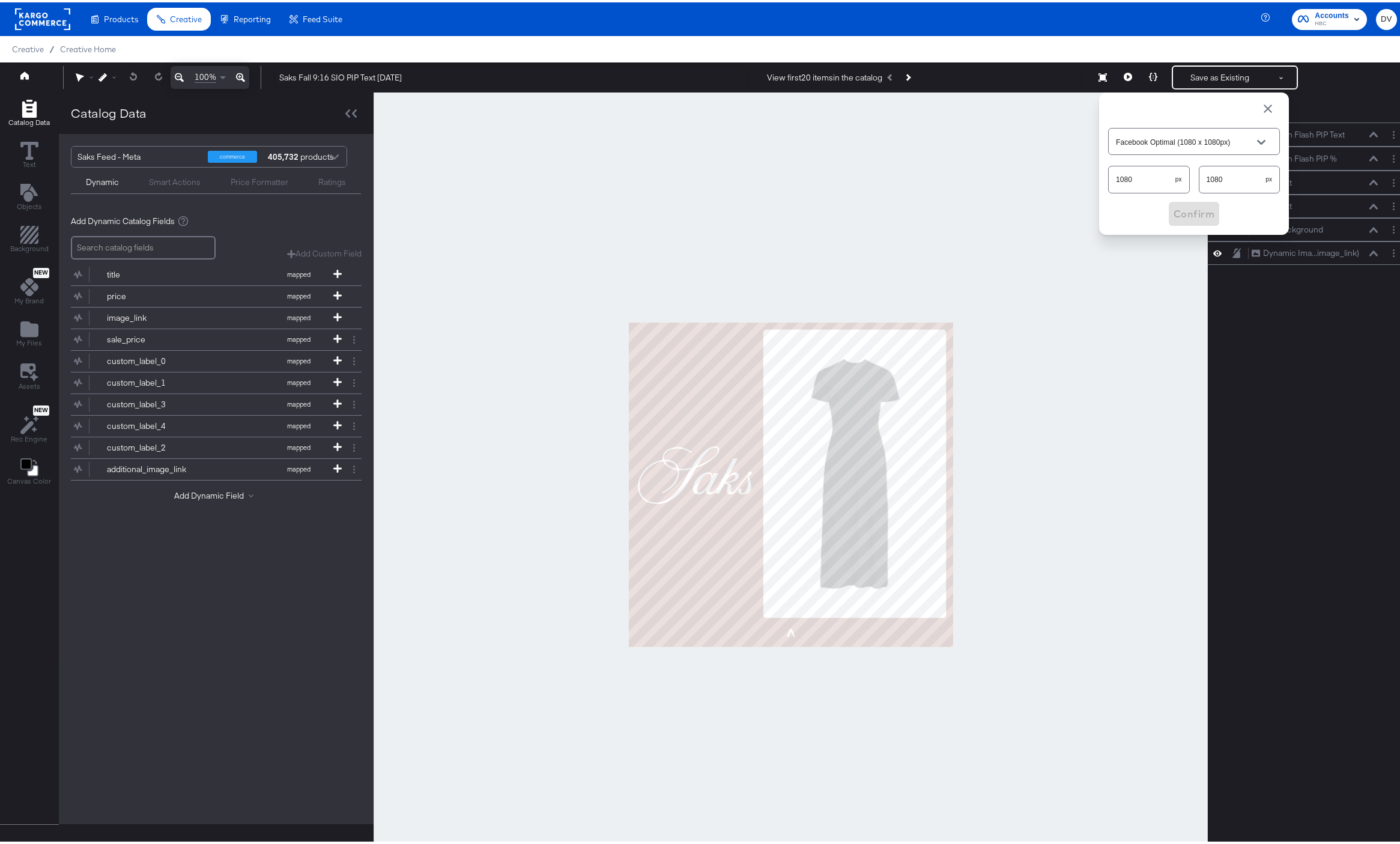
click at [1141, 133] on input "Facebook Optimal (1080 x 1080px)" at bounding box center [1185, 140] width 142 height 13
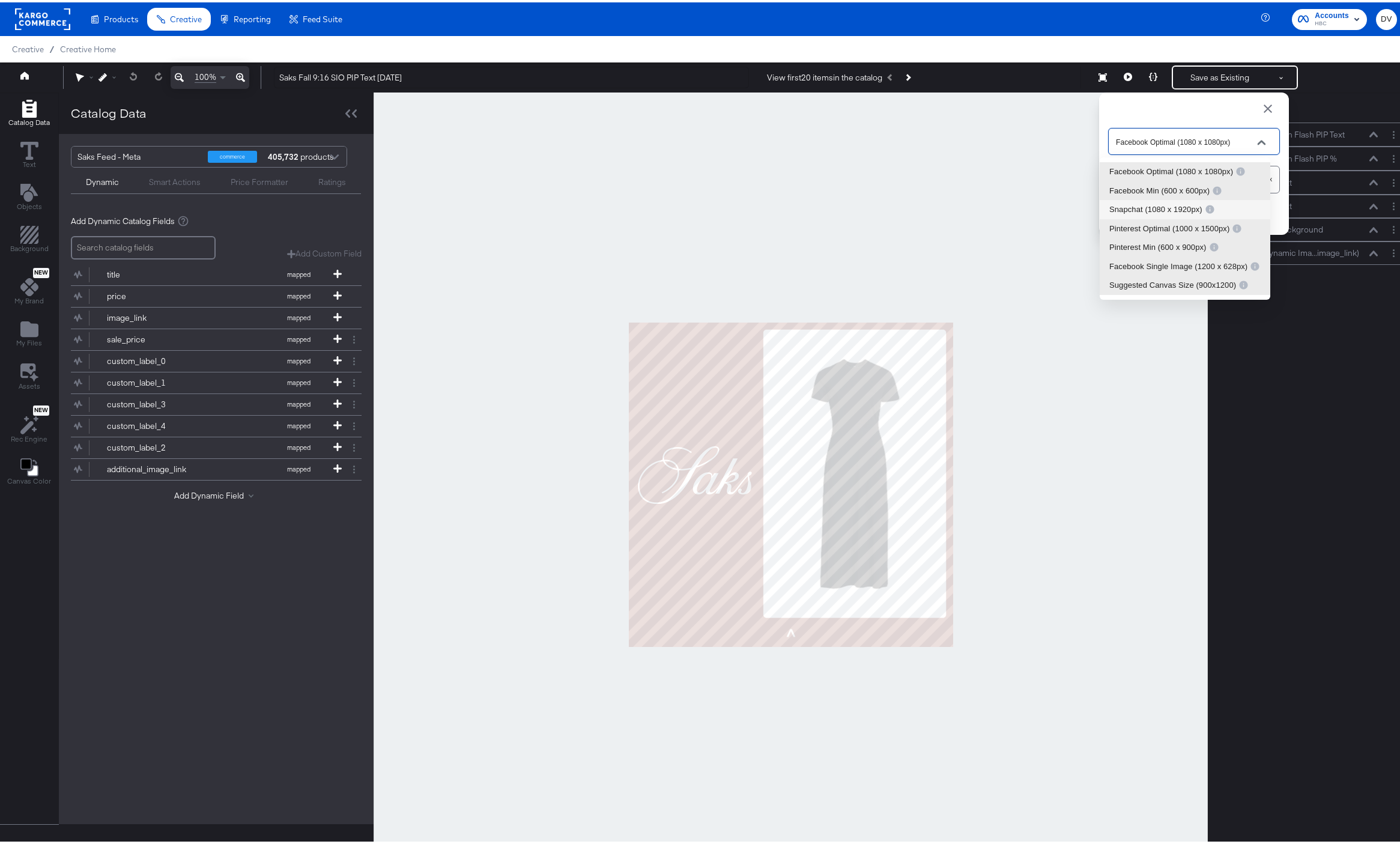
click at [1146, 205] on div "Snapchat (1080 x 1920px)" at bounding box center [1163, 207] width 106 height 12
type input "Snapchat (1080 x 1920px)"
type input "1920"
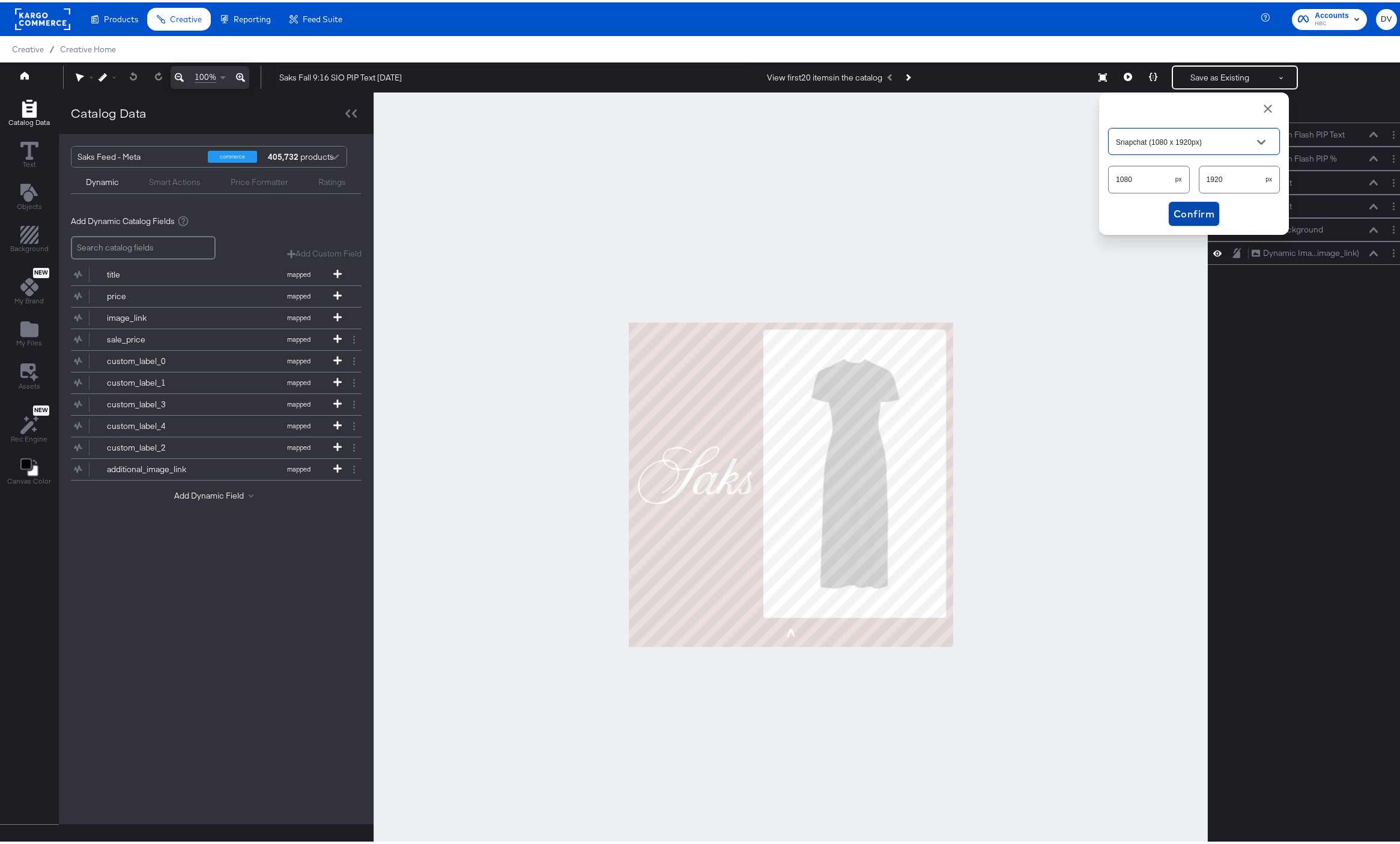
click at [1174, 207] on span "Confirm" at bounding box center [1194, 211] width 41 height 17
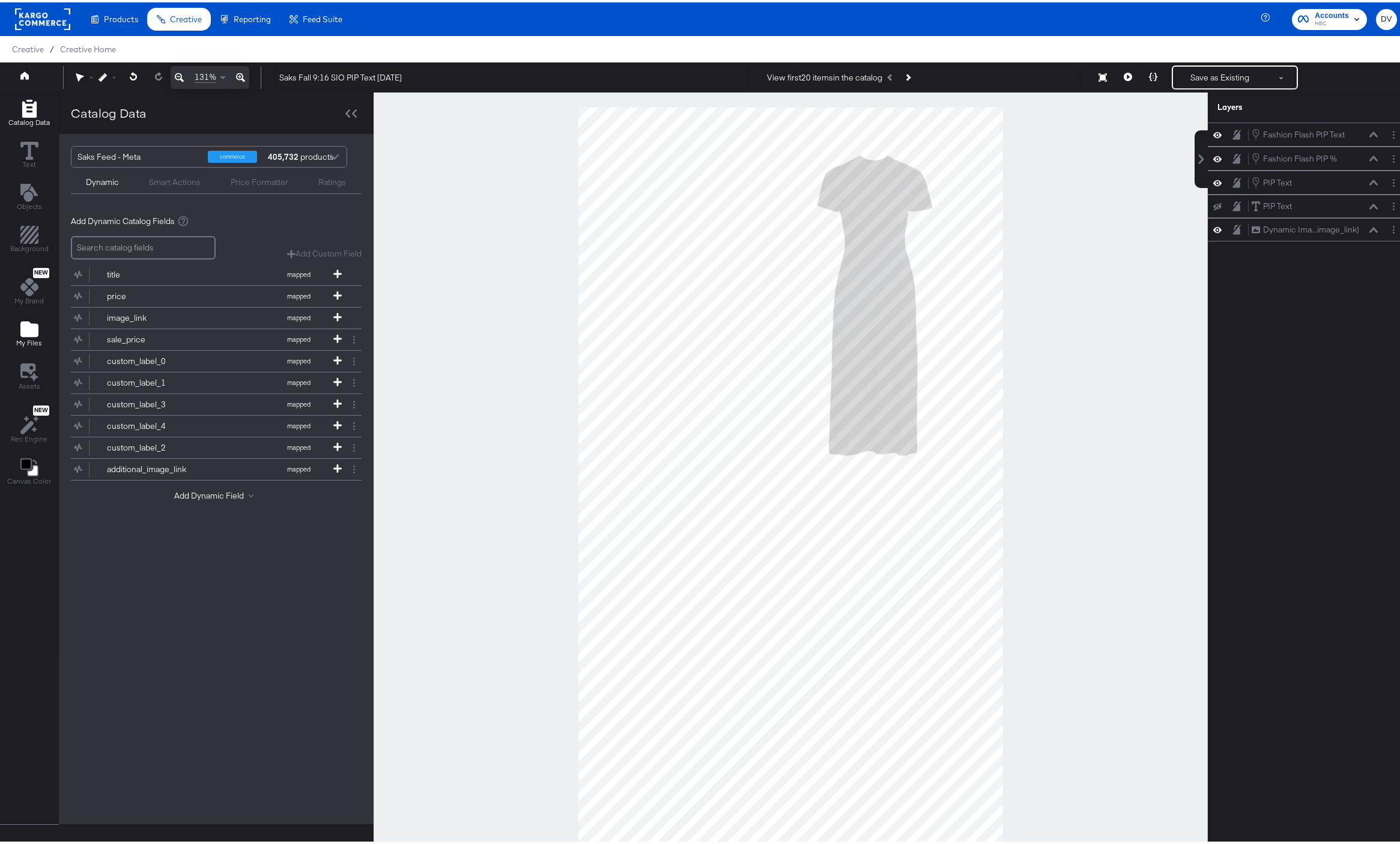
click at [23, 326] on icon "Add Files" at bounding box center [29, 326] width 18 height 16
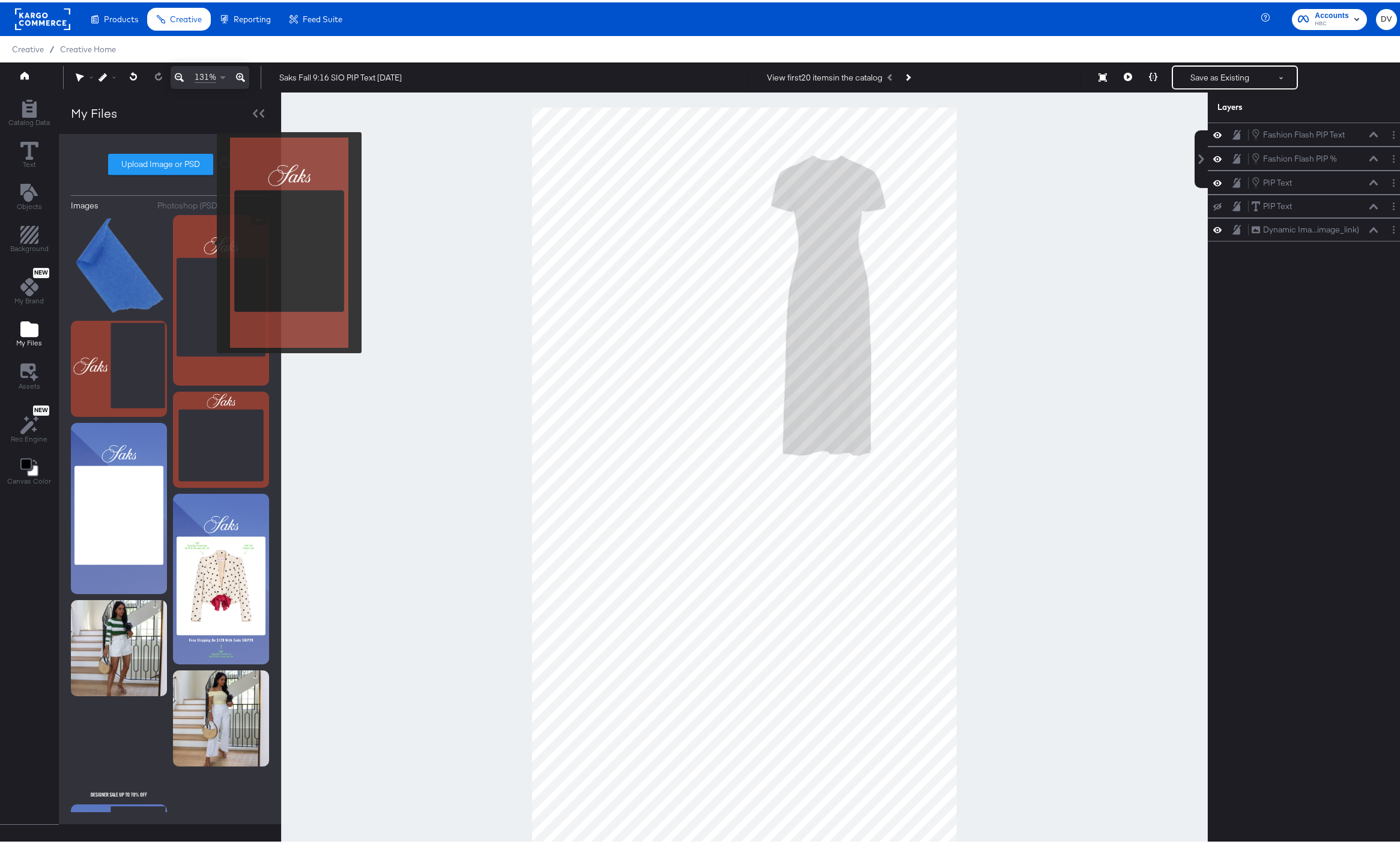
click at [209, 241] on img at bounding box center [221, 298] width 96 height 171
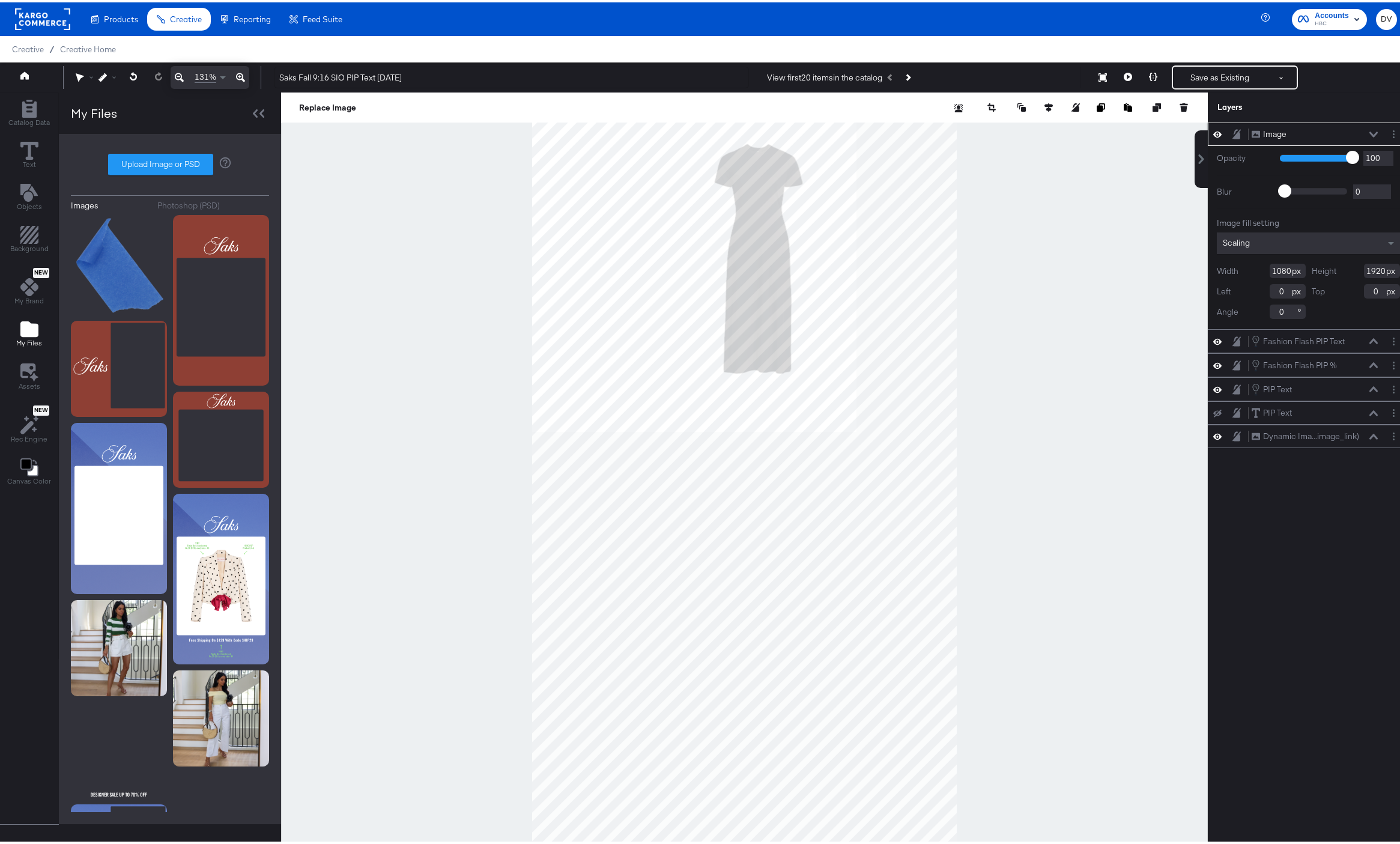
click at [1370, 131] on icon at bounding box center [1374, 132] width 8 height 6
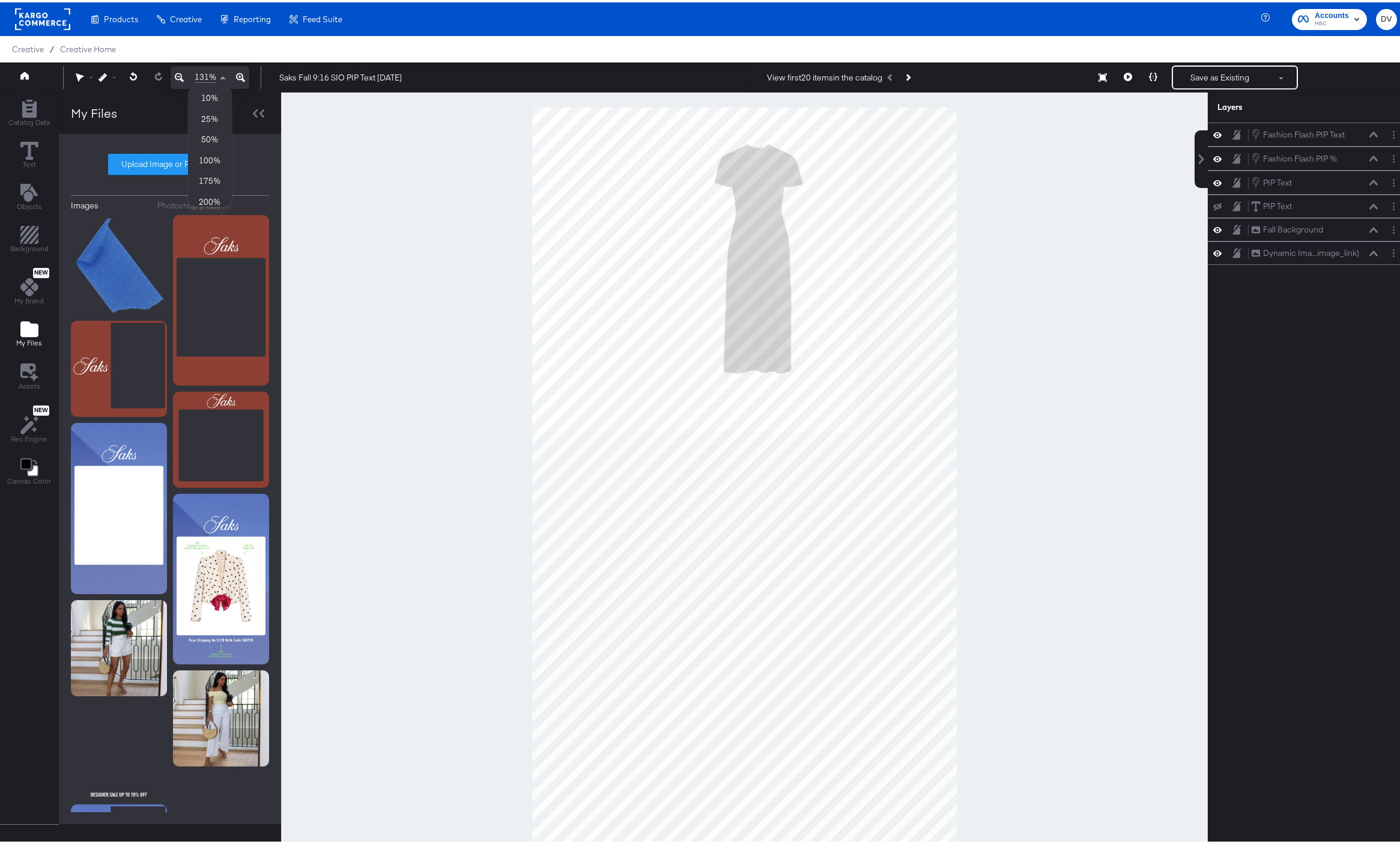
click at [215, 79] on div "131%" at bounding box center [210, 75] width 44 height 22
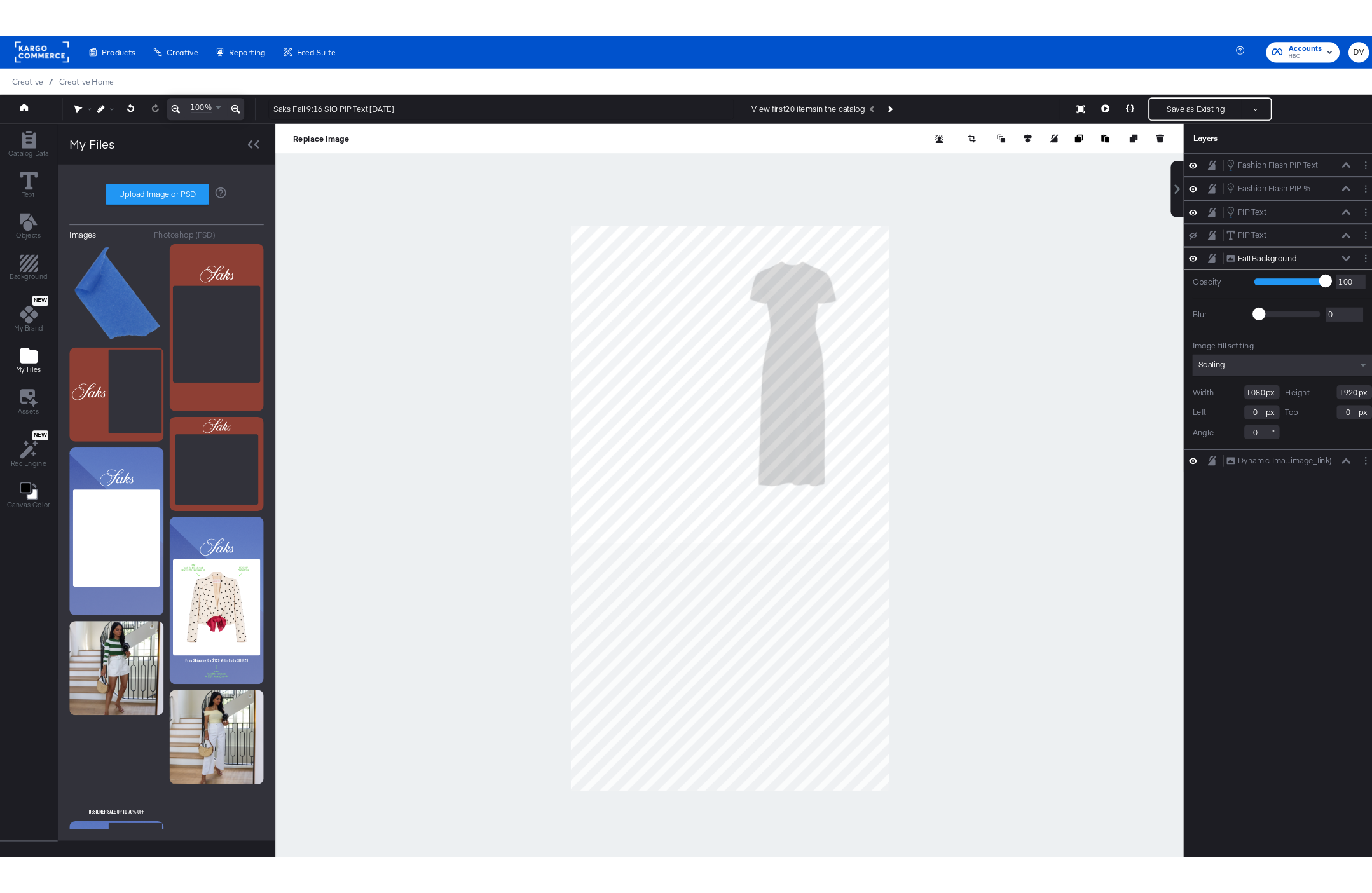
scroll to position [1, 0]
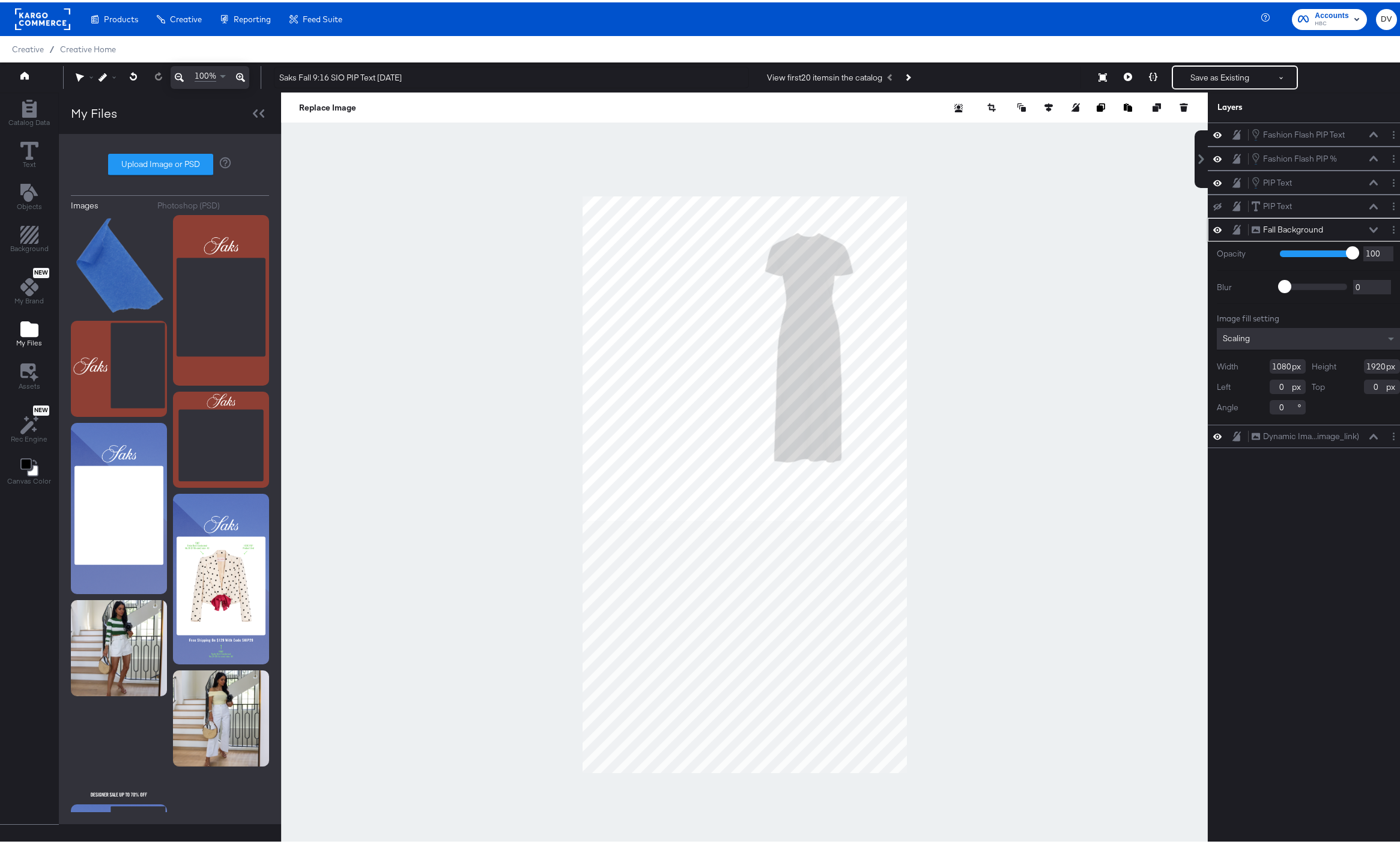
click at [1370, 226] on icon at bounding box center [1374, 227] width 8 height 6
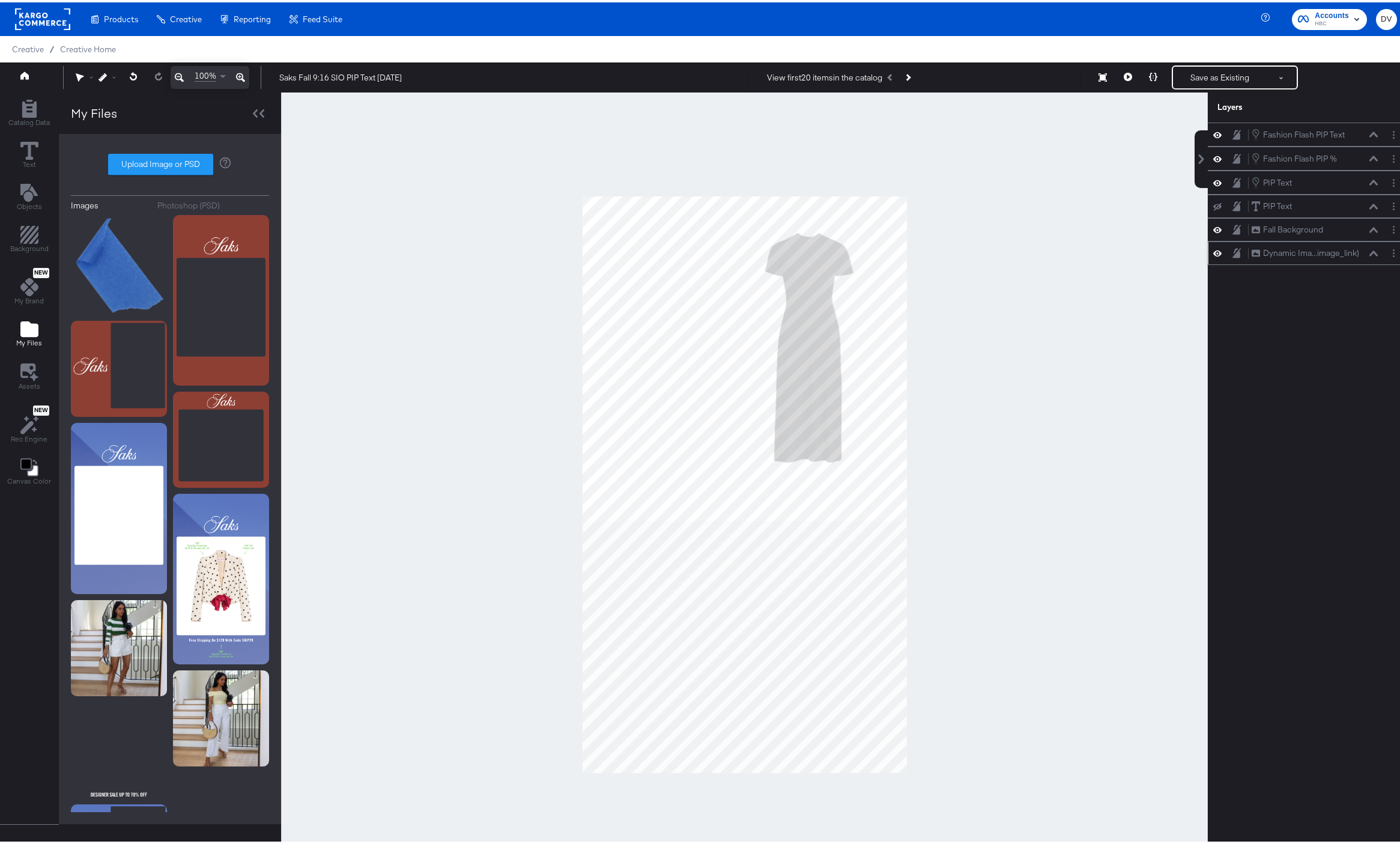
click at [1370, 252] on icon at bounding box center [1374, 251] width 8 height 6
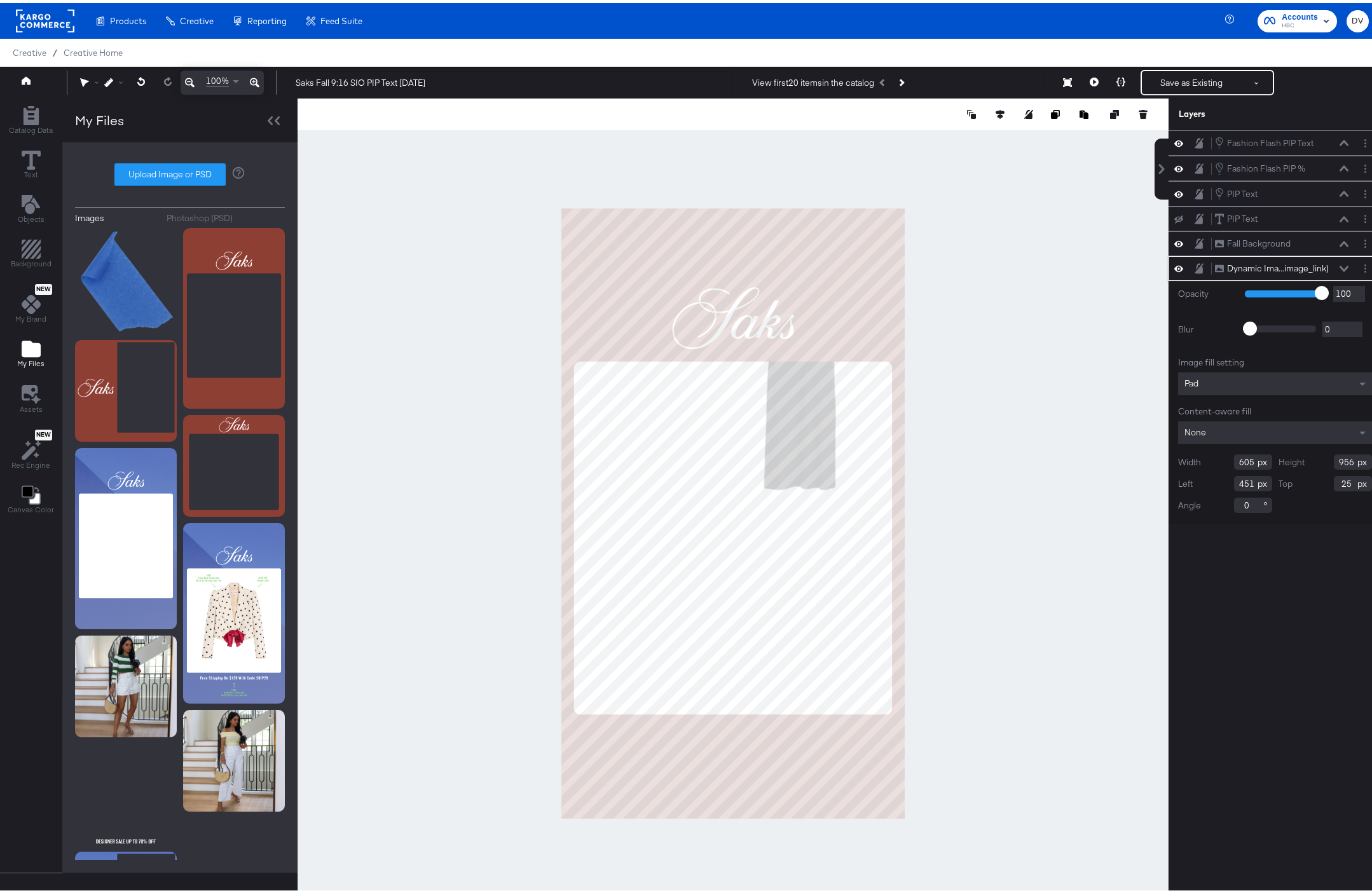
click at [1244, 464] on input "605" at bounding box center [1253, 459] width 38 height 15
type input "900"
click at [1334, 464] on input "956" at bounding box center [1352, 459] width 38 height 15
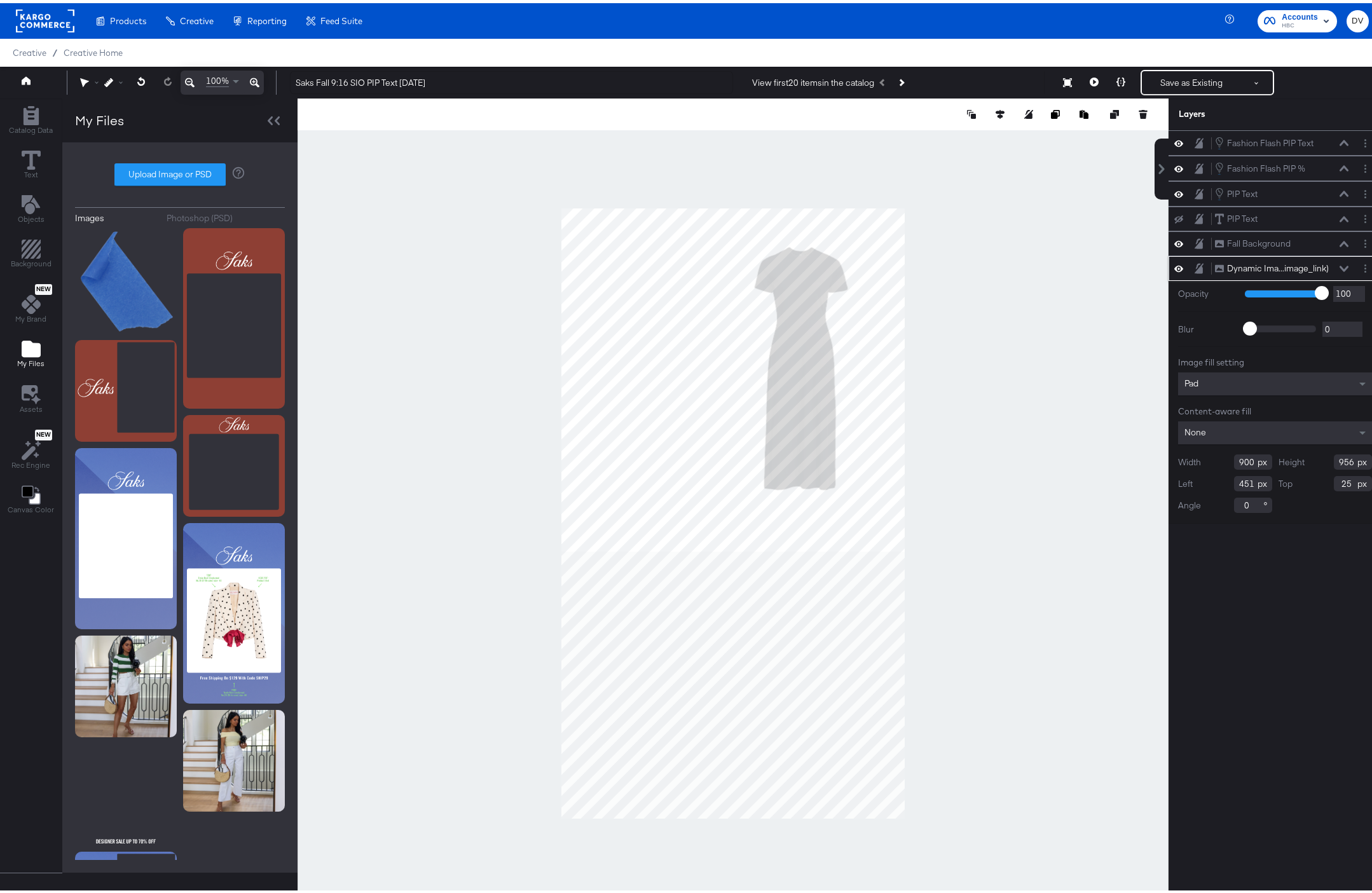
click at [1334, 464] on input "956" at bounding box center [1352, 459] width 38 height 15
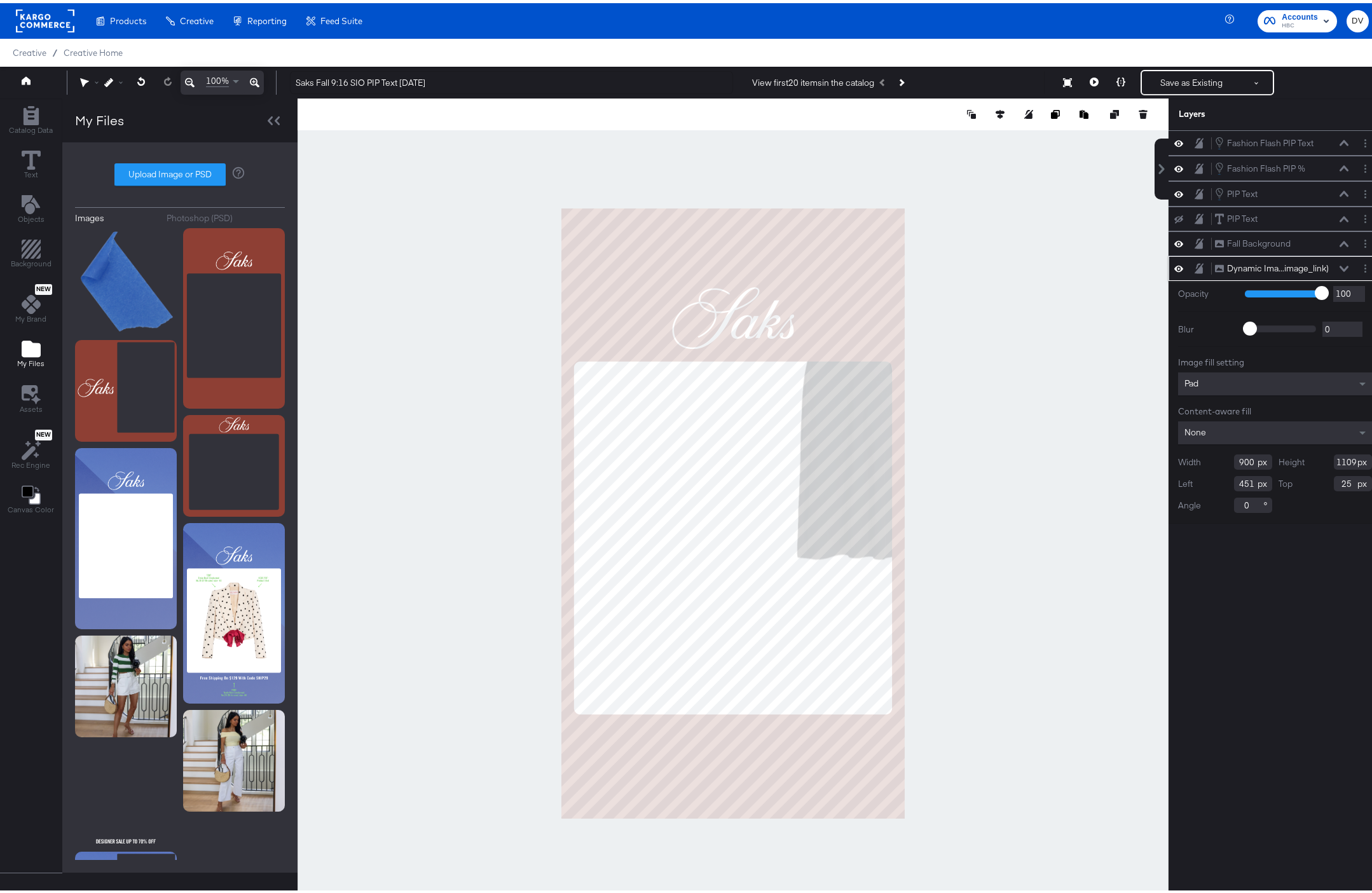
type input "1109"
click at [1234, 481] on input "451" at bounding box center [1253, 480] width 38 height 15
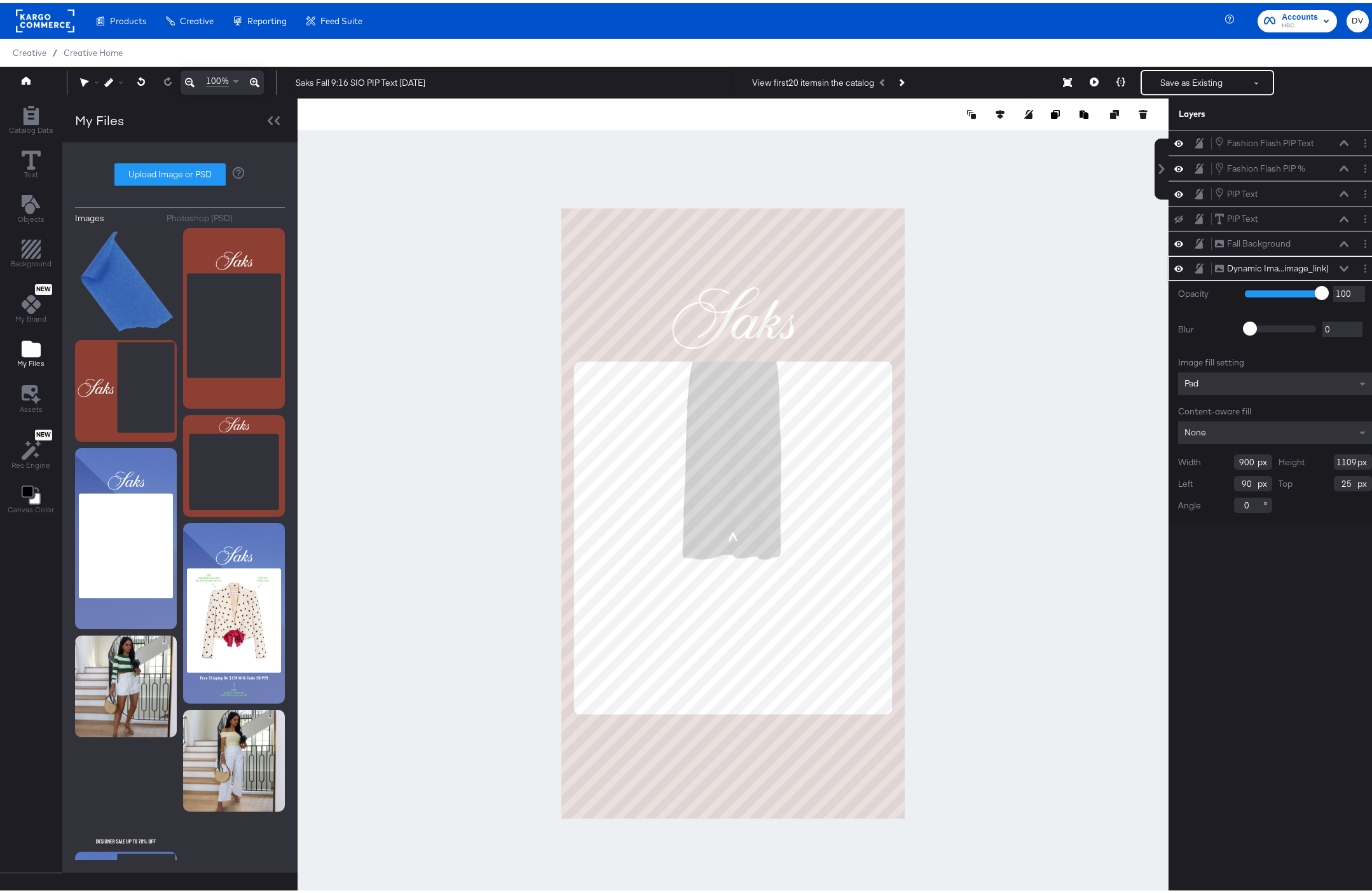
type input "90"
click at [1334, 481] on input "25" at bounding box center [1352, 480] width 38 height 15
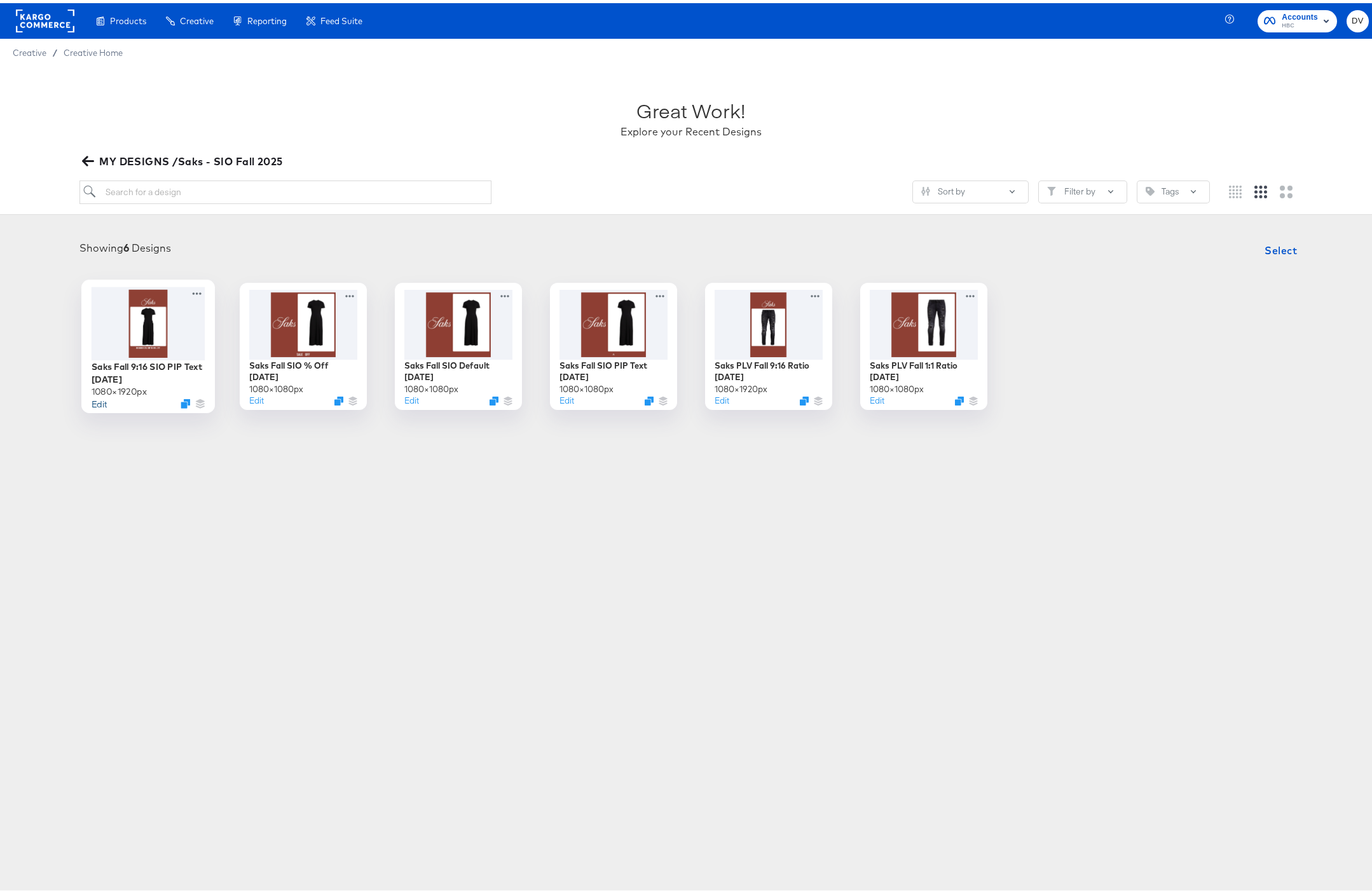
click at [101, 399] on button "Edit" at bounding box center [98, 401] width 15 height 12
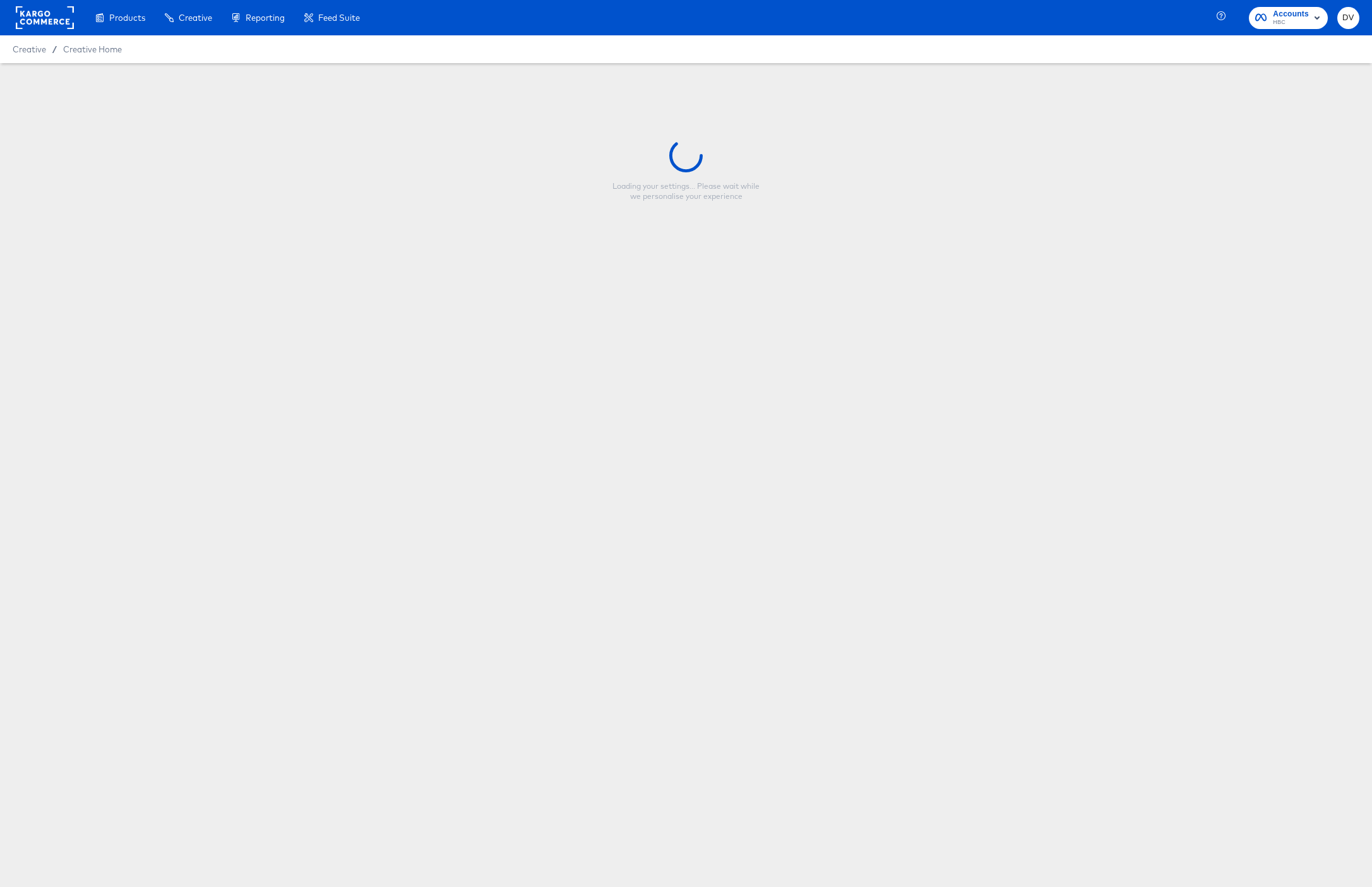
type input "Saks Fall 9:16 SIO PIP Text [DATE]"
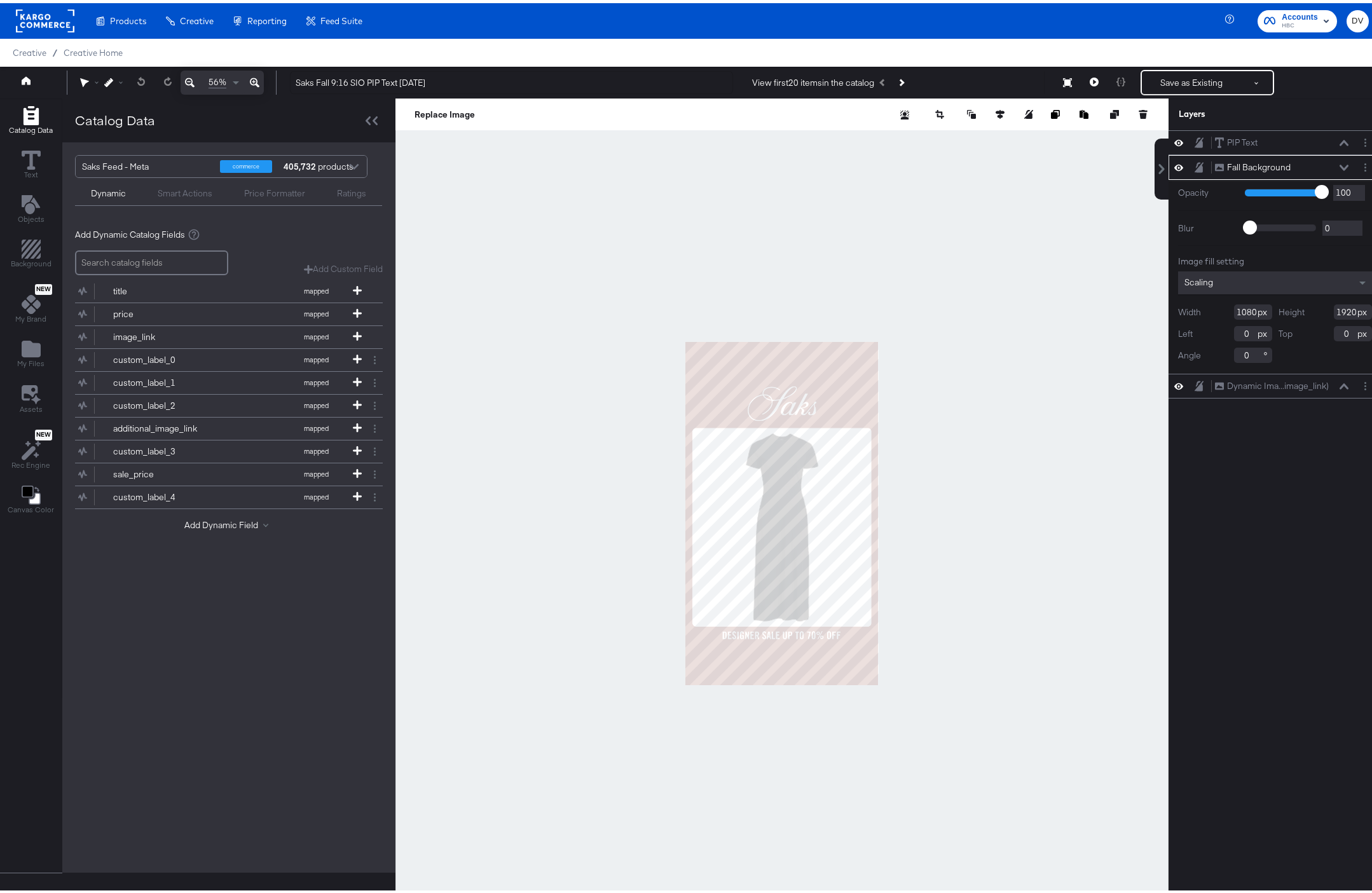
click at [505, 289] on div at bounding box center [782, 510] width 773 height 831
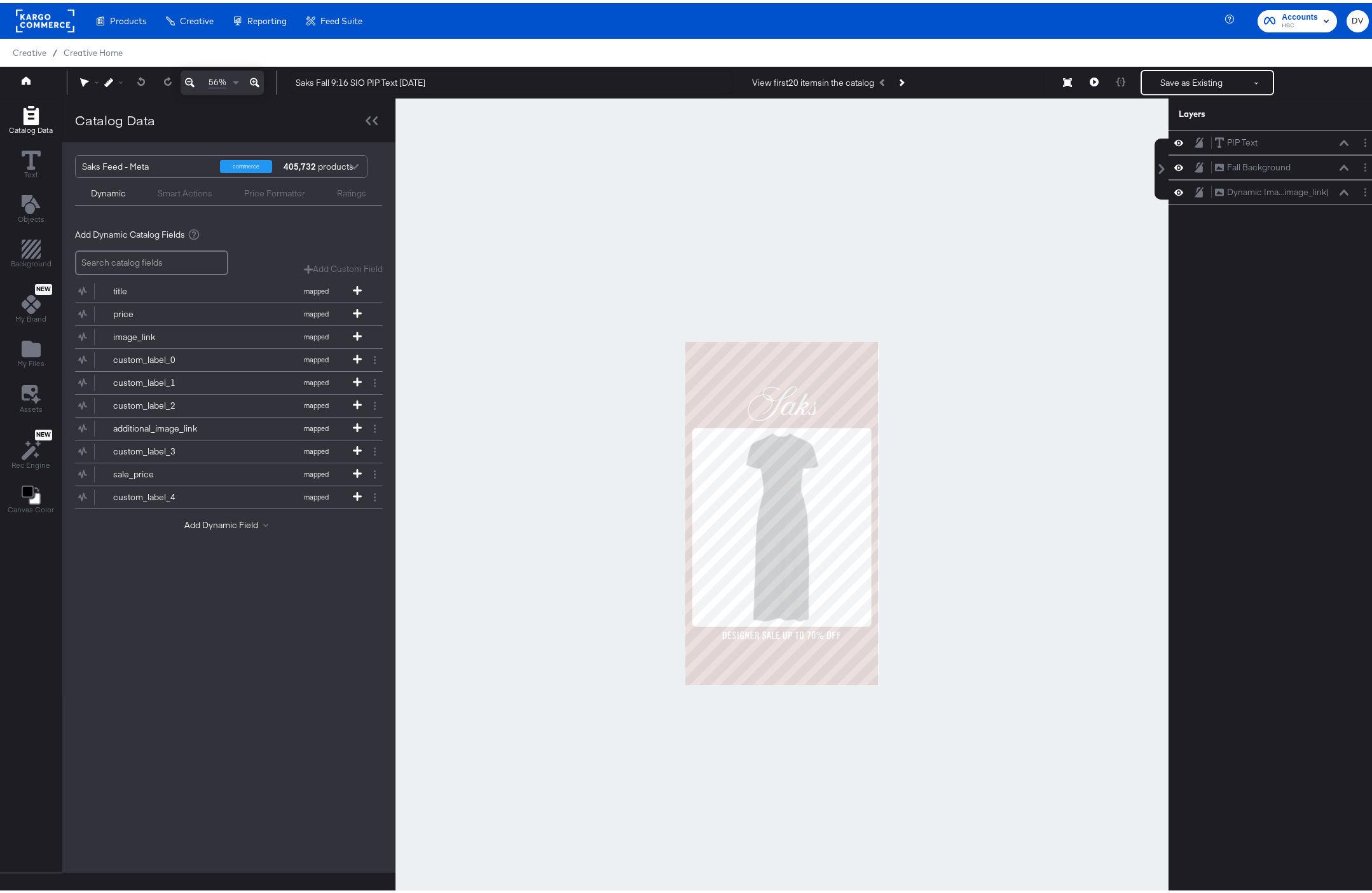
click at [1027, 370] on div at bounding box center [782, 510] width 773 height 831
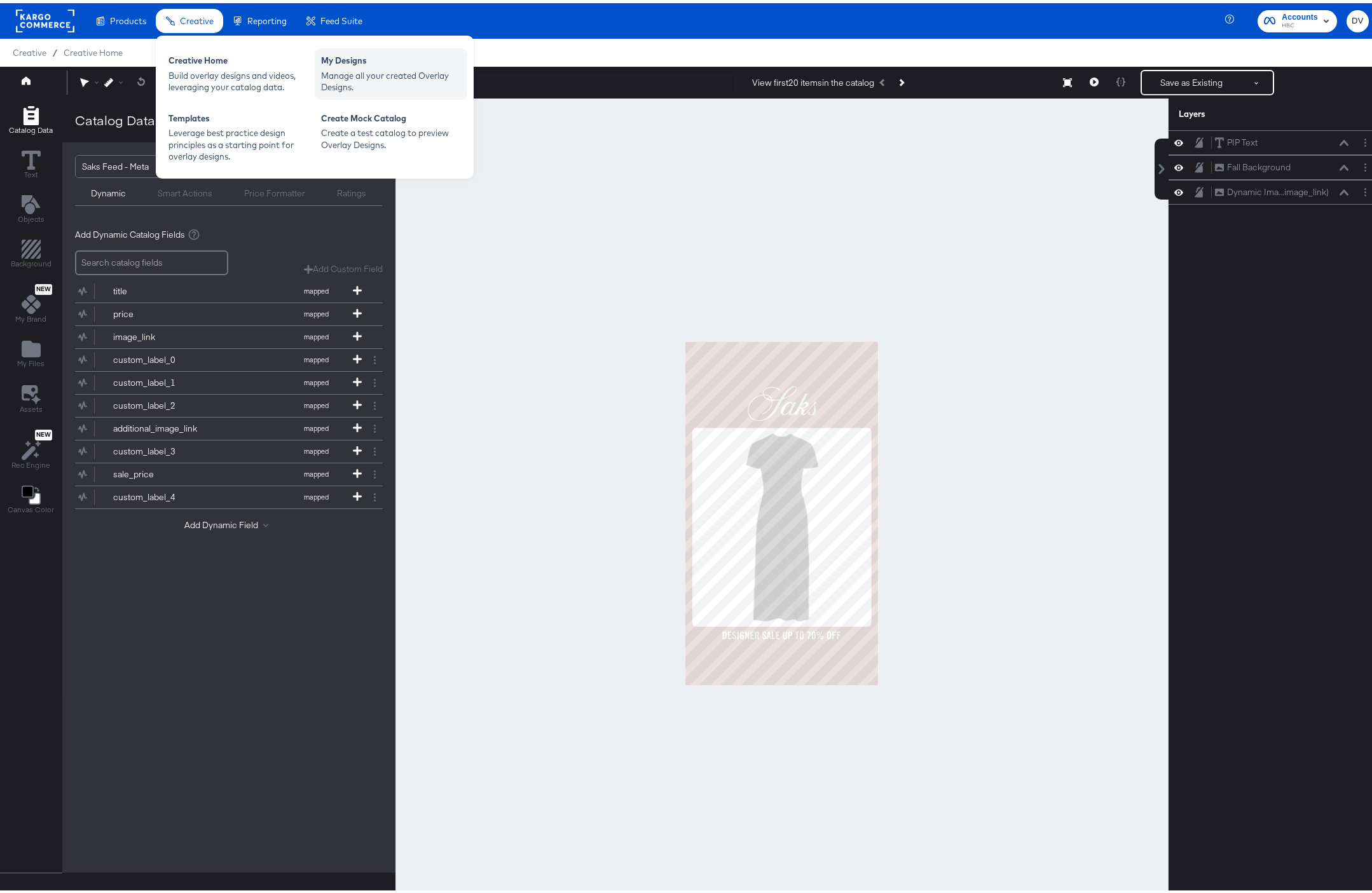
click at [323, 65] on div "My Designs" at bounding box center [391, 59] width 140 height 15
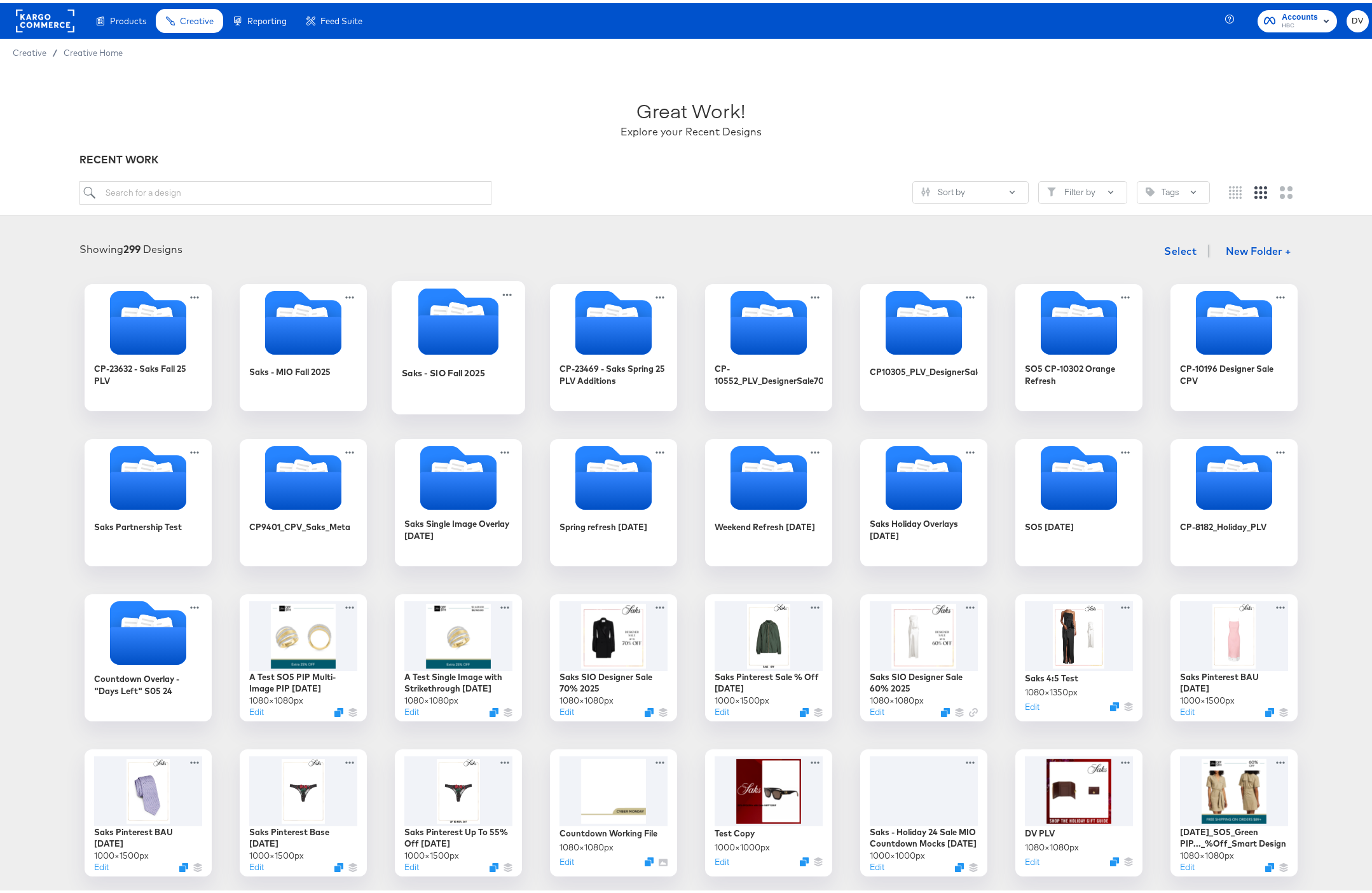
click at [468, 323] on icon "Folder" at bounding box center [458, 332] width 80 height 39
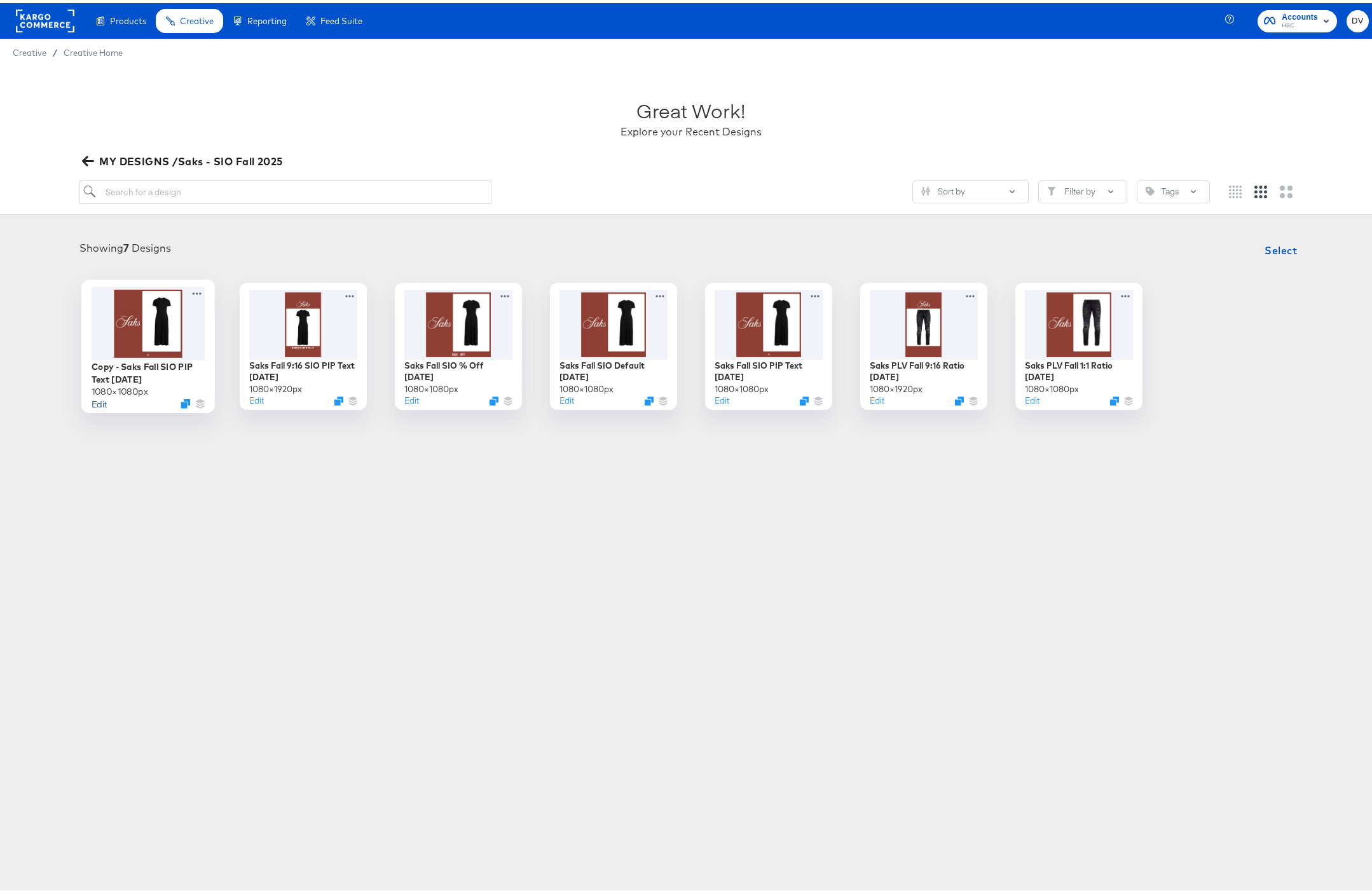
click at [96, 399] on button "Edit" at bounding box center [98, 401] width 15 height 12
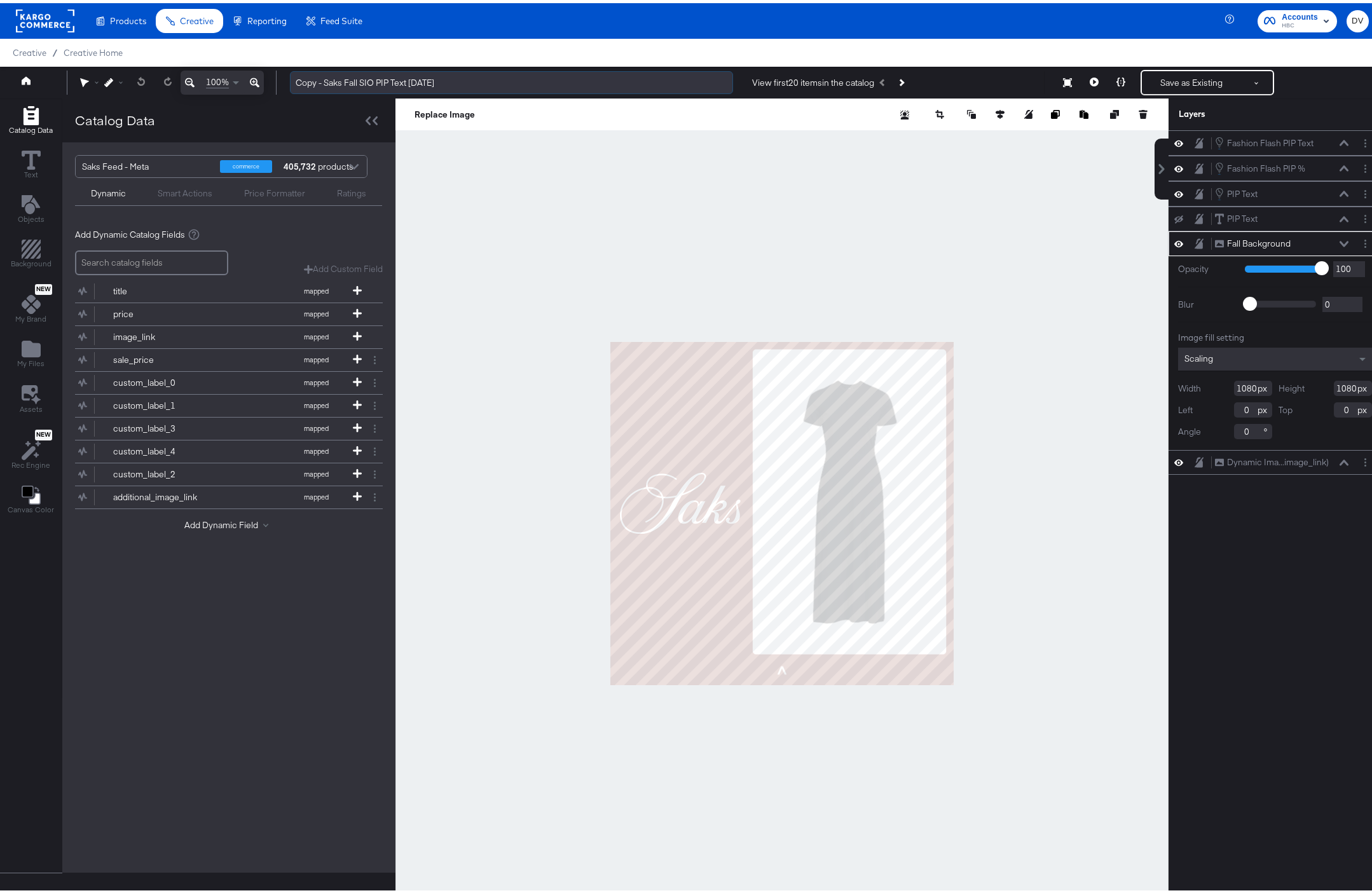
drag, startPoint x: 324, startPoint y: 77, endPoint x: 303, endPoint y: 81, distance: 21.4
click at [303, 81] on input "Copy - Saks Fall SIO PIP Text [DATE]" at bounding box center [512, 79] width 443 height 23
click at [335, 79] on input "Saks Fall SIO PIP Text [DATE]" at bounding box center [512, 79] width 443 height 23
type input "Saks Fall 9:16 SIO PIP Text [DATE]"
click at [701, 179] on div at bounding box center [782, 510] width 773 height 831
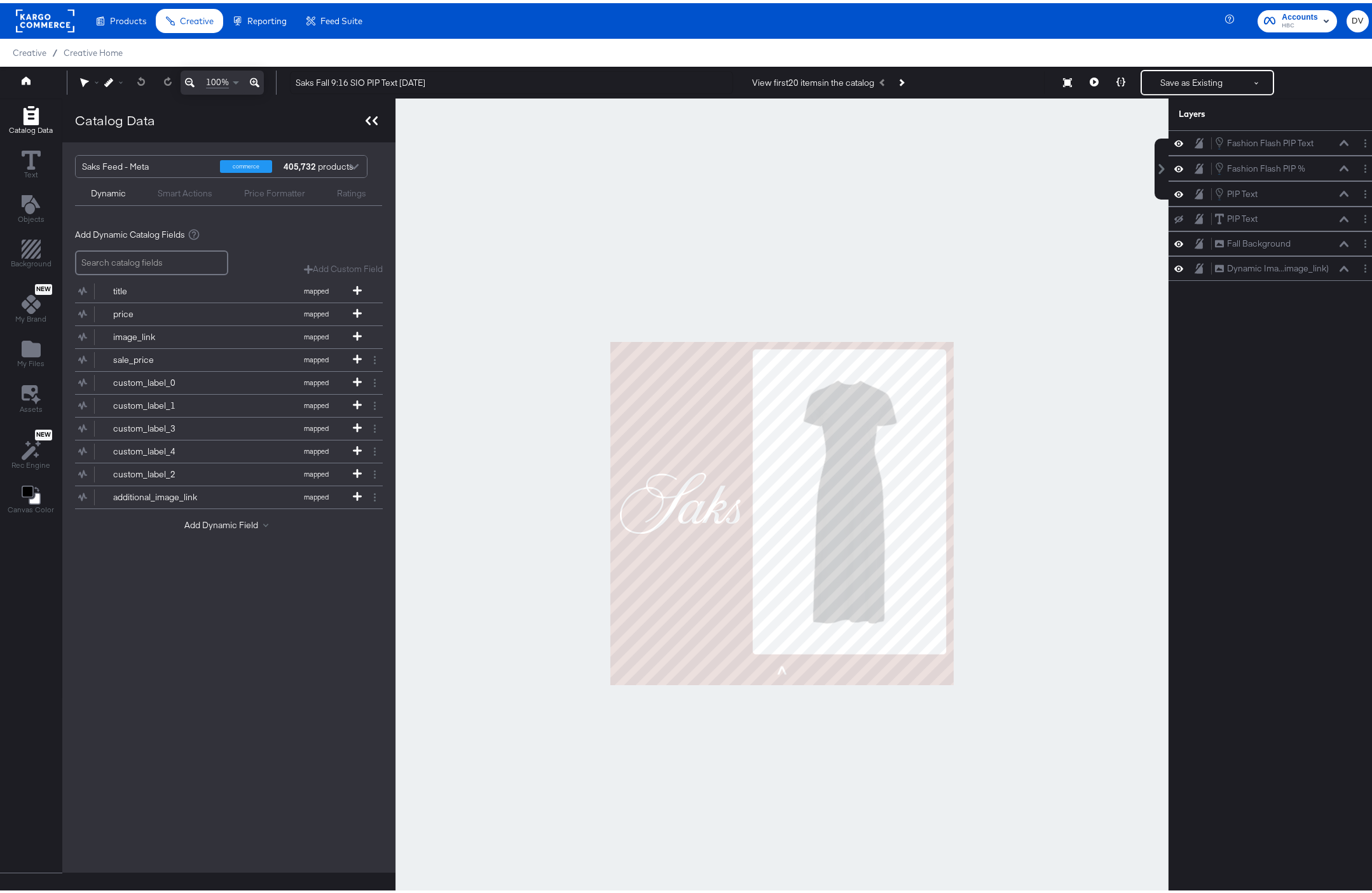
click at [376, 115] on icon at bounding box center [372, 118] width 12 height 9
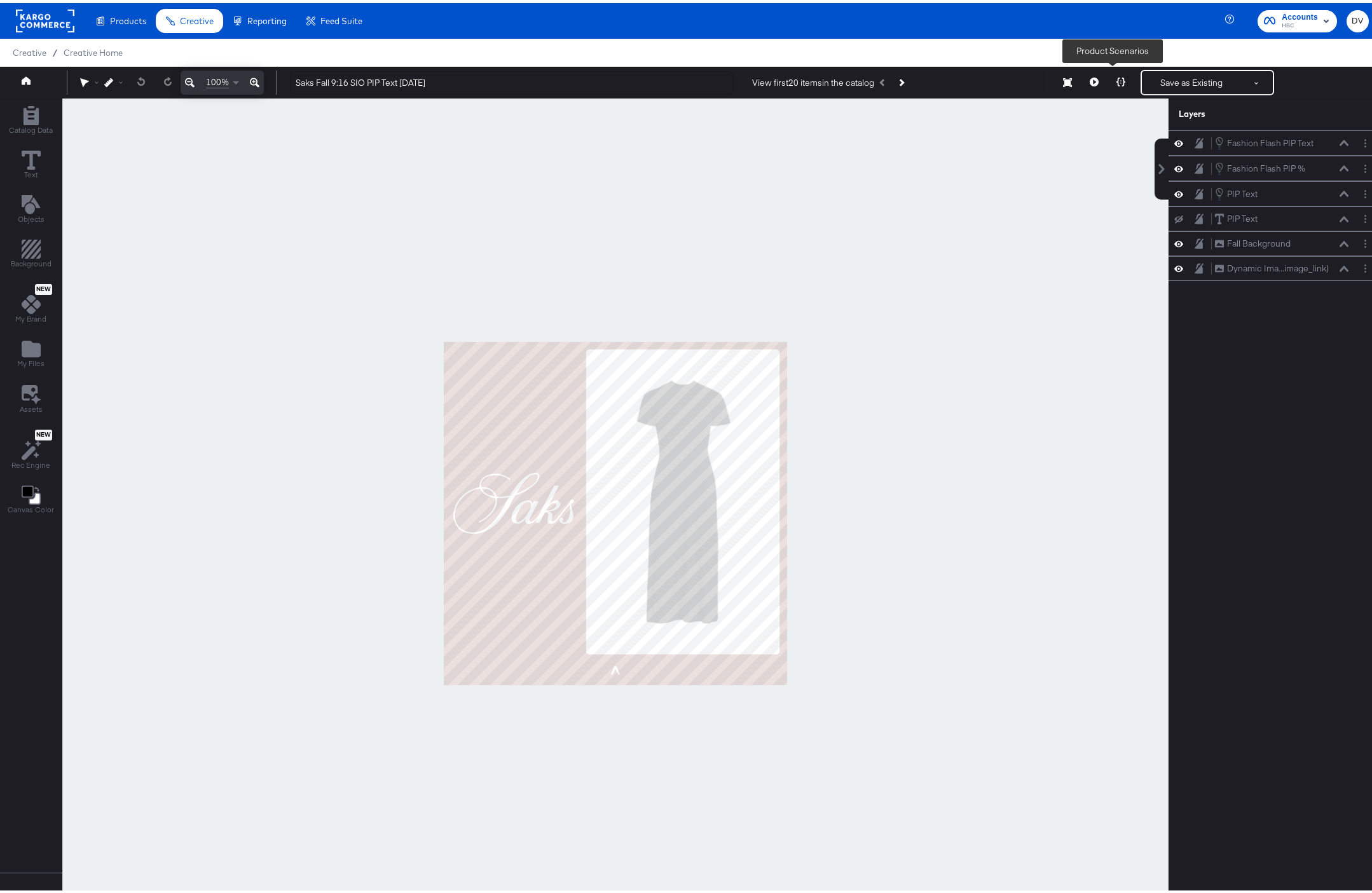
click at [1116, 81] on icon at bounding box center [1121, 79] width 9 height 9
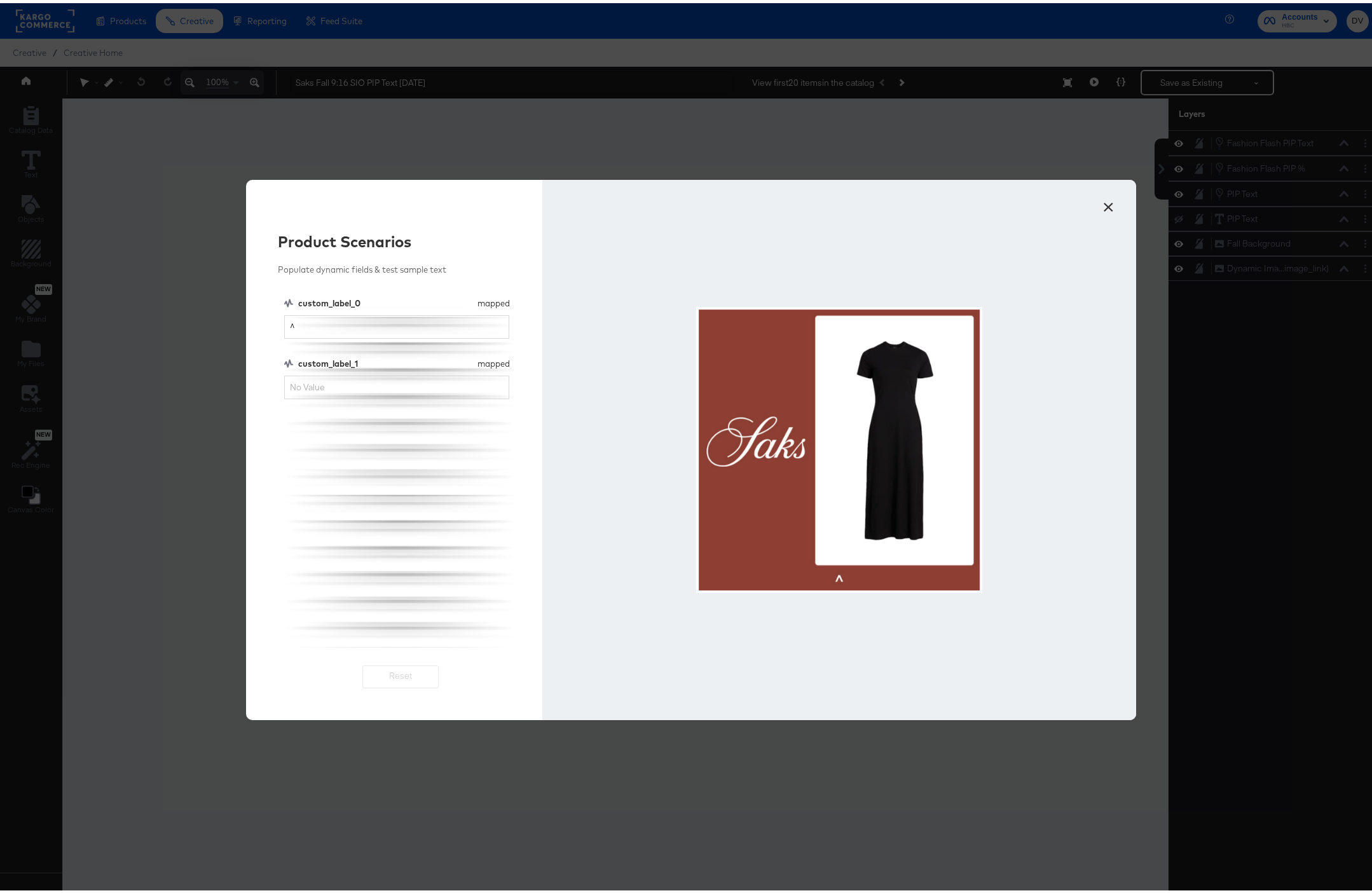
click at [1101, 208] on button "×" at bounding box center [1108, 201] width 23 height 23
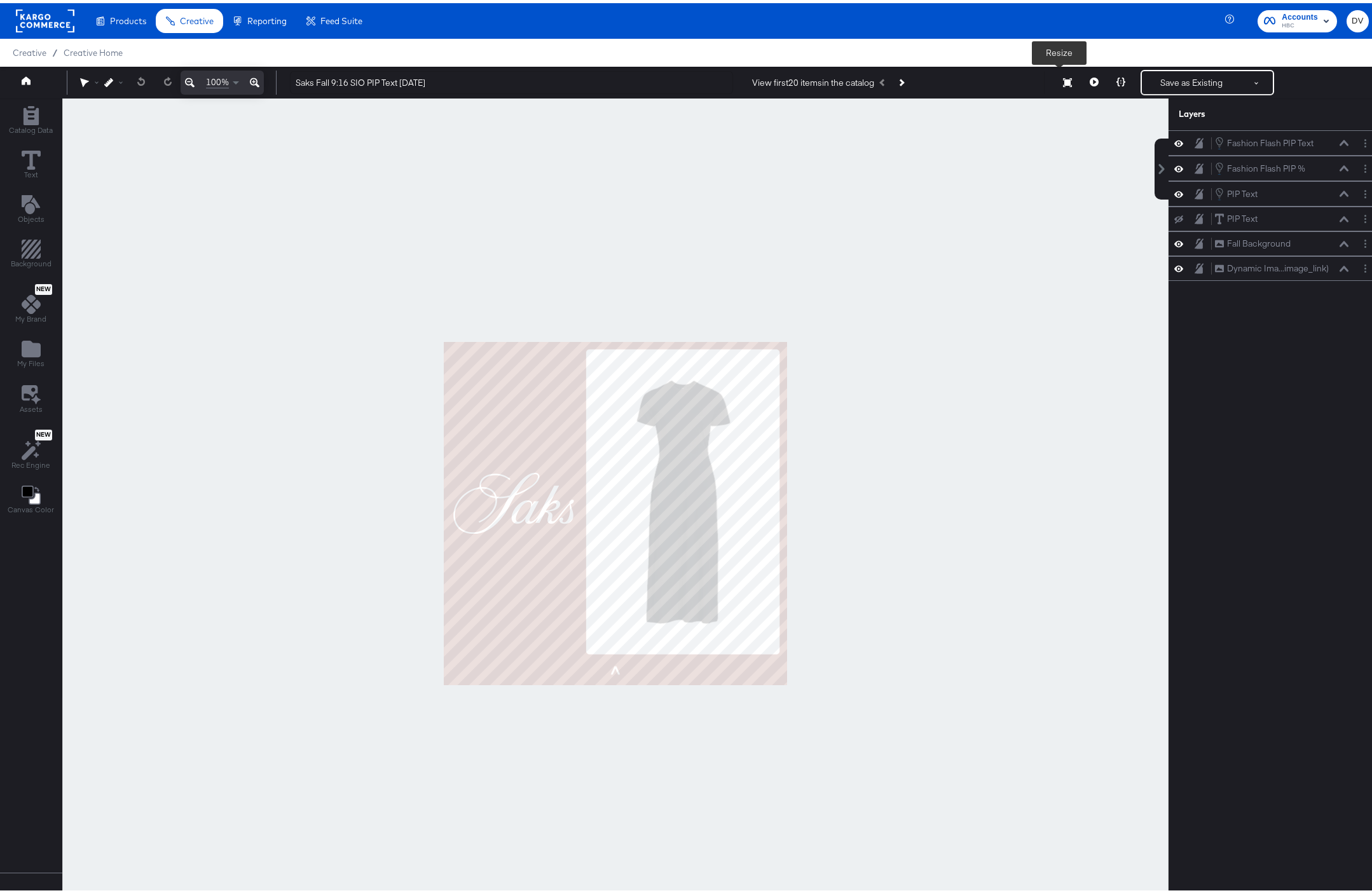
click at [1064, 83] on button "Resize" at bounding box center [1068, 80] width 27 height 23
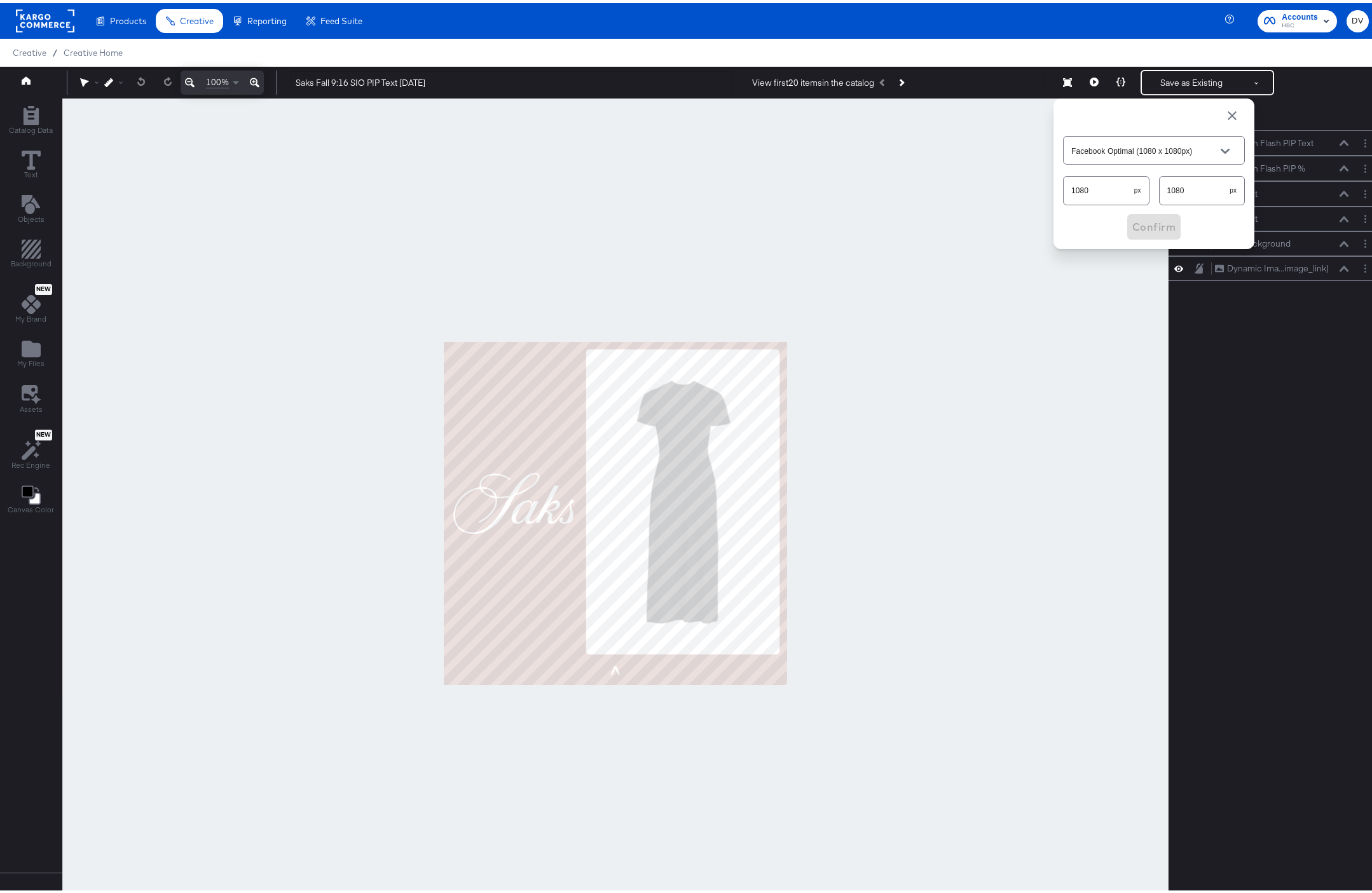
click at [1099, 139] on div "Facebook Optimal (1080 x 1080px)" at bounding box center [1154, 147] width 182 height 28
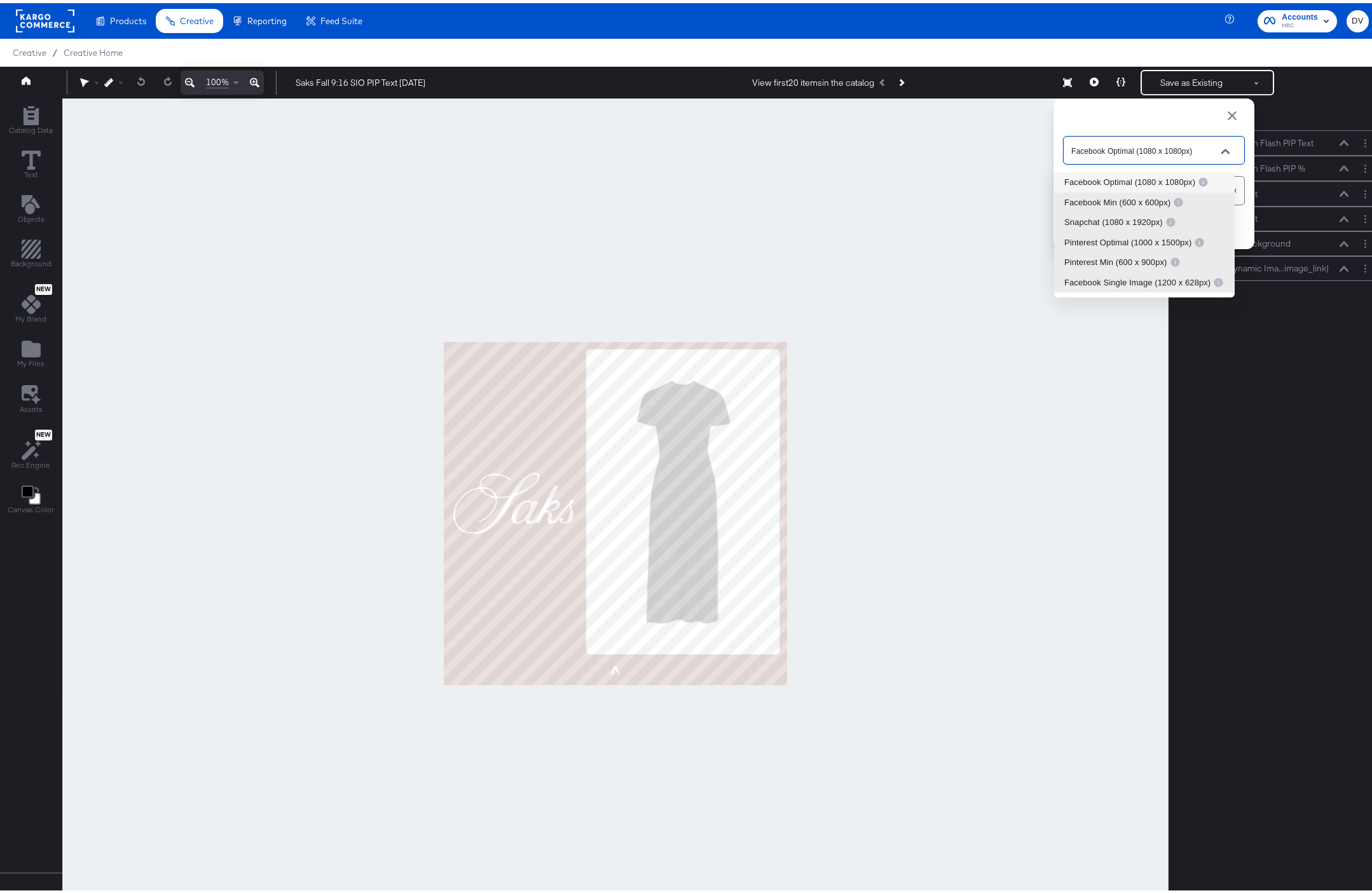
click at [1101, 141] on input "Facebook Optimal (1080 x 1080px)" at bounding box center [1143, 148] width 150 height 14
click at [1116, 215] on div "Snapchat (1080 x 1920px)" at bounding box center [1120, 219] width 112 height 12
type input "Snapchat (1080 x 1920px)"
type input "1920"
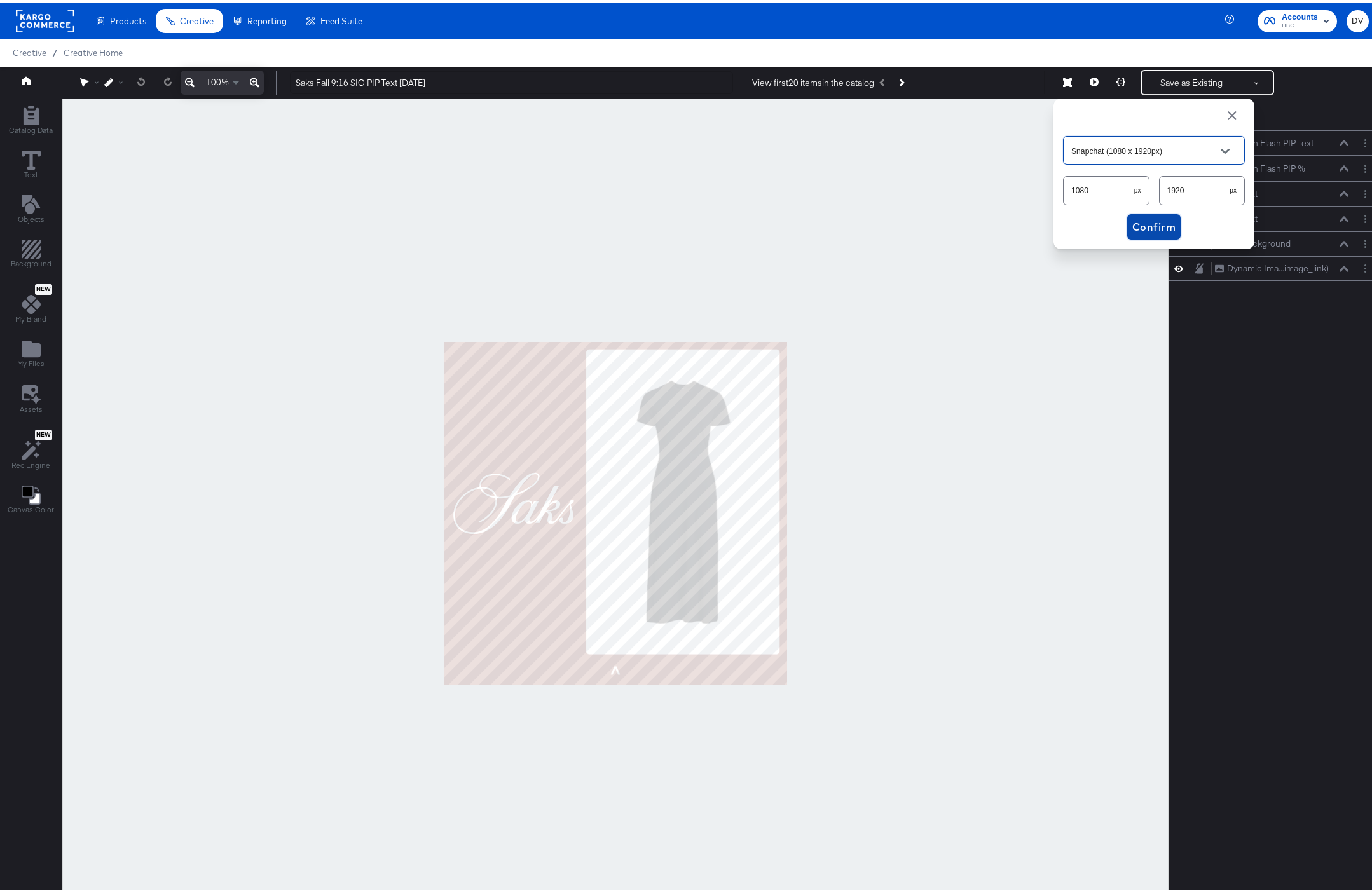
click at [1133, 219] on span "Confirm" at bounding box center [1154, 223] width 44 height 18
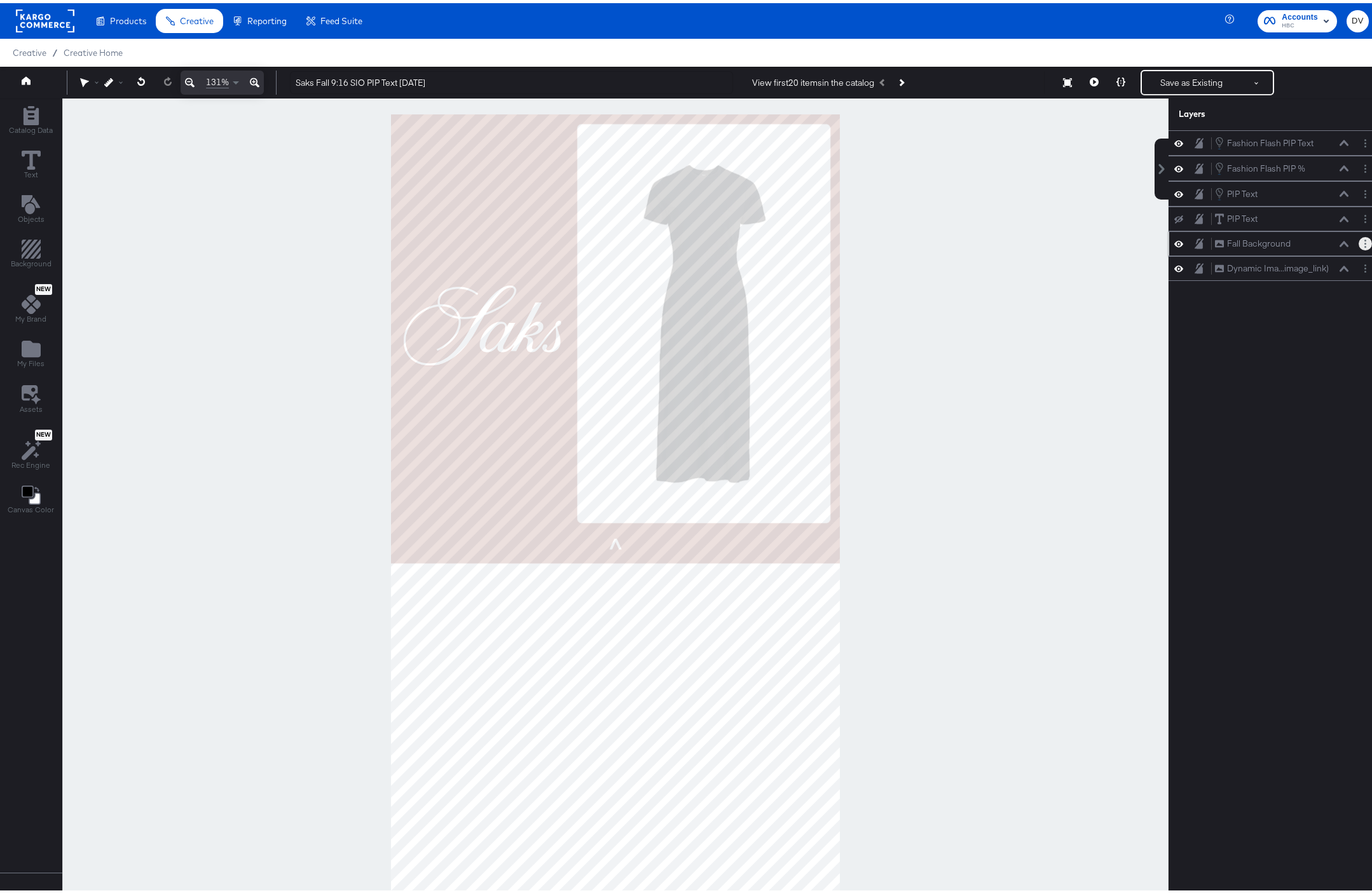
click at [1359, 240] on button "Layer Options" at bounding box center [1365, 240] width 13 height 13
click at [1264, 332] on button "Delete" at bounding box center [1264, 332] width 28 height 13
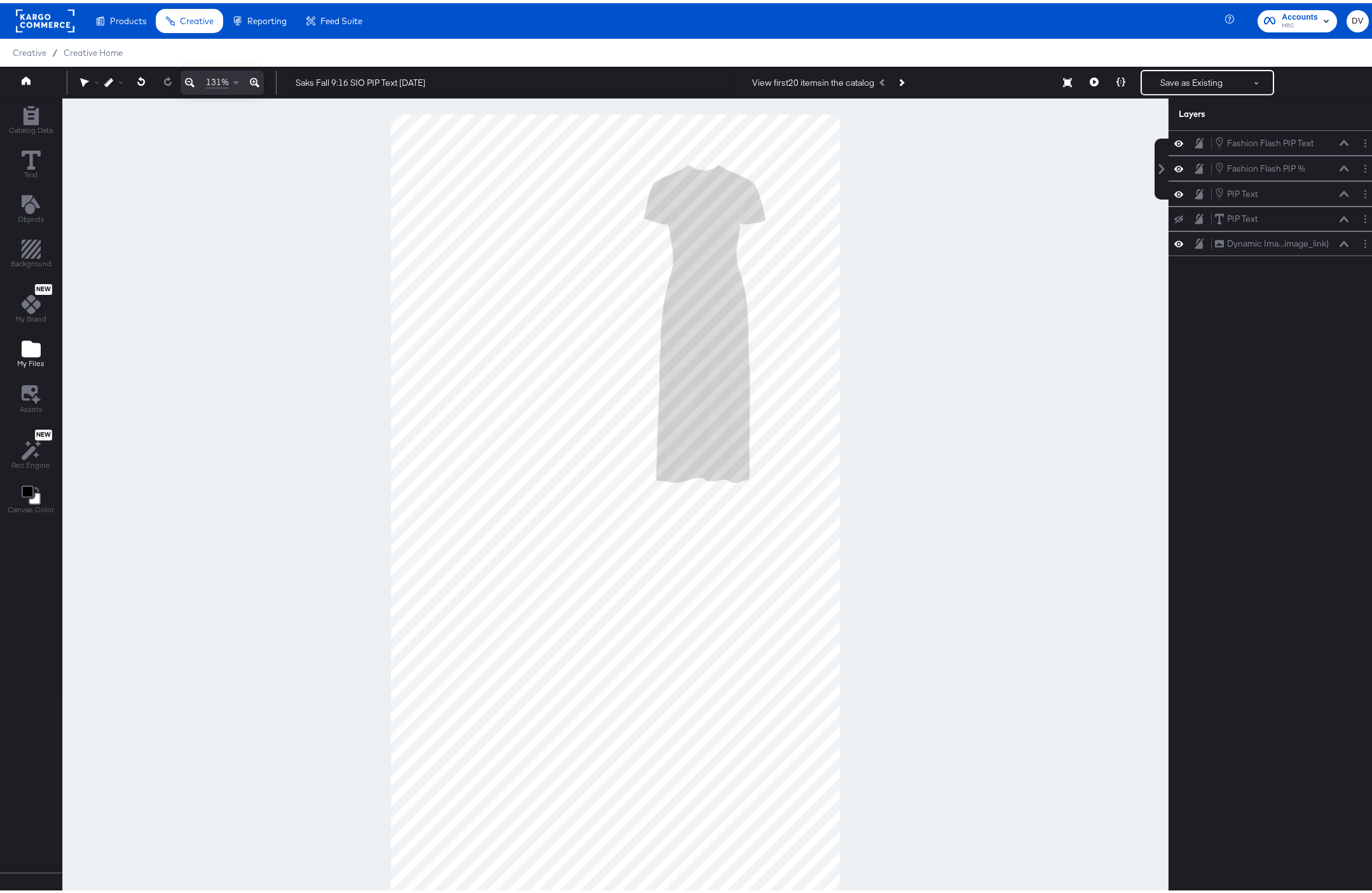
click at [45, 344] on button "My Files" at bounding box center [31, 352] width 43 height 37
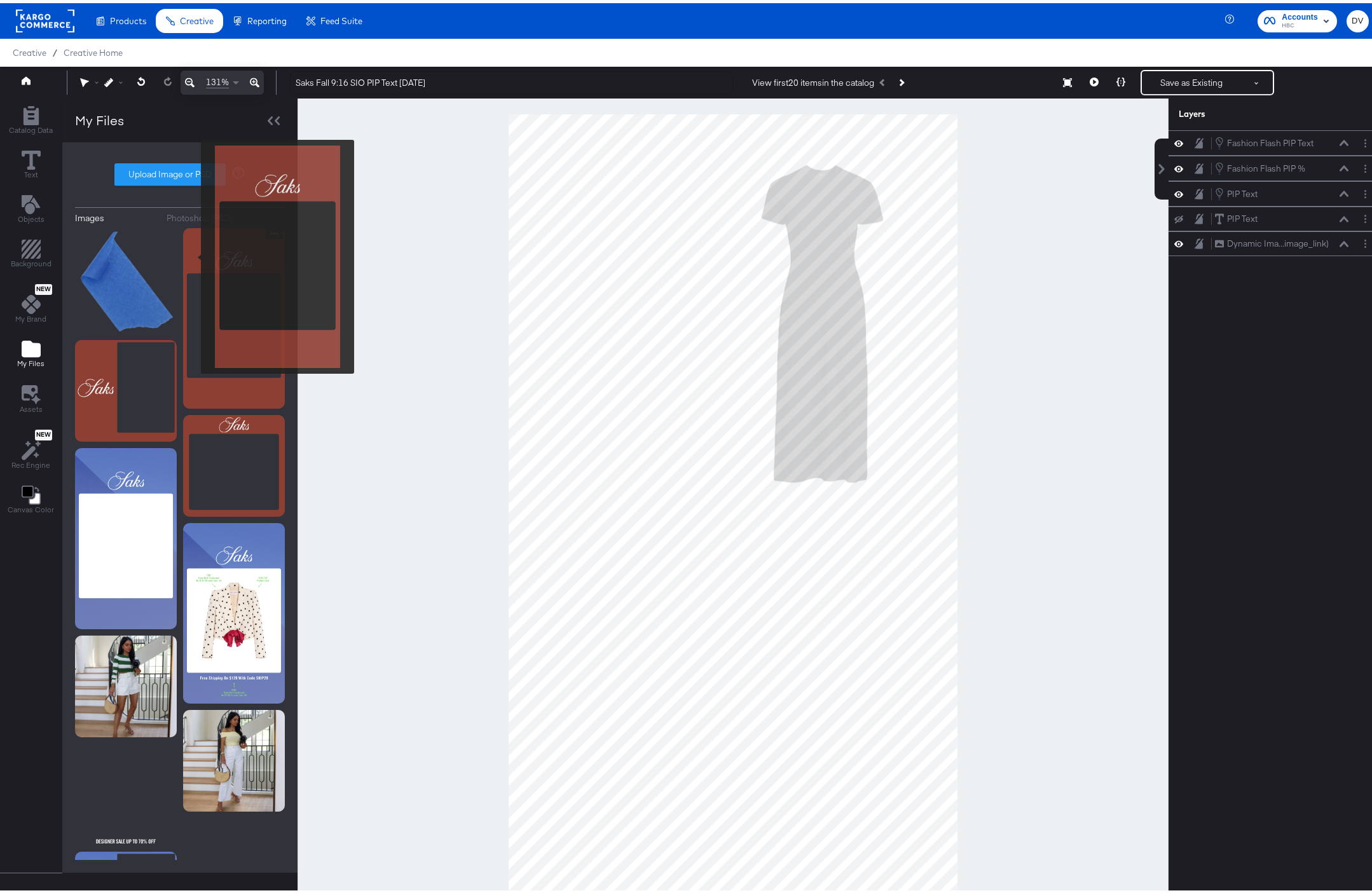
click at [197, 252] on img at bounding box center [234, 315] width 101 height 181
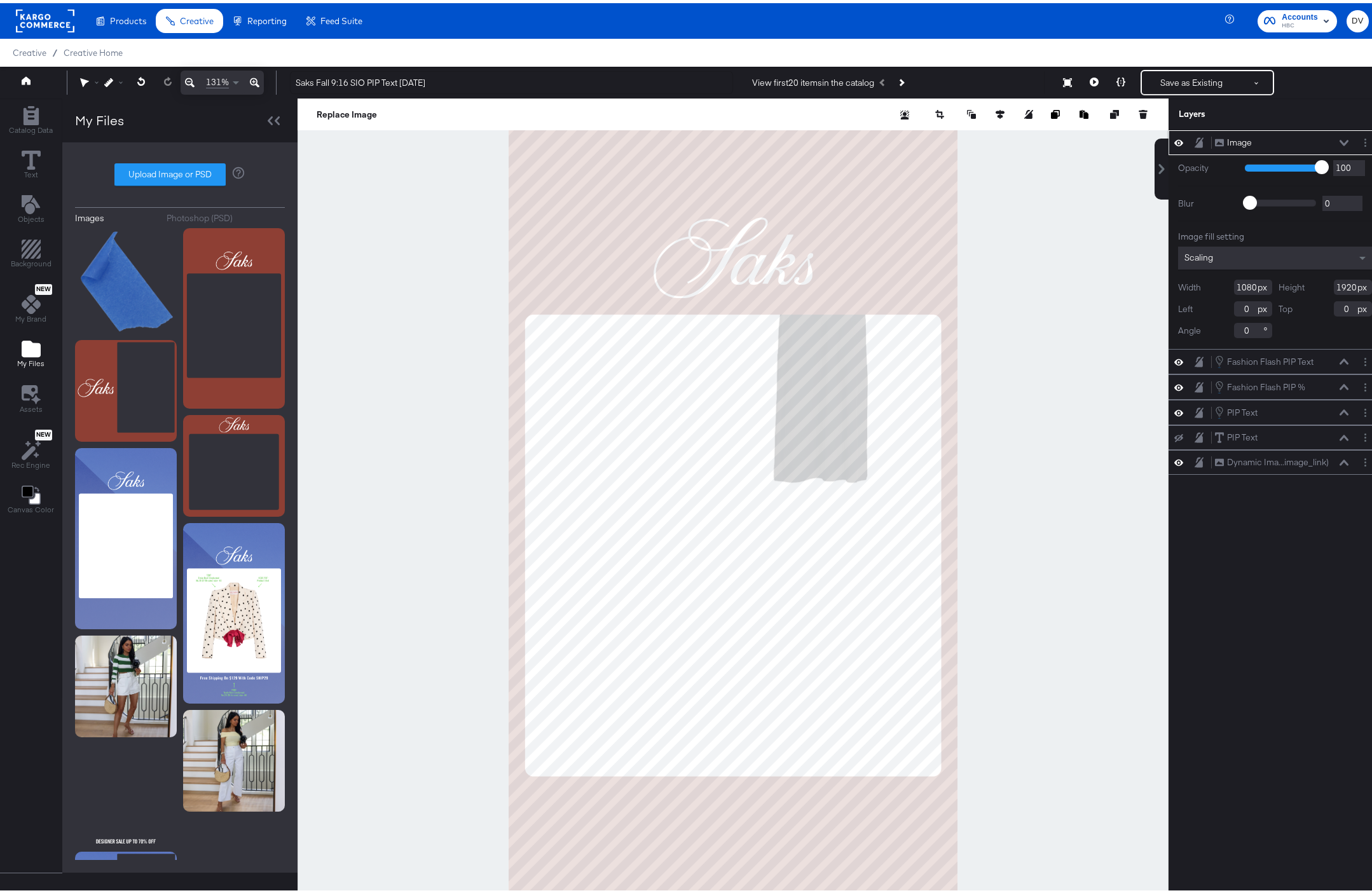
click at [1340, 137] on icon at bounding box center [1344, 140] width 9 height 6
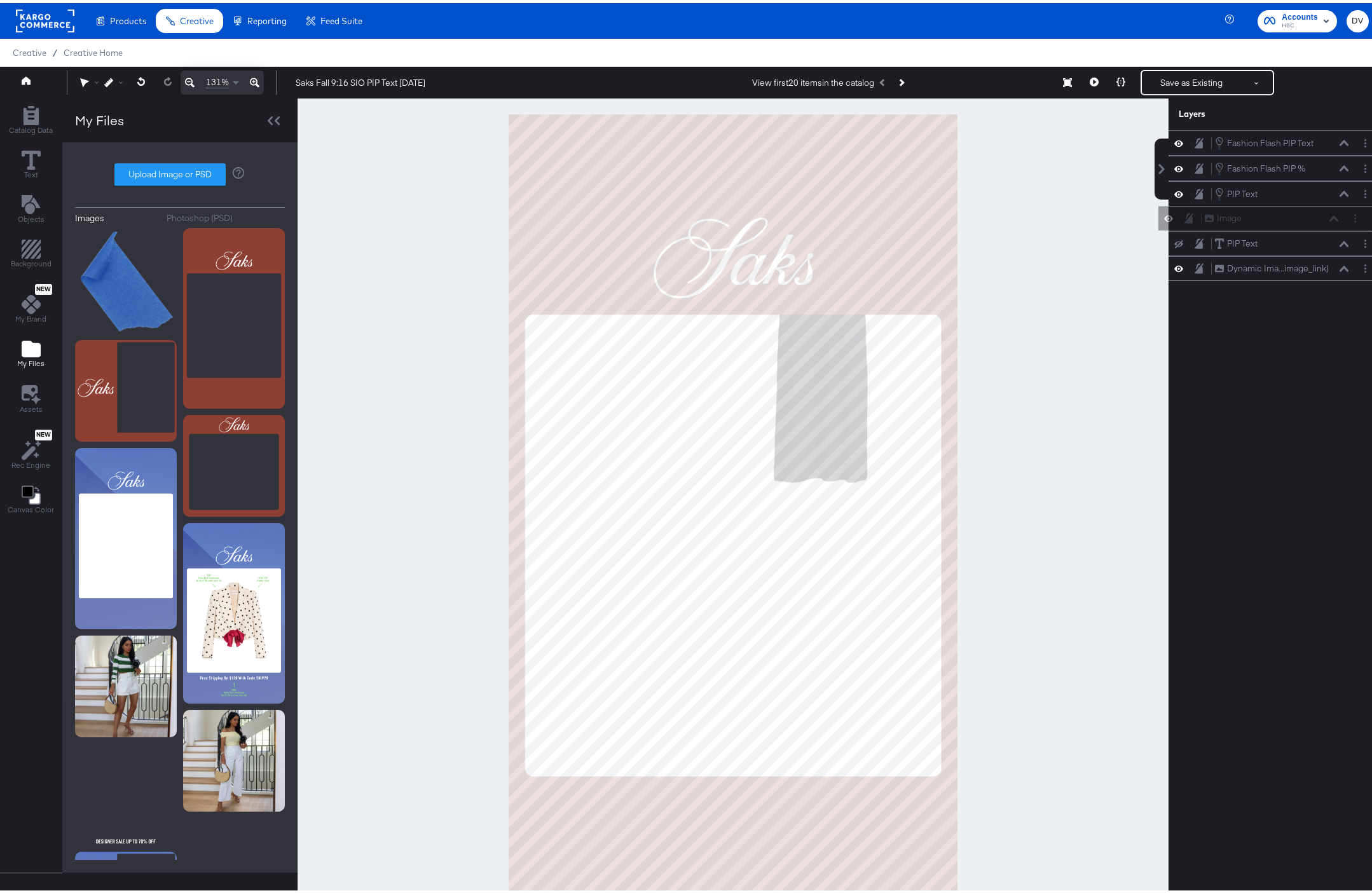
drag, startPoint x: 1311, startPoint y: 143, endPoint x: 1309, endPoint y: 222, distance: 79.0
click at [1309, 222] on div "Image Image Fashion Flash PIP Text Fashion Flash PIP Text Fashion Flash PIP % F…" at bounding box center [1274, 202] width 213 height 150
click at [1359, 217] on button "Layer Options" at bounding box center [1365, 215] width 13 height 13
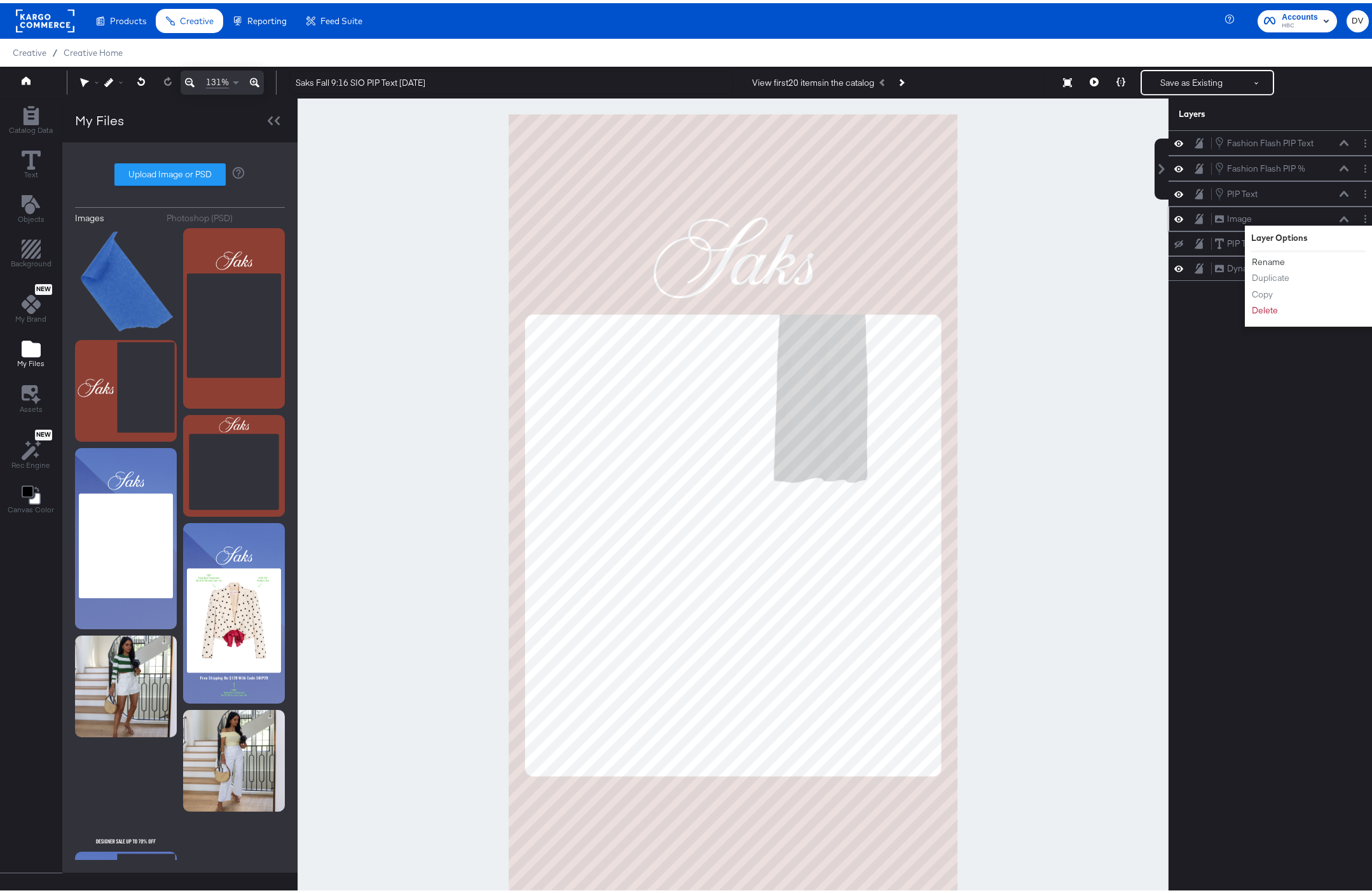
click at [1263, 261] on button "Rename" at bounding box center [1268, 258] width 35 height 13
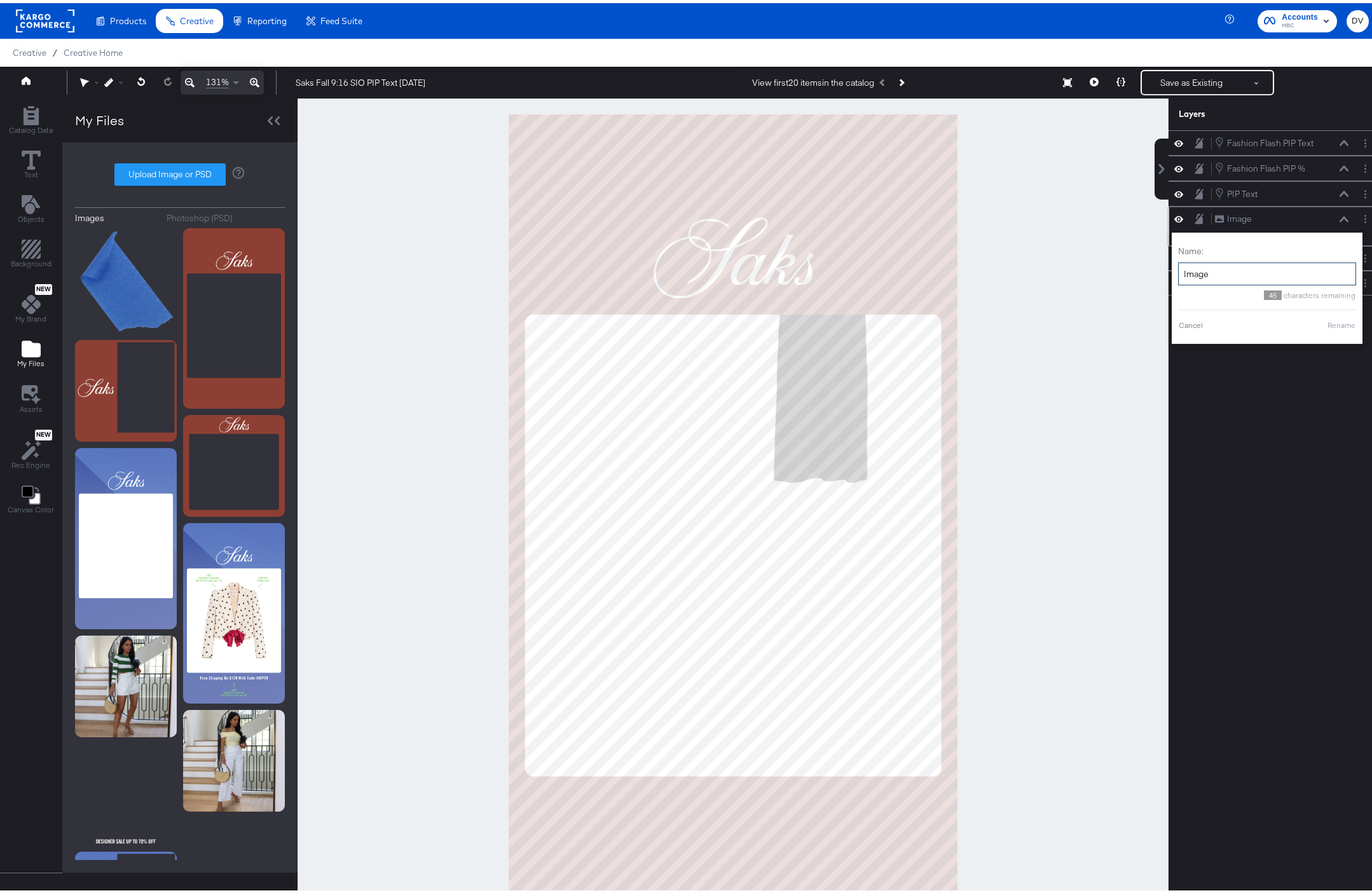
click at [1222, 272] on input "Image" at bounding box center [1267, 271] width 178 height 23
click at [1322, 328] on div "Name: Fall Background 35 characters remaining Cancel Rename" at bounding box center [1251, 285] width 178 height 99
type input "Fall Background"
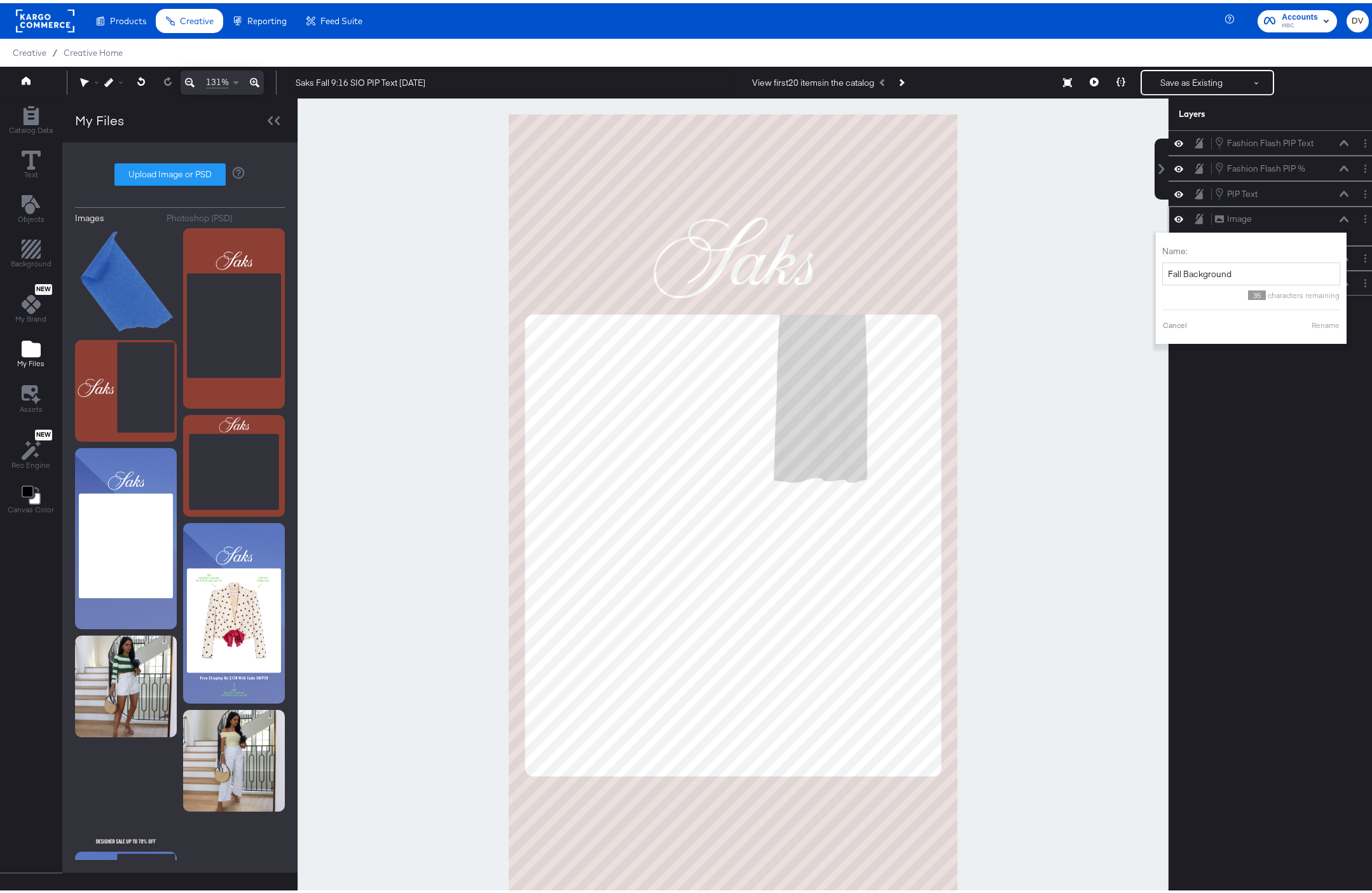
click at [1319, 325] on button "Rename" at bounding box center [1325, 322] width 29 height 12
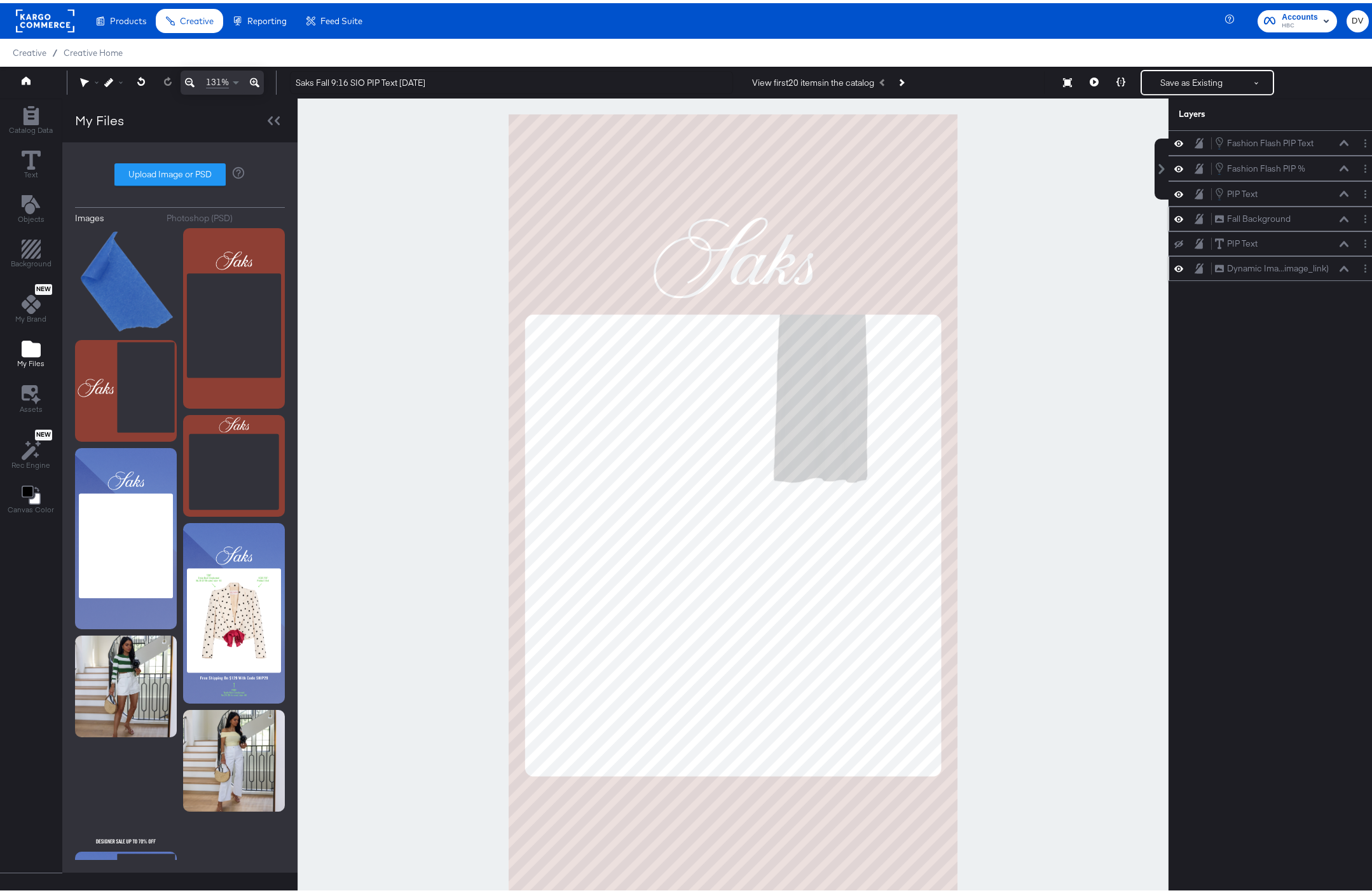
click at [1340, 265] on icon at bounding box center [1344, 265] width 9 height 5
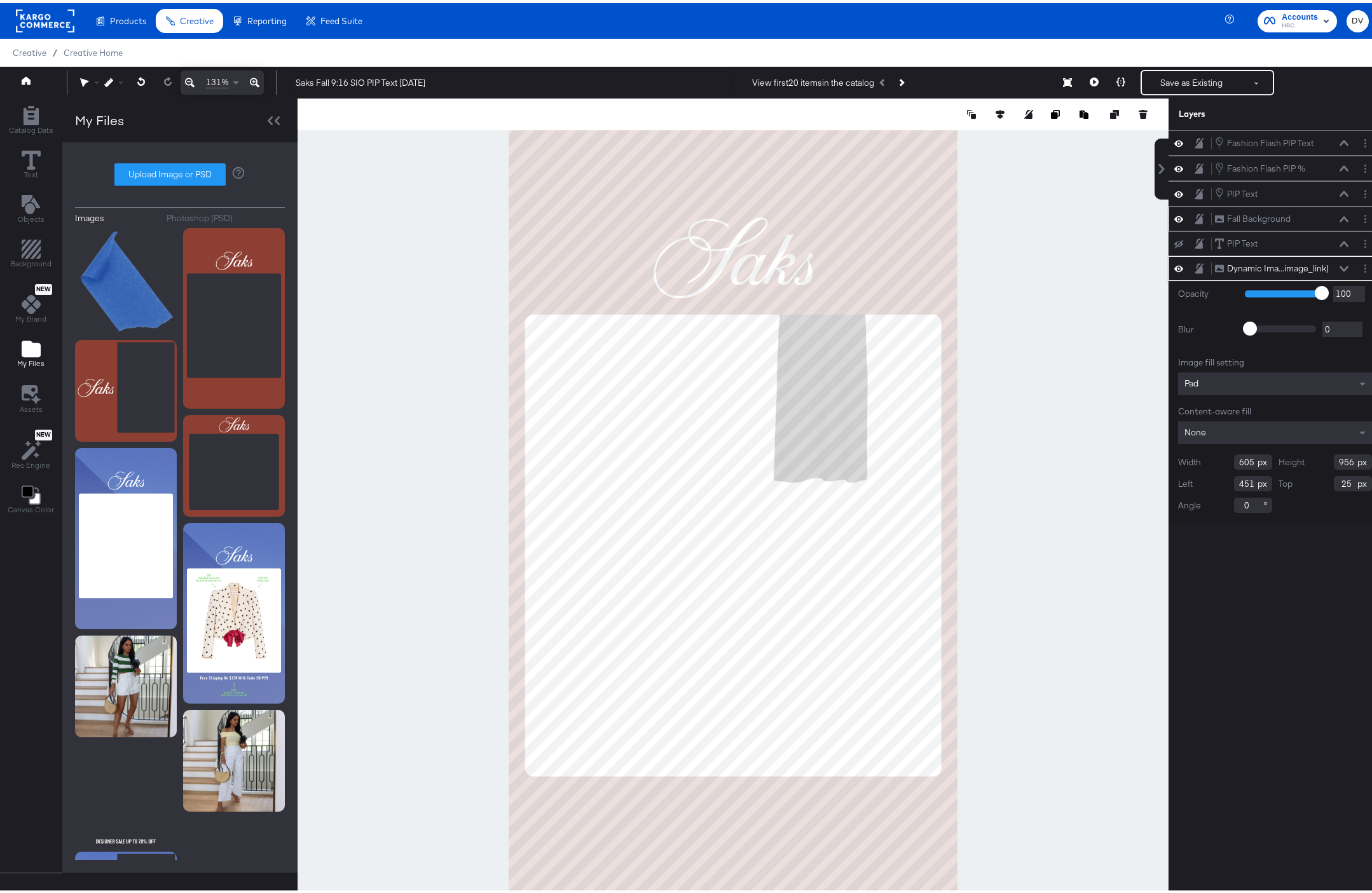
click at [1234, 458] on input "605" at bounding box center [1253, 459] width 38 height 15
click at [1235, 458] on input "605" at bounding box center [1253, 459] width 38 height 15
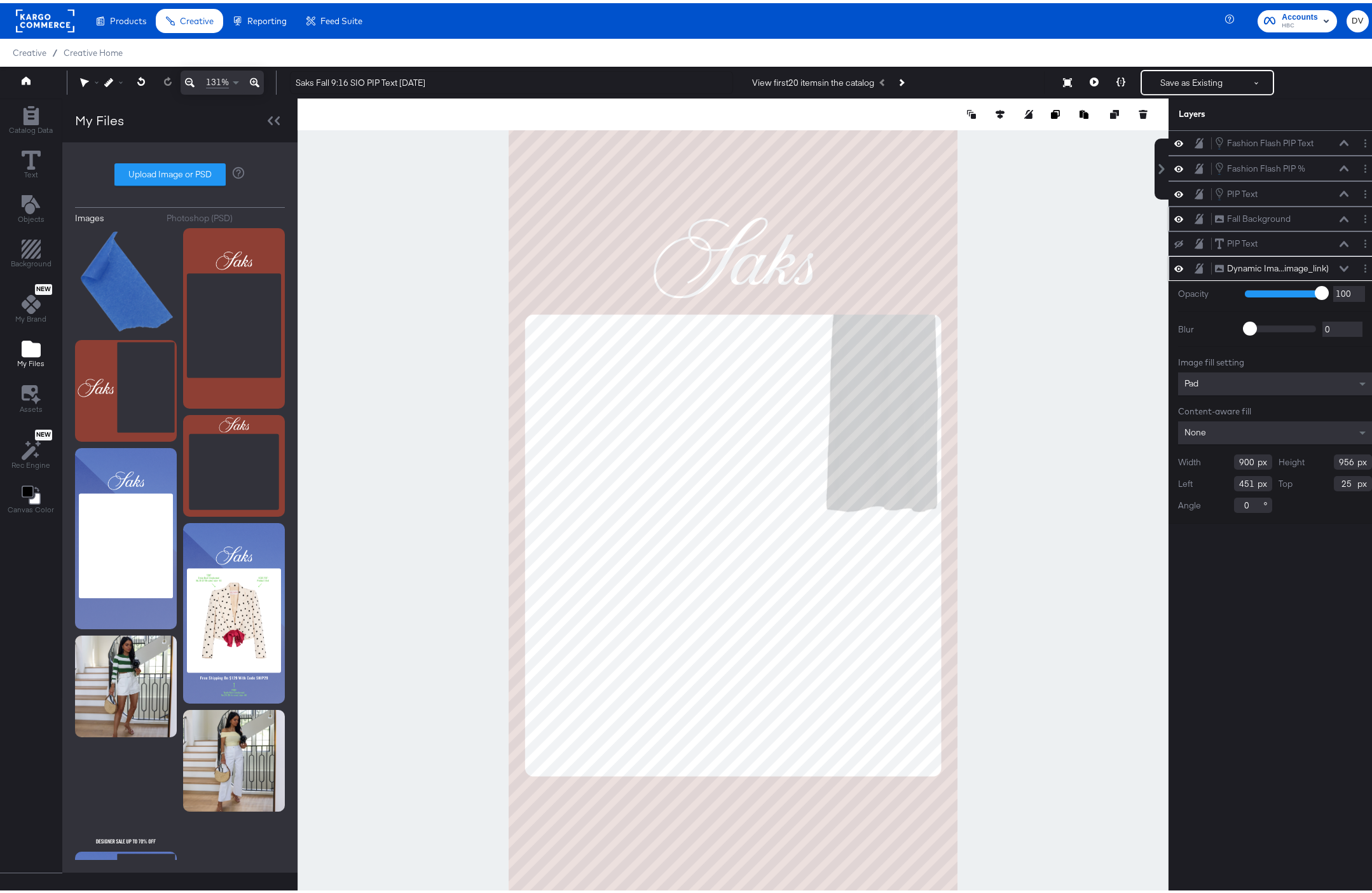
type input "900"
click at [1341, 460] on input "956" at bounding box center [1352, 459] width 38 height 15
type input "1109"
click at [1234, 478] on input "451" at bounding box center [1253, 480] width 38 height 15
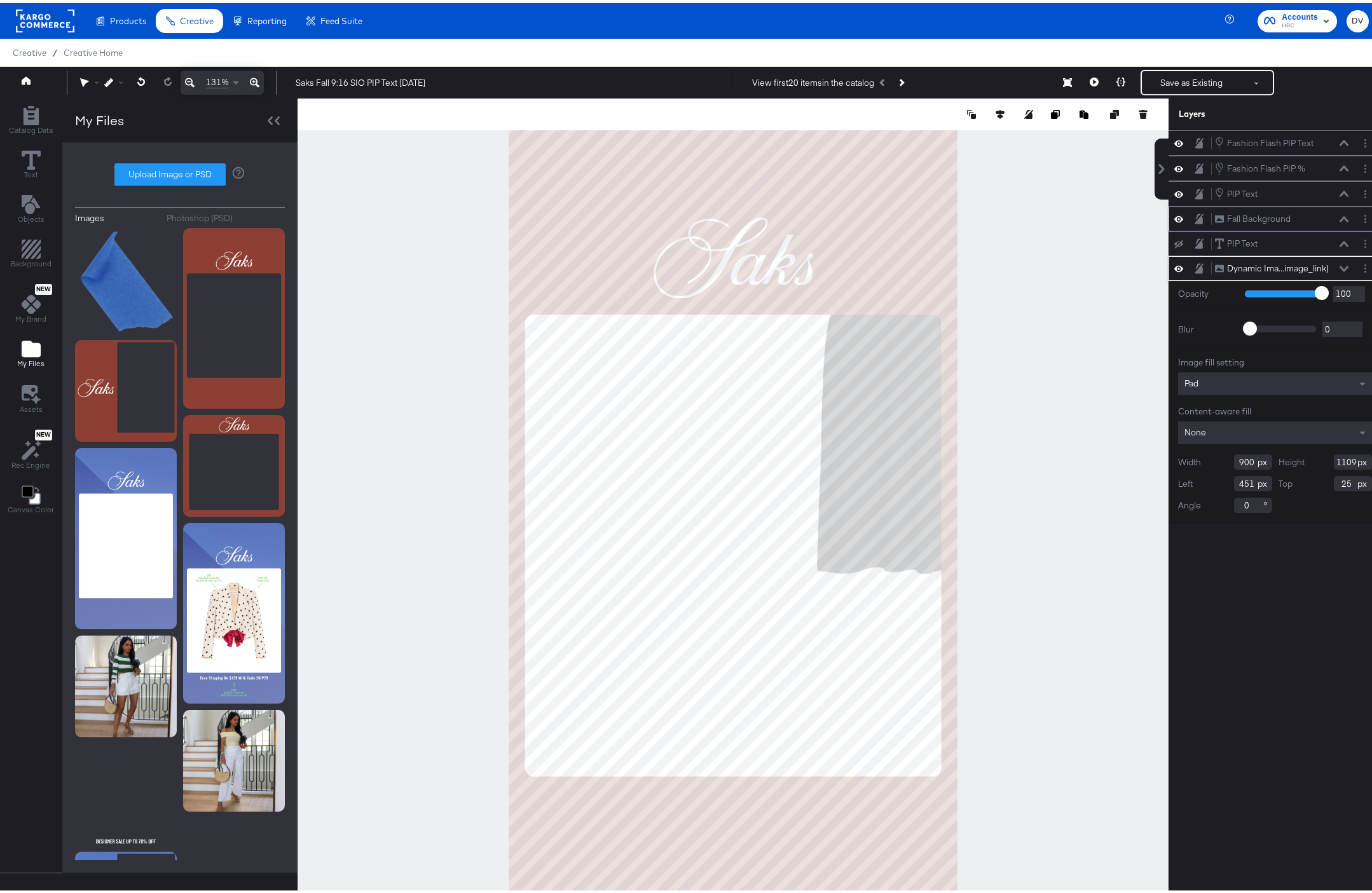
click at [1234, 478] on input "451" at bounding box center [1253, 480] width 38 height 15
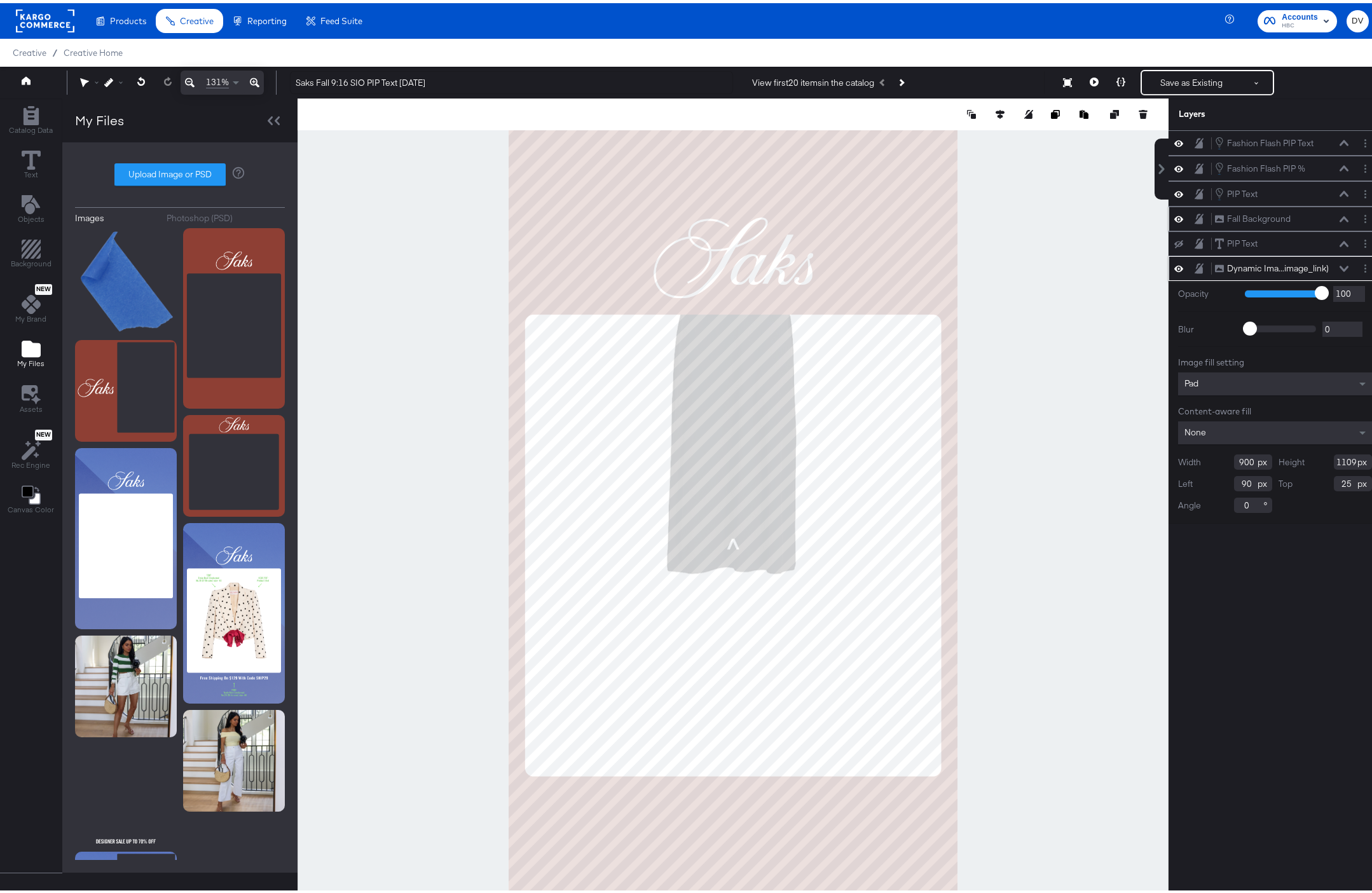
type input "90"
click at [1334, 484] on input "25" at bounding box center [1352, 480] width 38 height 15
type input "483"
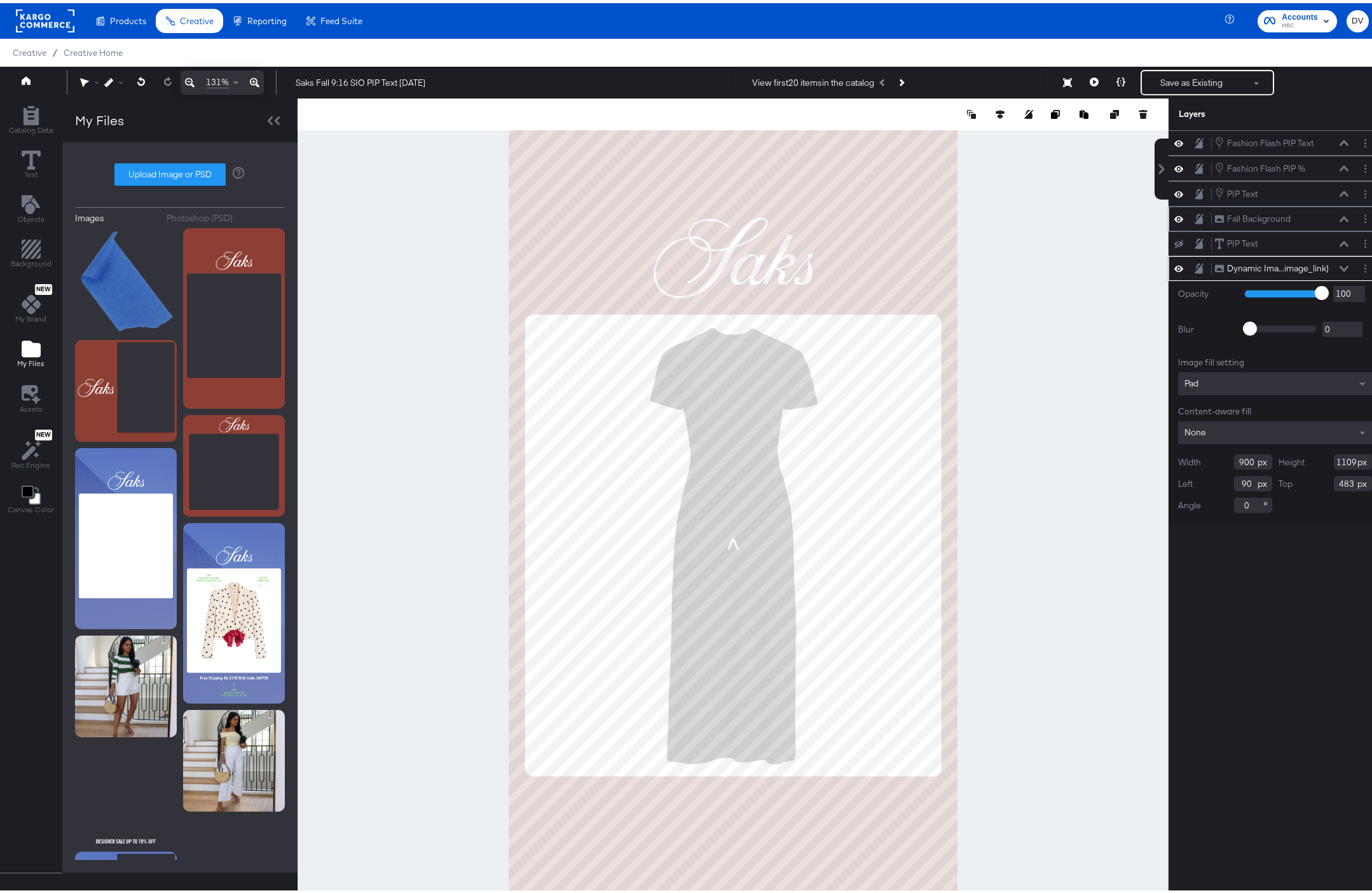
click at [1340, 265] on icon at bounding box center [1344, 265] width 9 height 5
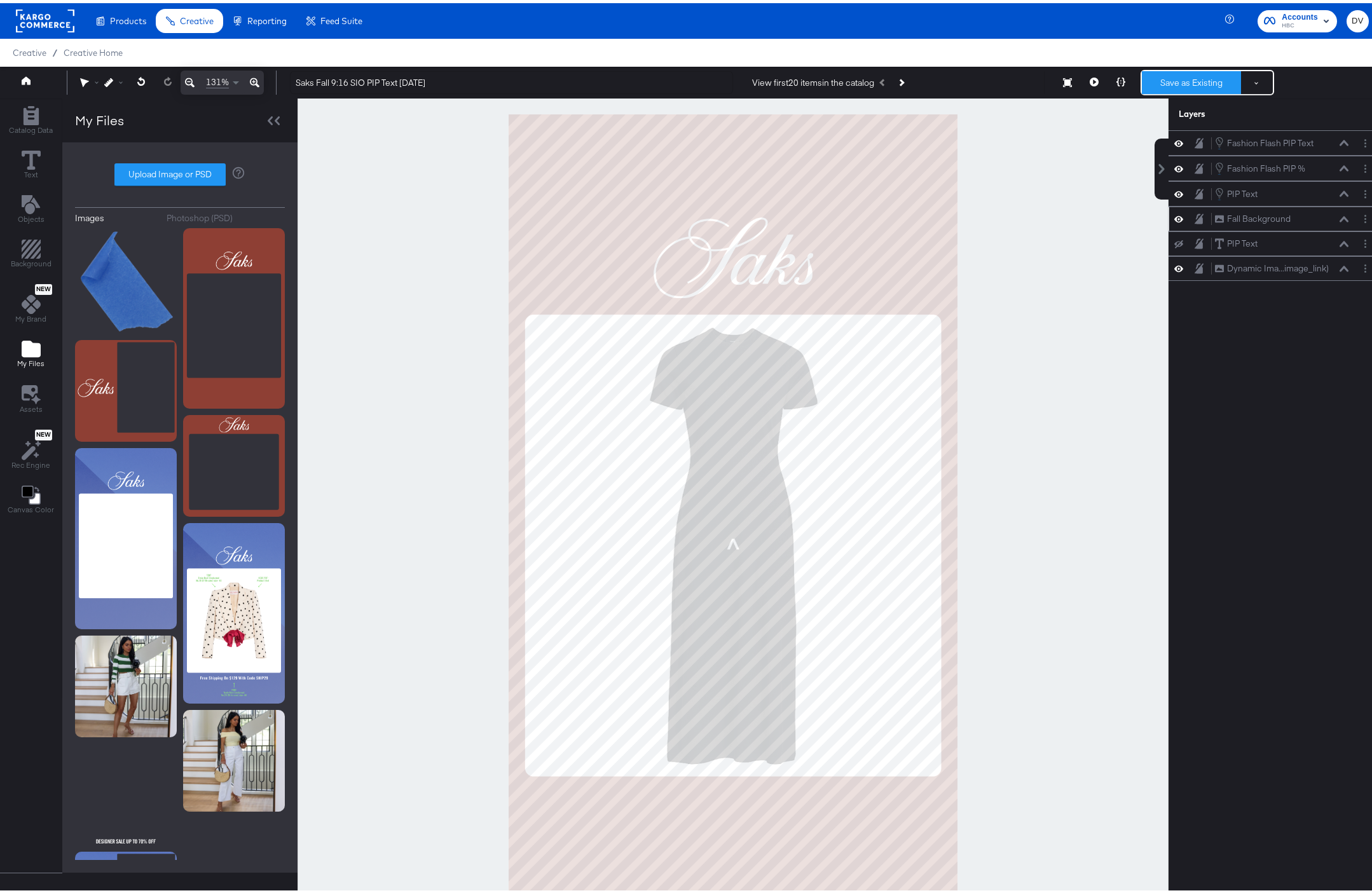
click at [1166, 81] on button "Save as Existing" at bounding box center [1190, 79] width 99 height 23
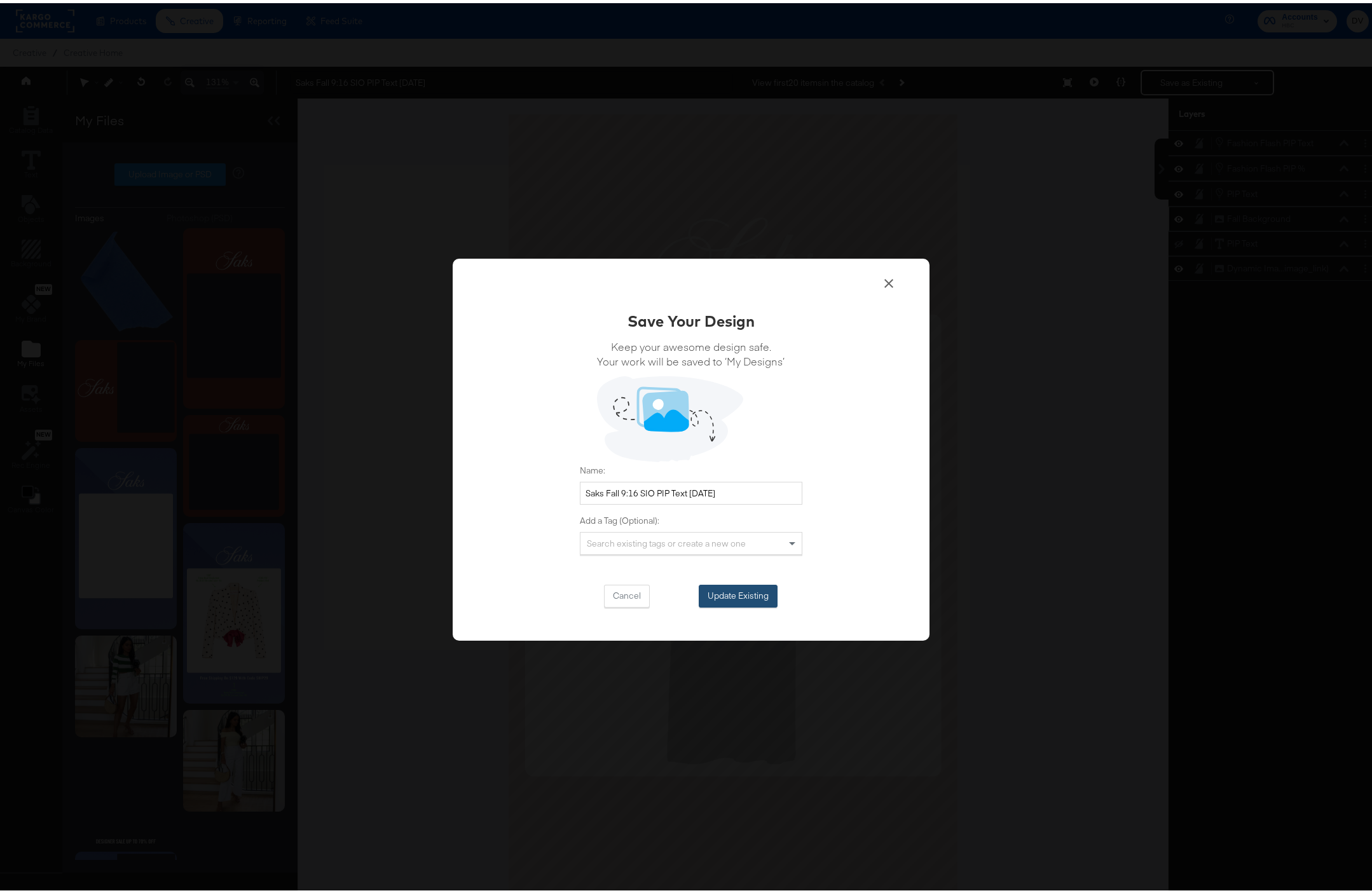
click at [731, 589] on button "Update Existing" at bounding box center [738, 593] width 79 height 23
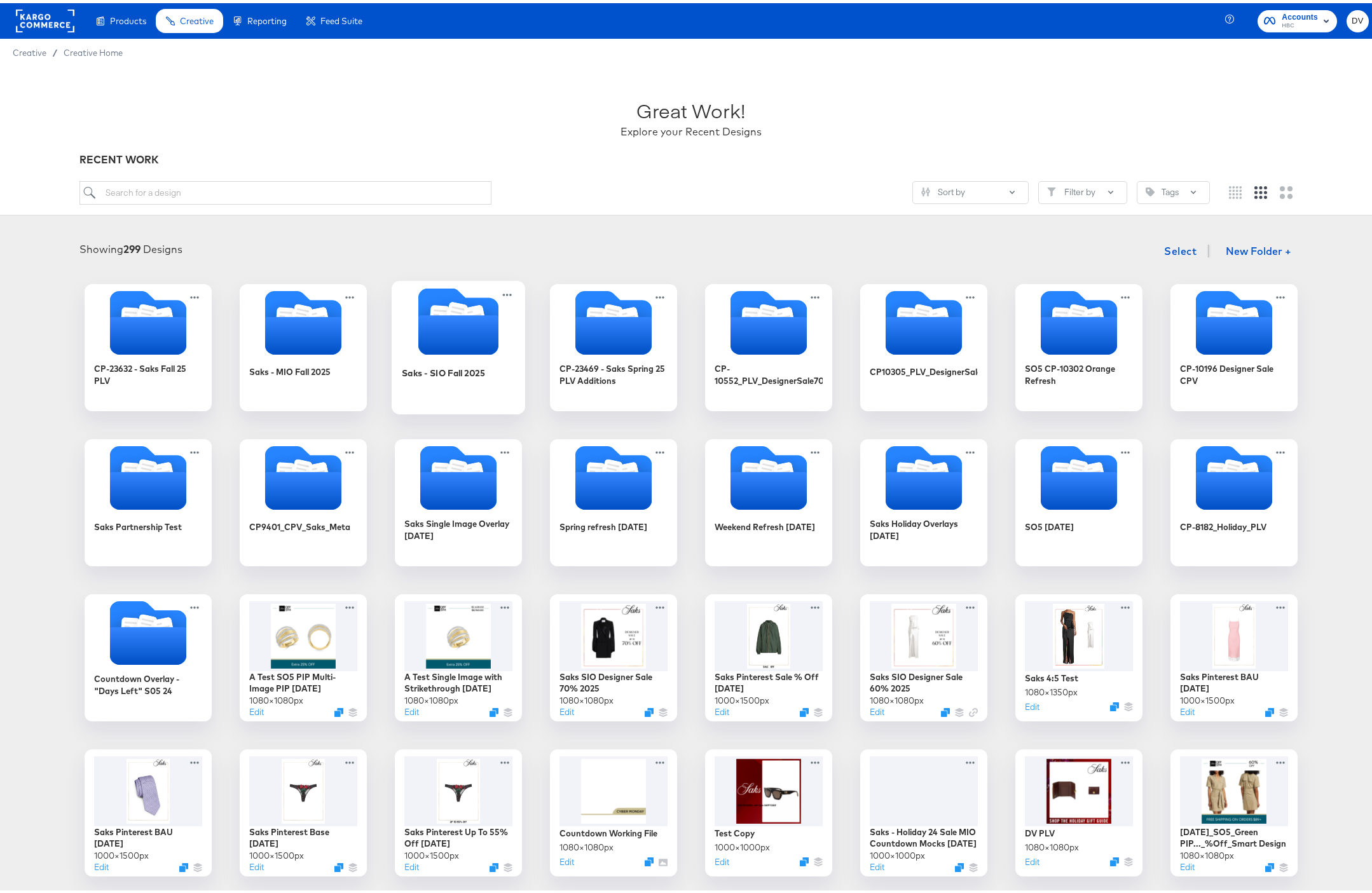
click at [443, 325] on icon "Folder" at bounding box center [458, 332] width 80 height 39
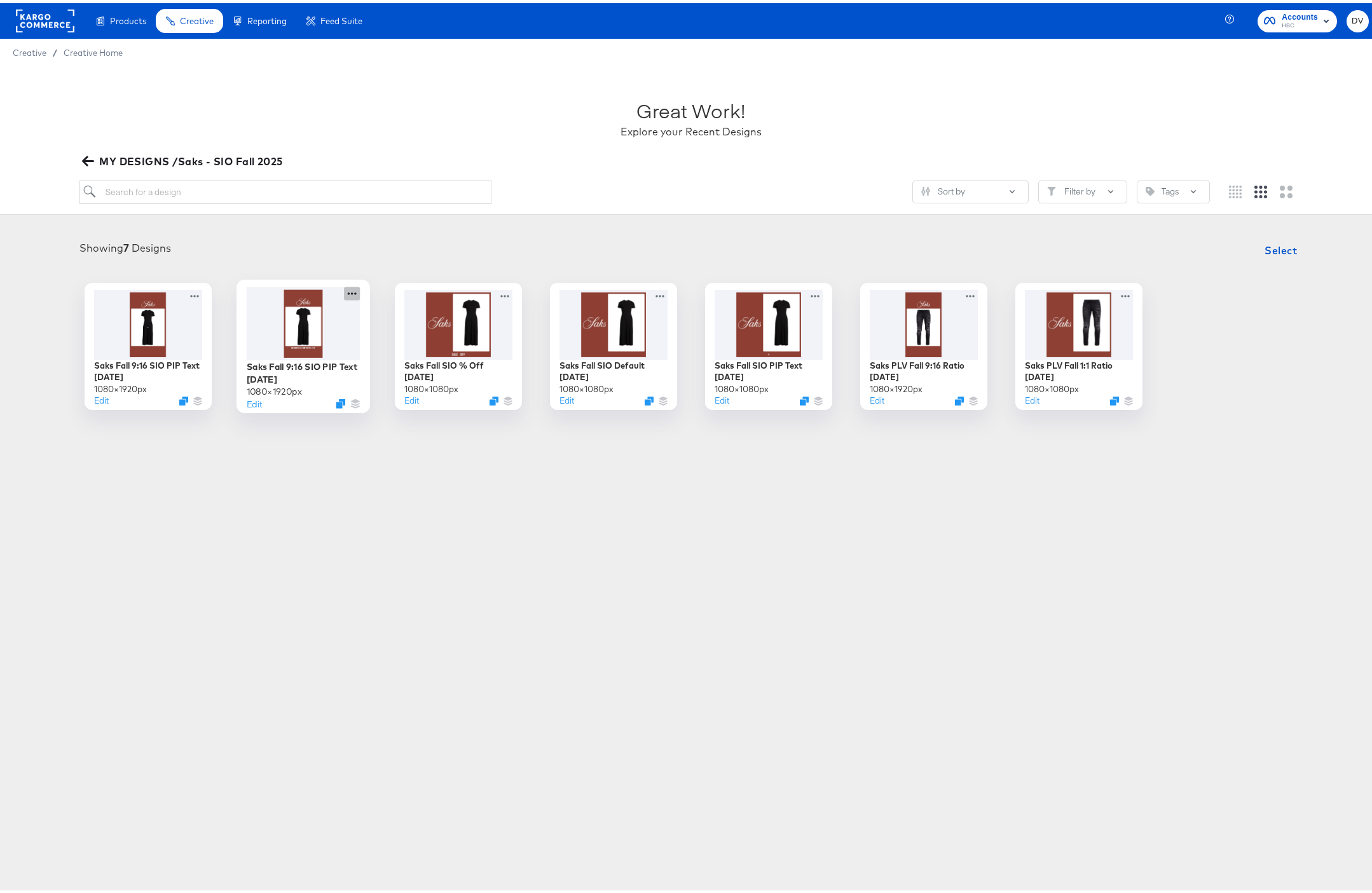
click at [345, 287] on icon at bounding box center [352, 289] width 16 height 13
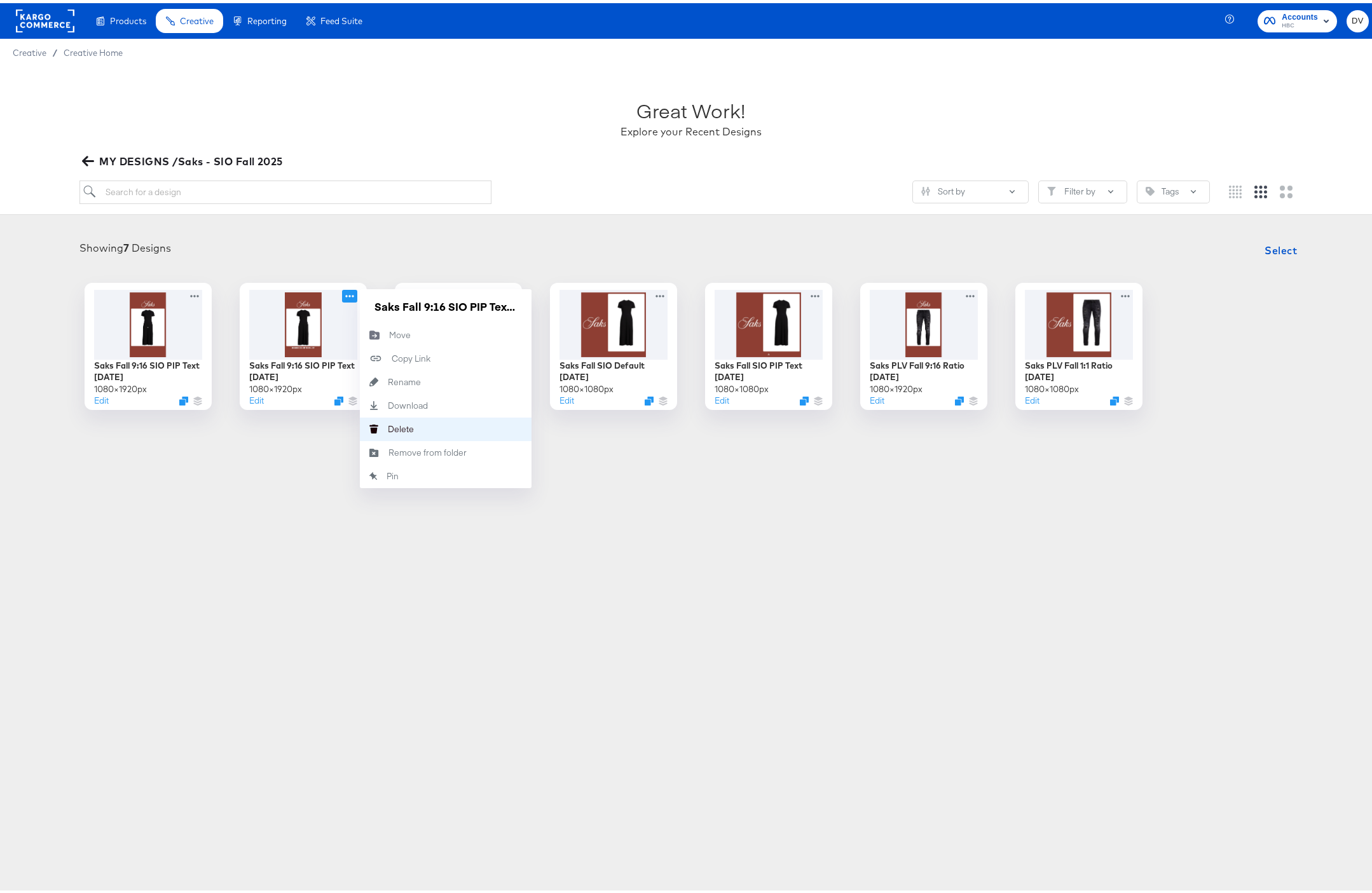
click at [388, 426] on div "Delete Delete" at bounding box center [388, 426] width 0 height 0
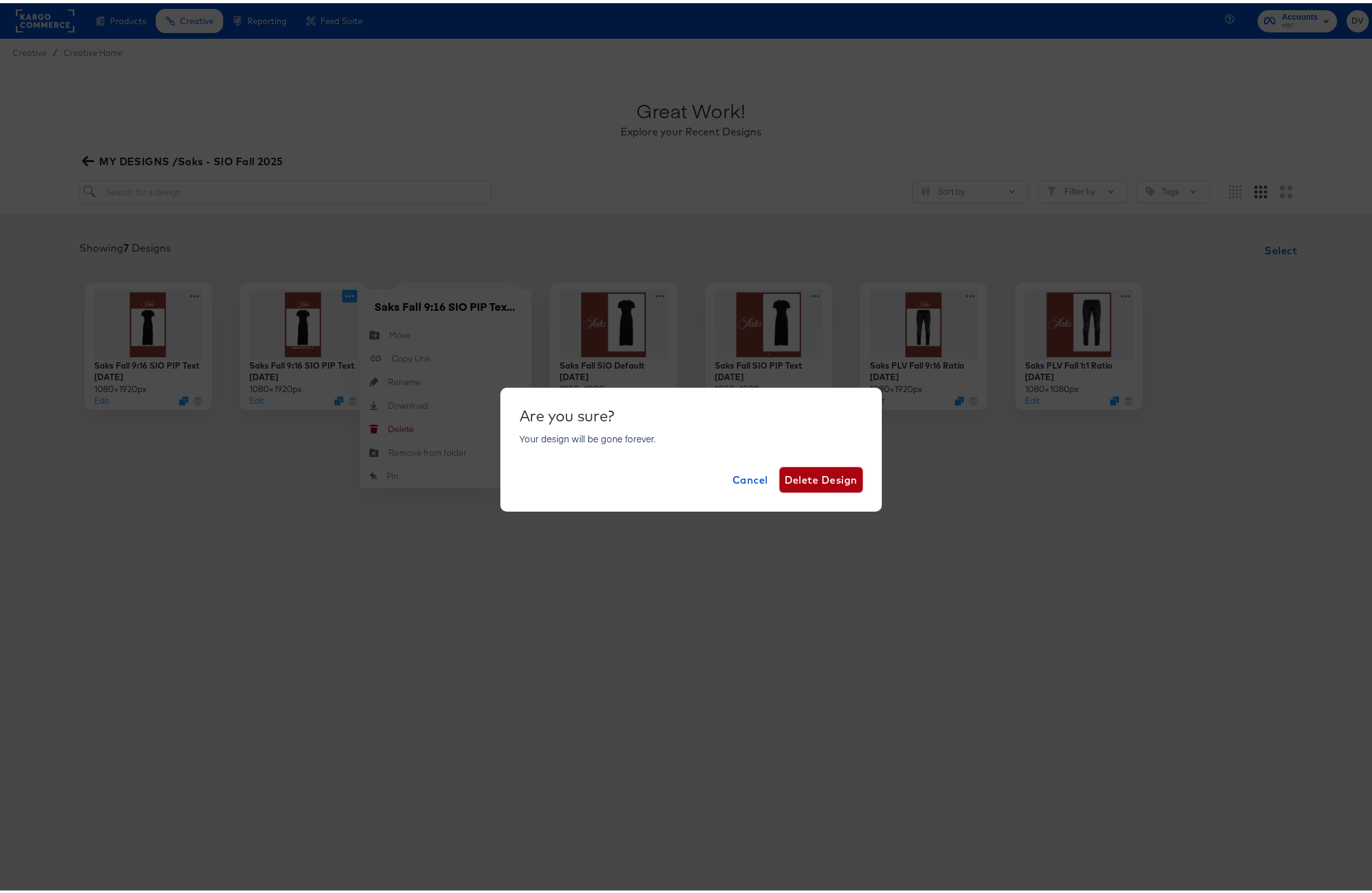
click at [798, 473] on span "Delete Design" at bounding box center [821, 477] width 73 height 18
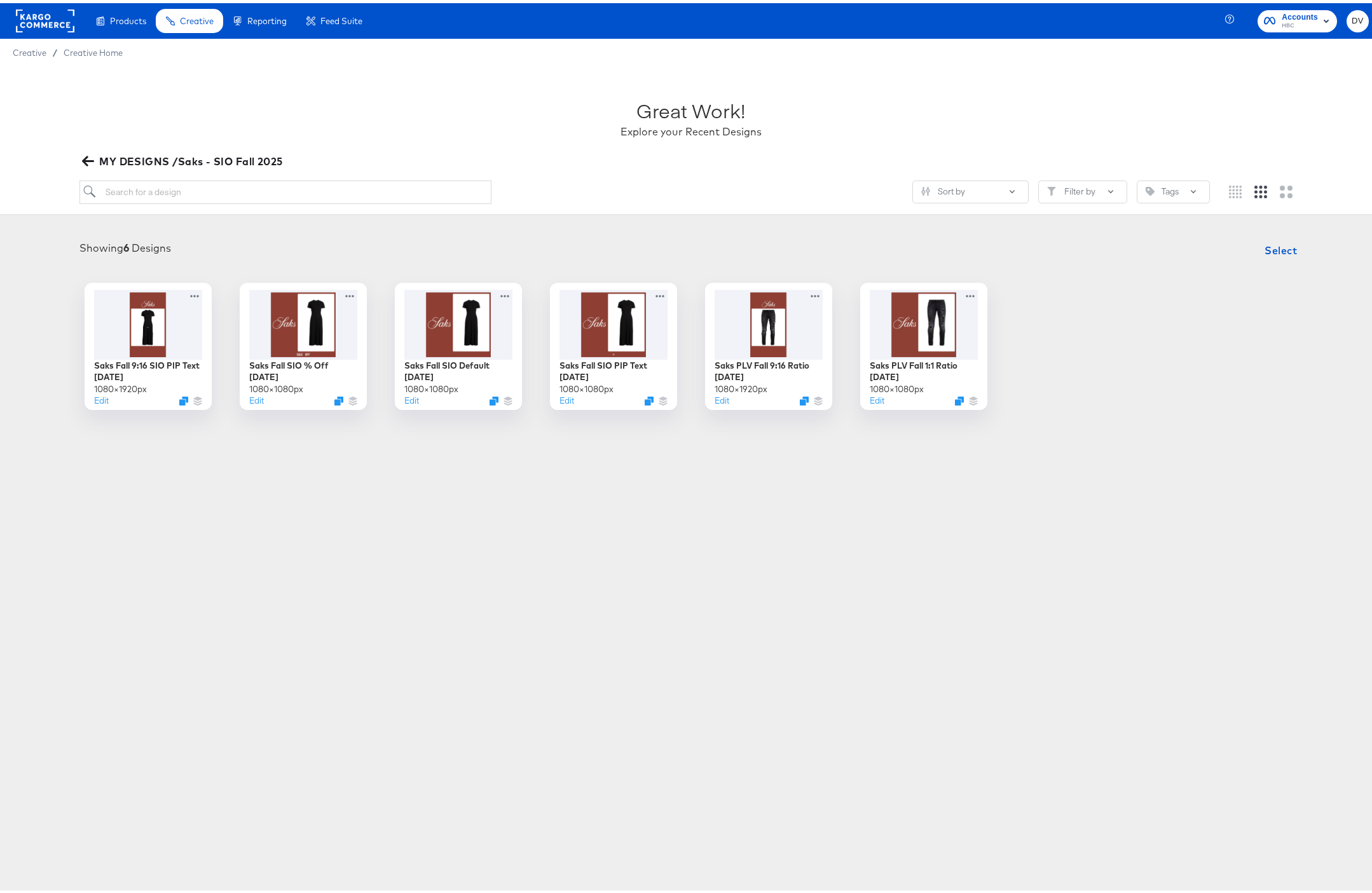
click at [425, 553] on div "Products Products Product Catalogs Enhance Your Product Catalog, Map Them to Pu…" at bounding box center [691, 446] width 1382 height 893
click at [97, 397] on button "Edit" at bounding box center [98, 401] width 15 height 12
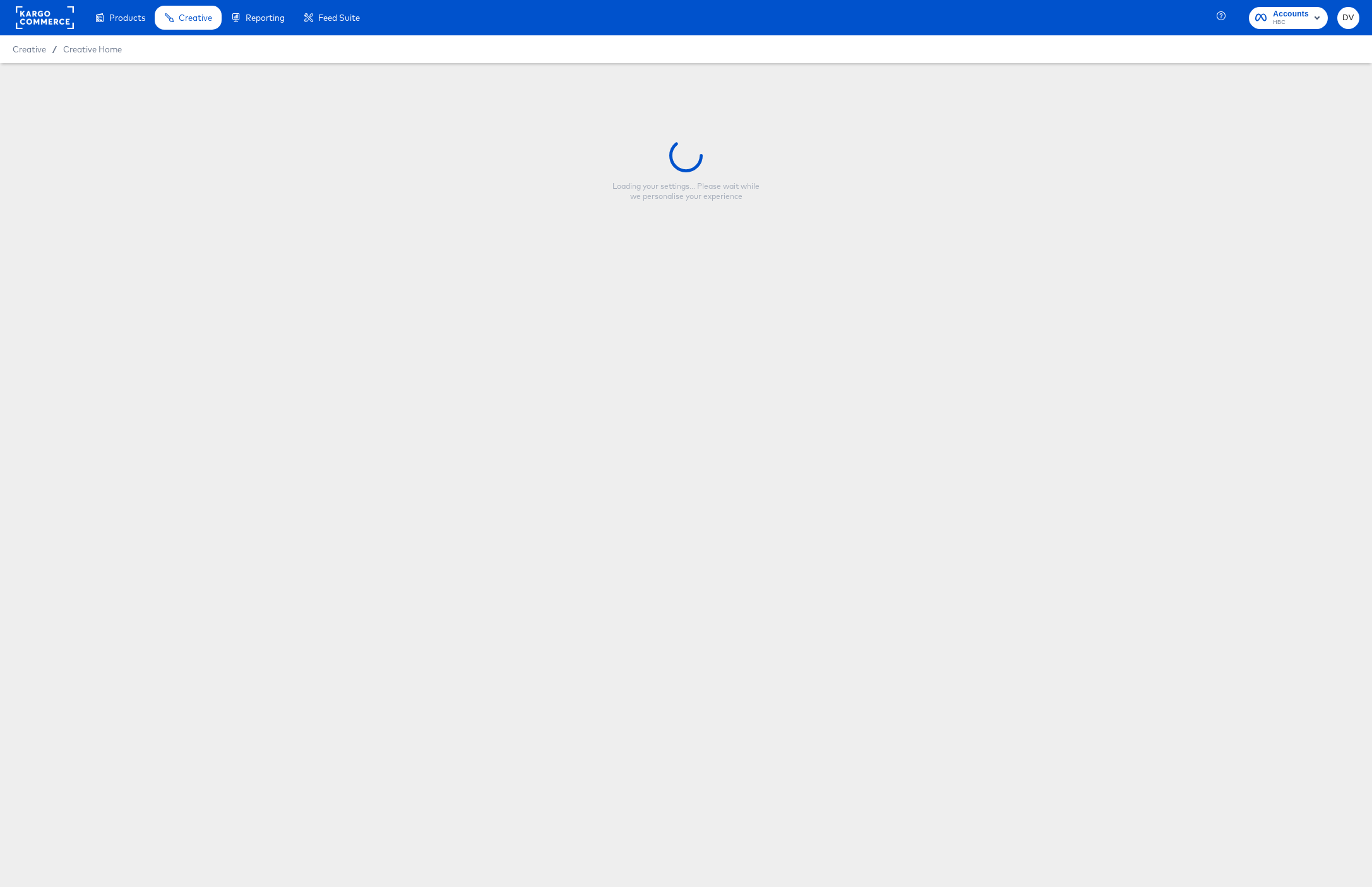
type input "Saks Fall 9:16 SIO PIP Text 9.4.25"
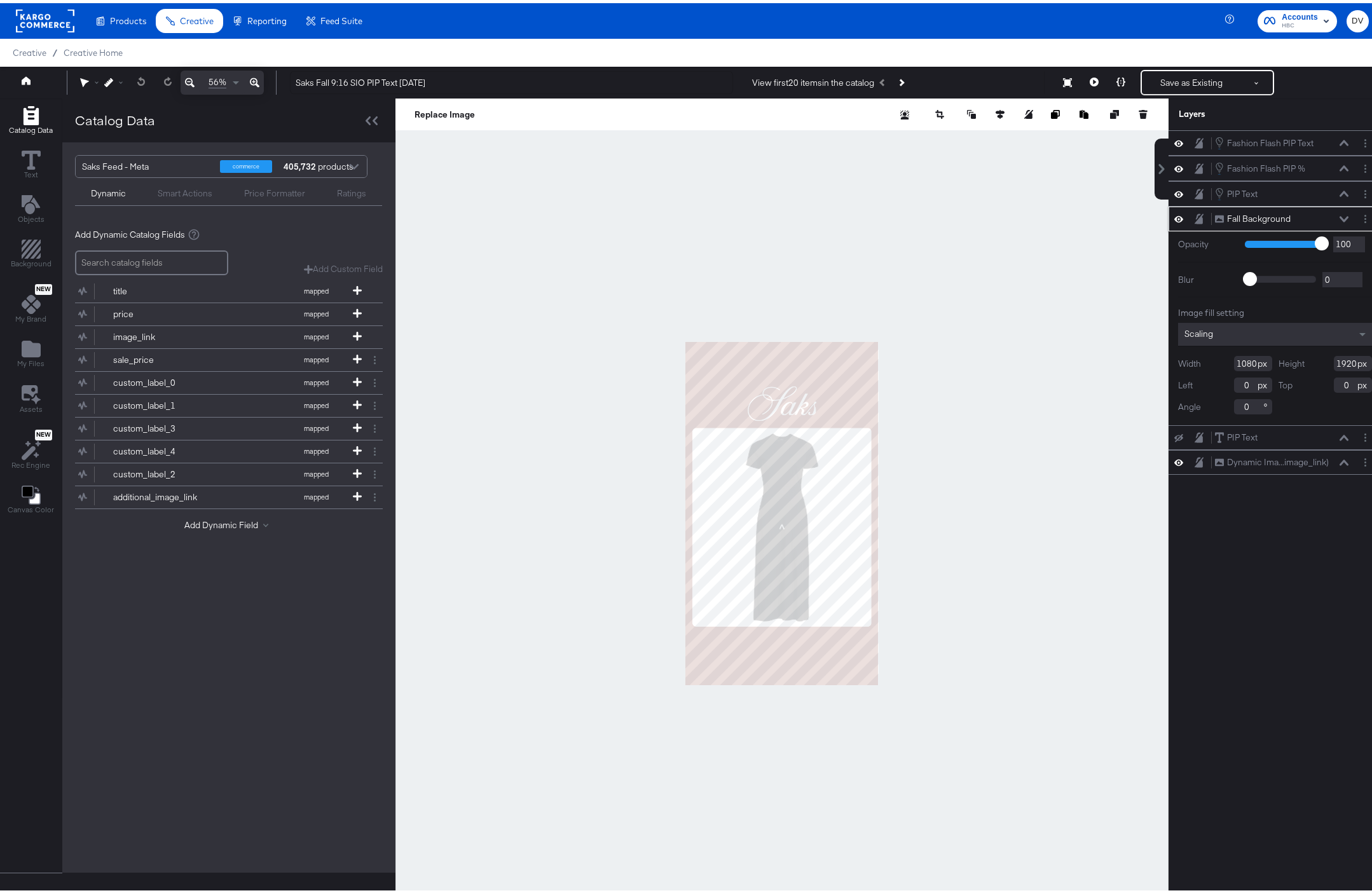
click at [1333, 212] on div "Fall Background Fall Background" at bounding box center [1281, 215] width 134 height 13
click at [1340, 214] on icon at bounding box center [1344, 215] width 9 height 6
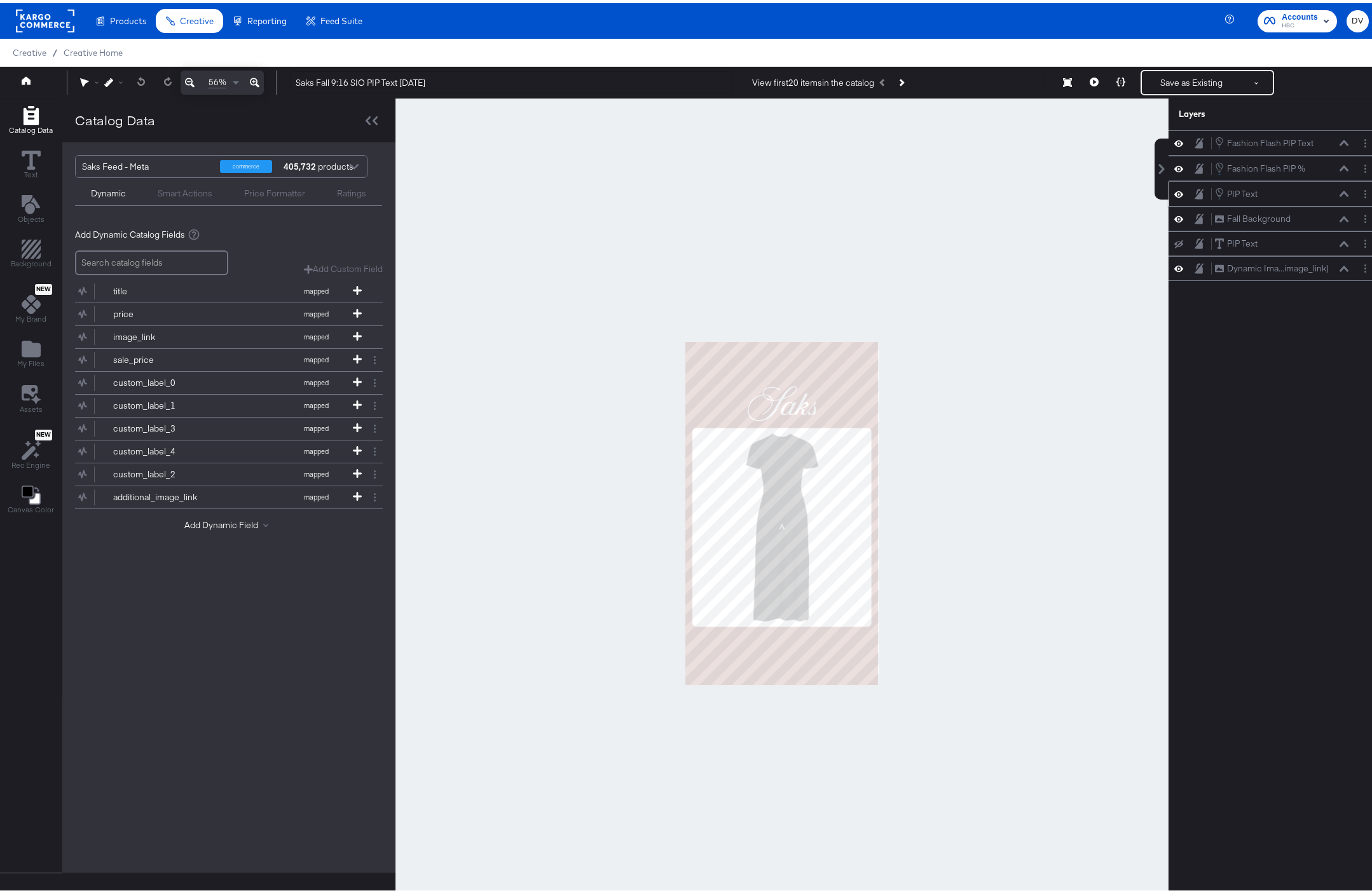
click at [1340, 192] on icon at bounding box center [1344, 191] width 9 height 6
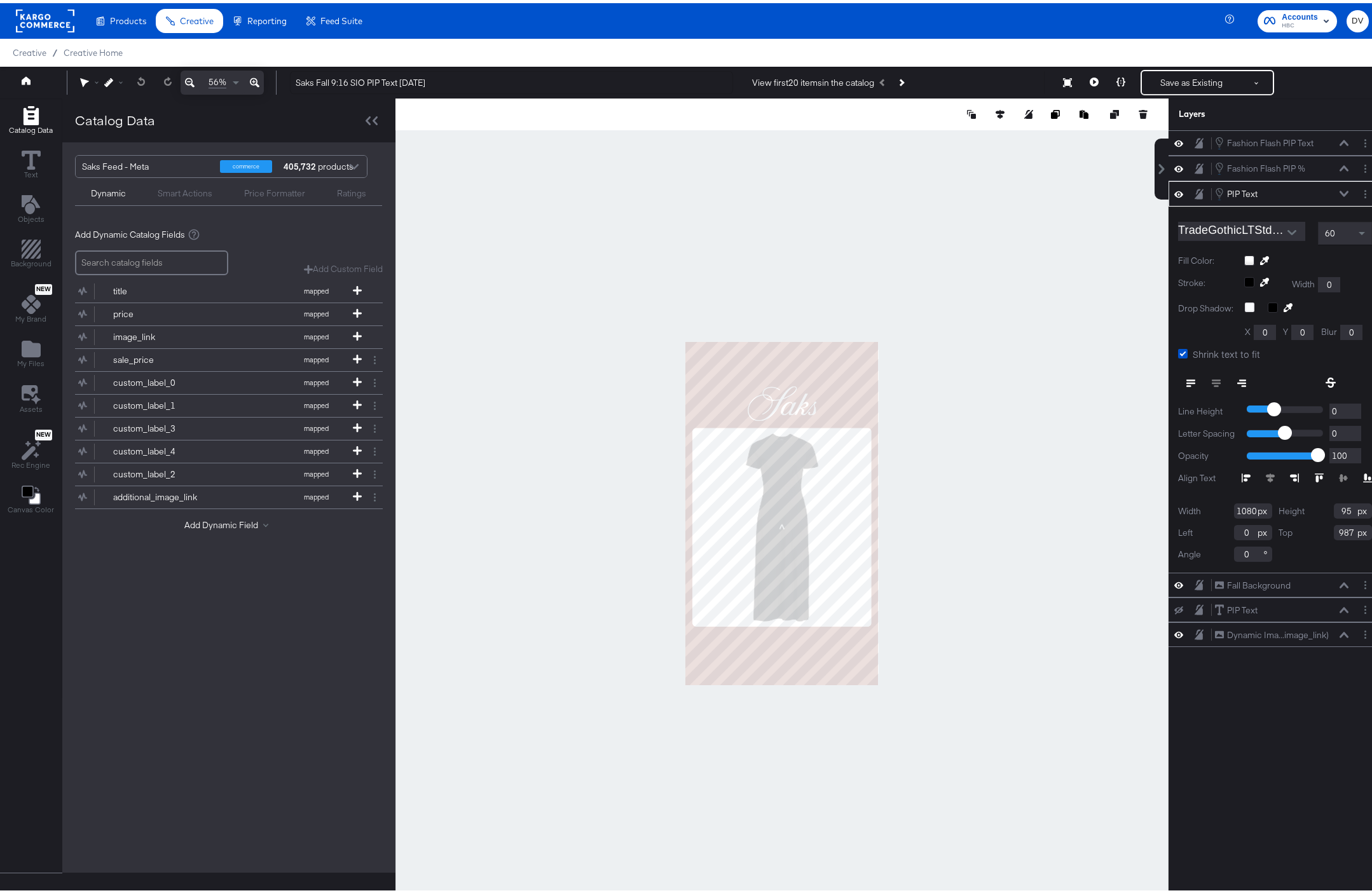
click at [253, 81] on icon at bounding box center [255, 79] width 10 height 15
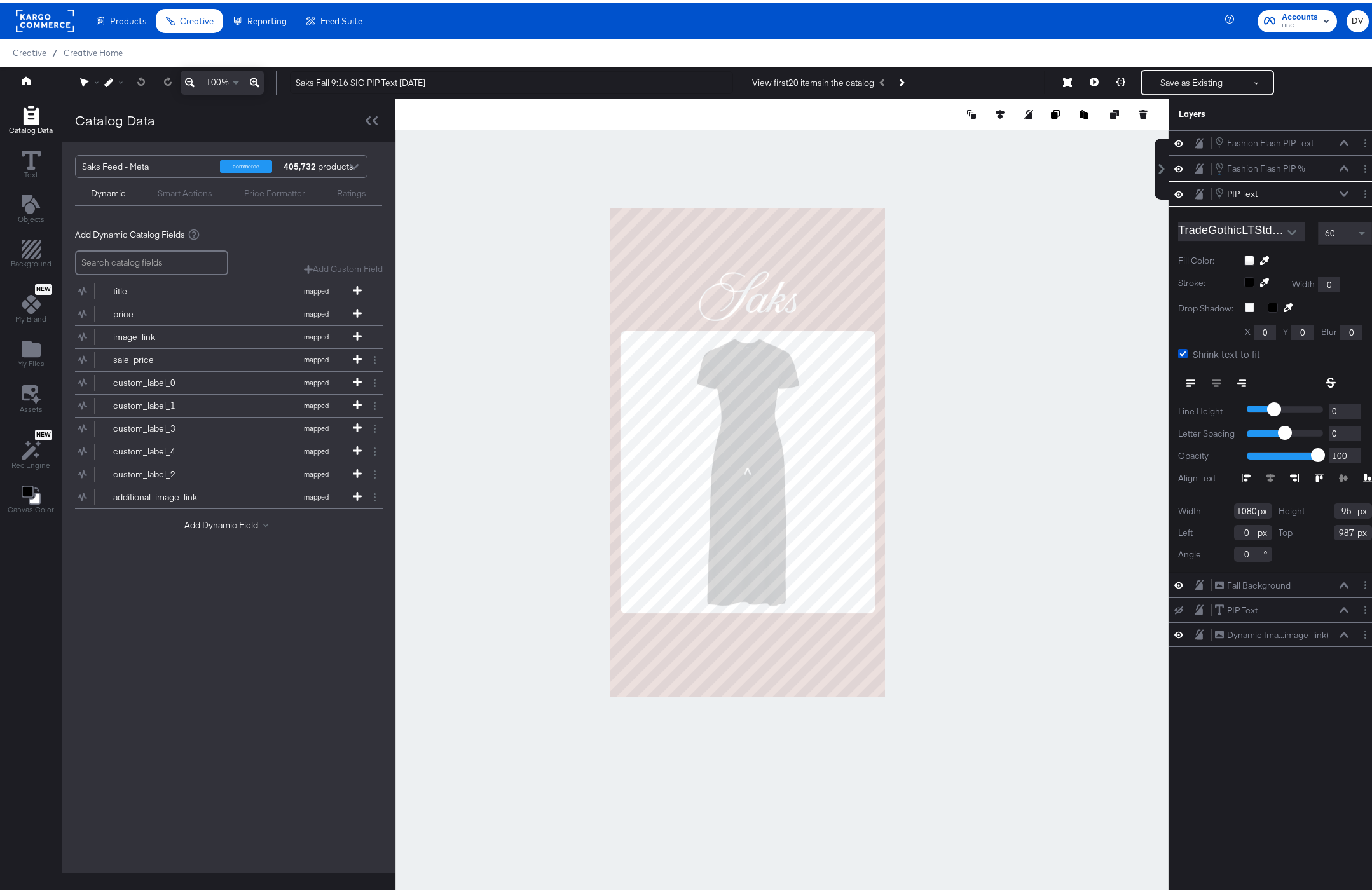
click at [253, 81] on icon at bounding box center [255, 79] width 10 height 15
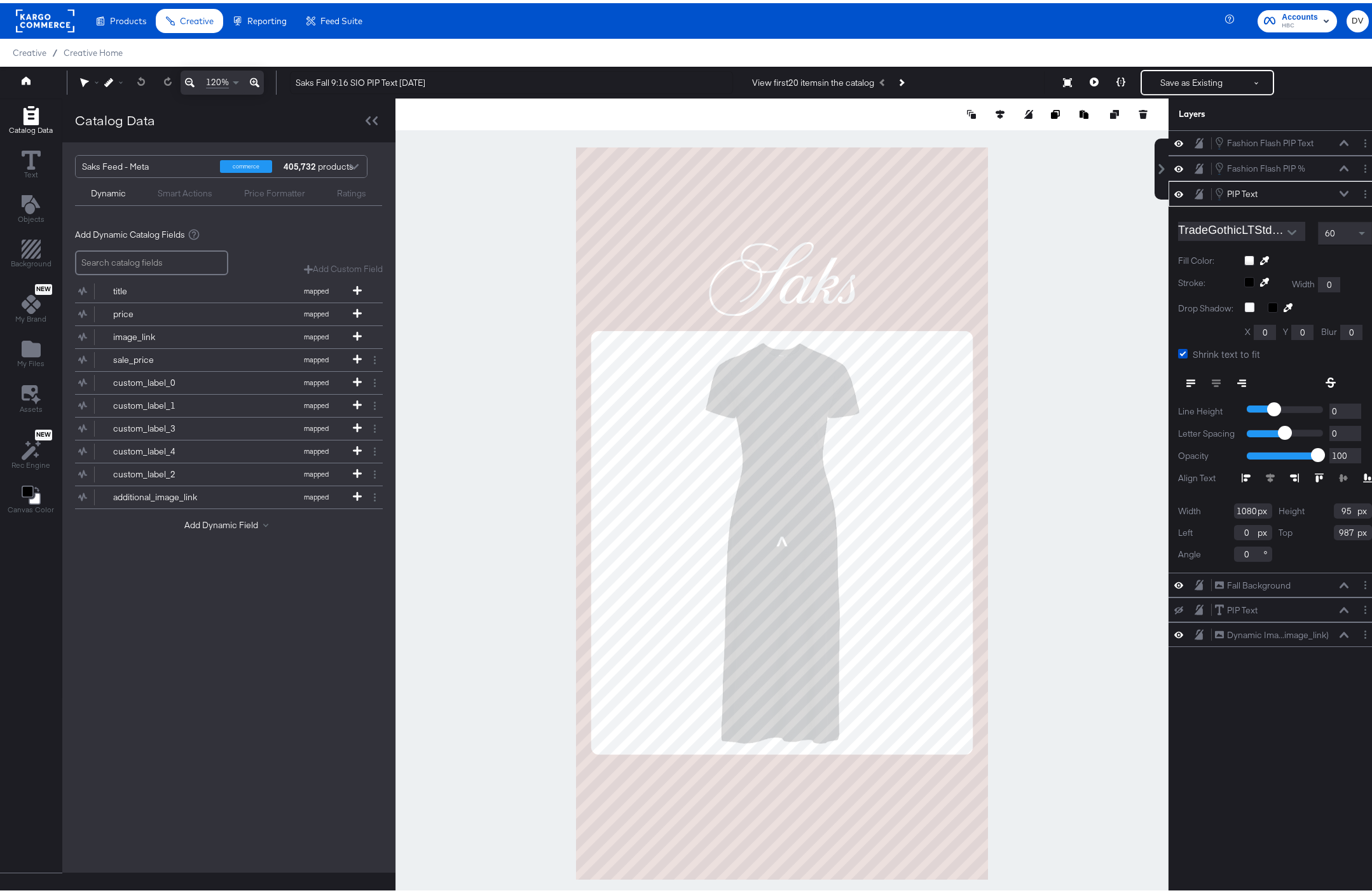
type input "988"
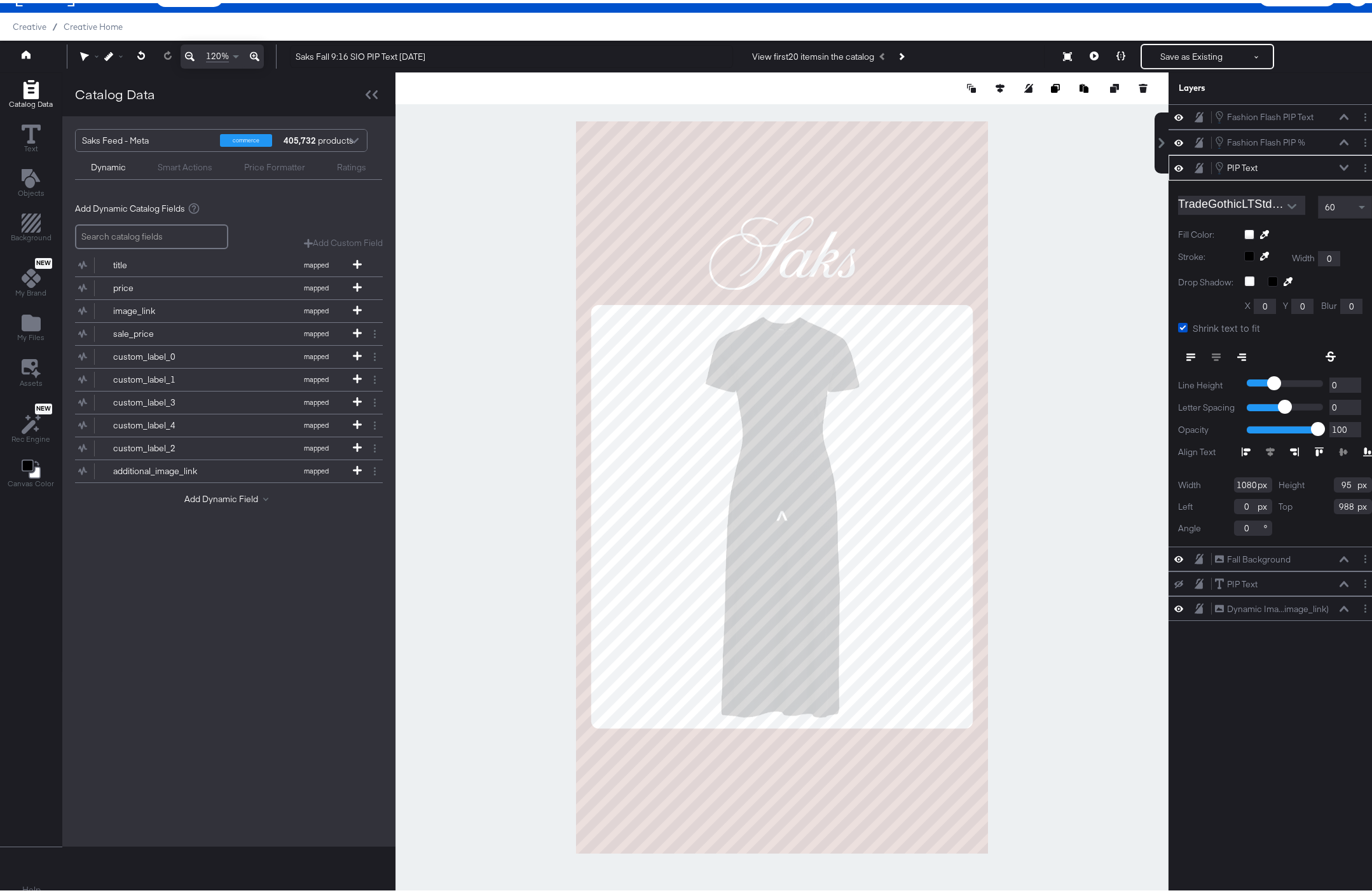
scroll to position [32, 0]
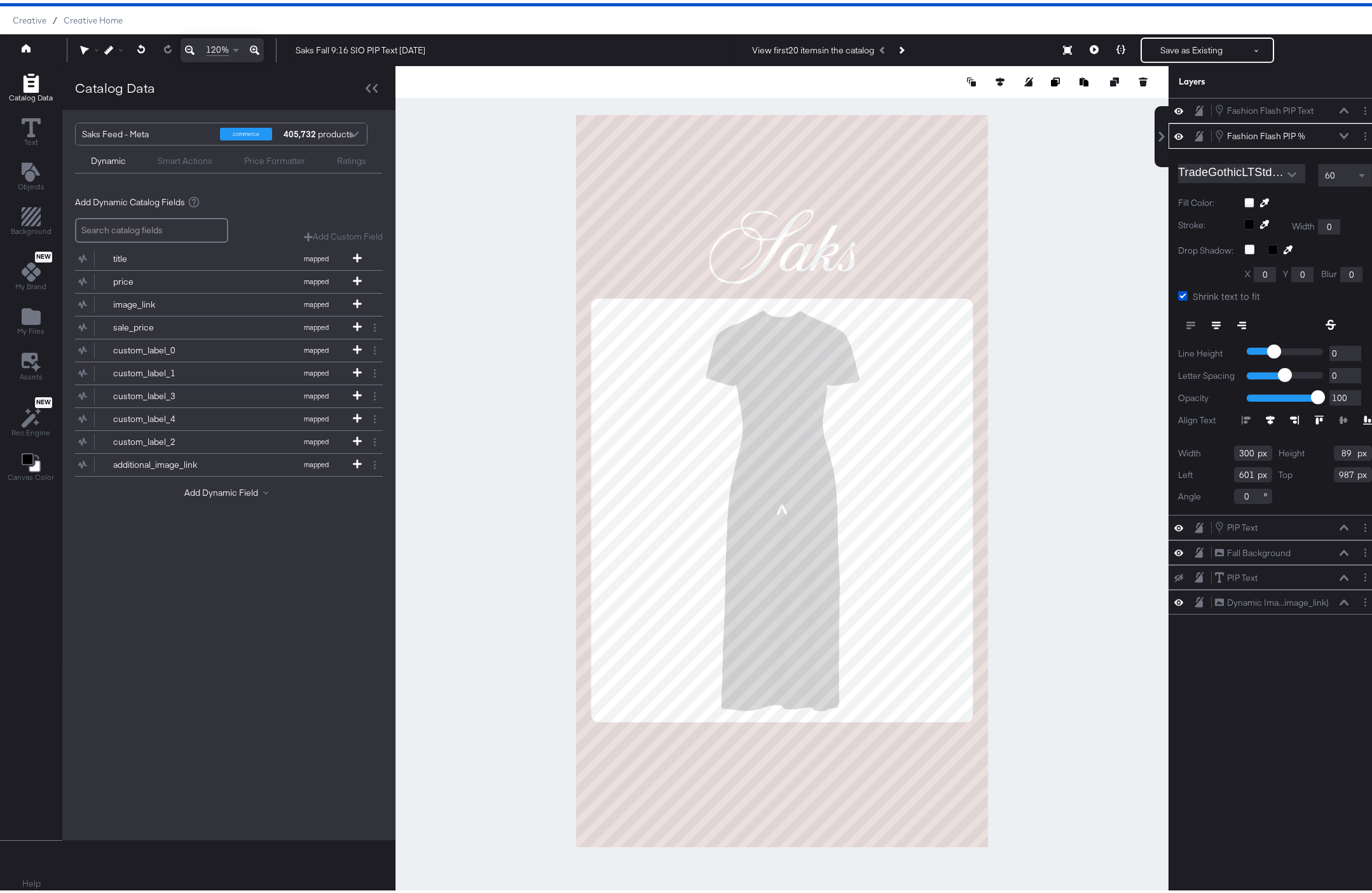
type input "599"
type input "1007"
click at [145, 50] on icon at bounding box center [141, 45] width 8 height 9
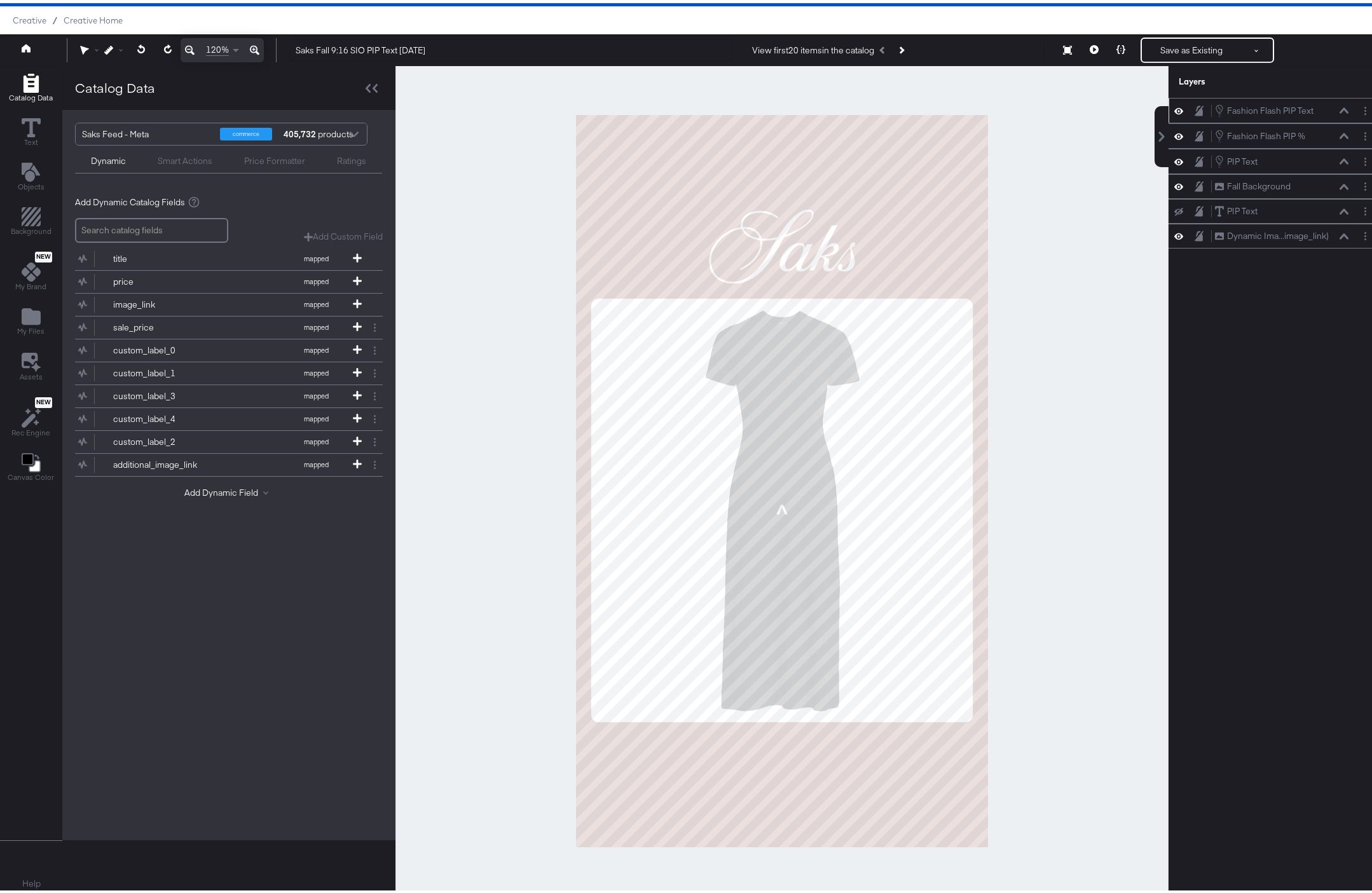
click at [1174, 107] on icon at bounding box center [1179, 107] width 9 height 6
click at [1174, 134] on icon at bounding box center [1179, 134] width 9 height 11
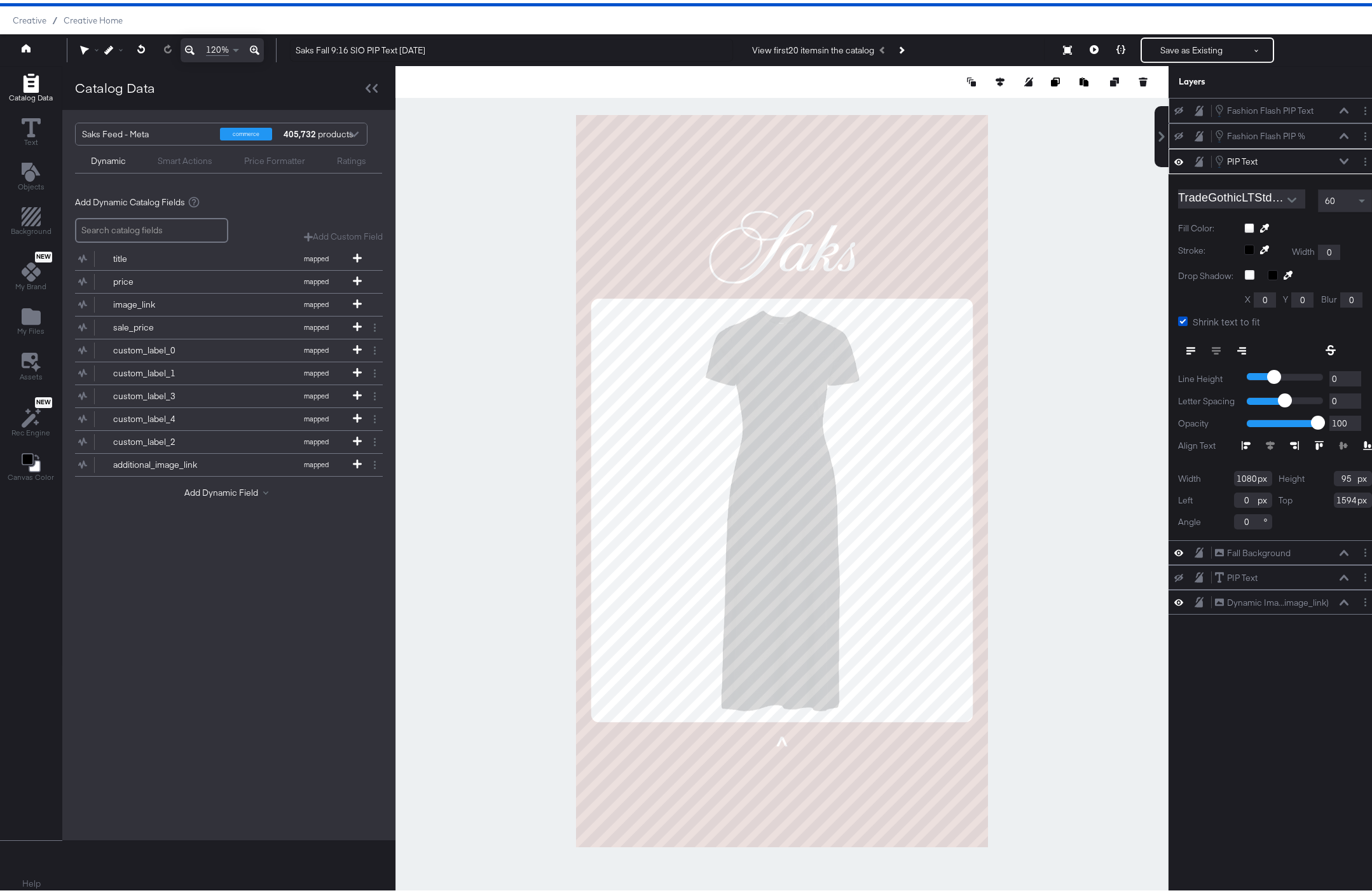
type input "1593"
click at [1025, 670] on div at bounding box center [782, 478] width 773 height 831
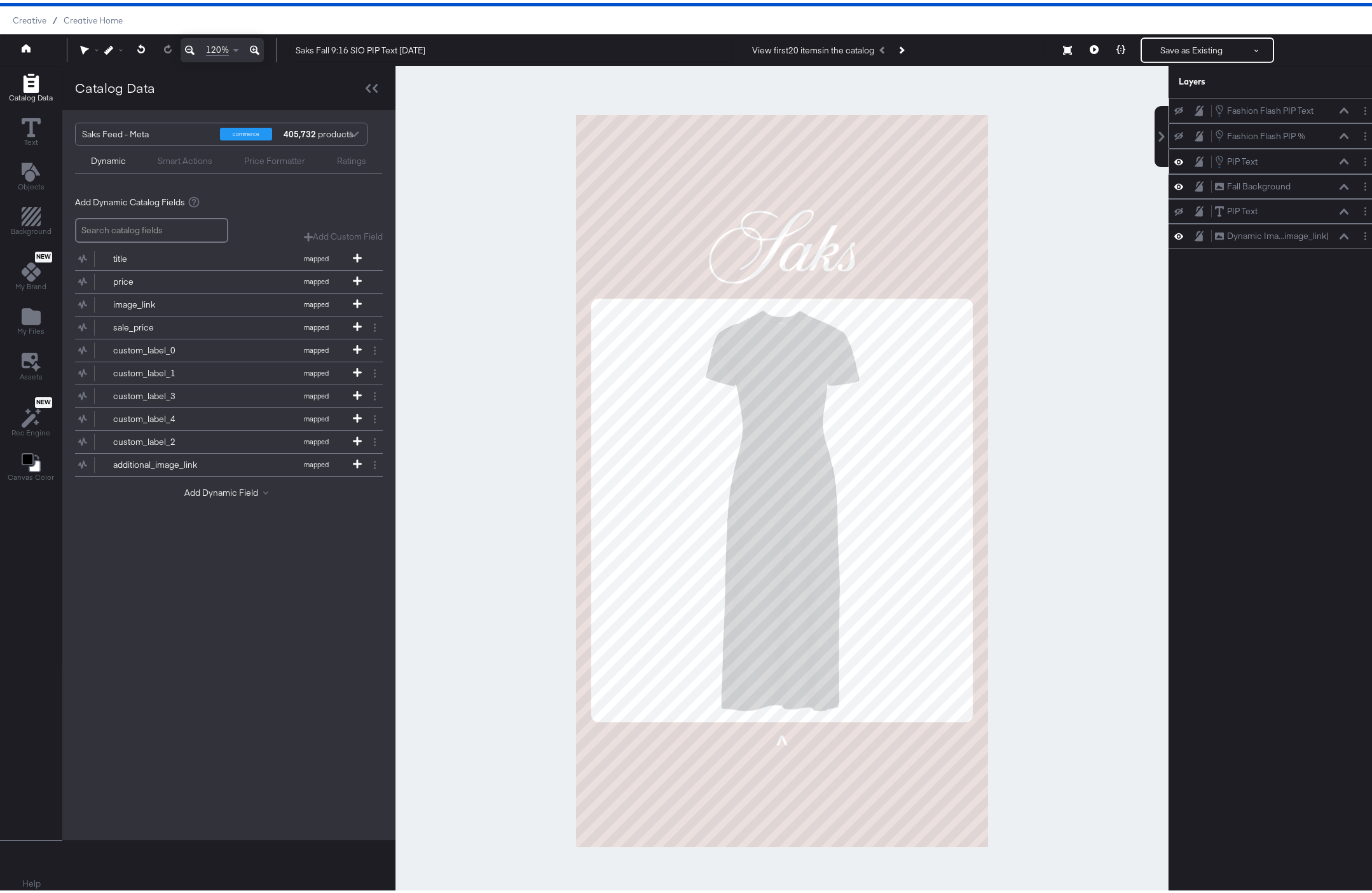
click at [1174, 159] on icon at bounding box center [1179, 158] width 9 height 11
click at [1174, 159] on icon at bounding box center [1179, 158] width 9 height 8
click at [1359, 205] on button "Layer Options" at bounding box center [1365, 207] width 13 height 13
click at [1260, 296] on button "Delete" at bounding box center [1264, 299] width 28 height 13
click at [1174, 159] on icon at bounding box center [1179, 158] width 9 height 11
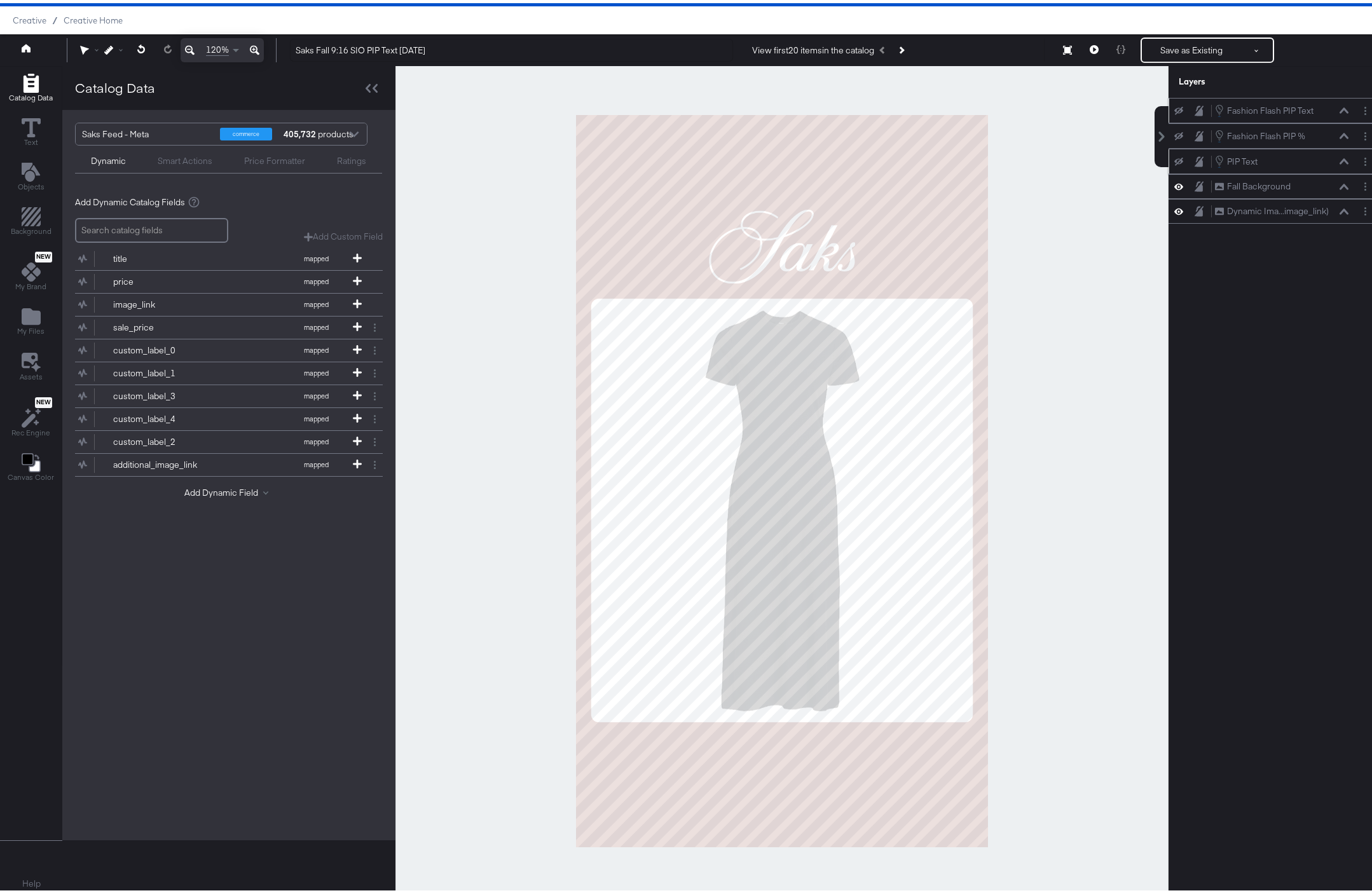
click at [1174, 106] on icon at bounding box center [1179, 107] width 9 height 8
click at [1174, 130] on icon at bounding box center [1179, 133] width 9 height 8
click at [1340, 107] on icon at bounding box center [1344, 107] width 9 height 6
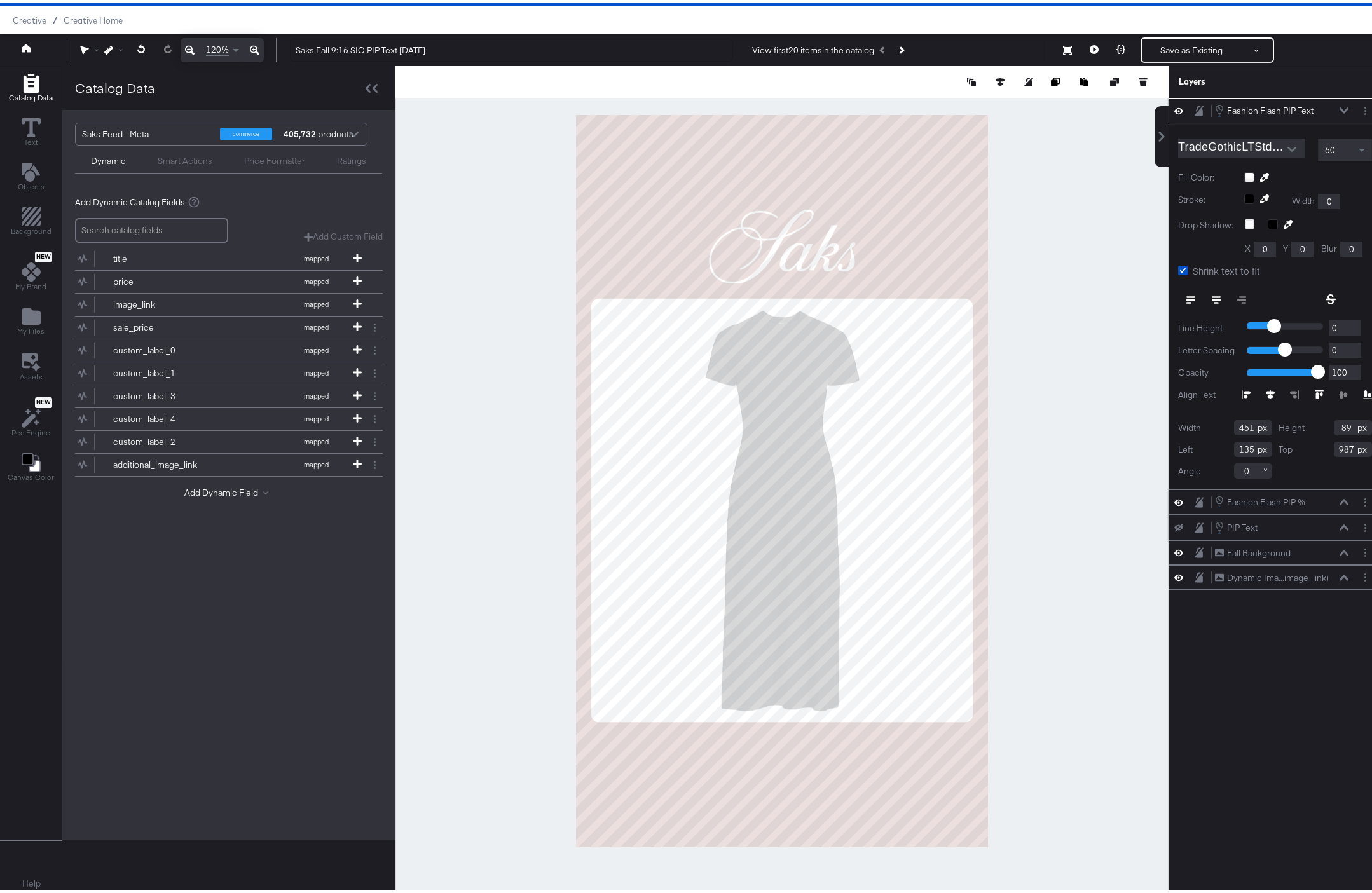
click at [1340, 108] on icon at bounding box center [1344, 107] width 9 height 5
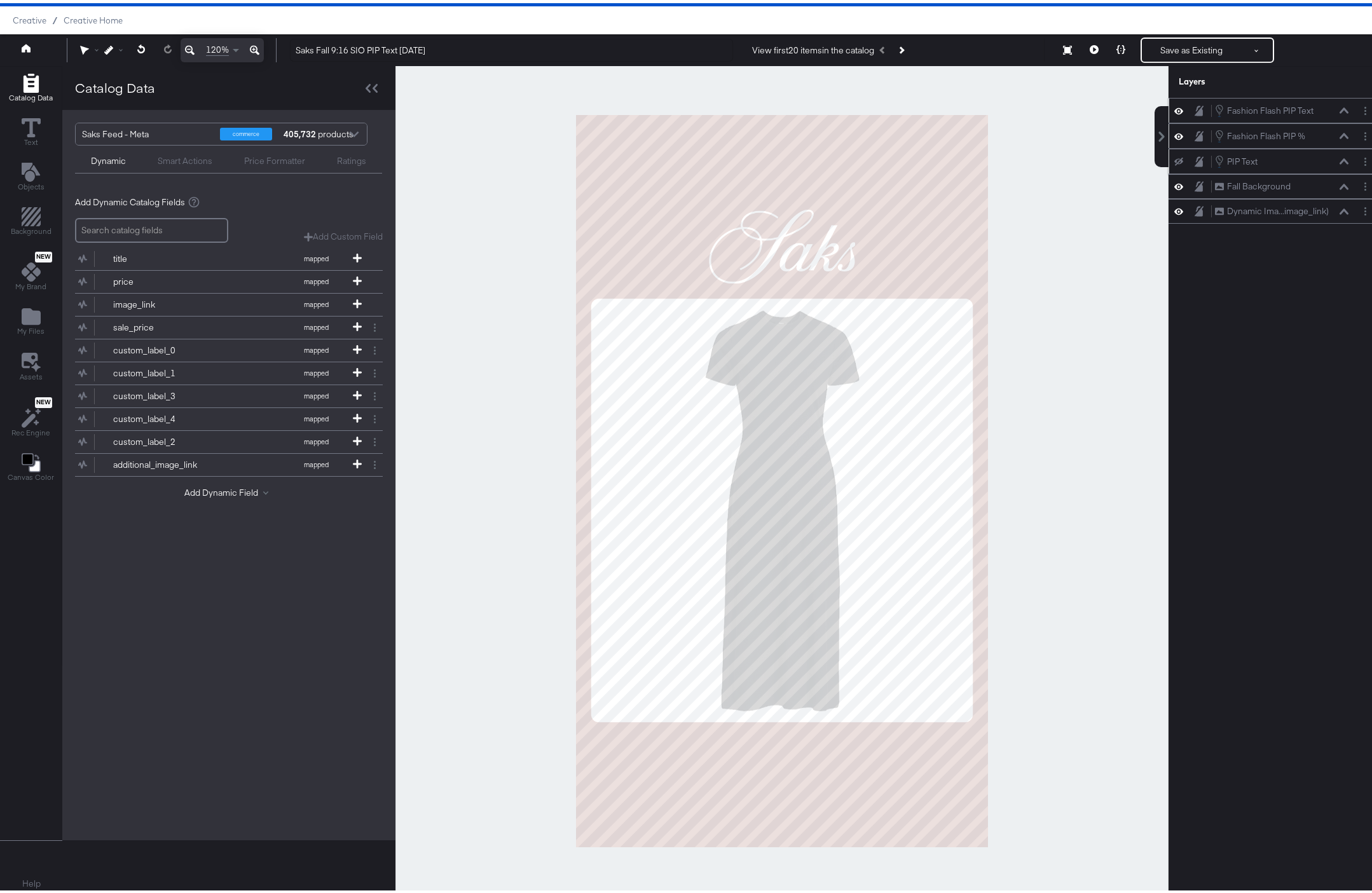
click at [1340, 108] on icon at bounding box center [1344, 107] width 9 height 6
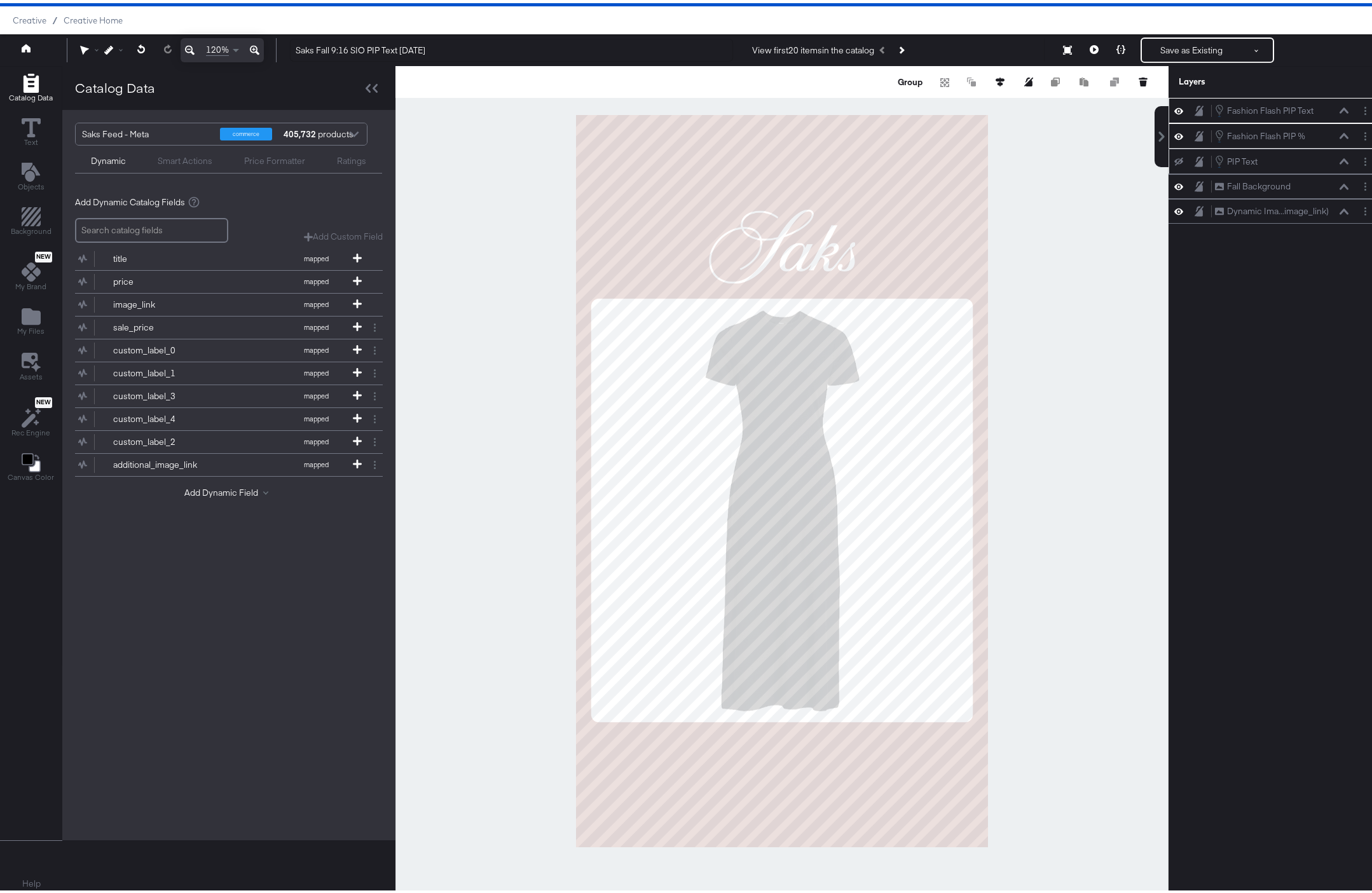
click at [1000, 506] on div at bounding box center [782, 478] width 773 height 831
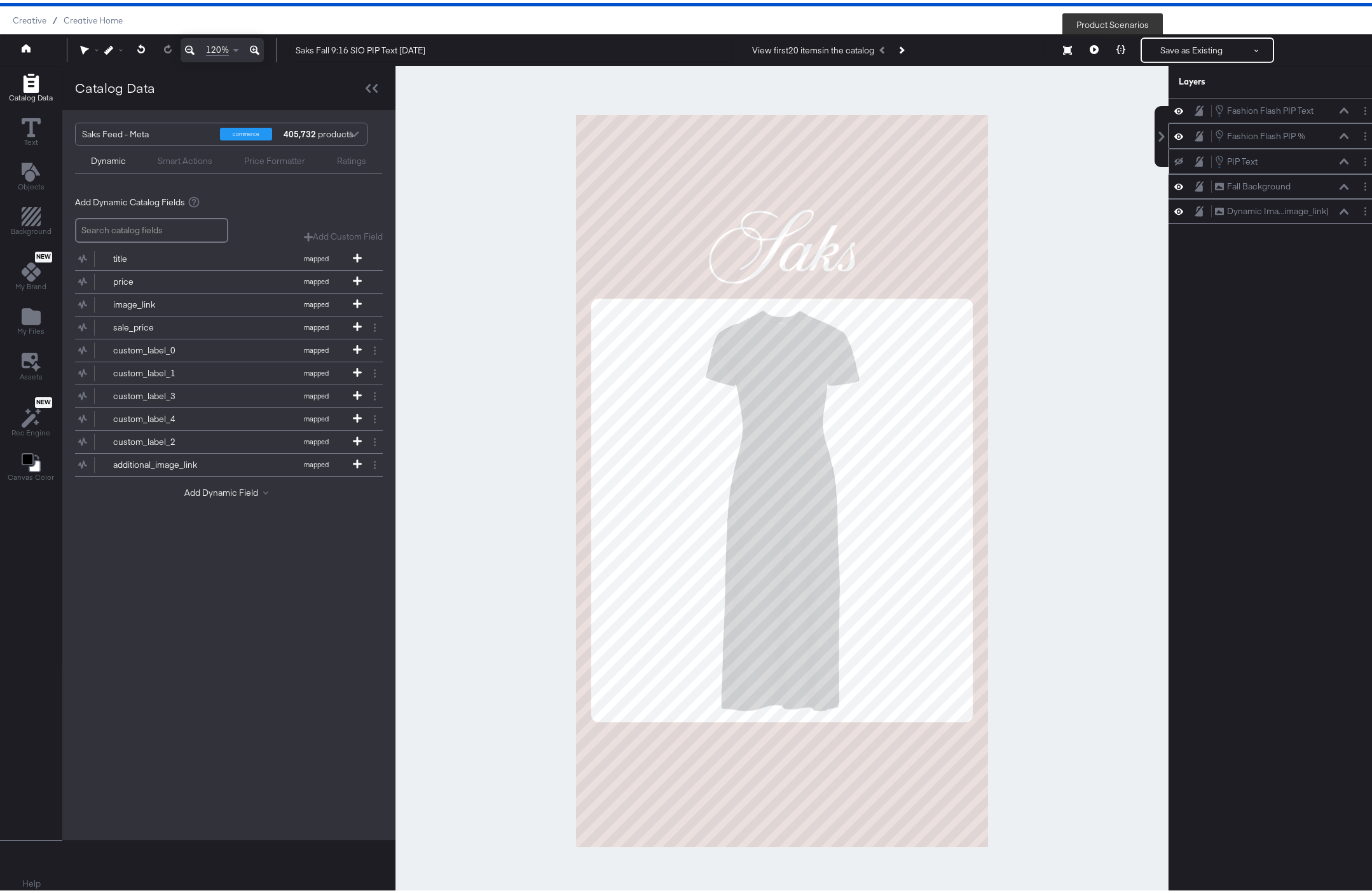
click at [1114, 53] on button at bounding box center [1121, 47] width 27 height 26
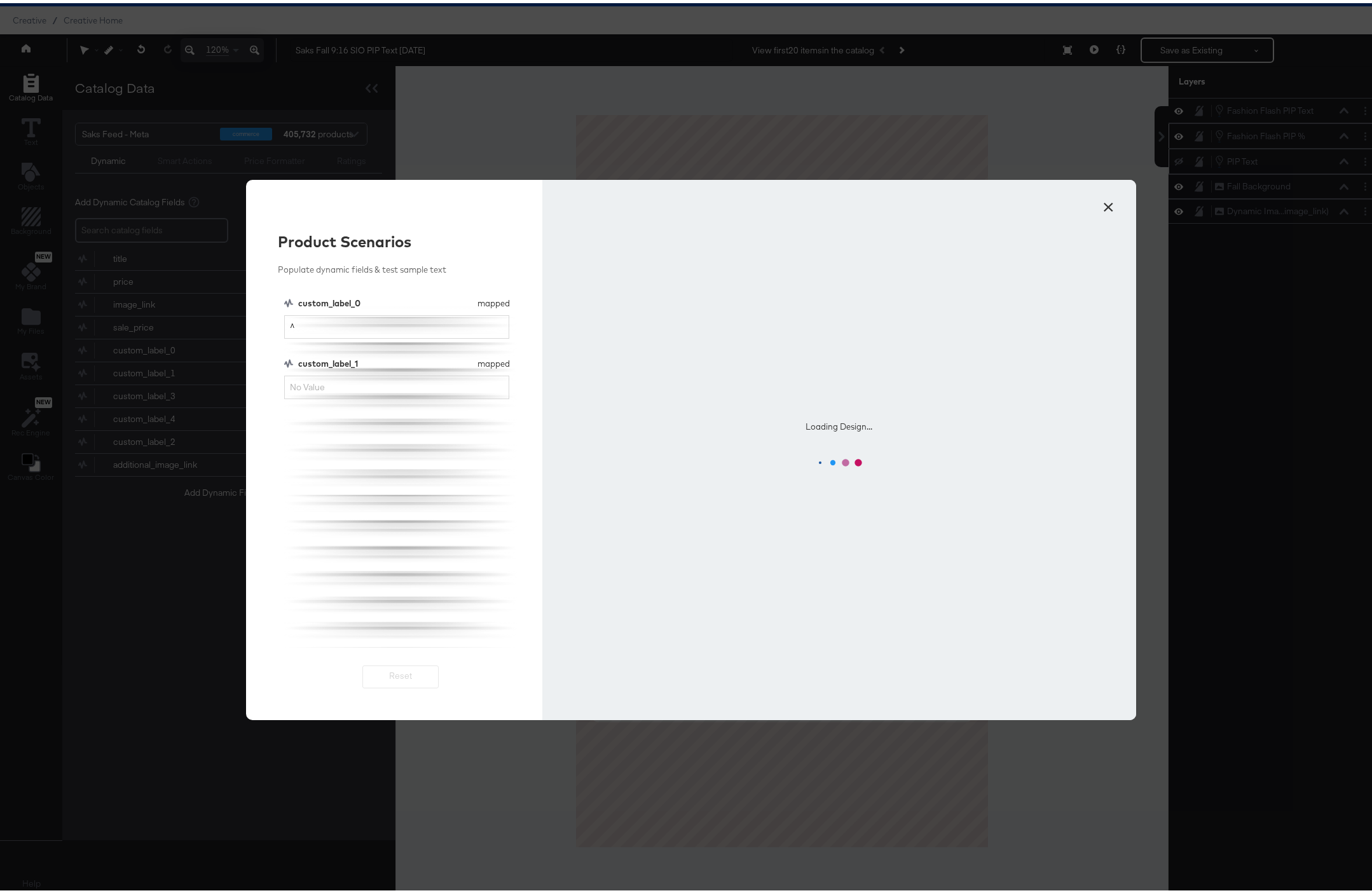
click at [1101, 207] on button "×" at bounding box center [1108, 201] width 23 height 23
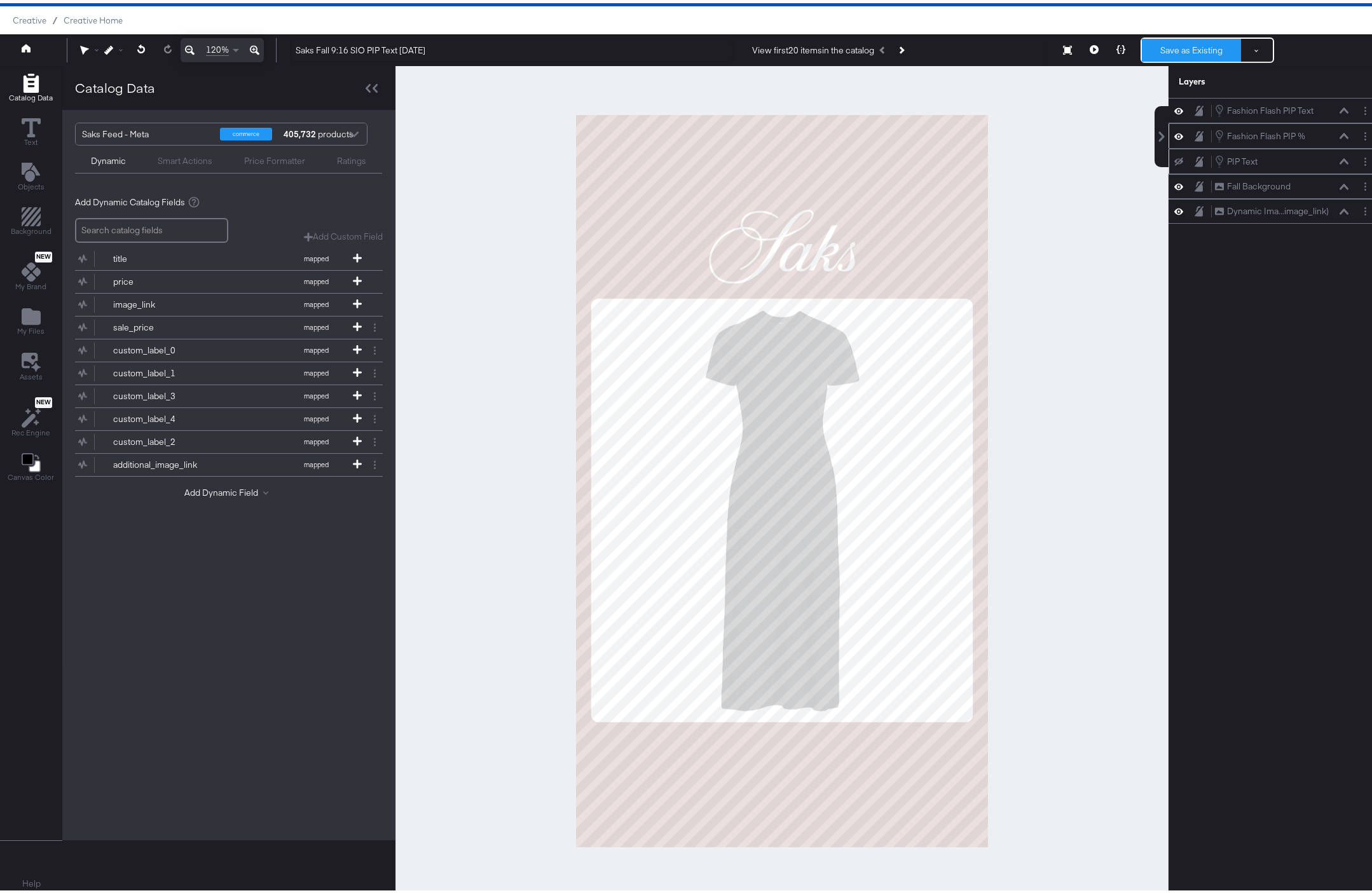
click at [1180, 41] on button "Save as Existing" at bounding box center [1190, 47] width 99 height 23
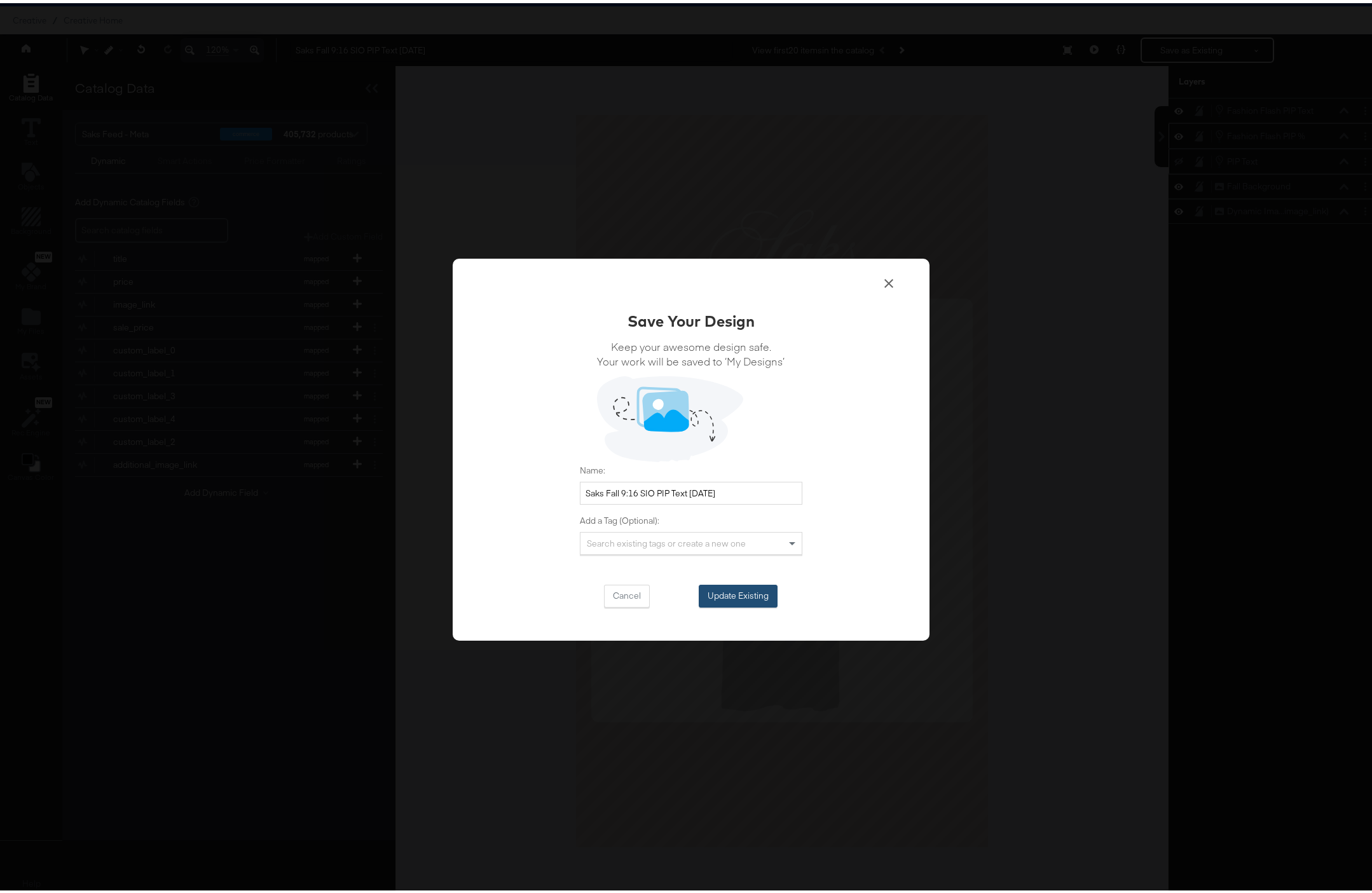
click at [739, 590] on button "Update Existing" at bounding box center [738, 593] width 79 height 23
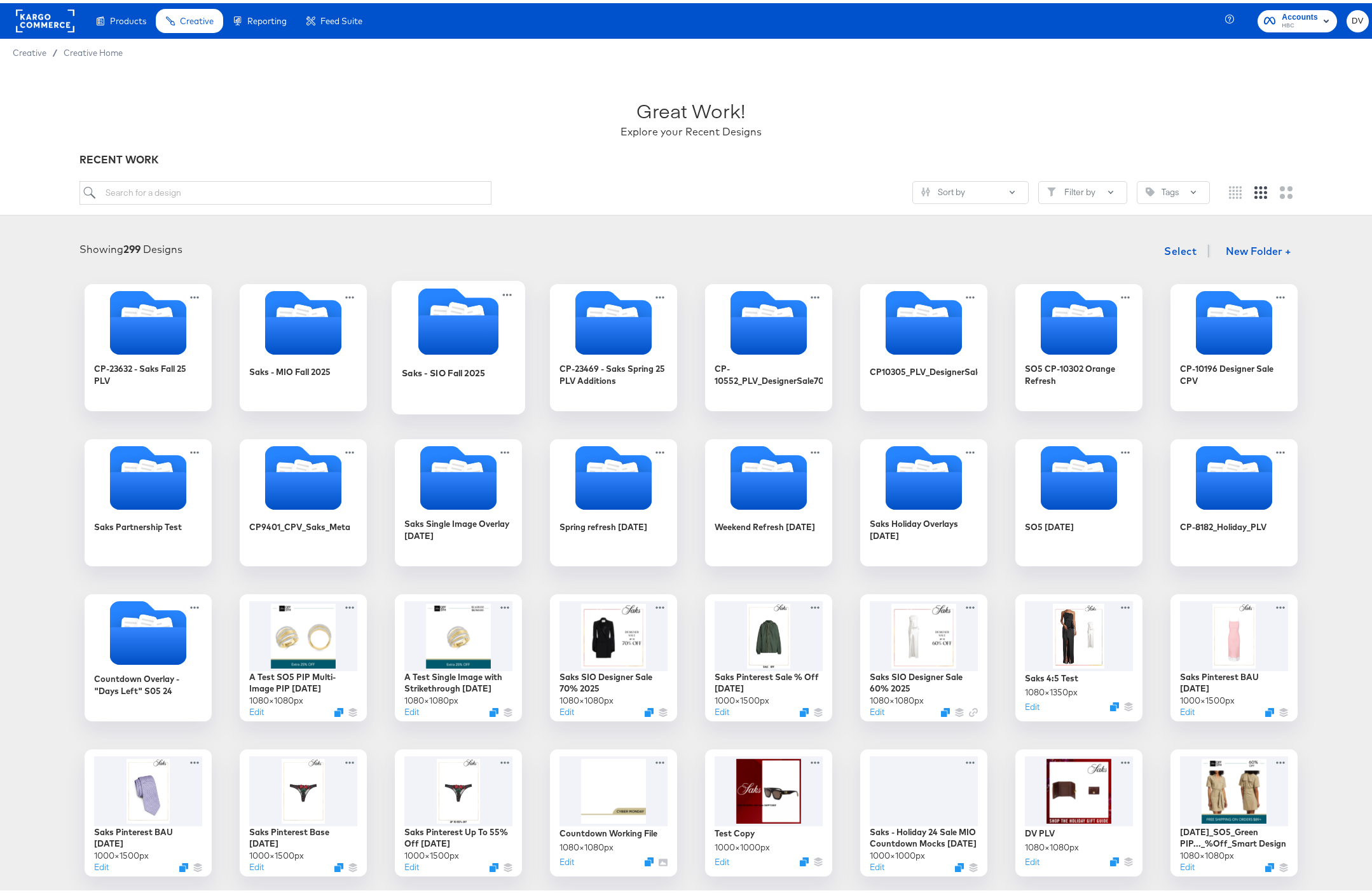
click at [409, 333] on icon "Folder" at bounding box center [459, 318] width 134 height 67
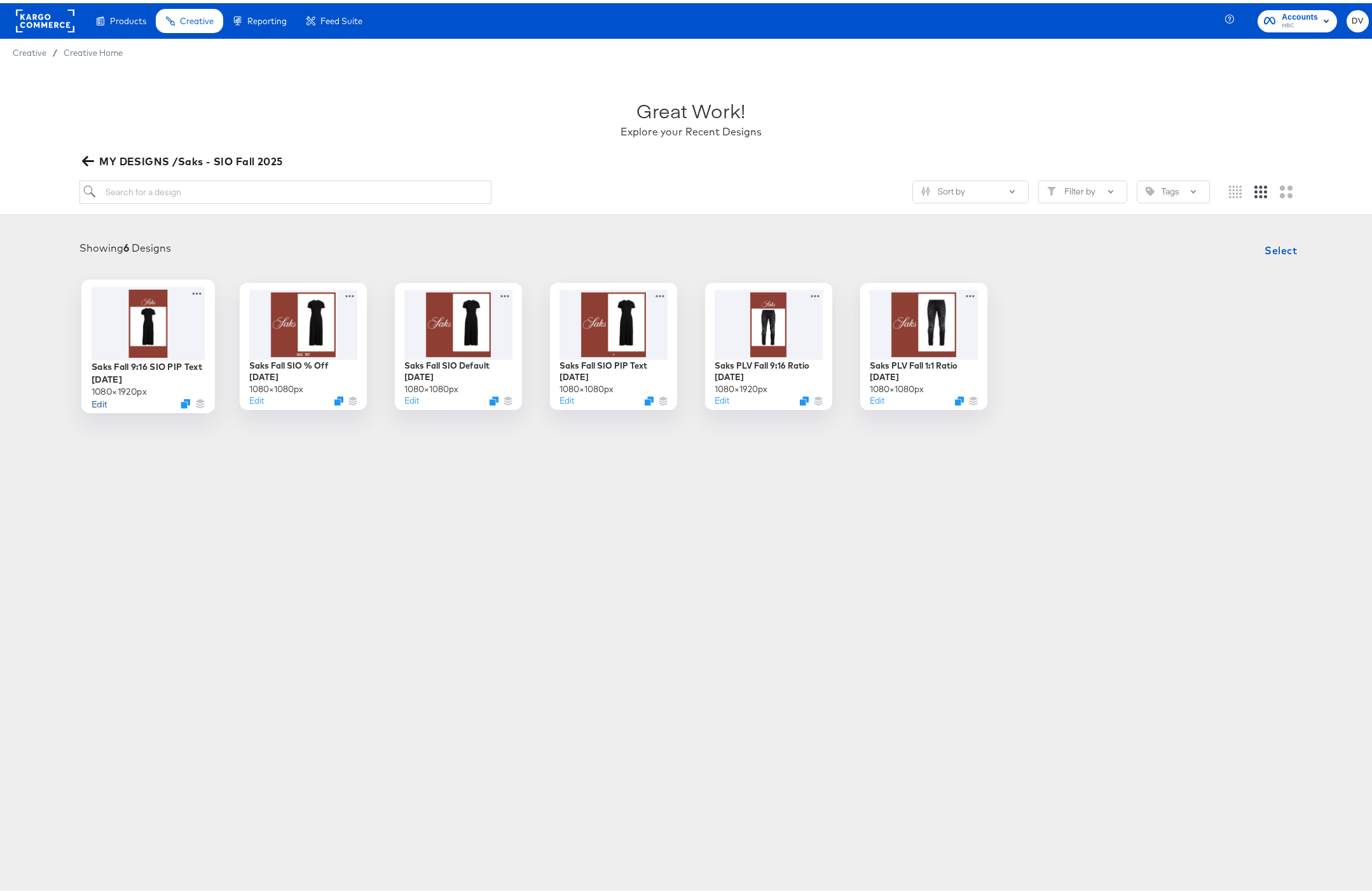
click at [97, 403] on button "Edit" at bounding box center [98, 401] width 15 height 12
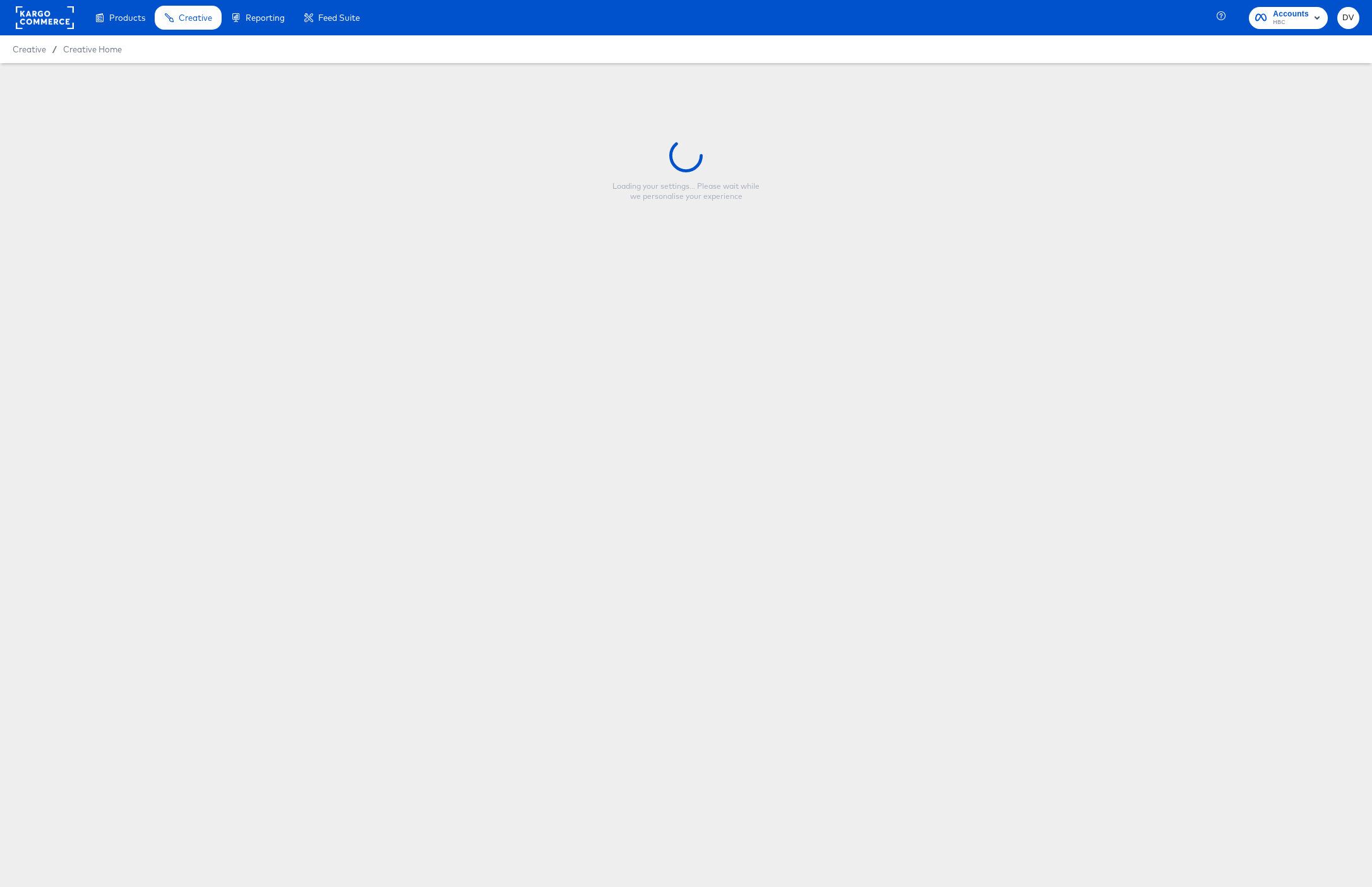
type input "Saks Fall 9:16 SIO PIP Text 9.4.25"
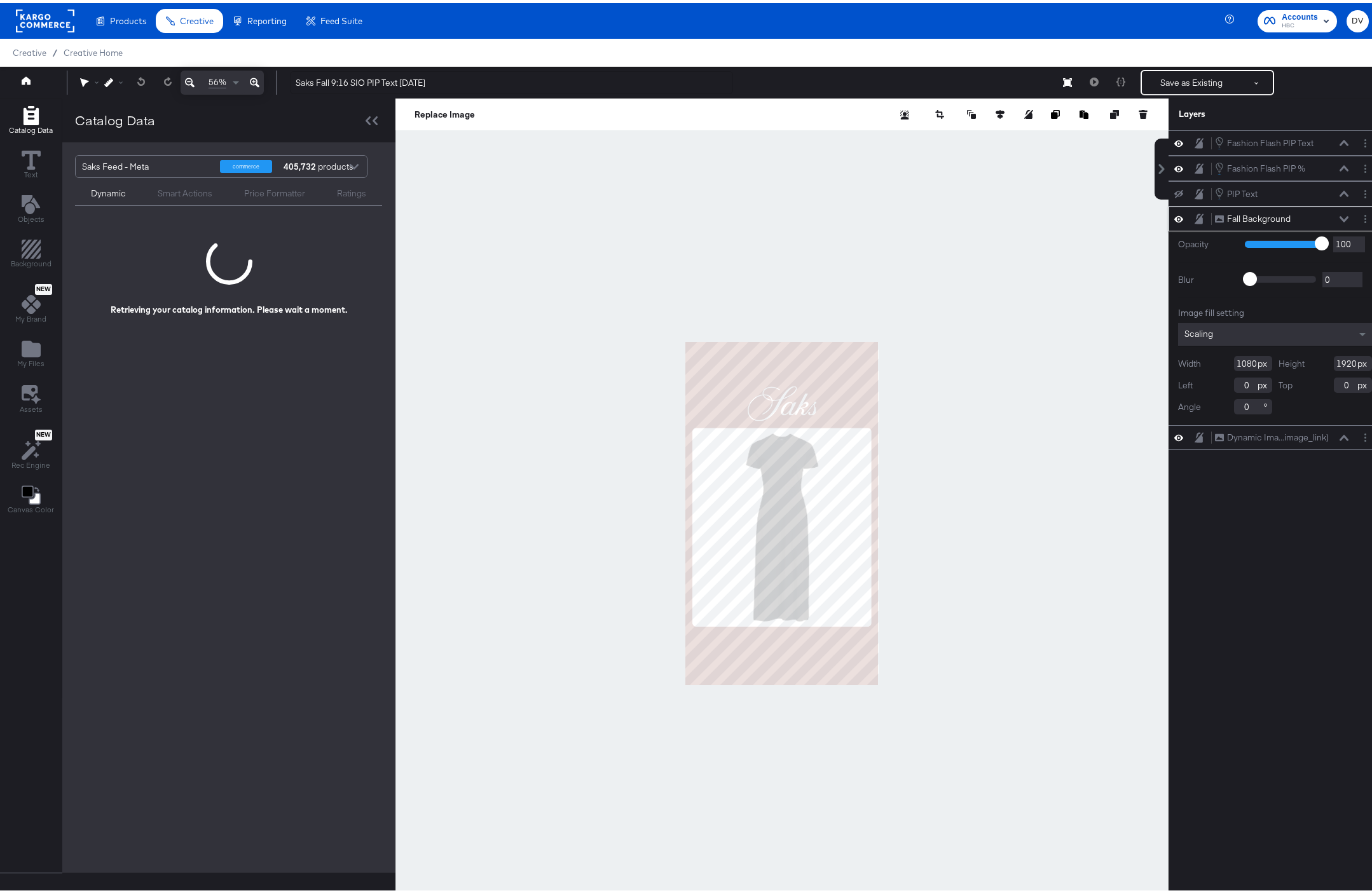
click at [1339, 213] on button at bounding box center [1344, 215] width 10 height 8
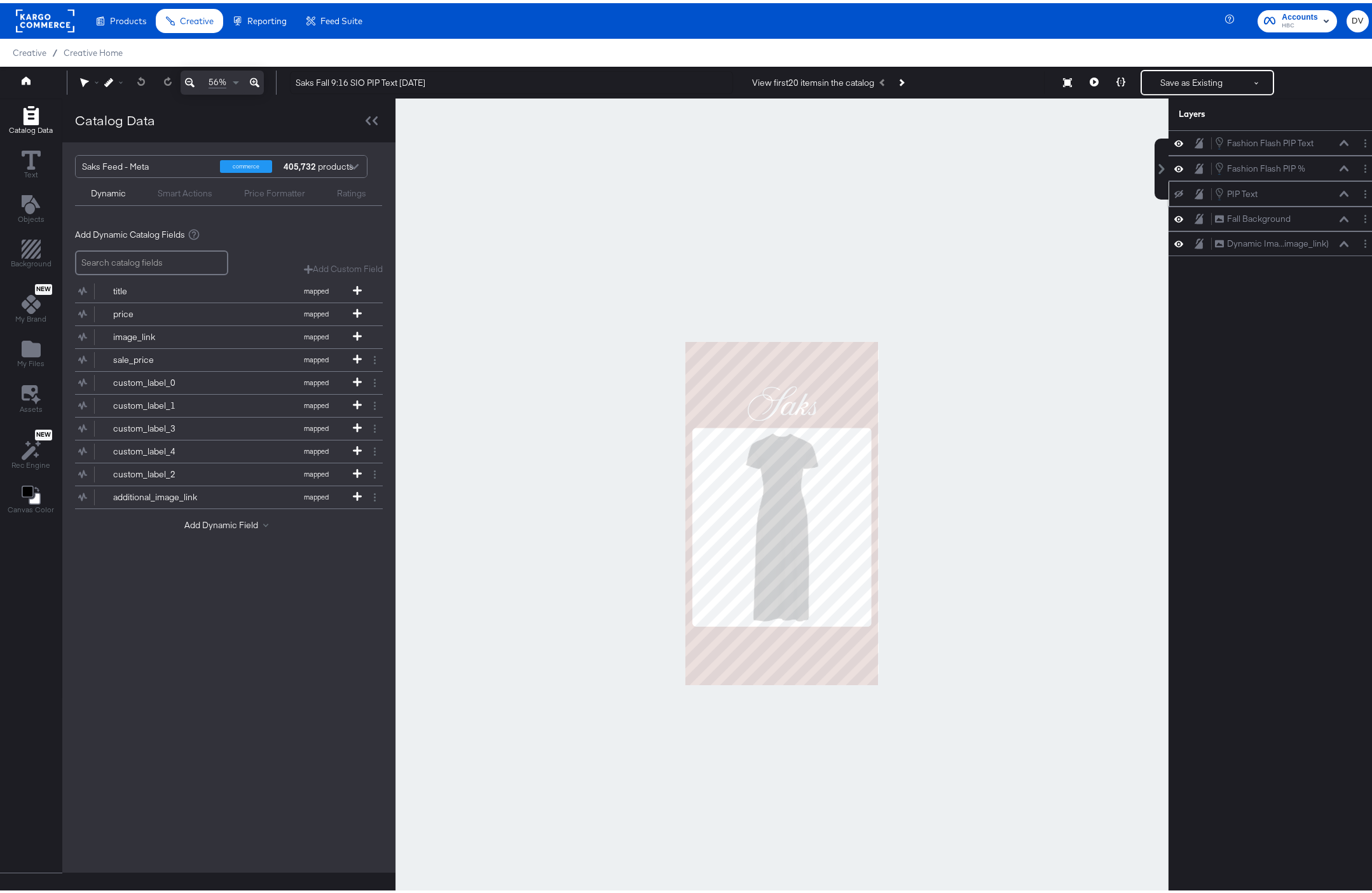
click at [1174, 192] on icon at bounding box center [1179, 191] width 9 height 8
click at [1364, 143] on circle "Layer Options" at bounding box center [1365, 143] width 2 height 2
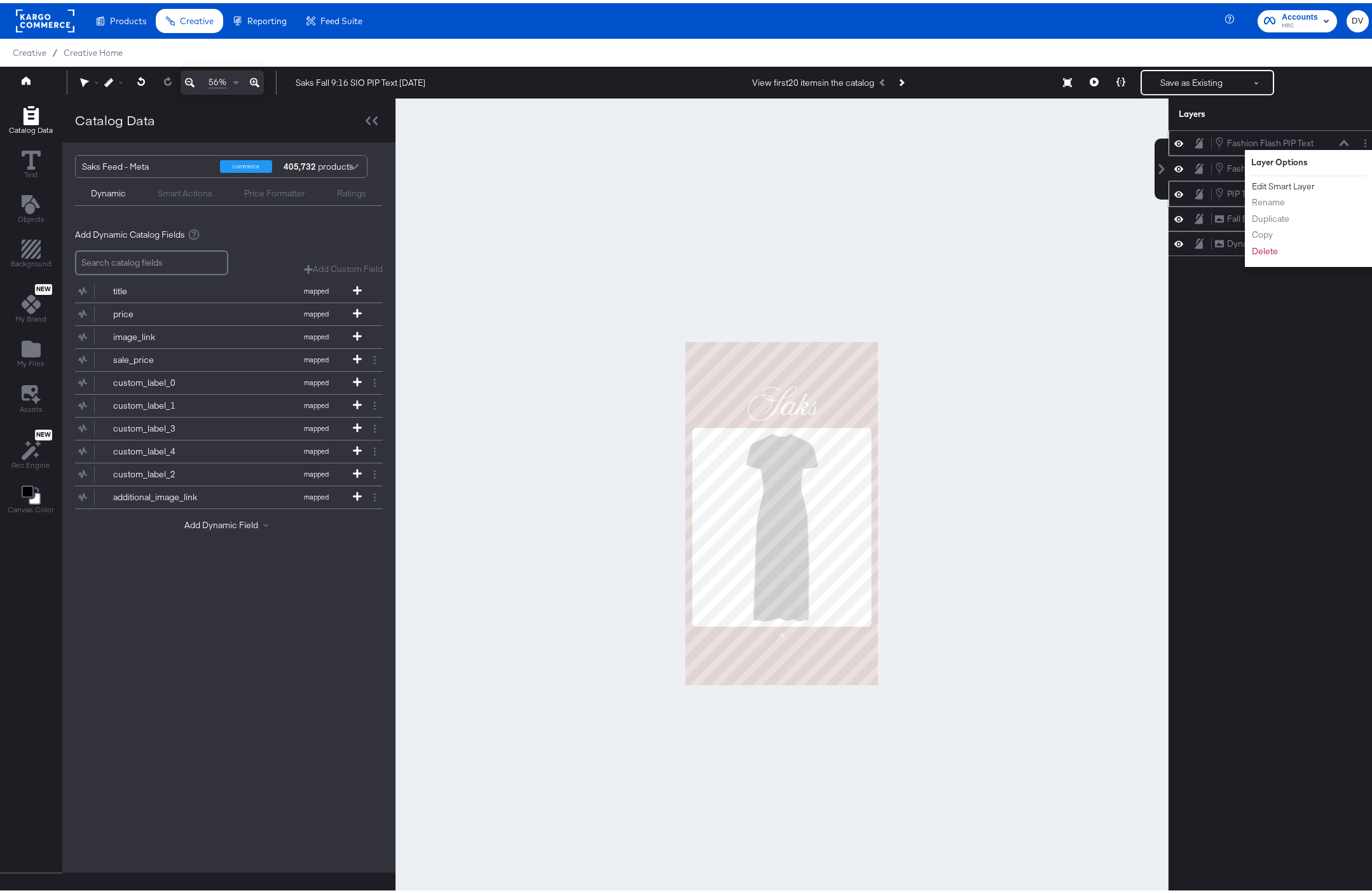
click at [1303, 182] on button "Edit Smart Layer" at bounding box center [1283, 183] width 64 height 13
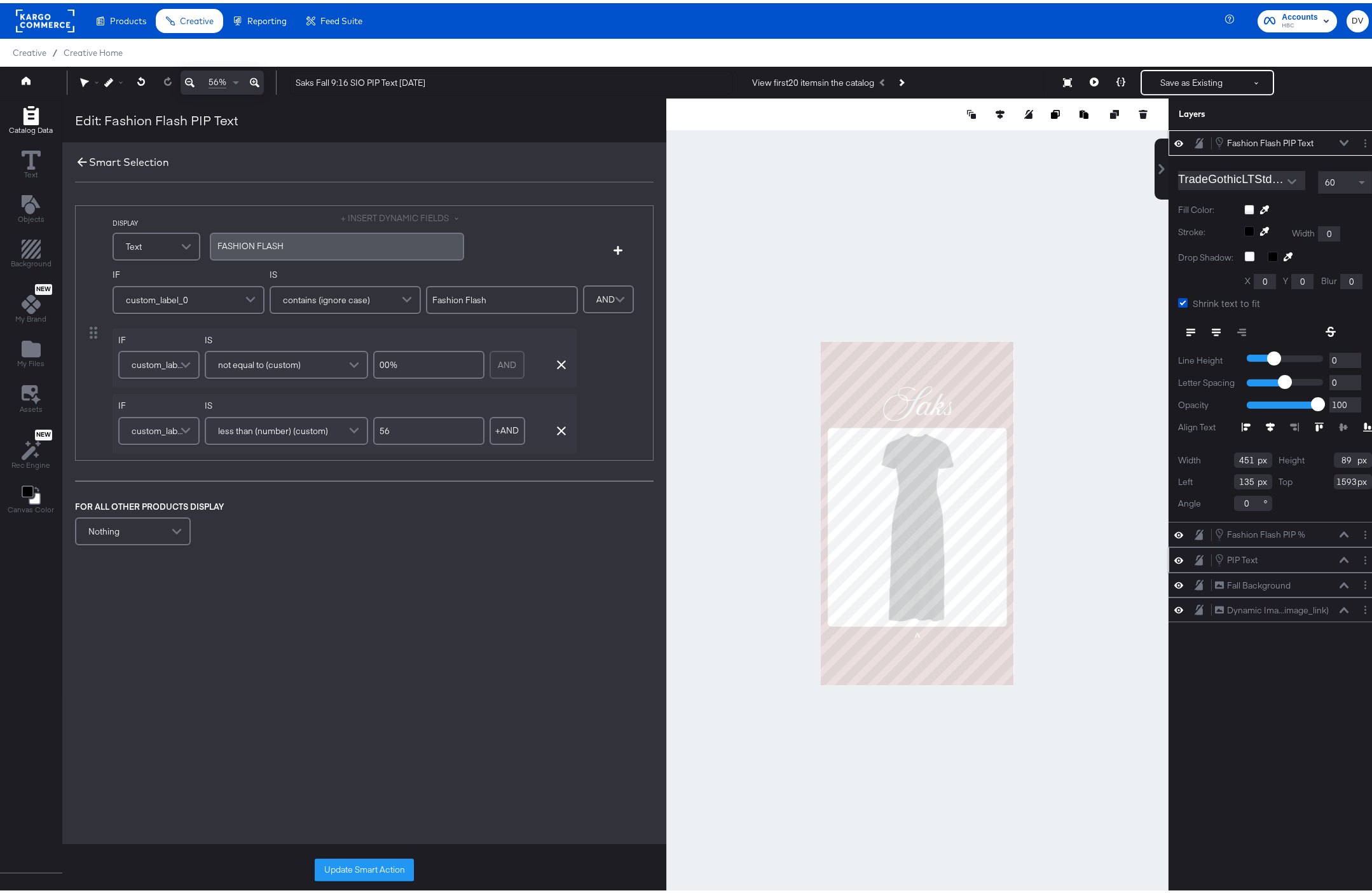
click at [79, 159] on icon at bounding box center [82, 159] width 14 height 14
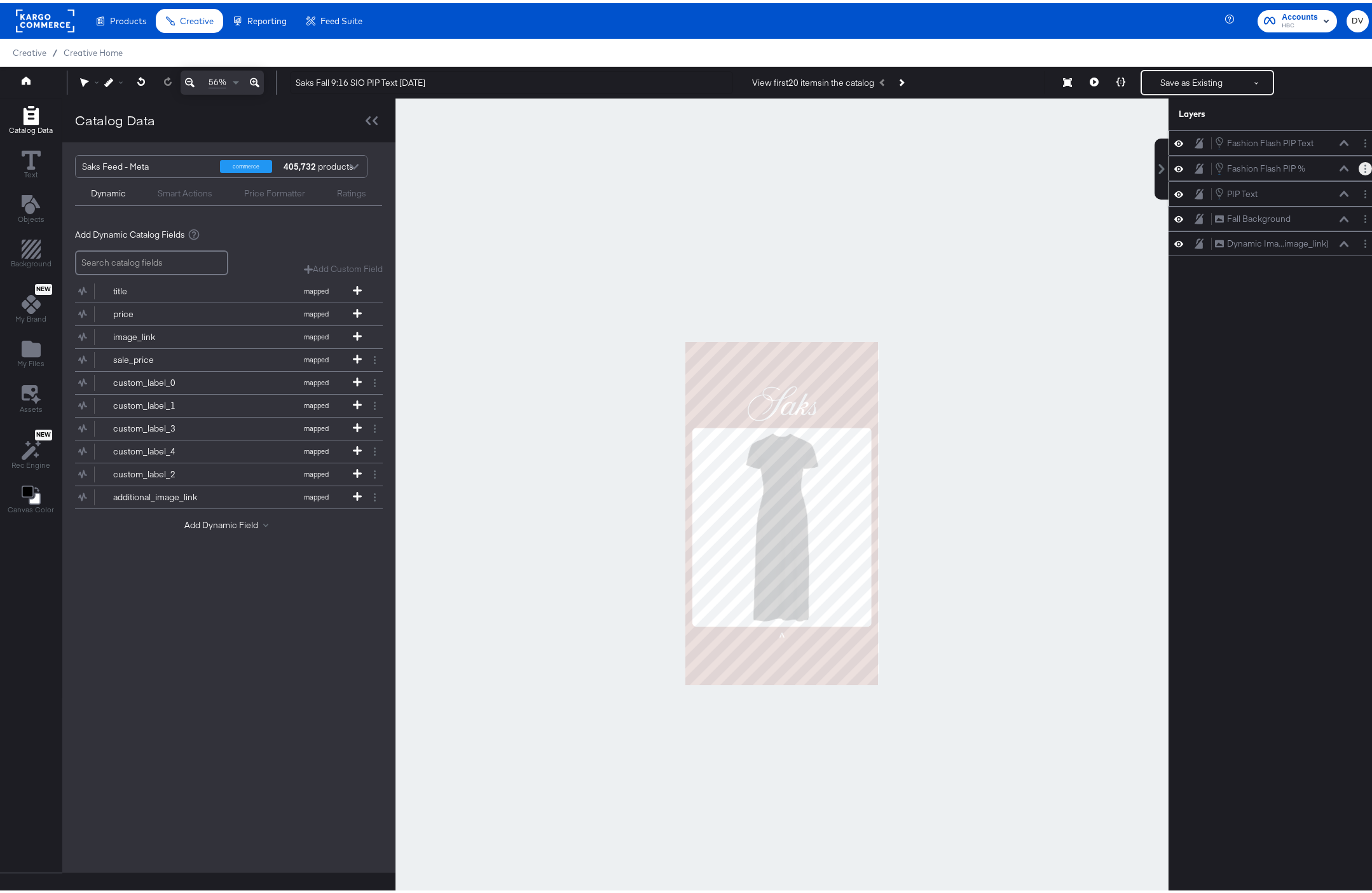
click at [1364, 166] on circle "Layer Options" at bounding box center [1365, 166] width 2 height 2
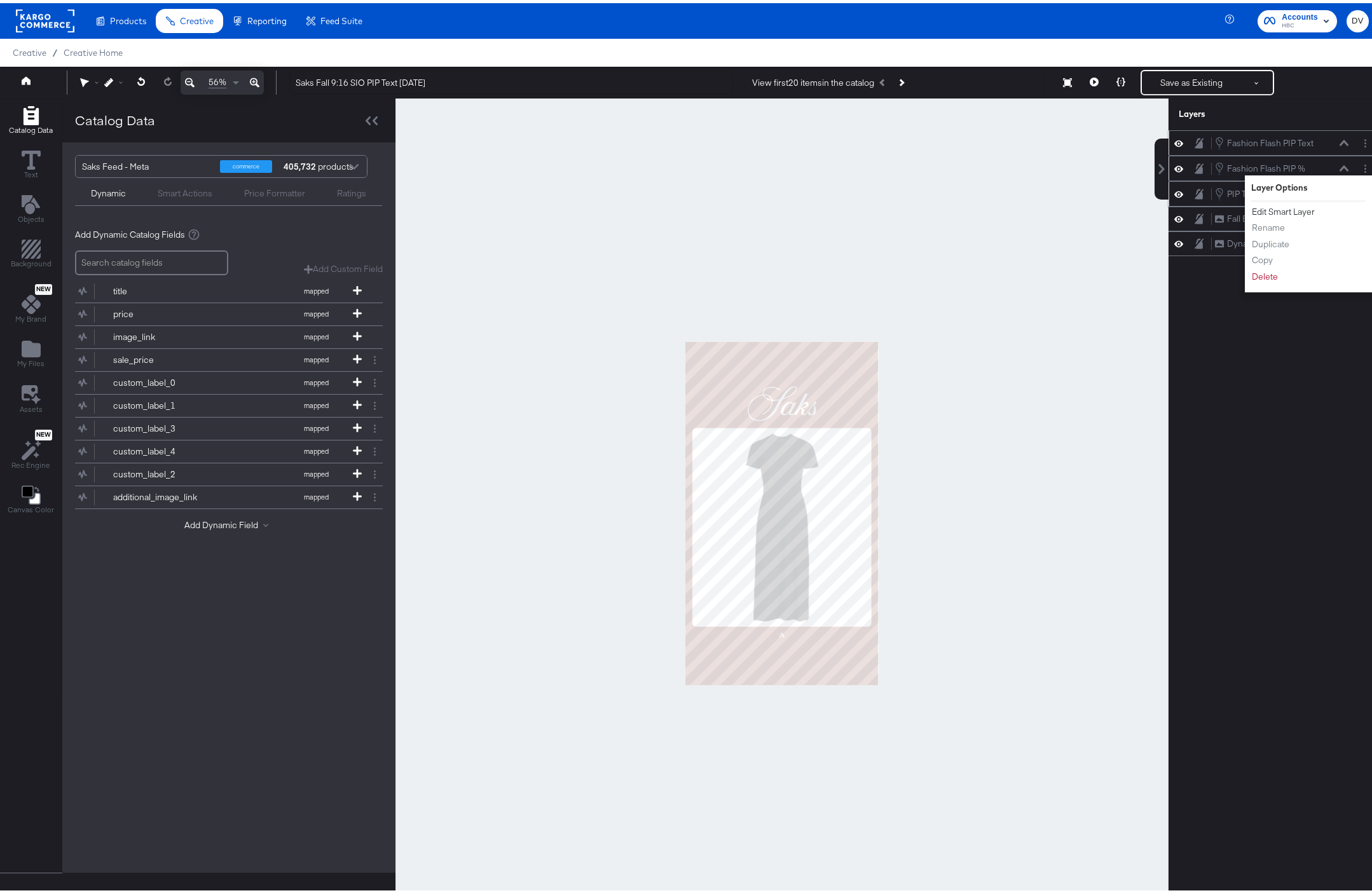
click at [1295, 210] on button "Edit Smart Layer" at bounding box center [1283, 208] width 64 height 13
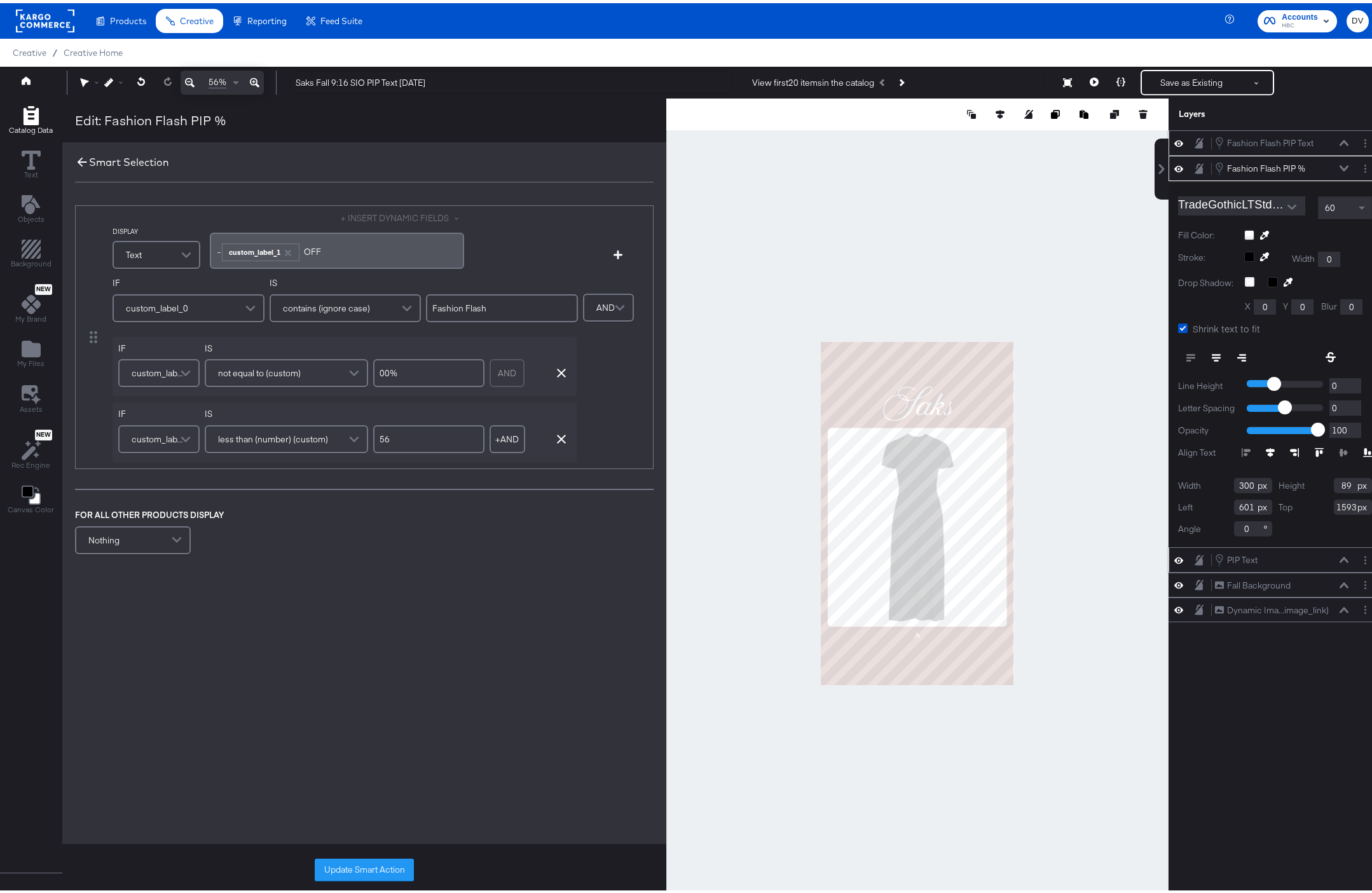
click at [82, 159] on icon at bounding box center [82, 159] width 10 height 10
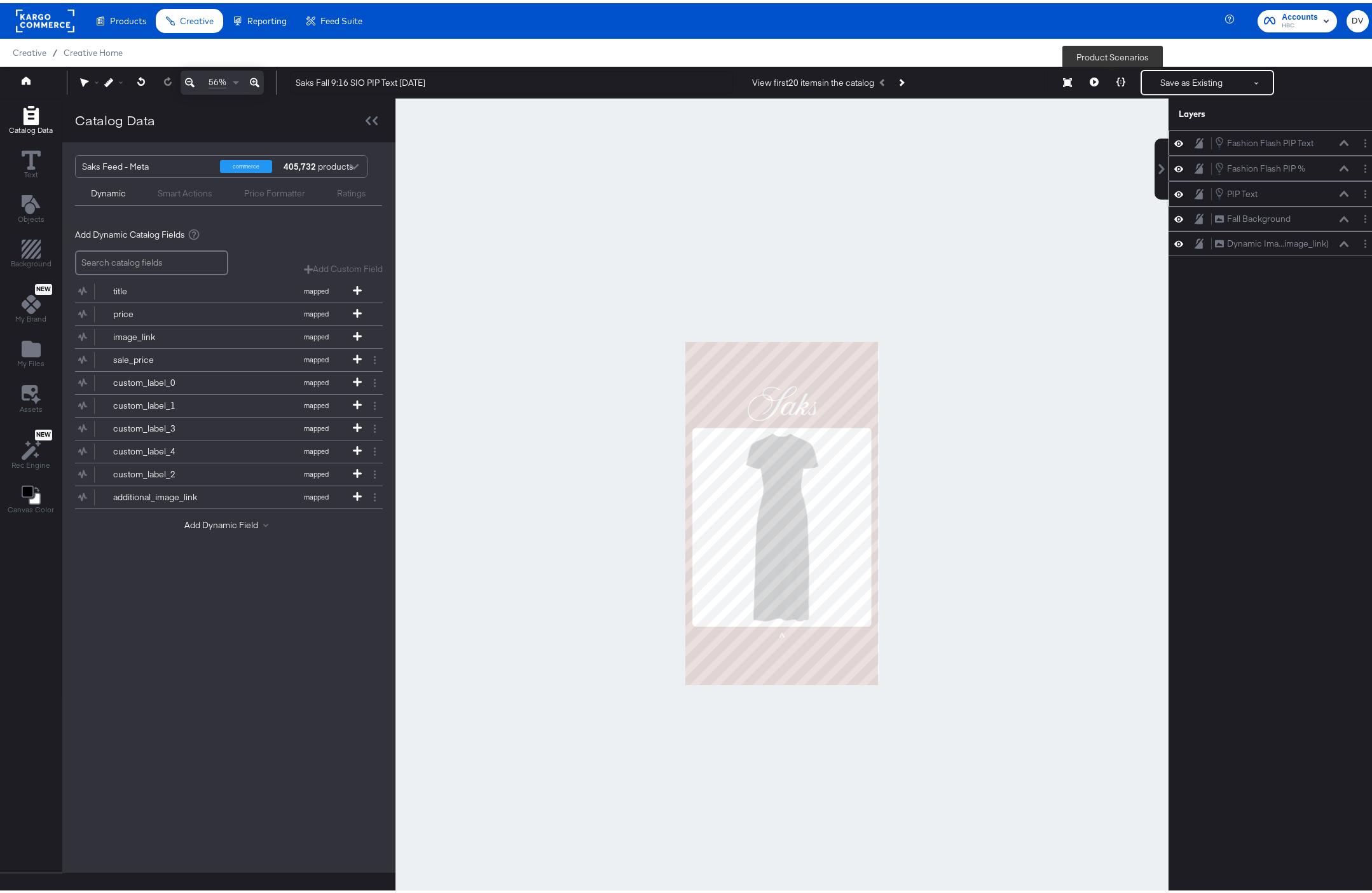
click at [1109, 75] on button at bounding box center [1121, 79] width 27 height 26
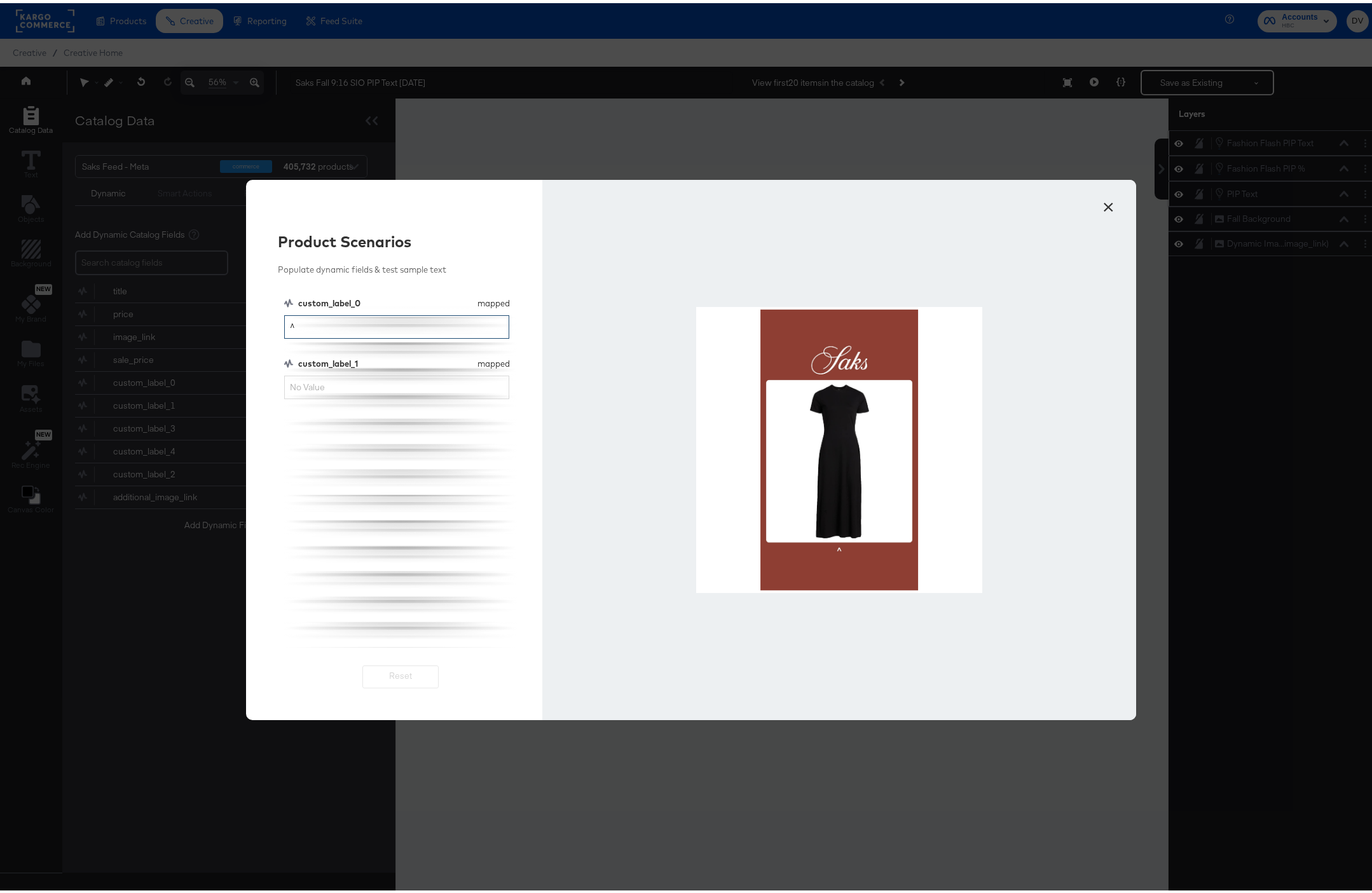
click at [394, 323] on input "^" at bounding box center [396, 324] width 225 height 23
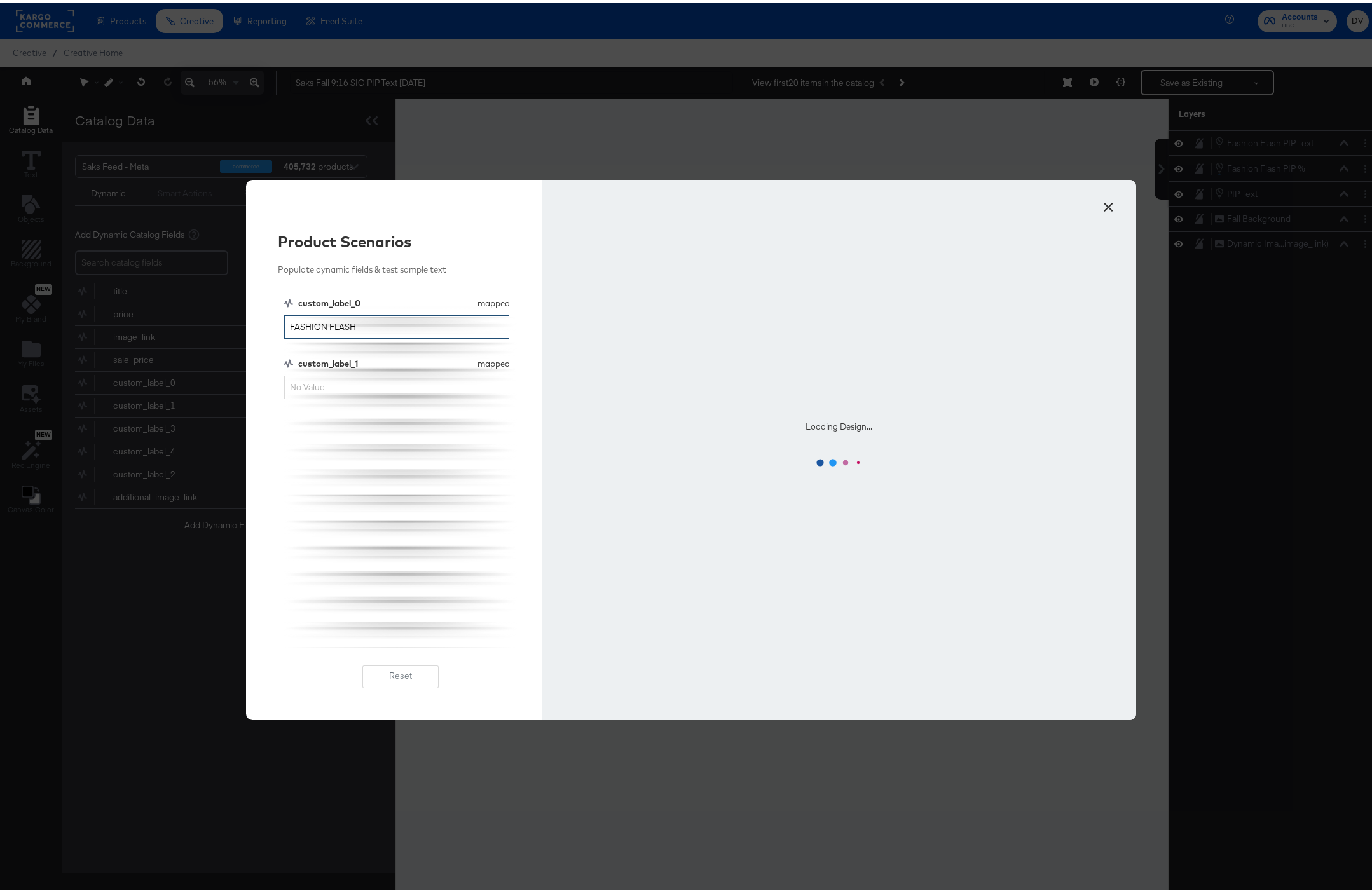
type input "FASHION FLASH"
click at [345, 379] on input "custom_label_1" at bounding box center [396, 384] width 225 height 23
type input "40%"
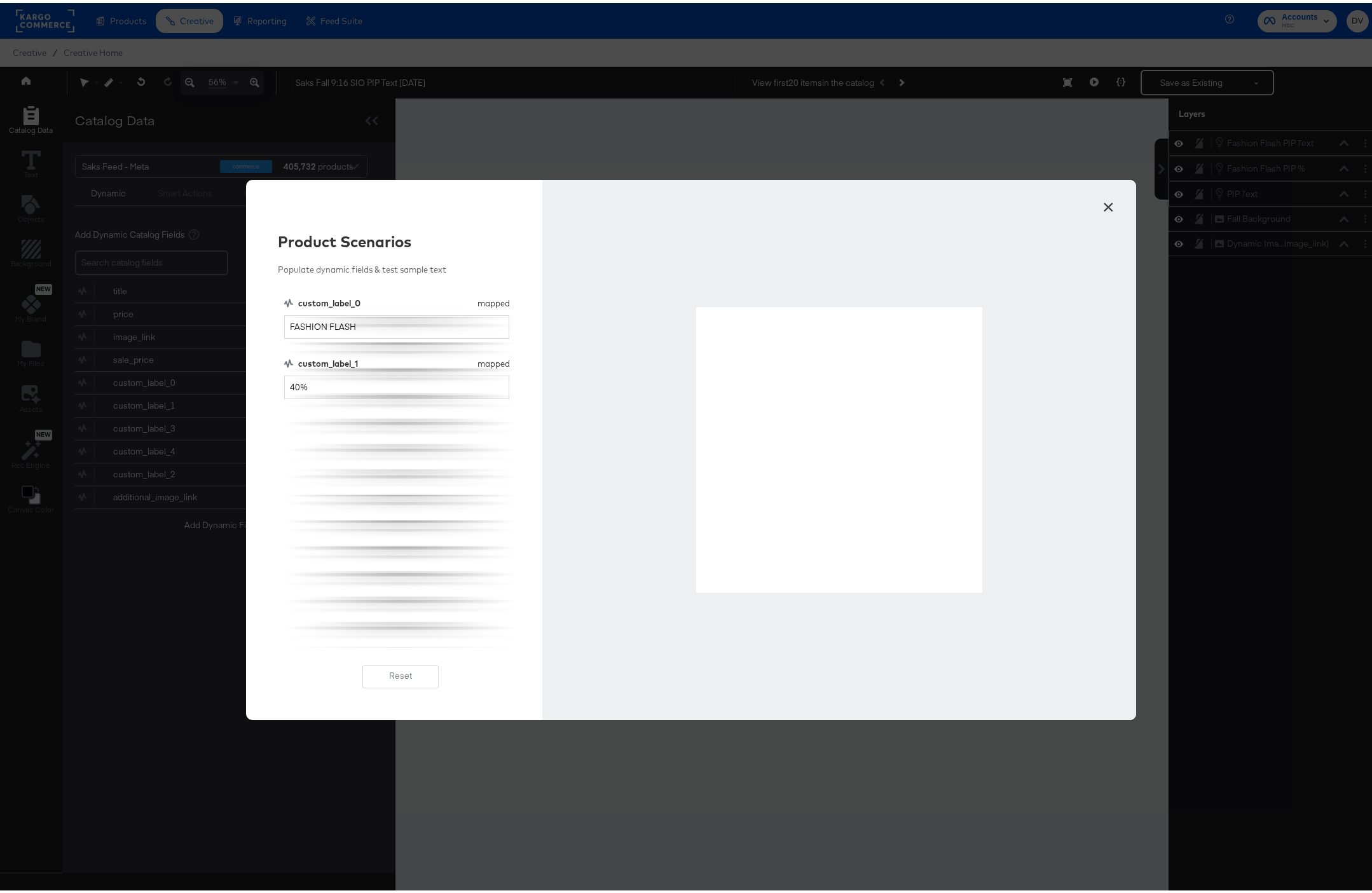
click at [1101, 204] on button "×" at bounding box center [1108, 201] width 23 height 23
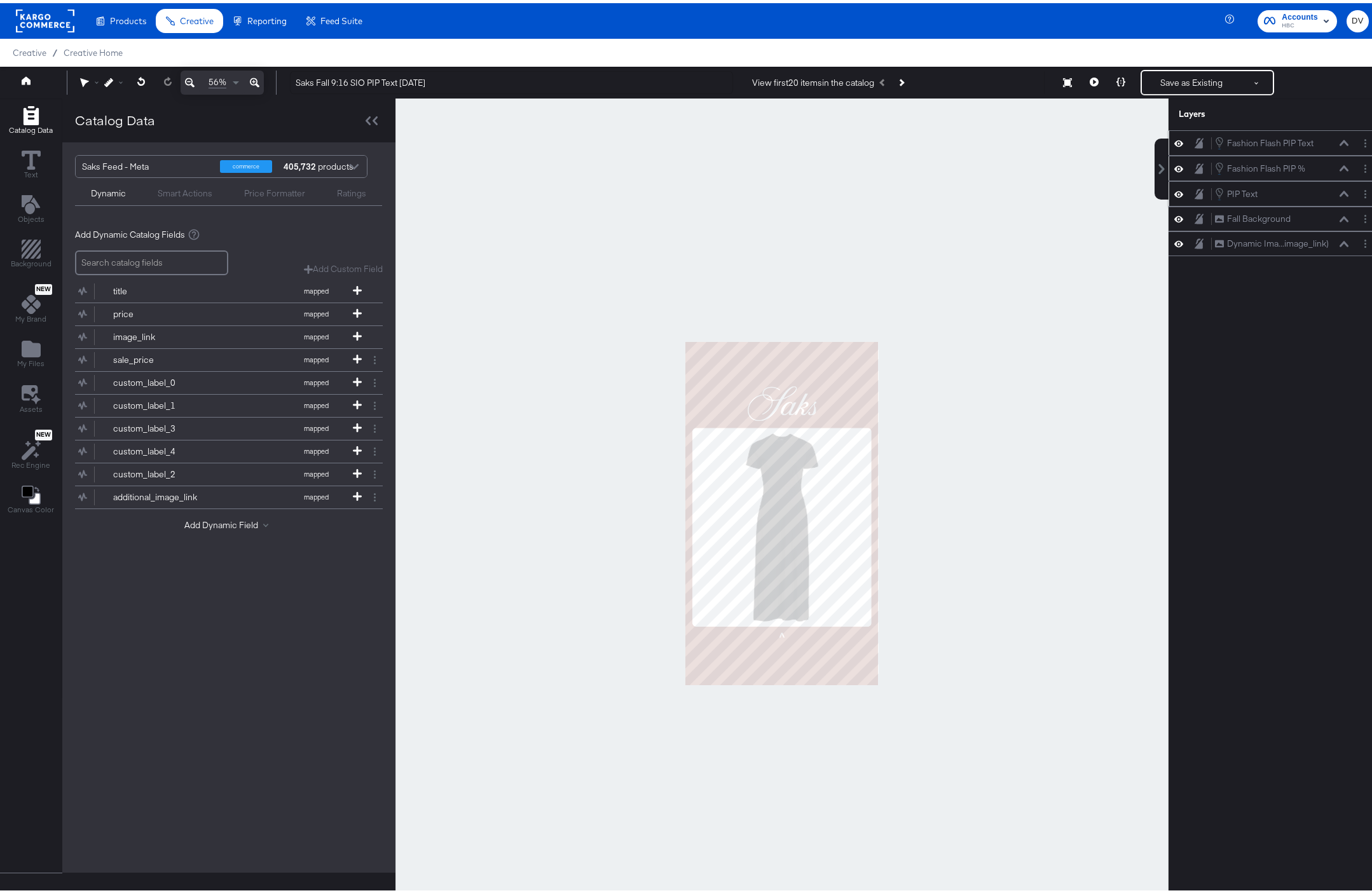
click at [988, 274] on div at bounding box center [782, 510] width 773 height 831
click at [1090, 77] on icon at bounding box center [1094, 79] width 9 height 9
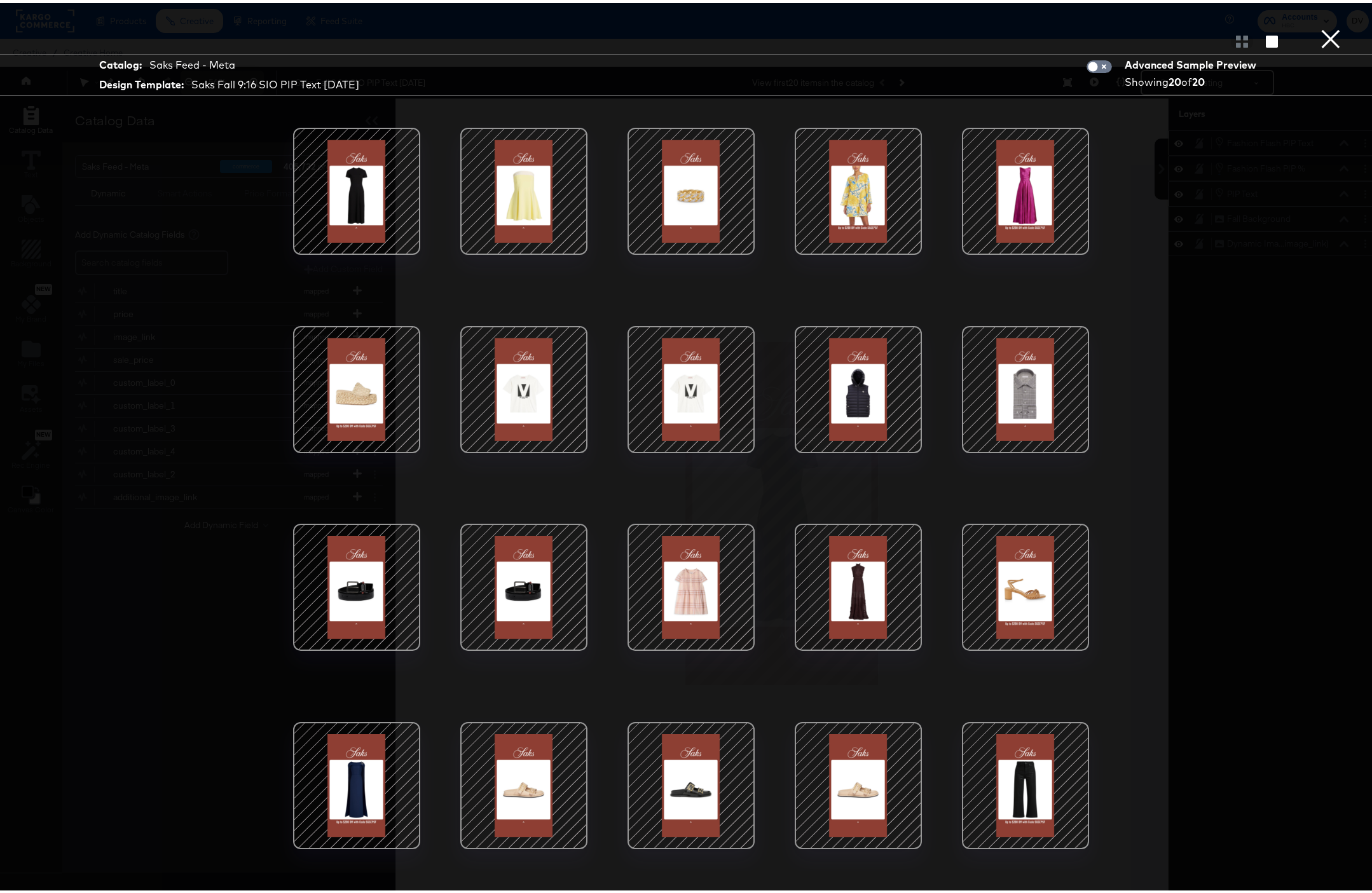
click at [1035, 563] on div at bounding box center [1025, 584] width 108 height 108
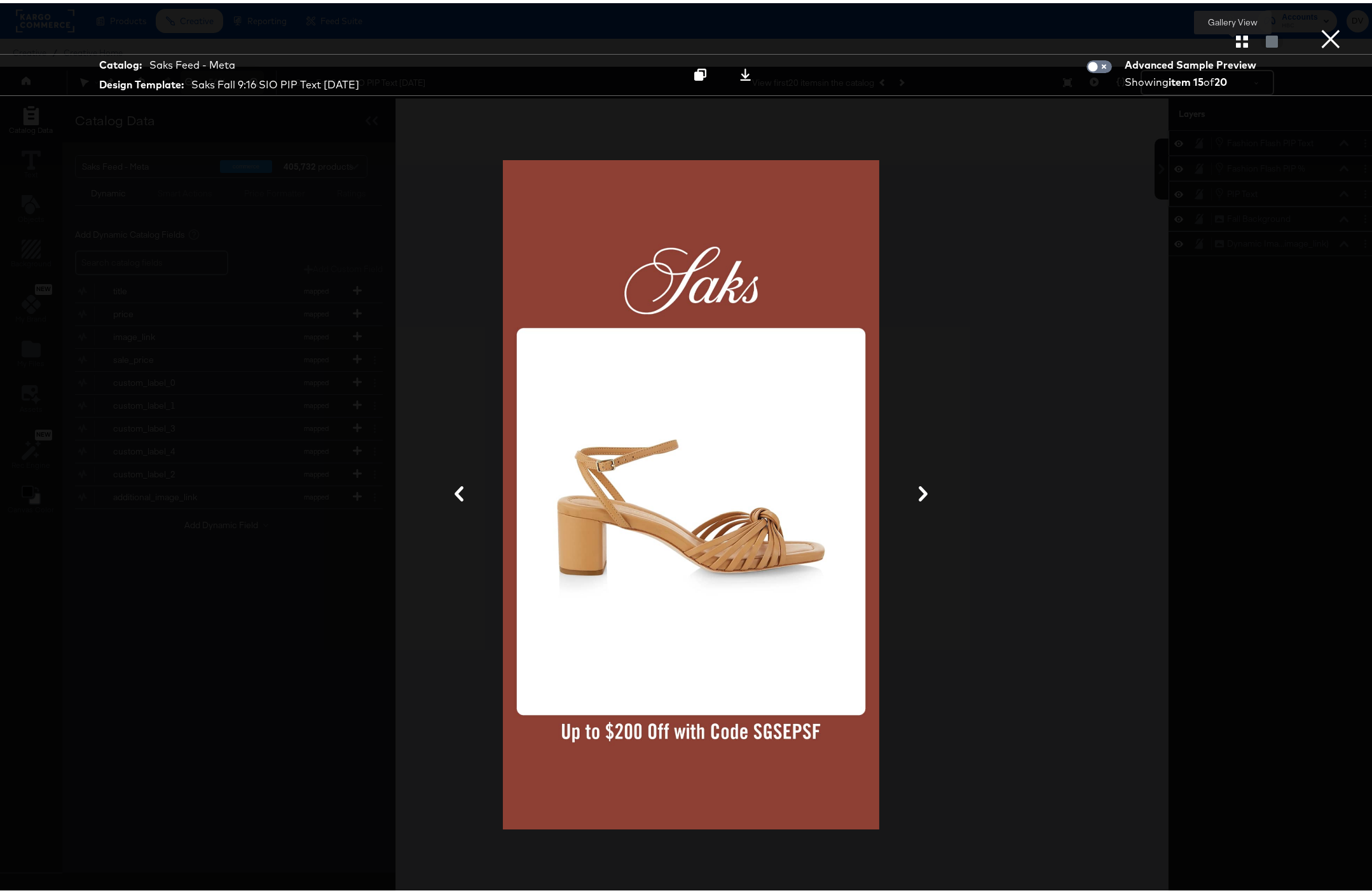
click at [1236, 36] on icon "button" at bounding box center [1242, 38] width 12 height 12
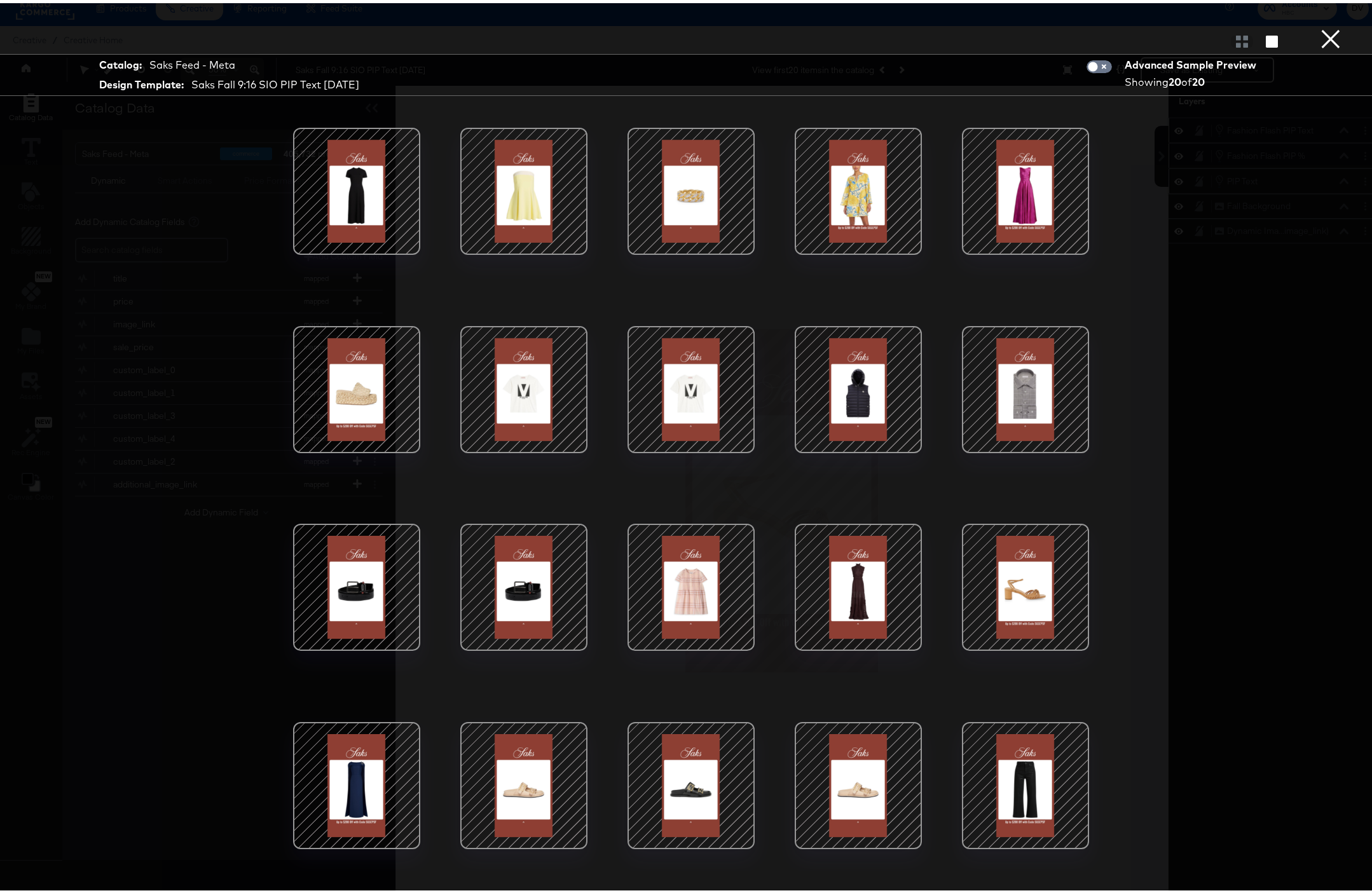
scroll to position [32, 0]
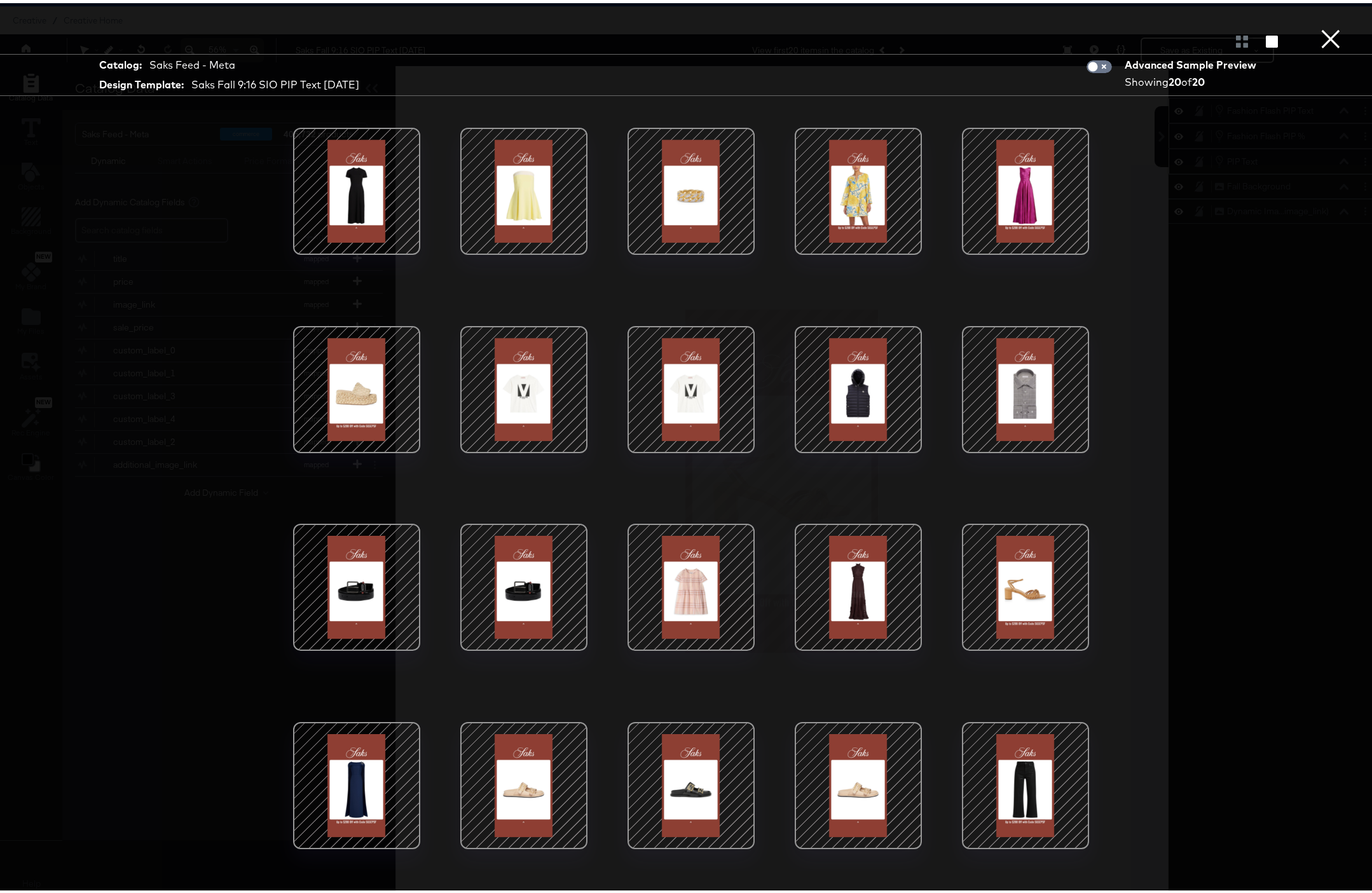
click at [1019, 758] on div at bounding box center [1025, 782] width 108 height 108
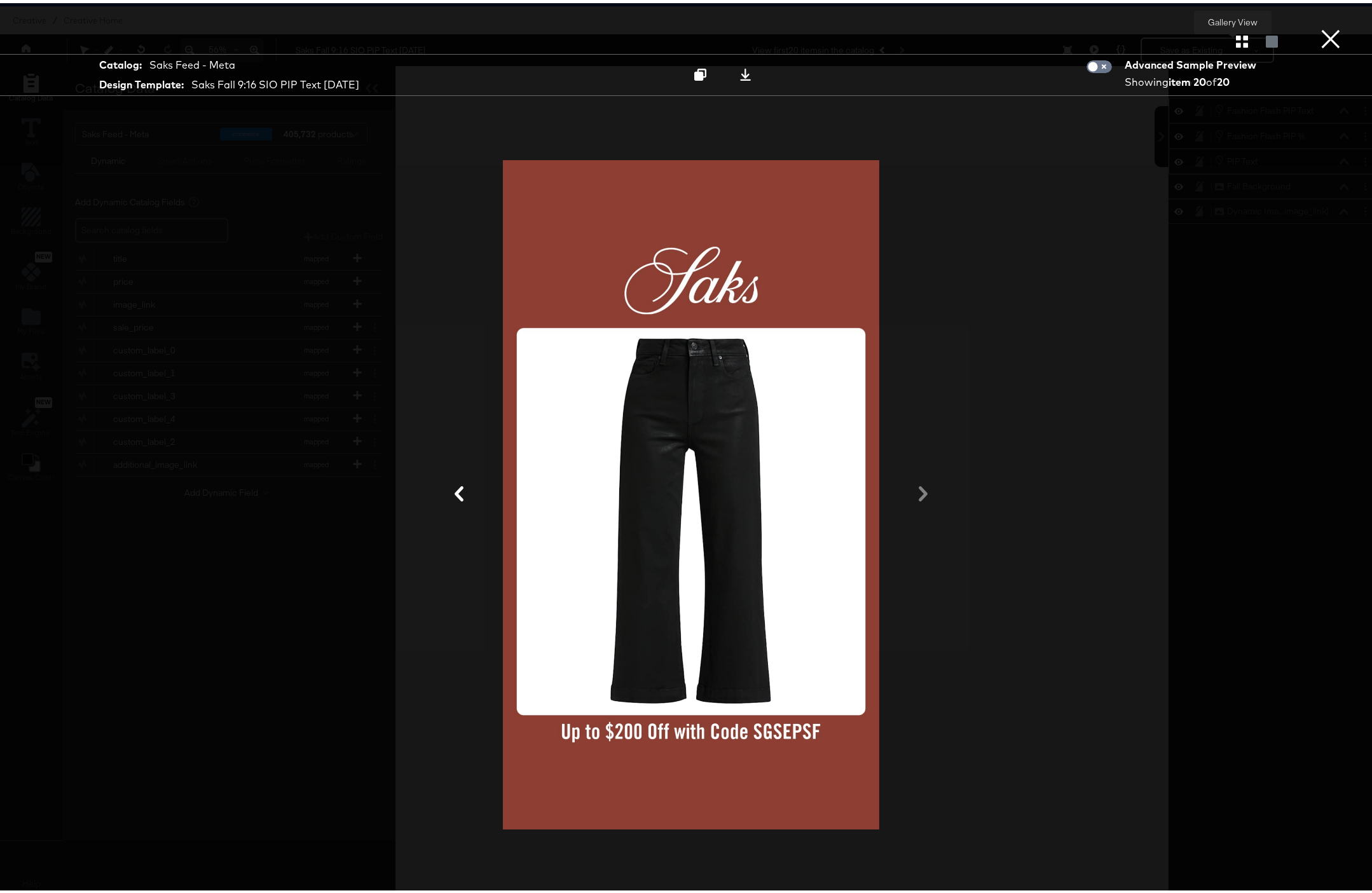
click at [1239, 35] on button "button" at bounding box center [1241, 38] width 22 height 12
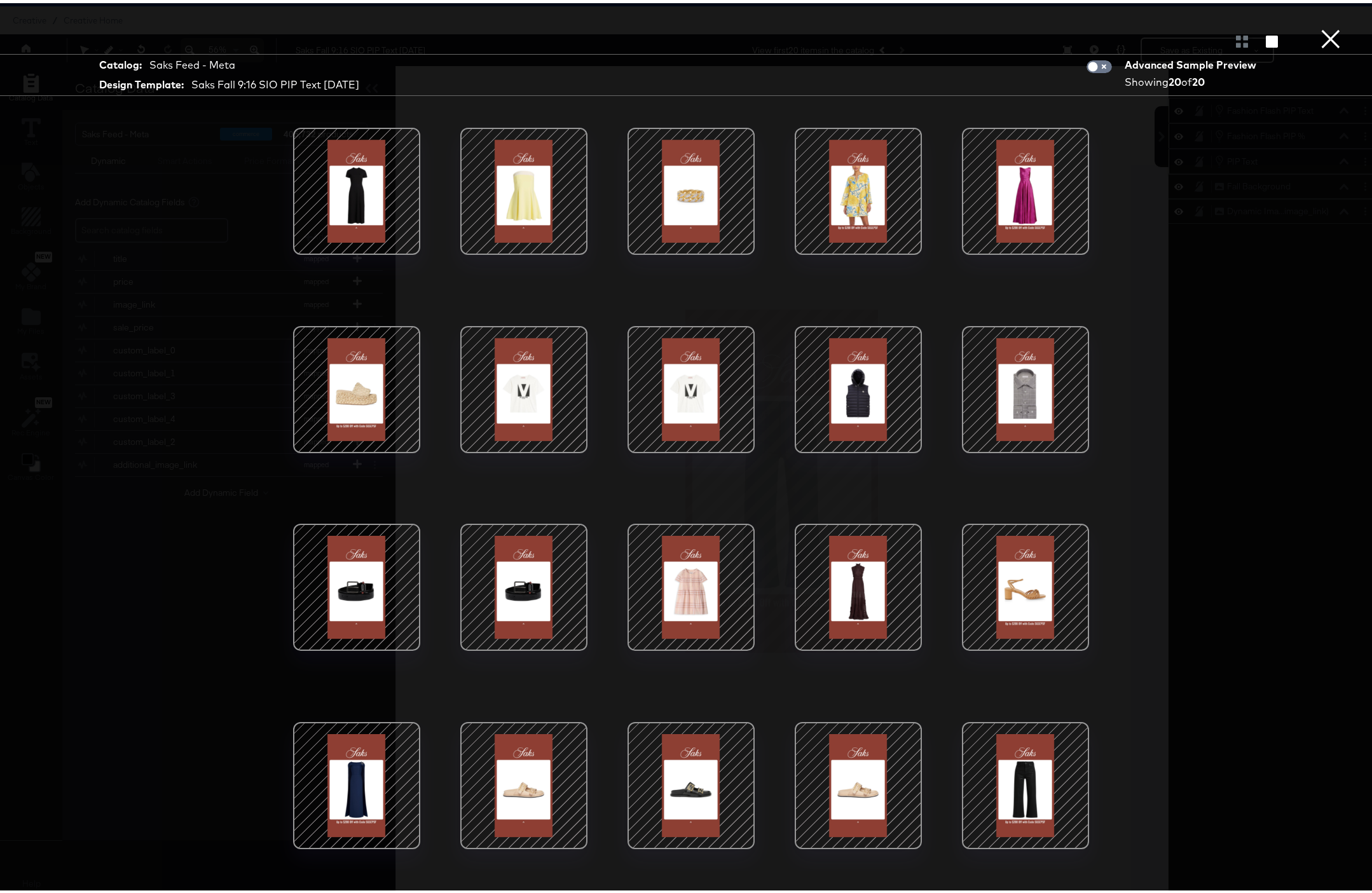
click at [1319, 26] on button "×" at bounding box center [1330, 12] width 26 height 26
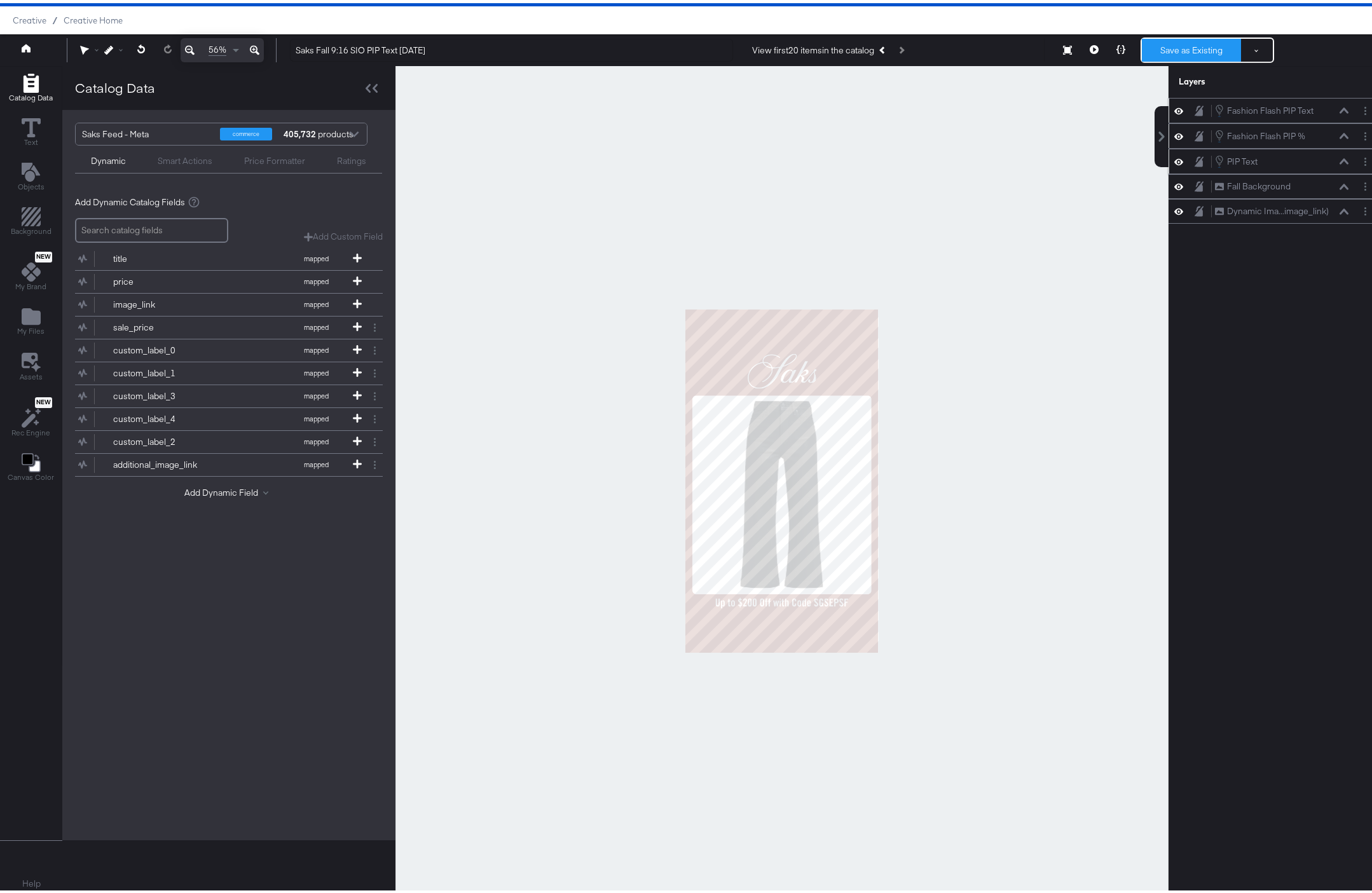
click at [1192, 44] on button "Save as Existing" at bounding box center [1190, 47] width 99 height 23
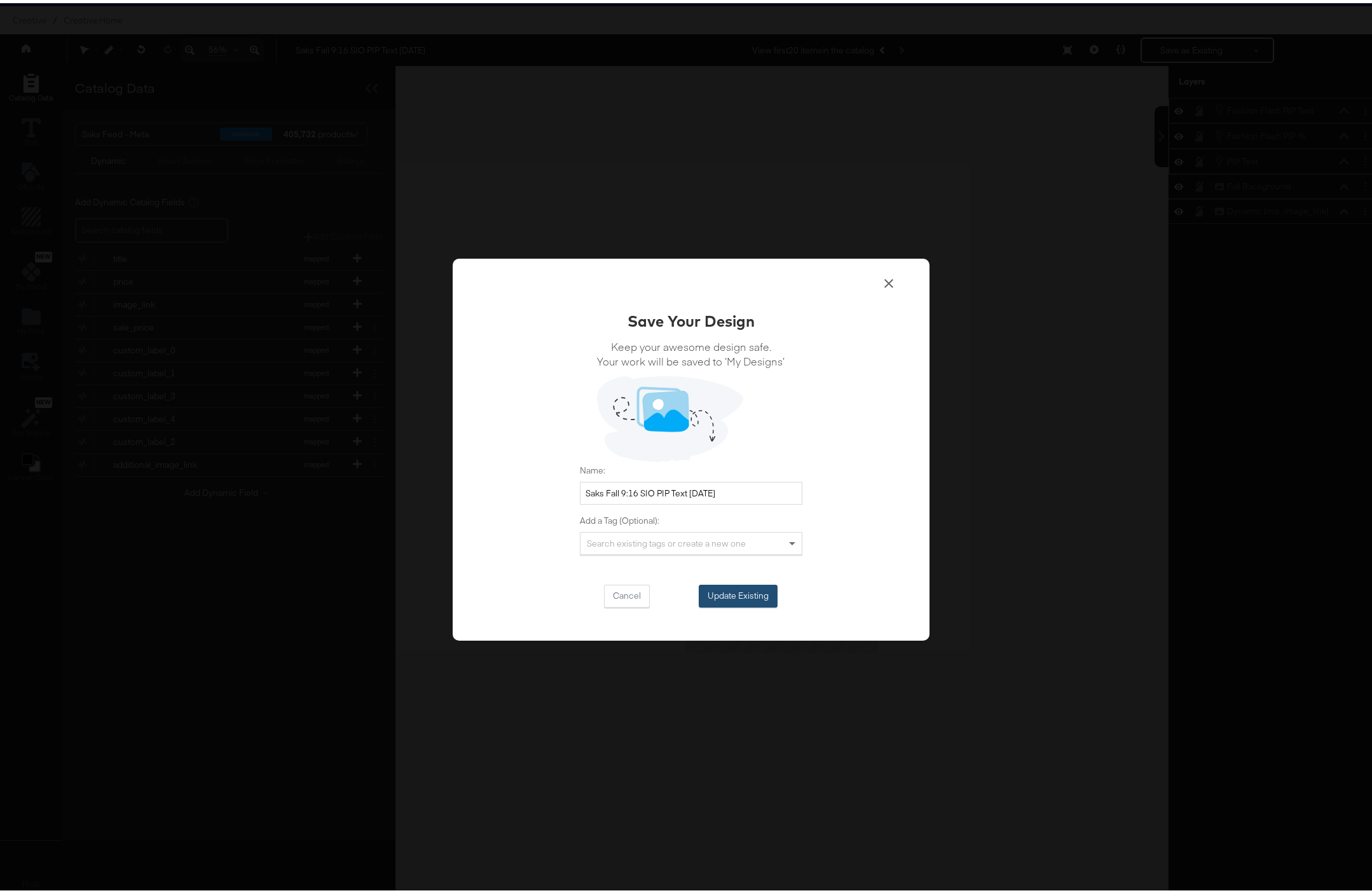
click at [754, 597] on button "Update Existing" at bounding box center [738, 593] width 79 height 23
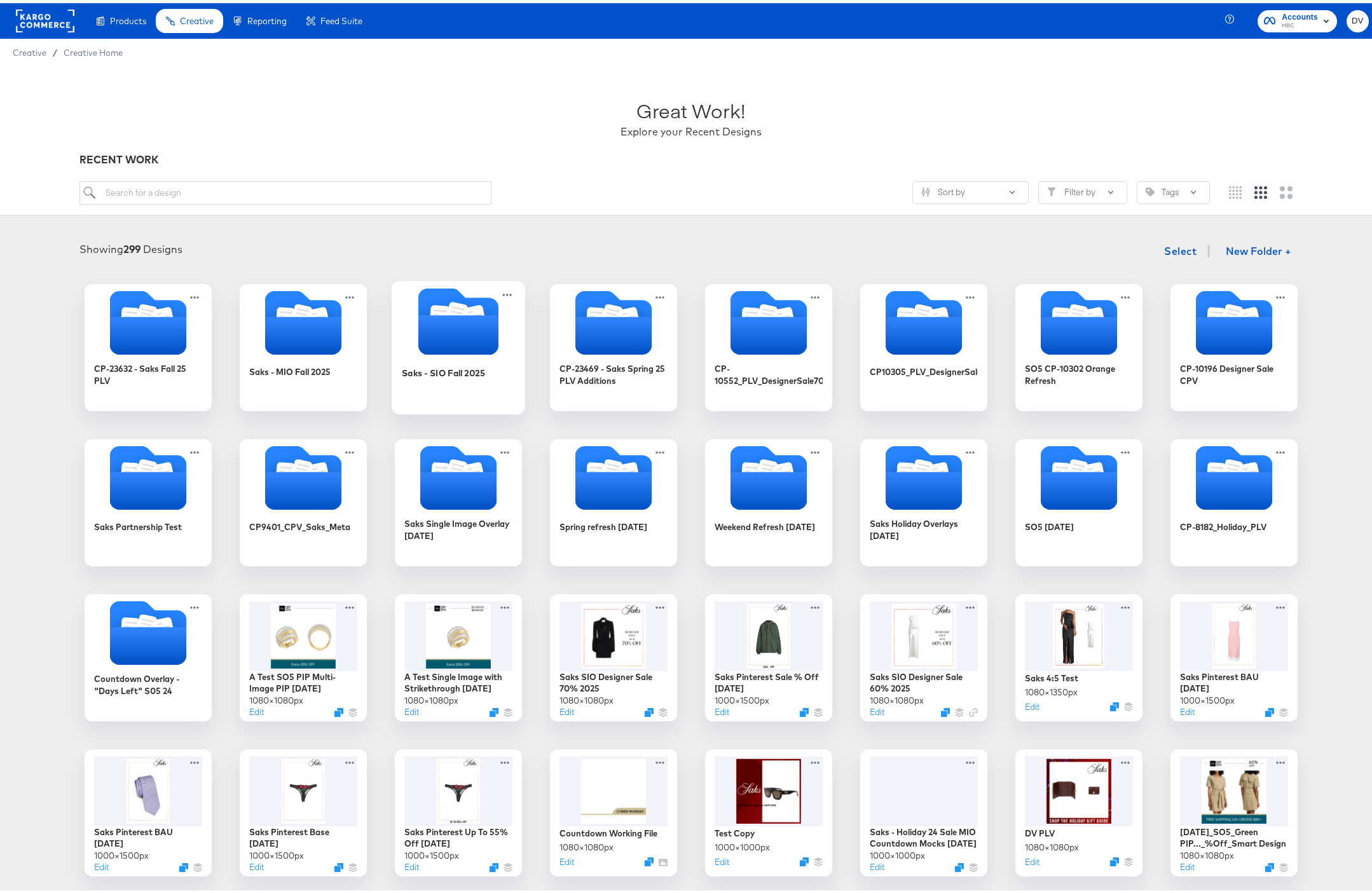
click at [428, 319] on icon "Folder" at bounding box center [458, 332] width 80 height 39
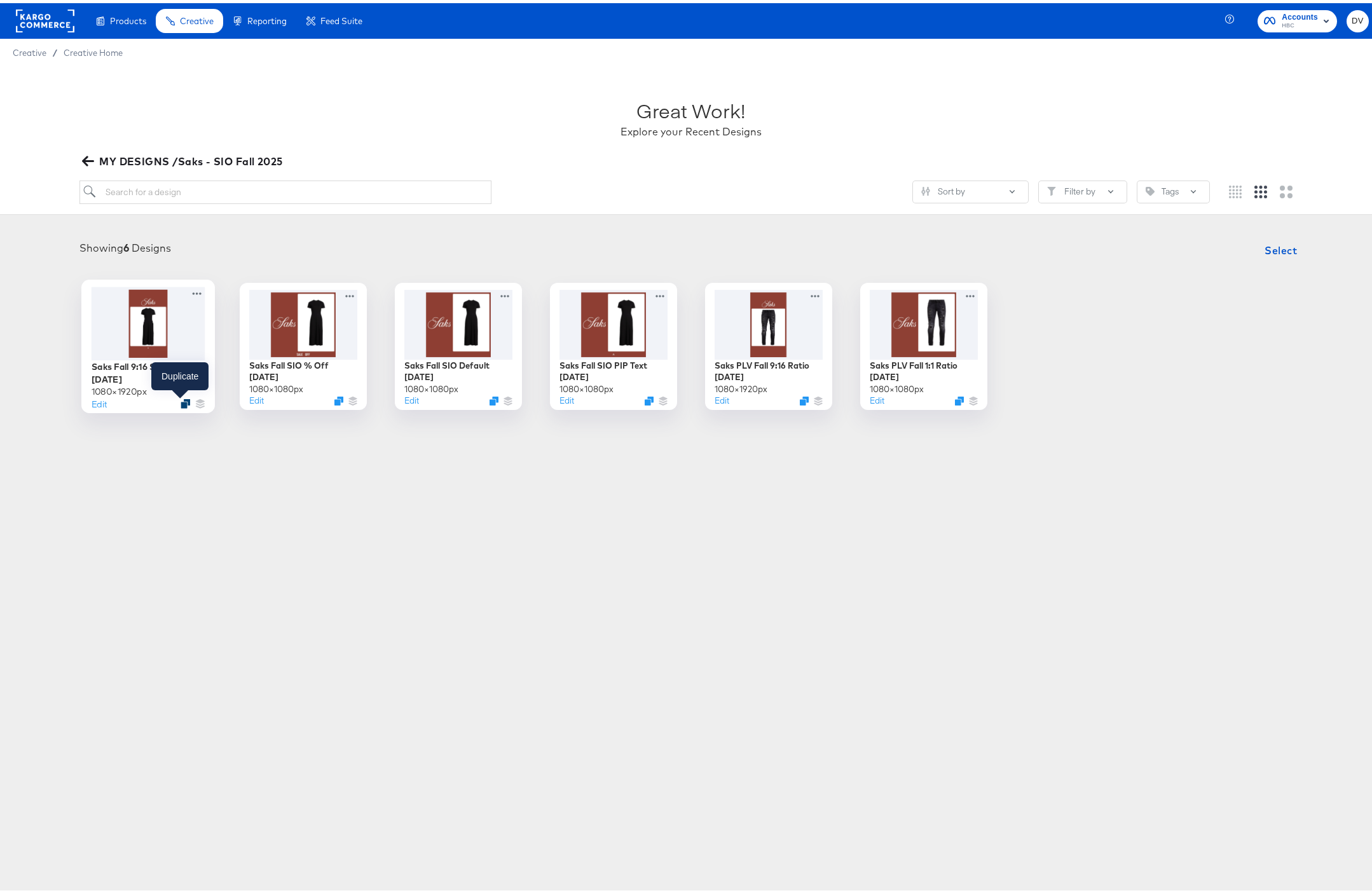
click at [181, 402] on icon "Duplicate" at bounding box center [185, 400] width 10 height 10
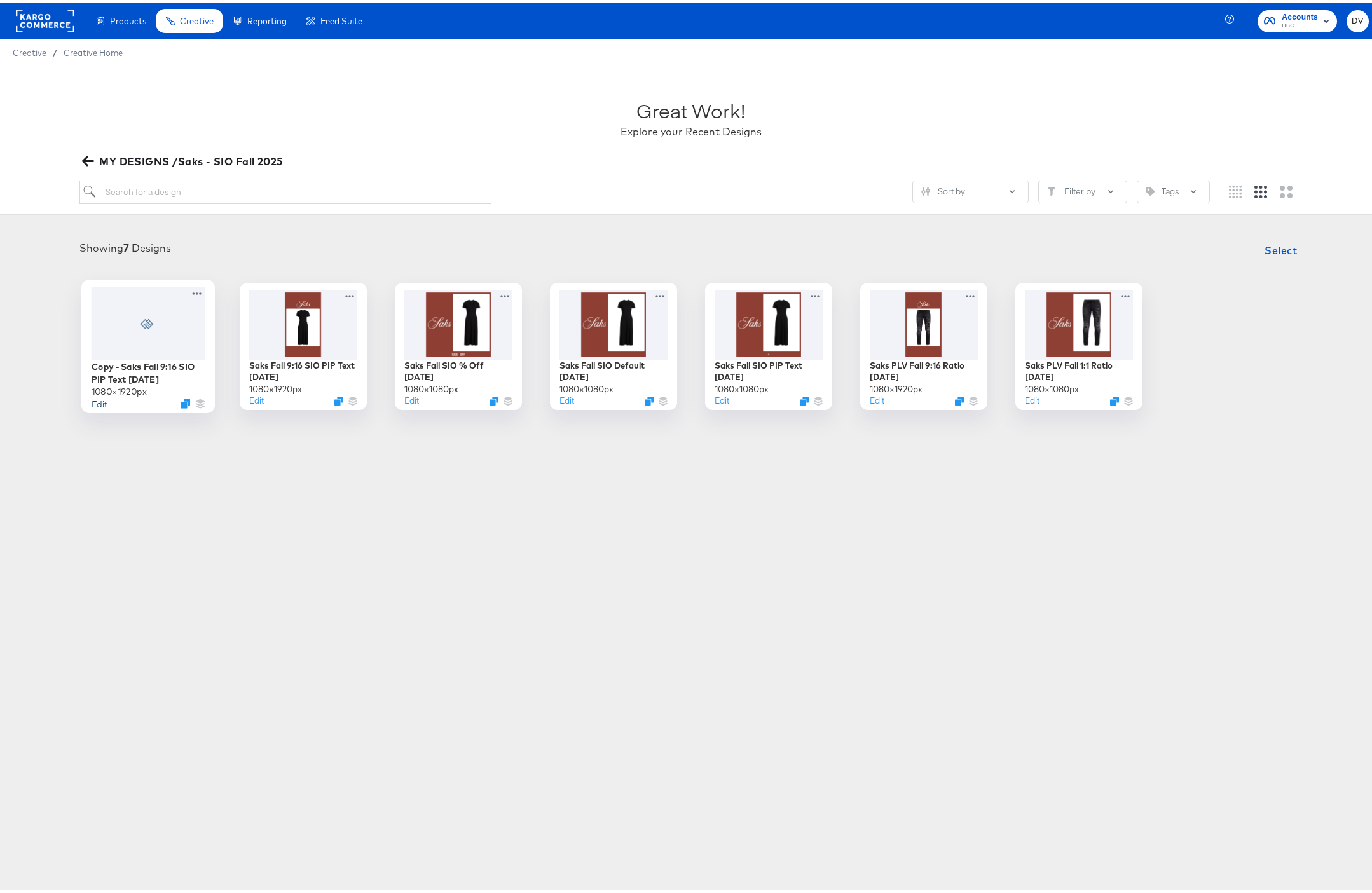
click at [91, 400] on button "Edit" at bounding box center [98, 401] width 15 height 12
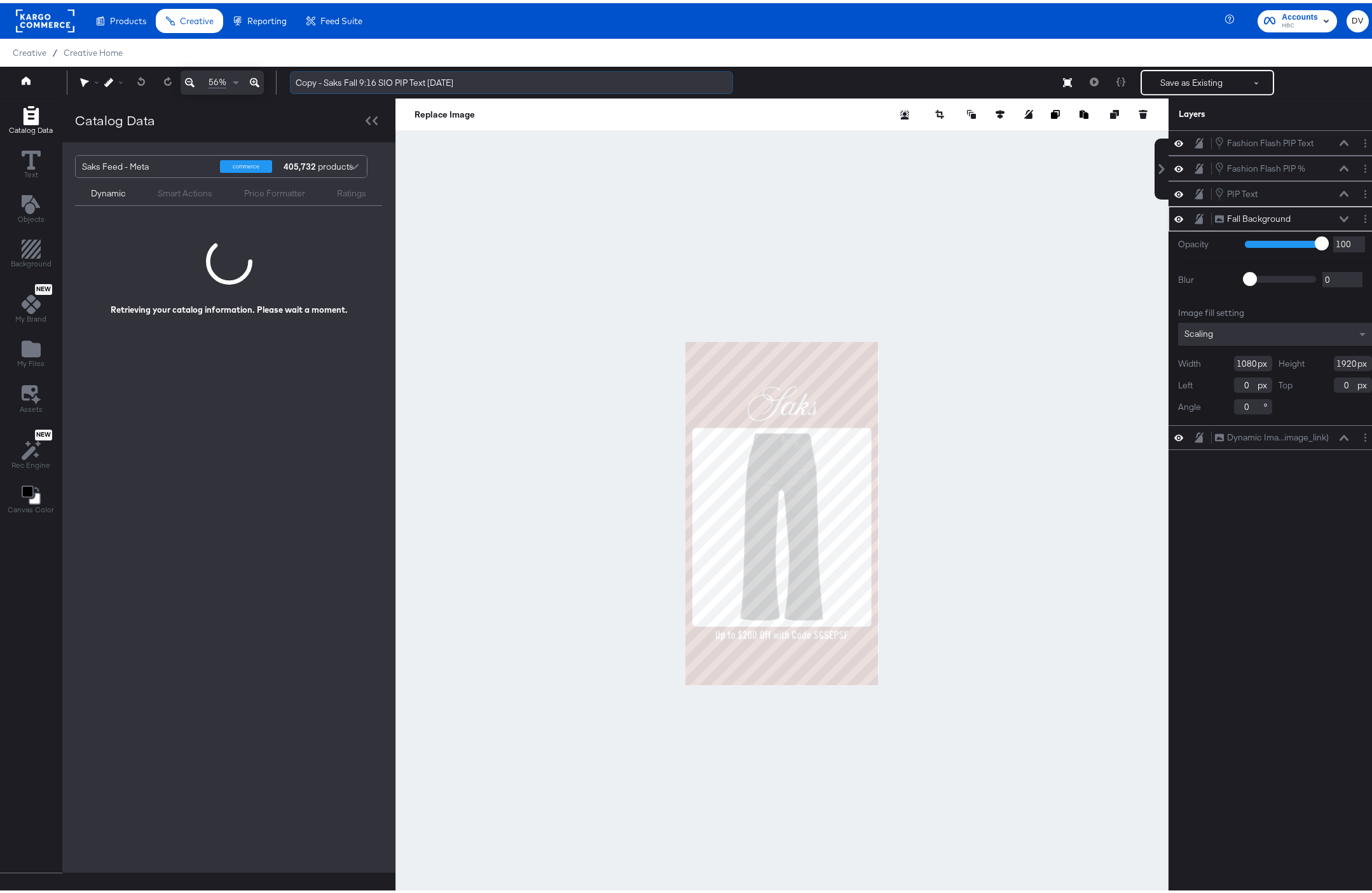
drag, startPoint x: 327, startPoint y: 80, endPoint x: 301, endPoint y: 81, distance: 26.0
click at [301, 81] on input "Copy - Saks Fall 9:16 SIO PIP Text 9.4.25" at bounding box center [512, 79] width 443 height 23
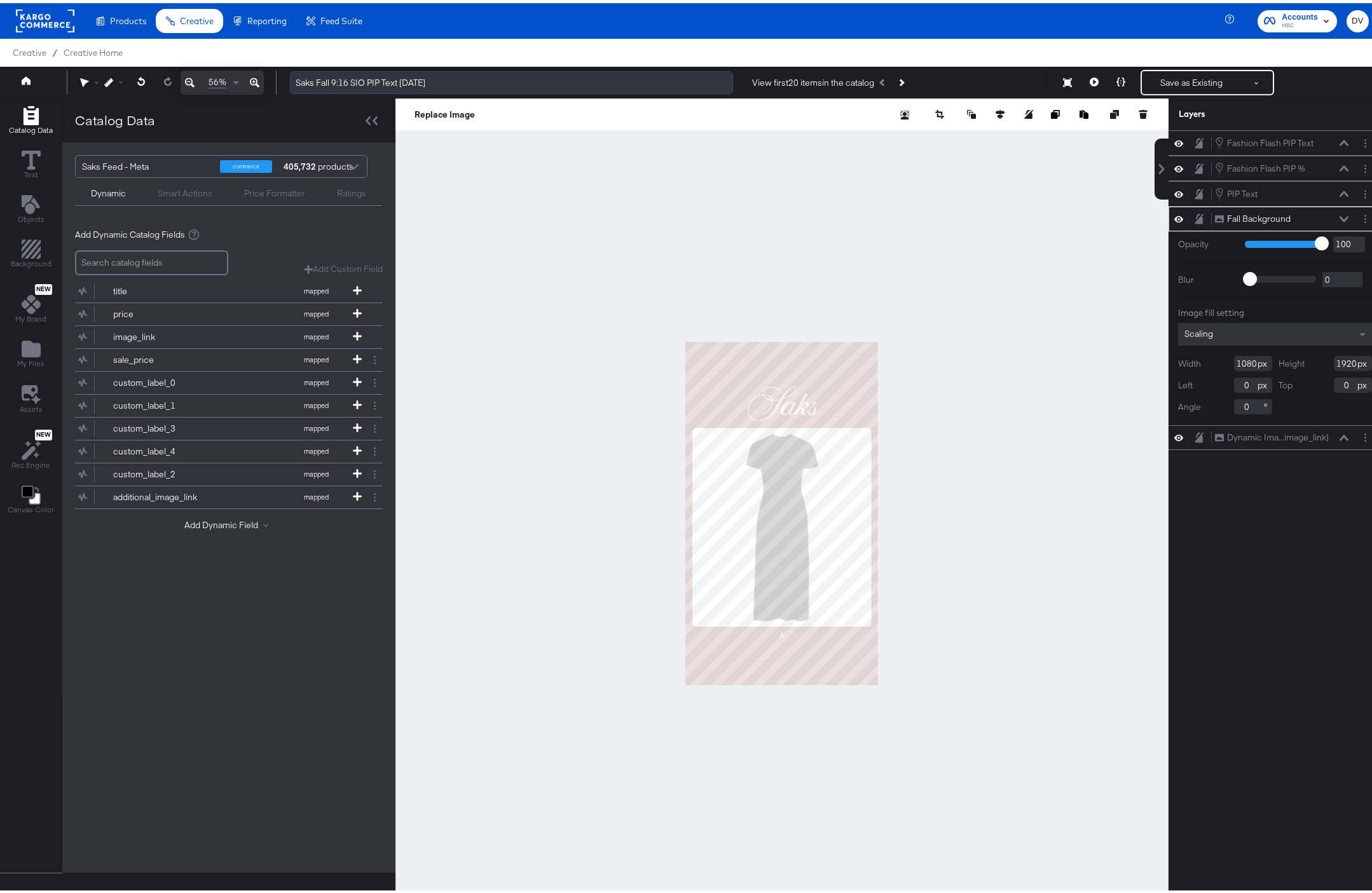
drag, startPoint x: 398, startPoint y: 75, endPoint x: 371, endPoint y: 77, distance: 27.1
click at [371, 77] on input "Saks Fall 9:16 SIO PIP Text 9.4.25" at bounding box center [512, 79] width 443 height 23
type input "Saks Fall 9:16 SIO Default 9.4.25"
click at [702, 175] on div at bounding box center [782, 510] width 773 height 831
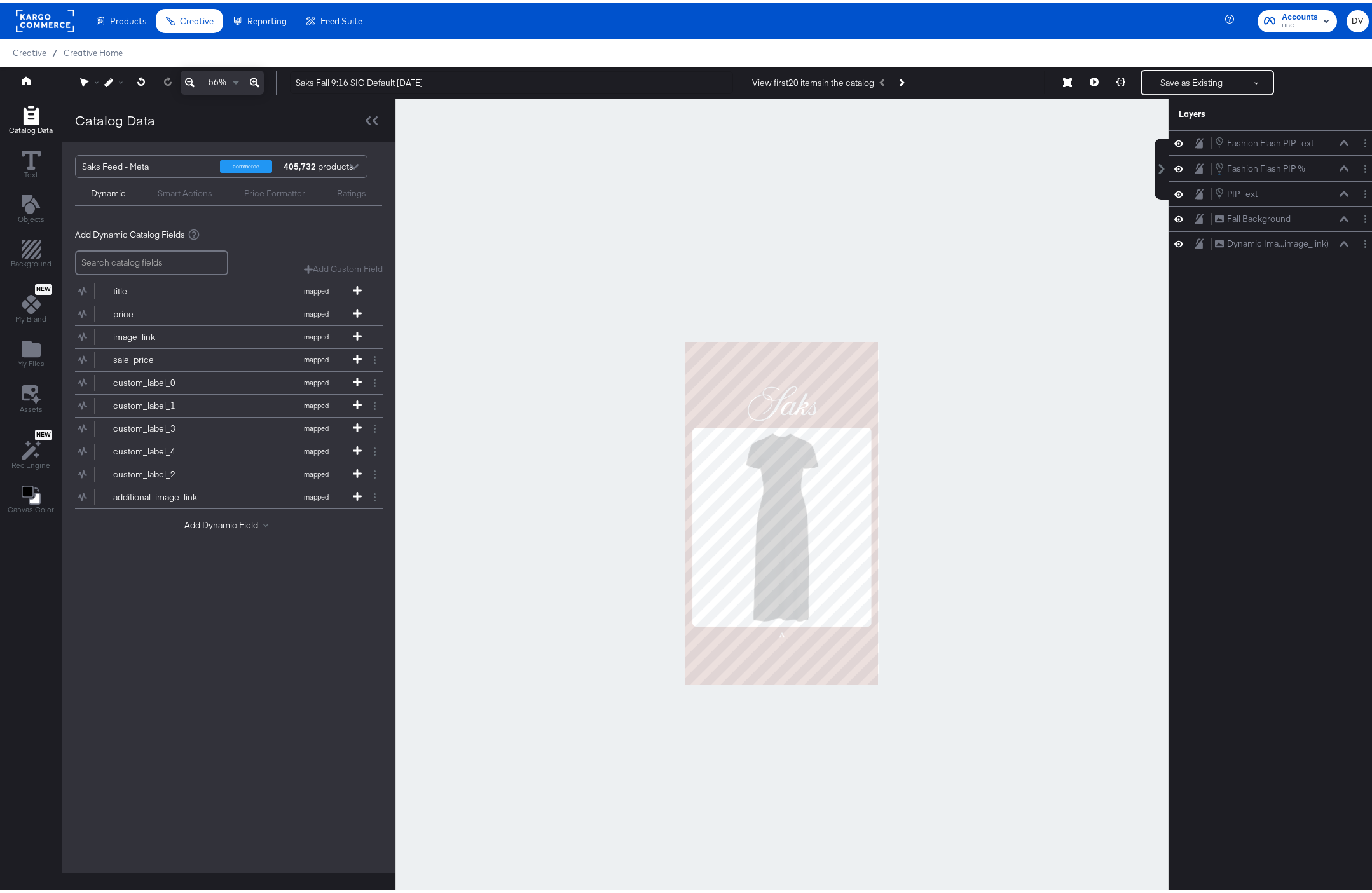
click at [1174, 189] on icon at bounding box center [1179, 191] width 9 height 11
click at [1174, 164] on icon at bounding box center [1179, 166] width 9 height 11
click at [1174, 137] on icon at bounding box center [1179, 140] width 9 height 11
click at [1360, 139] on button "Layer Options" at bounding box center [1365, 140] width 13 height 13
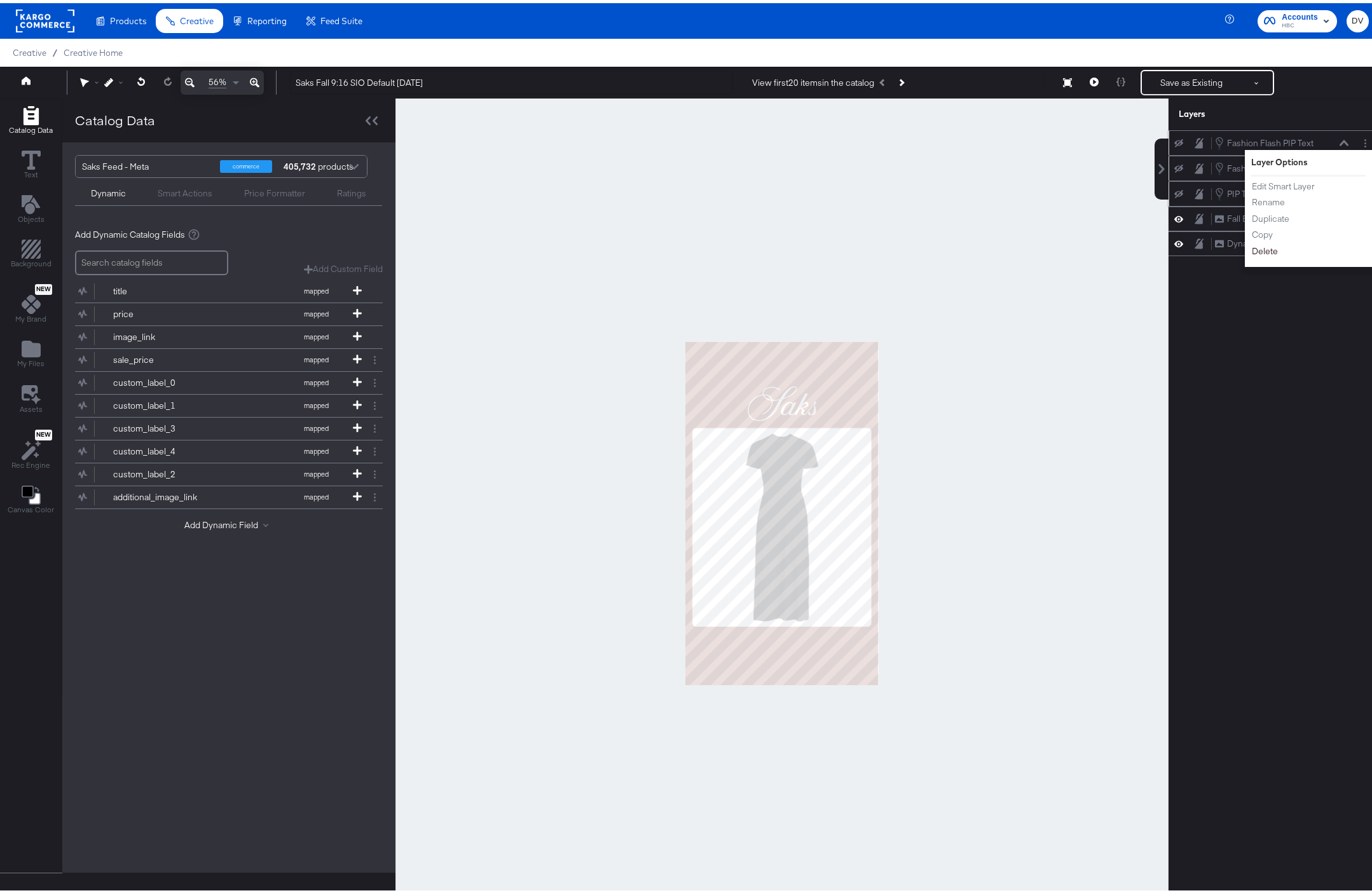
click at [1262, 245] on button "Delete" at bounding box center [1264, 248] width 28 height 13
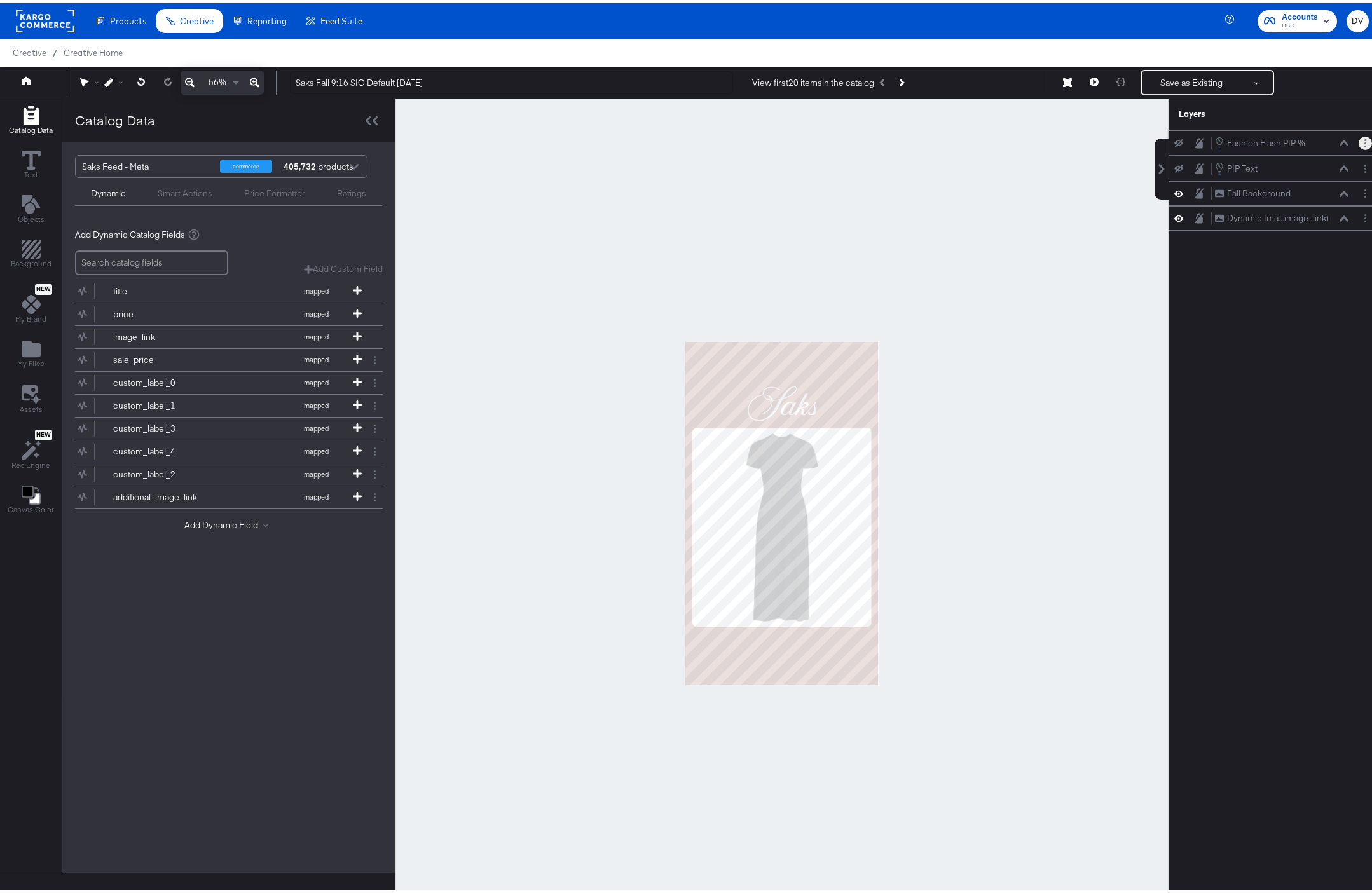
click at [1359, 142] on button "Layer Options" at bounding box center [1365, 140] width 13 height 13
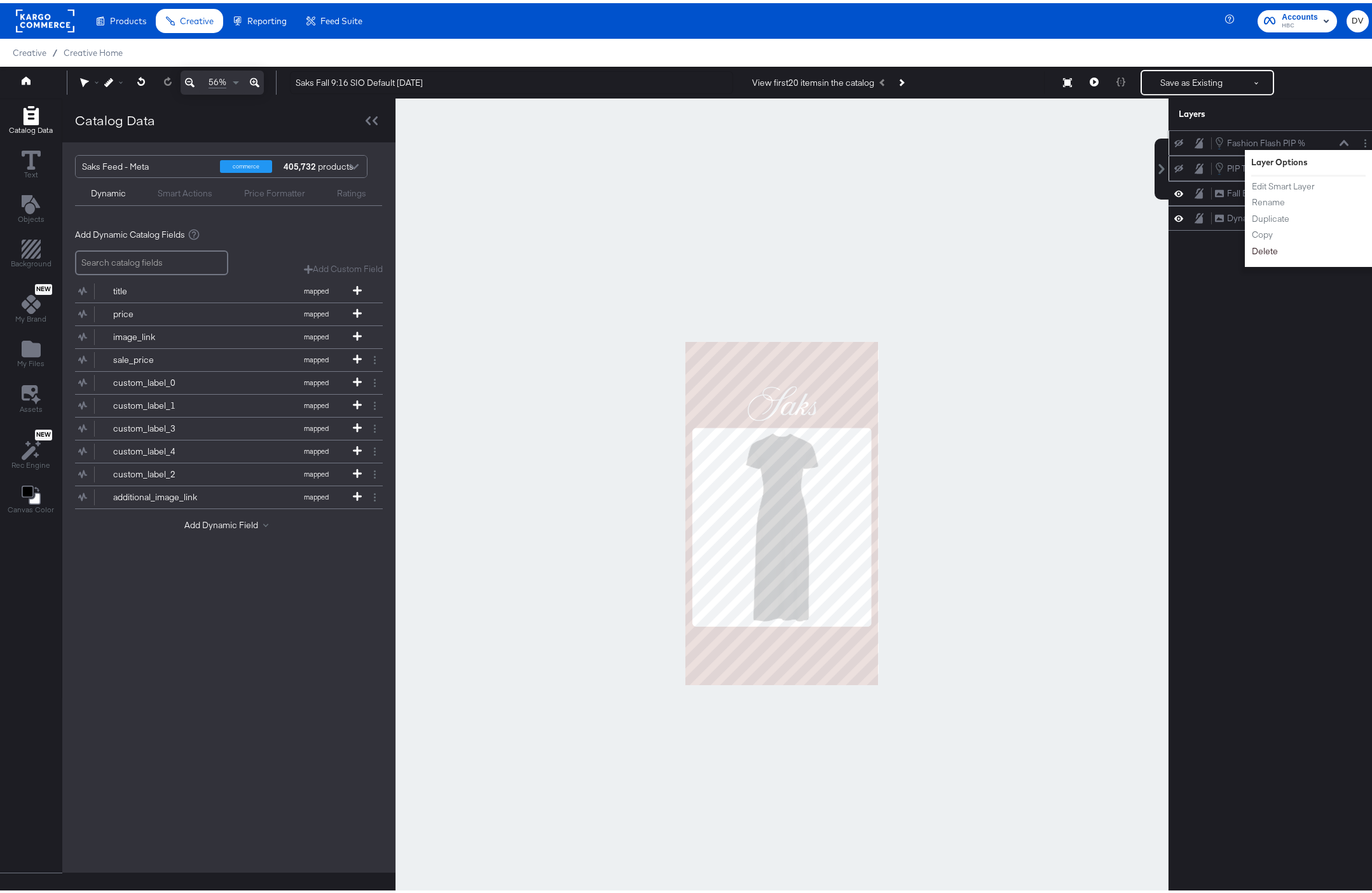
click at [1255, 249] on button "Delete" at bounding box center [1264, 248] width 28 height 13
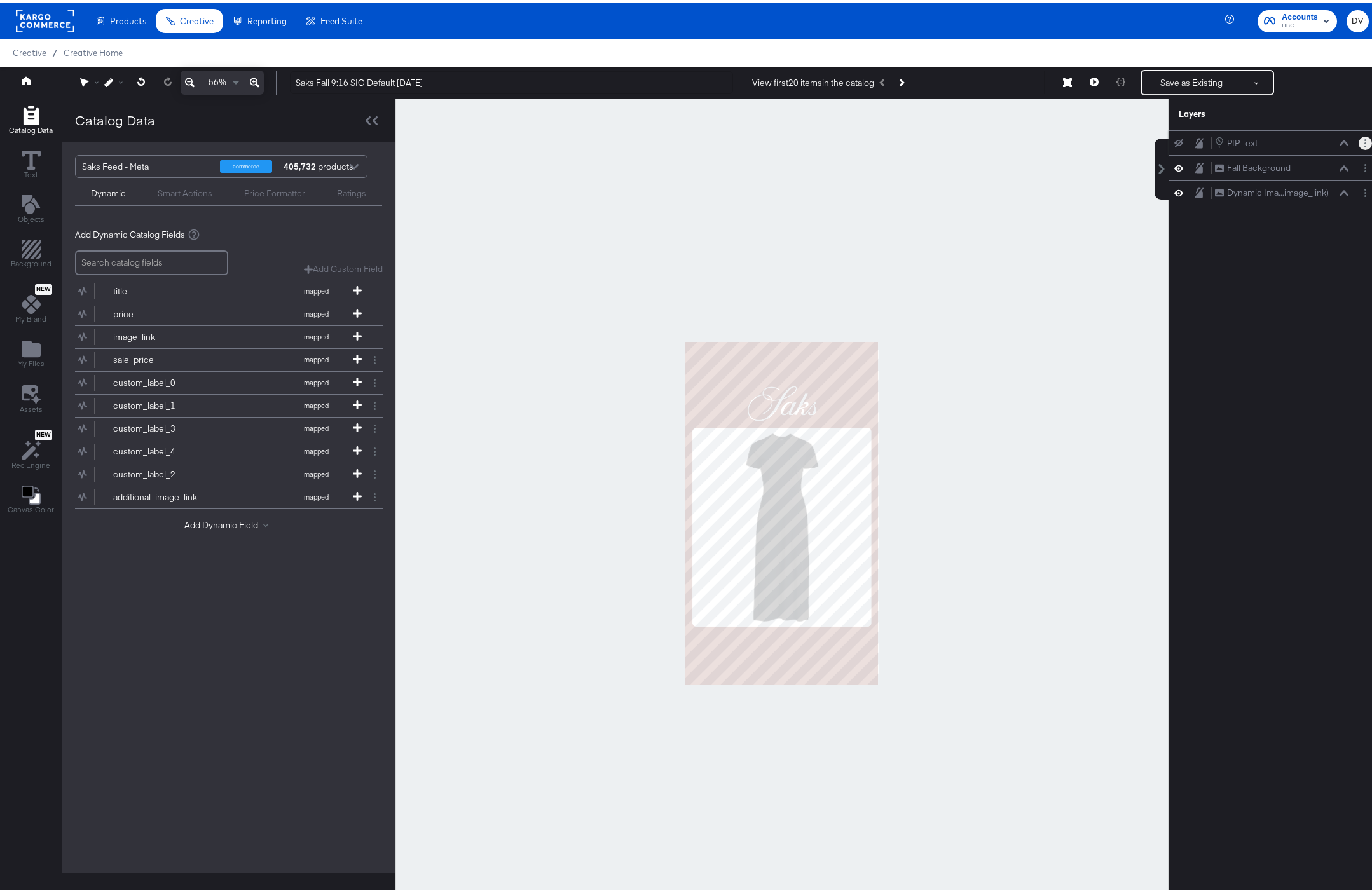
click at [1359, 140] on button "Layer Options" at bounding box center [1365, 140] width 13 height 13
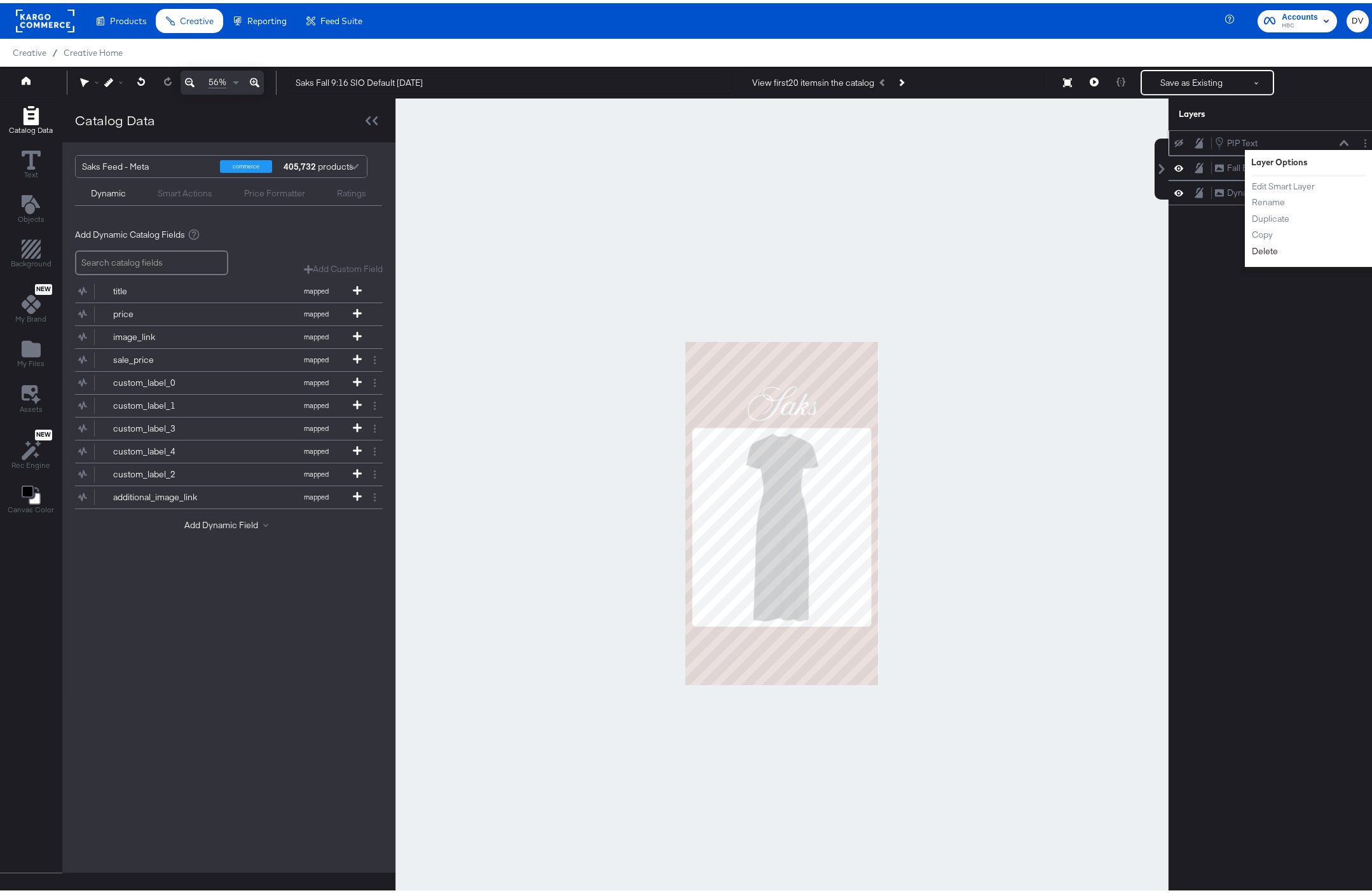
click at [1258, 243] on button "Delete" at bounding box center [1264, 248] width 28 height 13
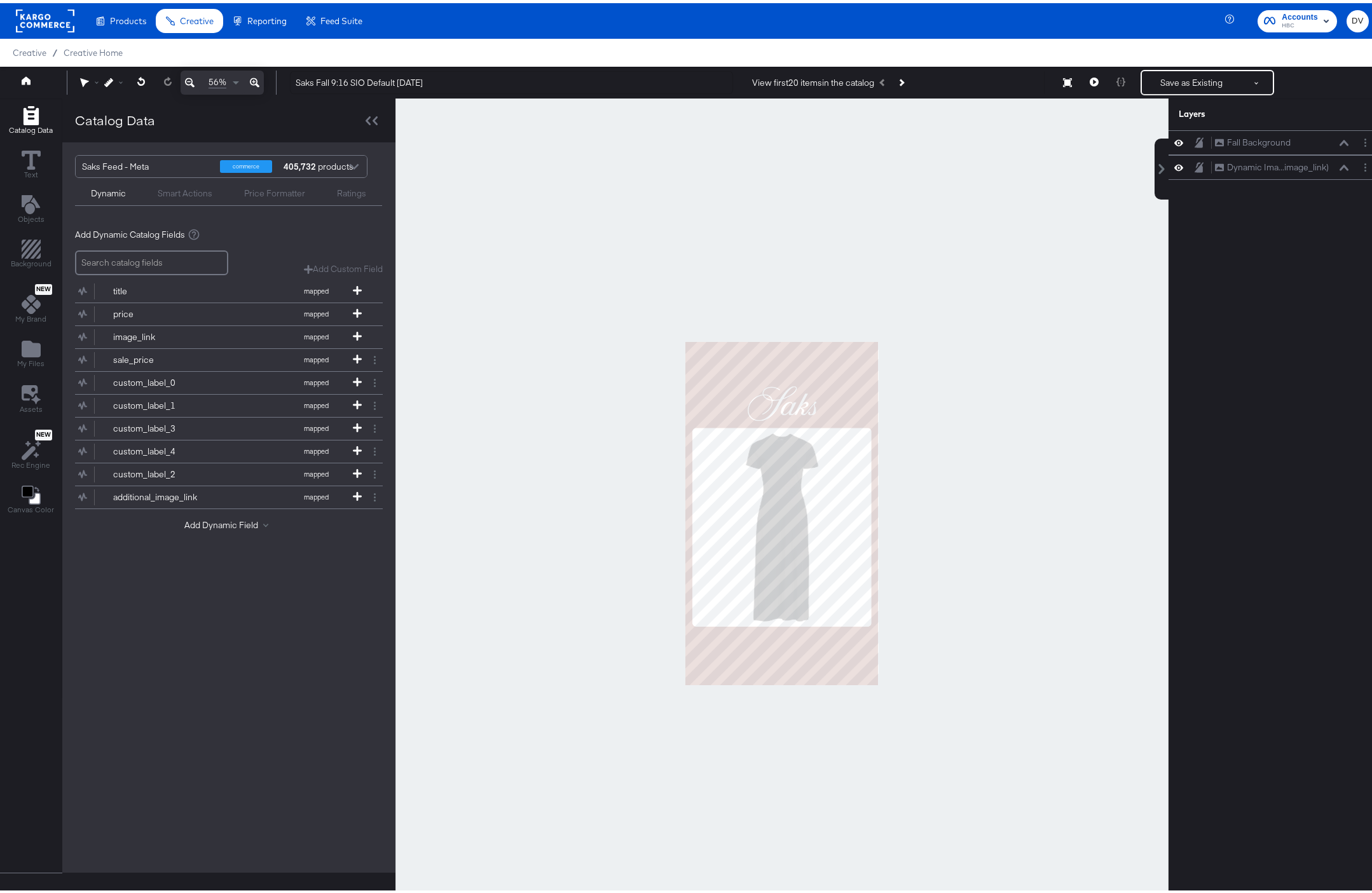
click at [988, 252] on div at bounding box center [782, 510] width 773 height 831
click at [1178, 75] on button "Save as Existing" at bounding box center [1190, 79] width 99 height 23
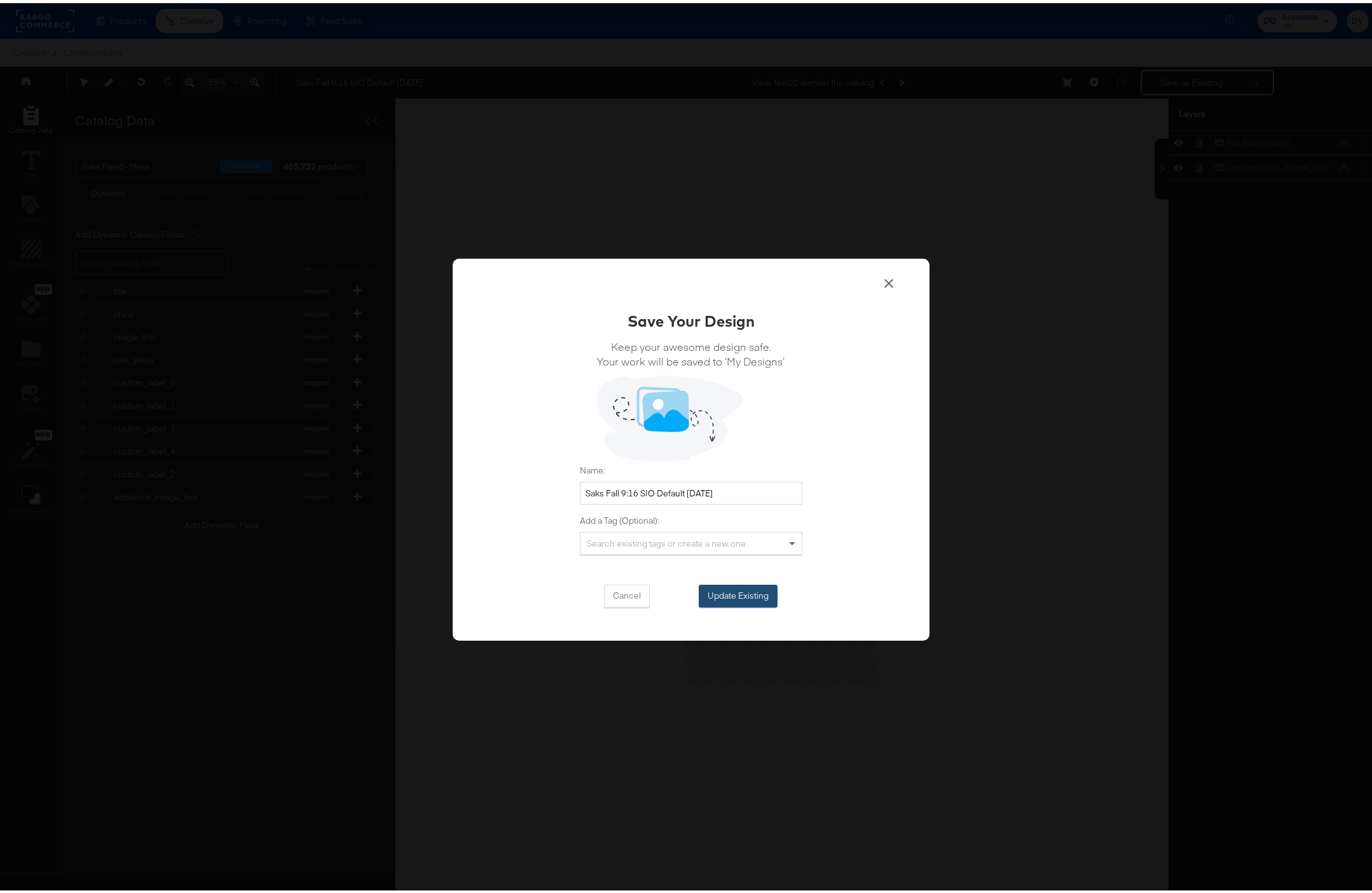
click at [758, 587] on button "Update Existing" at bounding box center [738, 593] width 79 height 23
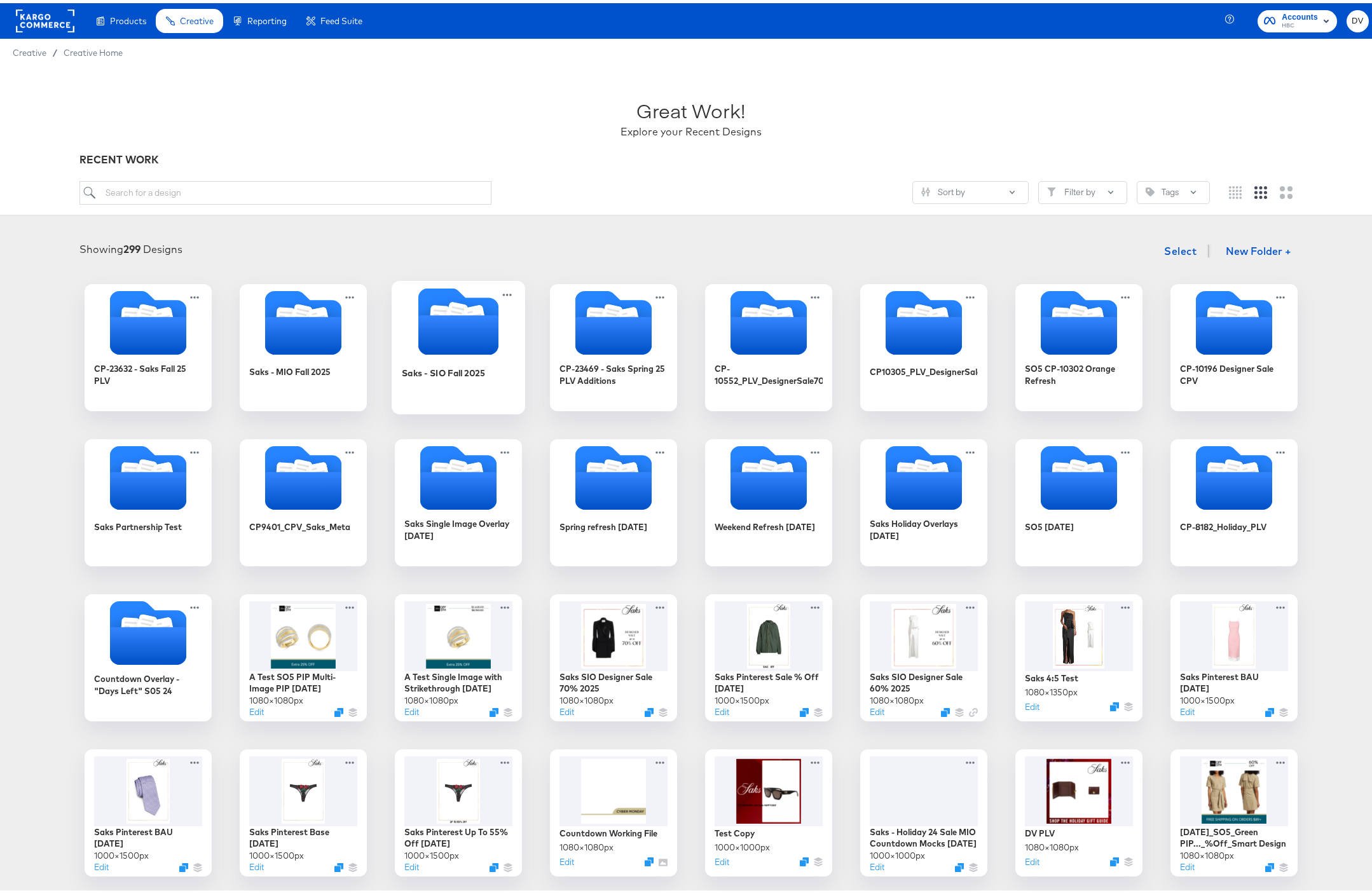
click at [442, 330] on icon "Folder" at bounding box center [458, 332] width 80 height 39
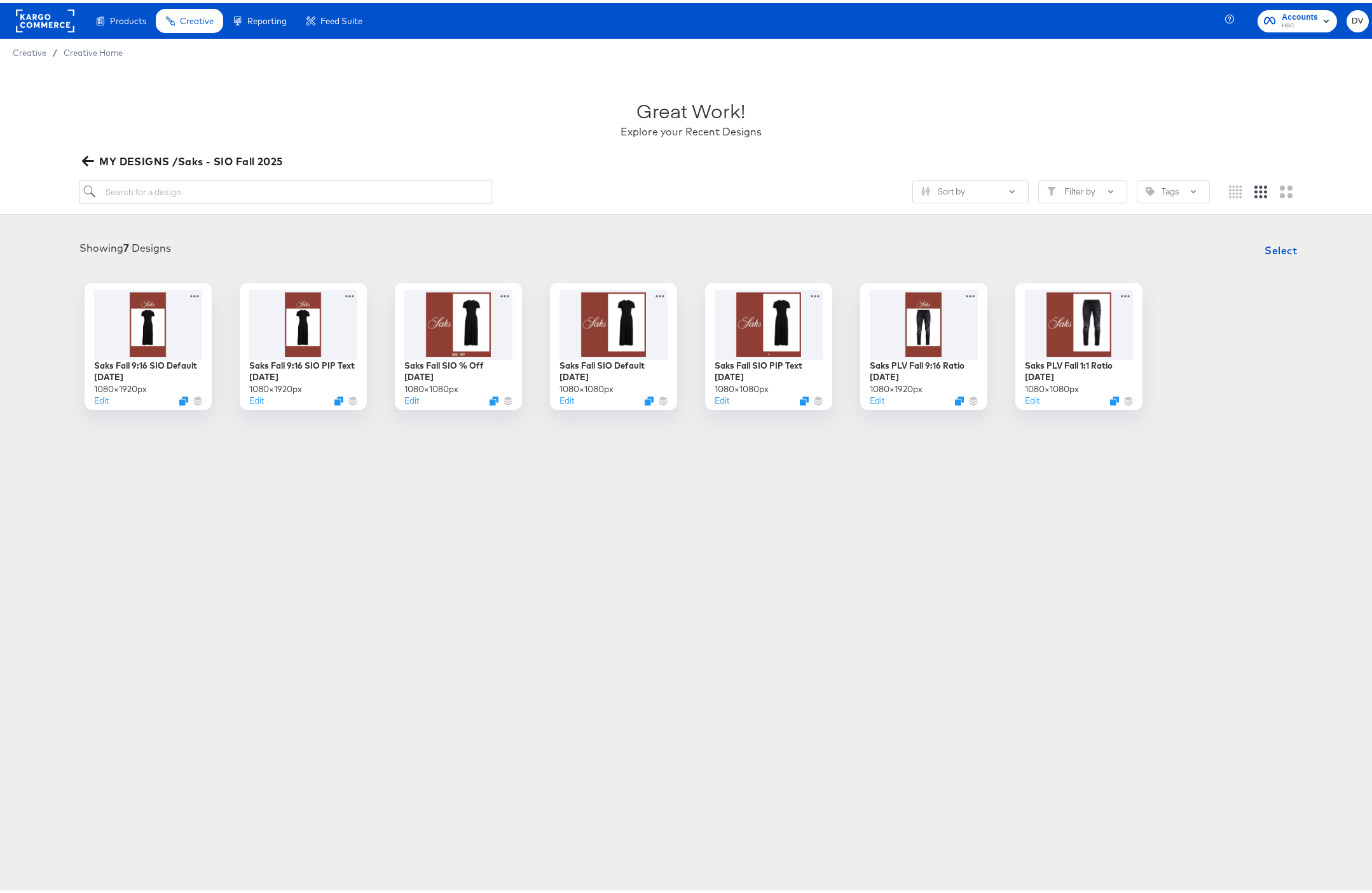
click at [544, 481] on div "Products Products Product Catalogs Enhance Your Product Catalog, Map Them to Pu…" at bounding box center [691, 446] width 1382 height 893
click at [515, 535] on div "Products Products Product Catalogs Enhance Your Product Catalog, Map Them to Pu…" at bounding box center [691, 446] width 1382 height 893
click at [491, 395] on icon "Duplicate" at bounding box center [495, 400] width 10 height 10
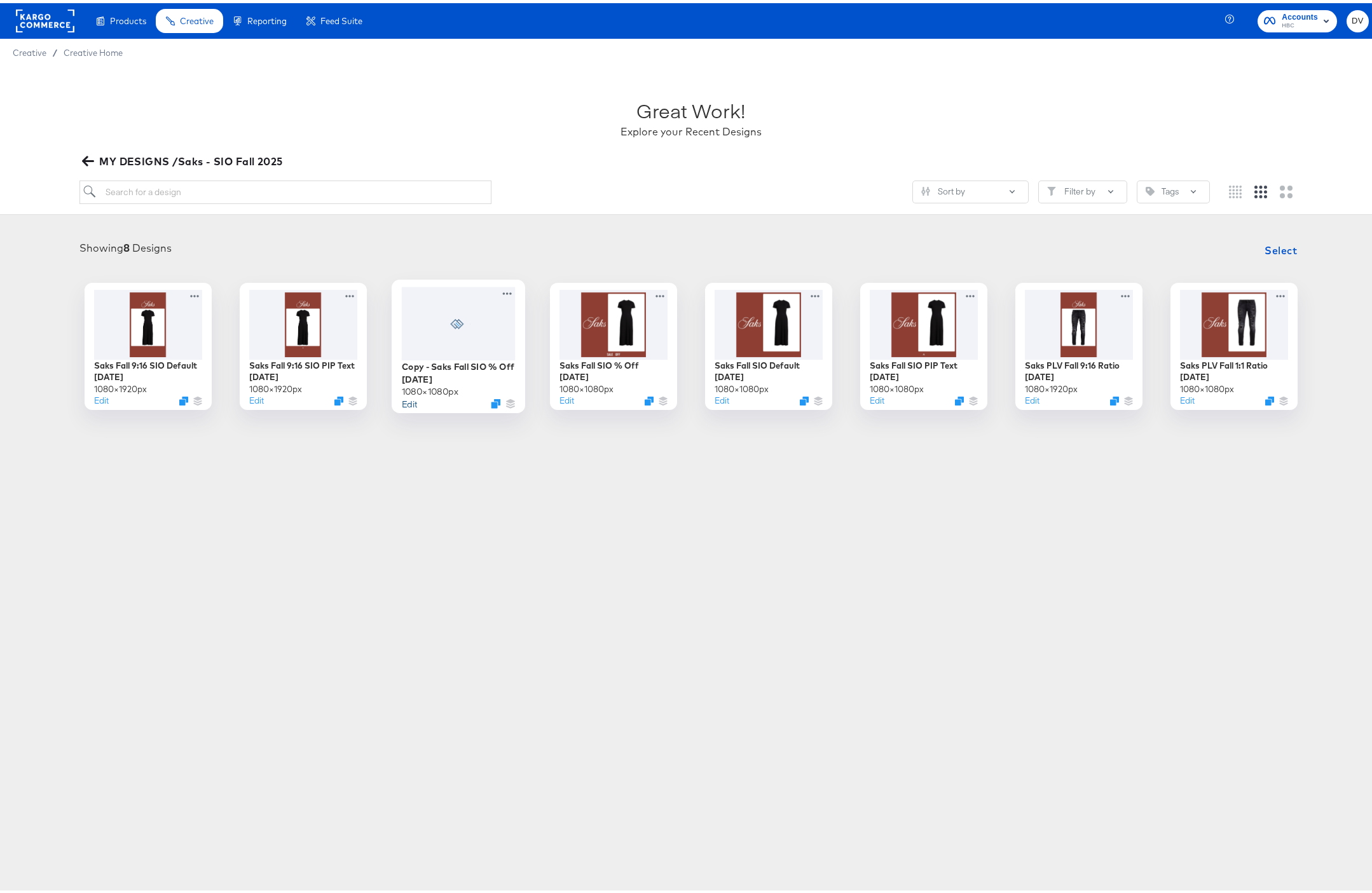
click at [408, 400] on button "Edit" at bounding box center [409, 401] width 15 height 12
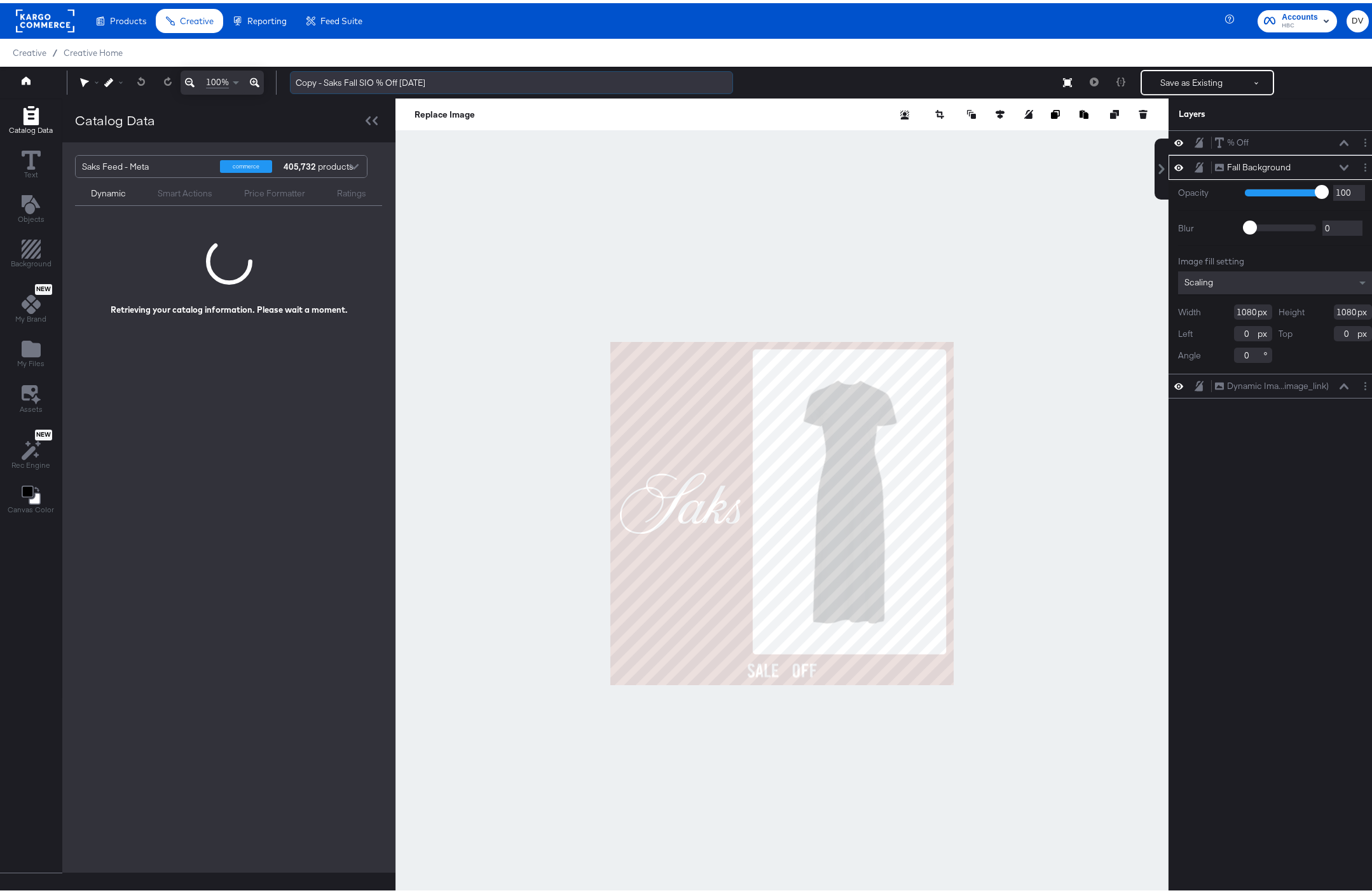
click at [326, 78] on input "Copy - Saks Fall SIO % Off 9.4.25" at bounding box center [512, 79] width 443 height 23
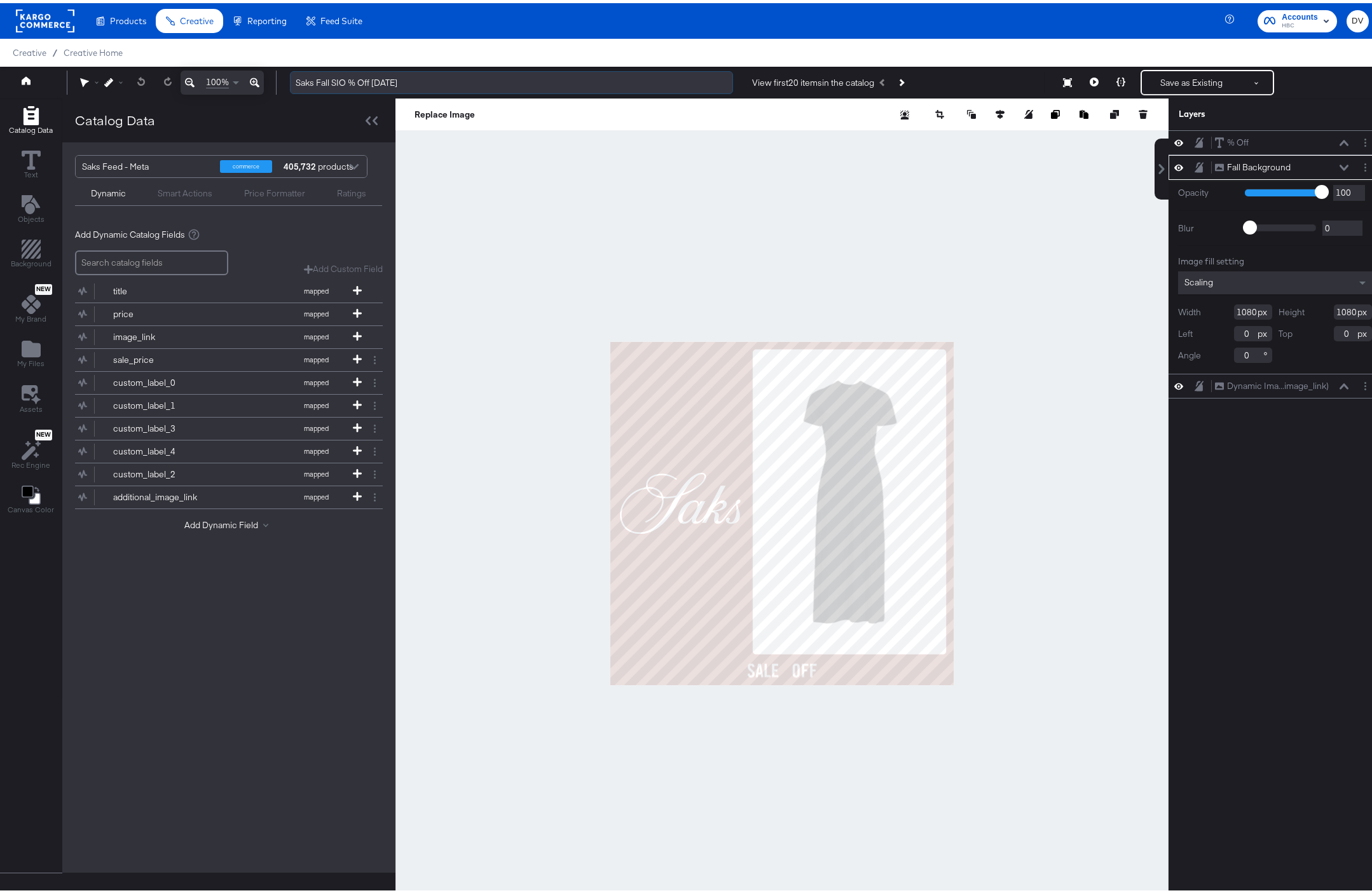
click at [332, 78] on input "Saks Fall SIO % Off 9.4.25" at bounding box center [512, 79] width 443 height 23
type input "Saks Fall 9:16 SIO % Off 9.4.25"
click at [1339, 162] on button at bounding box center [1344, 165] width 10 height 8
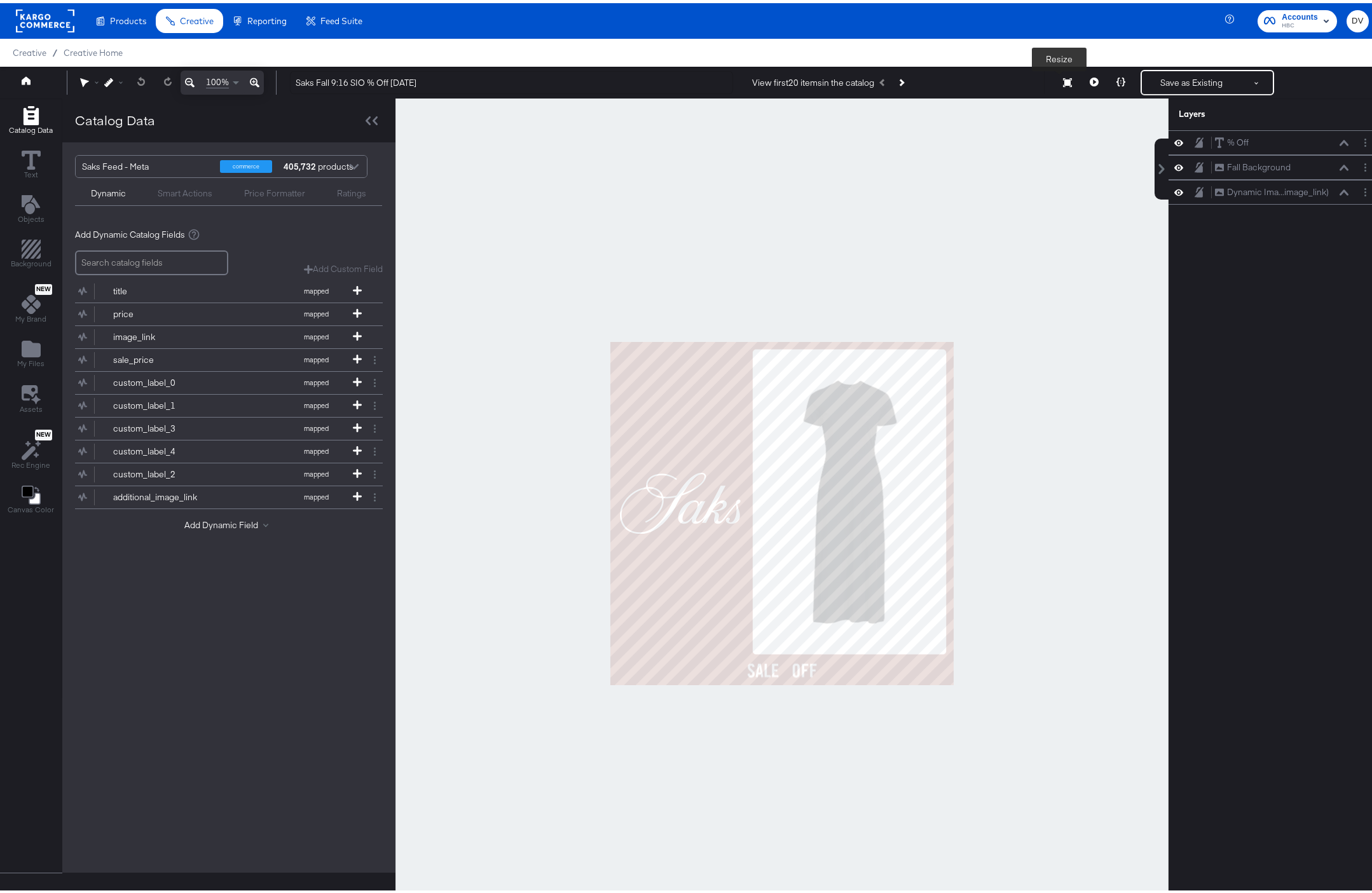
click at [1063, 77] on icon at bounding box center [1068, 79] width 9 height 9
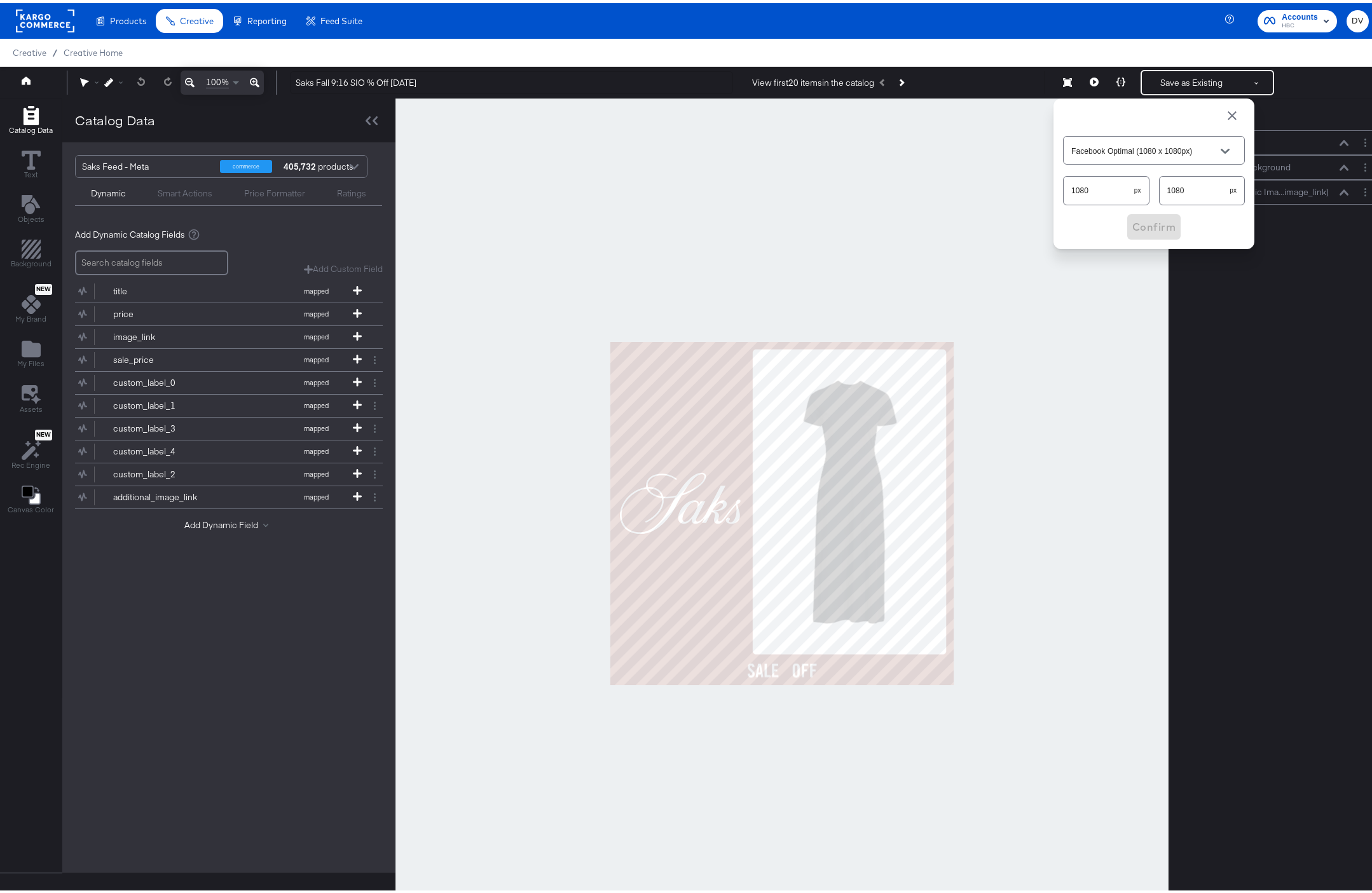
click at [1117, 147] on input "Facebook Optimal (1080 x 1080px)" at bounding box center [1143, 148] width 150 height 14
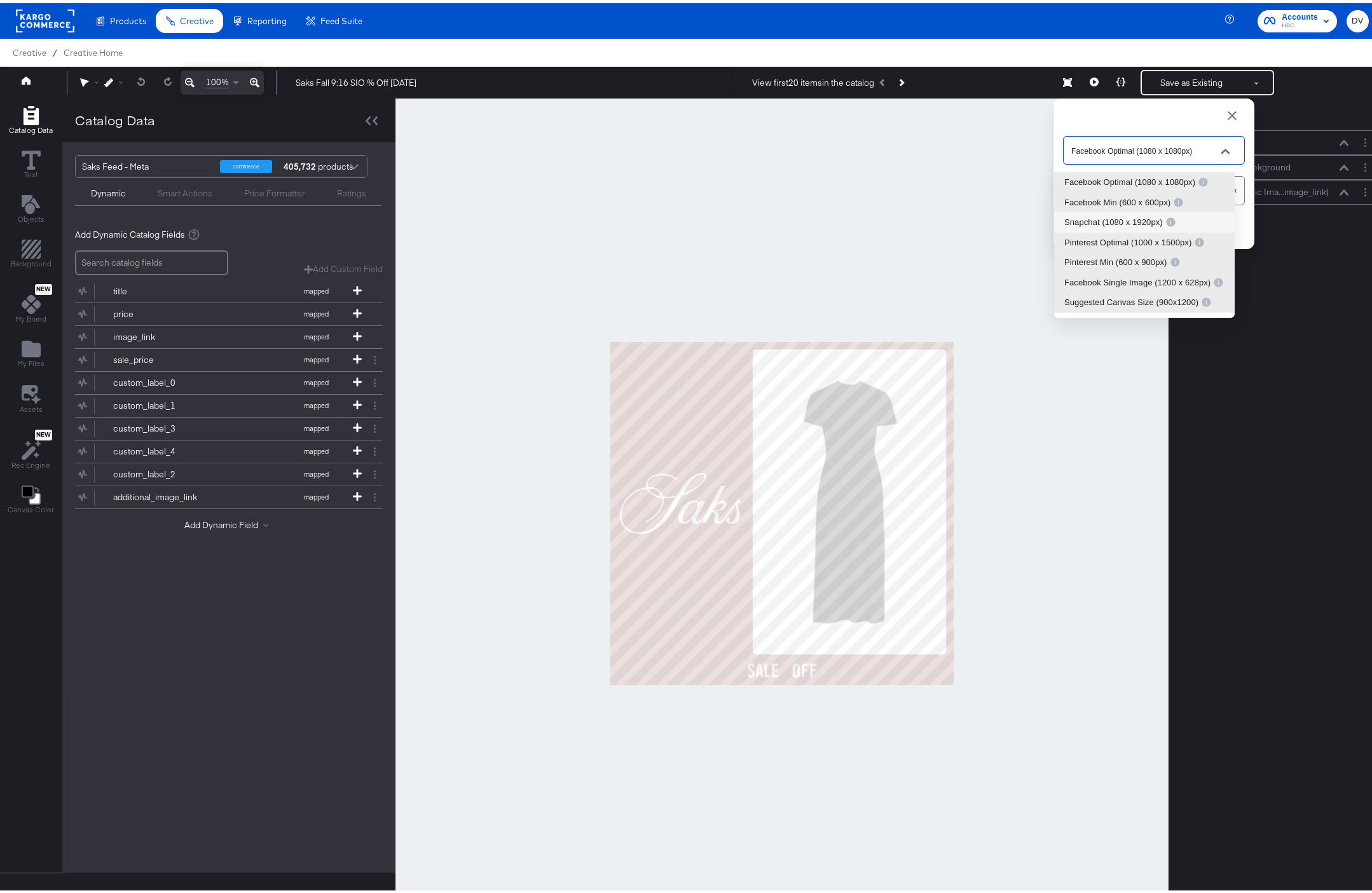
click at [1123, 215] on div "Snapchat (1080 x 1920px)" at bounding box center [1120, 219] width 112 height 12
type input "Snapchat (1080 x 1920px)"
type input "1920"
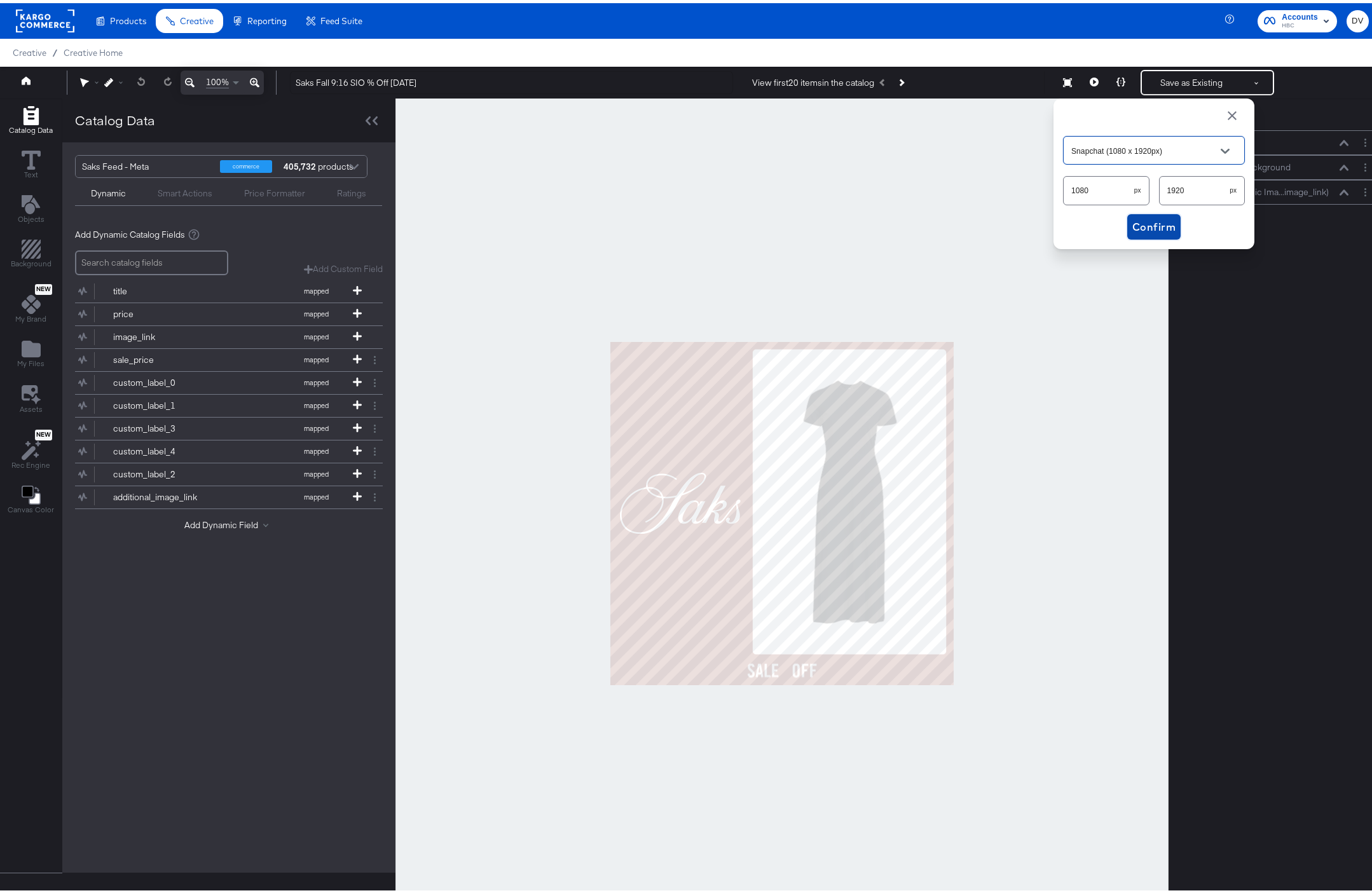
click at [1163, 219] on span "Confirm" at bounding box center [1154, 223] width 44 height 18
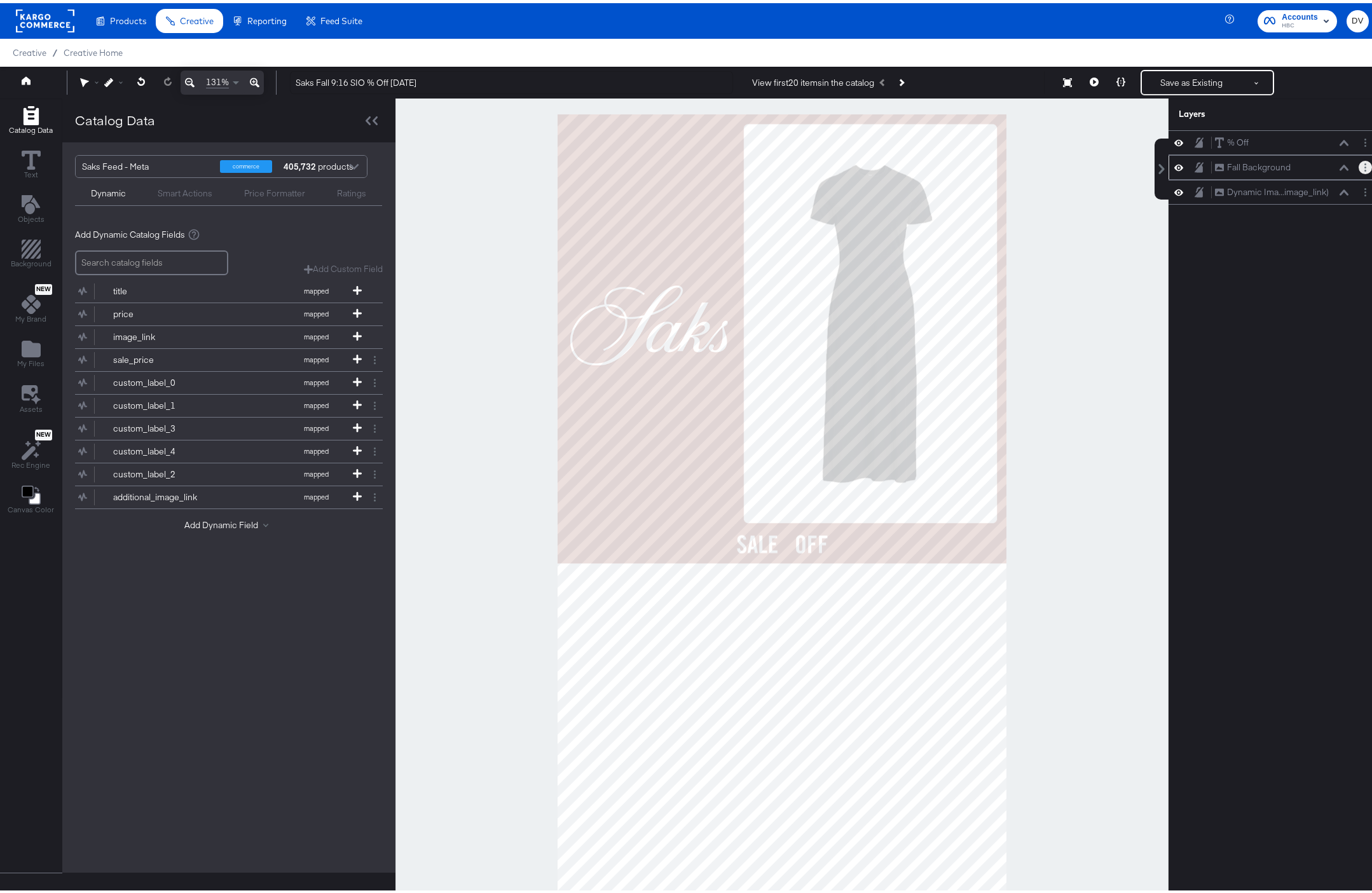
click at [1364, 160] on icon "Layer Options" at bounding box center [1365, 164] width 2 height 8
click at [1251, 256] on button "Delete" at bounding box center [1264, 256] width 28 height 13
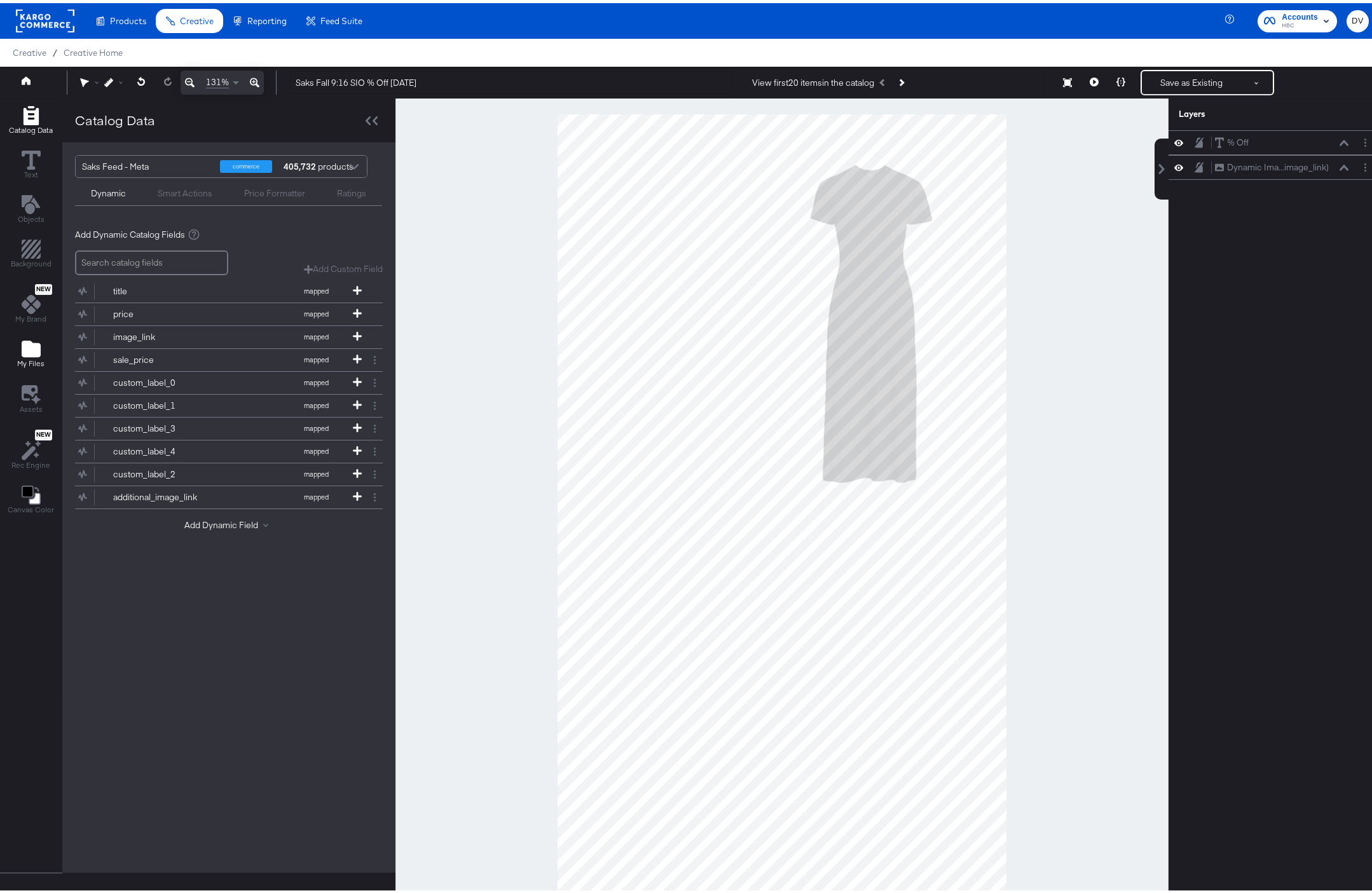
click at [30, 353] on icon "Add Files" at bounding box center [30, 345] width 19 height 17
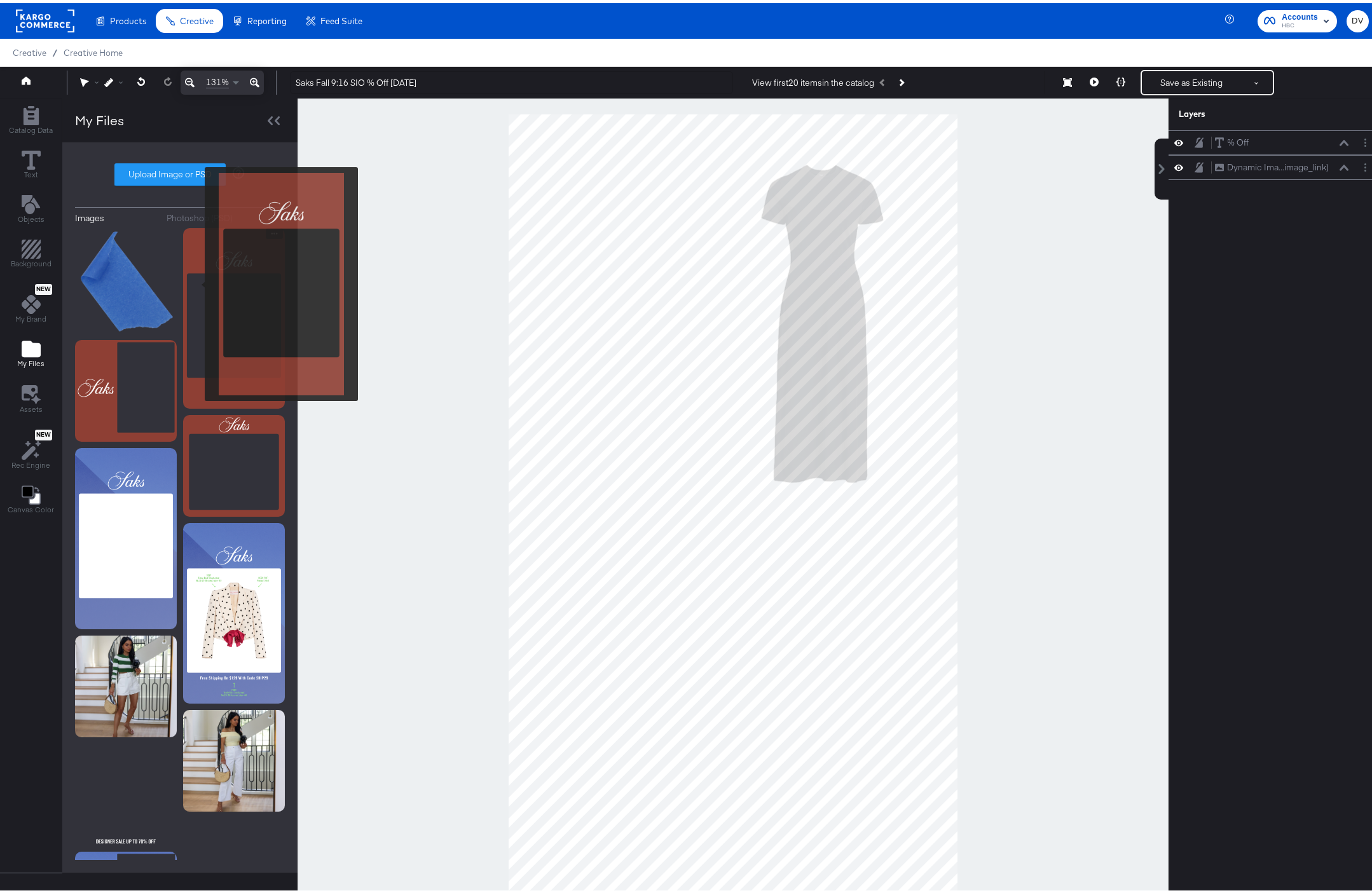
click at [197, 281] on img at bounding box center [234, 315] width 101 height 181
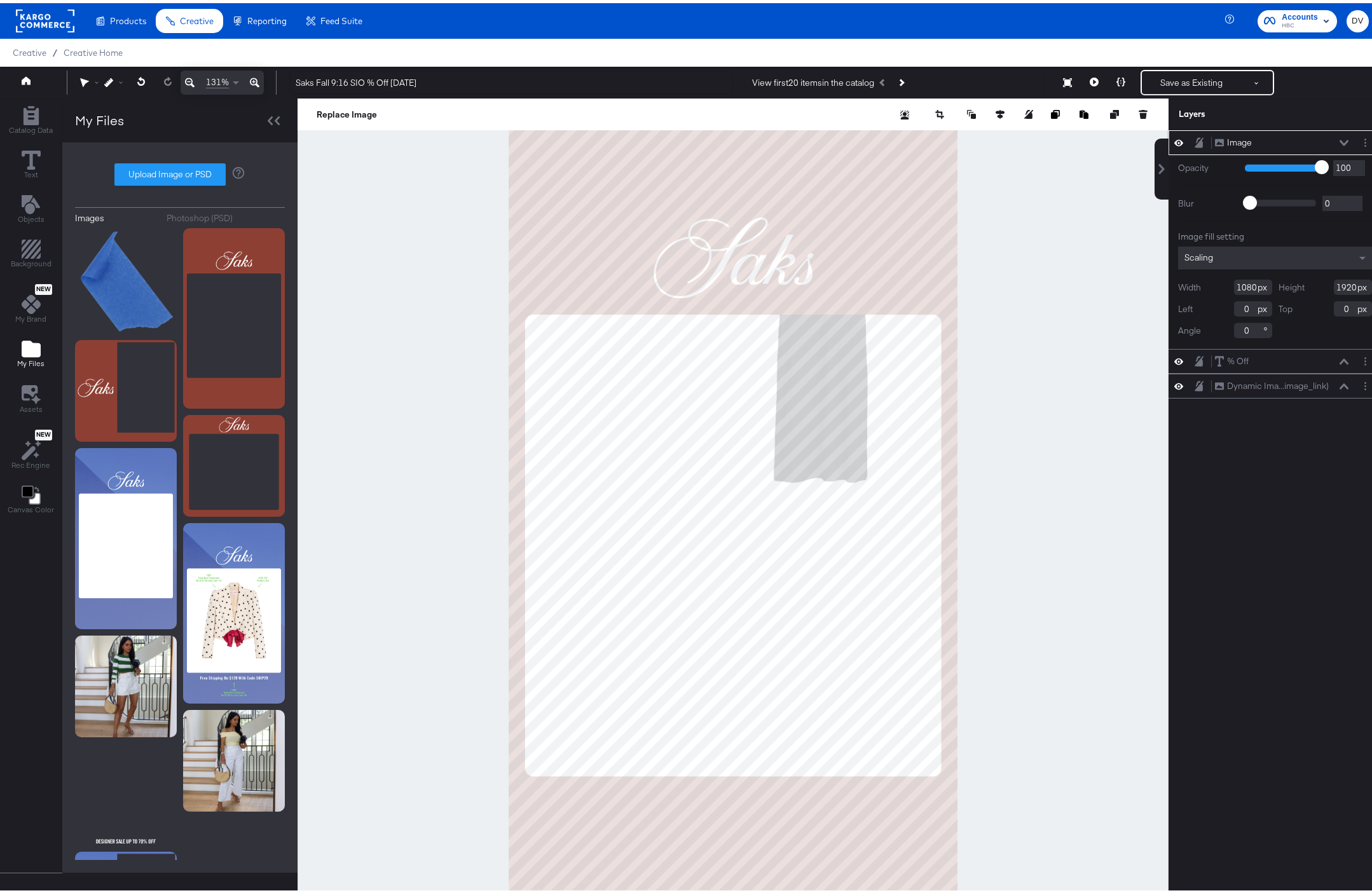
click at [1340, 142] on icon at bounding box center [1344, 140] width 9 height 6
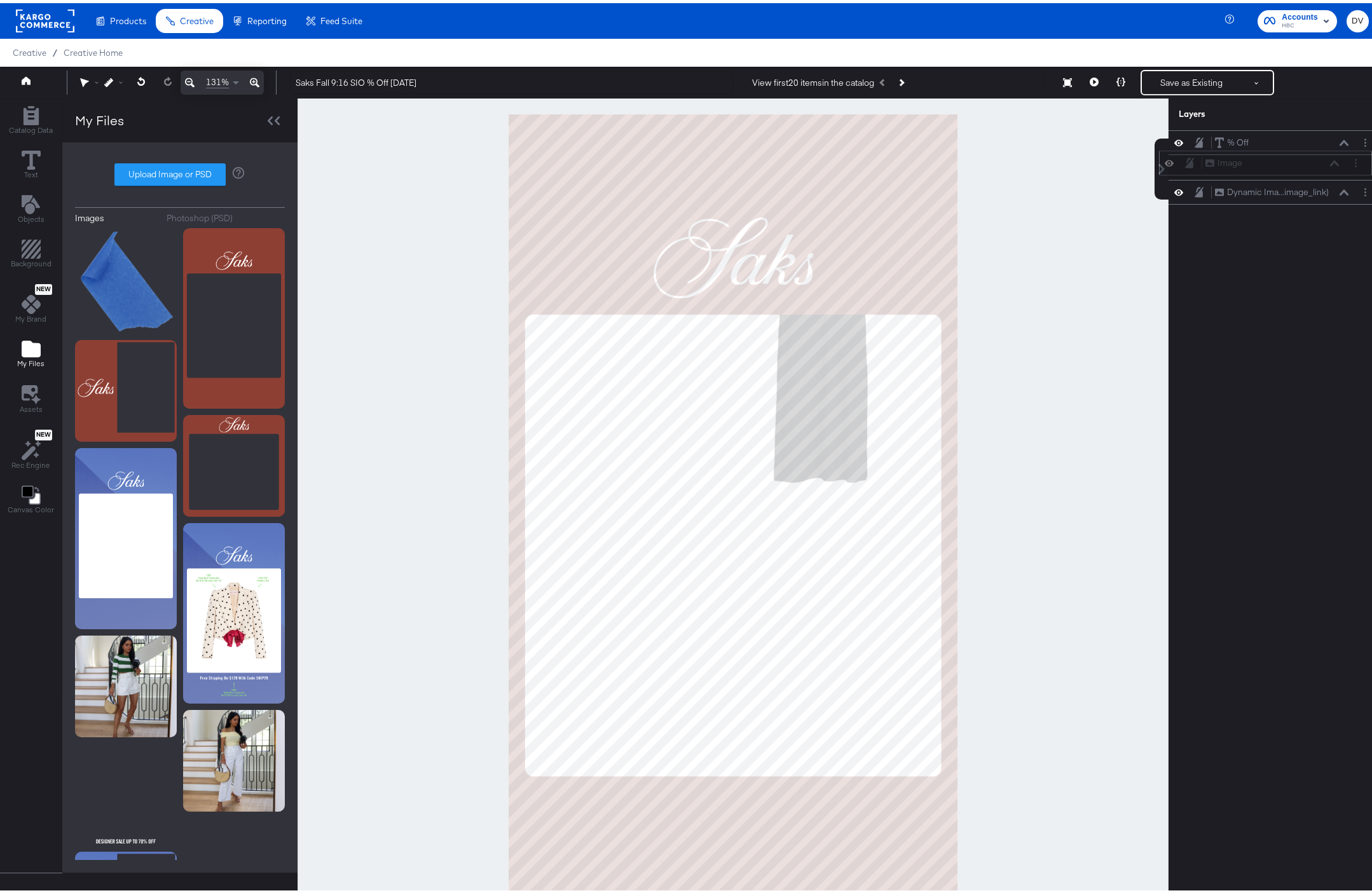
drag, startPoint x: 1290, startPoint y: 142, endPoint x: 1289, endPoint y: 164, distance: 22.0
click at [1289, 164] on div "Image Image" at bounding box center [1271, 159] width 134 height 13
click at [1359, 165] on button "Layer Options" at bounding box center [1365, 164] width 13 height 13
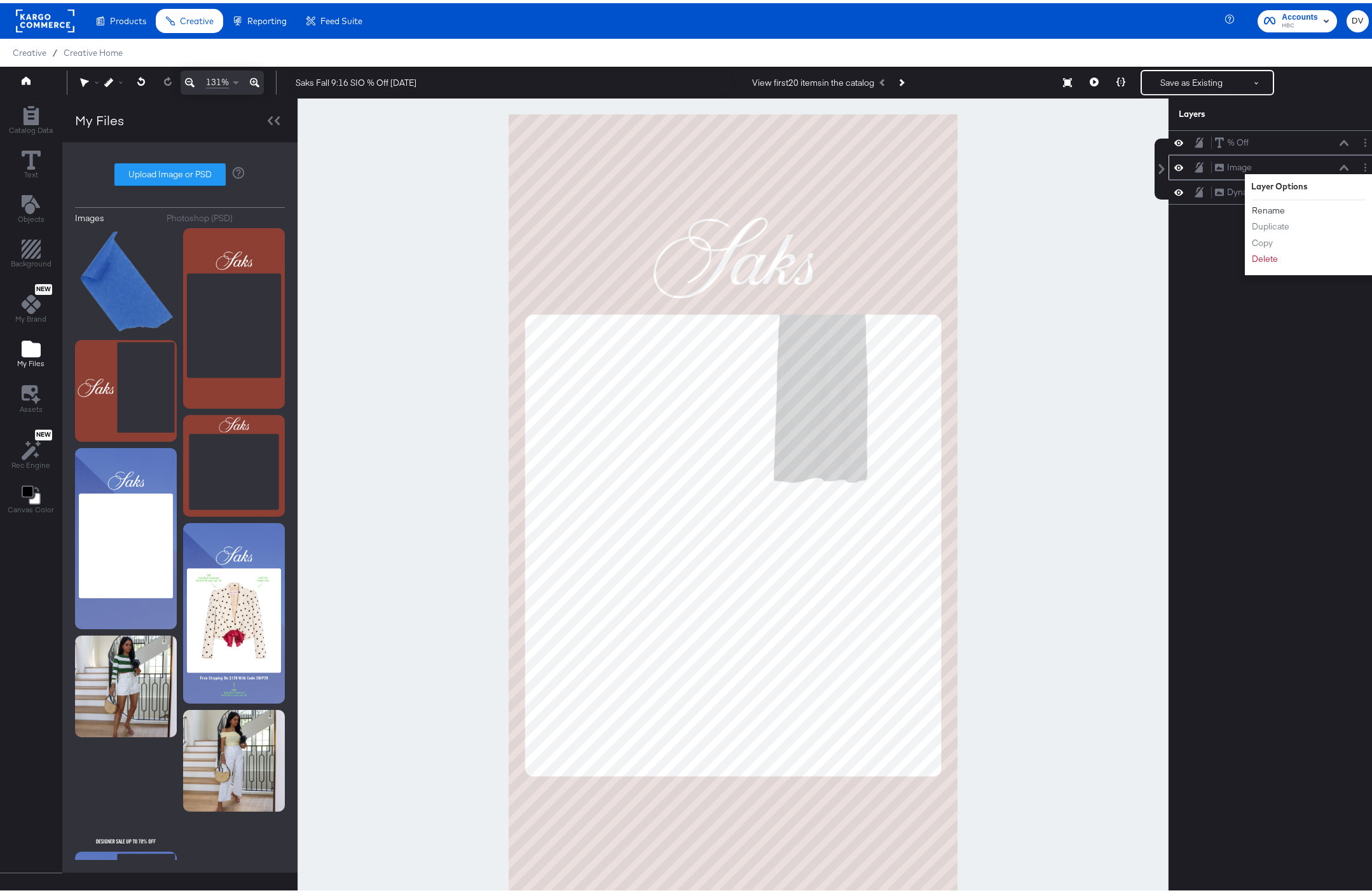
click at [1260, 207] on button "Rename" at bounding box center [1268, 207] width 35 height 13
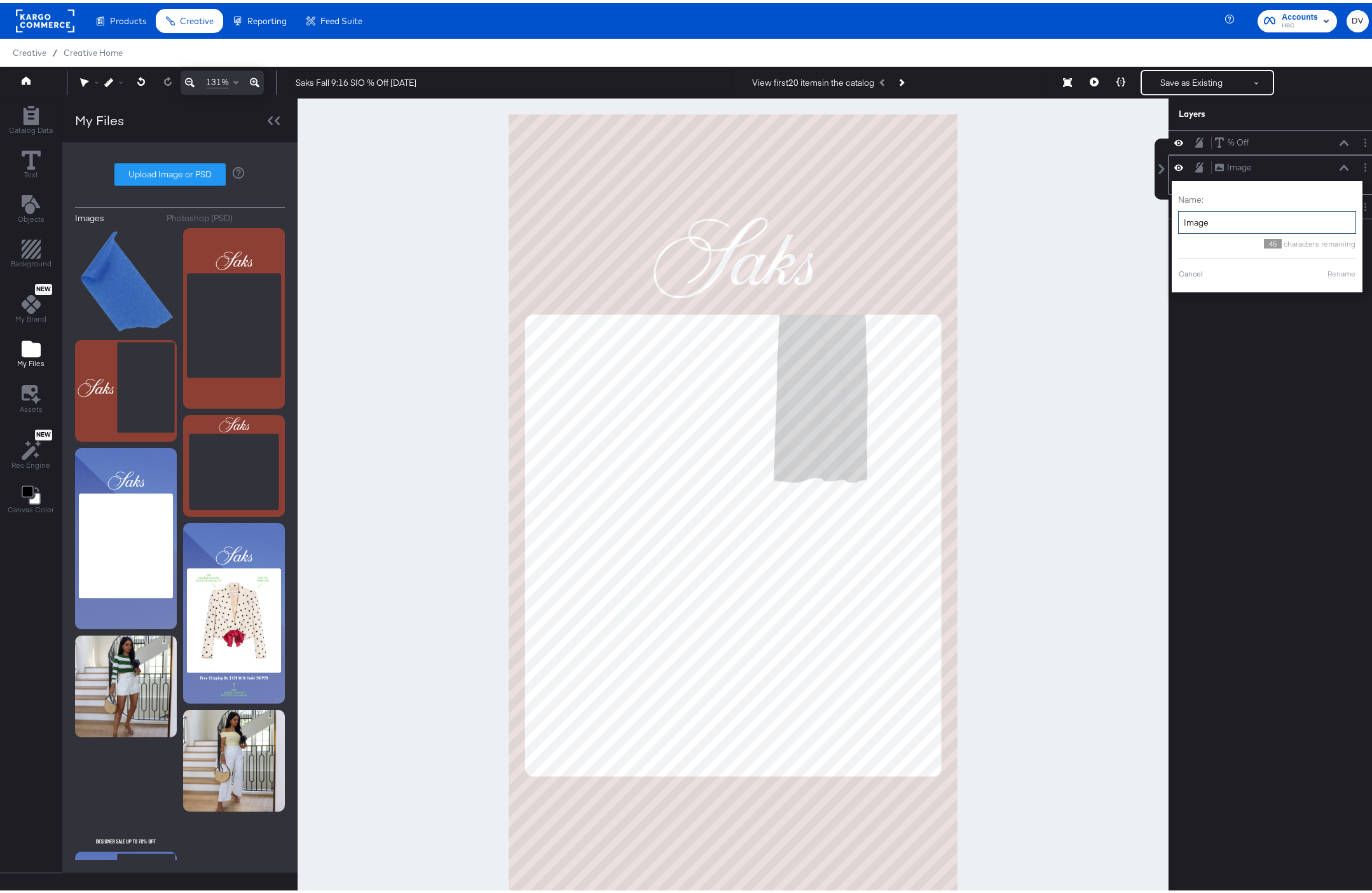
click at [1181, 223] on input "Image" at bounding box center [1267, 219] width 178 height 23
type input "Fall Background"
click at [1322, 272] on button "Rename" at bounding box center [1325, 271] width 29 height 12
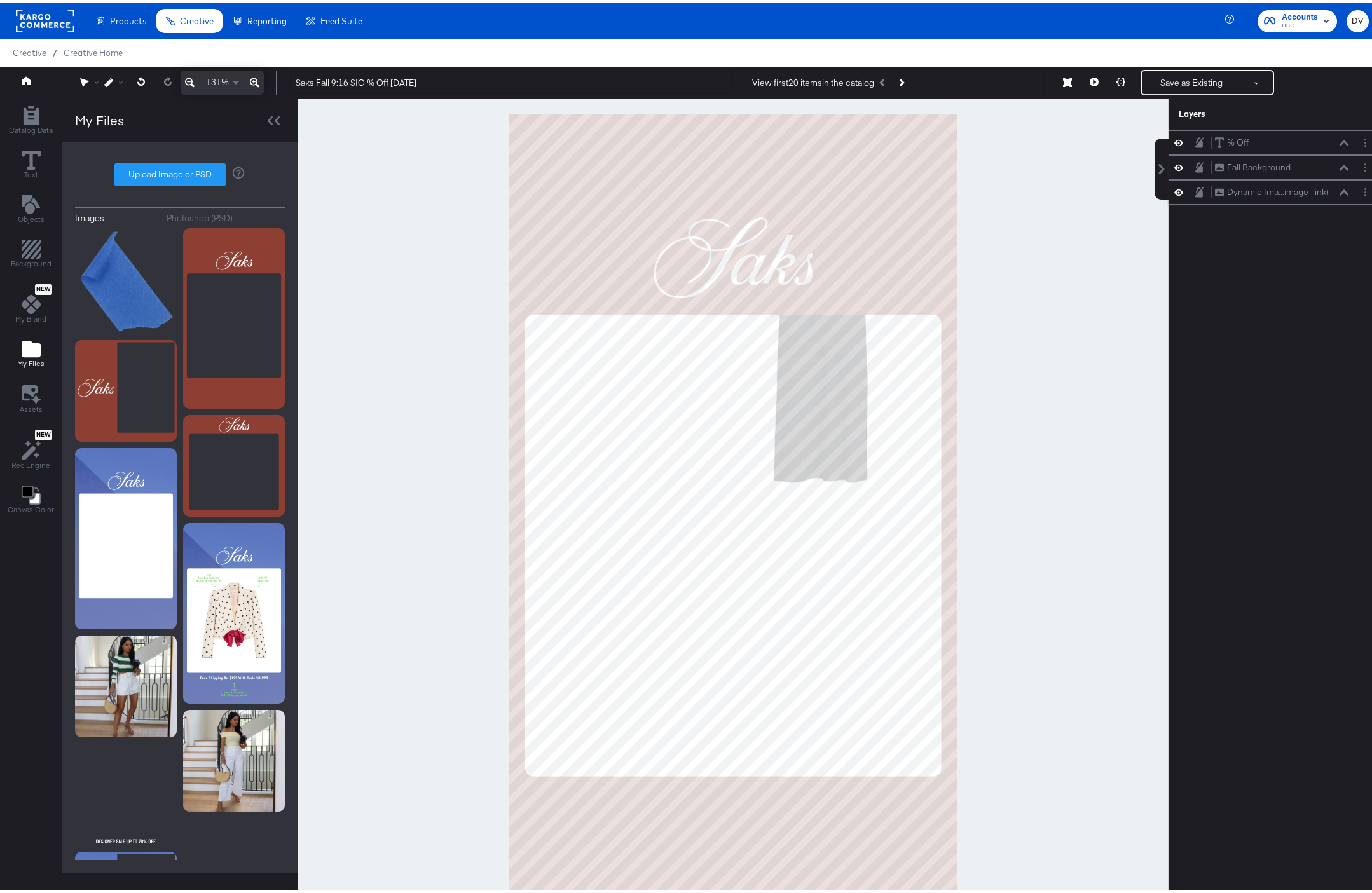
click at [1340, 191] on icon at bounding box center [1344, 189] width 9 height 5
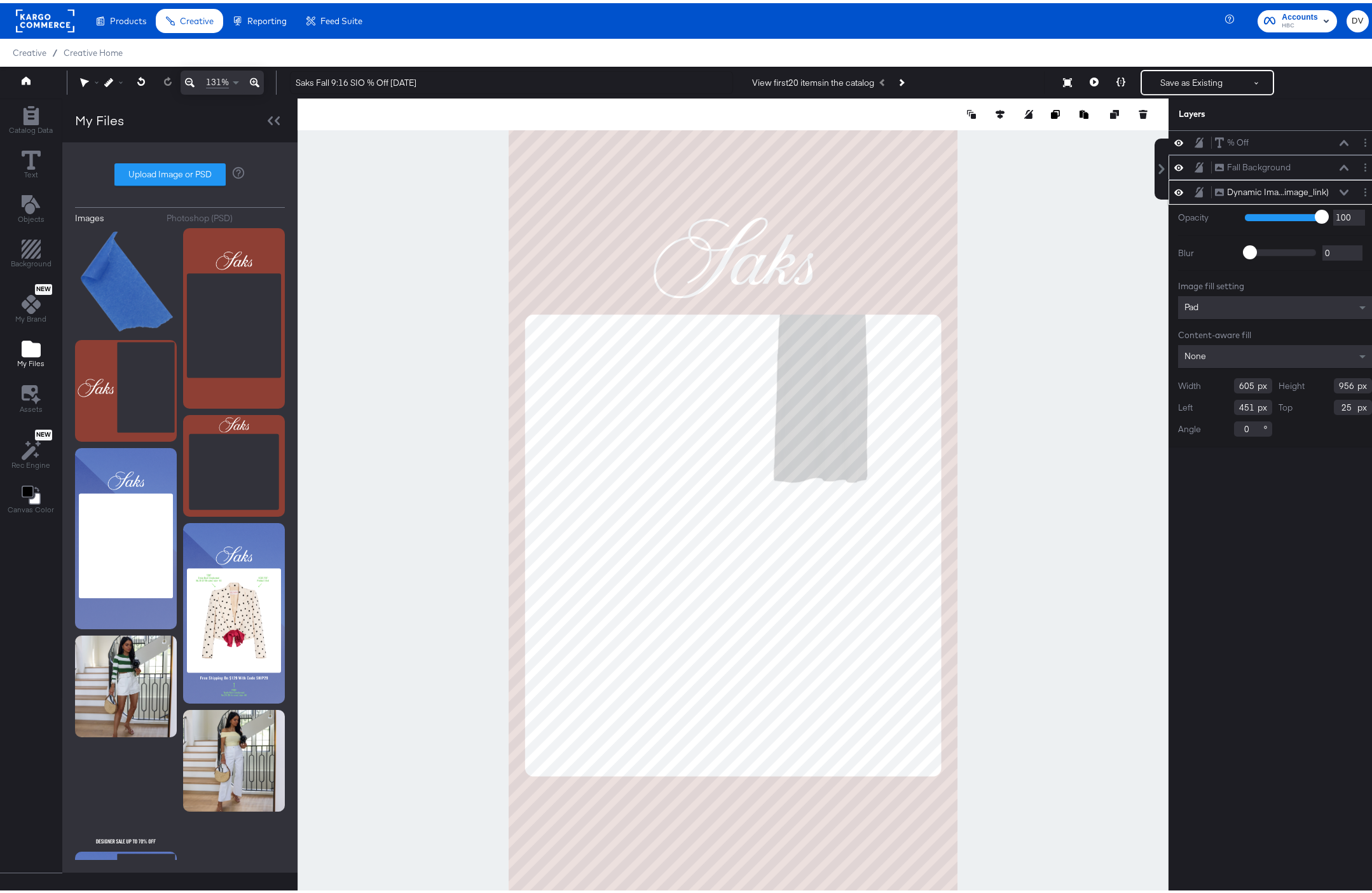
click at [1234, 386] on input "605" at bounding box center [1253, 382] width 38 height 15
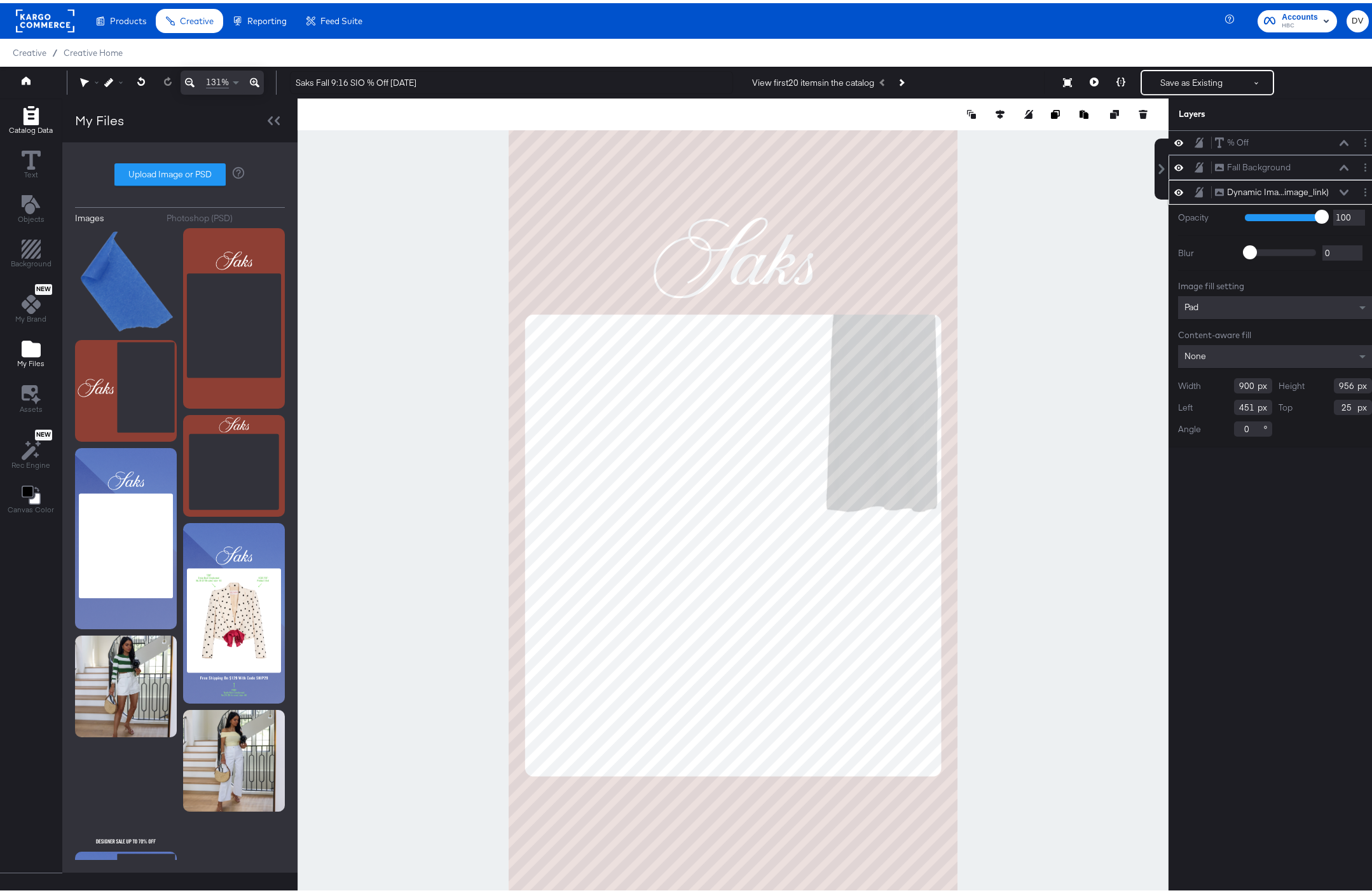
type input "900"
click at [1334, 386] on input "956" at bounding box center [1352, 382] width 38 height 15
type input "1109"
click at [1234, 406] on input "451" at bounding box center [1253, 404] width 38 height 15
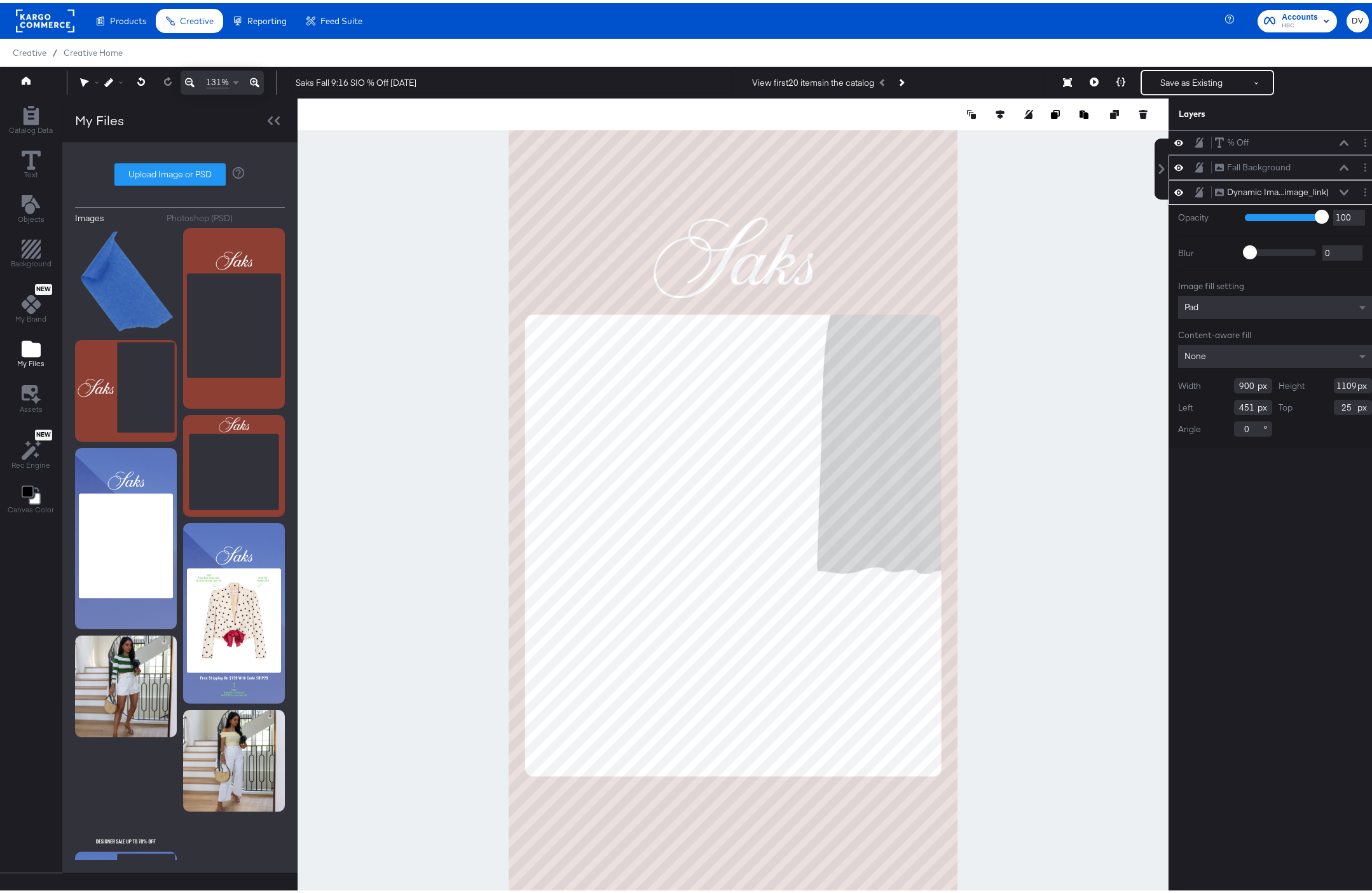
click at [1234, 406] on input "451" at bounding box center [1253, 404] width 38 height 15
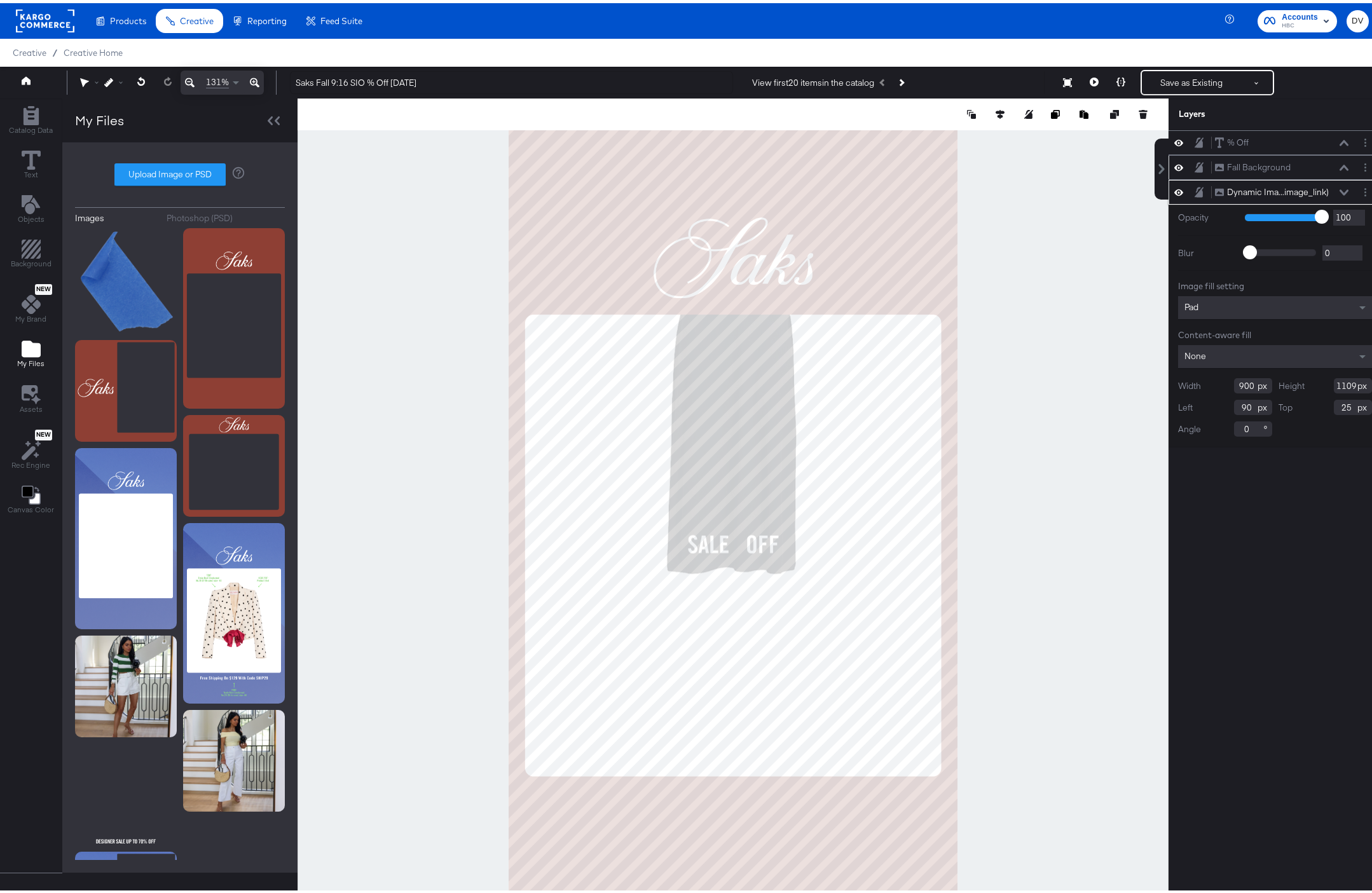
type input "90"
click at [1334, 405] on input "25" at bounding box center [1352, 404] width 38 height 15
type input "483"
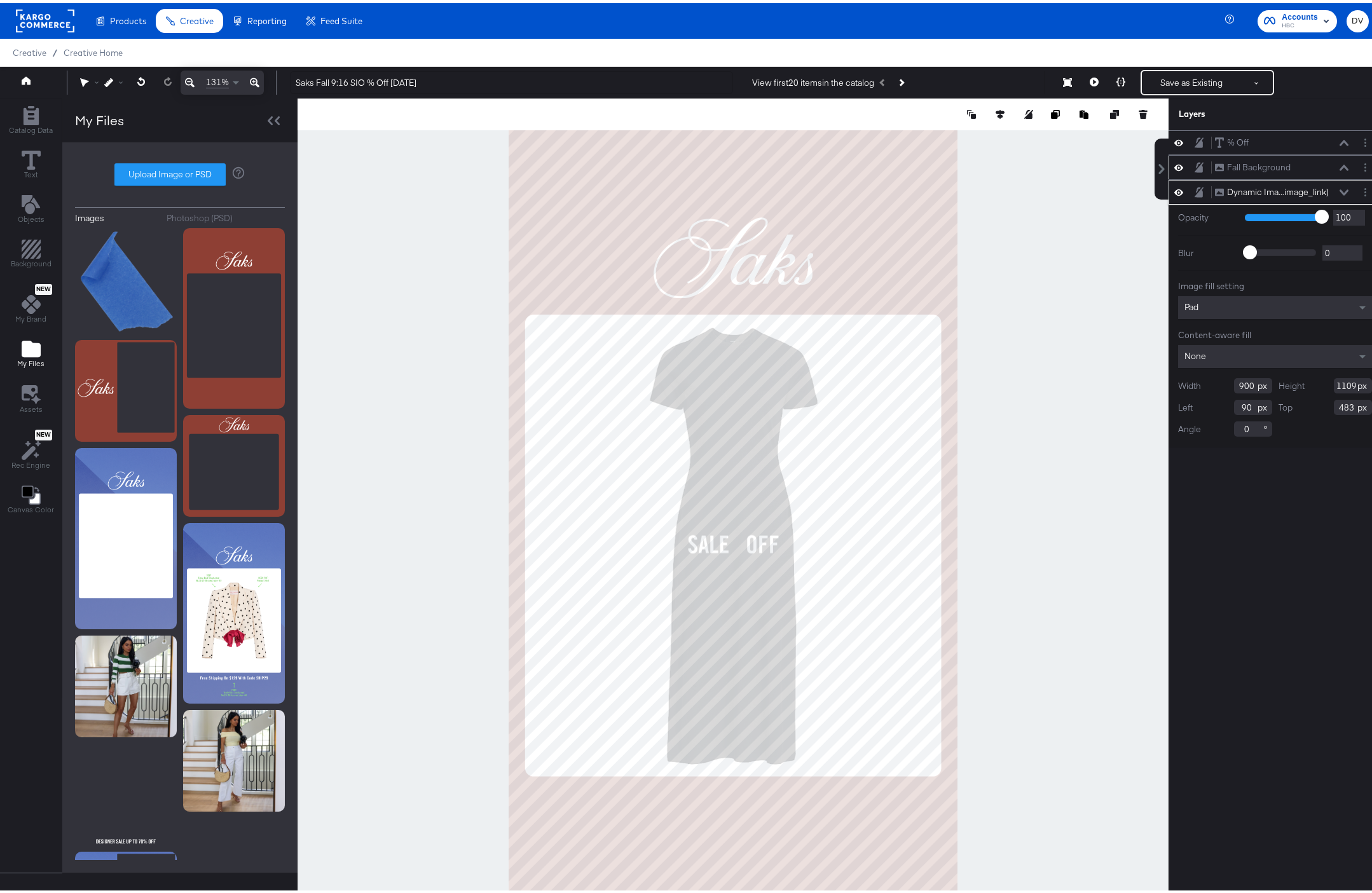
click at [1340, 191] on icon at bounding box center [1344, 189] width 9 height 6
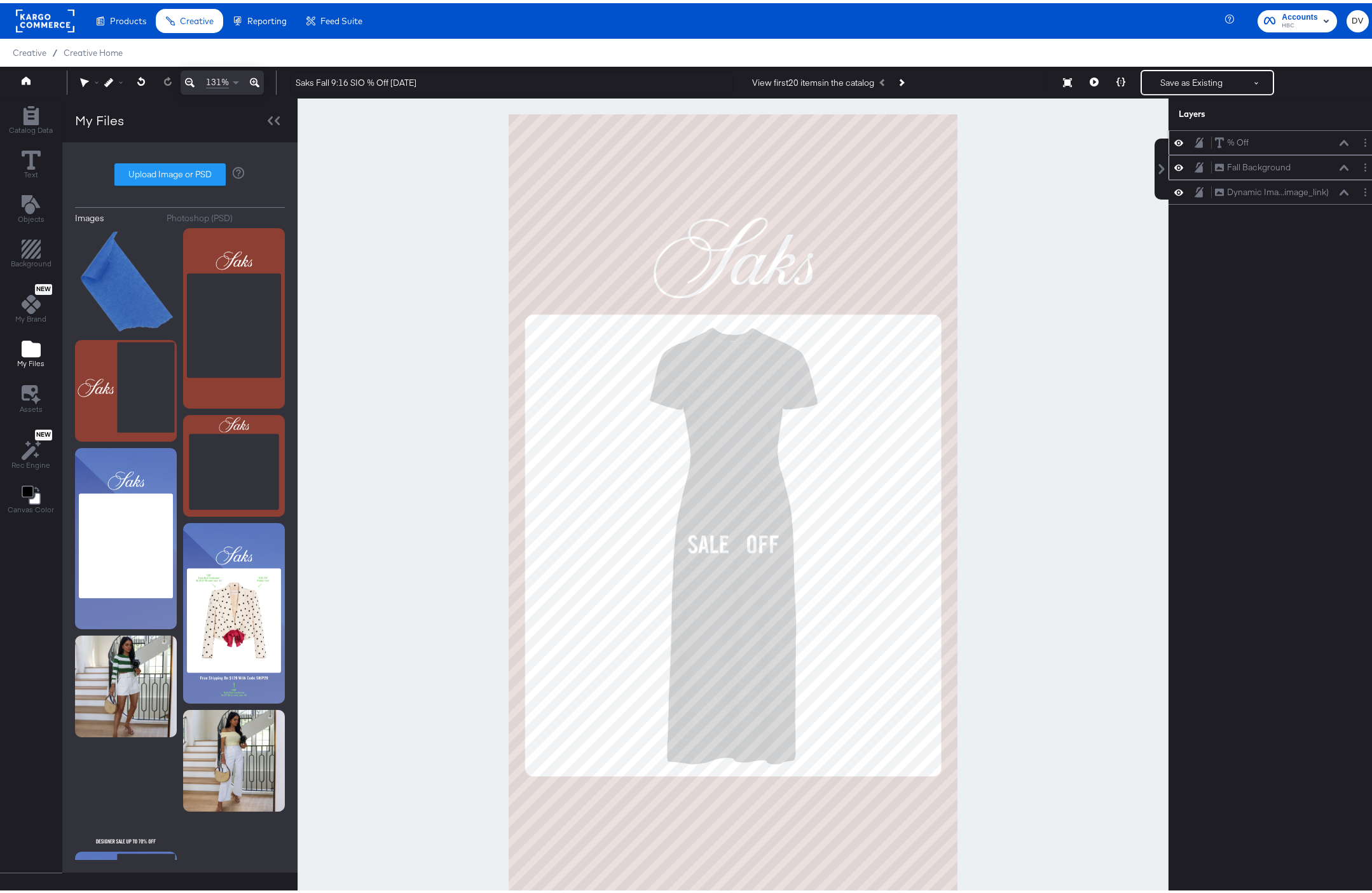
click at [1340, 139] on icon at bounding box center [1344, 140] width 9 height 5
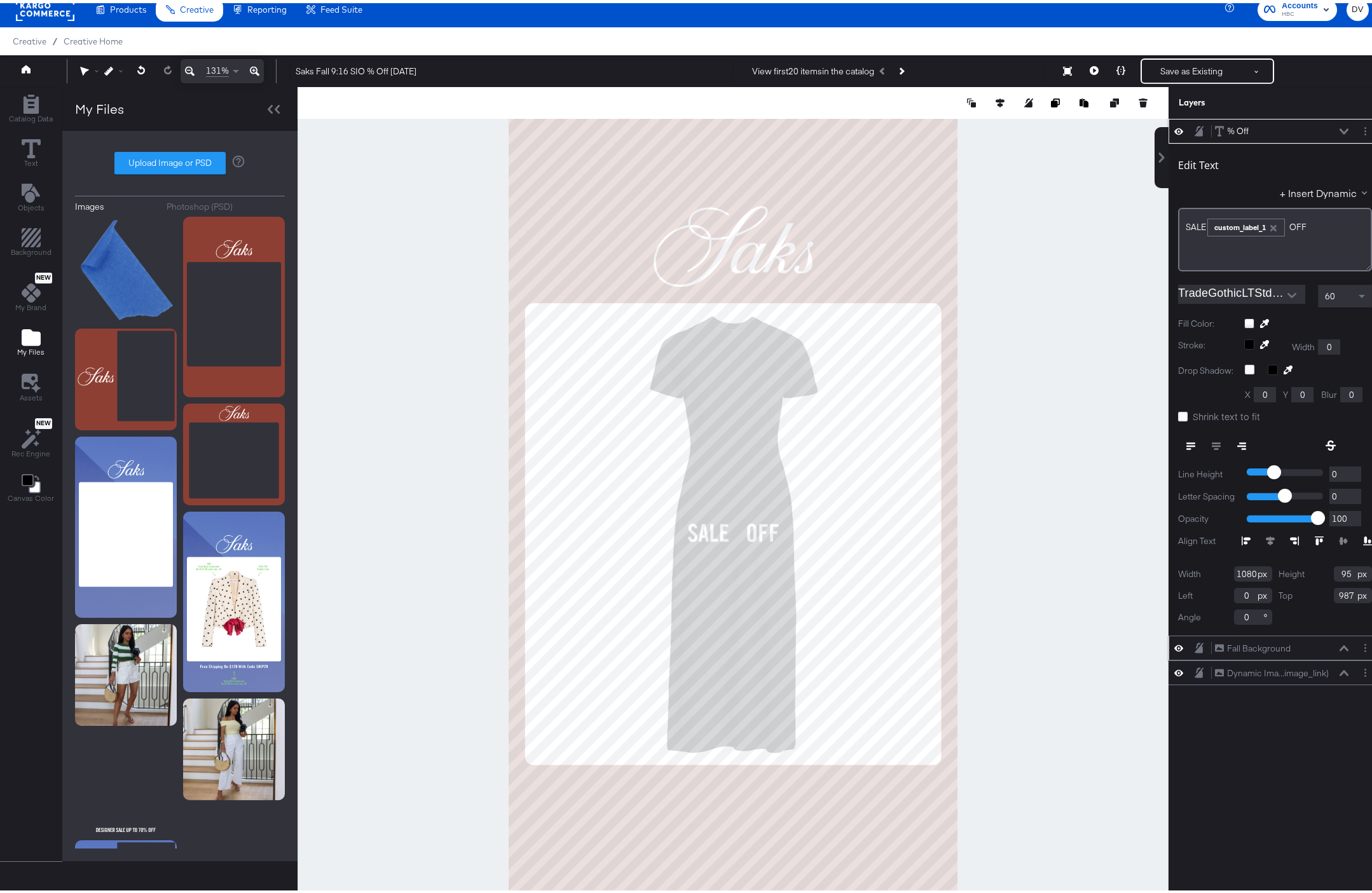
scroll to position [32, 0]
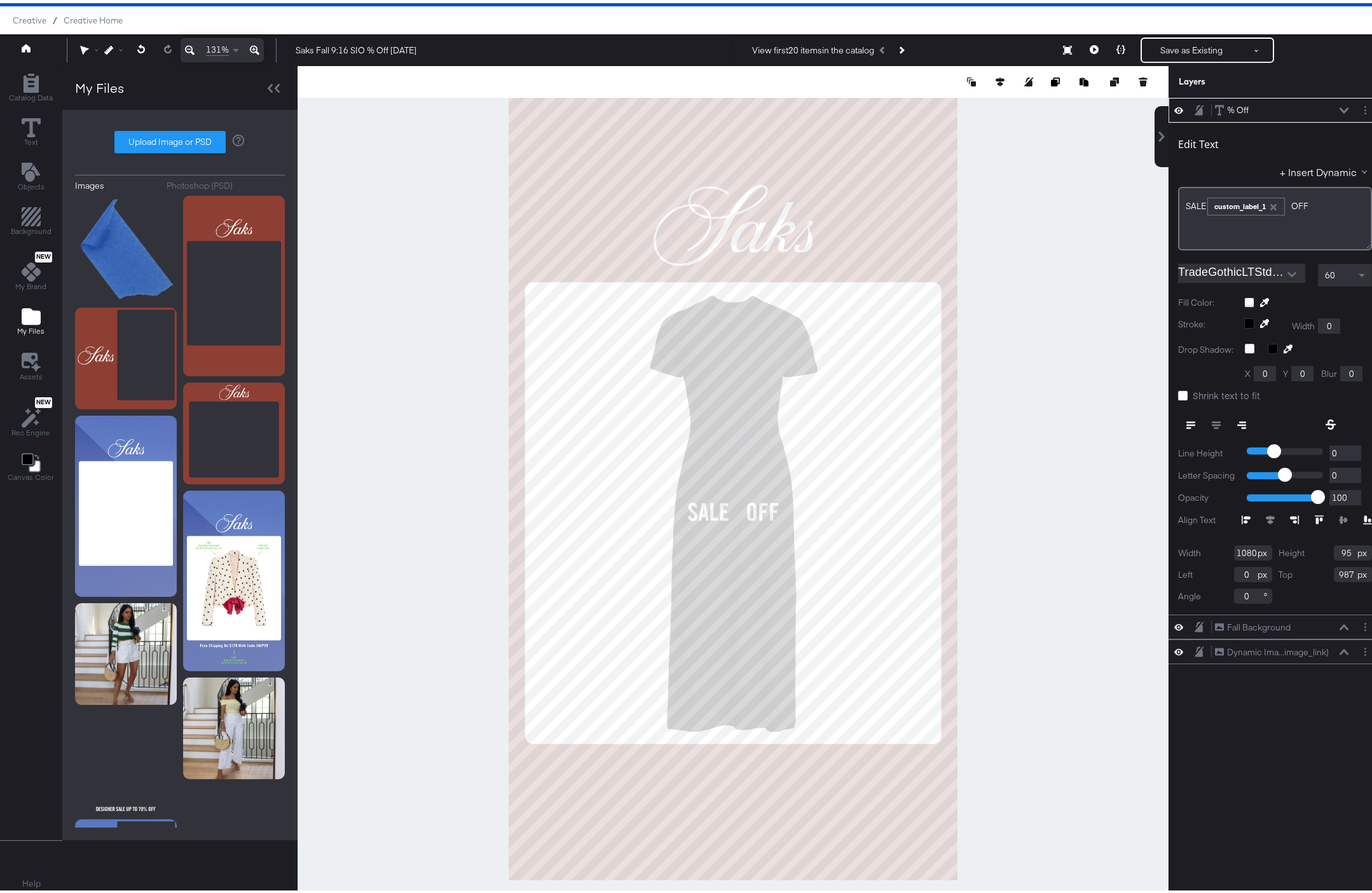
scroll to position [32, 0]
type input "1593"
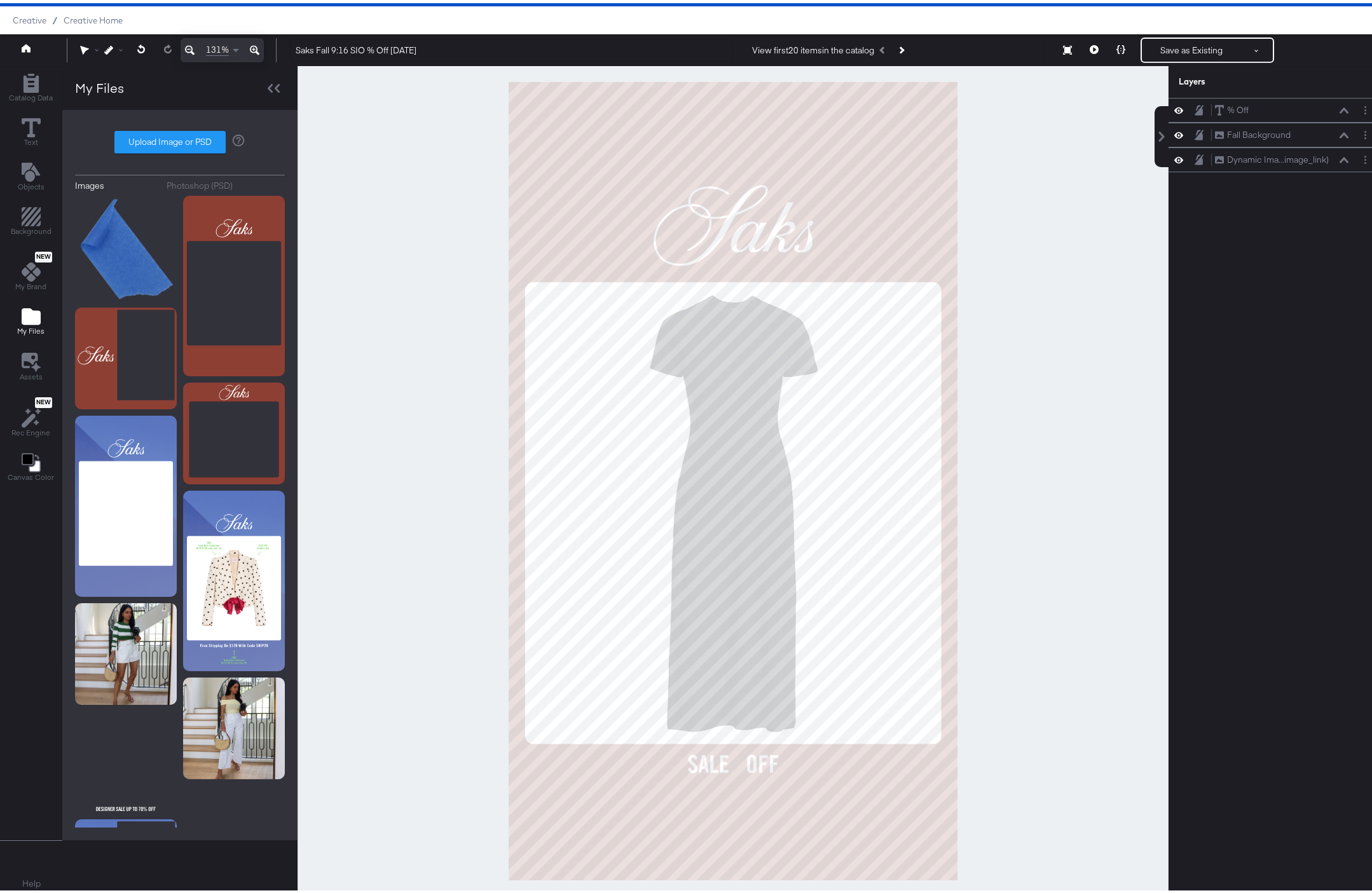
click at [1055, 696] on div at bounding box center [733, 478] width 871 height 831
click at [1090, 49] on icon at bounding box center [1094, 46] width 9 height 9
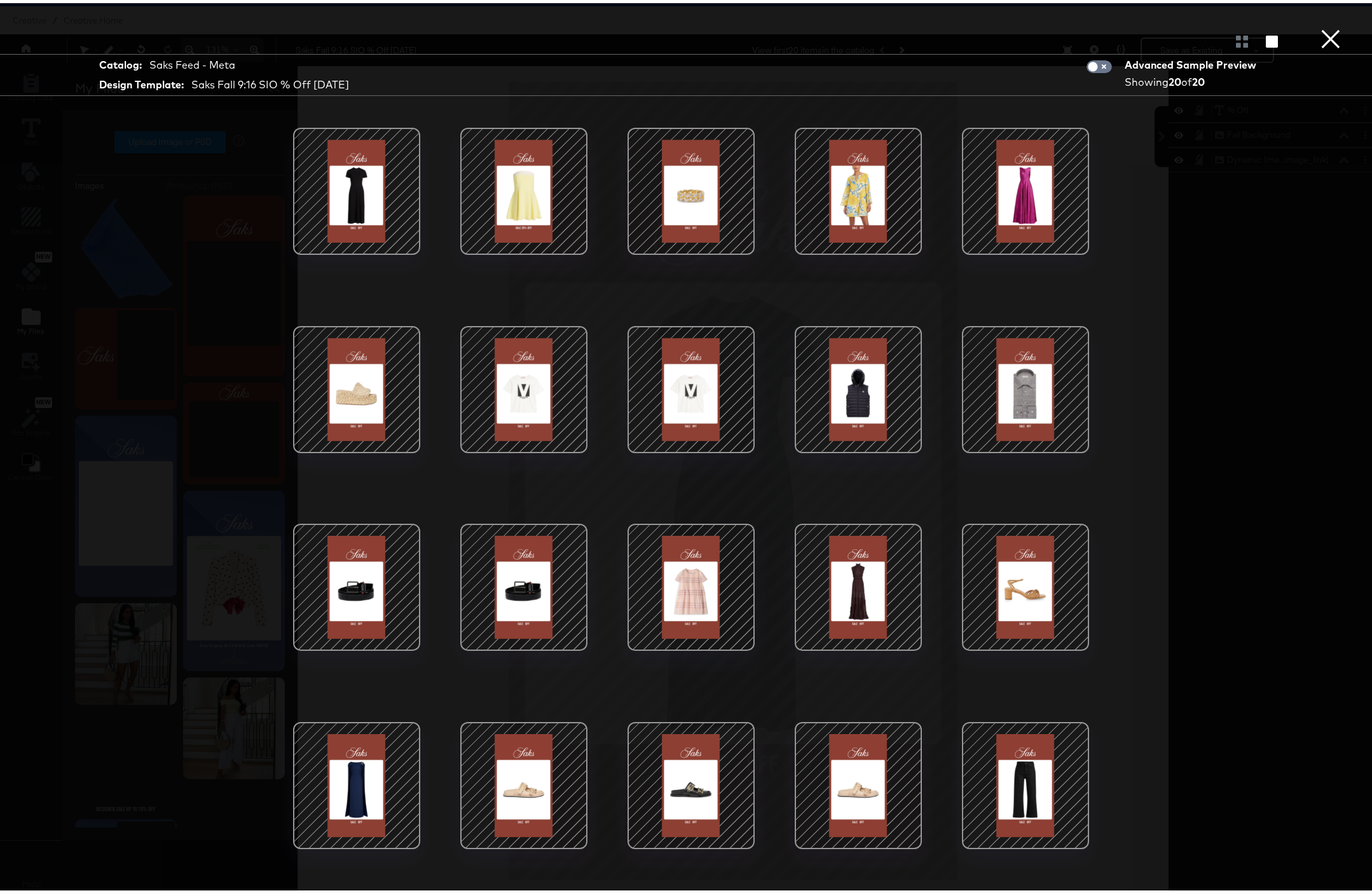
click at [1318, 26] on button "×" at bounding box center [1330, 12] width 26 height 26
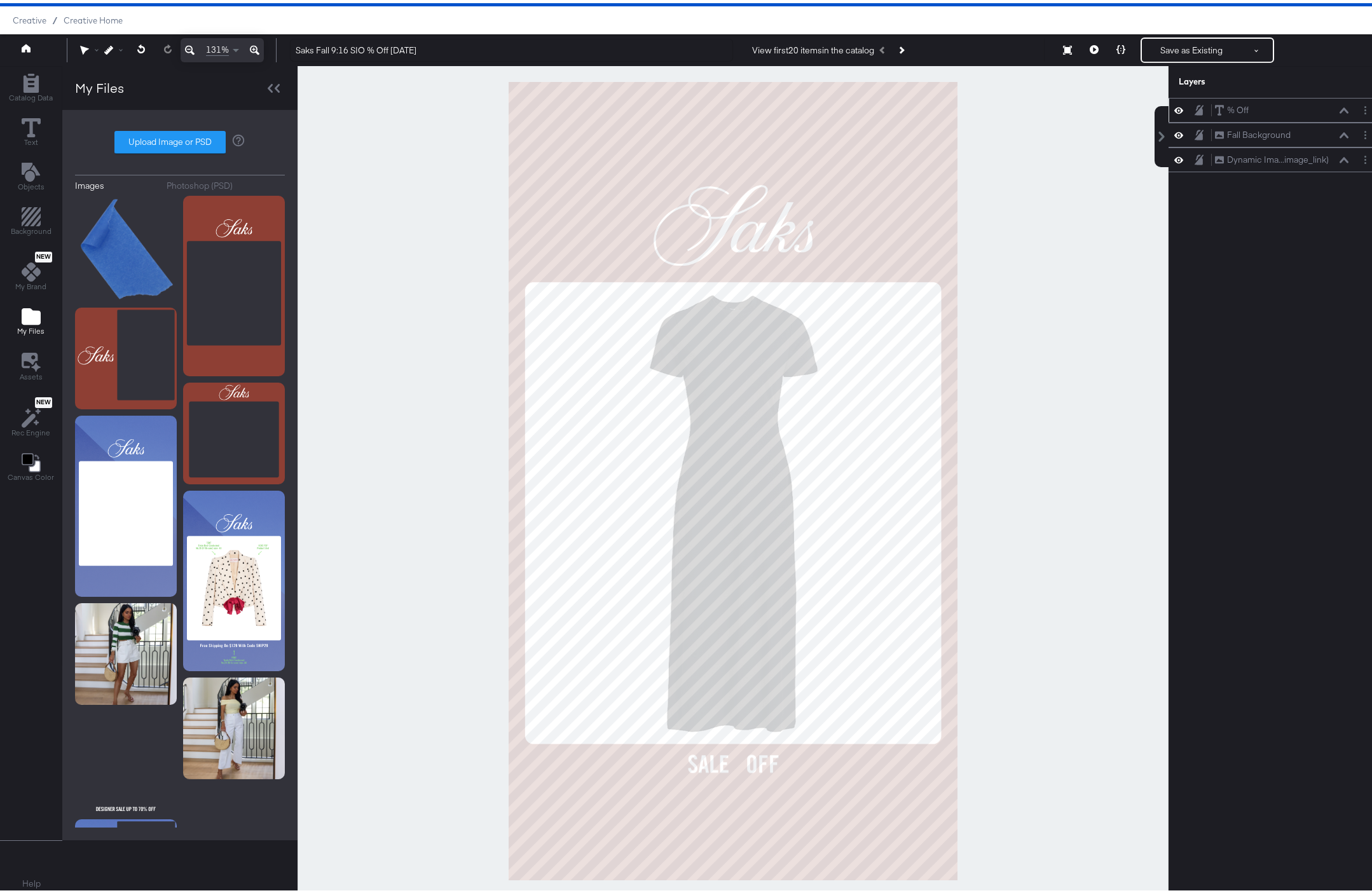
click at [1332, 101] on div "% Off % Off" at bounding box center [1281, 107] width 134 height 13
click at [1333, 103] on div "% Off % Off" at bounding box center [1281, 107] width 134 height 13
click at [1340, 105] on icon at bounding box center [1344, 107] width 9 height 5
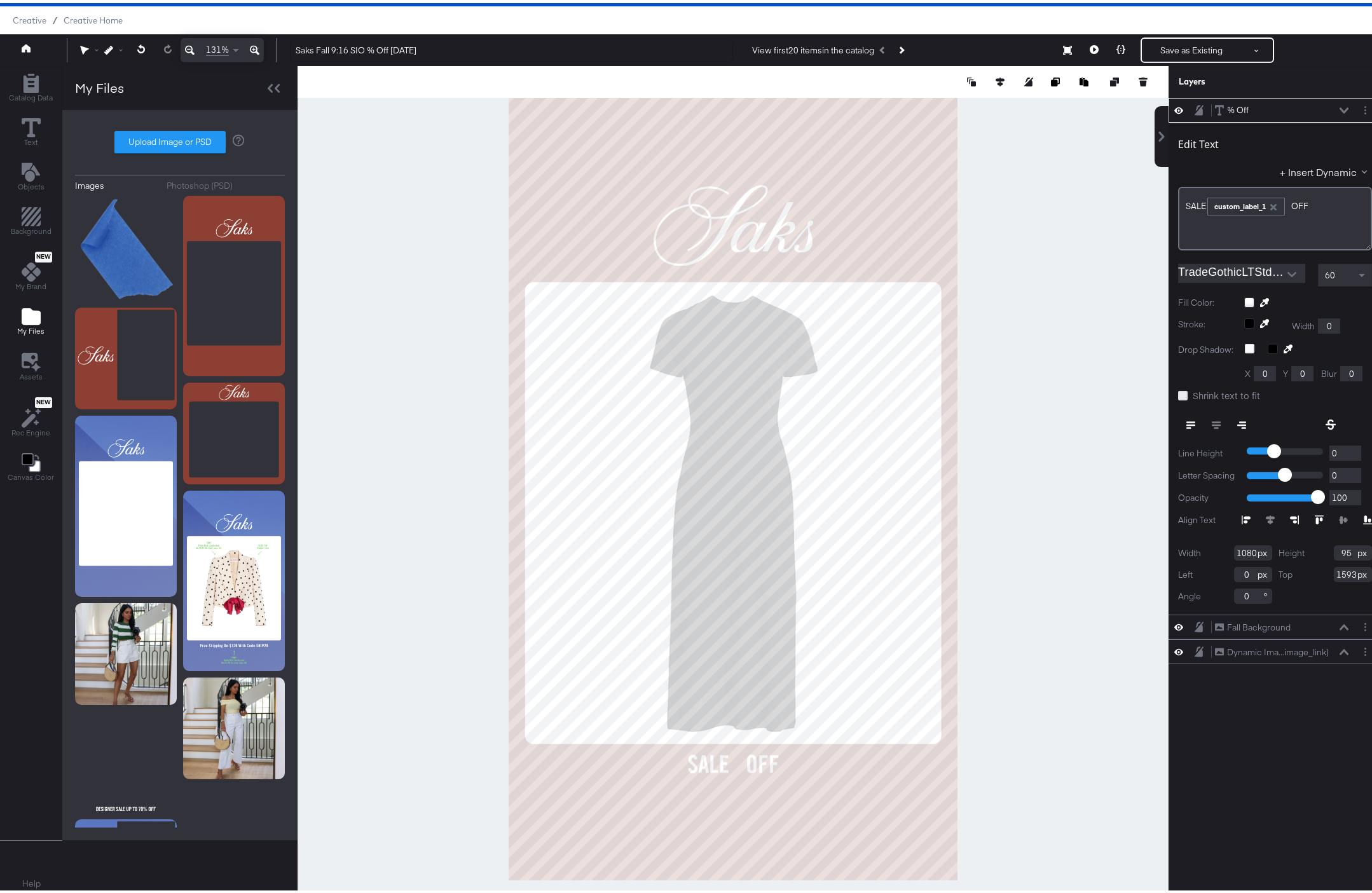
click at [1178, 390] on icon at bounding box center [1182, 393] width 10 height 10
click at [0, 0] on input "Shrink text to fit" at bounding box center [0, 0] width 0 height 0
click at [1178, 390] on icon at bounding box center [1182, 393] width 10 height 10
click at [0, 0] on input "Shrink text to fit" at bounding box center [0, 0] width 0 height 0
click at [1340, 108] on icon at bounding box center [1344, 107] width 9 height 5
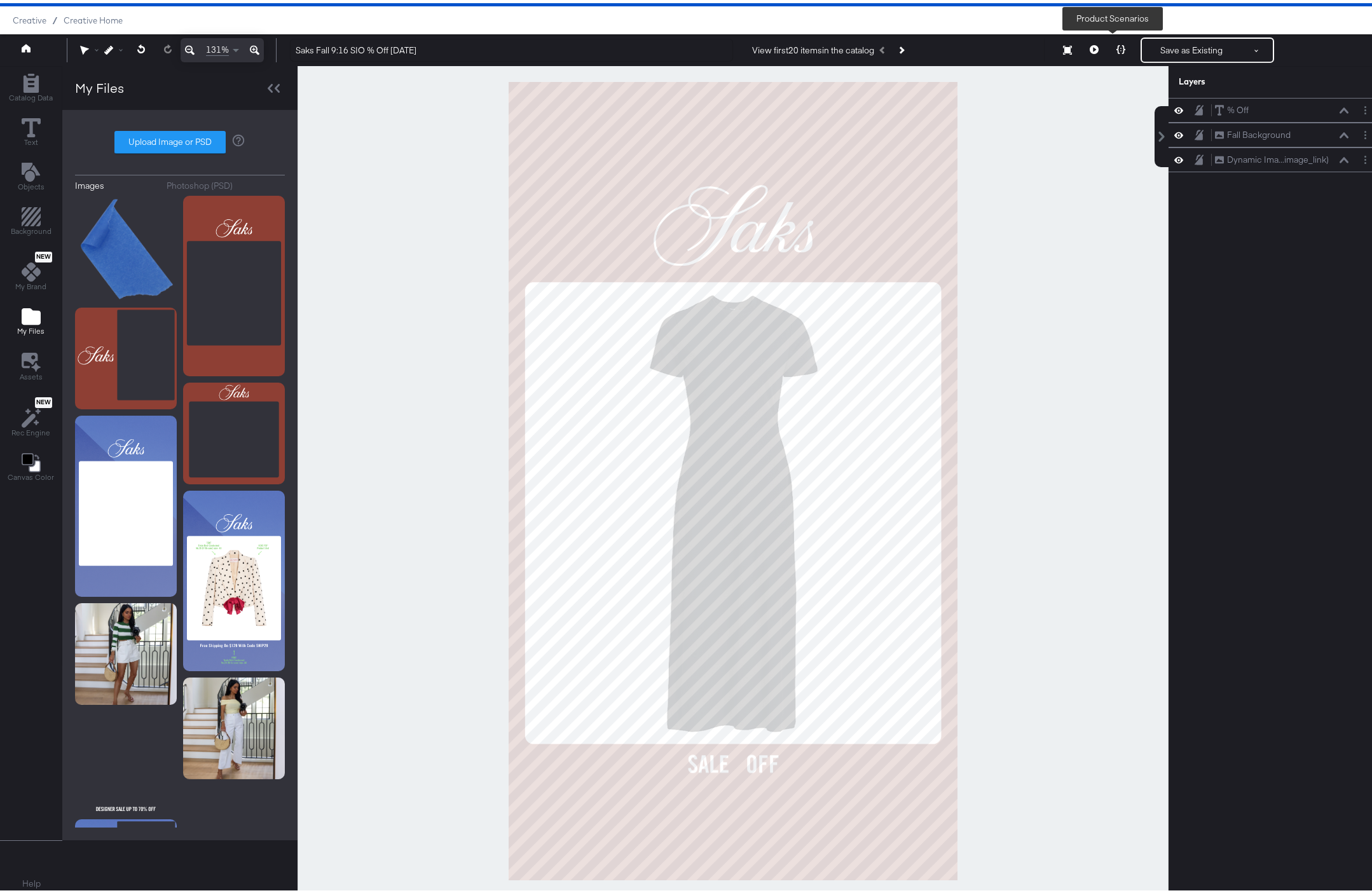
click at [1116, 46] on icon at bounding box center [1121, 46] width 9 height 9
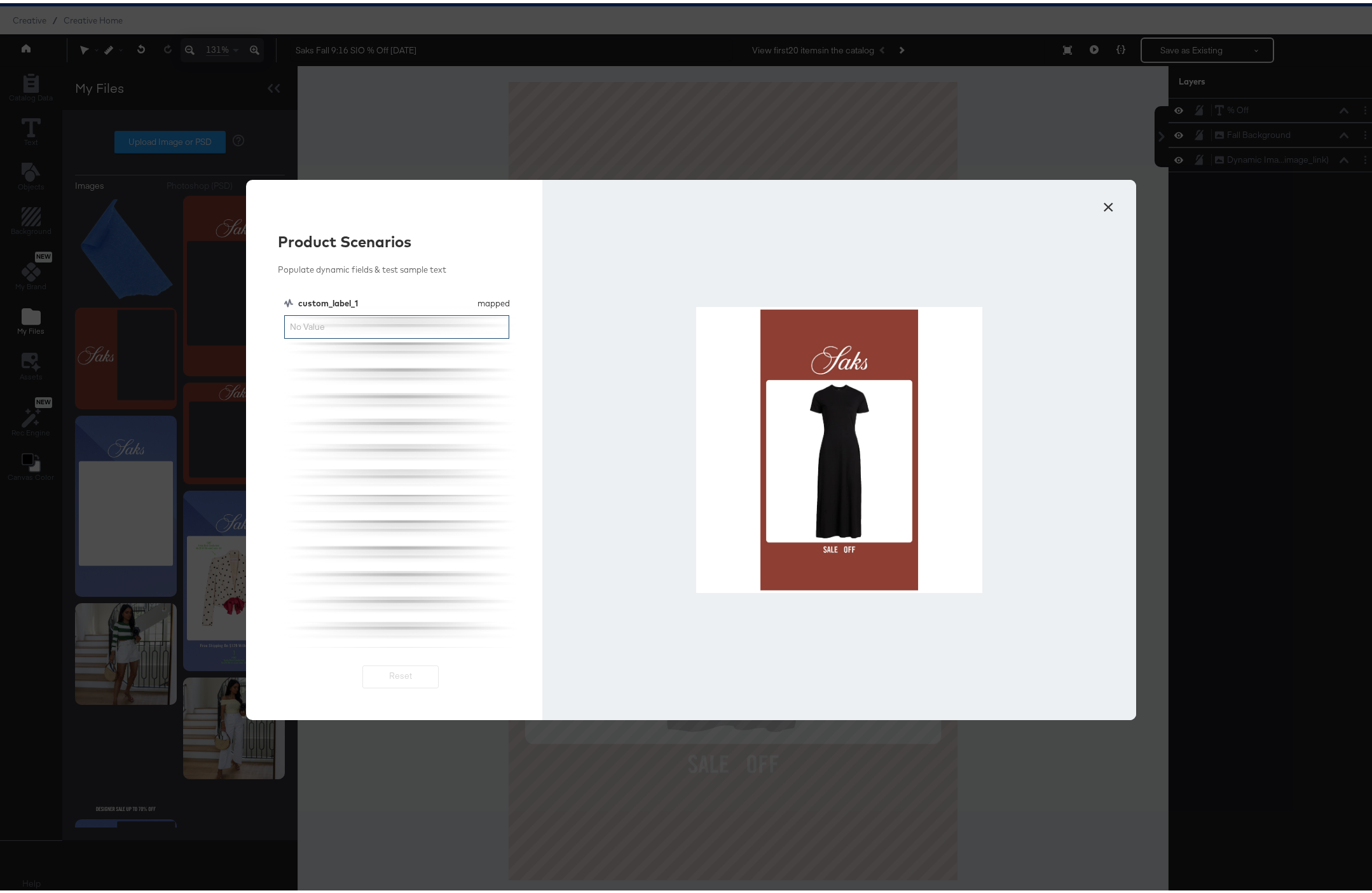
click at [410, 323] on input "custom_label_1" at bounding box center [396, 324] width 225 height 23
type input "40%"
click at [1101, 204] on button "×" at bounding box center [1108, 201] width 23 height 23
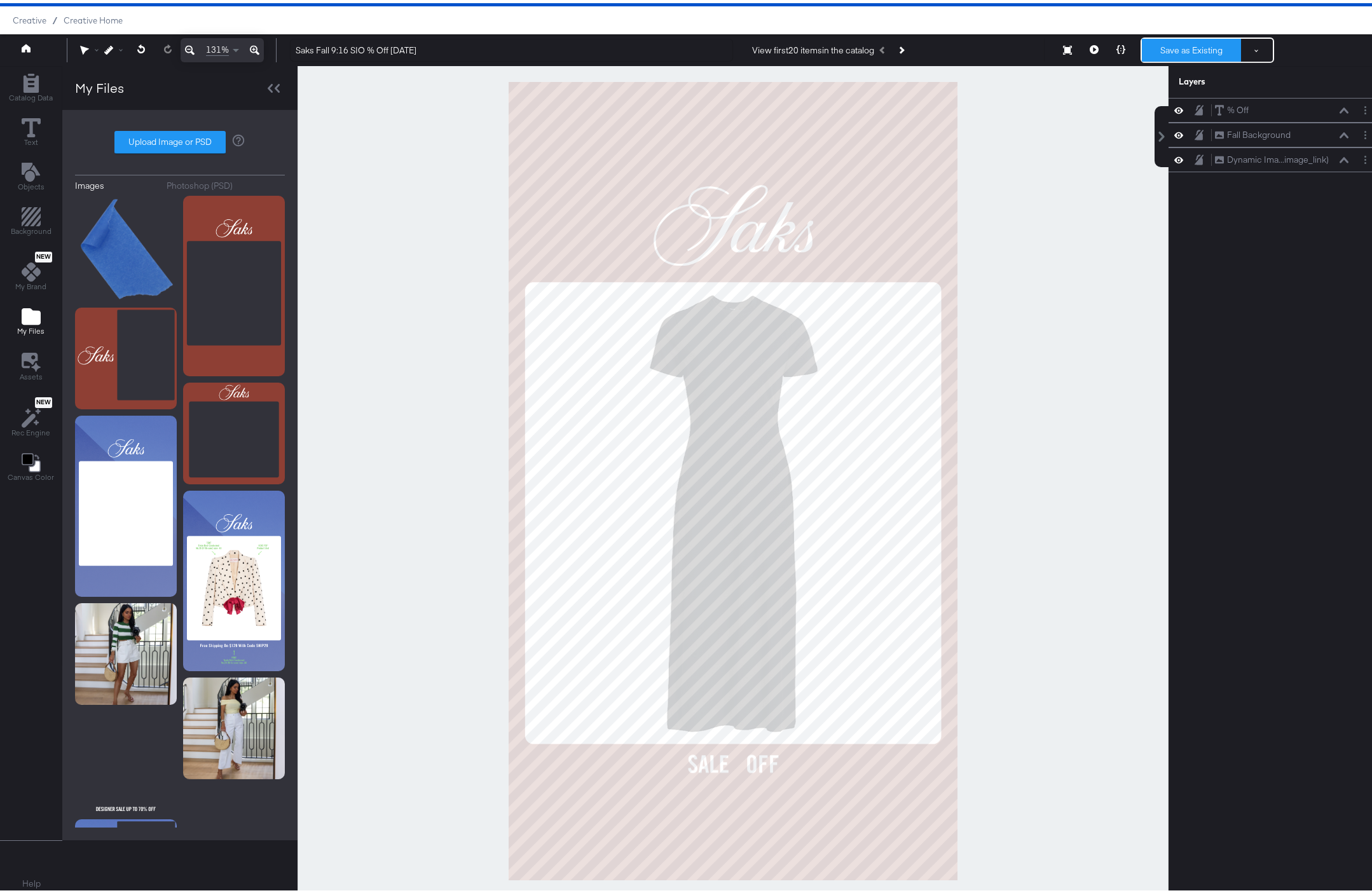
click at [1166, 41] on button "Save as Existing" at bounding box center [1190, 47] width 99 height 23
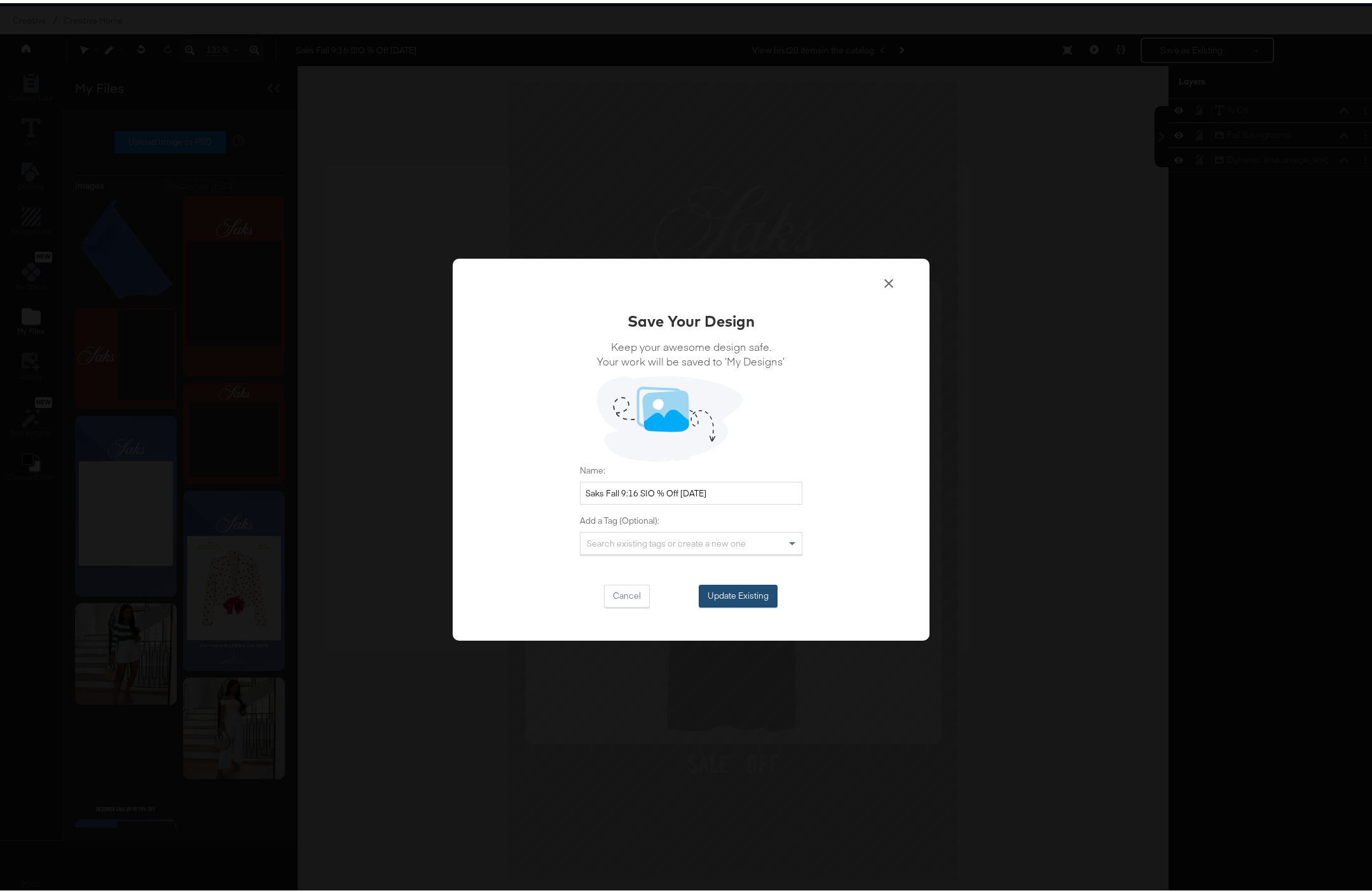
click at [724, 589] on button "Update Existing" at bounding box center [738, 593] width 79 height 23
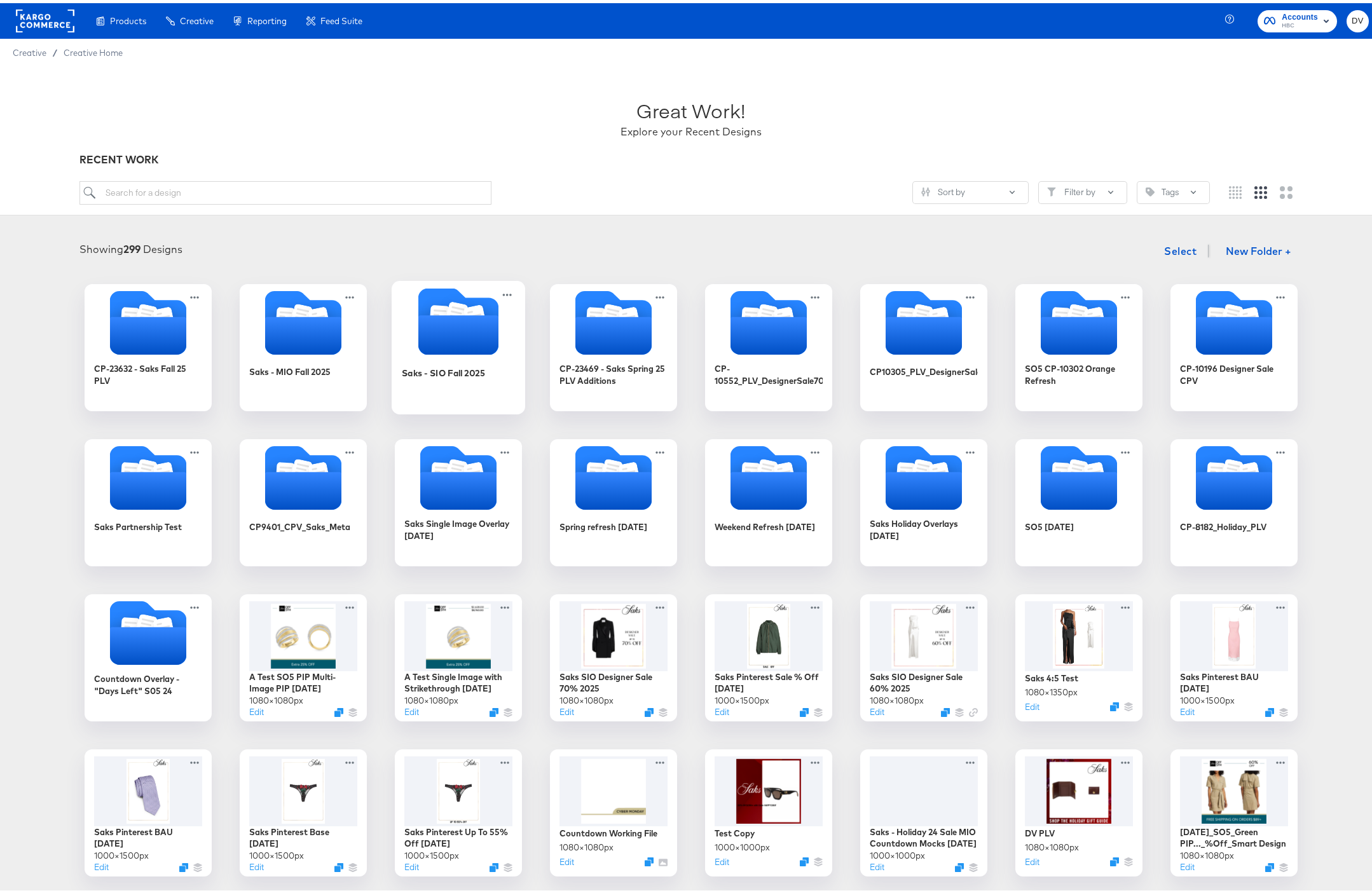
click at [464, 336] on icon "Folder" at bounding box center [458, 332] width 80 height 39
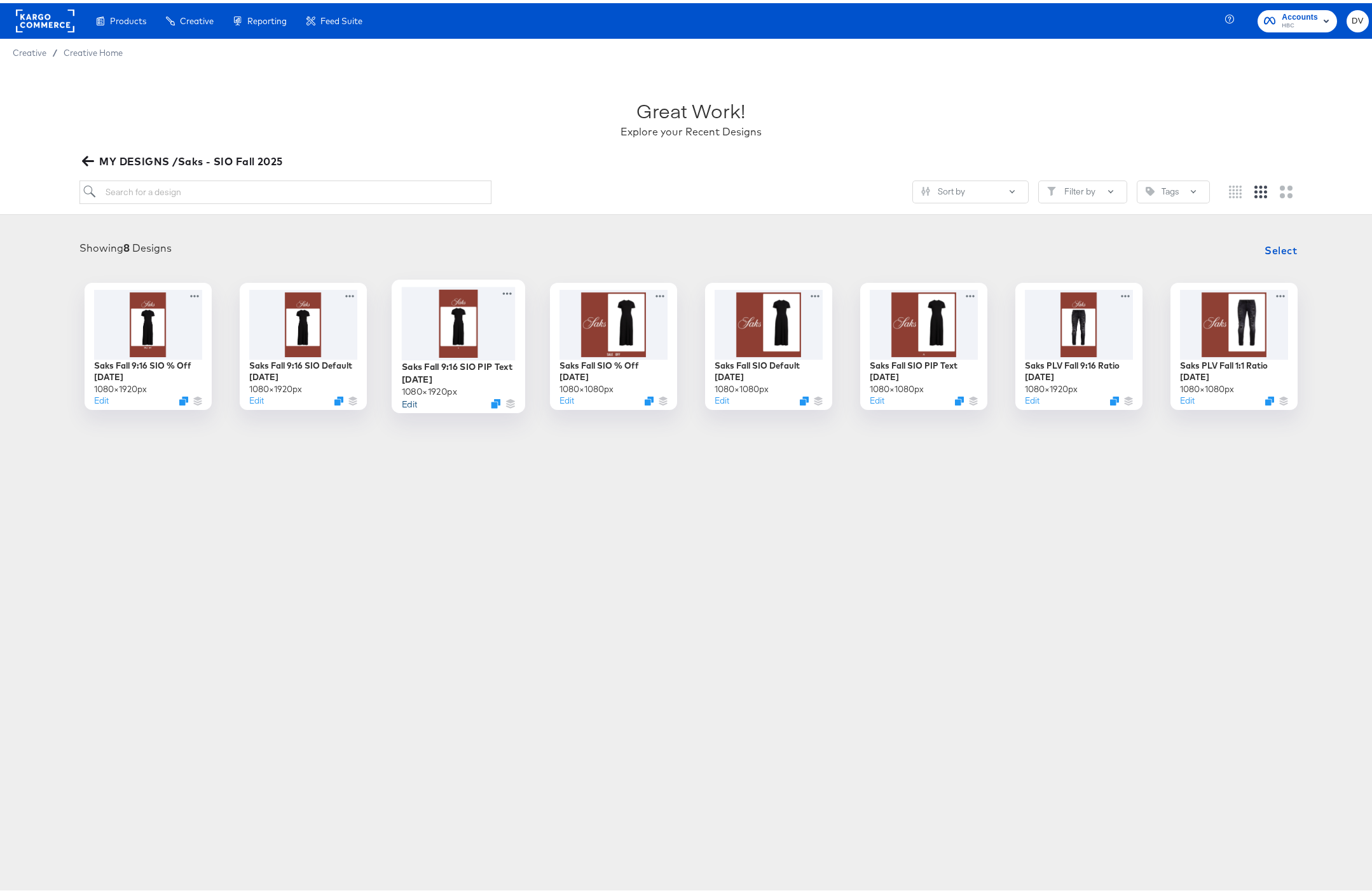
click at [402, 403] on button "Edit" at bounding box center [409, 401] width 15 height 12
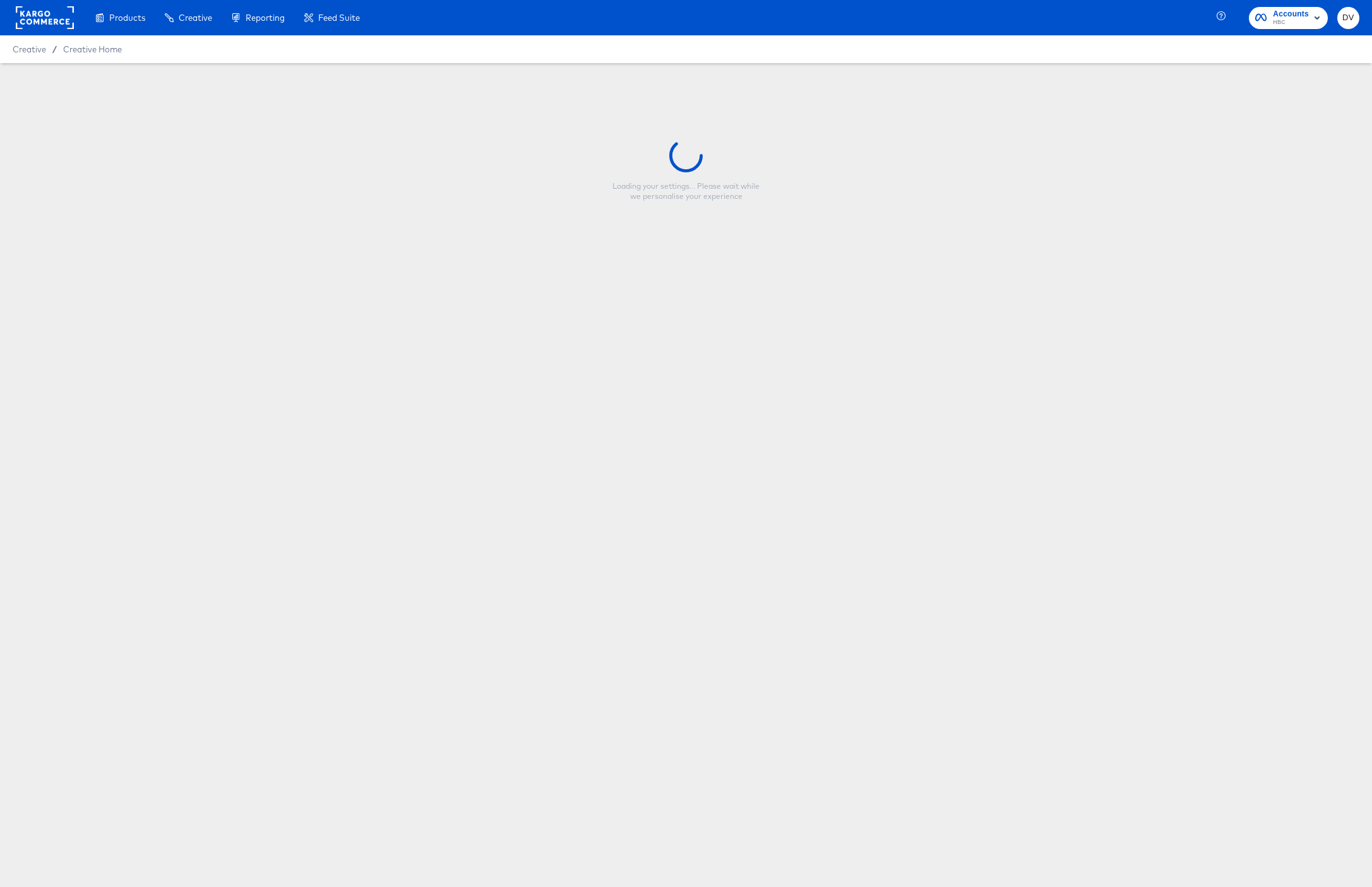
type input "Saks Fall 9:16 SIO PIP Text 9.4.25"
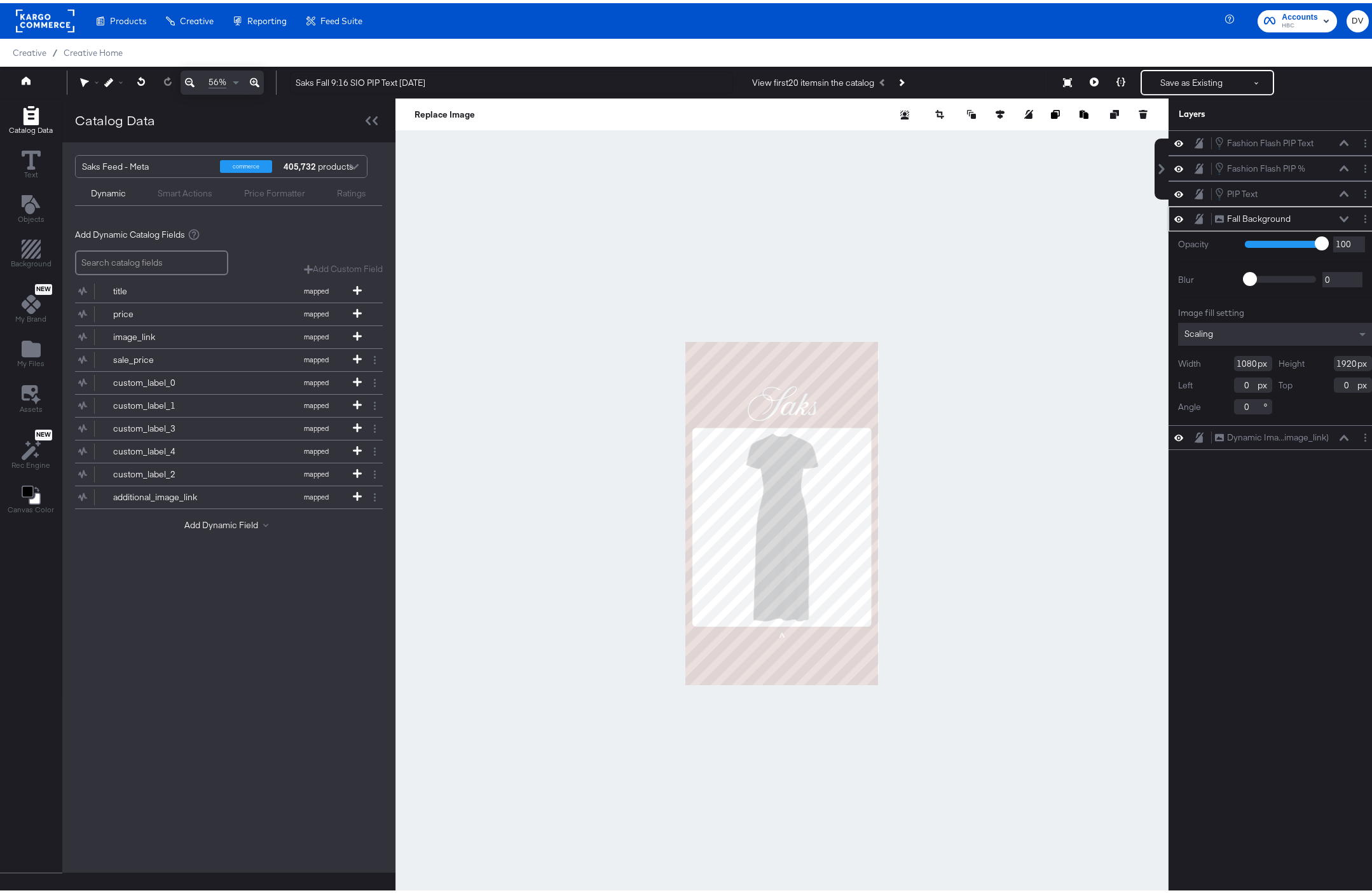
click at [1340, 215] on icon at bounding box center [1344, 215] width 9 height 5
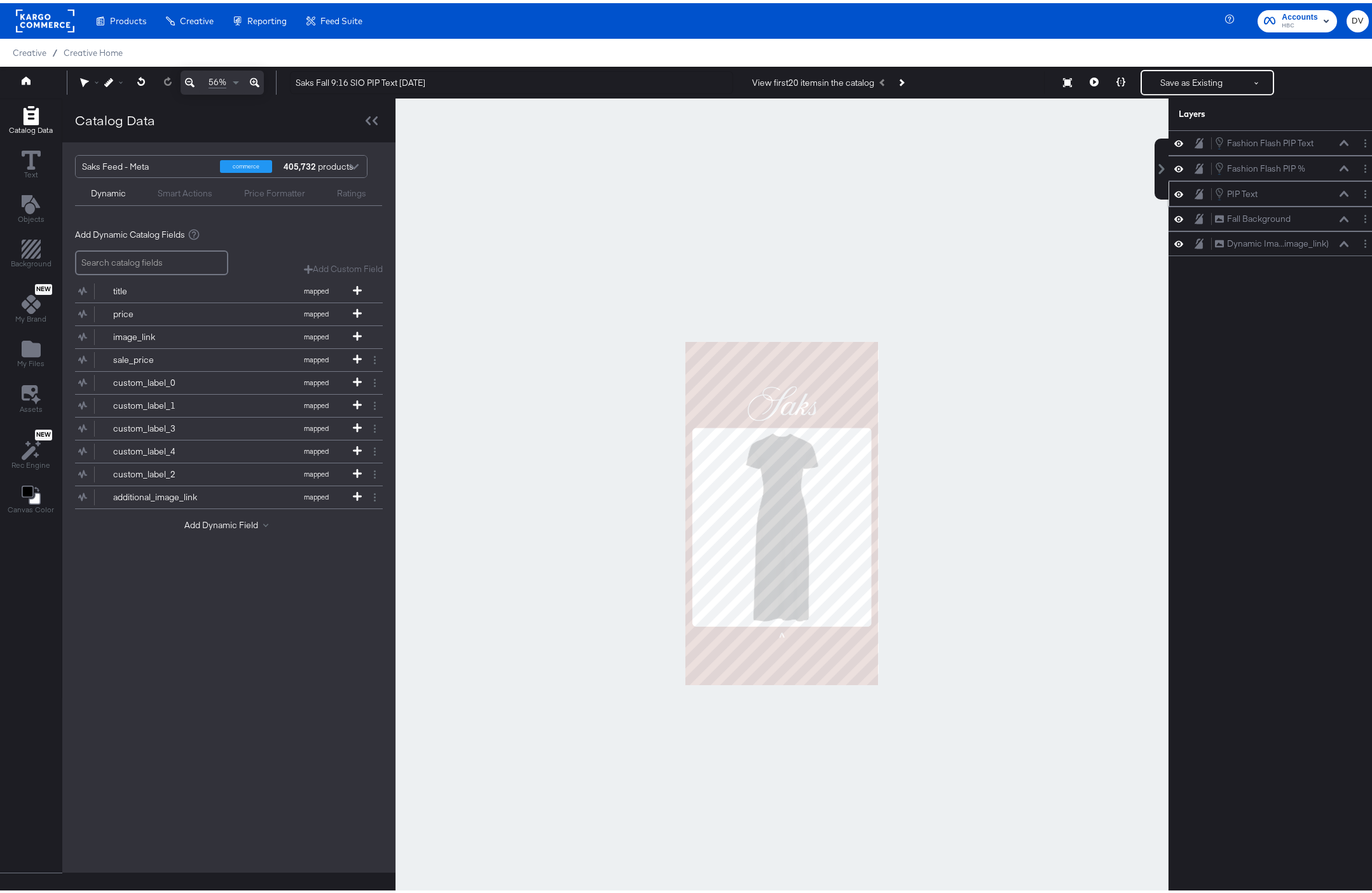
click at [1340, 191] on icon at bounding box center [1344, 191] width 9 height 6
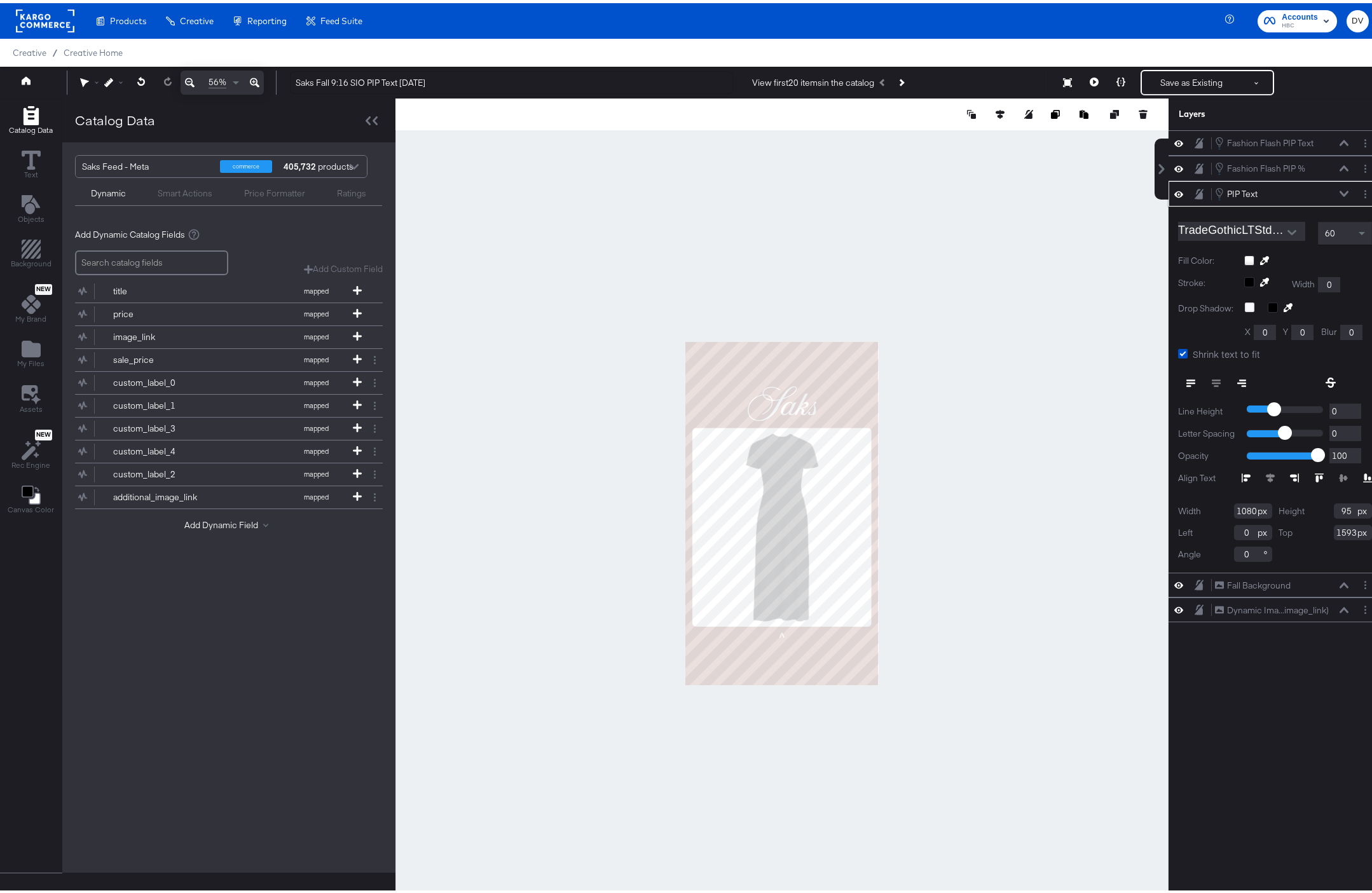
click at [1340, 191] on icon at bounding box center [1344, 191] width 9 height 6
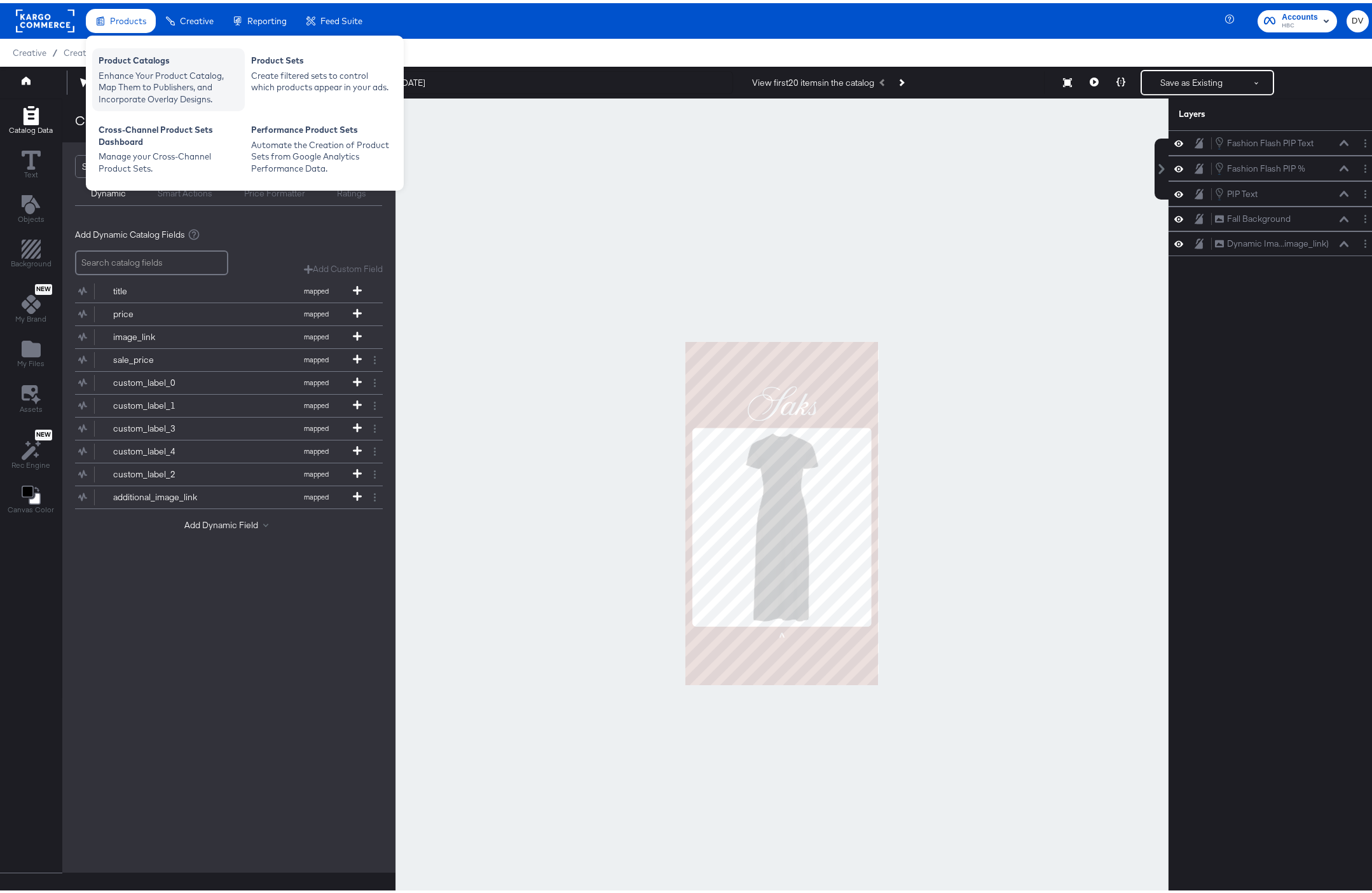
click at [146, 50] on div "Product Catalogs Enhance Your Product Catalog, Map Them to Publishers, and Inco…" at bounding box center [168, 77] width 152 height 63
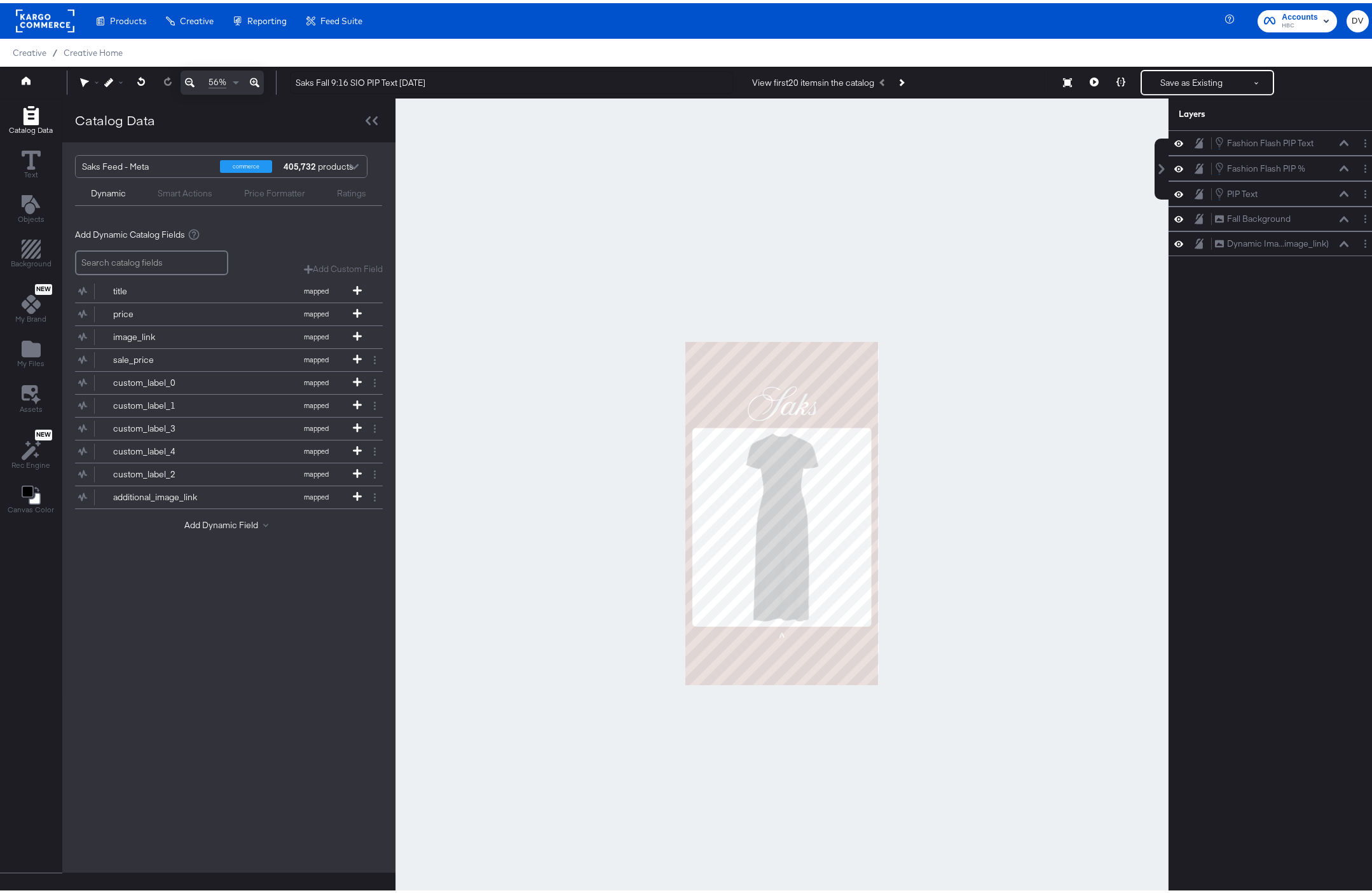
click at [483, 267] on div at bounding box center [782, 510] width 773 height 831
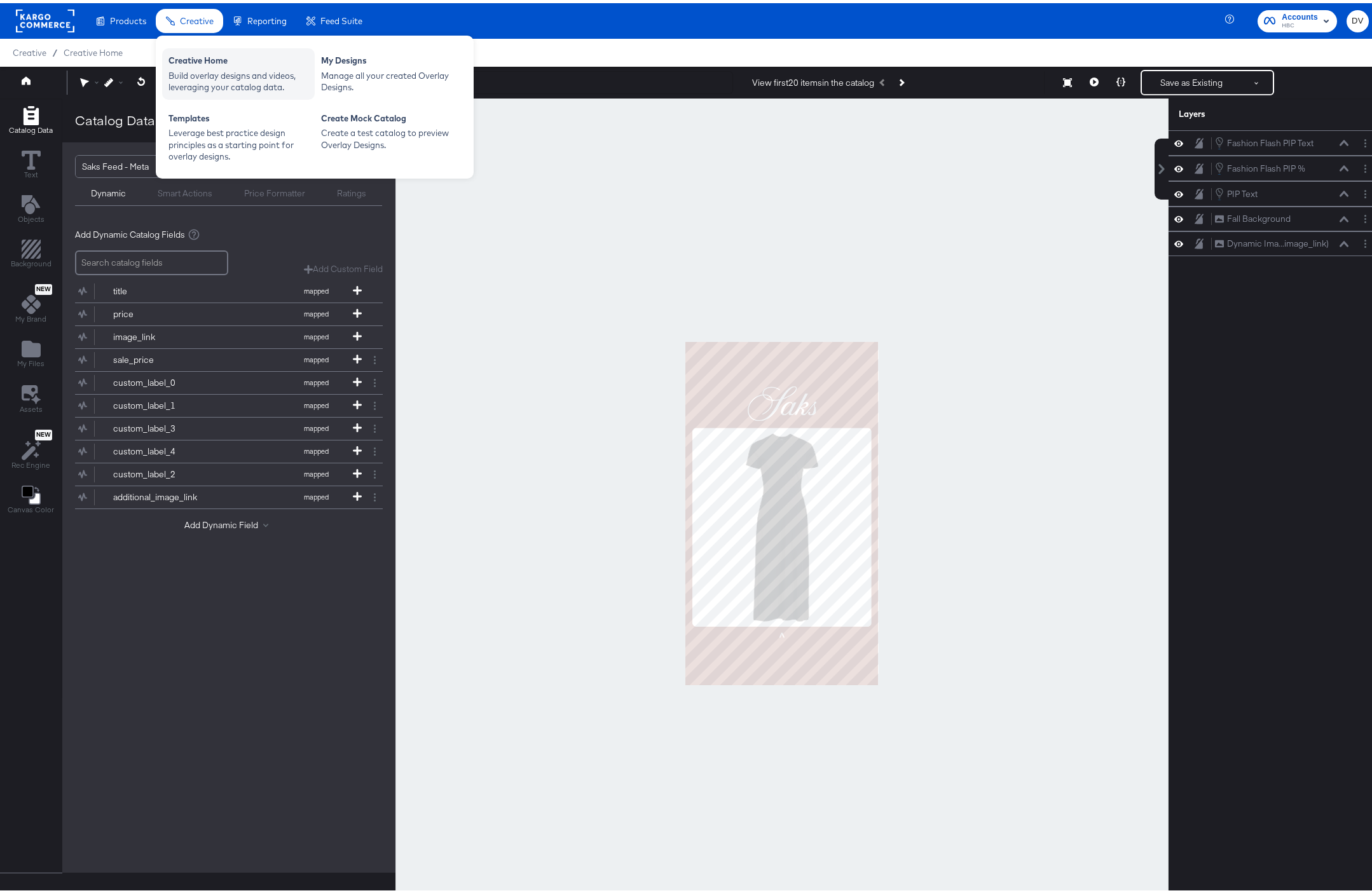
click at [199, 76] on div "Build overlay designs and videos, leveraging your catalog data." at bounding box center [238, 78] width 140 height 23
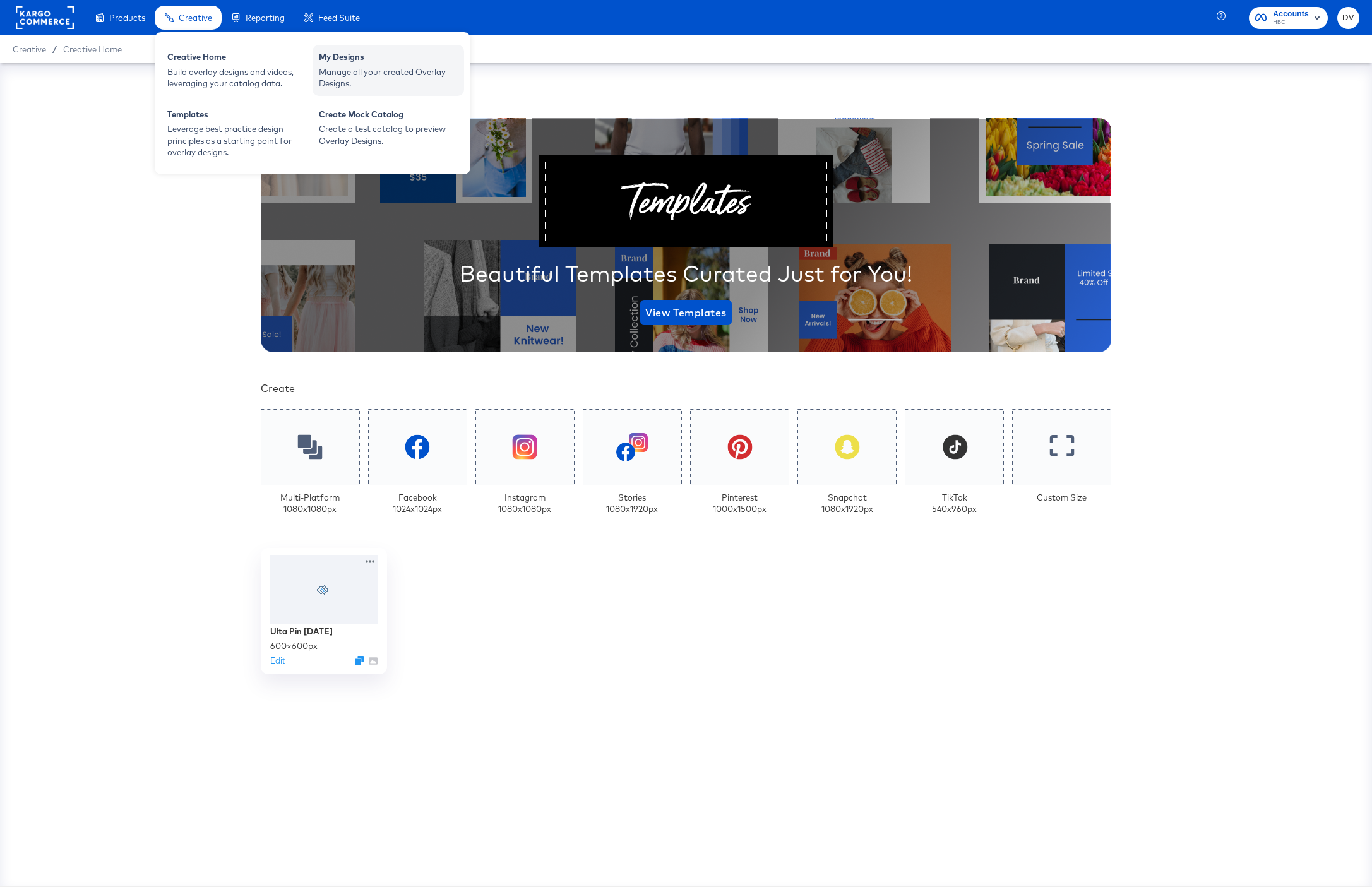
click at [366, 73] on div "Manage all your created Overlay Designs." at bounding box center [388, 78] width 139 height 23
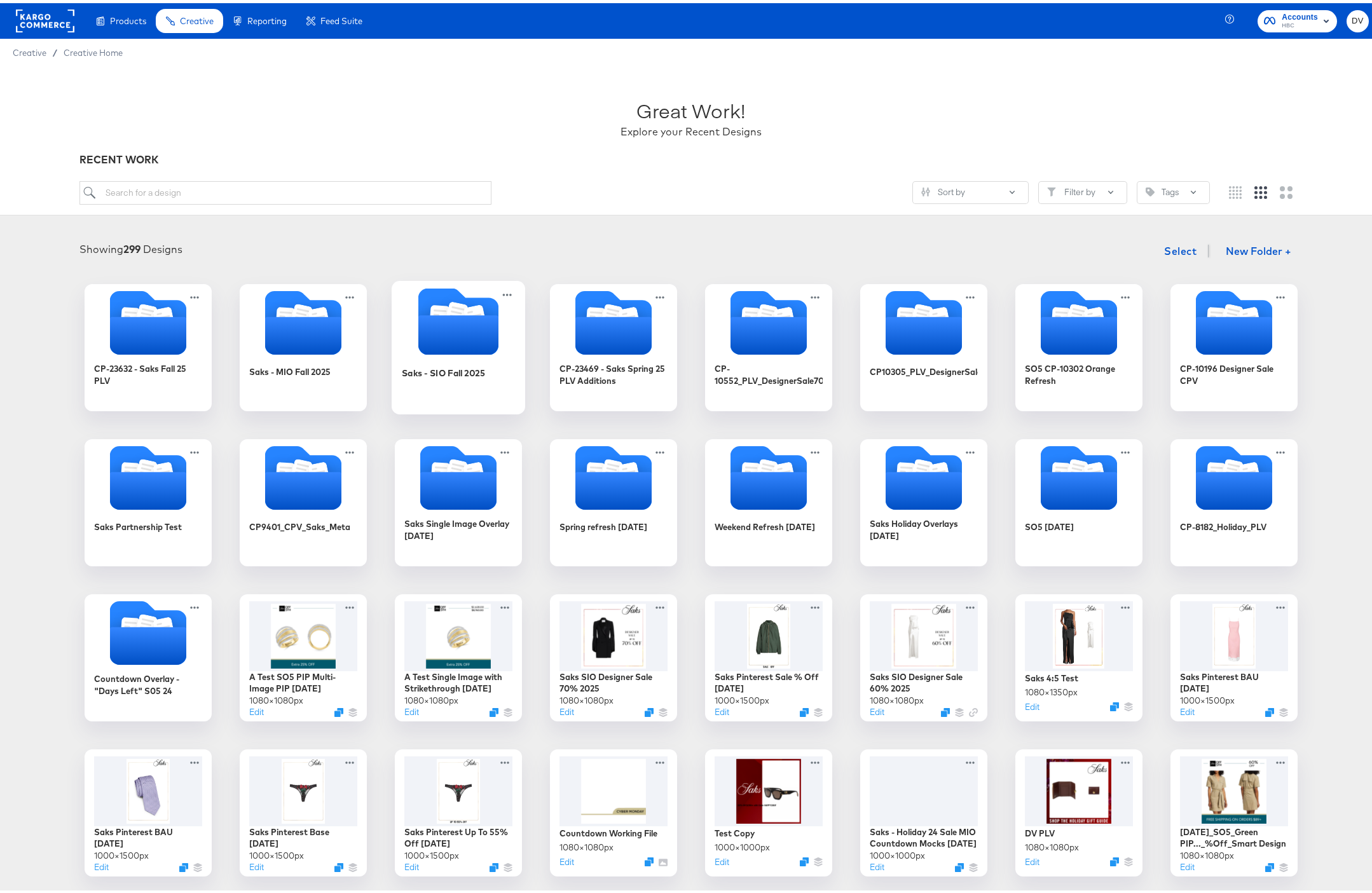
click at [436, 314] on icon "Folder" at bounding box center [458, 332] width 80 height 39
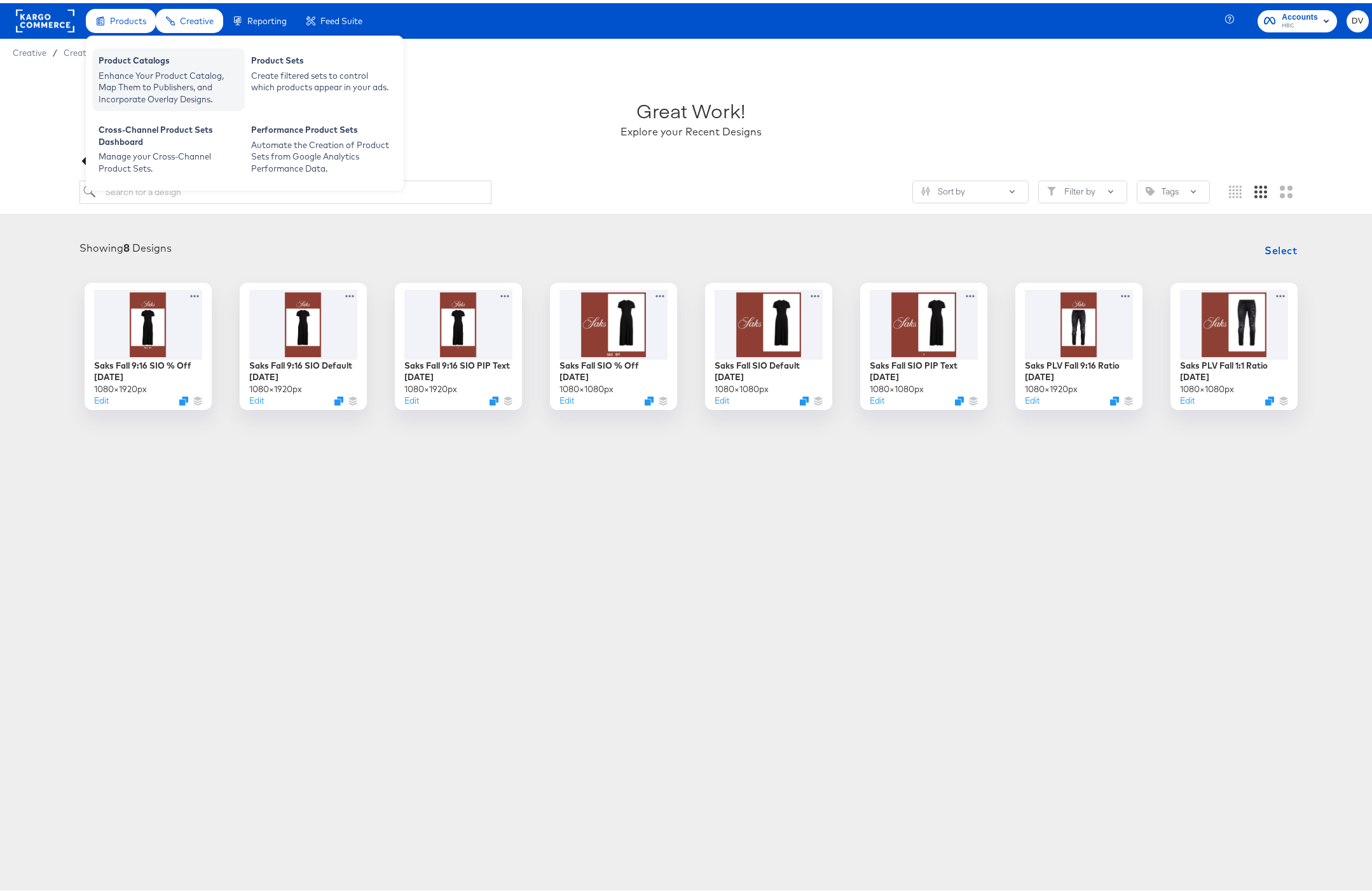
click at [126, 59] on div "Product Catalogs" at bounding box center [168, 59] width 140 height 15
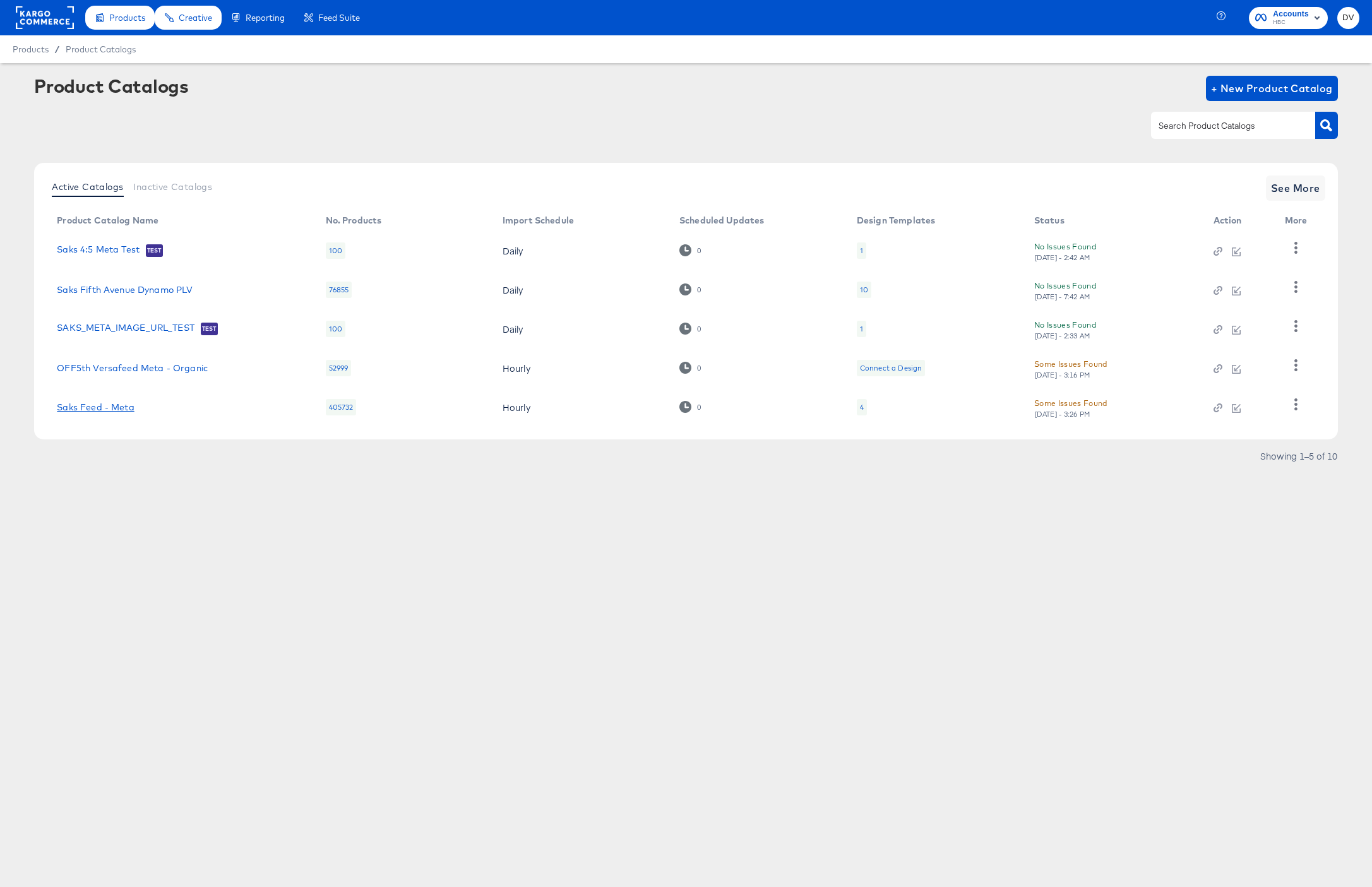
click at [117, 409] on link "Saks Feed - Meta" at bounding box center [95, 407] width 77 height 10
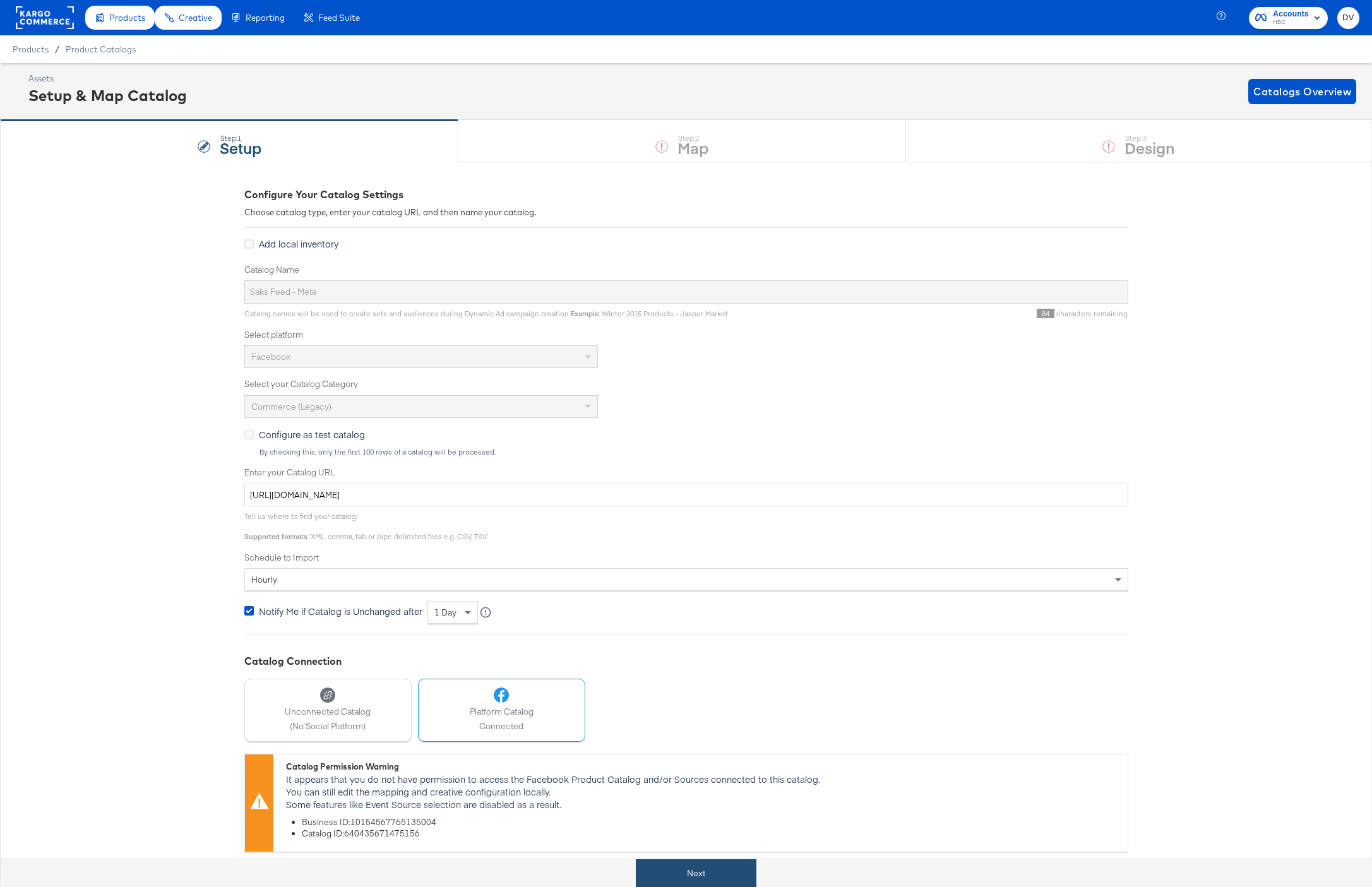
click at [714, 867] on button "Next" at bounding box center [696, 874] width 120 height 28
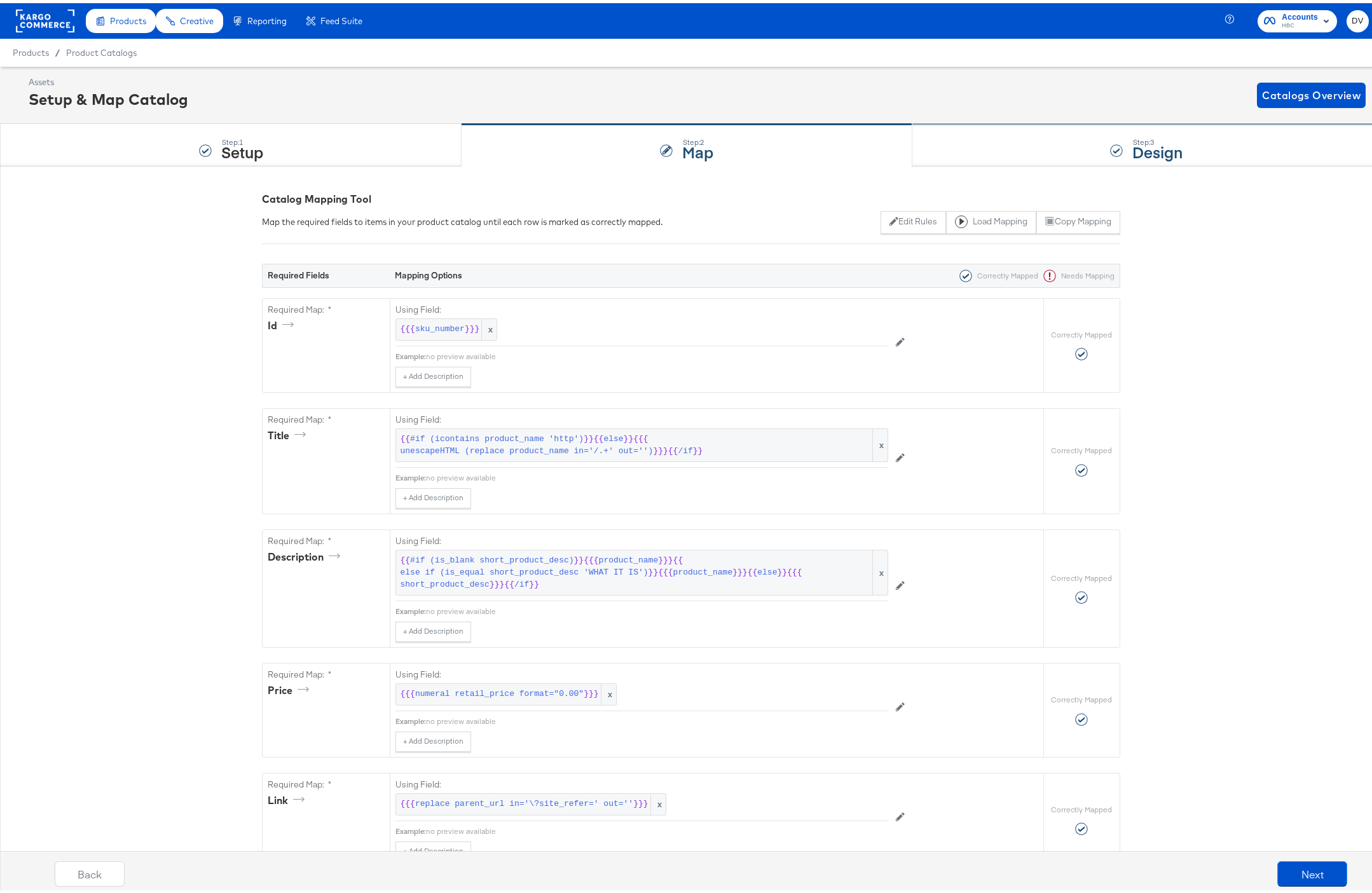
click at [1029, 152] on div "Step: 3 Design" at bounding box center [1147, 142] width 469 height 42
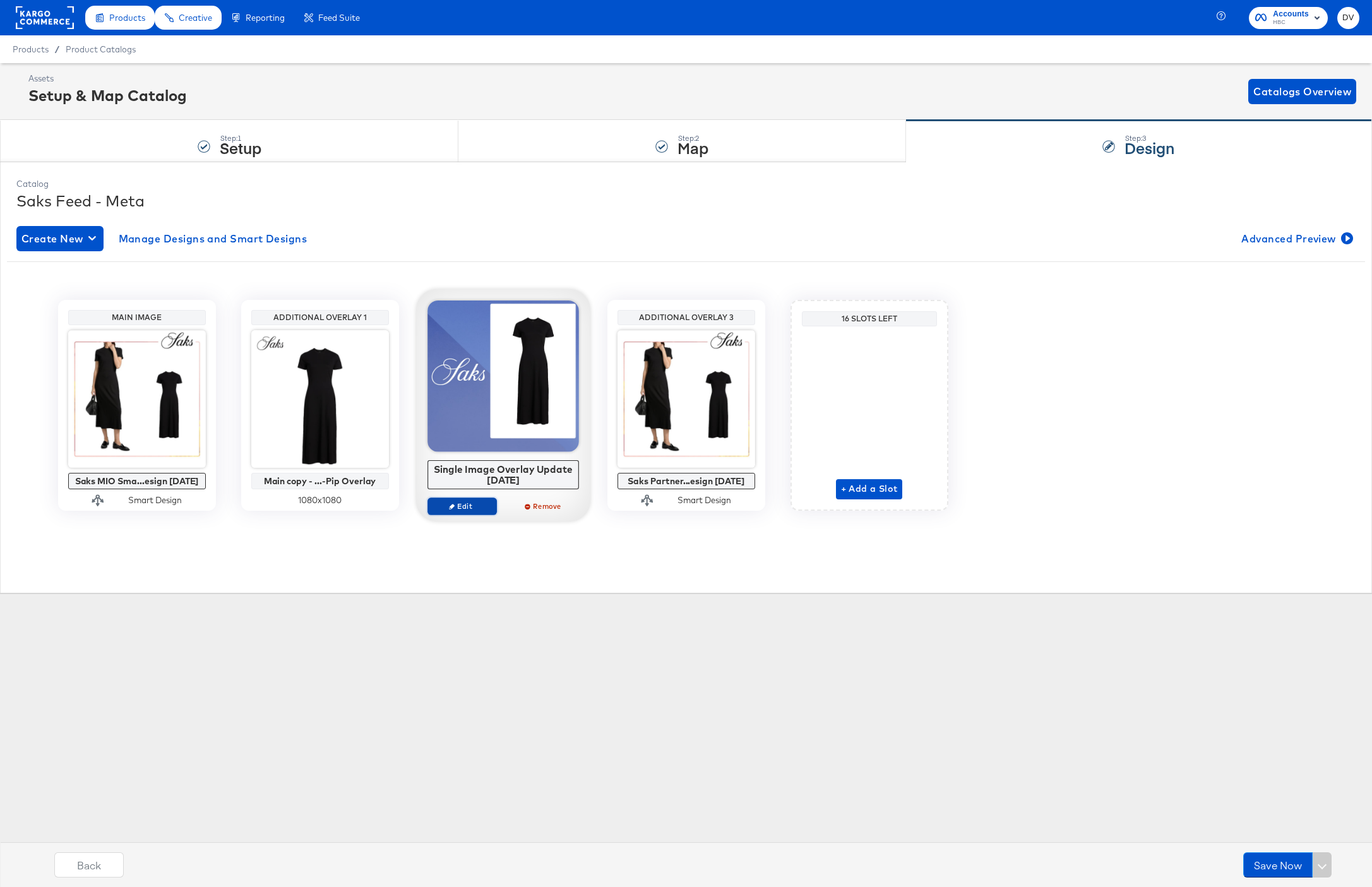
click at [475, 510] on span "Edit" at bounding box center [461, 506] width 58 height 10
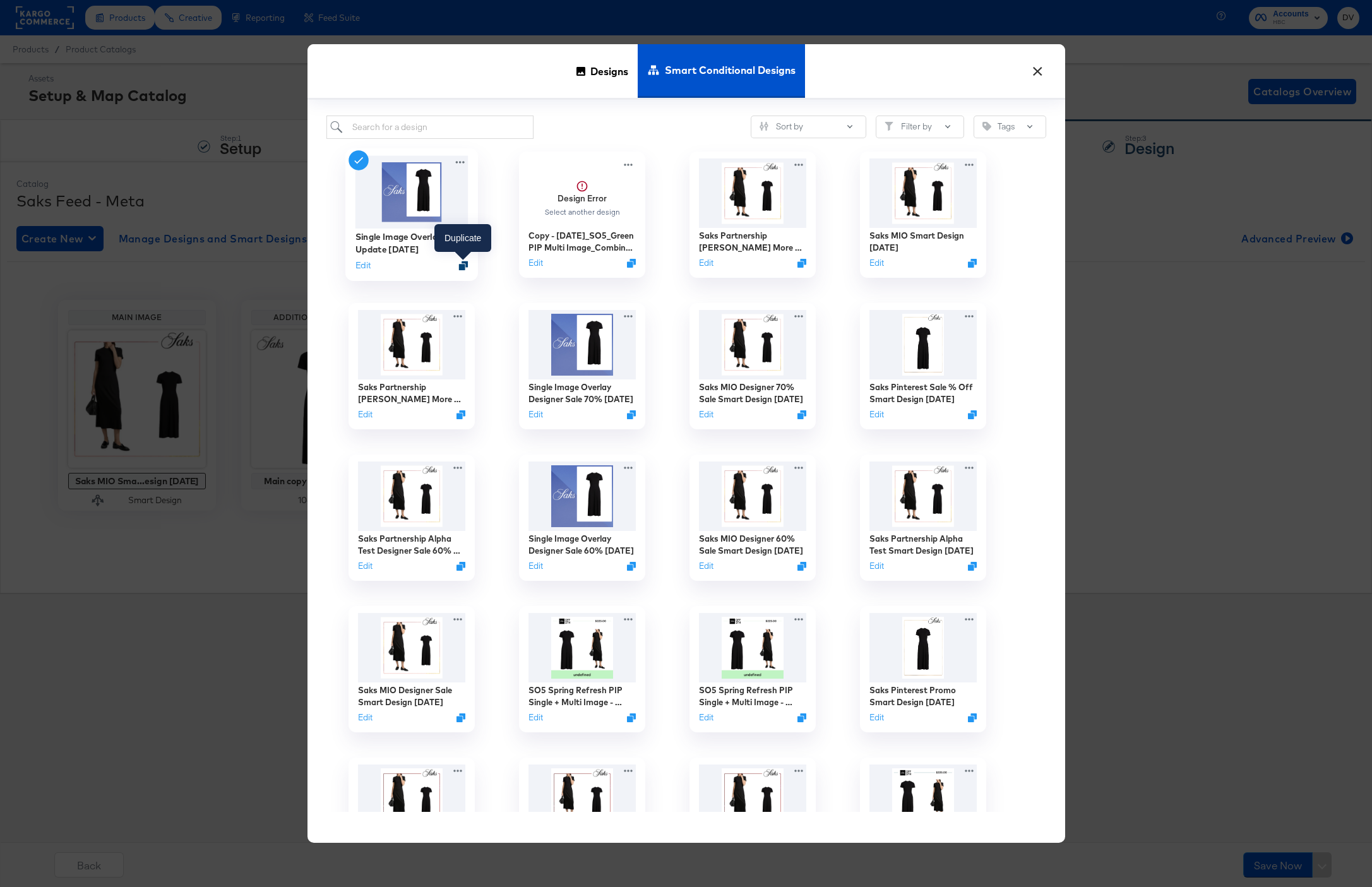
click at [465, 263] on icon "Duplicate" at bounding box center [462, 265] width 10 height 10
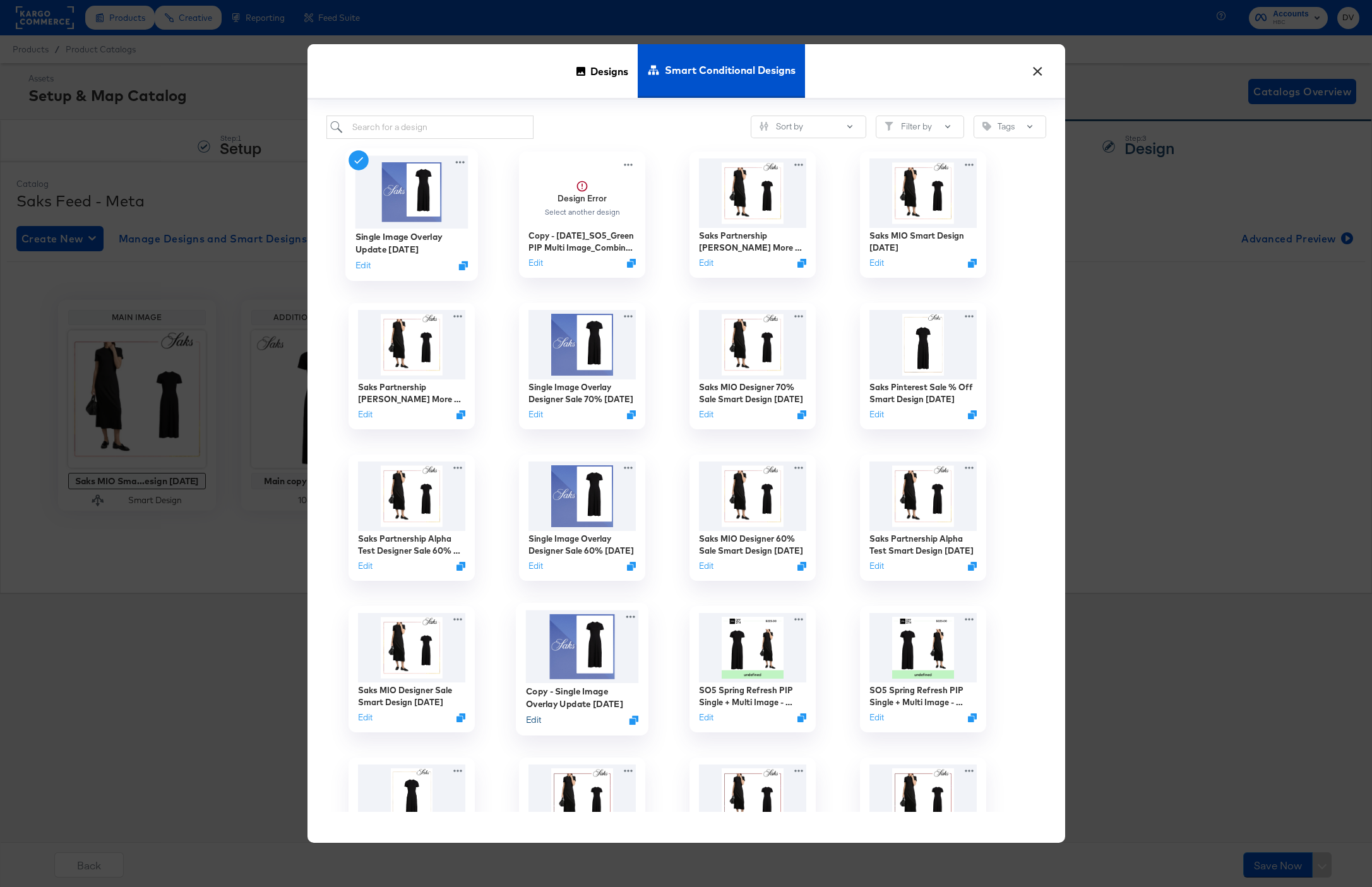
click at [531, 723] on button "Edit" at bounding box center [532, 721] width 15 height 12
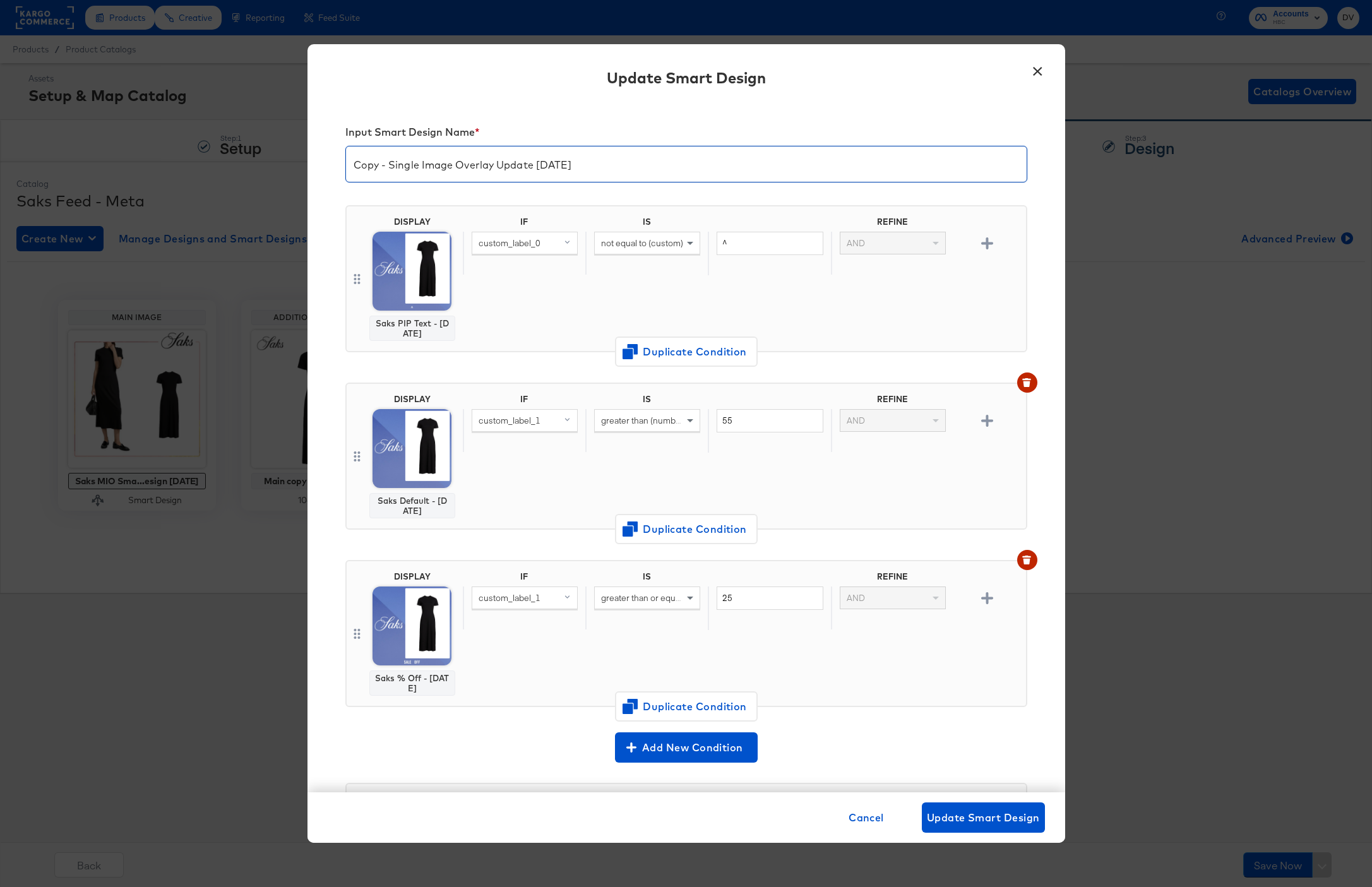
drag, startPoint x: 372, startPoint y: 166, endPoint x: 340, endPoint y: 166, distance: 32.0
click at [340, 166] on div "Input Smart Design Name * Copy - Single Image Overlay Update 4.22.25 DISPLAY Sa…" at bounding box center [686, 447] width 758 height 690
click at [493, 165] on input "Fall Single Image Overlay Update 4.22.25" at bounding box center [686, 159] width 681 height 35
click at [469, 167] on input "Fall Single Image Overlay 4.22.25" at bounding box center [686, 159] width 681 height 35
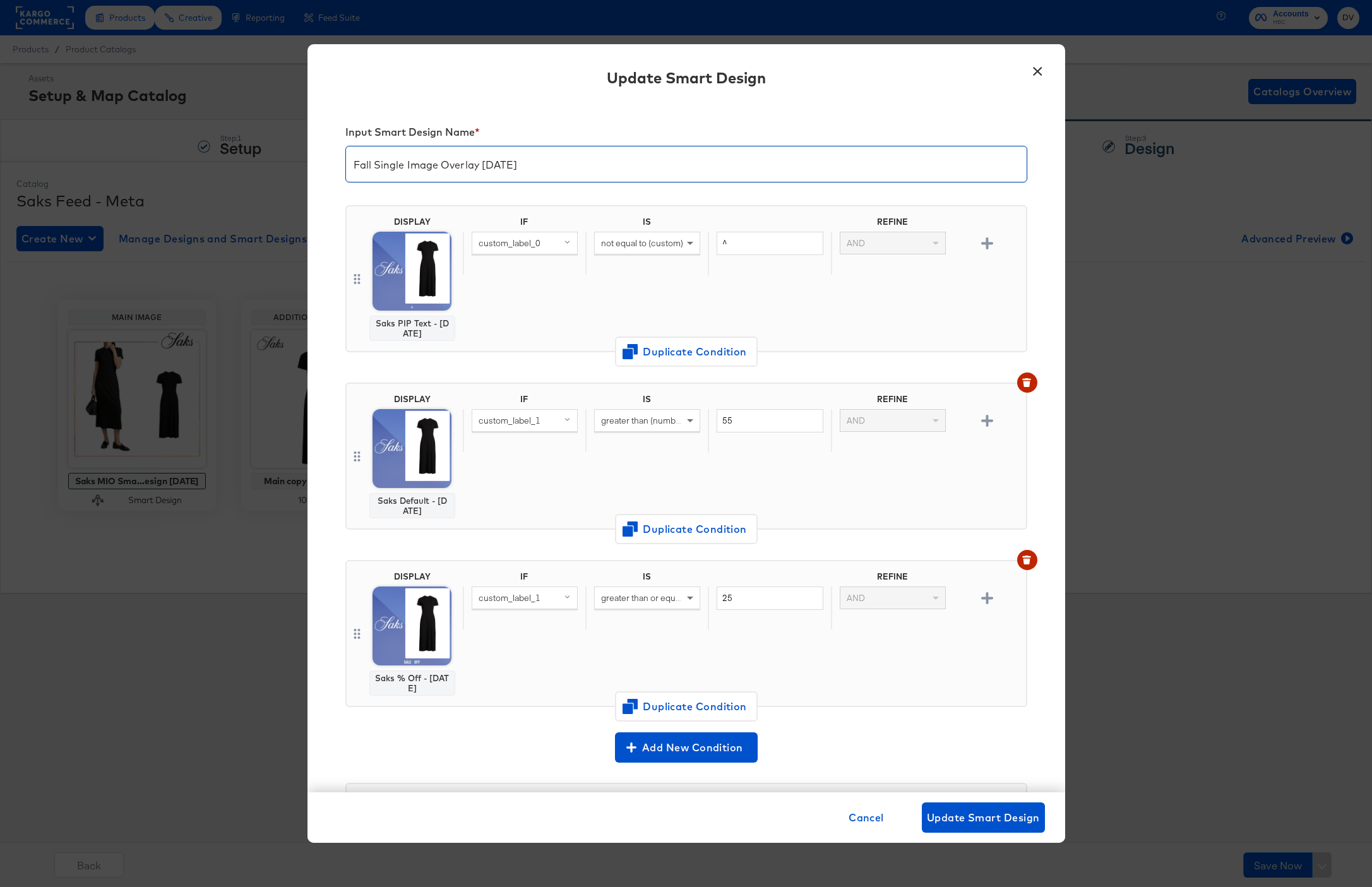
click at [469, 167] on input "Fall Single Image Overlay 4.22.25" at bounding box center [686, 159] width 681 height 35
click at [514, 165] on input "Fall Single Image Smart Design 4.22.25" at bounding box center [686, 159] width 681 height 35
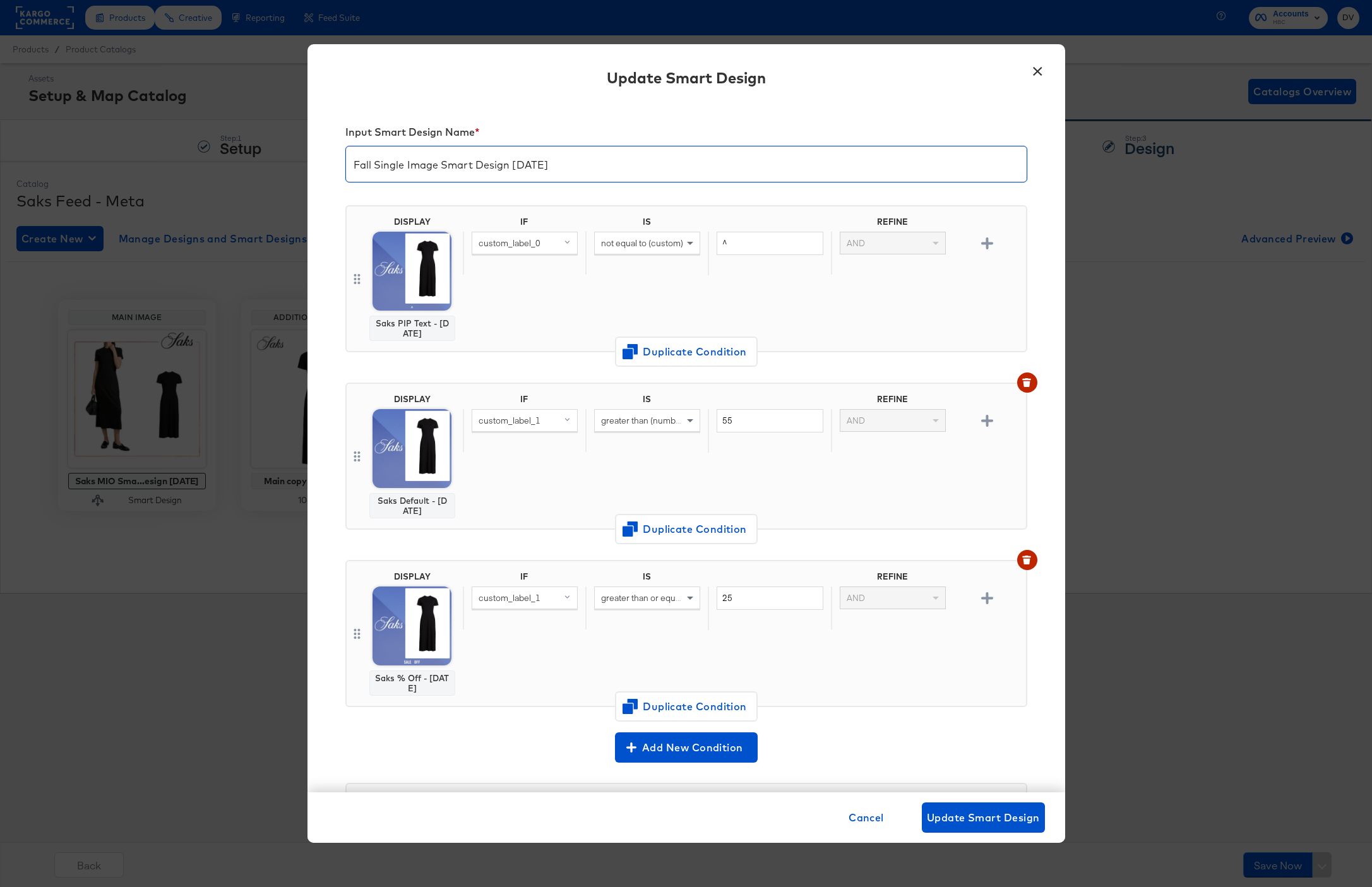
click at [514, 165] on input "Fall Single Image Smart Design 4.22.25" at bounding box center [686, 159] width 681 height 35
type input "Fall Single Image Smart Design 9.5.25"
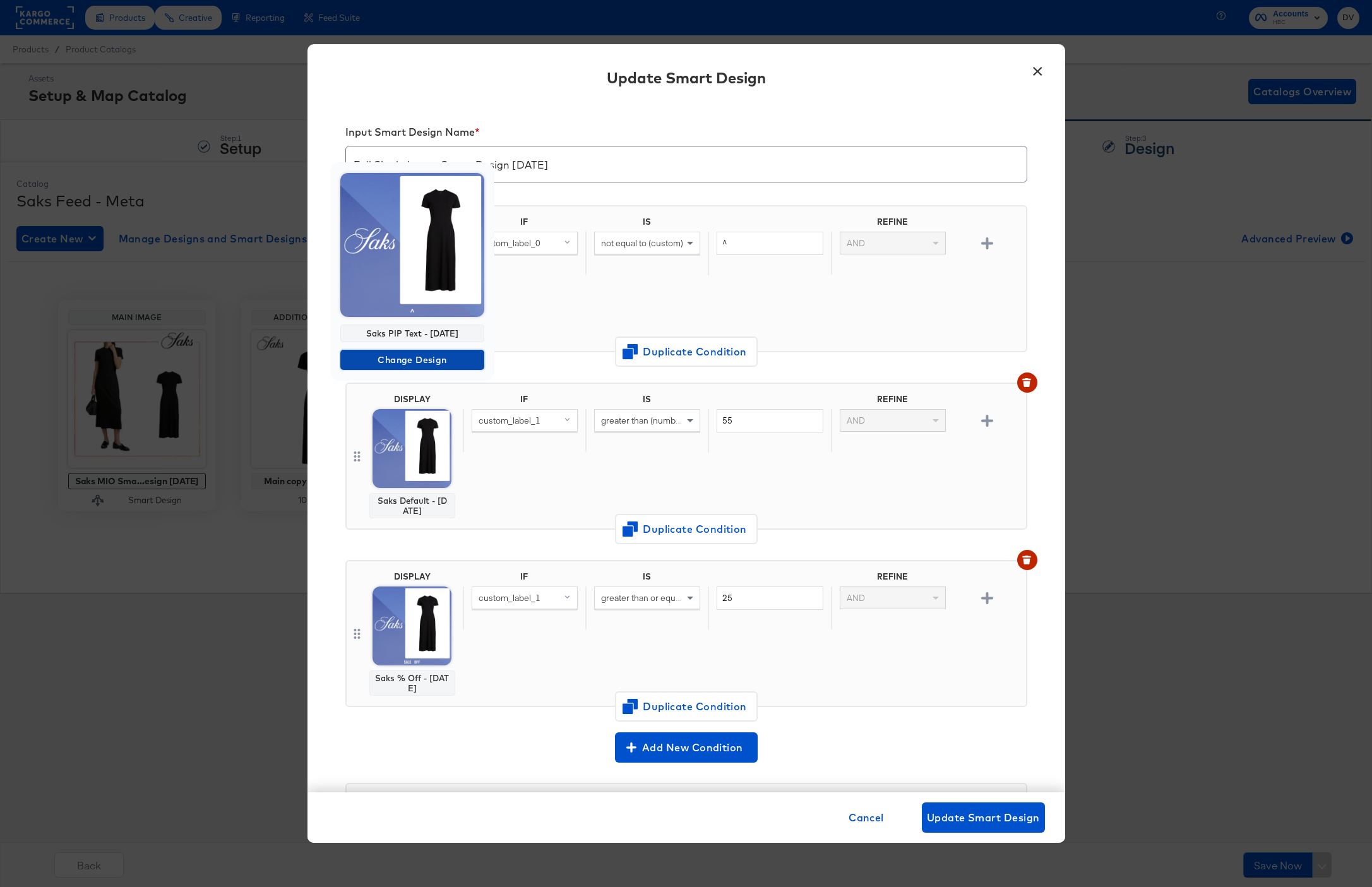
click at [414, 356] on span "Change Design" at bounding box center [412, 360] width 133 height 16
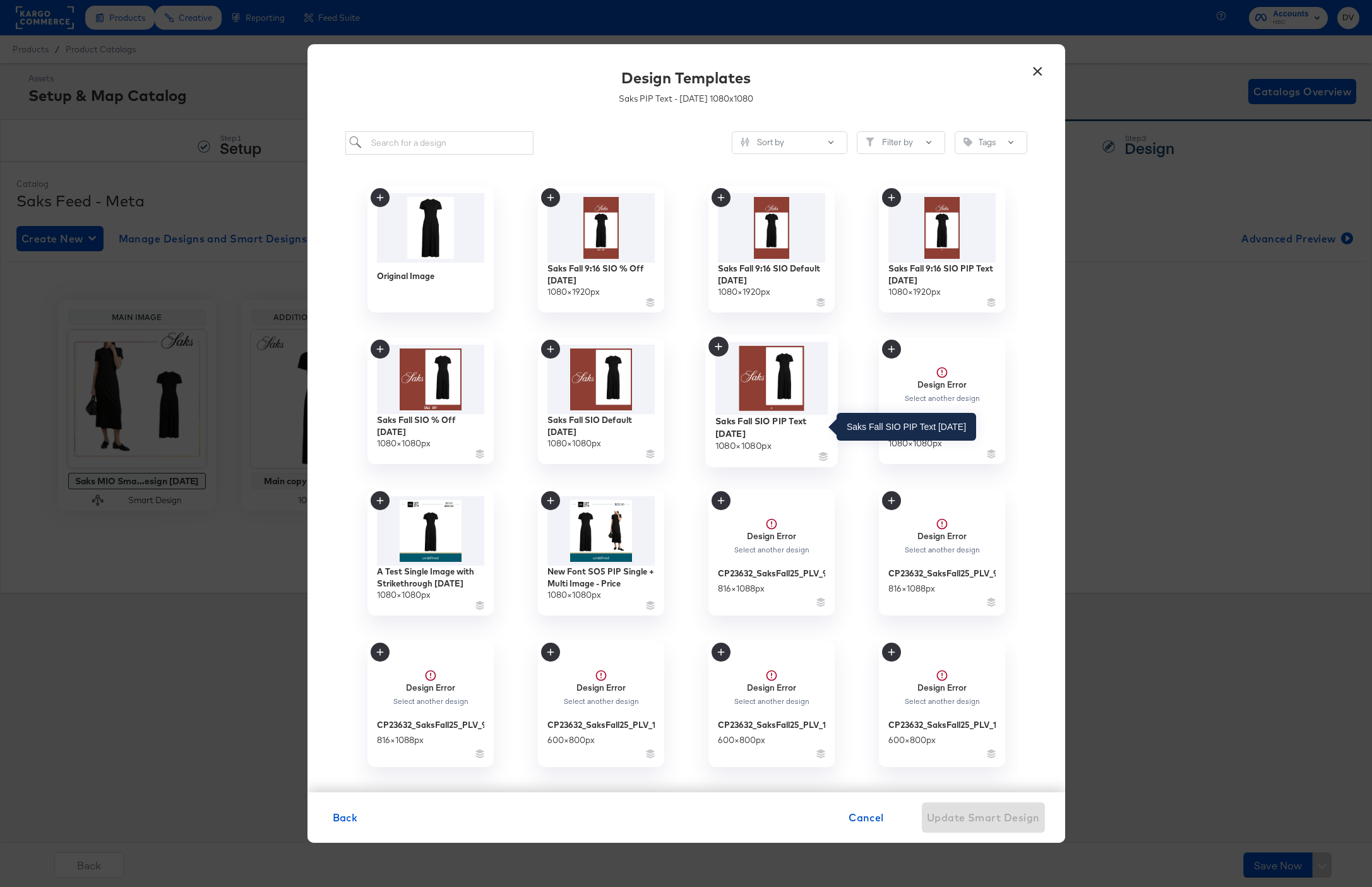
click at [732, 429] on div "Saks Fall SIO PIP Text 9.4.25" at bounding box center [771, 427] width 113 height 25
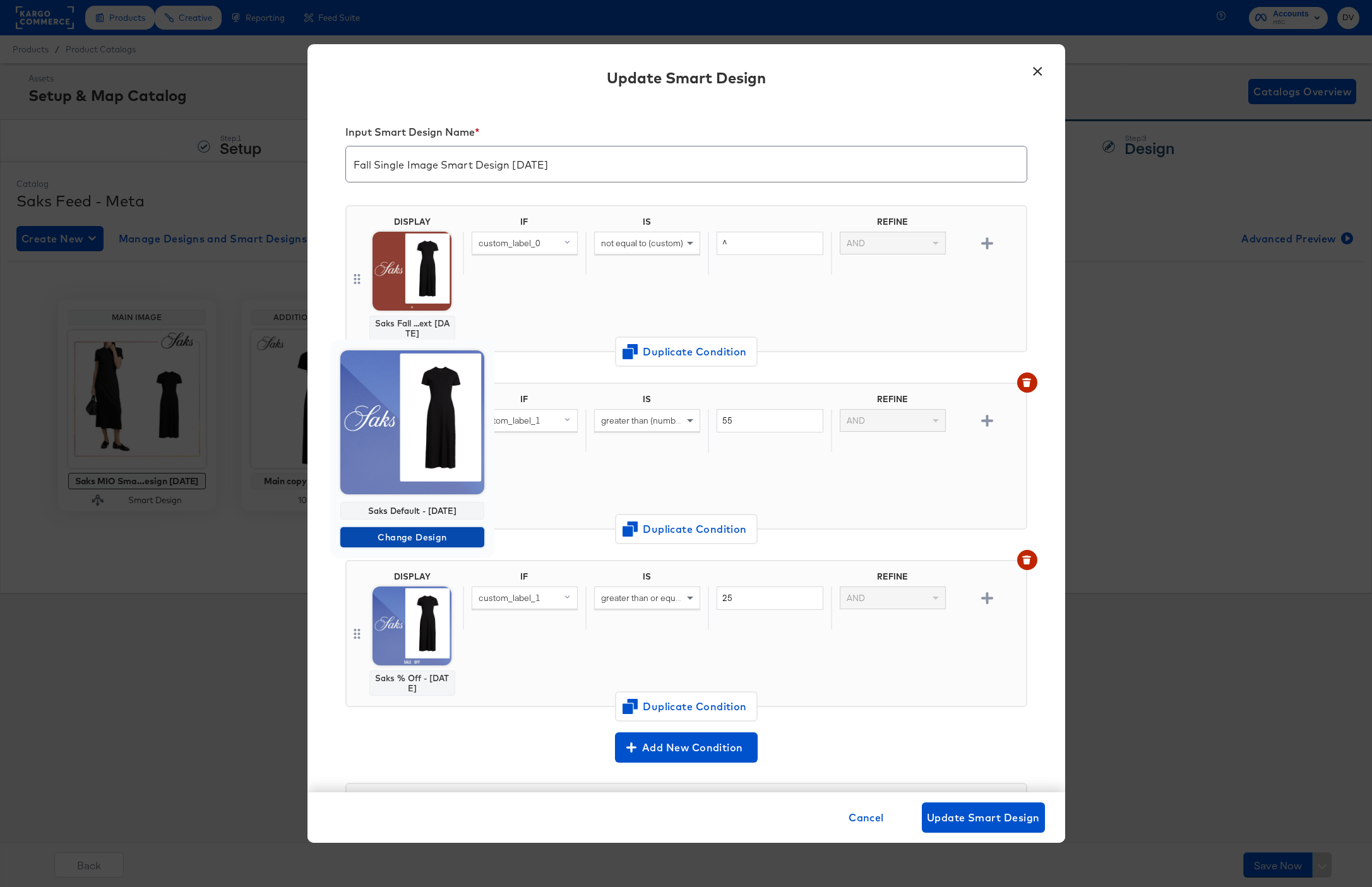
click at [414, 531] on span "Change Design" at bounding box center [412, 538] width 133 height 16
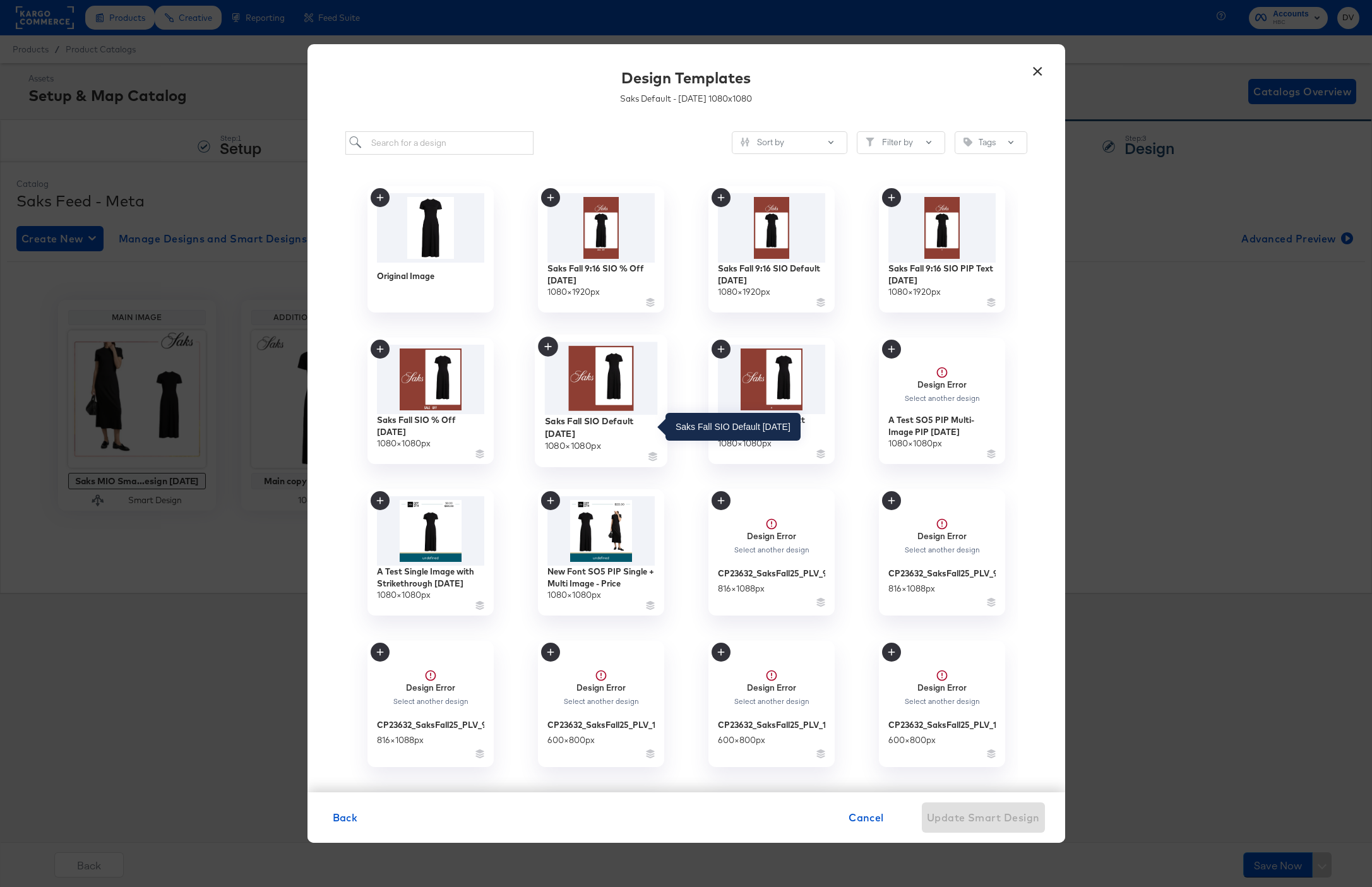
click at [566, 430] on div "Saks Fall SIO Default 9.4.25" at bounding box center [601, 427] width 113 height 25
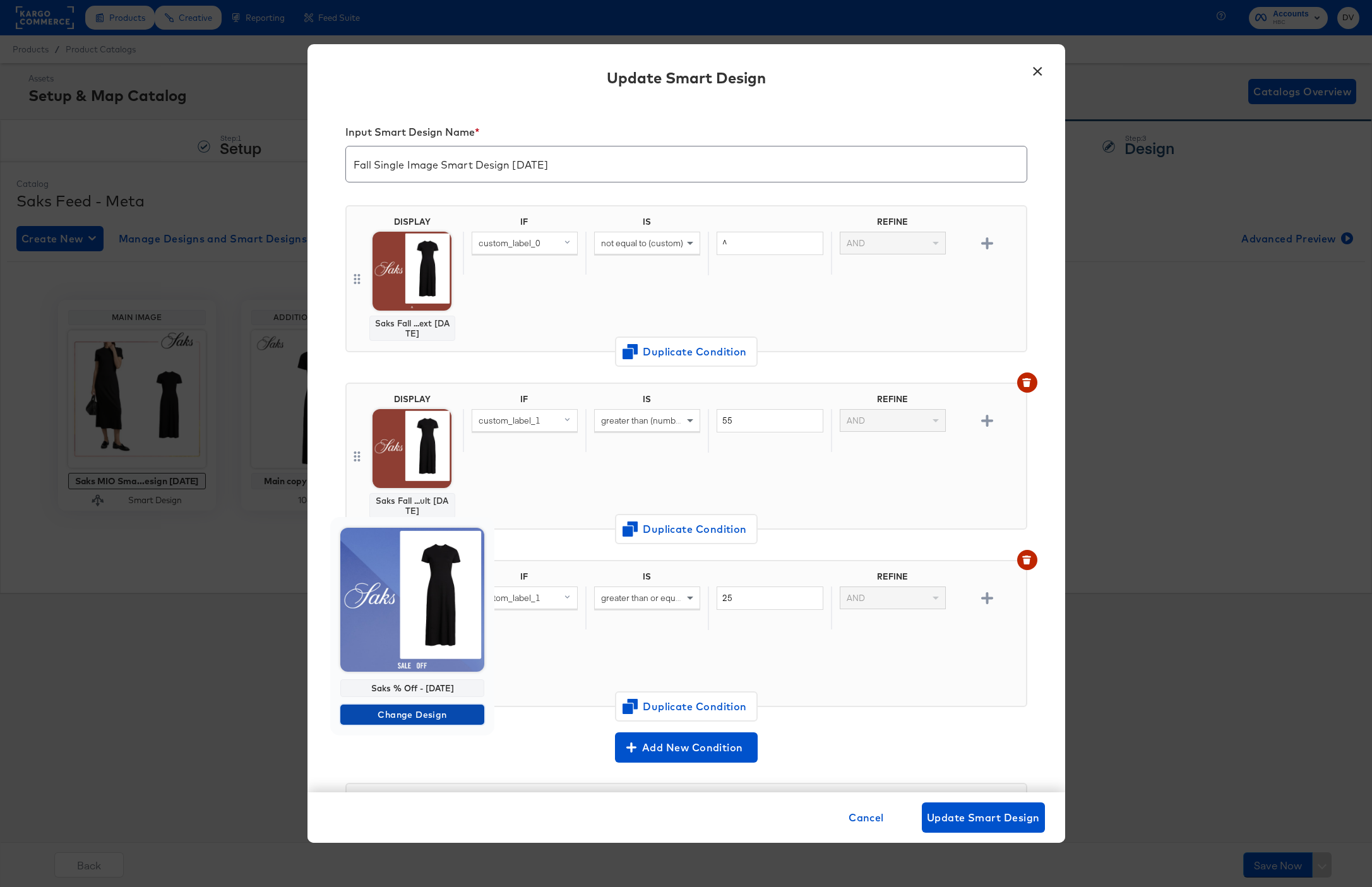
click at [412, 718] on span "Change Design" at bounding box center [412, 715] width 133 height 16
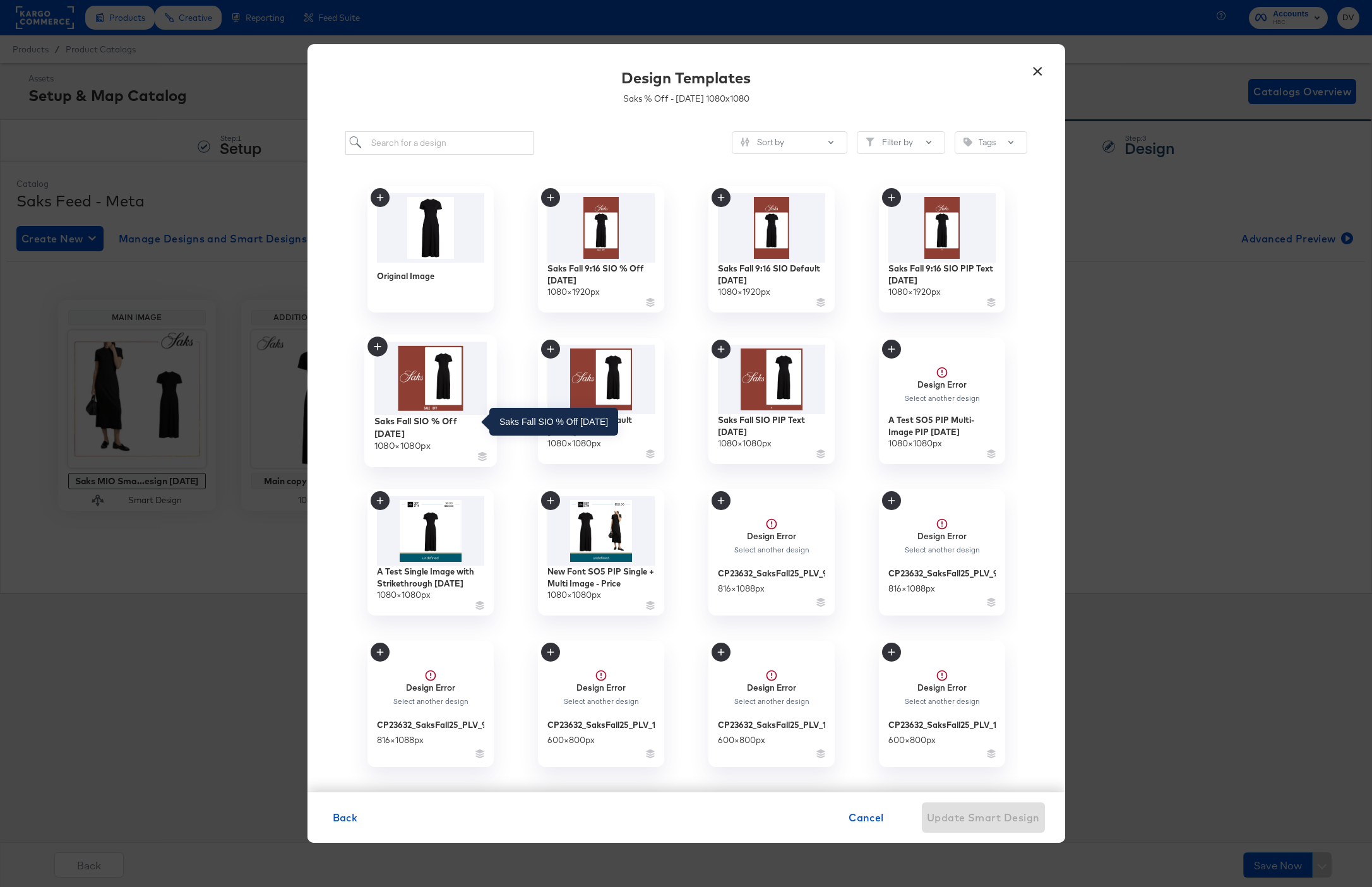
click at [415, 425] on div "Saks Fall SIO % Off 9.4.25" at bounding box center [431, 427] width 113 height 25
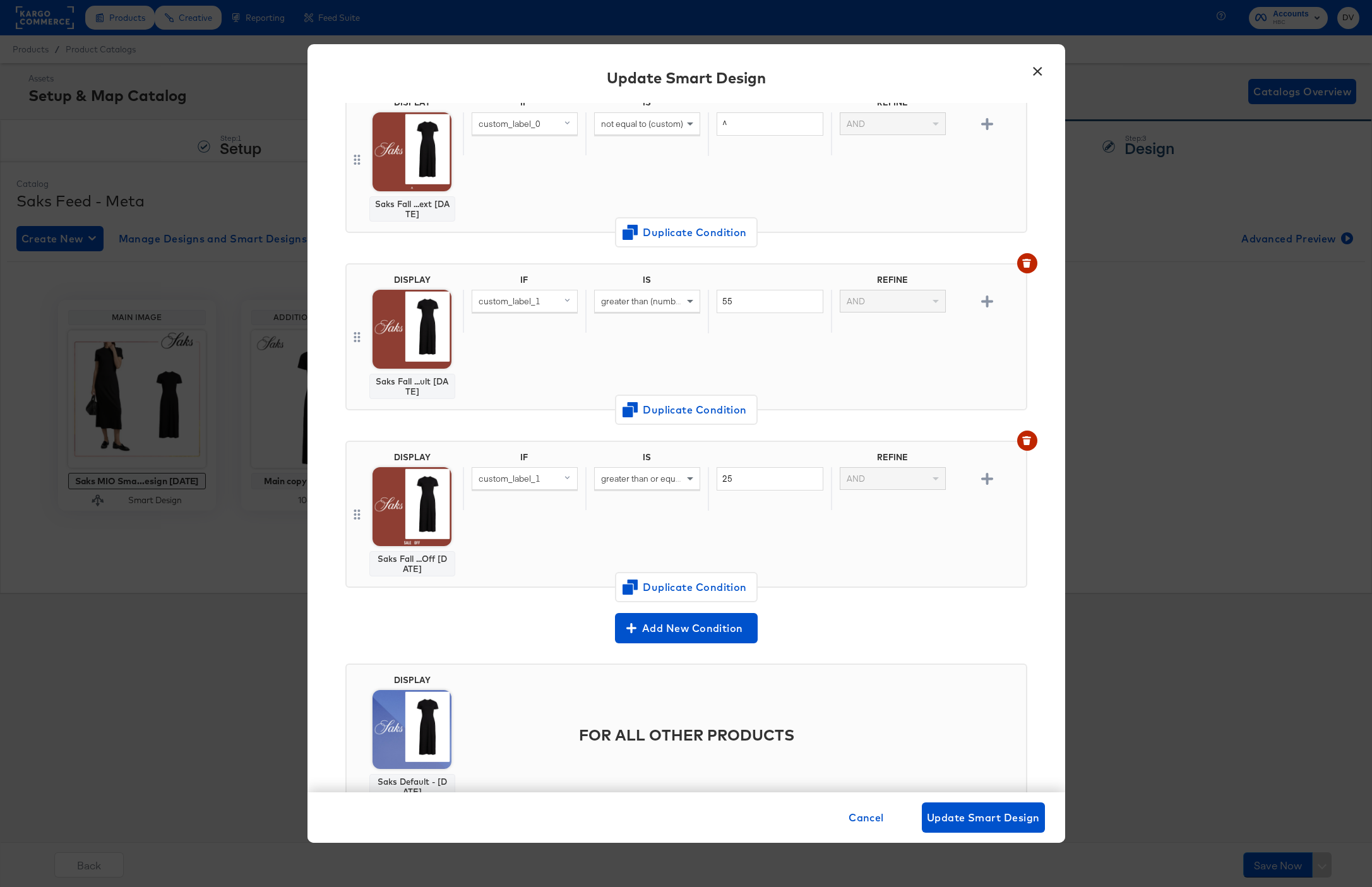
scroll to position [171, 0]
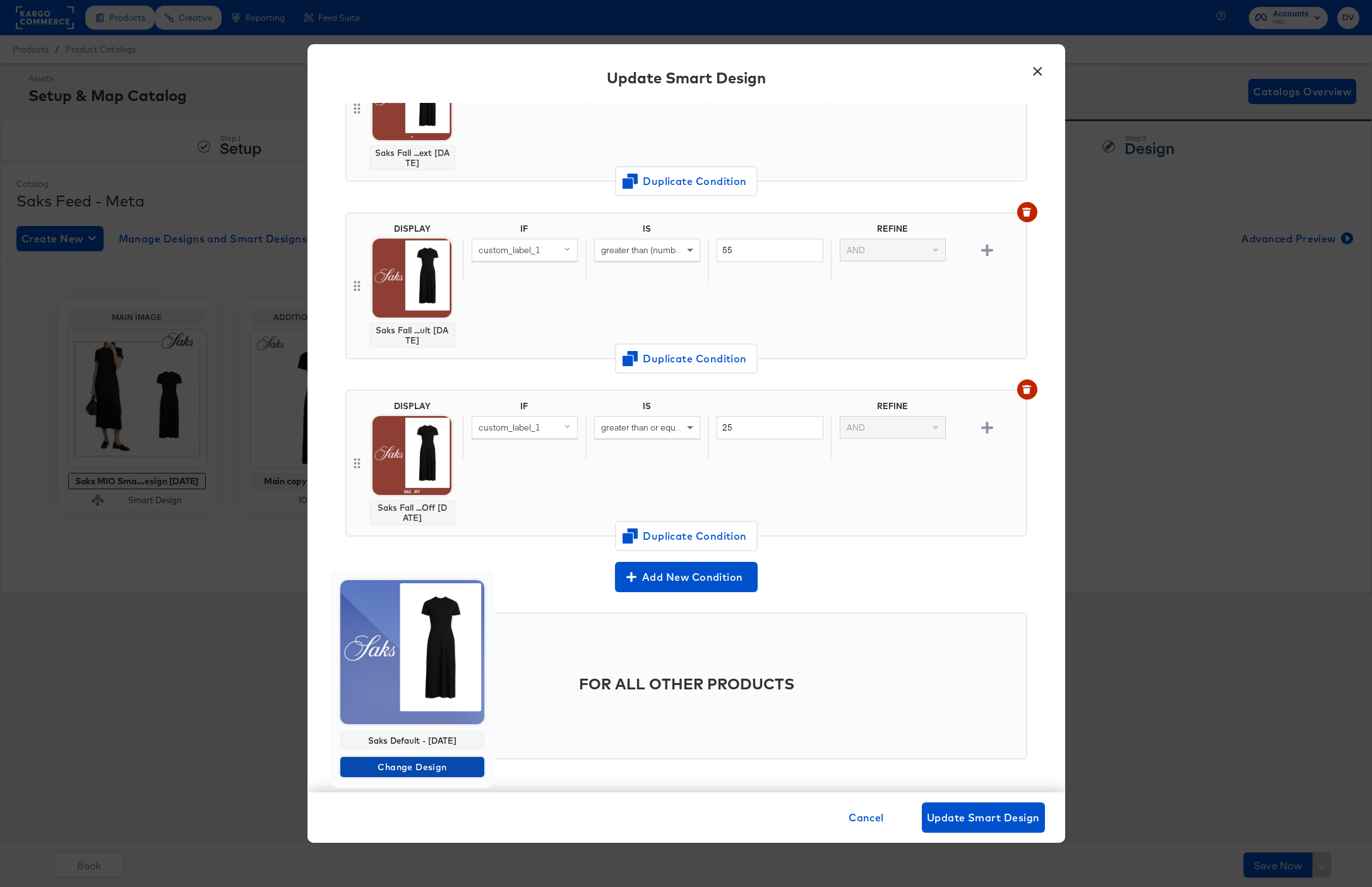
click at [400, 761] on span "Change Design" at bounding box center [412, 768] width 133 height 16
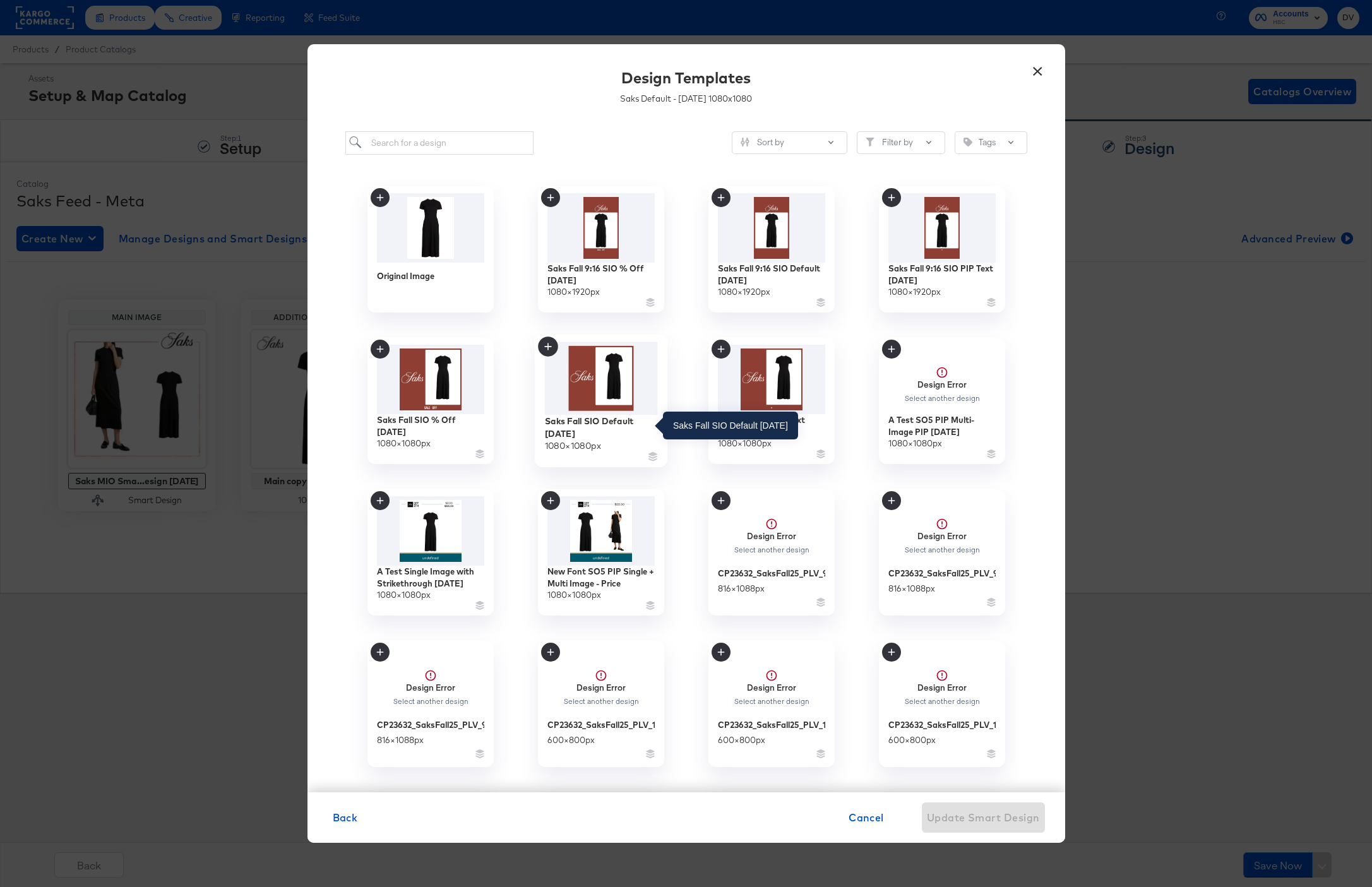
click at [582, 428] on div "Saks Fall SIO Default 9.4.25" at bounding box center [601, 427] width 113 height 25
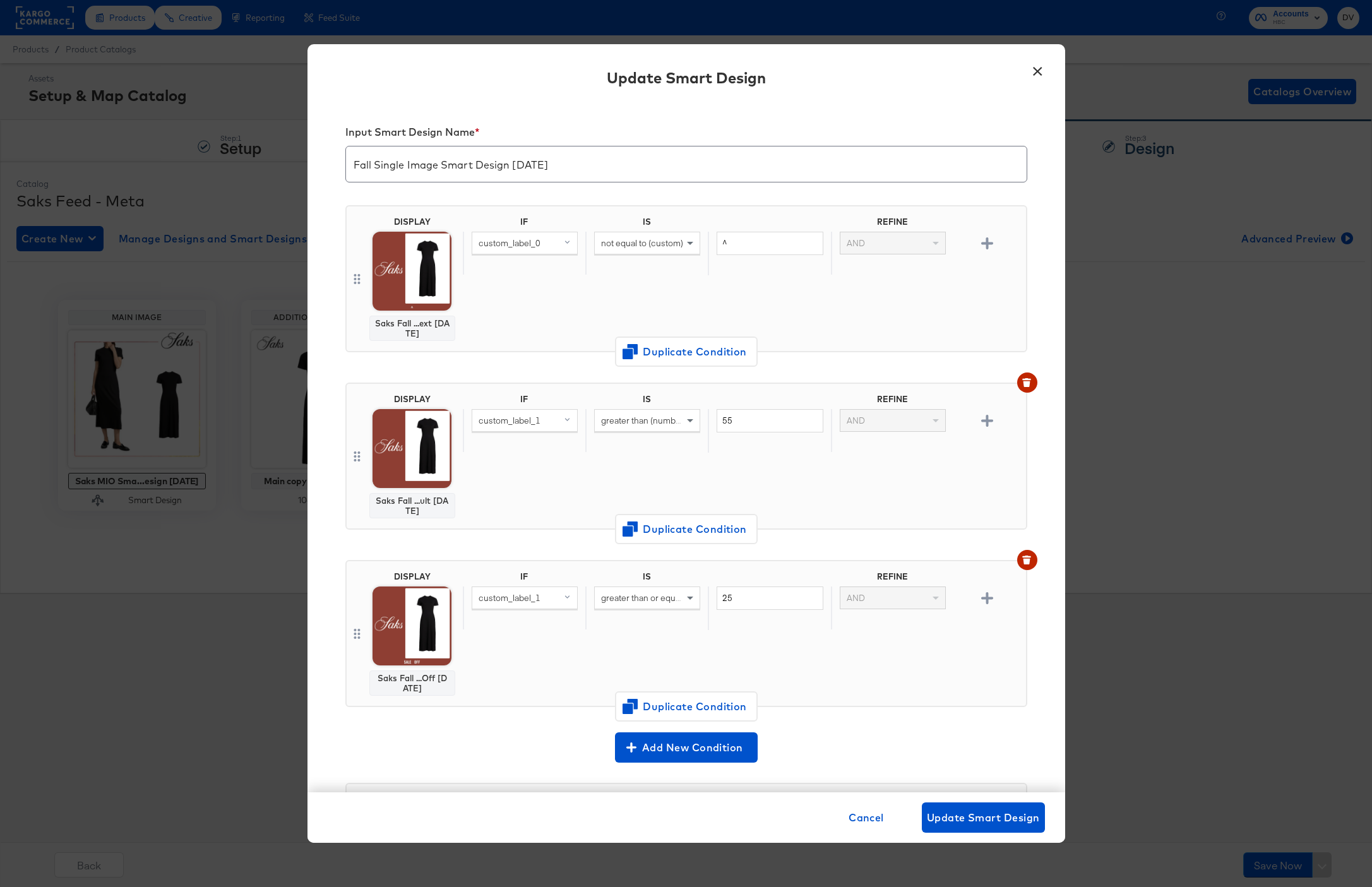
scroll to position [171, 0]
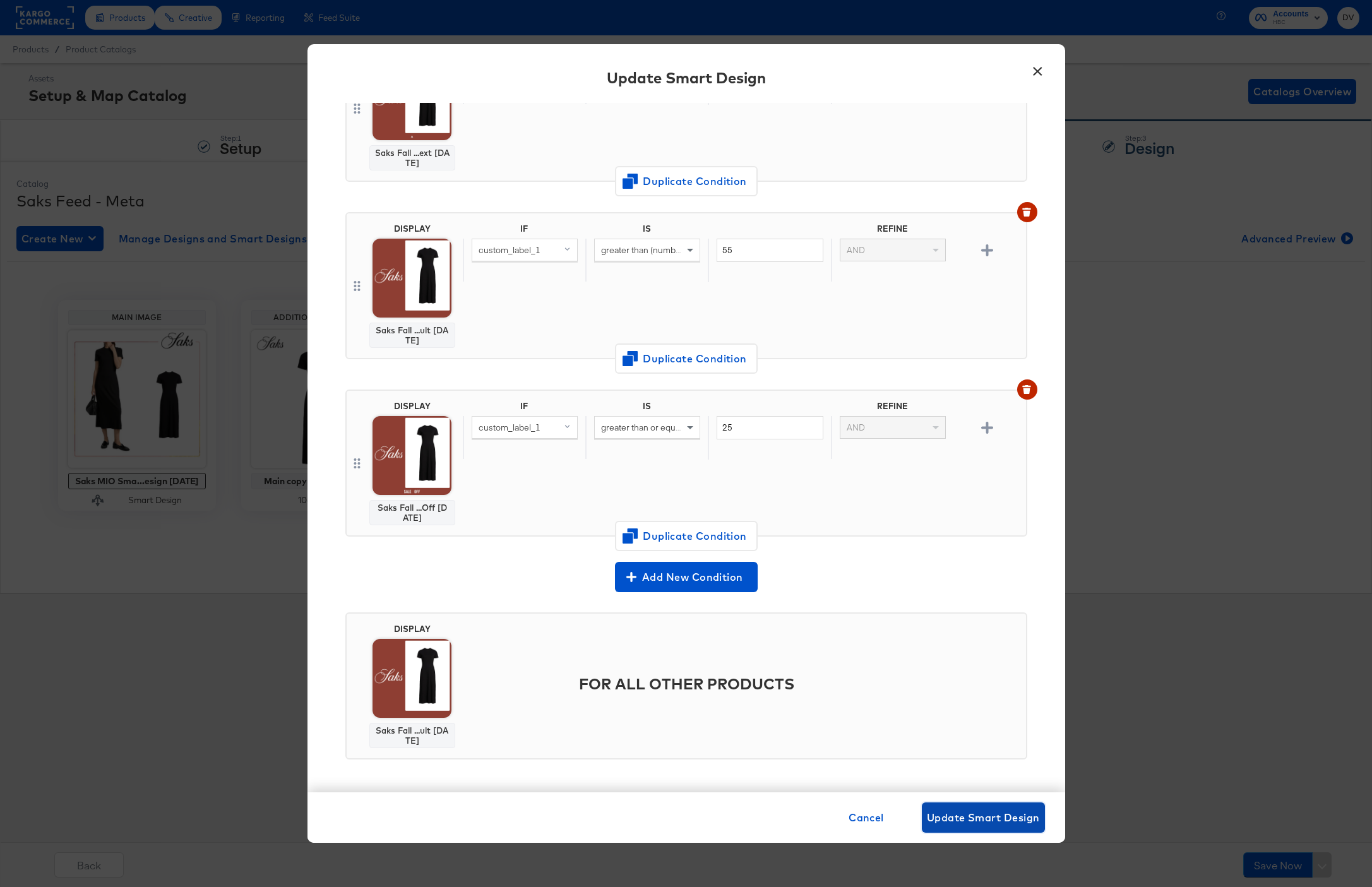
click at [1010, 822] on span "Update Smart Design" at bounding box center [983, 818] width 113 height 18
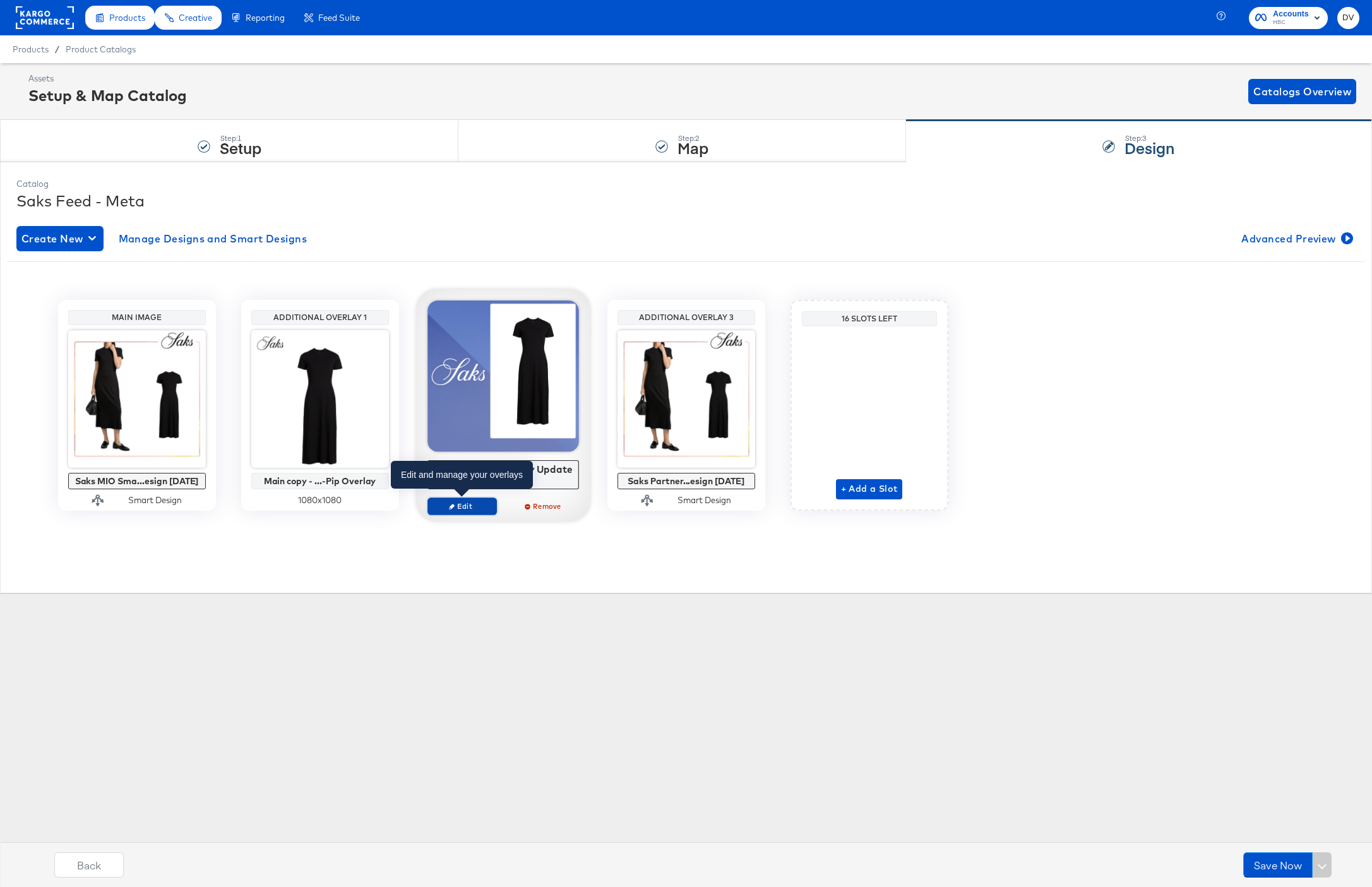
click at [475, 502] on span "Edit" at bounding box center [461, 506] width 58 height 10
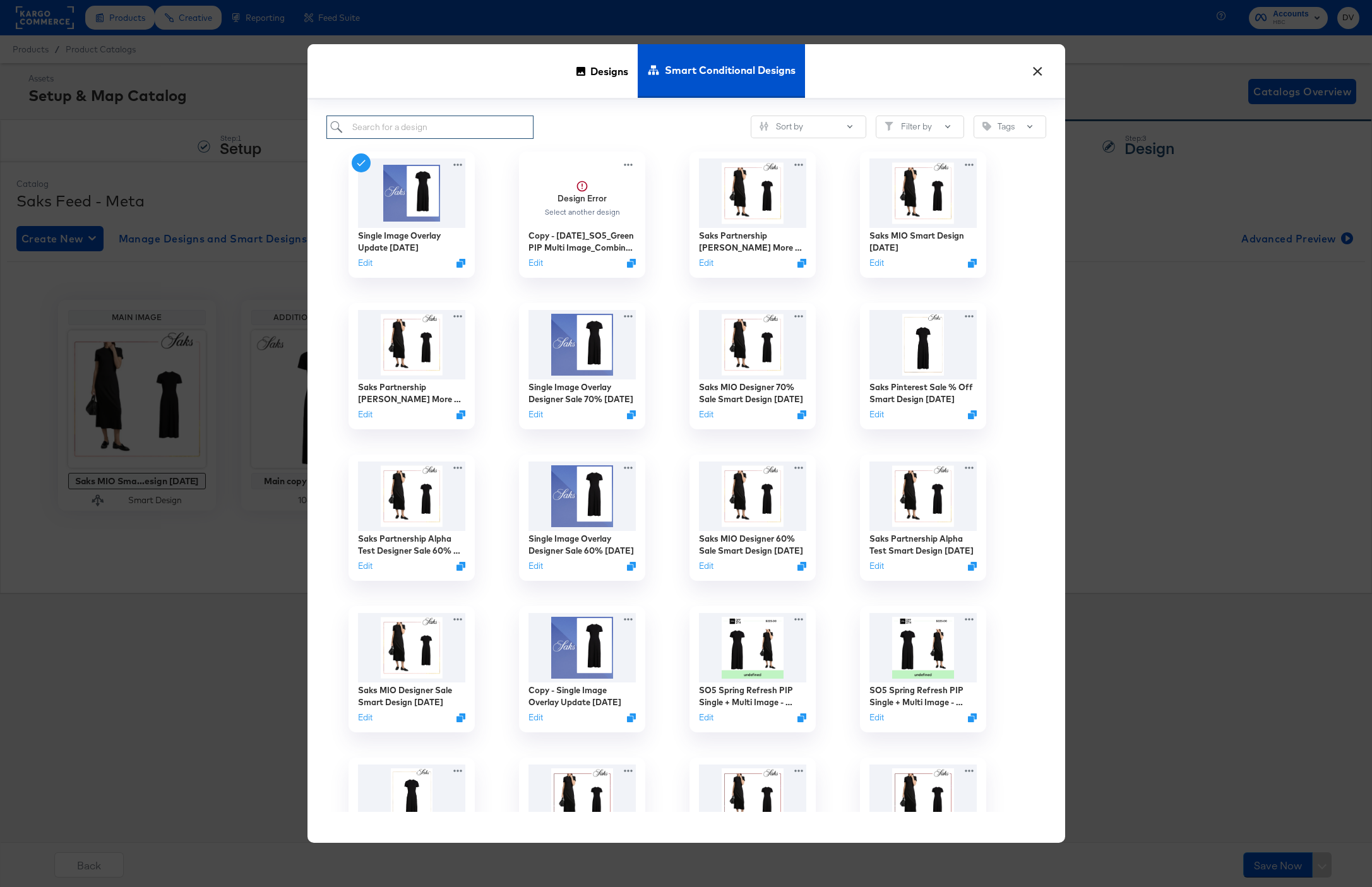
click at [409, 128] on input "search" at bounding box center [430, 127] width 208 height 23
type input "fall"
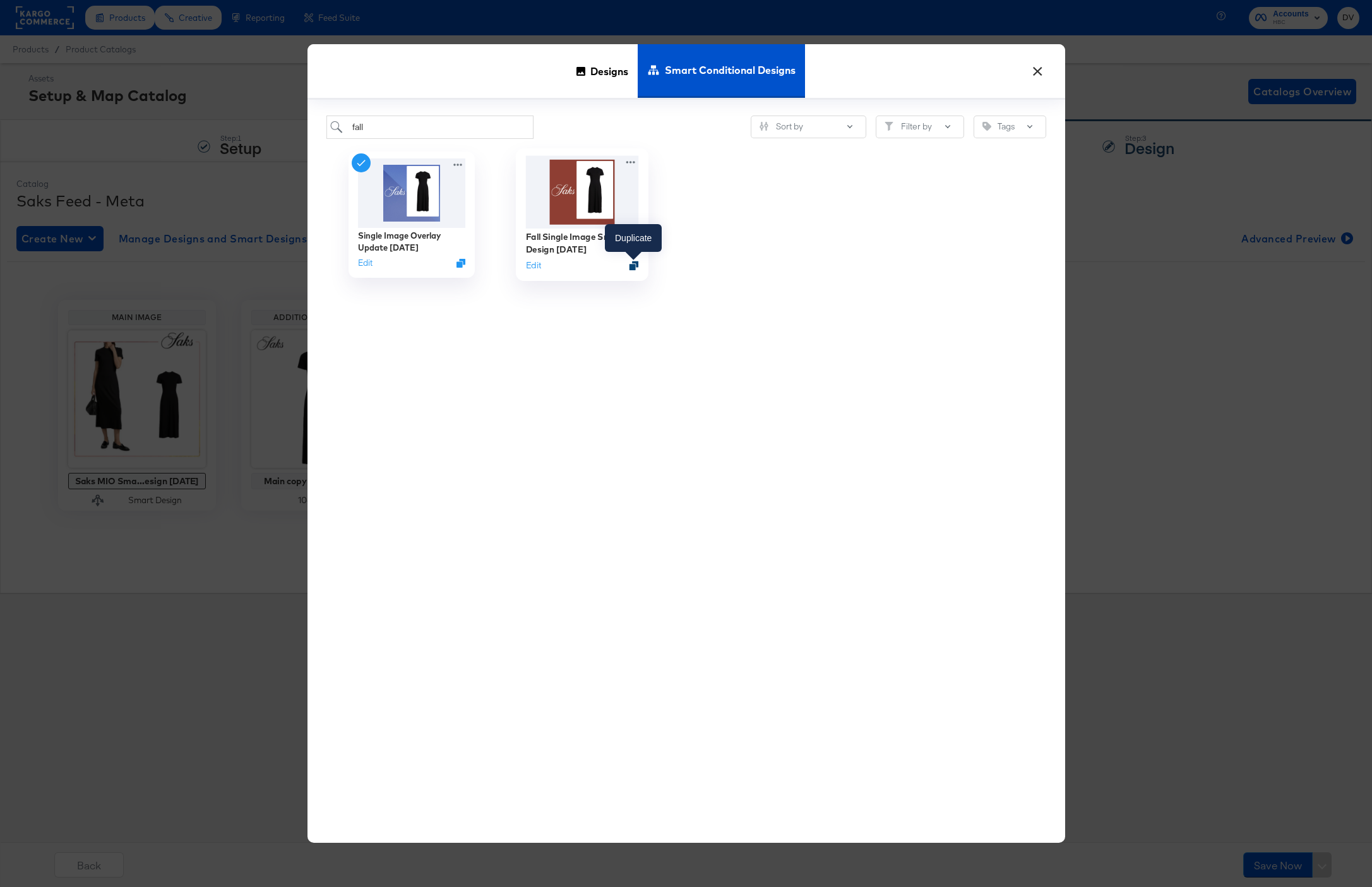
click at [632, 266] on icon "Duplicate" at bounding box center [633, 265] width 10 height 10
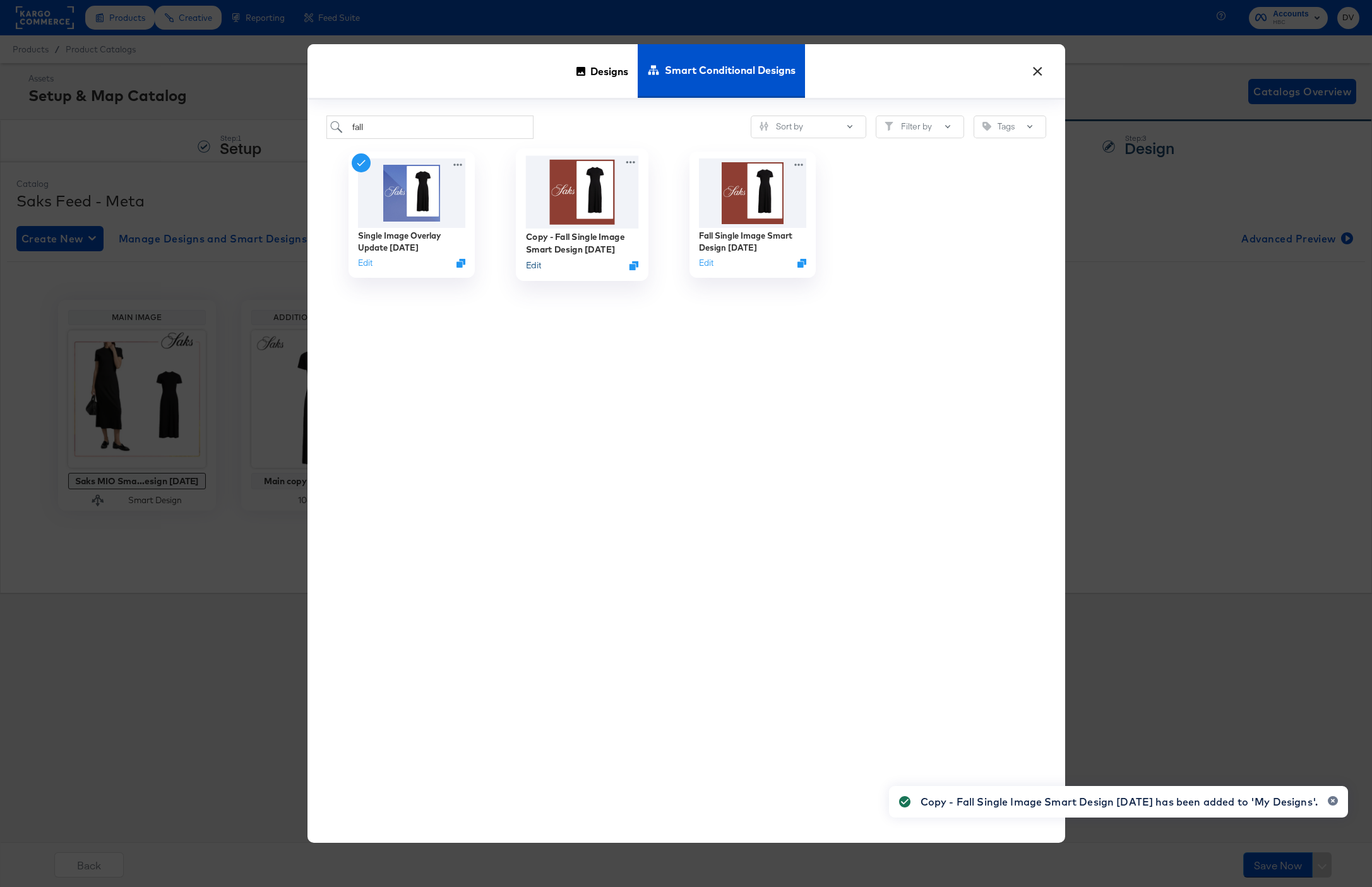
click at [530, 266] on button "Edit" at bounding box center [532, 265] width 15 height 12
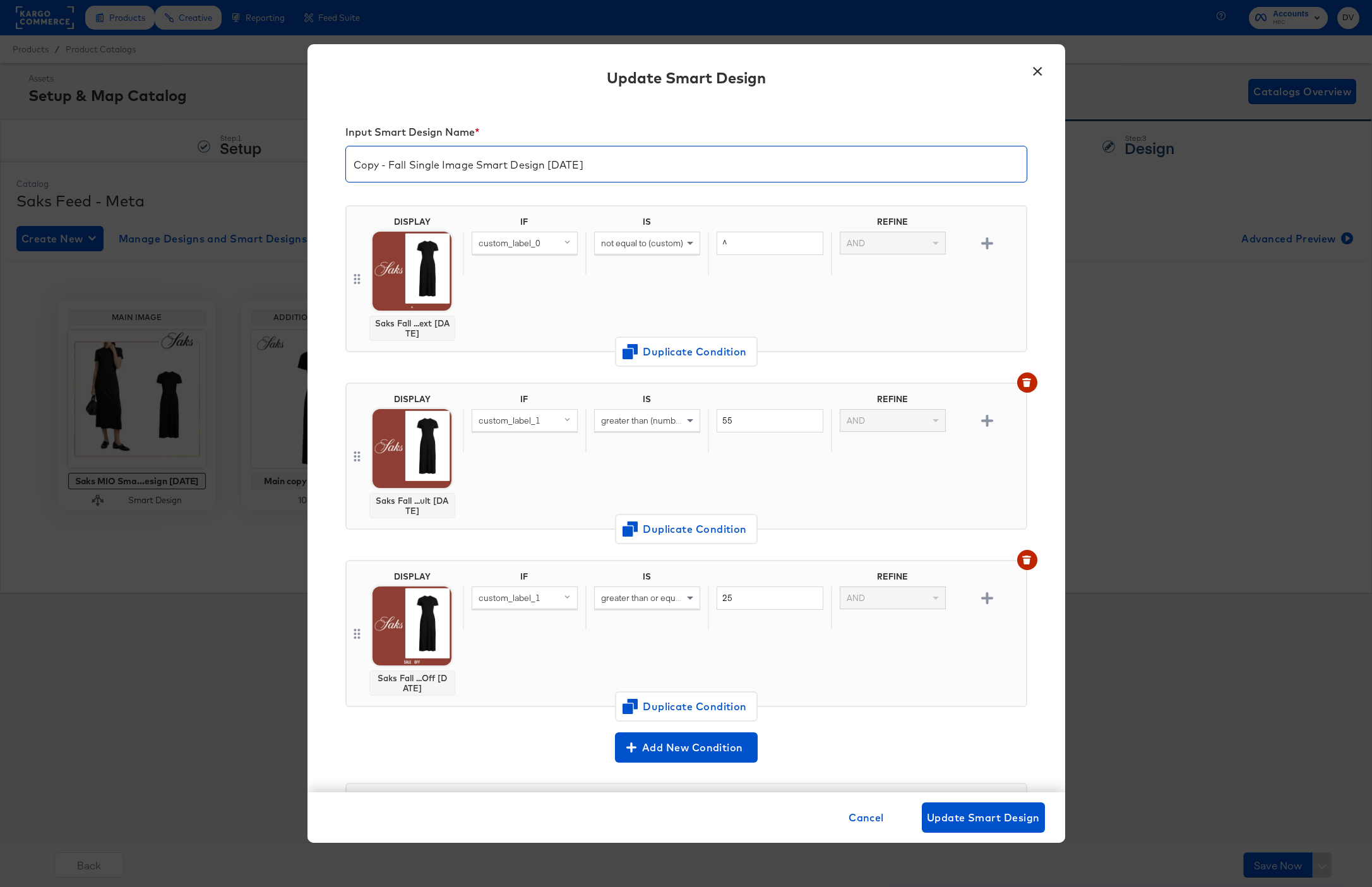
click at [387, 161] on input "Copy - Fall Single Image Smart Design 9.5.25" at bounding box center [686, 159] width 681 height 35
click at [374, 164] on input "Fall Single Image Smart Design 9.5.25" at bounding box center [686, 159] width 681 height 35
type input "Fall 9:16 Single Image Smart Design 9.5.25"
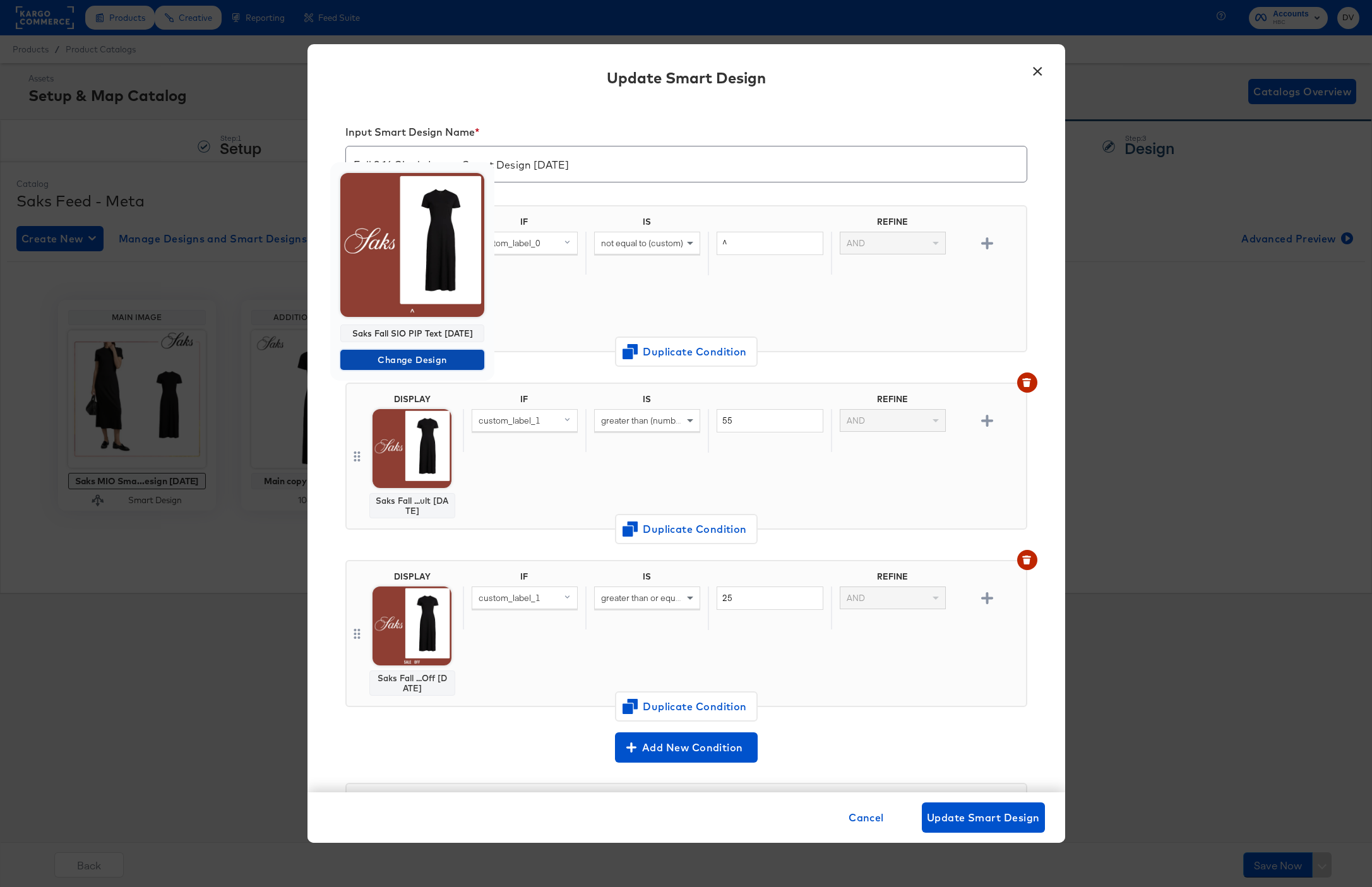
click at [396, 360] on span "Change Design" at bounding box center [412, 360] width 133 height 16
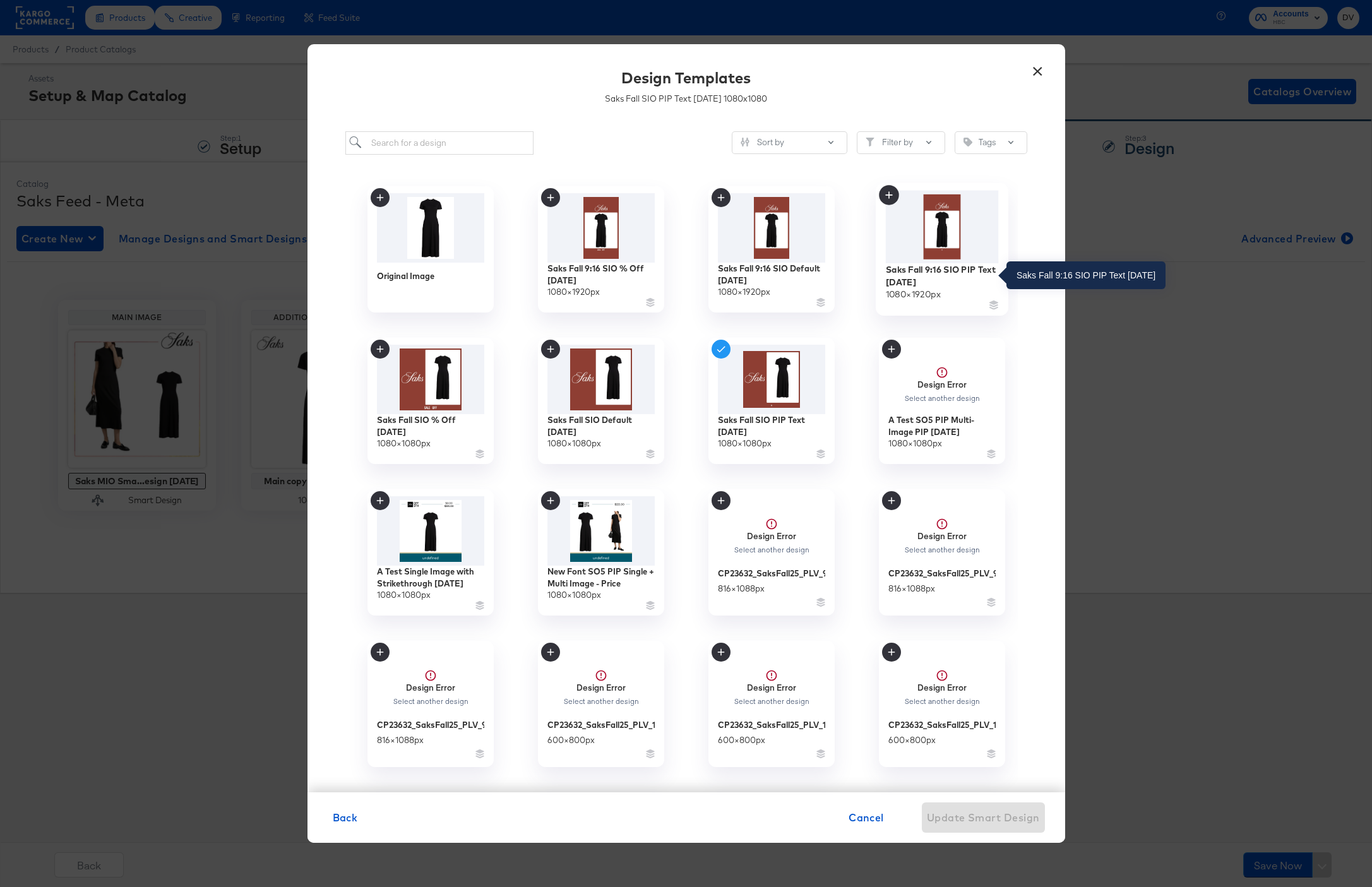
click at [926, 286] on div "Saks Fall 9:16 SIO PIP Text 9.4.25" at bounding box center [941, 276] width 113 height 25
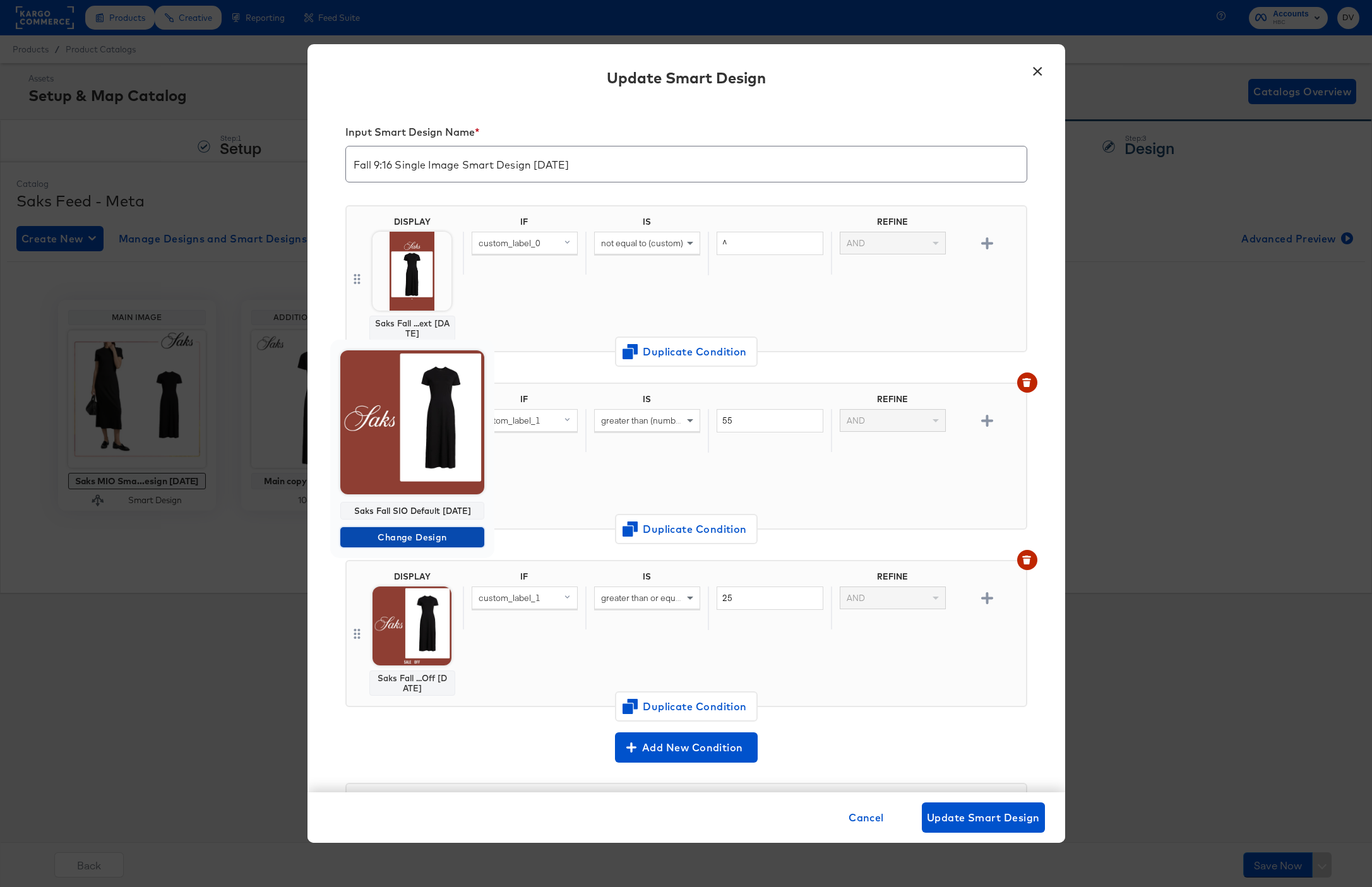
click at [415, 531] on span "Change Design" at bounding box center [412, 538] width 133 height 16
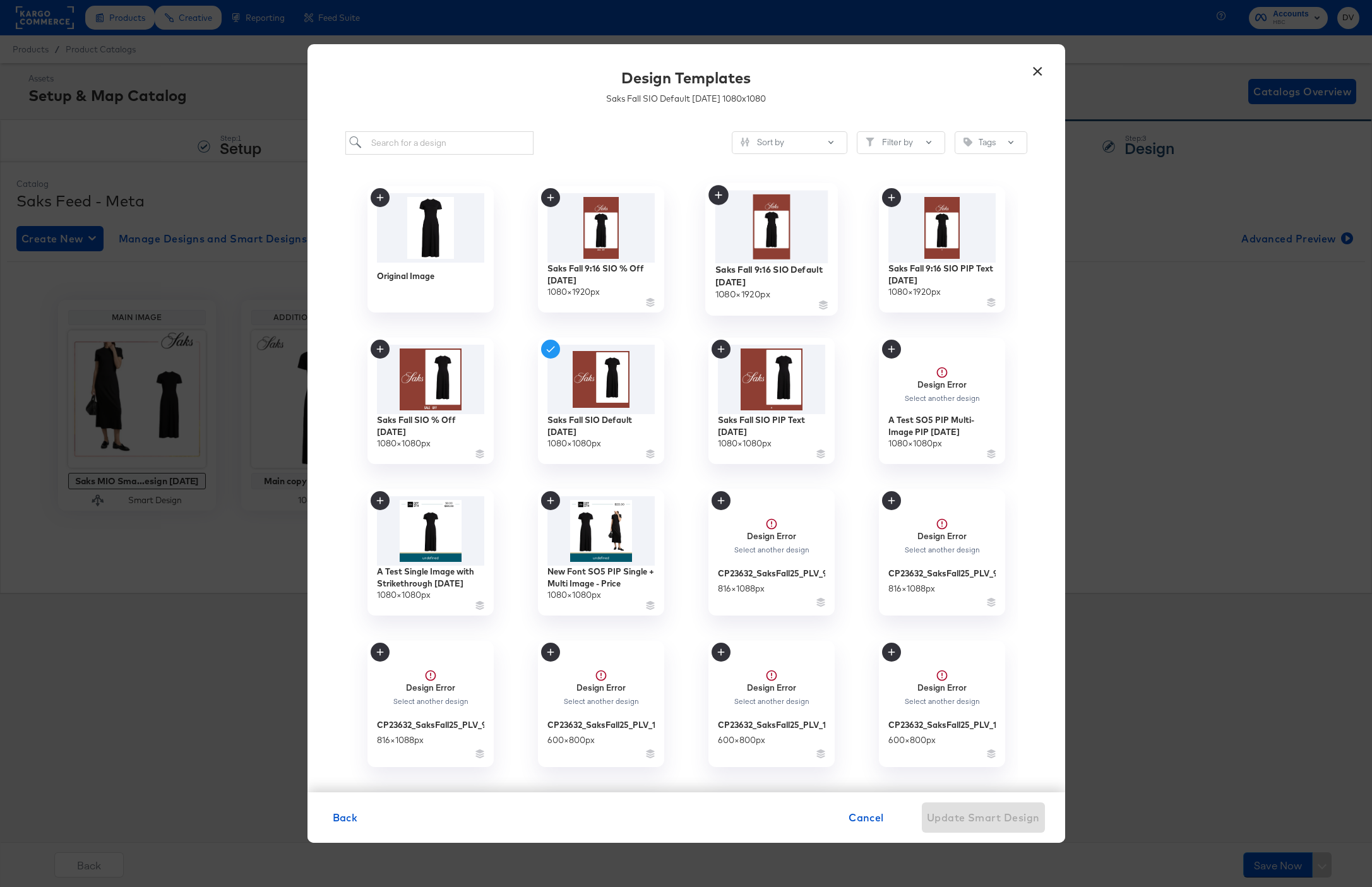
click at [759, 275] on div "Saks Fall 9:16 SIO Default 9.4.25" at bounding box center [771, 276] width 113 height 25
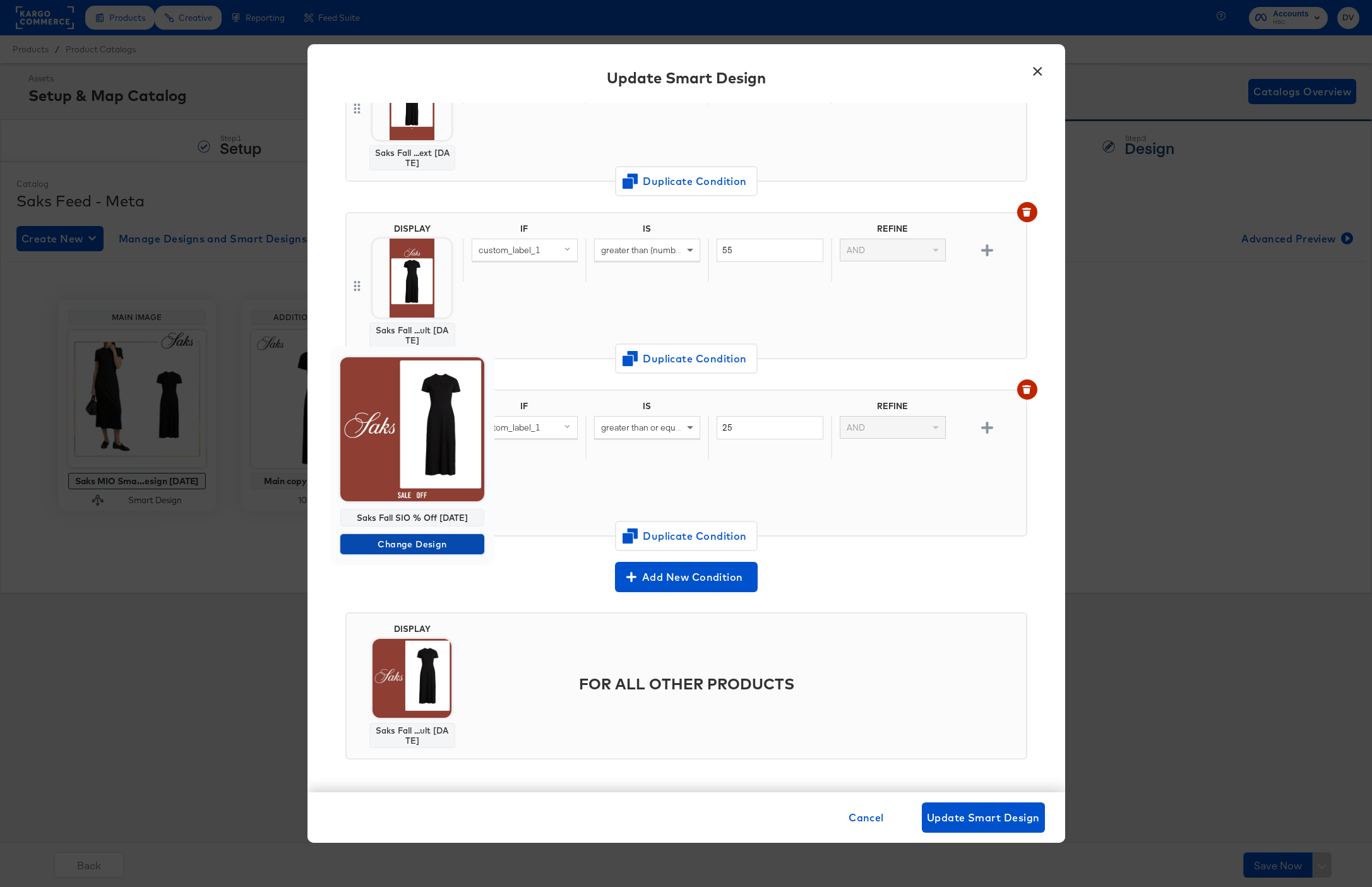
click at [412, 545] on span "Change Design" at bounding box center [412, 545] width 133 height 16
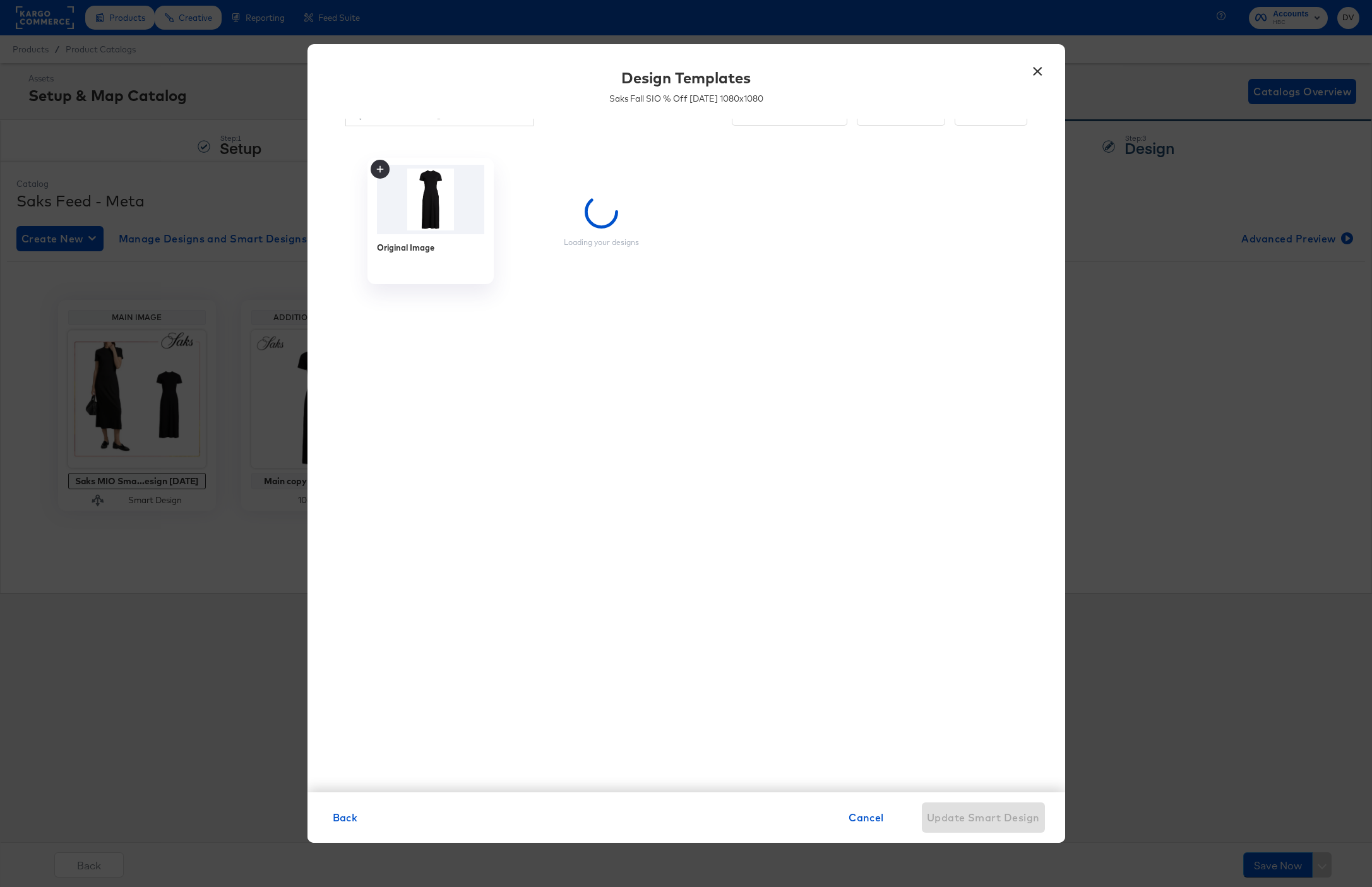
scroll to position [28, 0]
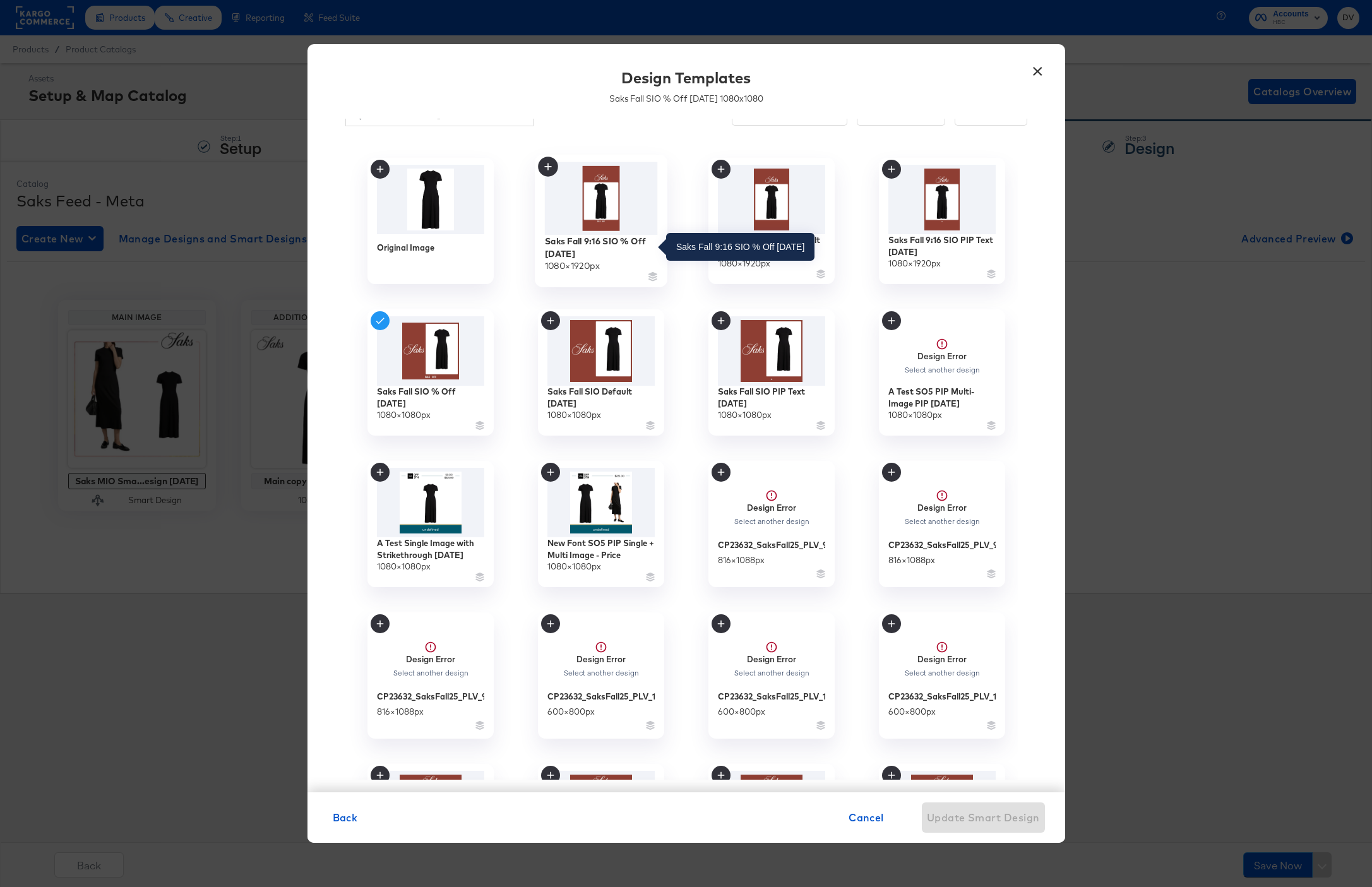
click at [617, 245] on div "Saks Fall 9:16 SIO % Off 9.4.25" at bounding box center [601, 248] width 113 height 25
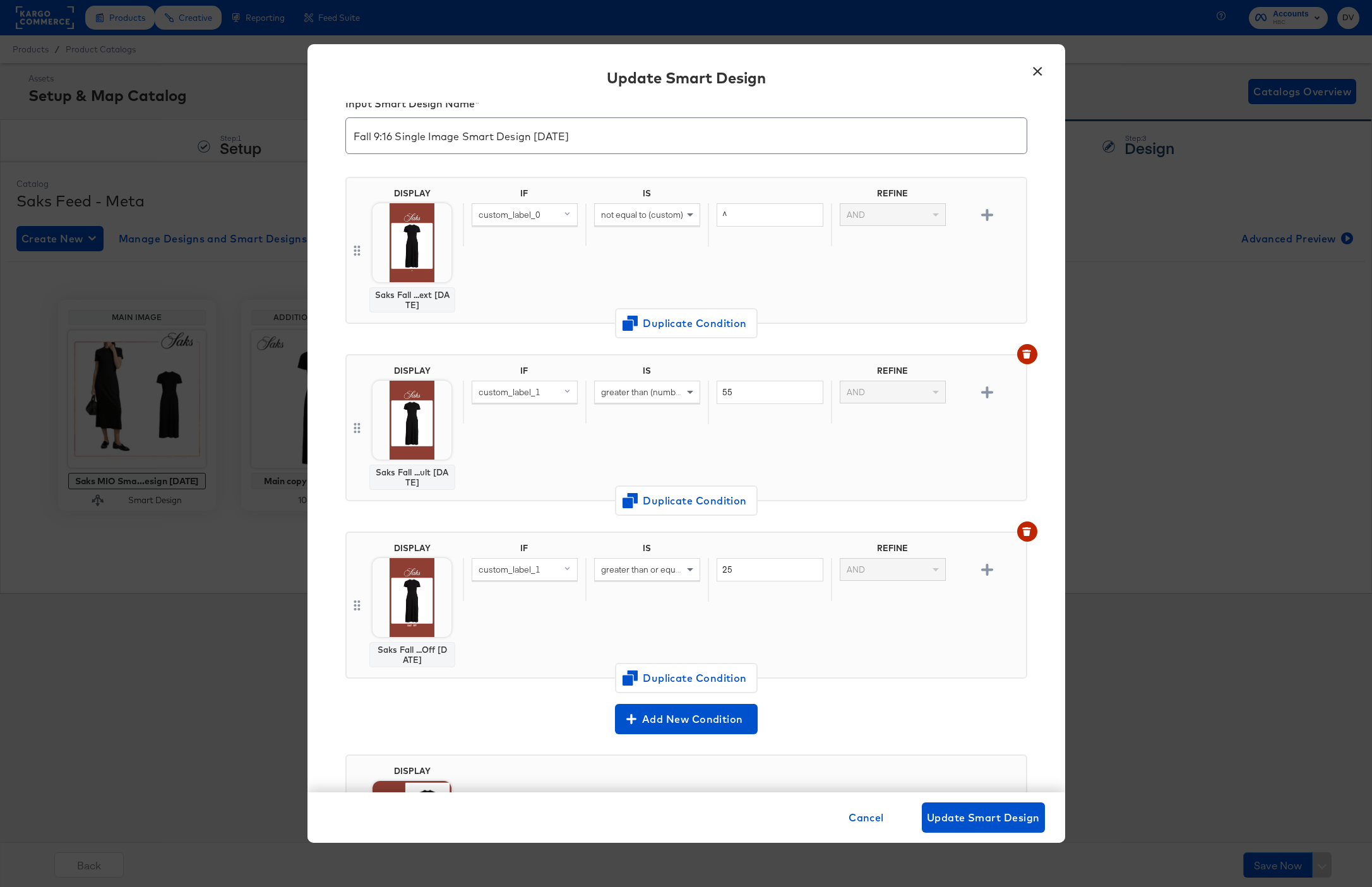
scroll to position [171, 0]
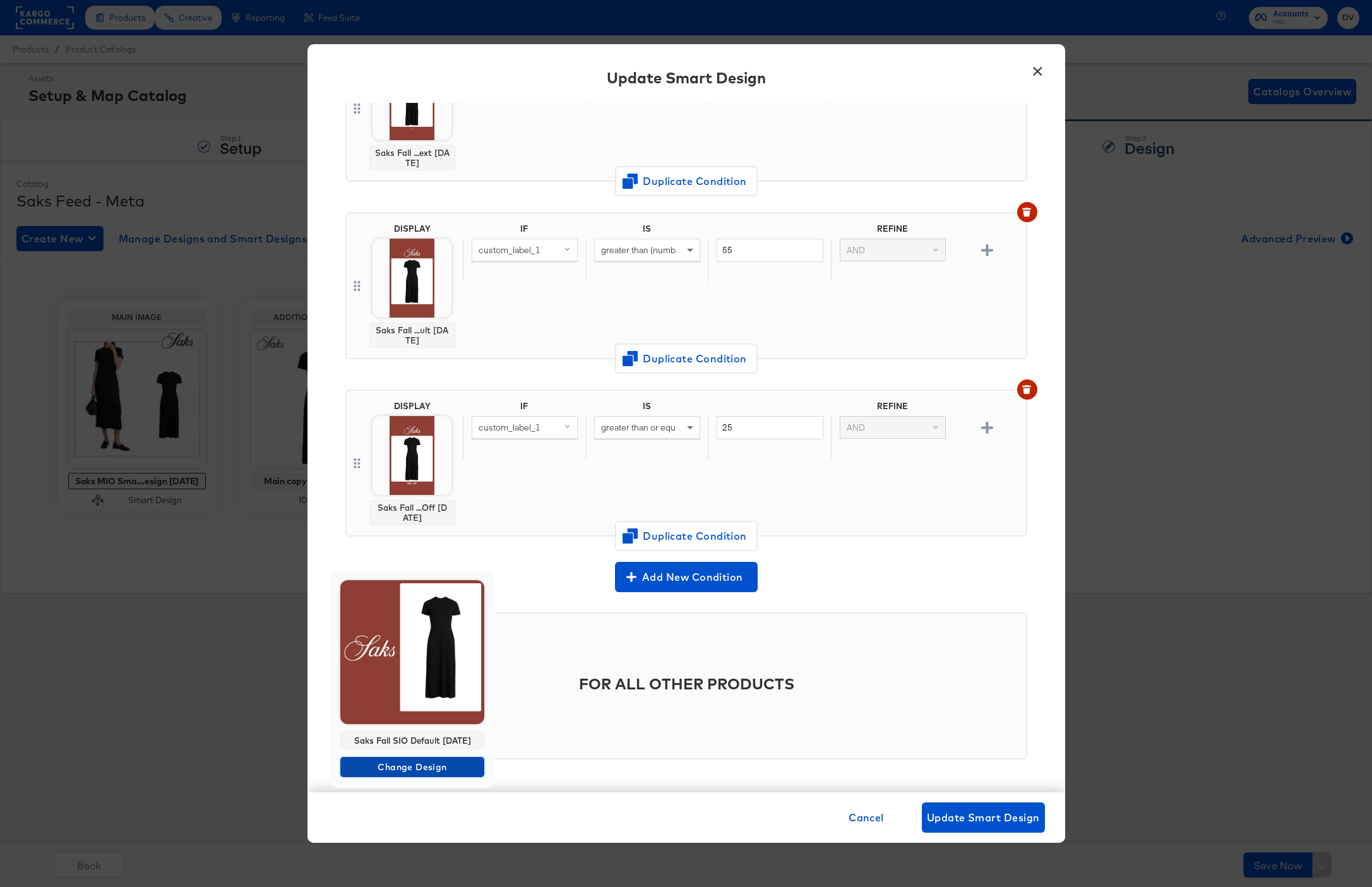
click at [430, 765] on span "Change Design" at bounding box center [412, 768] width 133 height 16
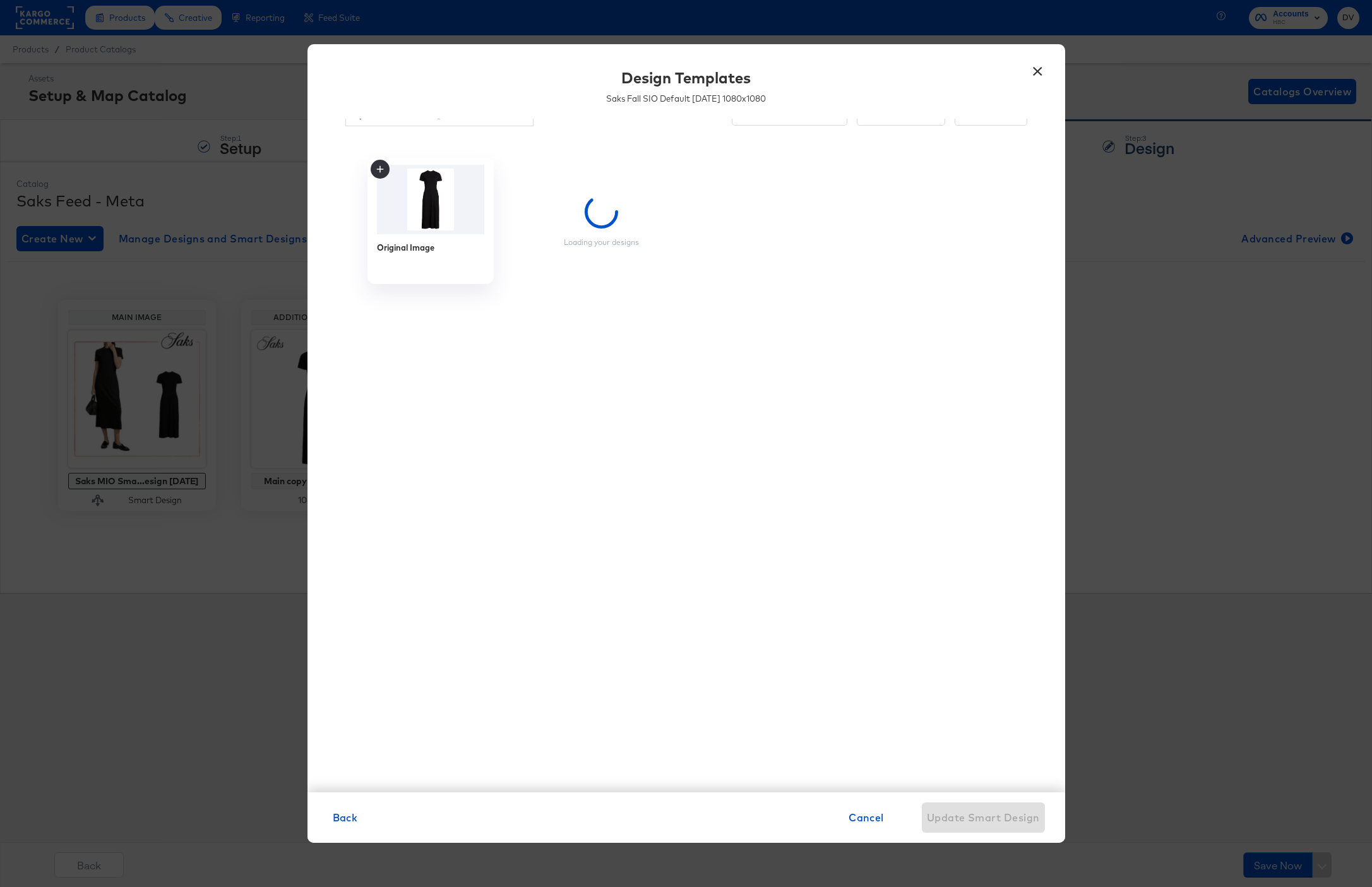
scroll to position [0, 0]
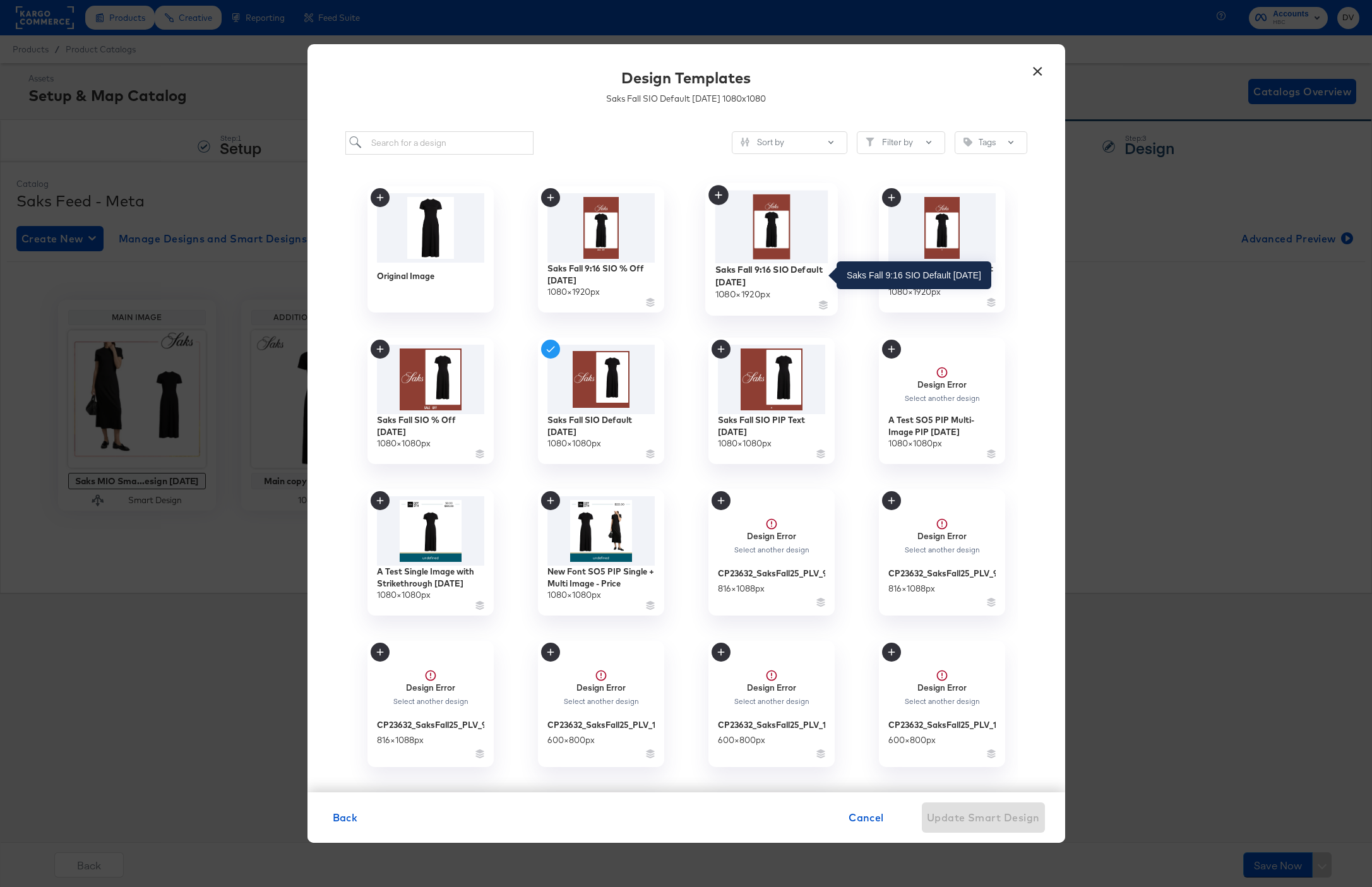
click at [739, 268] on div "Saks Fall 9:16 SIO Default 9.4.25" at bounding box center [771, 276] width 113 height 25
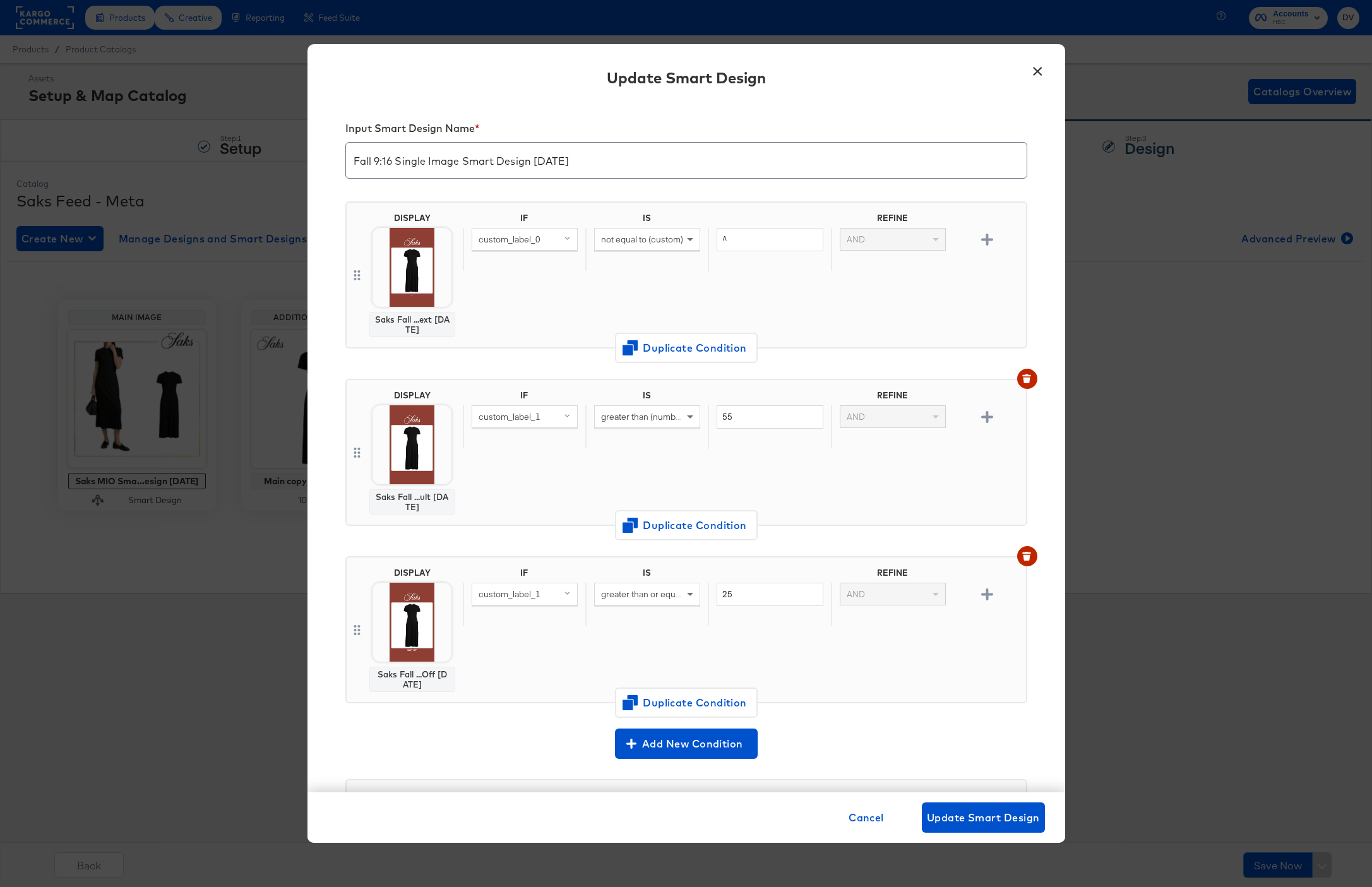
scroll to position [171, 0]
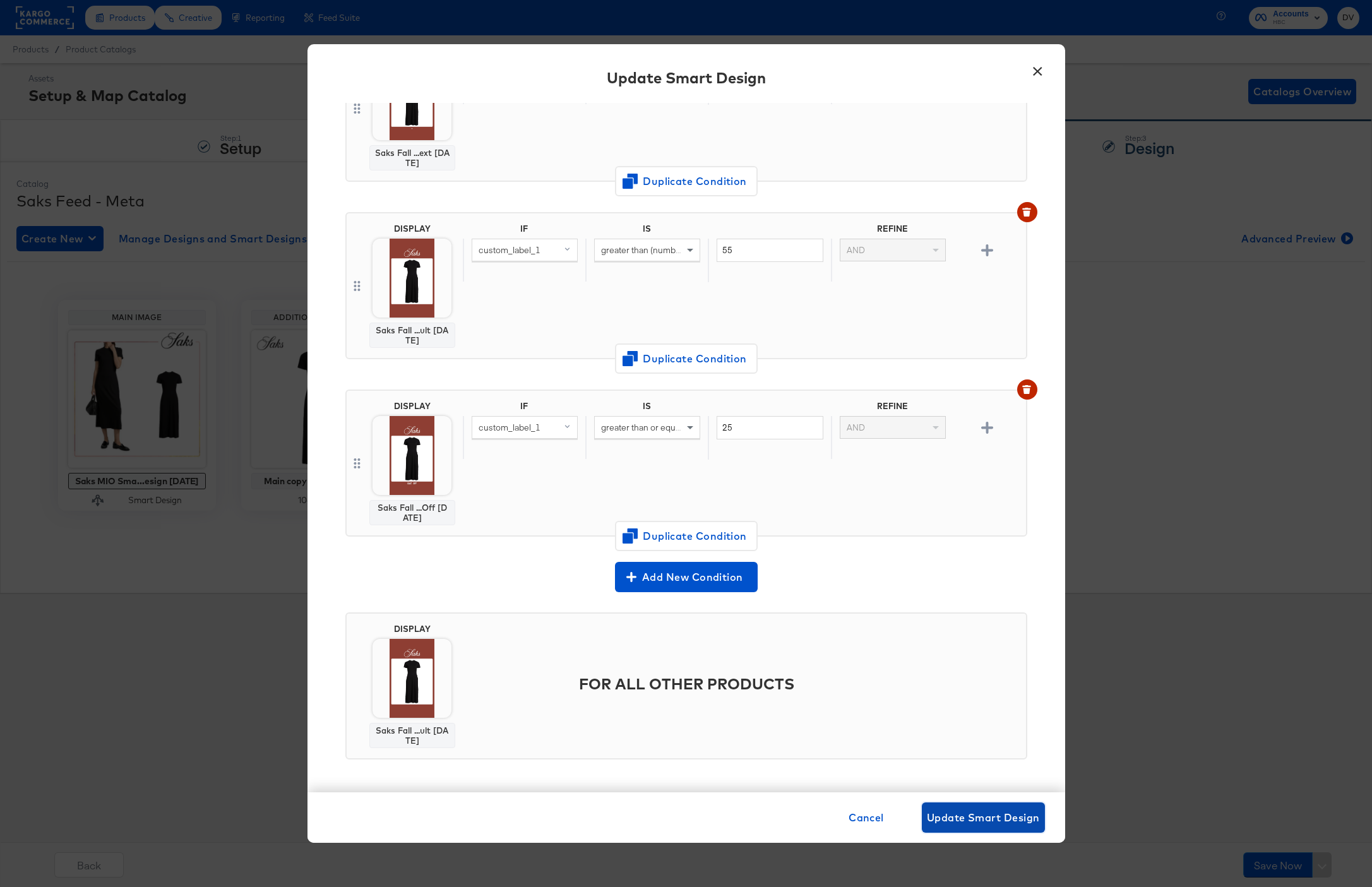
click at [975, 816] on span "Update Smart Design" at bounding box center [983, 818] width 113 height 18
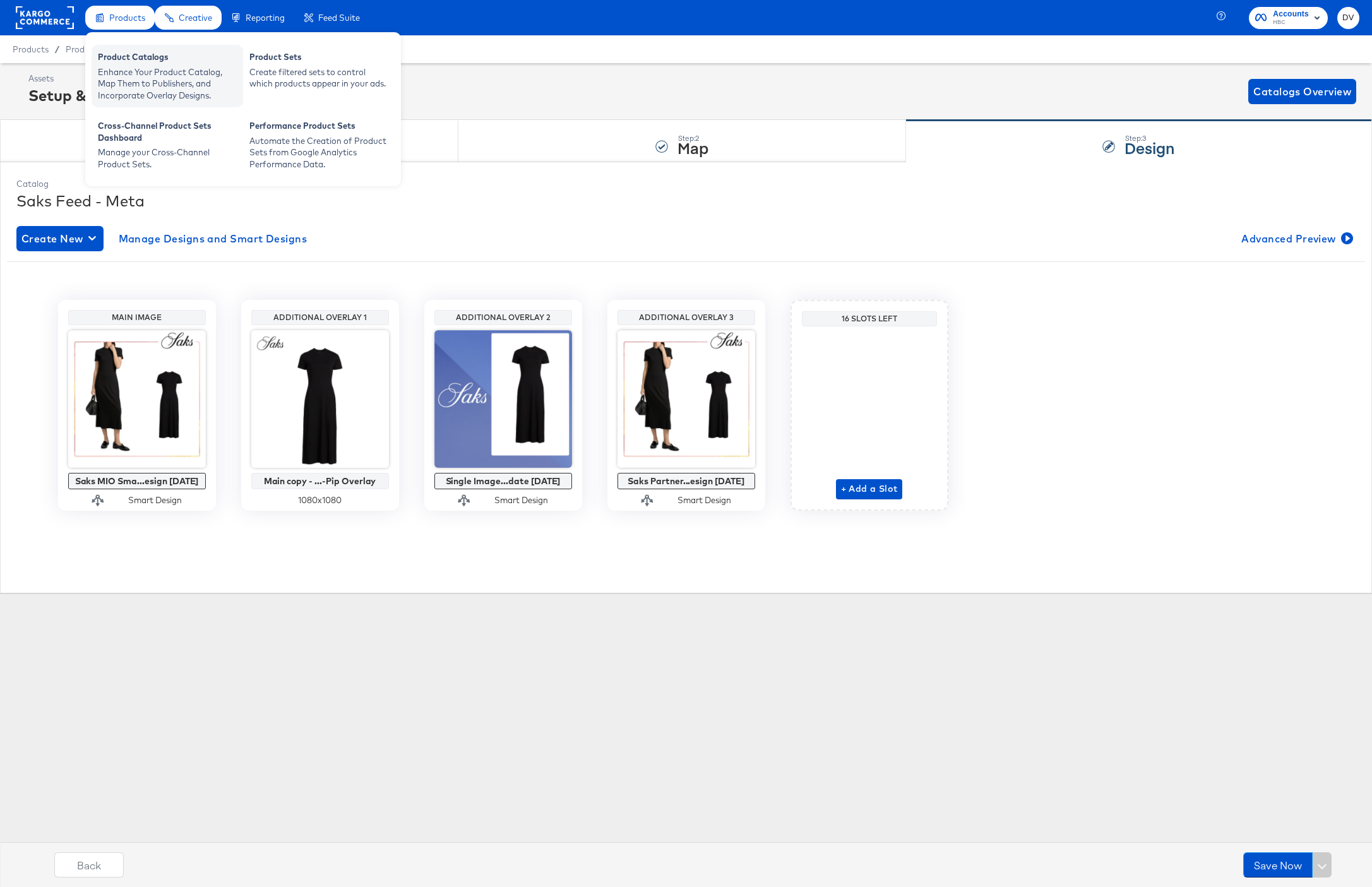
click at [151, 67] on div "Enhance Your Product Catalog, Map Them to Publishers, and Incorporate Overlay D…" at bounding box center [167, 84] width 139 height 35
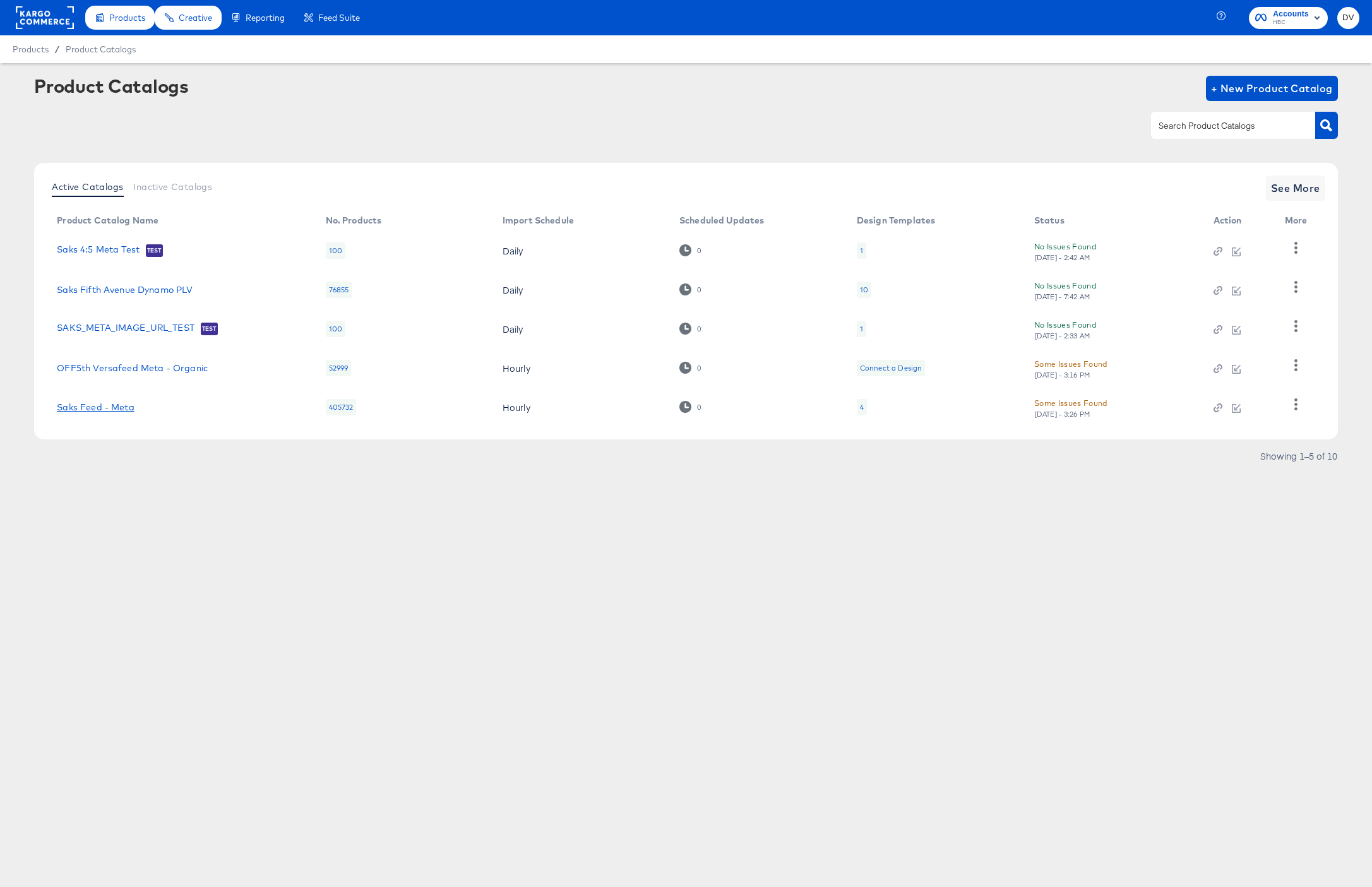
click at [104, 410] on link "Saks Feed - Meta" at bounding box center [95, 407] width 77 height 10
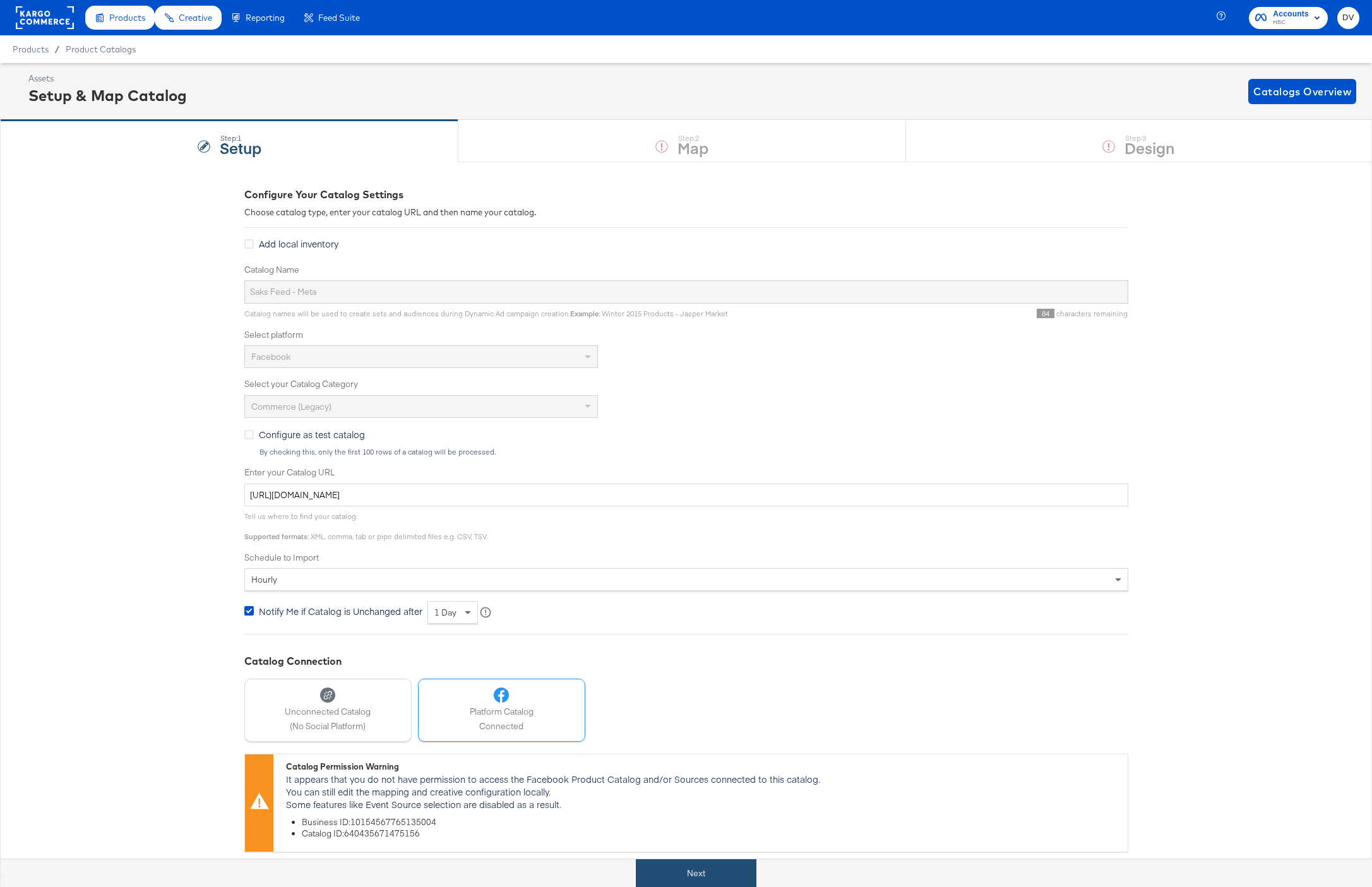
click at [692, 873] on button "Next" at bounding box center [696, 874] width 120 height 28
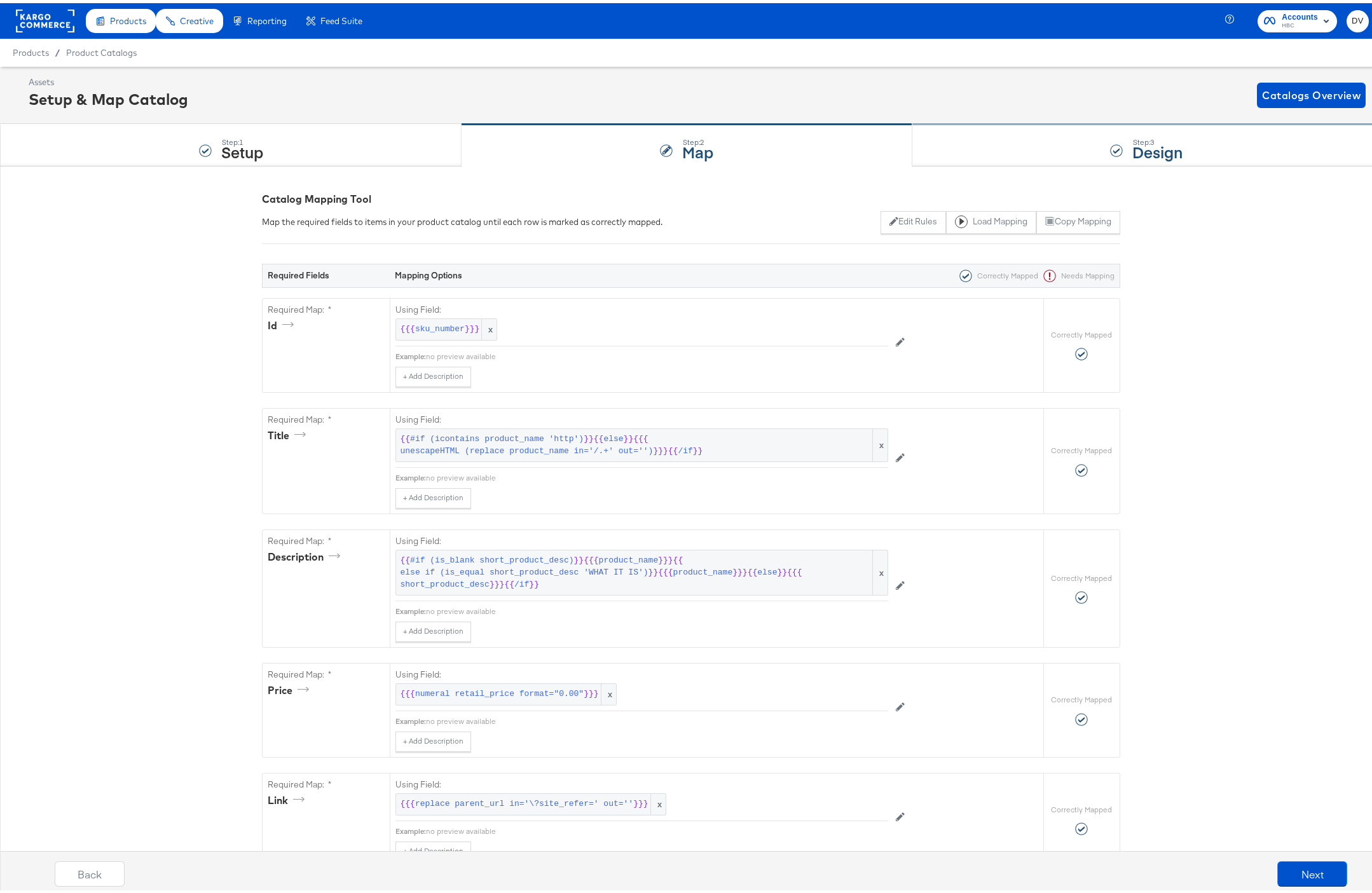
click at [1022, 154] on div "Step: 3 Design" at bounding box center [1147, 142] width 469 height 42
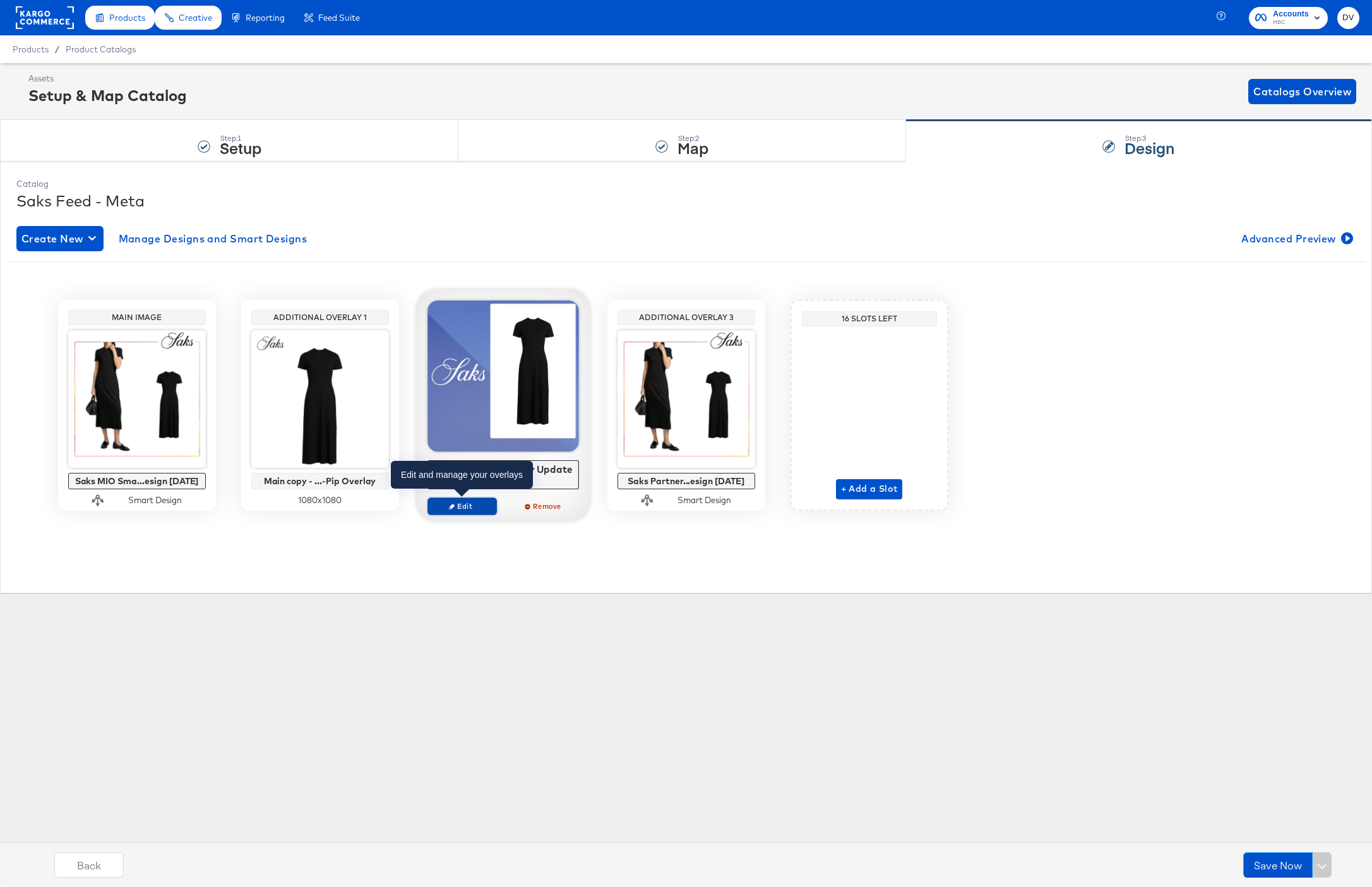
click at [478, 506] on span "Edit" at bounding box center [461, 506] width 58 height 10
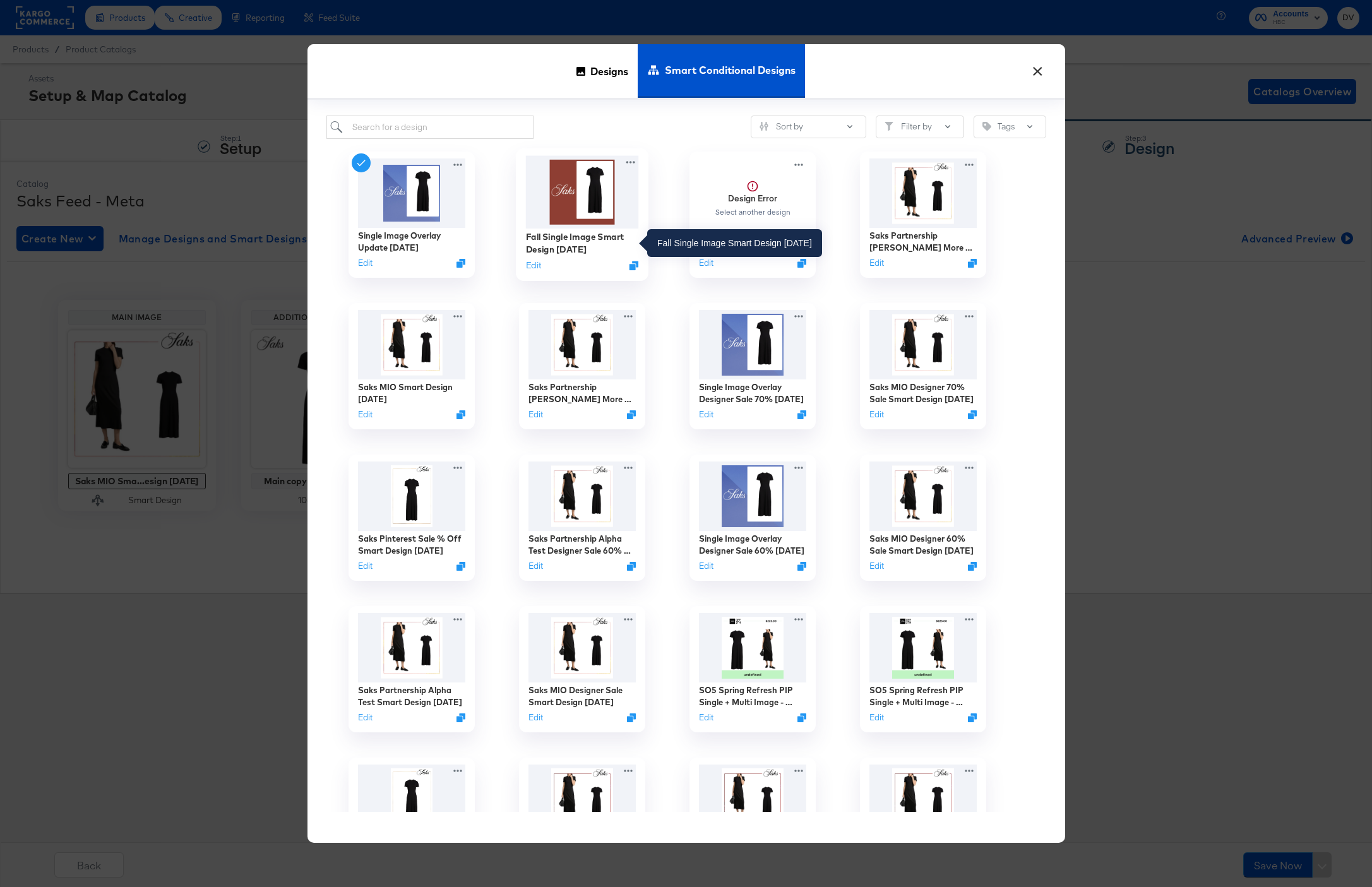
click at [568, 237] on div "Fall Single Image Smart Design 9.5.25" at bounding box center [582, 243] width 113 height 25
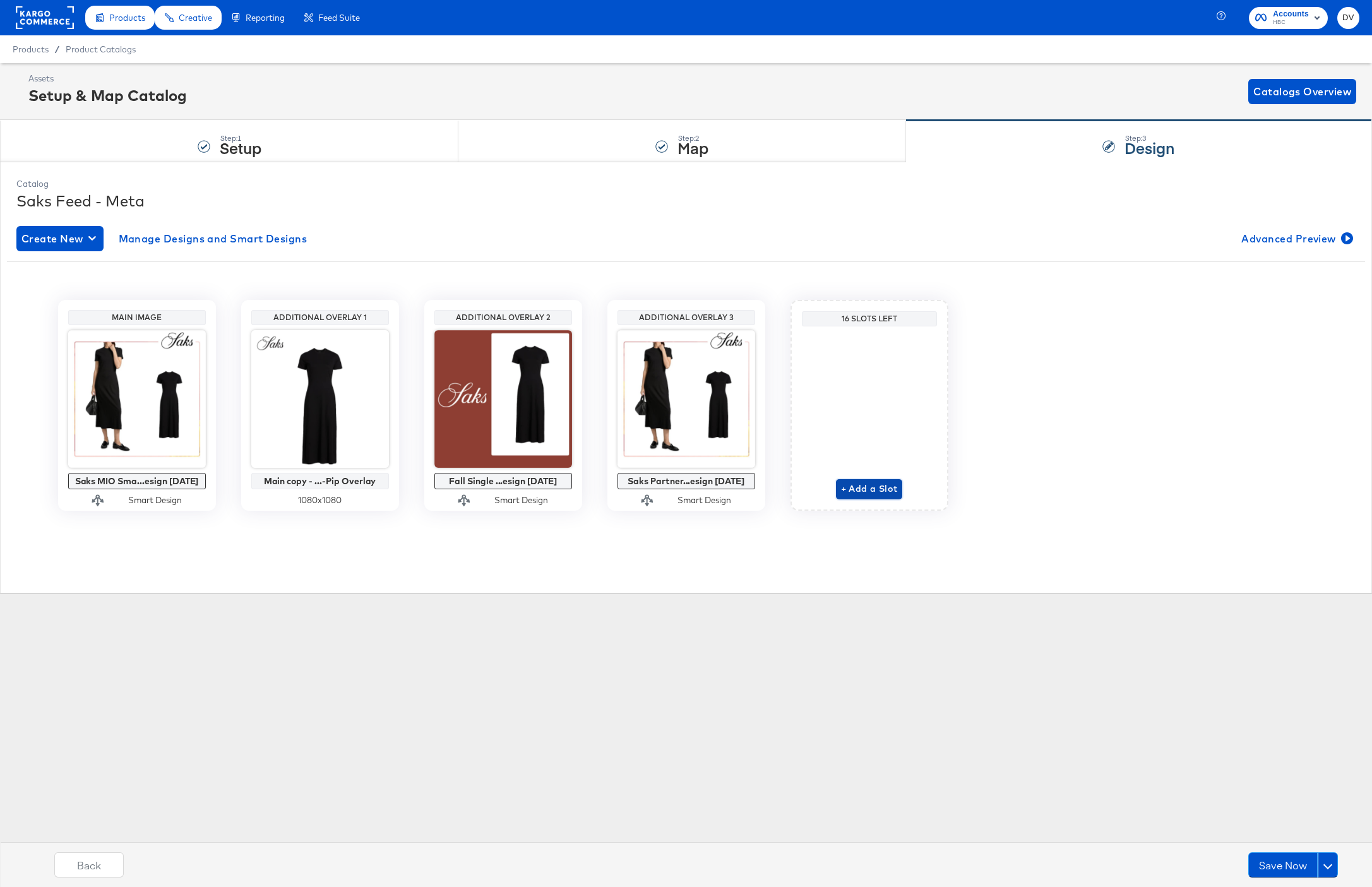
click at [876, 484] on span "+ Add a Slot" at bounding box center [869, 489] width 57 height 16
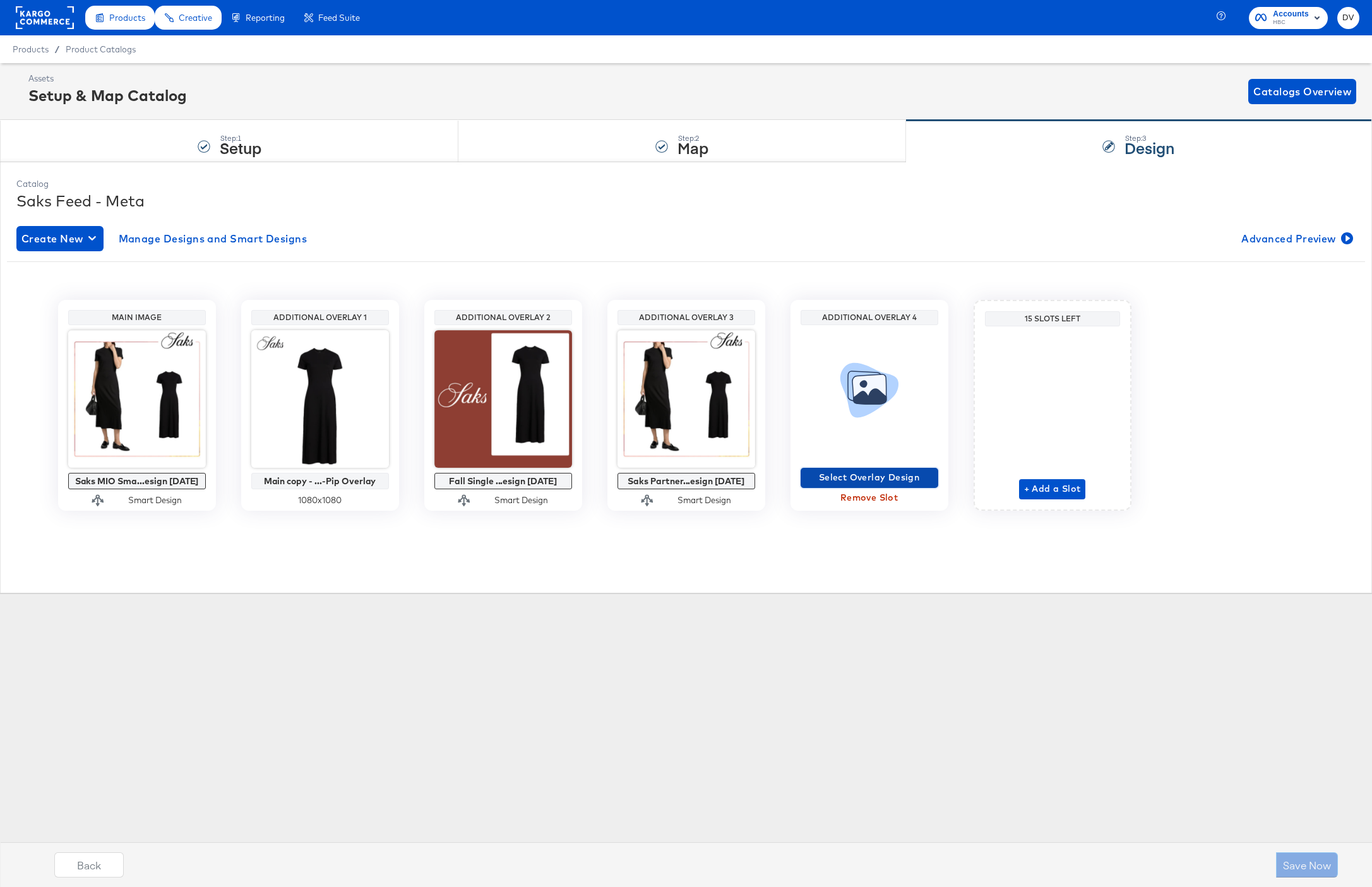
click at [870, 479] on span "Select Overlay Design" at bounding box center [869, 478] width 127 height 16
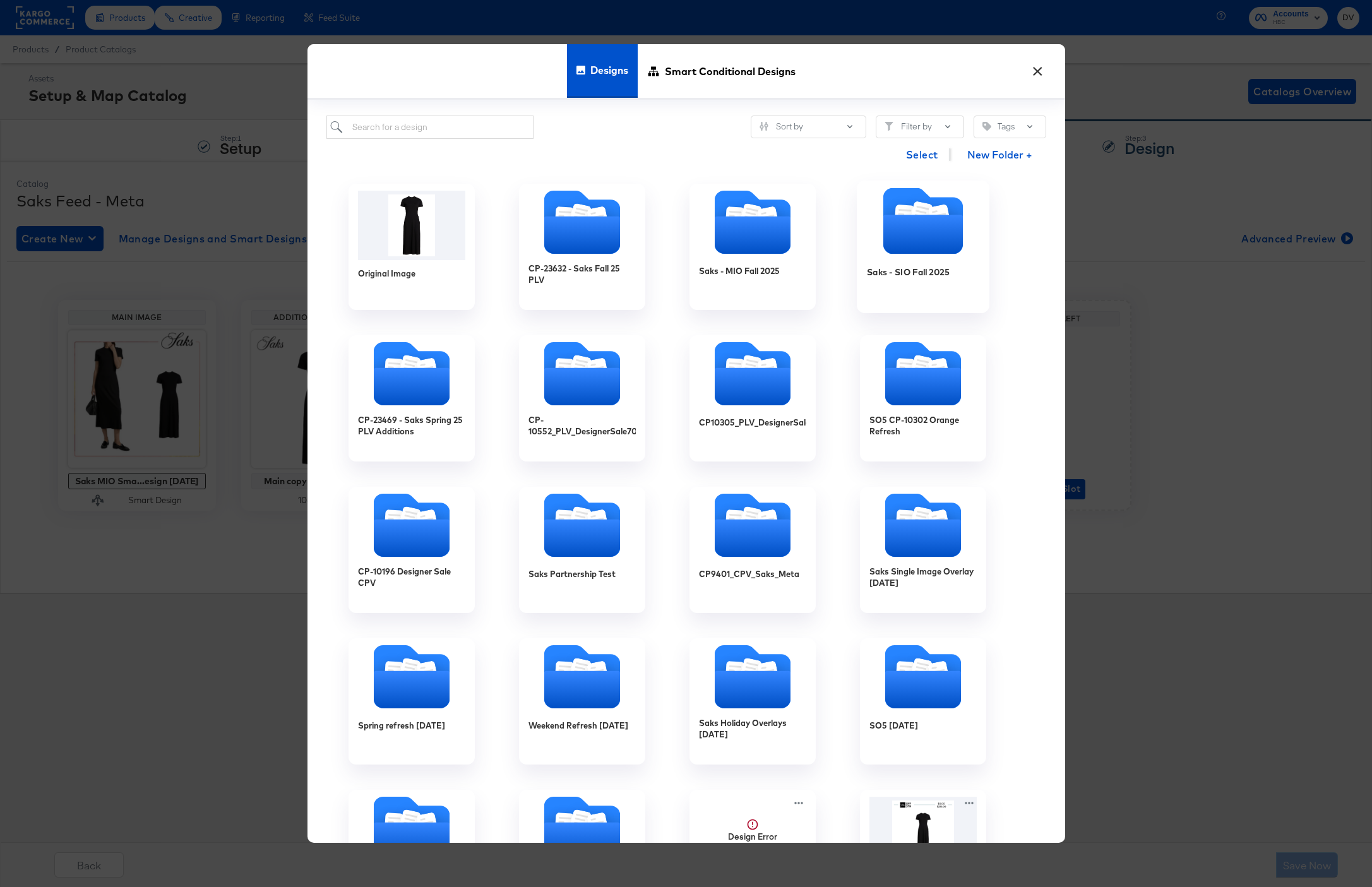
click at [881, 233] on icon "Folder" at bounding box center [923, 220] width 133 height 66
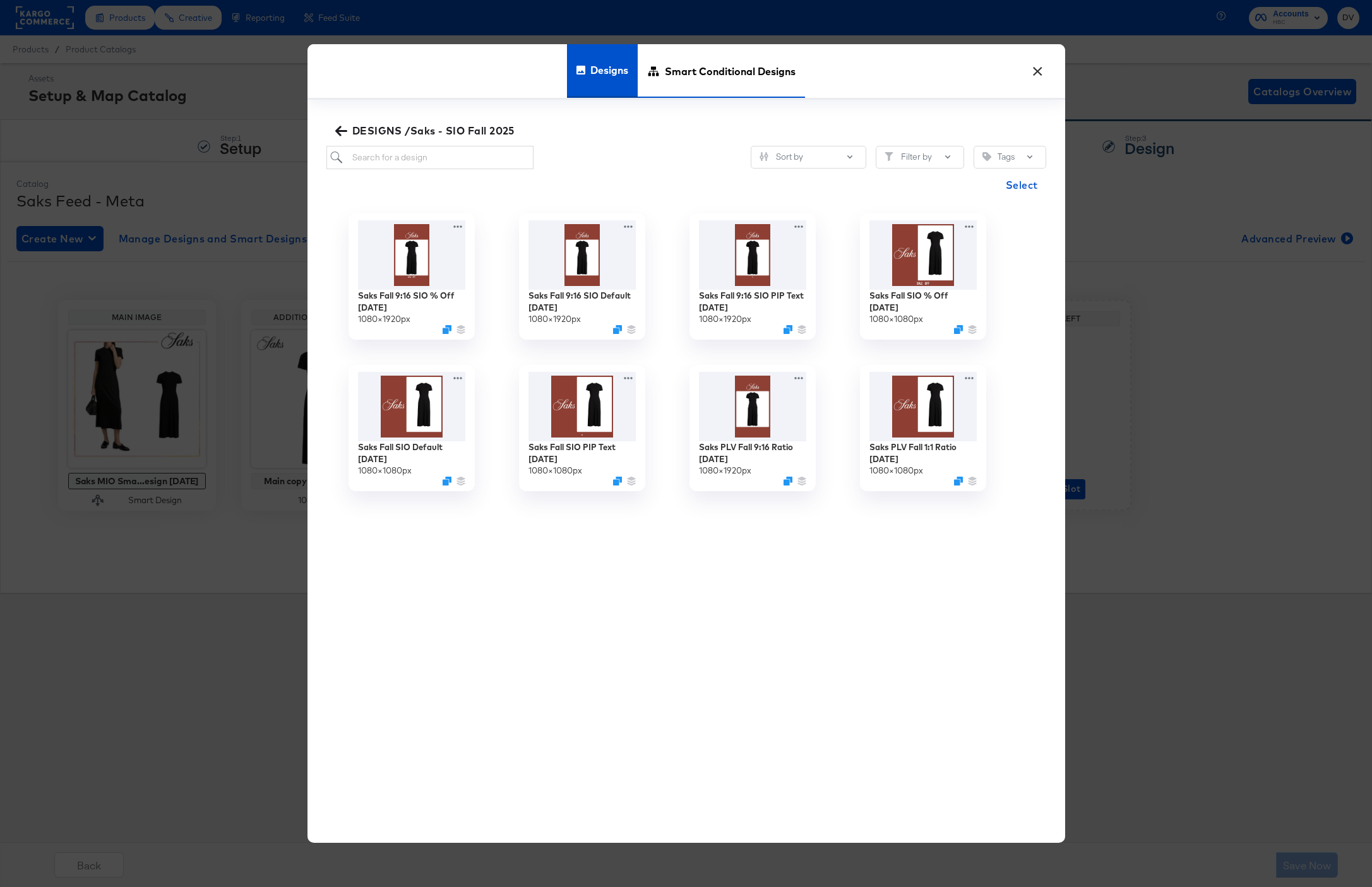
click at [746, 88] on span "Smart Conditional Designs" at bounding box center [730, 71] width 131 height 56
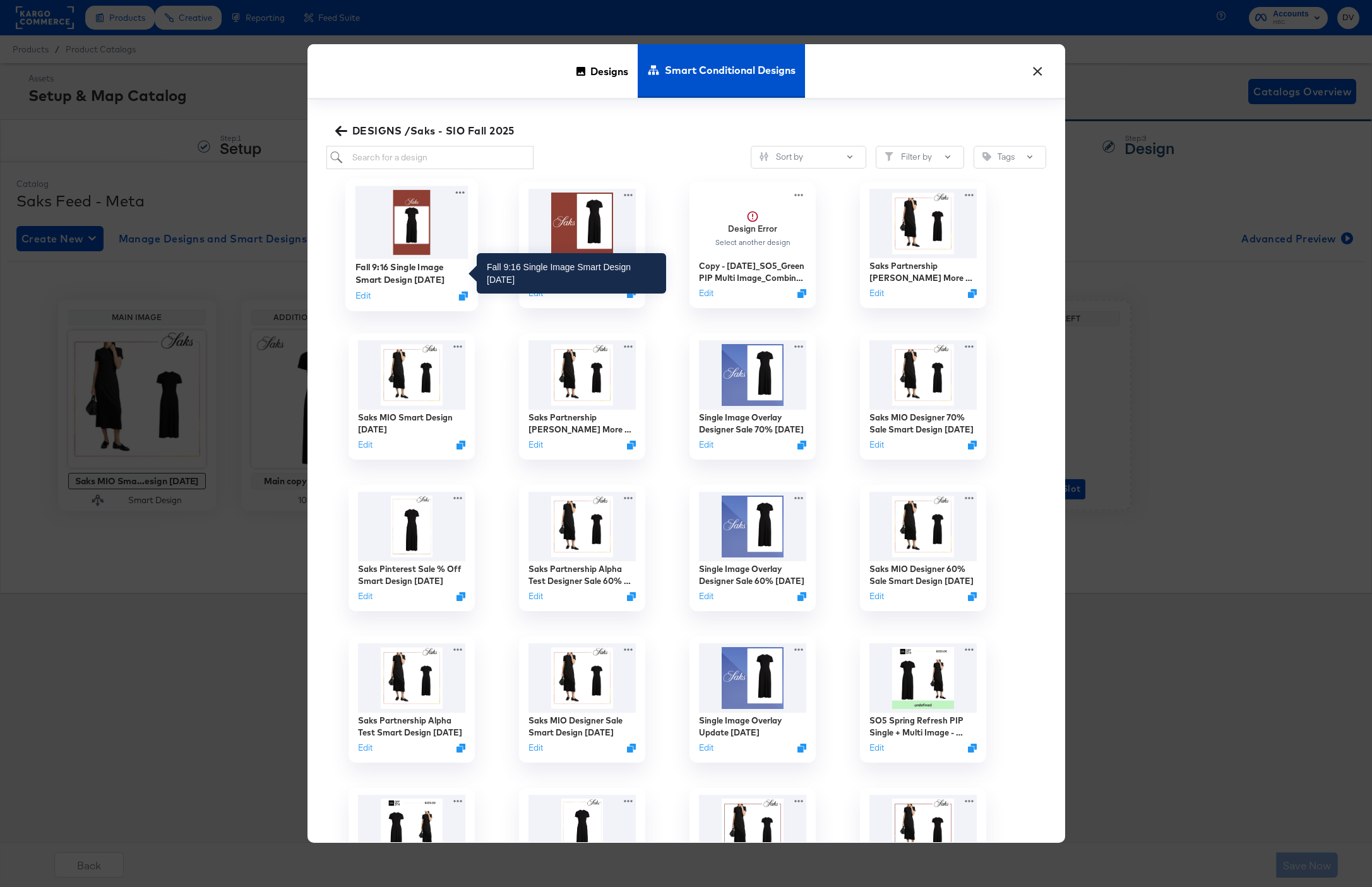
click at [422, 267] on div "Fall 9:16 Single Image Smart Design 9.5.25" at bounding box center [411, 273] width 113 height 25
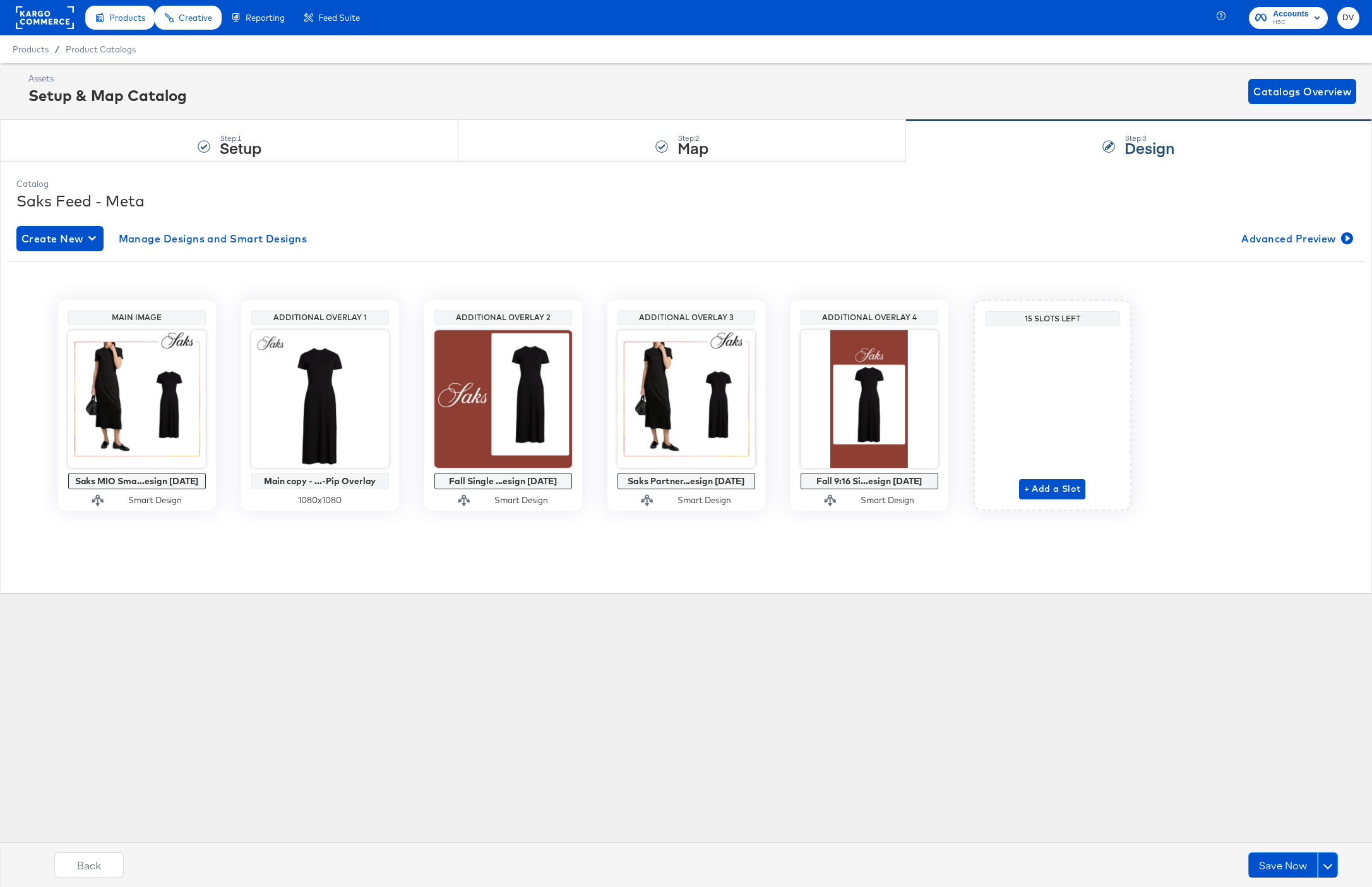
click at [767, 699] on div "Products Creative Reporting Feed Suite Accounts HBC DV Products / Product Catal…" at bounding box center [686, 443] width 1372 height 887
click at [1329, 856] on button at bounding box center [1327, 865] width 20 height 26
click at [1312, 836] on div "Schedule Save" at bounding box center [1297, 841] width 57 height 12
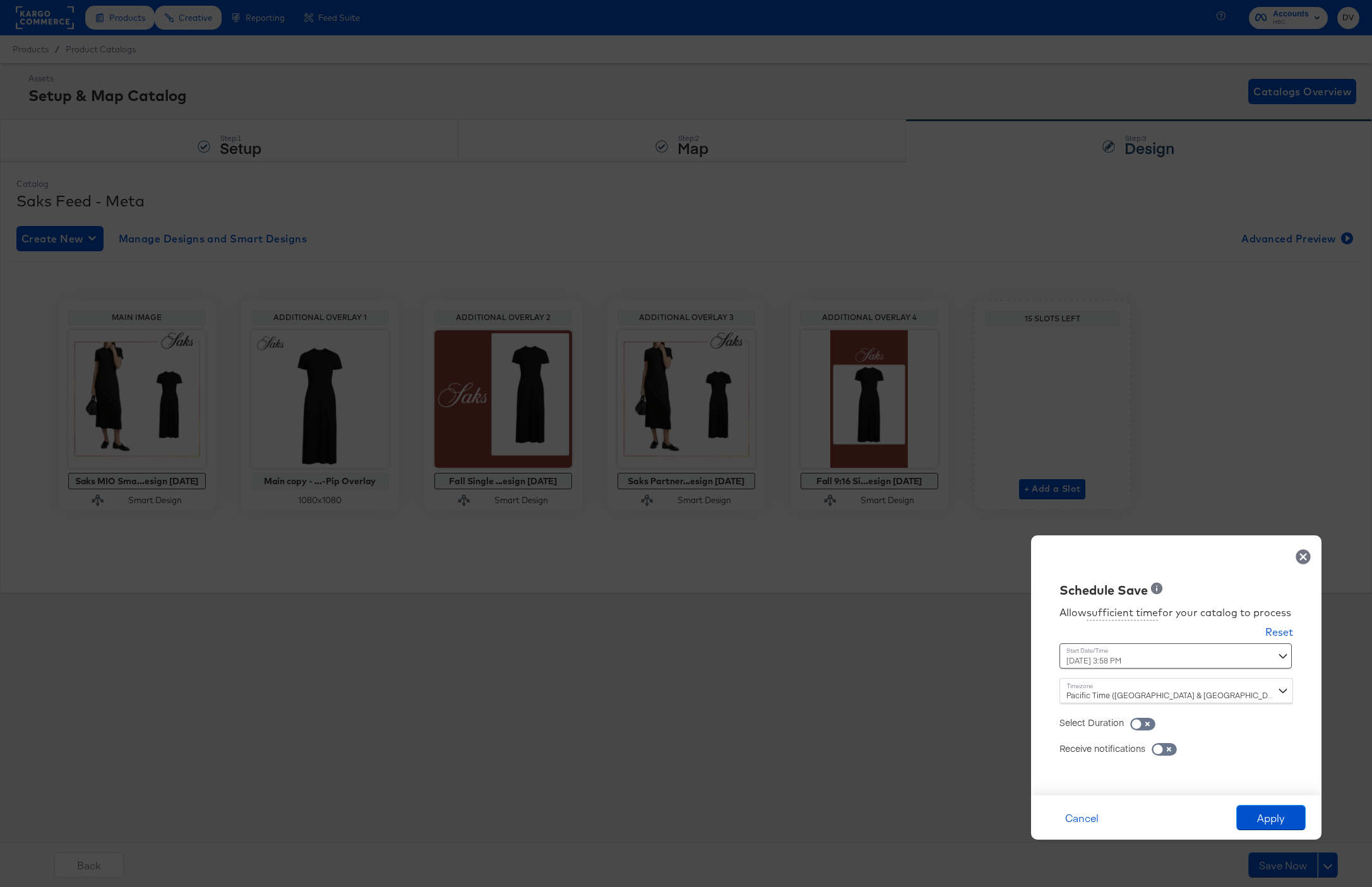
click at [1142, 698] on div "Pacific Time ([GEOGRAPHIC_DATA] & [GEOGRAPHIC_DATA]) ([GEOGRAPHIC_DATA]/Los_Ang…" at bounding box center [1176, 691] width 233 height 26
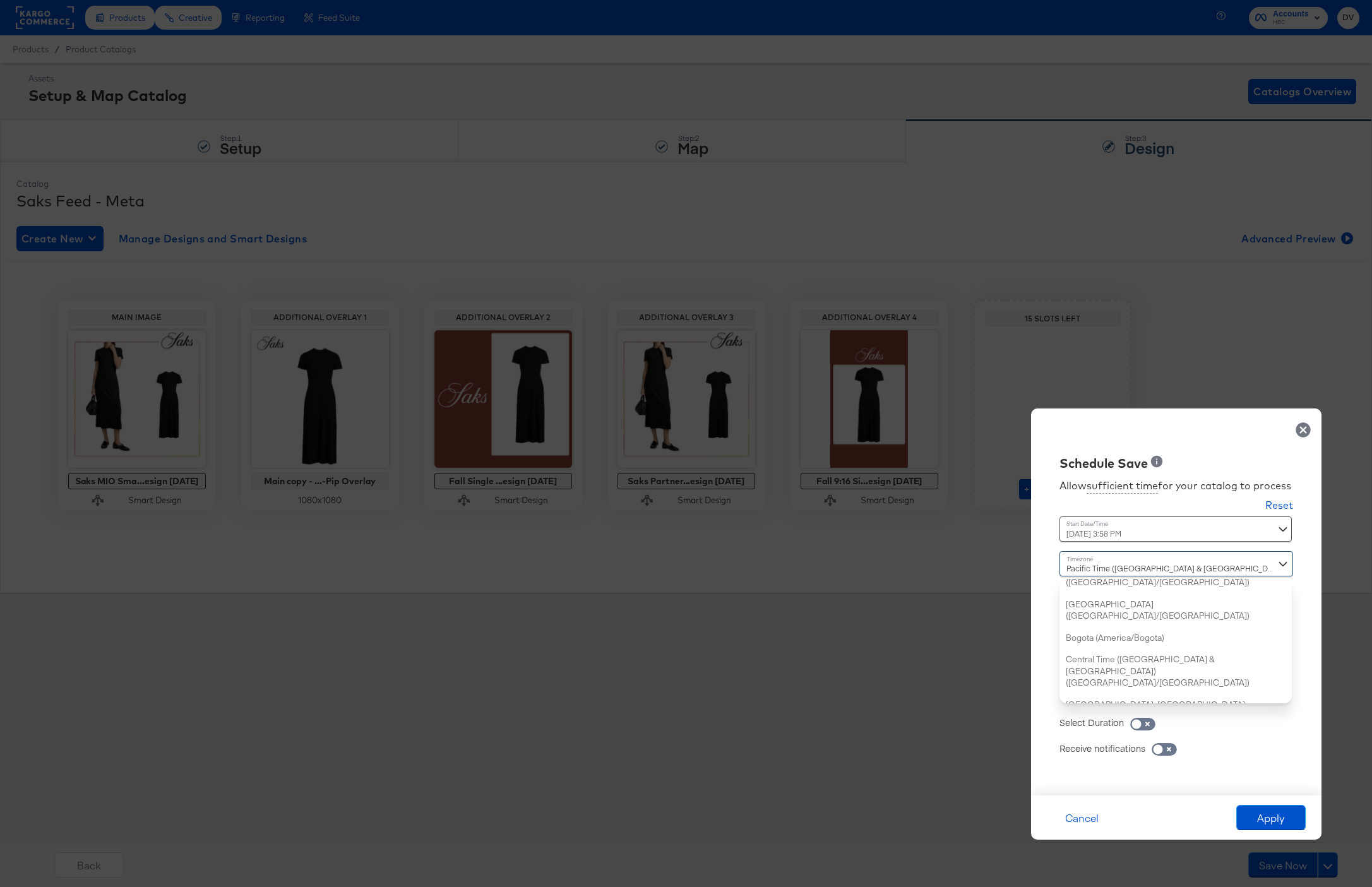
scroll to position [370, 0]
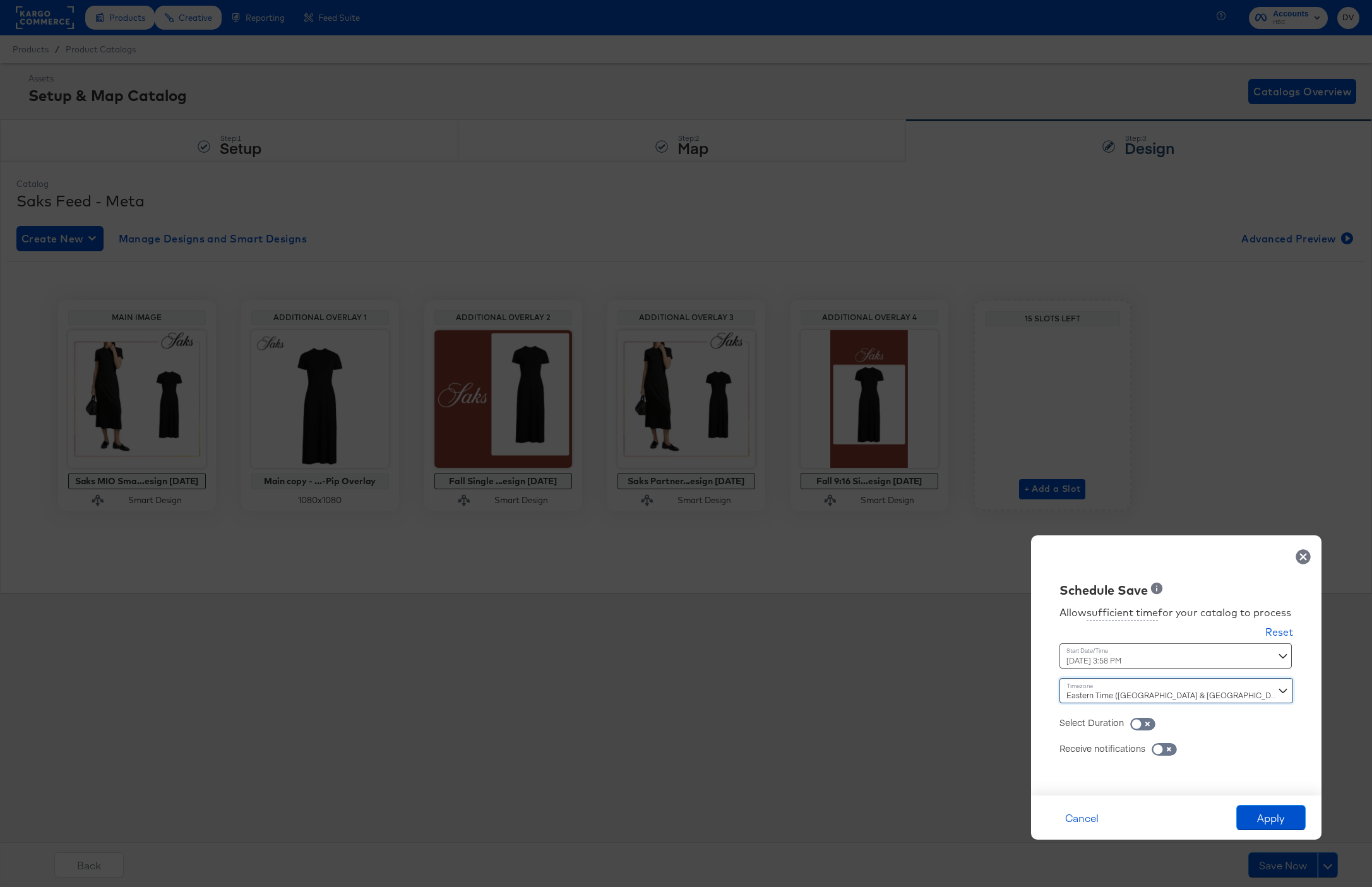
click at [1169, 660] on div "September 5th 2025 3:58 PM ‹ September 2025 › Su Mo Tu We Th Fr Sa 31 1 2 3 4 5…" at bounding box center [1145, 656] width 172 height 26
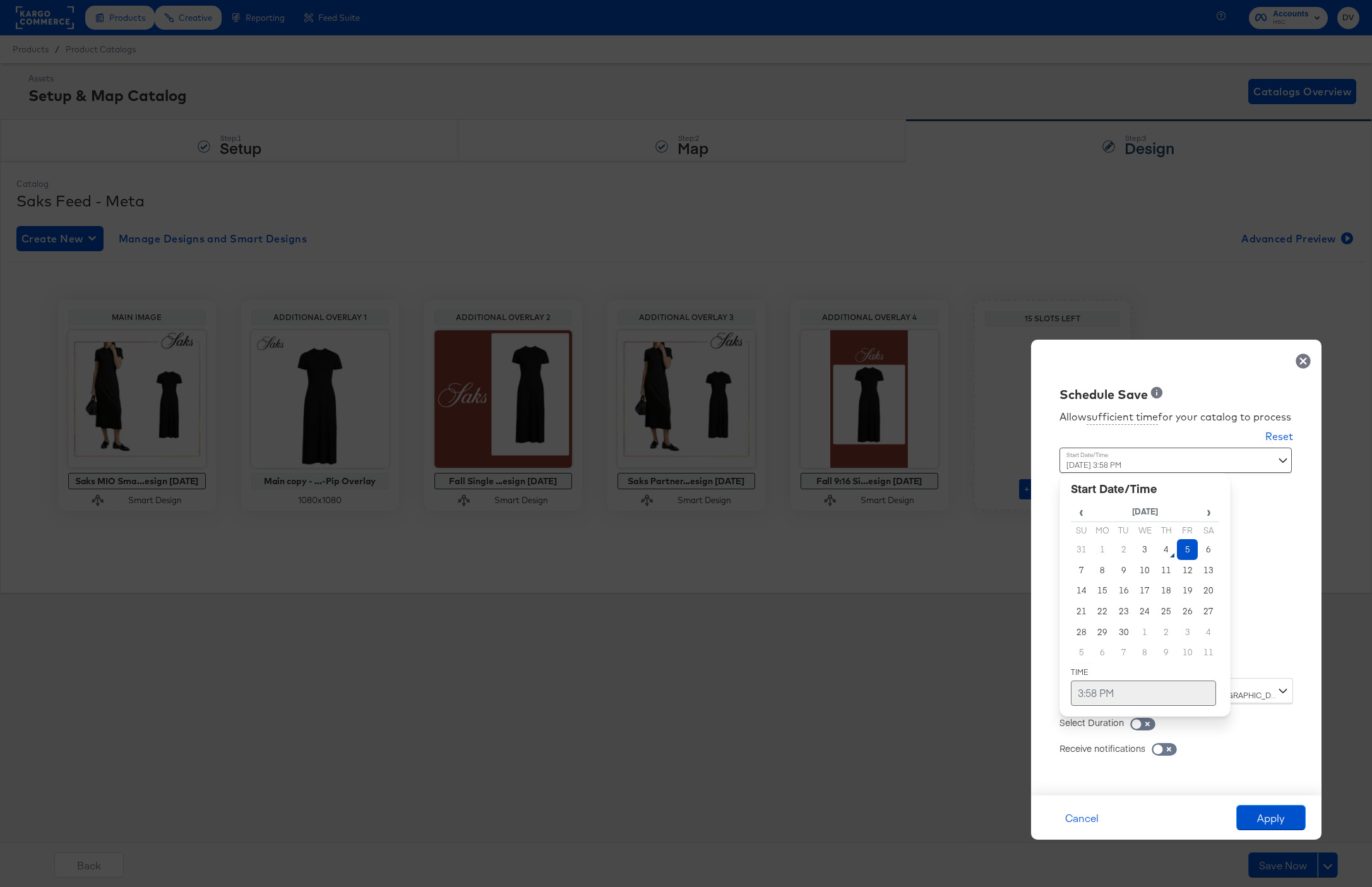
click at [1092, 697] on td "3:58 PM" at bounding box center [1143, 693] width 145 height 26
click at [1116, 604] on span "▼" at bounding box center [1118, 599] width 26 height 26
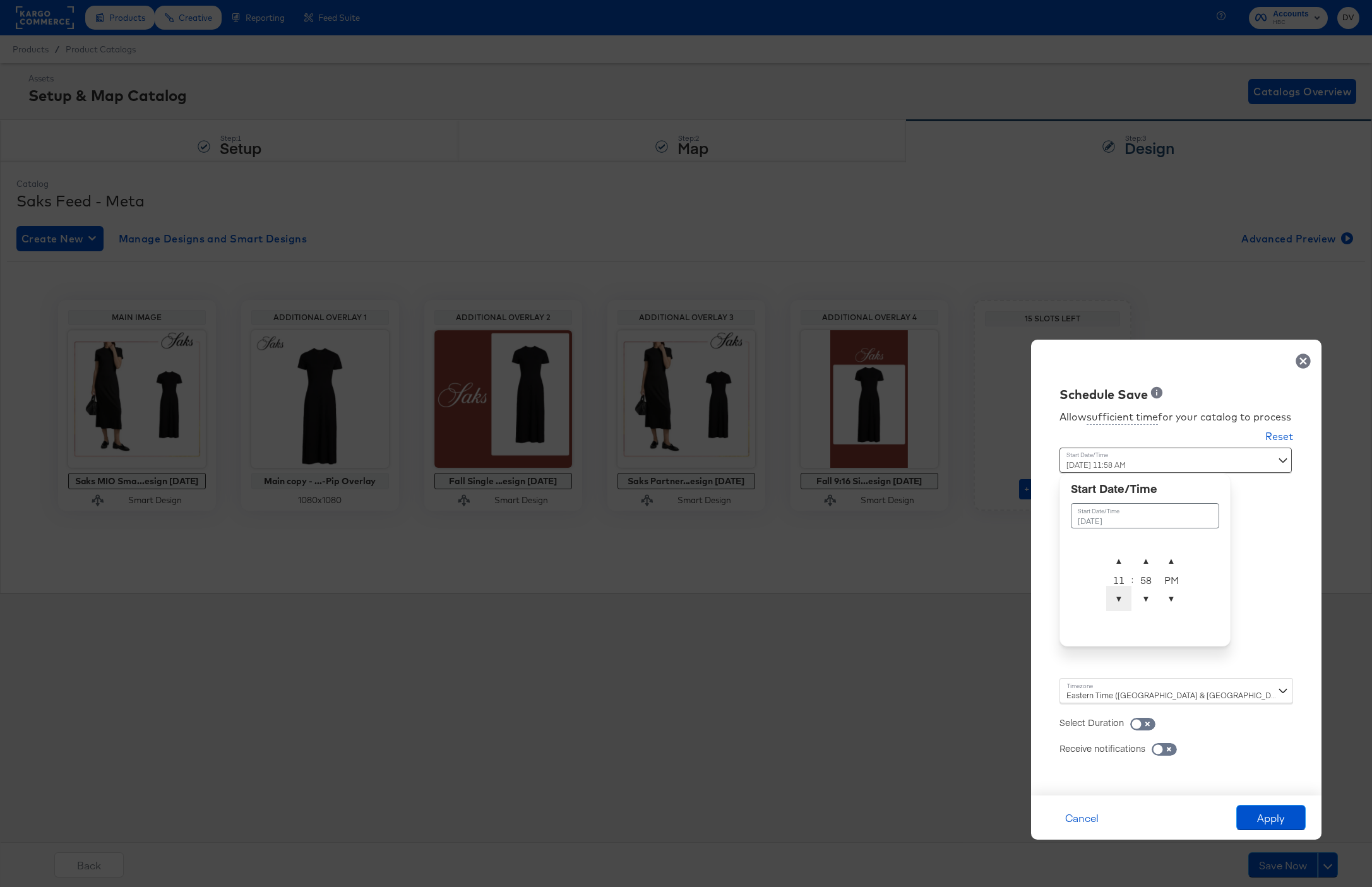
click at [1116, 604] on span "▼" at bounding box center [1118, 599] width 26 height 26
click at [1117, 565] on span "▲" at bounding box center [1118, 561] width 26 height 26
click at [1148, 563] on span "▲" at bounding box center [1146, 561] width 26 height 26
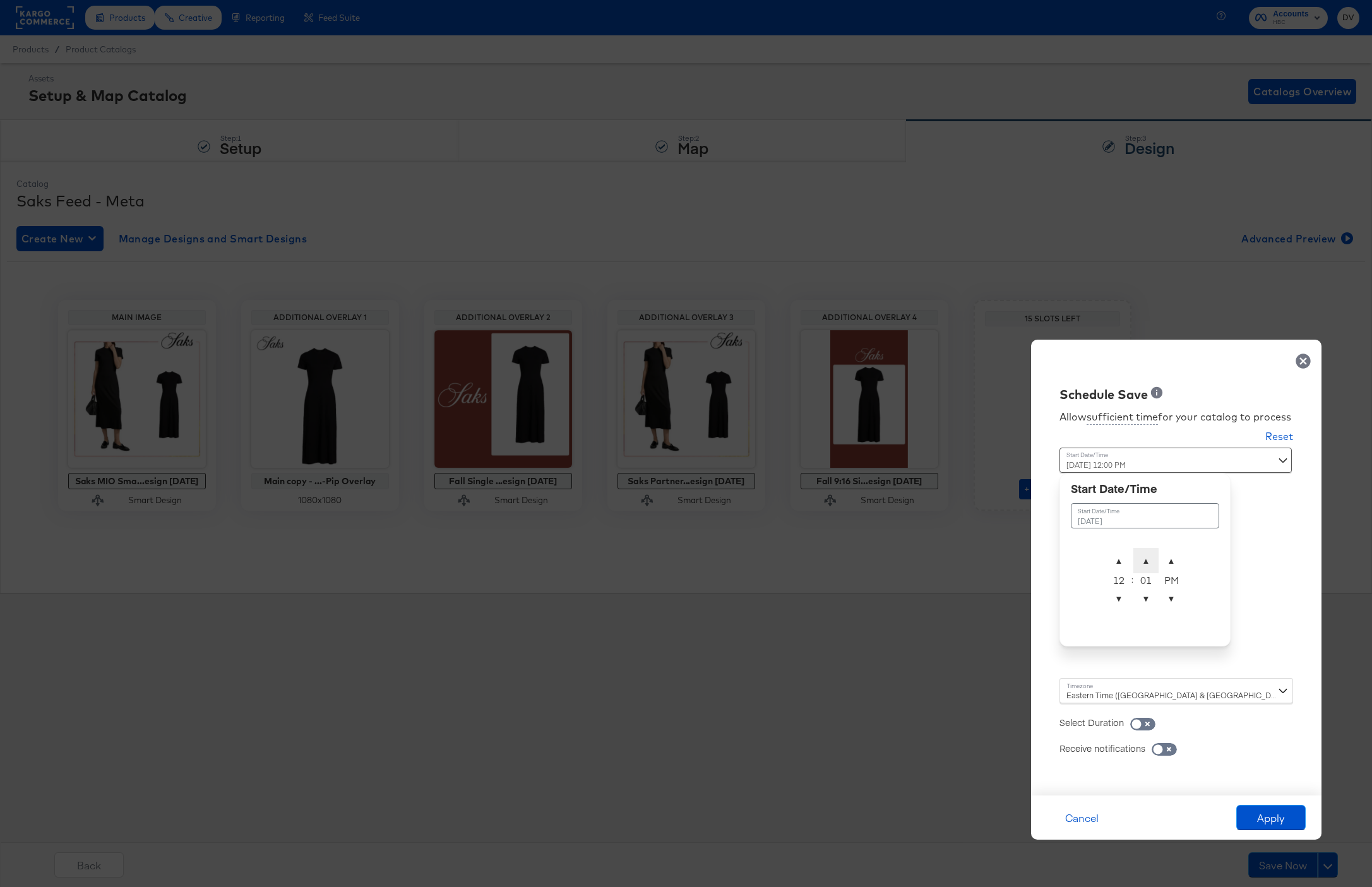
click at [1148, 563] on span "▲" at bounding box center [1146, 561] width 26 height 26
type input "September 5th 2025 12:01 AM"
click at [1173, 593] on span "▼" at bounding box center [1170, 599] width 26 height 26
click at [1282, 592] on div "Allow sufficient time for your catalog to process Reset Time : September 5th 20…" at bounding box center [1176, 593] width 271 height 379
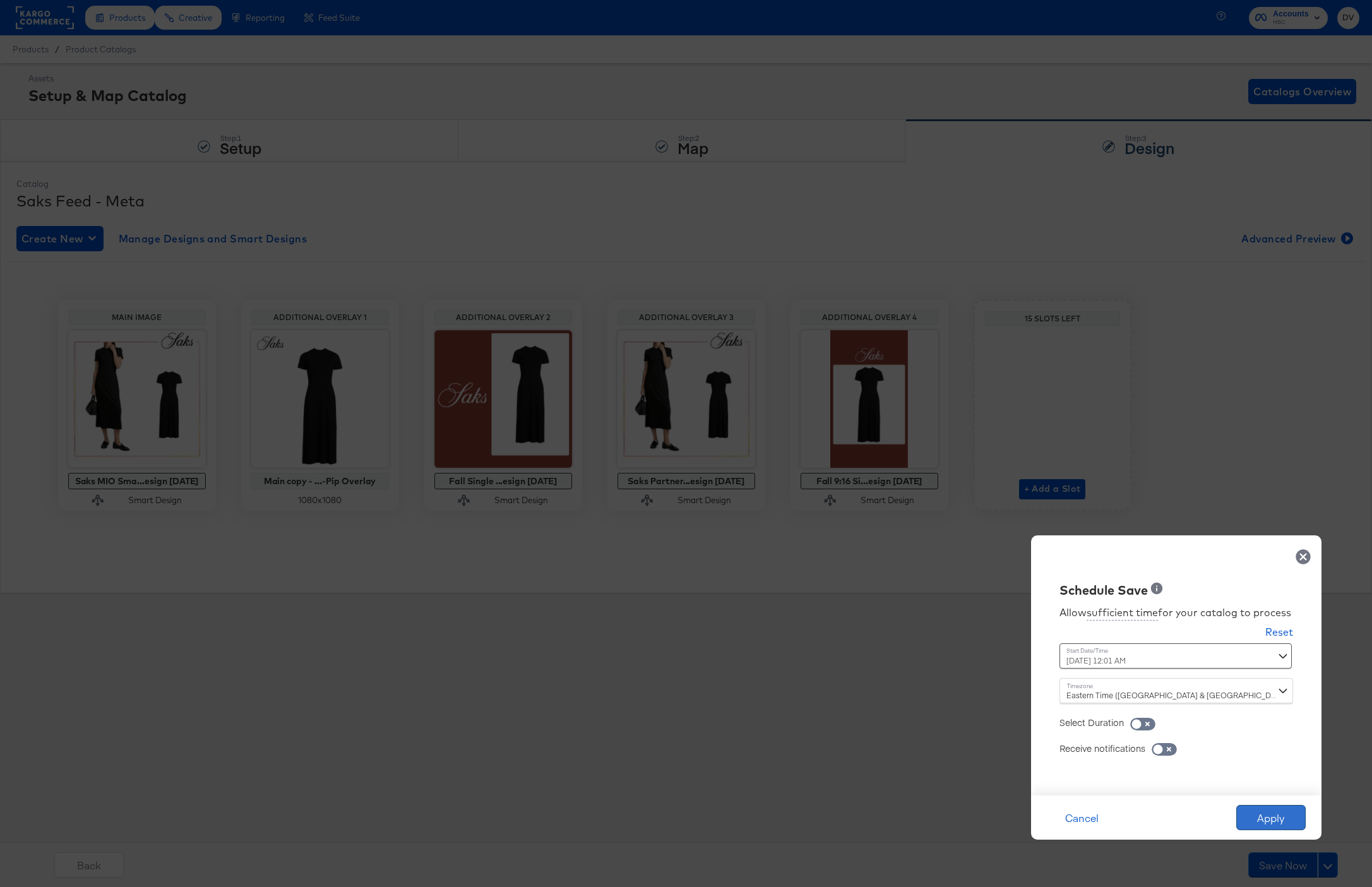
click at [1269, 816] on button "Apply" at bounding box center [1270, 817] width 70 height 26
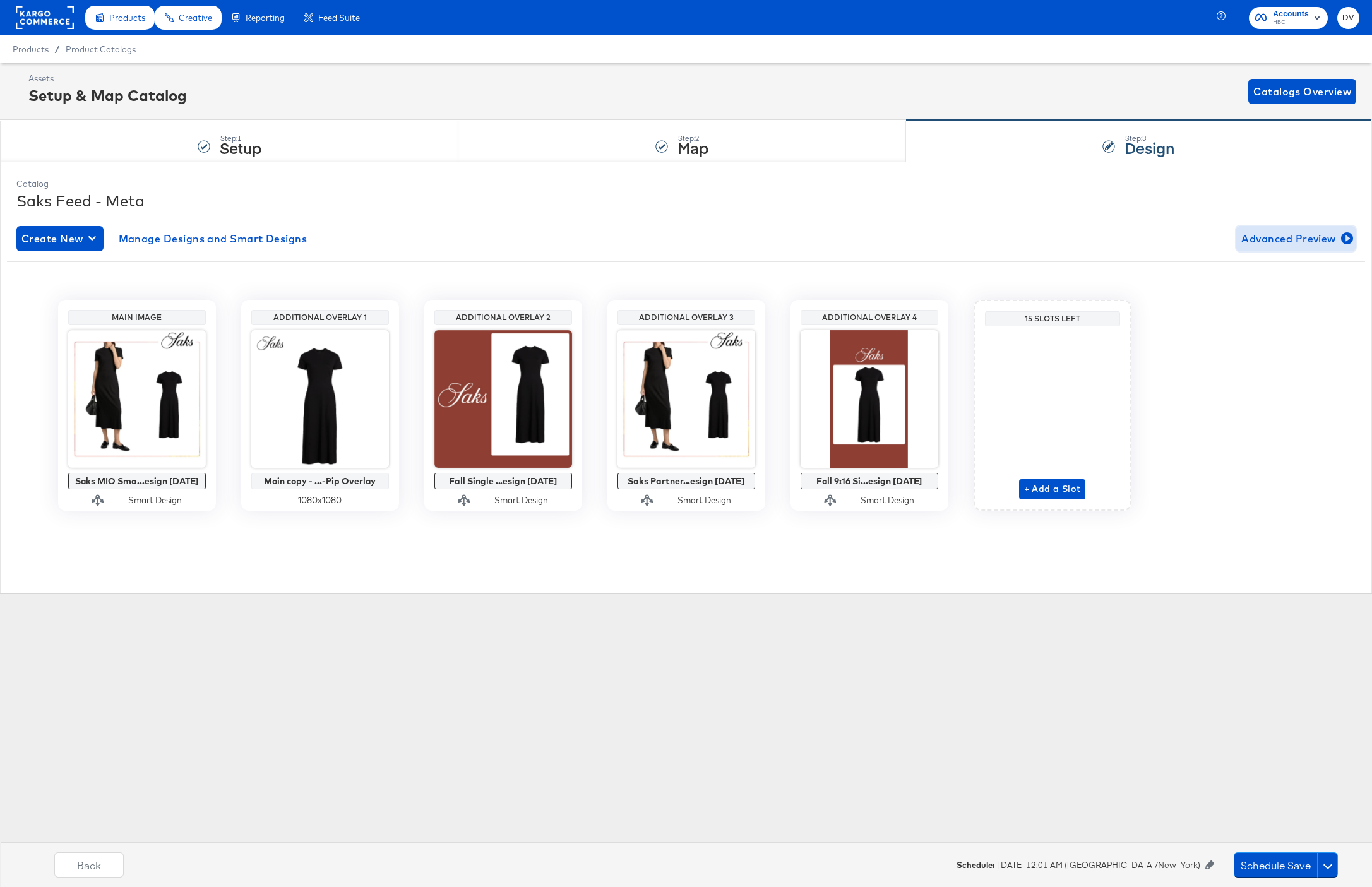
click at [1267, 246] on span "Advanced Preview" at bounding box center [1296, 239] width 110 height 18
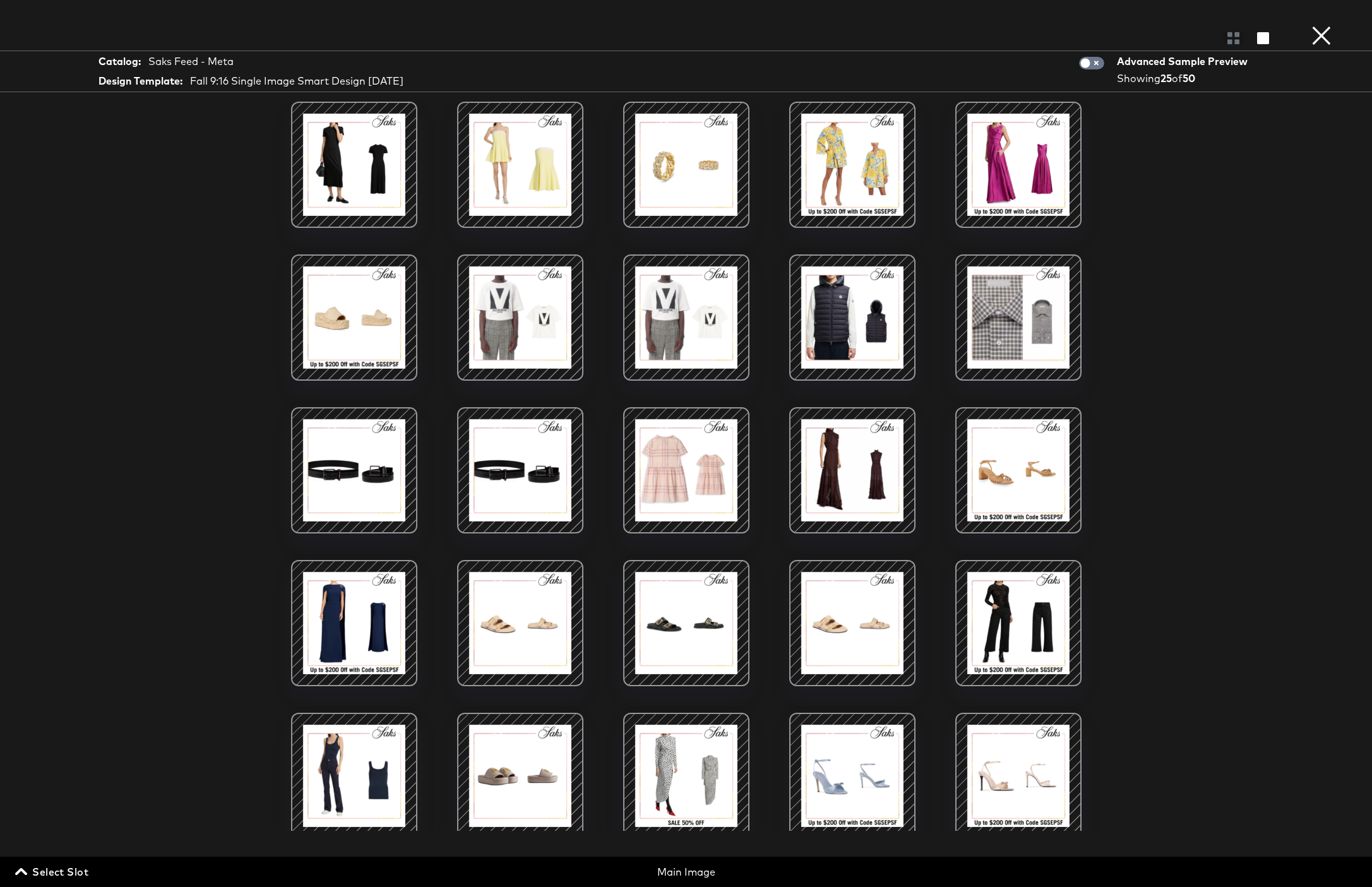
click at [830, 196] on div at bounding box center [851, 164] width 107 height 107
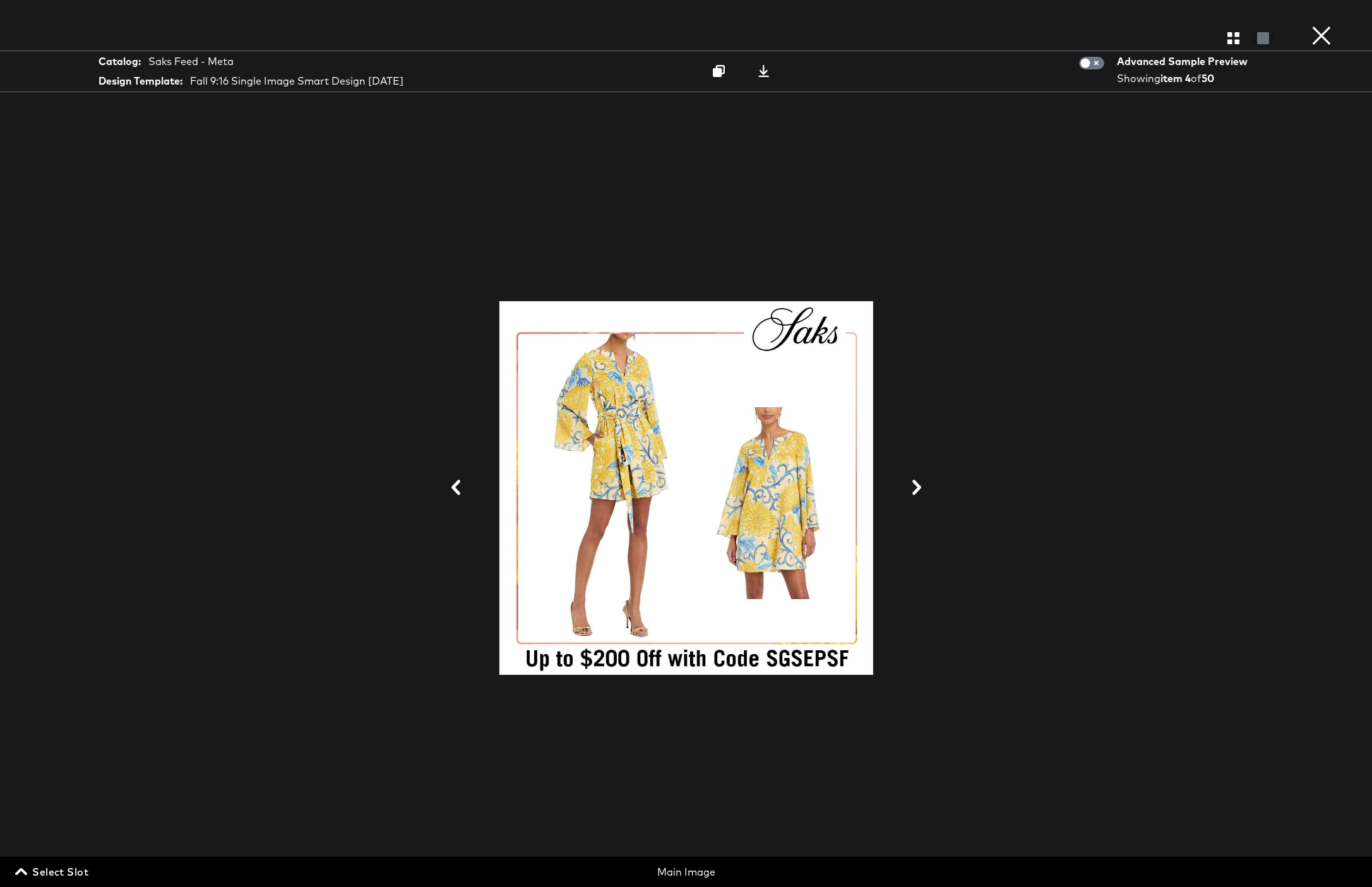
click at [1317, 26] on button "×" at bounding box center [1321, 12] width 26 height 26
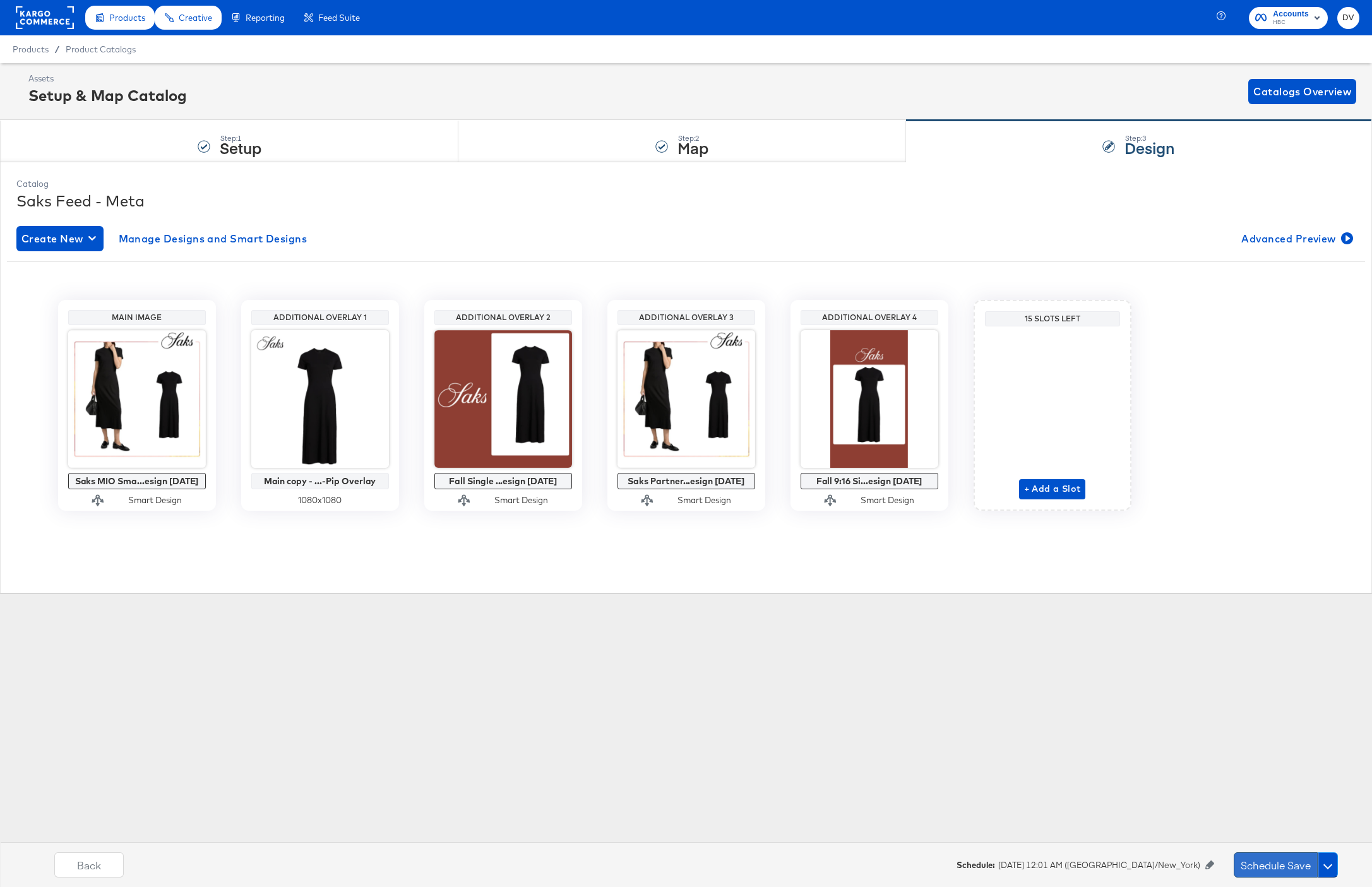
click at [1261, 859] on button "Schedule Save" at bounding box center [1275, 865] width 84 height 26
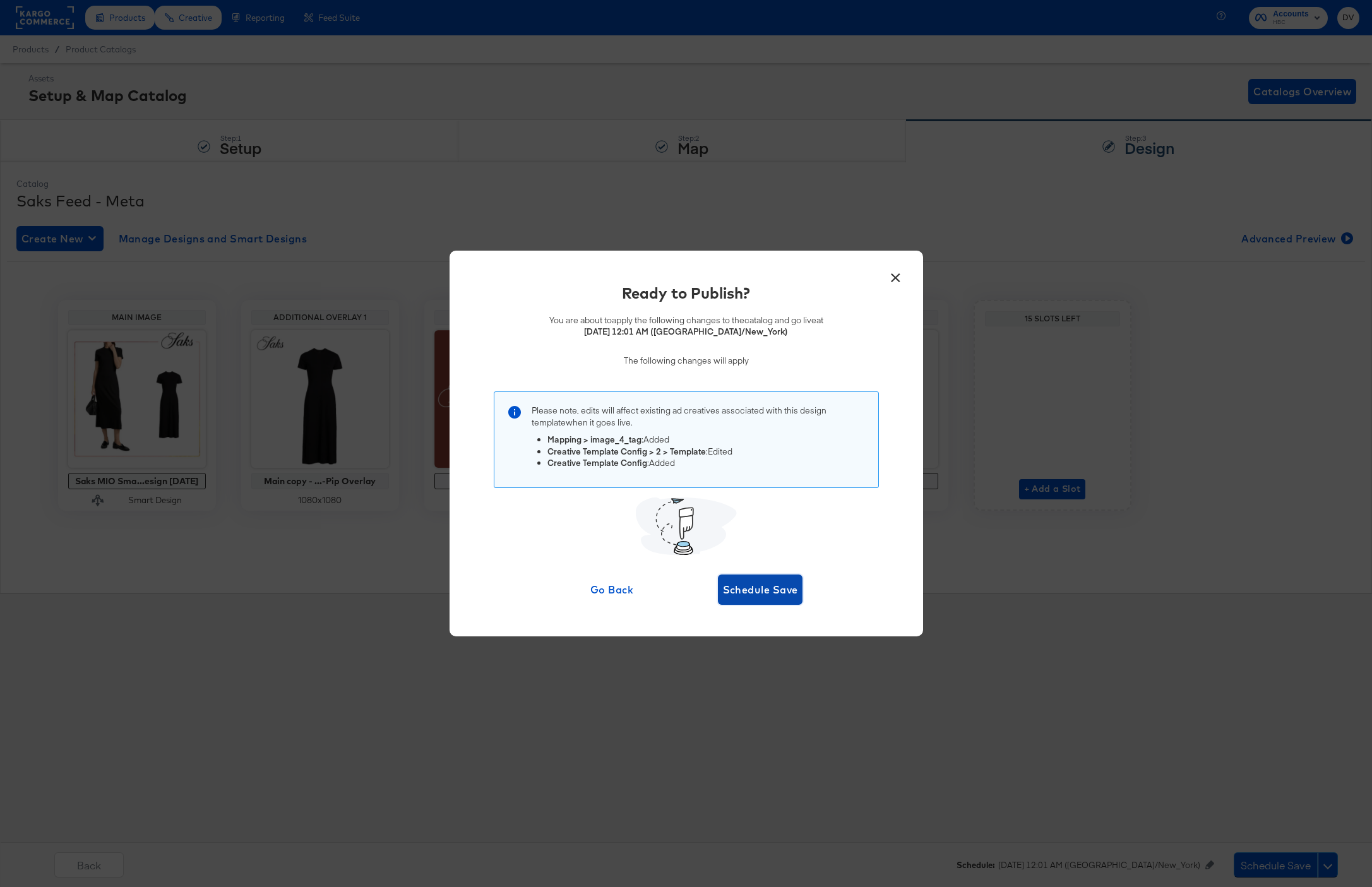
click at [769, 595] on span "Schedule Save" at bounding box center [760, 590] width 75 height 18
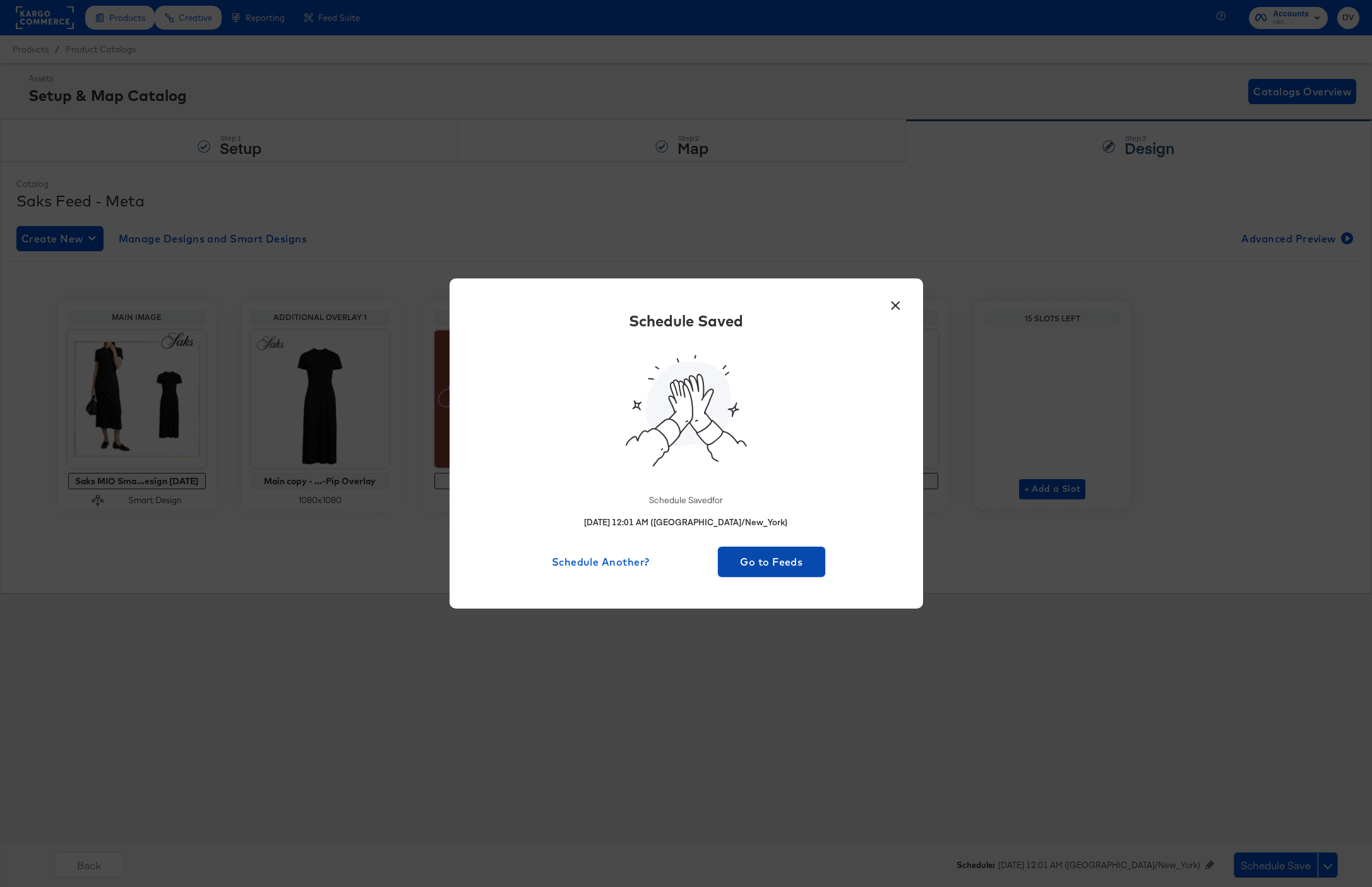
click at [765, 569] on span "Go to Feeds" at bounding box center [772, 562] width 98 height 18
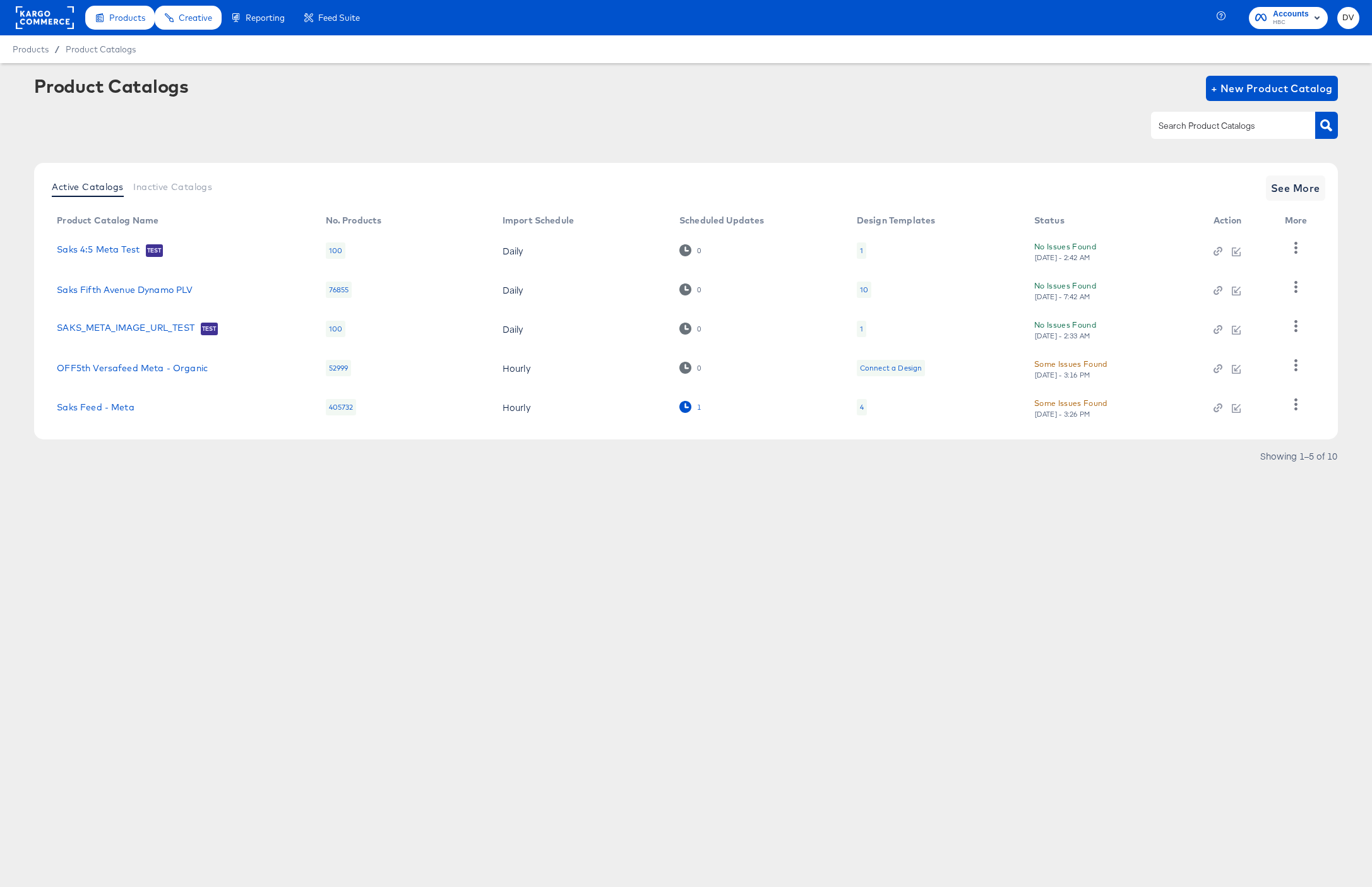
click at [688, 411] on icon at bounding box center [685, 407] width 12 height 12
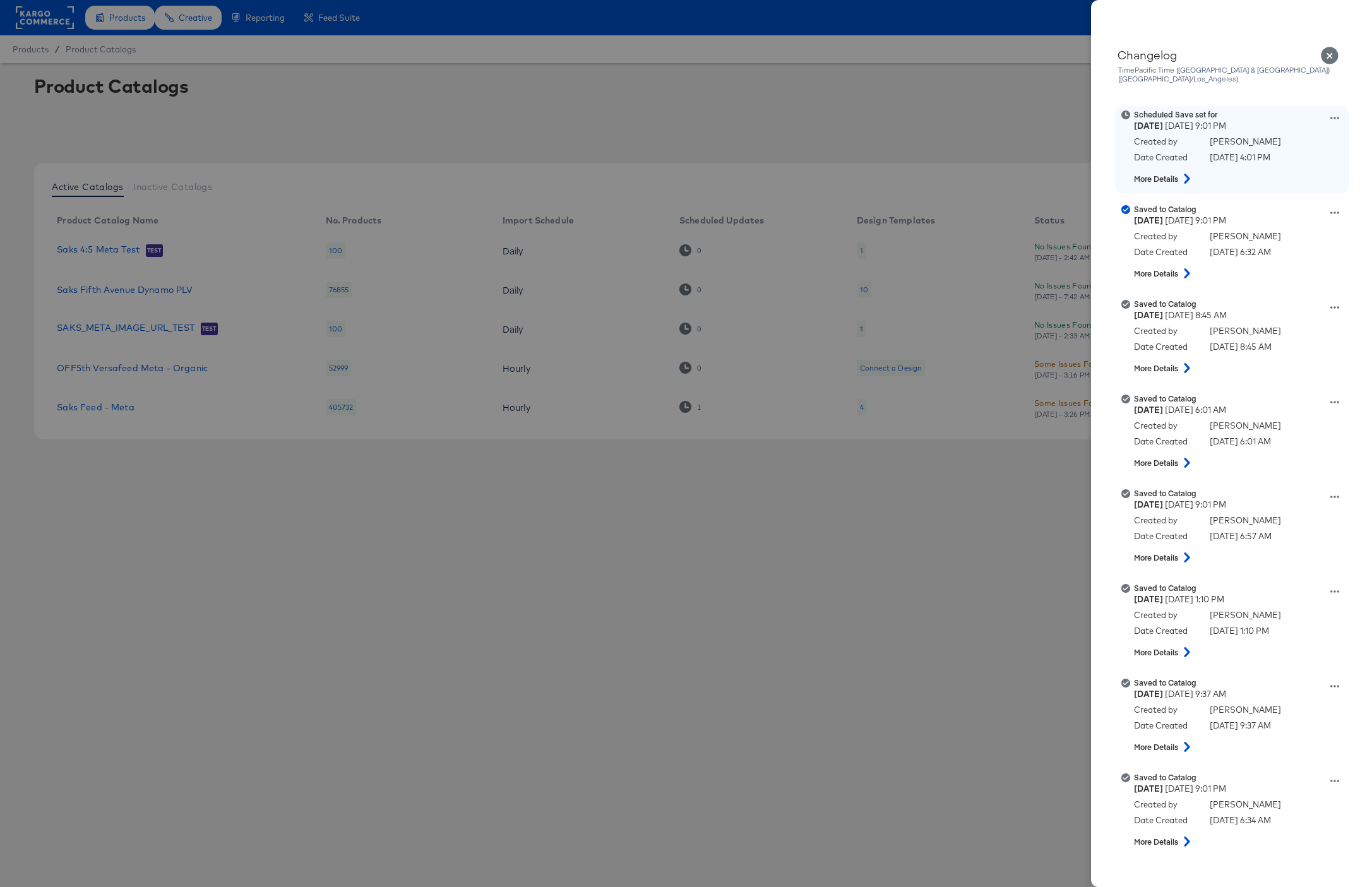
click at [1322, 120] on div "Thursday September 4th 2025 9:01 PM" at bounding box center [1239, 126] width 211 height 12
click at [1330, 114] on icon at bounding box center [1335, 119] width 9 height 9
click at [1298, 141] on button "Edit scheduled version" at bounding box center [1276, 149] width 126 height 19
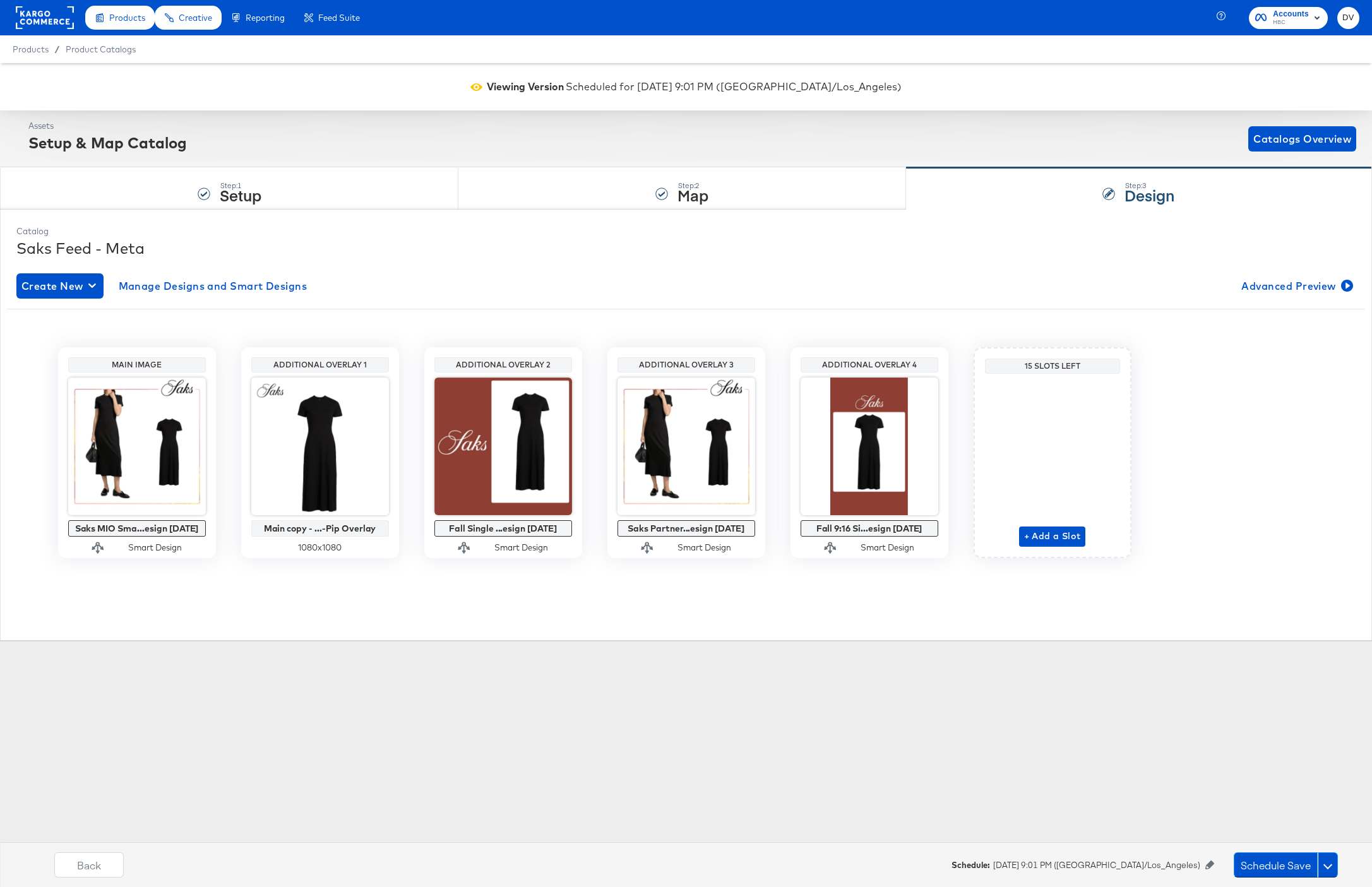
click at [1209, 864] on icon at bounding box center [1209, 865] width 9 height 9
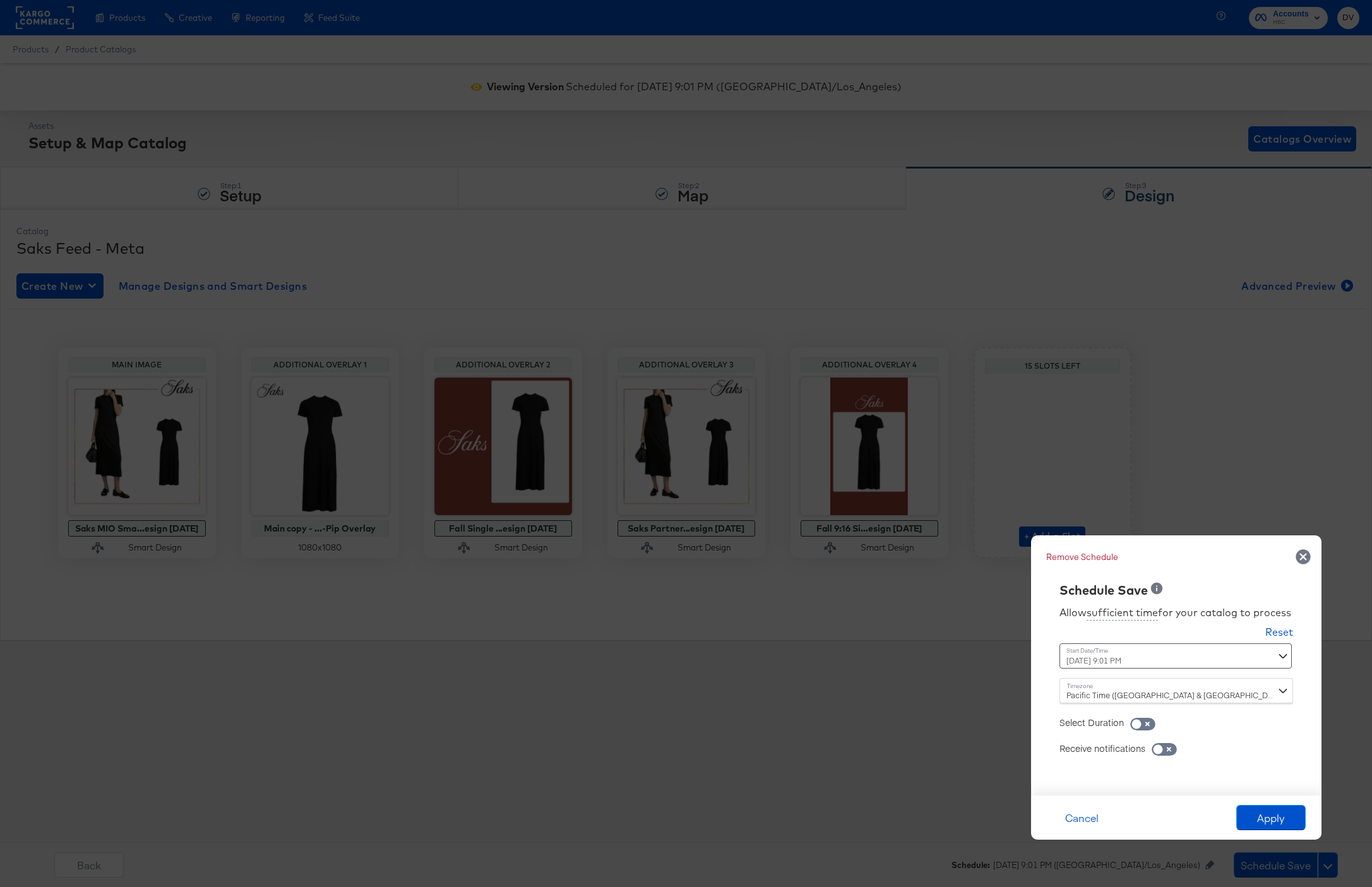
click at [1123, 661] on div "[DATE] 9:01 PM ‹ [DATE] › Su Mo Tu We Th Fr Sa 31 1 2 3 4 5 6 7 8 9 10 11 12 13…" at bounding box center [1145, 656] width 172 height 26
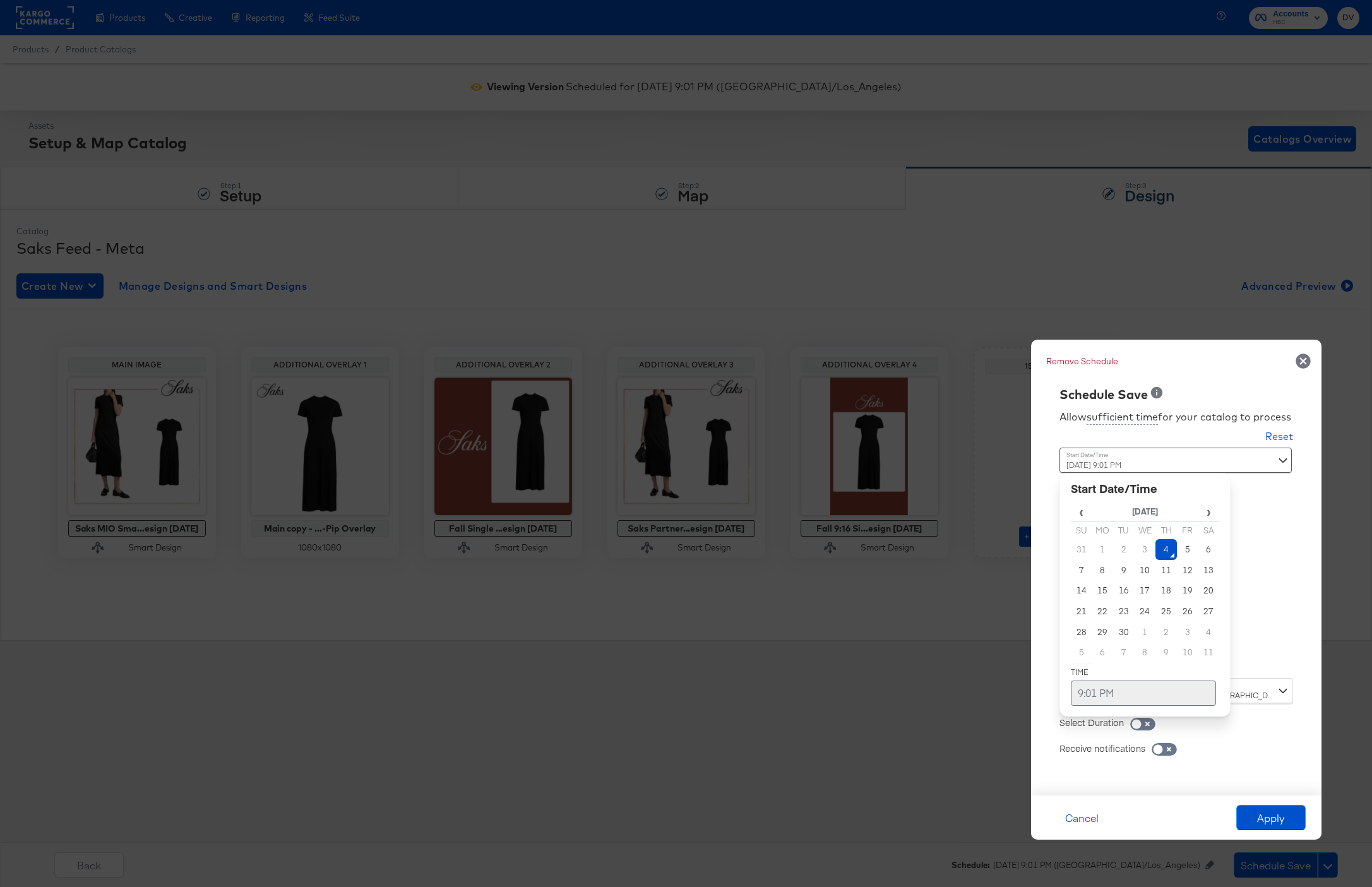
click at [1109, 699] on td "9:01 PM" at bounding box center [1143, 693] width 145 height 26
click at [1119, 568] on span "▲" at bounding box center [1118, 561] width 26 height 26
type input "[DATE] 11:01 PM"
click at [1273, 607] on div "Allow sufficient time for your catalog to process Reset Time : [DATE] 11:01 PM …" at bounding box center [1176, 593] width 271 height 379
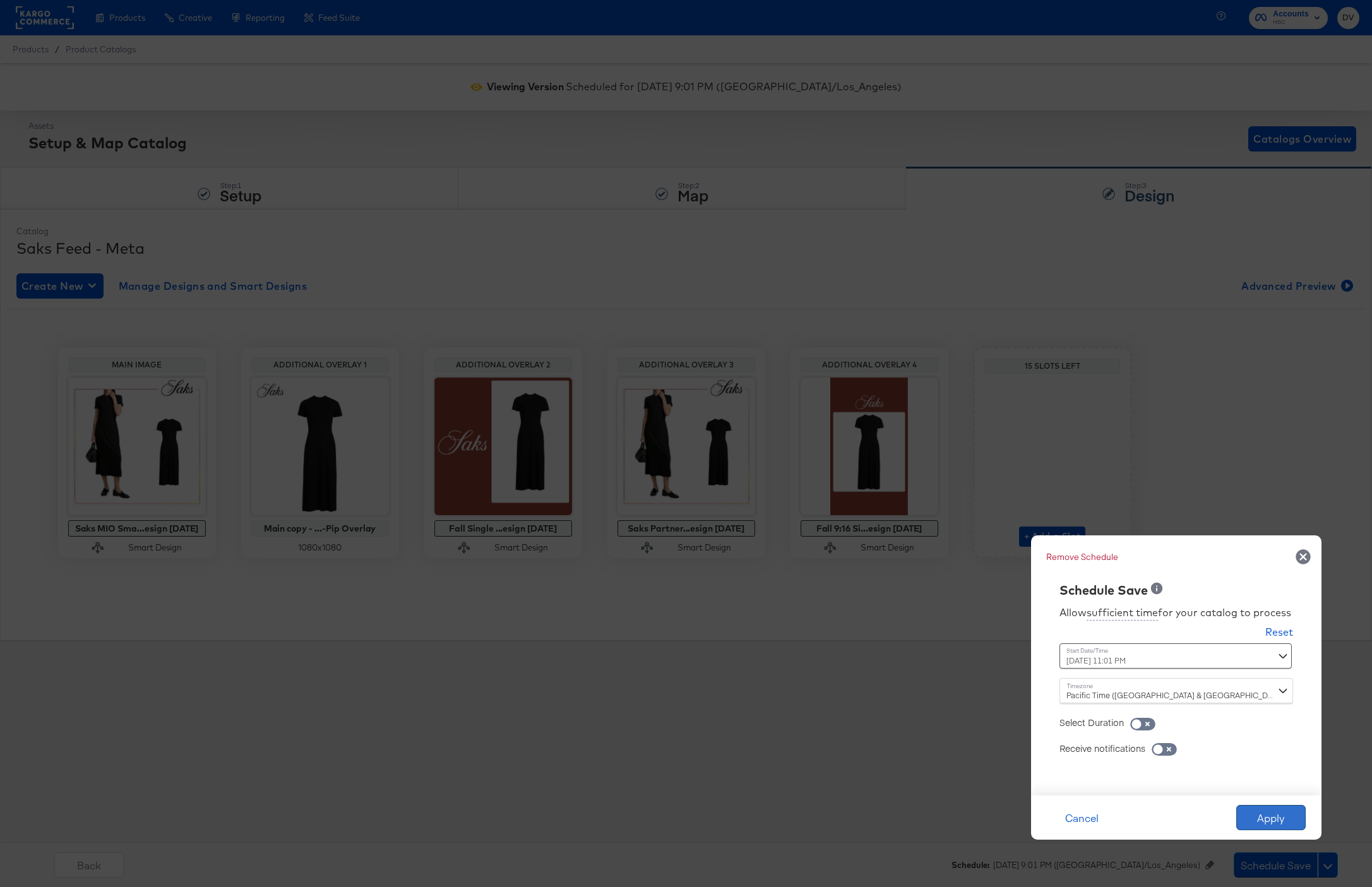
click at [1282, 818] on button "Apply" at bounding box center [1270, 817] width 70 height 26
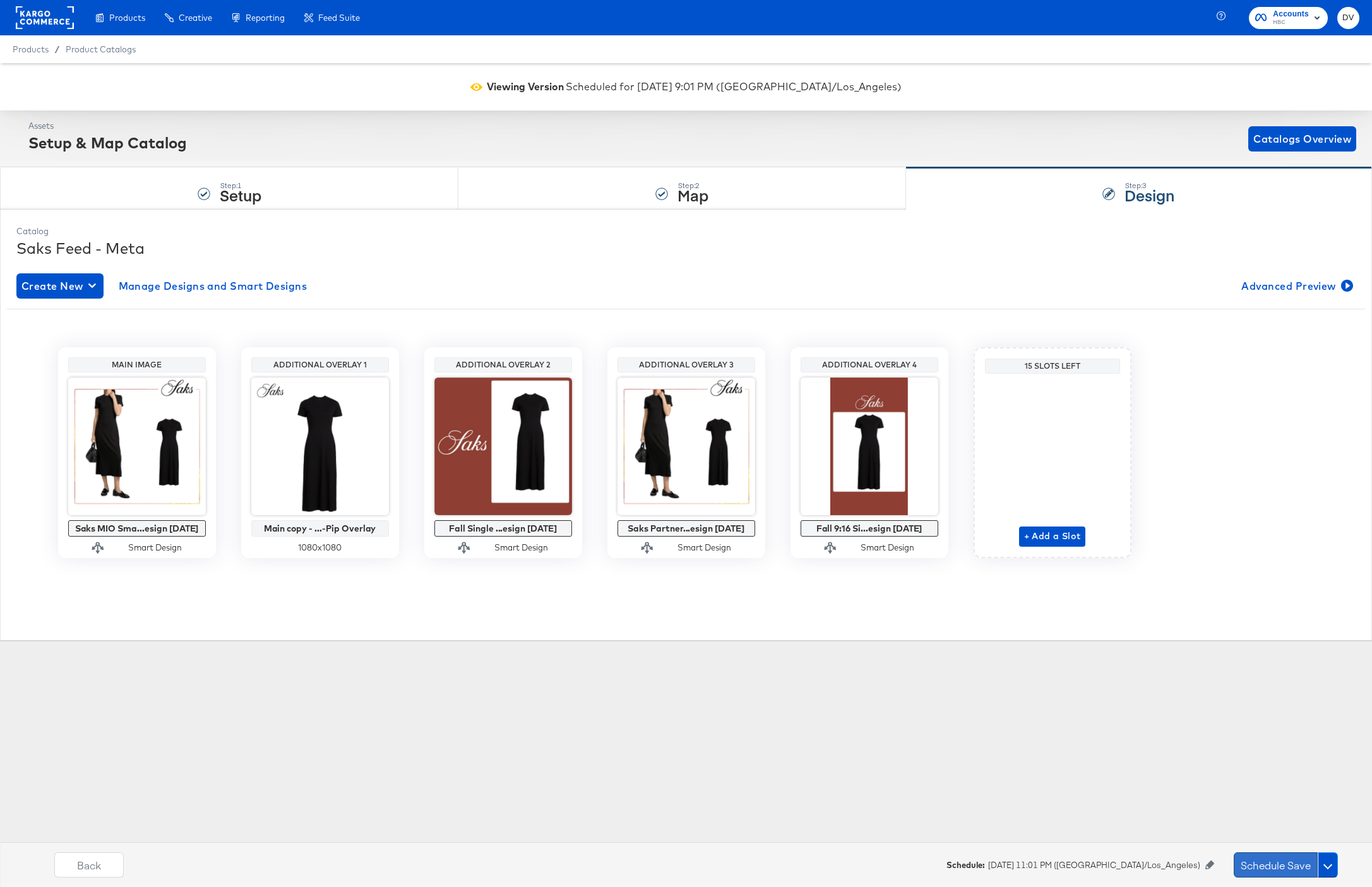
click at [1282, 857] on button "Schedule Save" at bounding box center [1275, 865] width 84 height 26
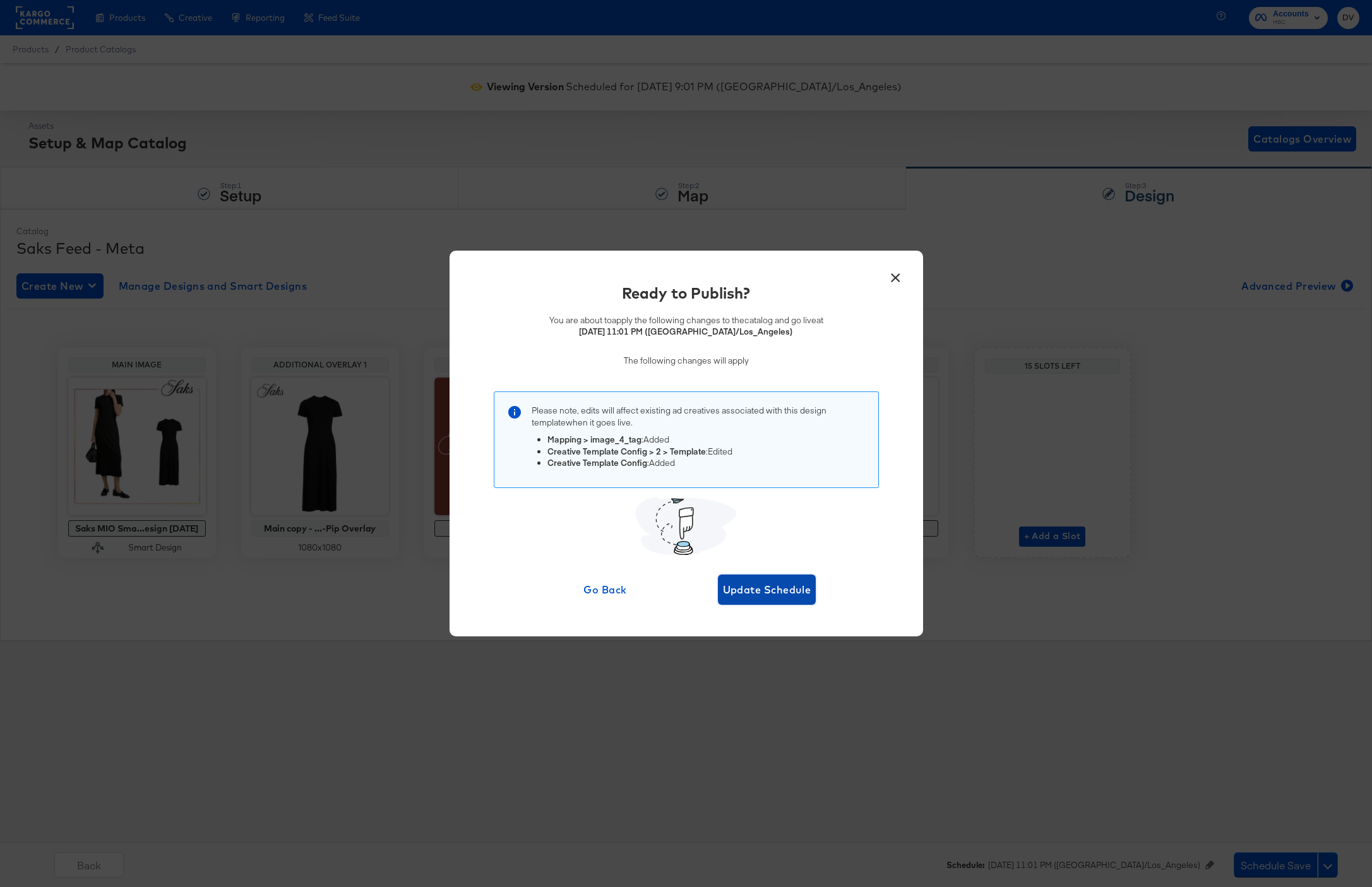
click at [749, 595] on span "Update Schedule" at bounding box center [767, 590] width 88 height 18
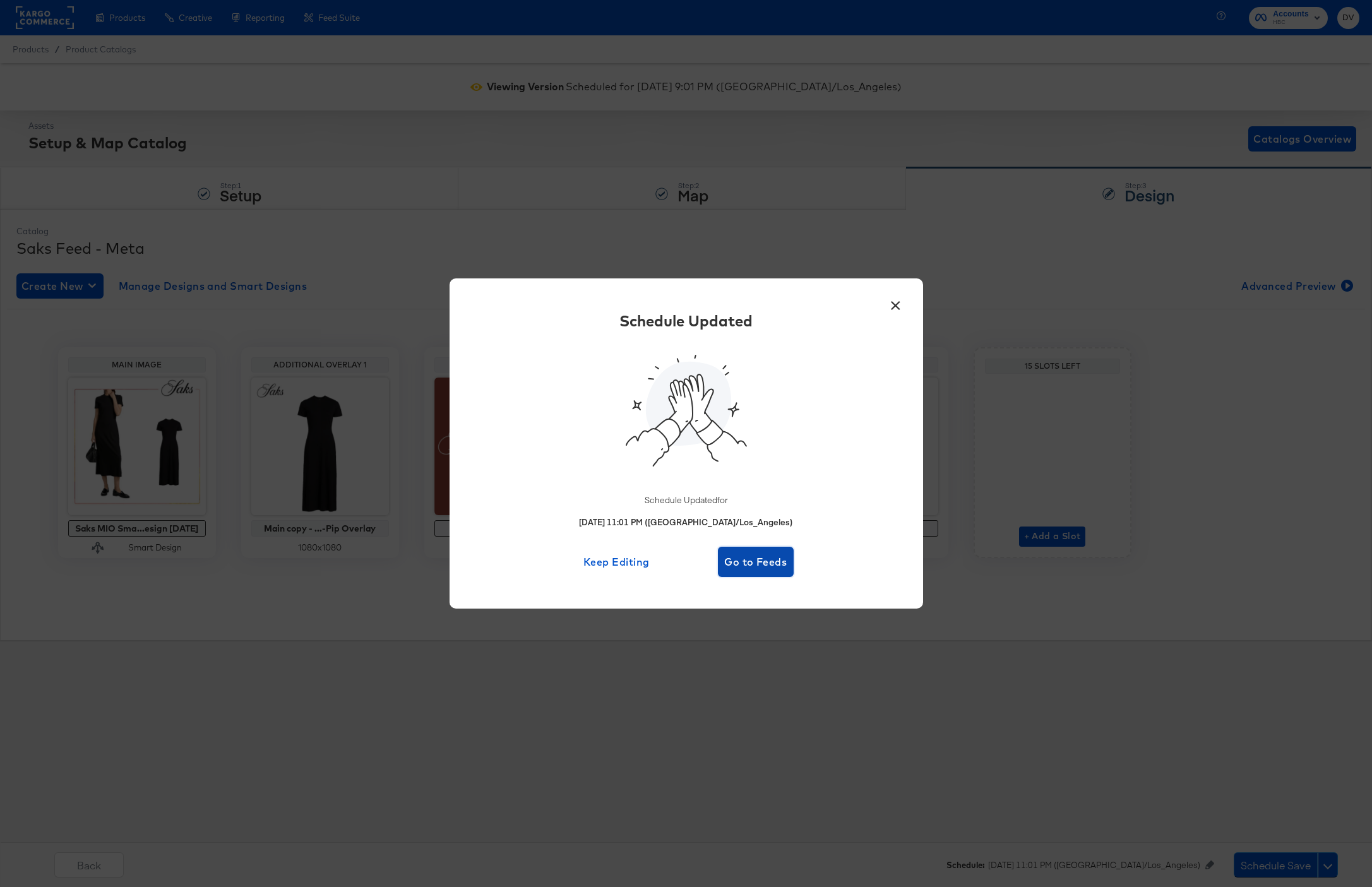
click at [750, 558] on span "Go to Feeds" at bounding box center [756, 562] width 66 height 18
